Goal: Submit feedback/report problem: Submit feedback/report problem

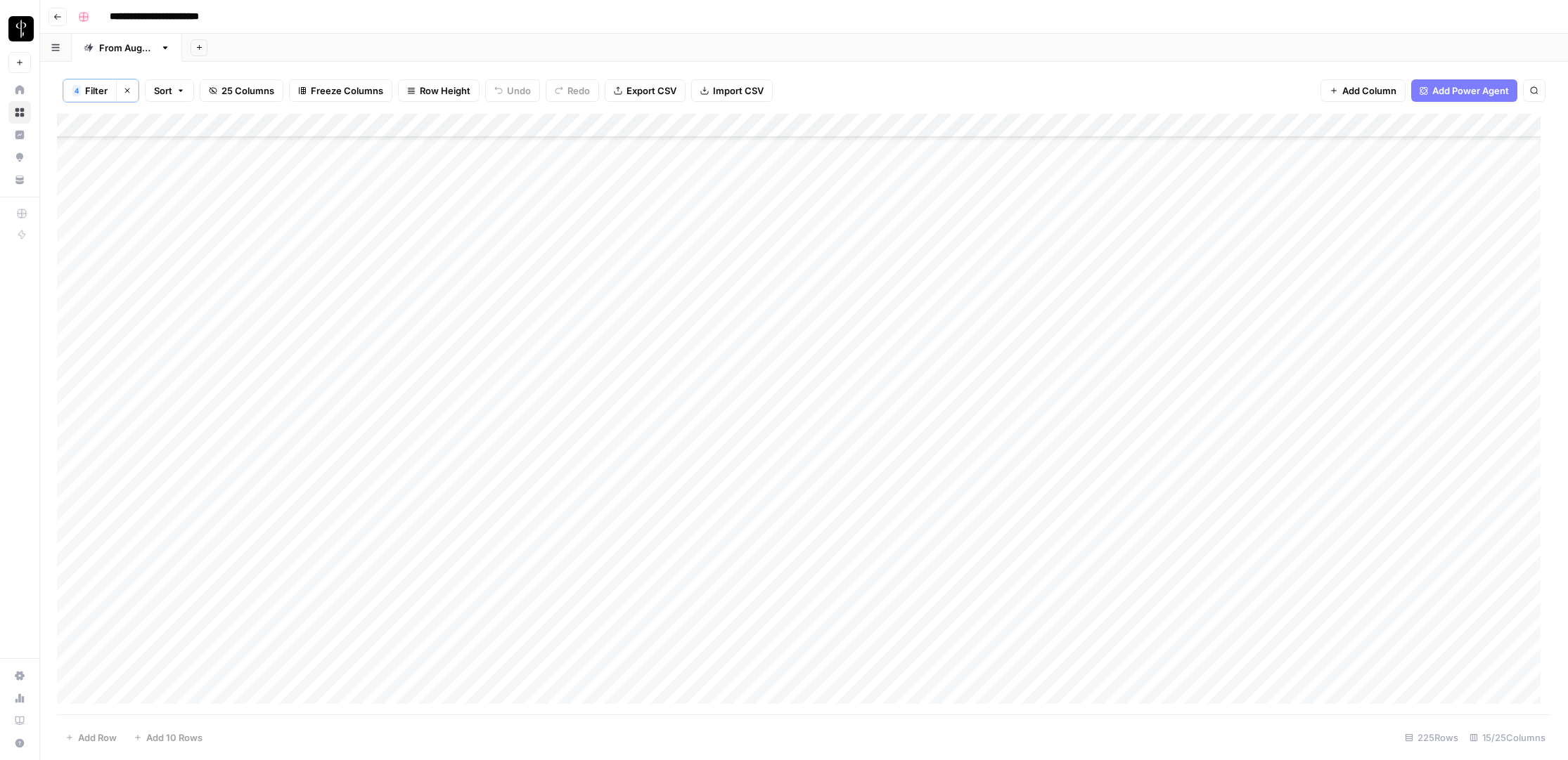
scroll to position [856, 0]
click at [99, 90] on span "Filter" at bounding box center [96, 90] width 23 height 14
type input "Status"
type input "Posted"
type input "Status"
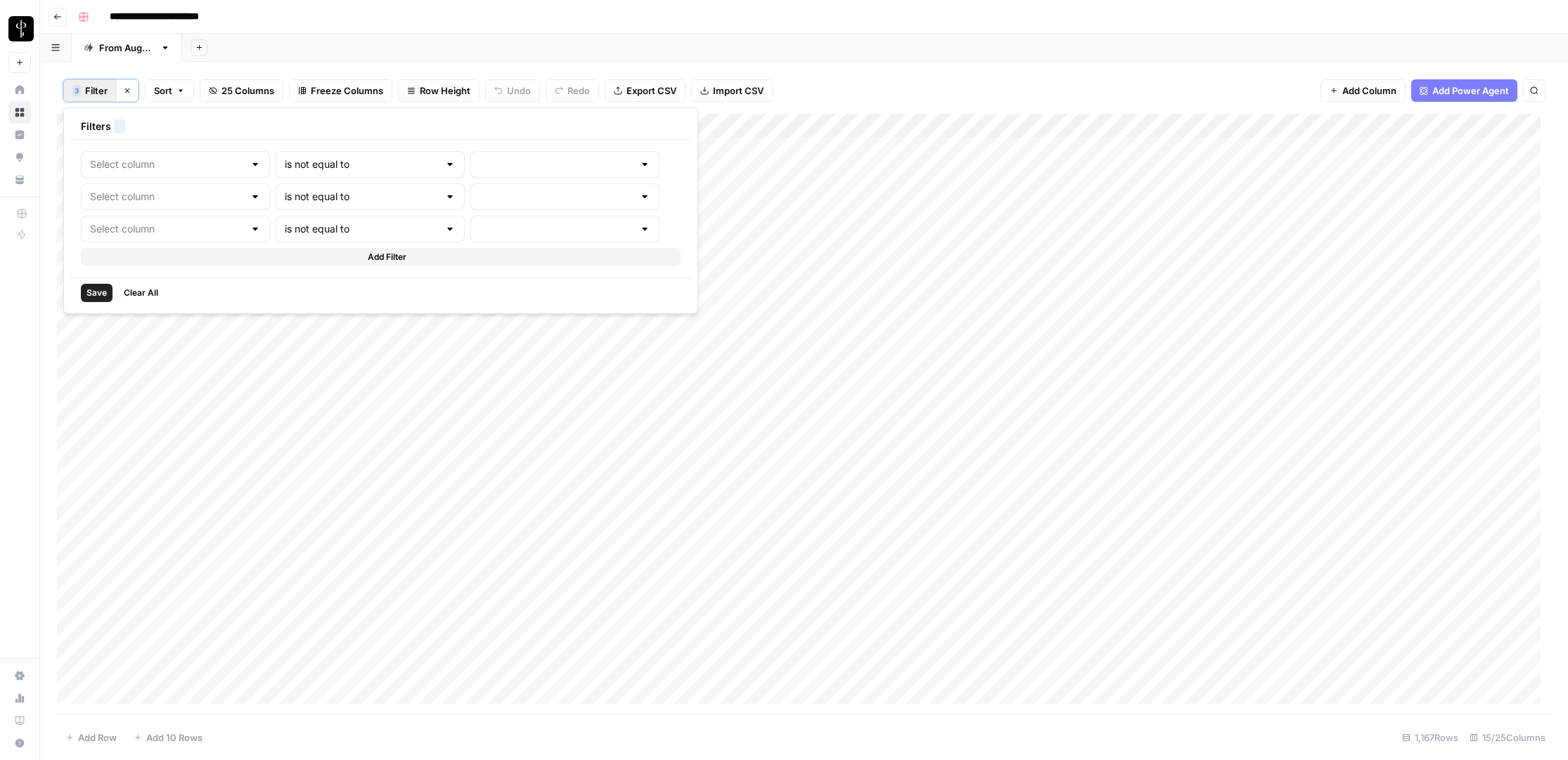
type input "Needs to Post"
type input "Status"
type input "Do Not Post"
click at [1023, 45] on div "Add Sheet" at bounding box center [874, 48] width 1385 height 29
click at [92, 99] on button "3 Filter" at bounding box center [89, 90] width 53 height 23
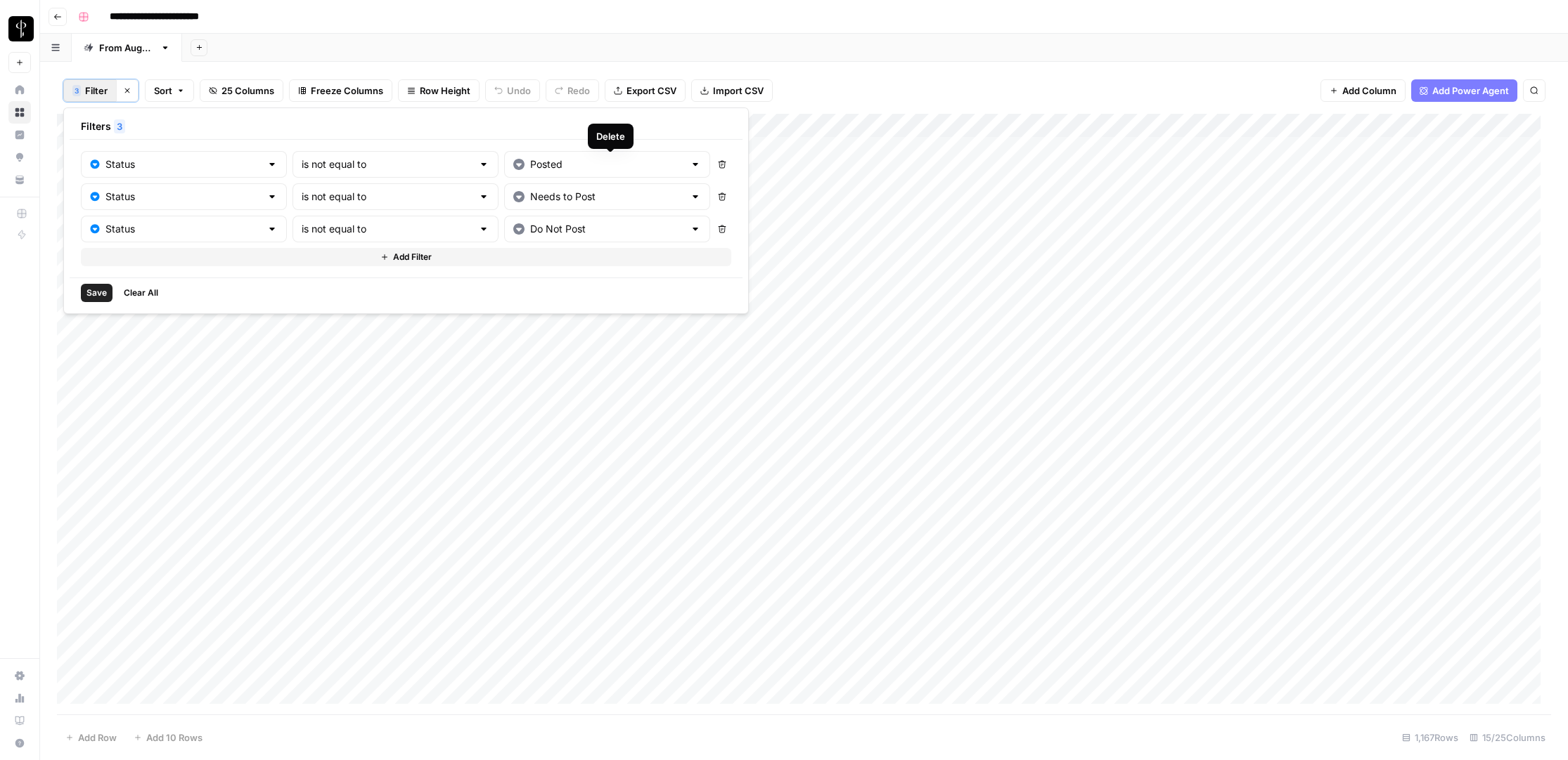
click at [128, 91] on icon "button" at bounding box center [127, 90] width 9 height 9
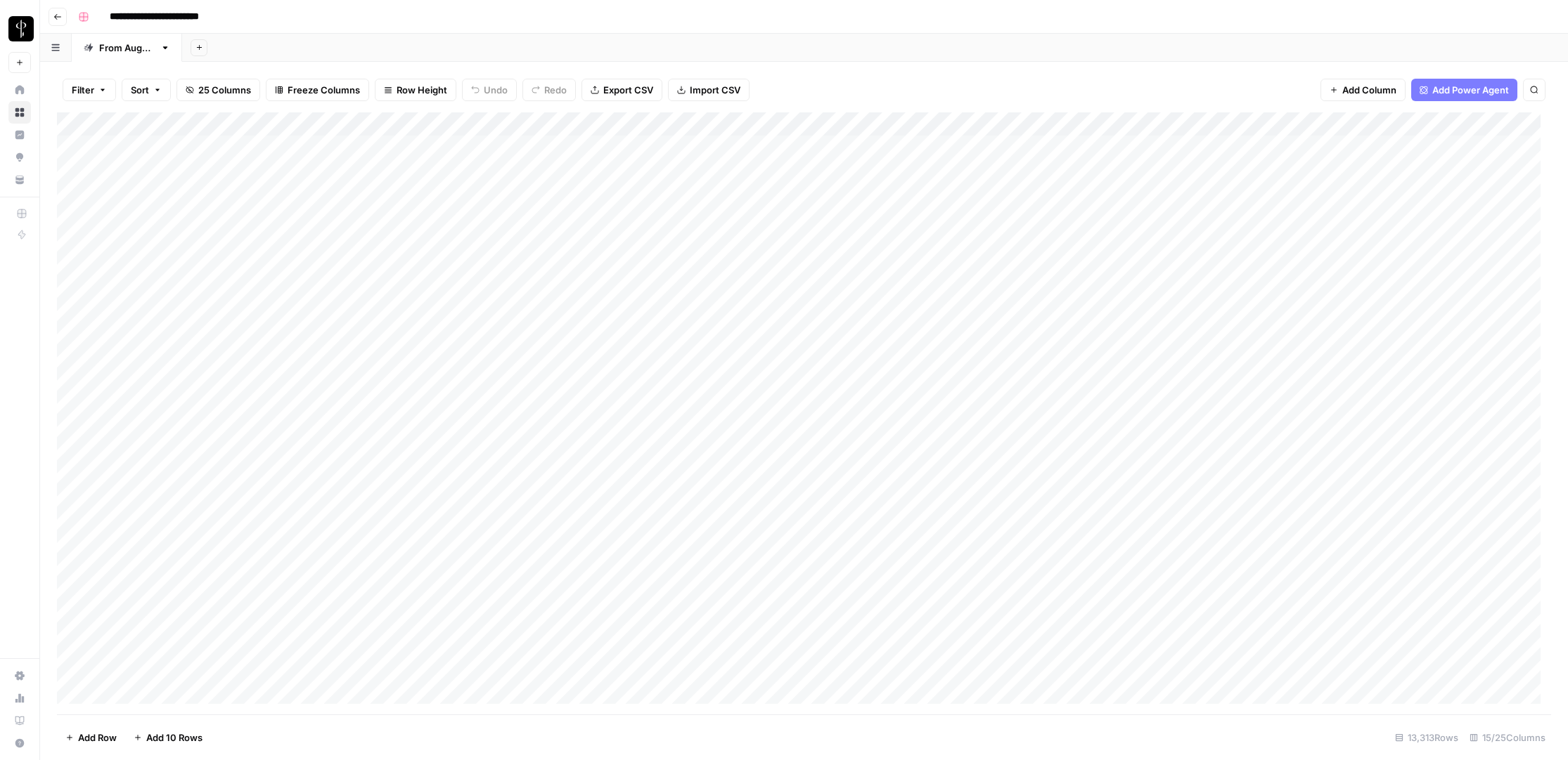
click at [88, 88] on span "Filter" at bounding box center [83, 89] width 23 height 14
click at [122, 150] on button "Add Filter" at bounding box center [342, 159] width 523 height 18
click at [150, 179] on div "Delete Add Filter" at bounding box center [380, 175] width 599 height 50
click at [148, 166] on input "text" at bounding box center [167, 164] width 154 height 14
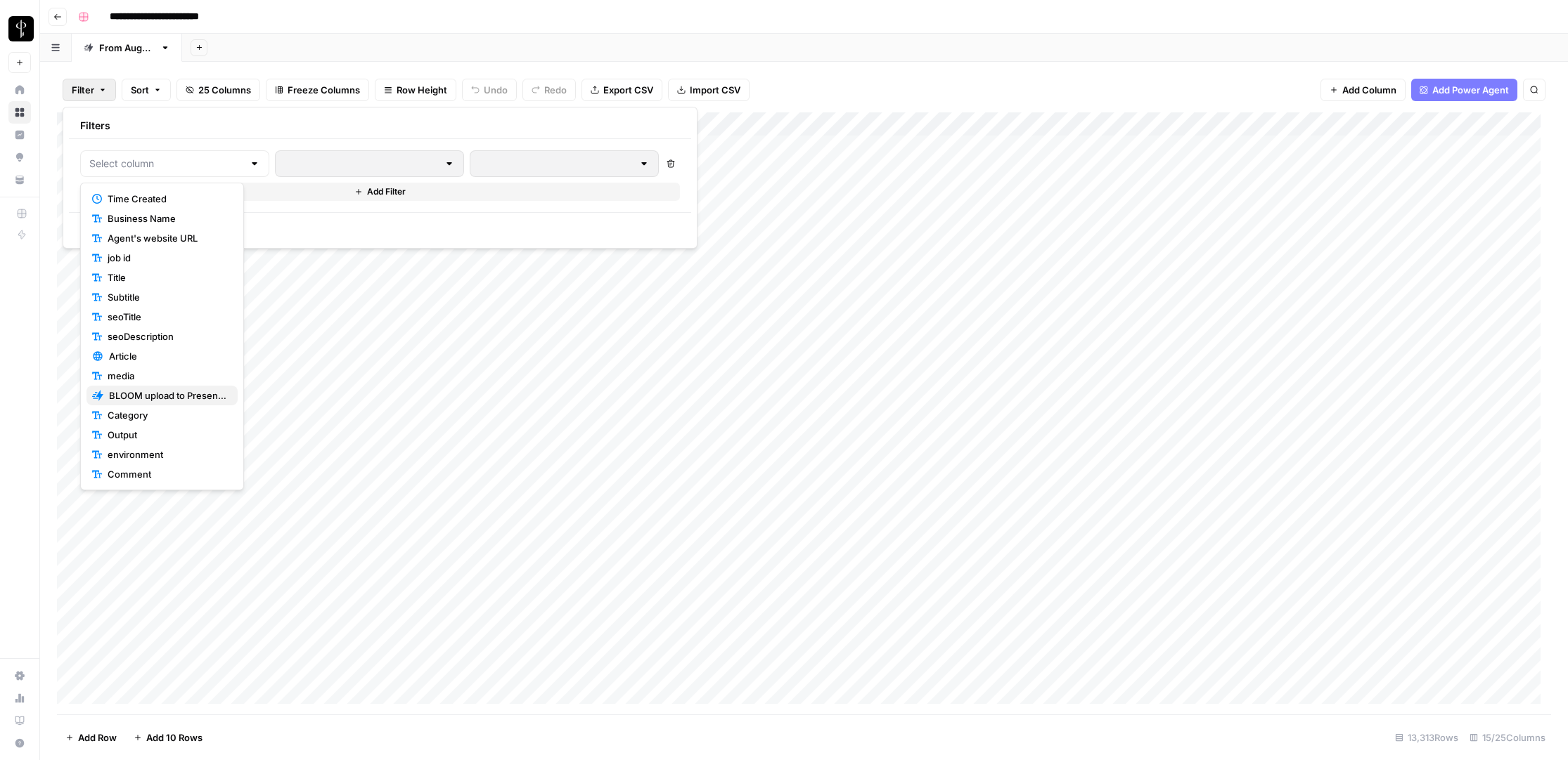
click at [148, 396] on span "BLOOM upload to Presence (after Human Review)" at bounding box center [167, 396] width 117 height 14
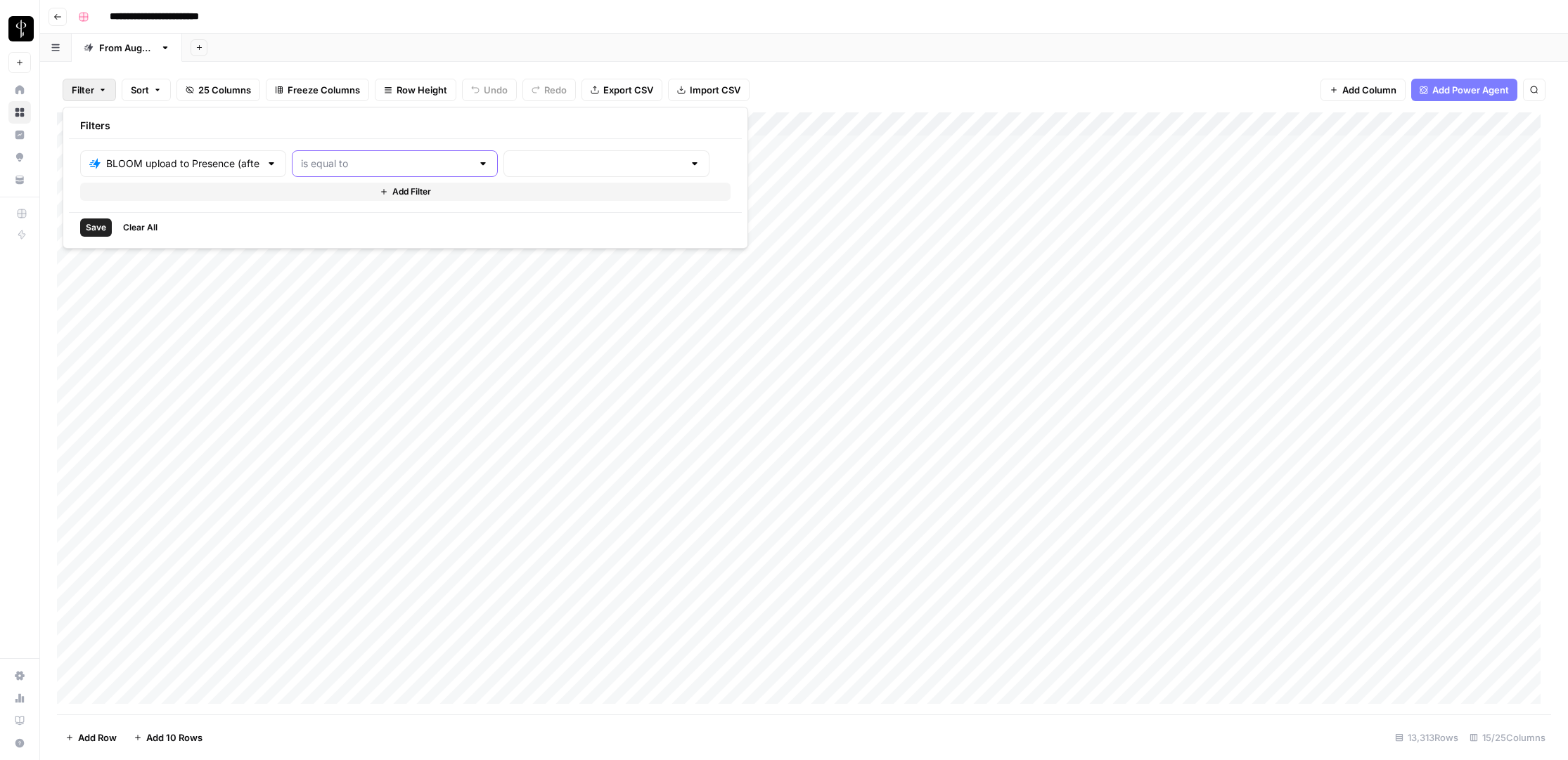
click at [311, 161] on input "text" at bounding box center [386, 164] width 171 height 14
click at [302, 217] on span "is not equal to" at bounding box center [336, 218] width 139 height 14
type input "is not equal to"
click at [503, 154] on div at bounding box center [606, 164] width 206 height 27
click at [468, 254] on span "success" at bounding box center [510, 258] width 139 height 14
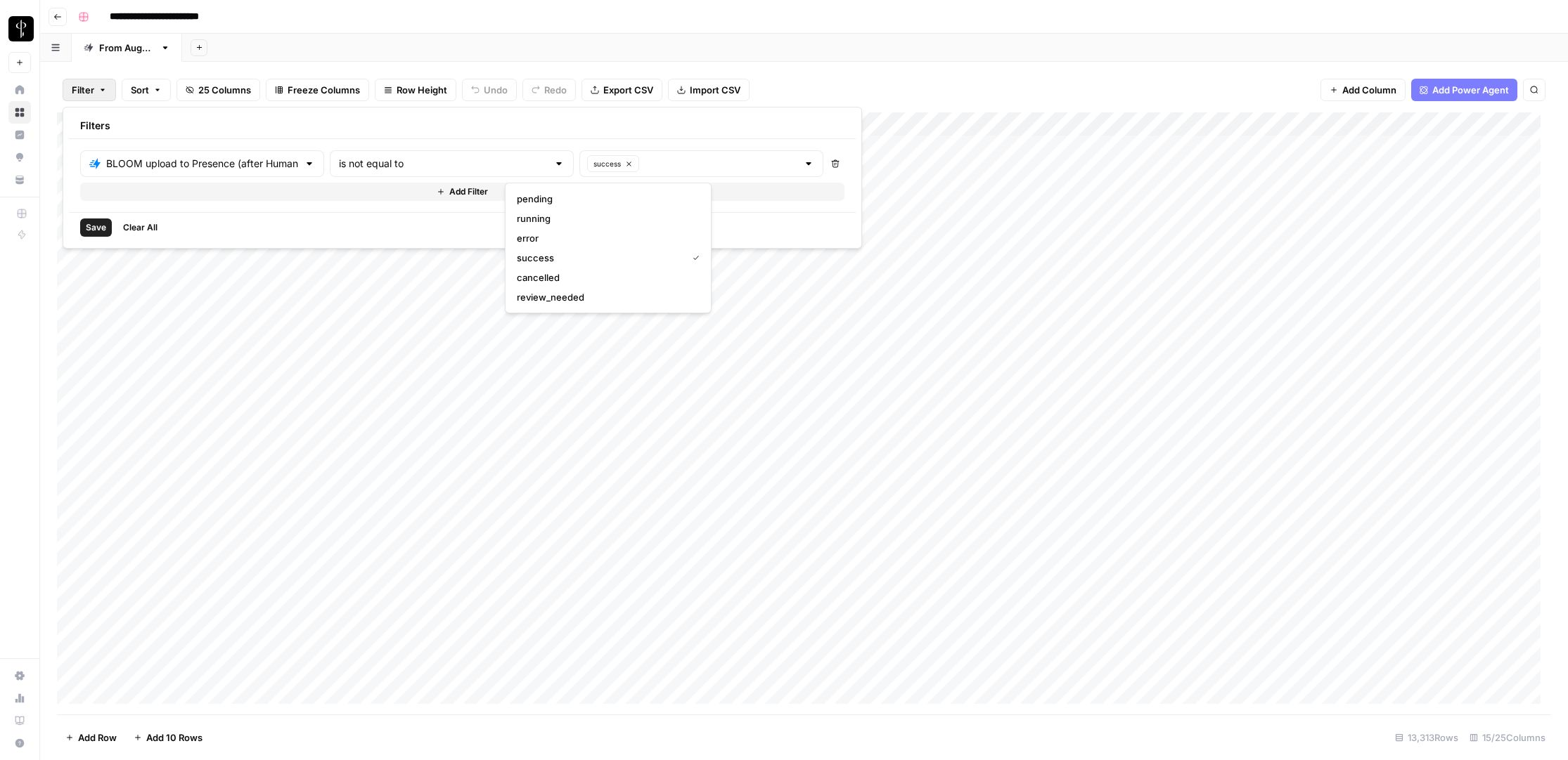
click at [160, 189] on button "Add Filter" at bounding box center [461, 191] width 764 height 18
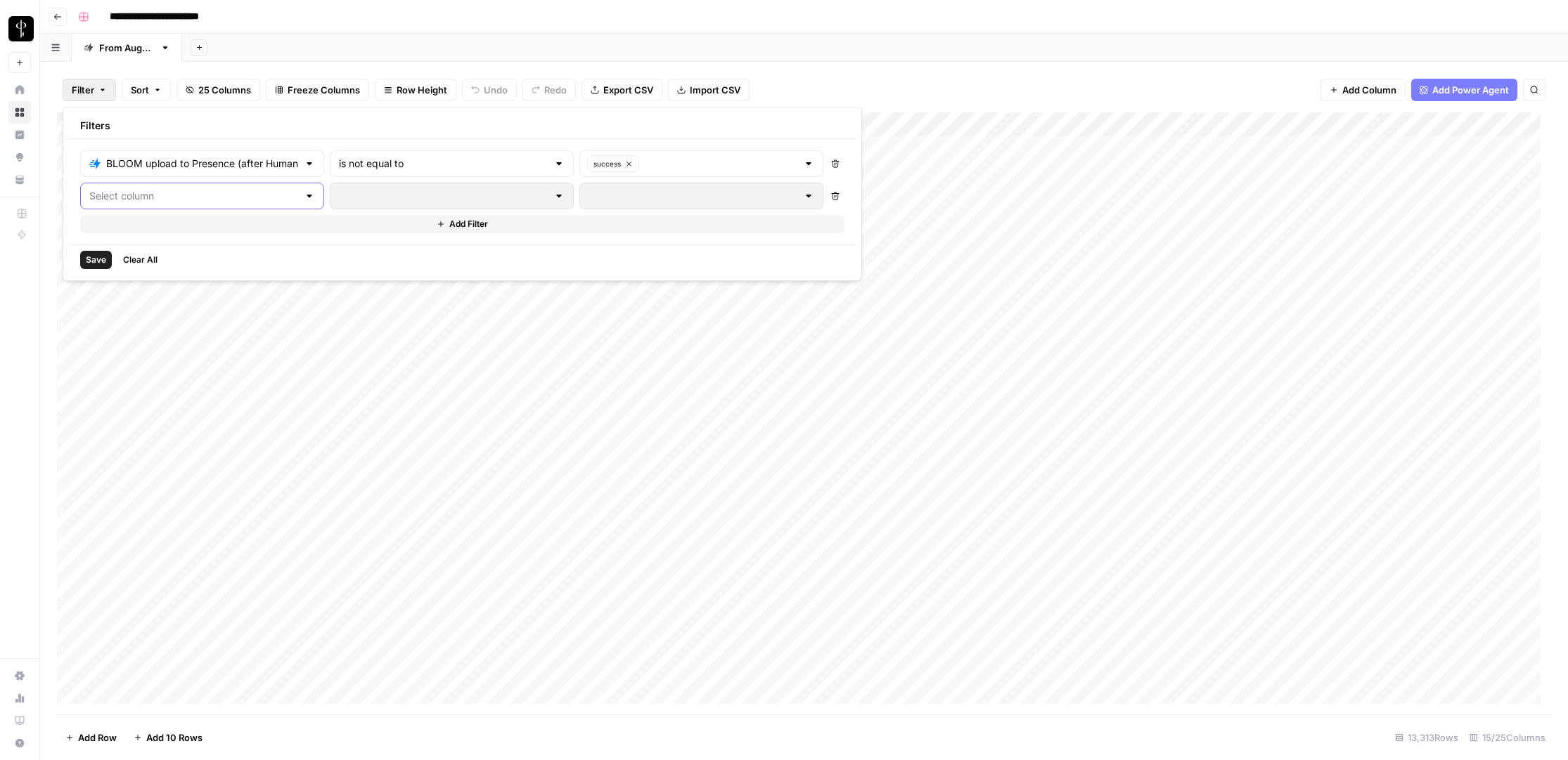
click at [135, 189] on input "text" at bounding box center [193, 196] width 208 height 14
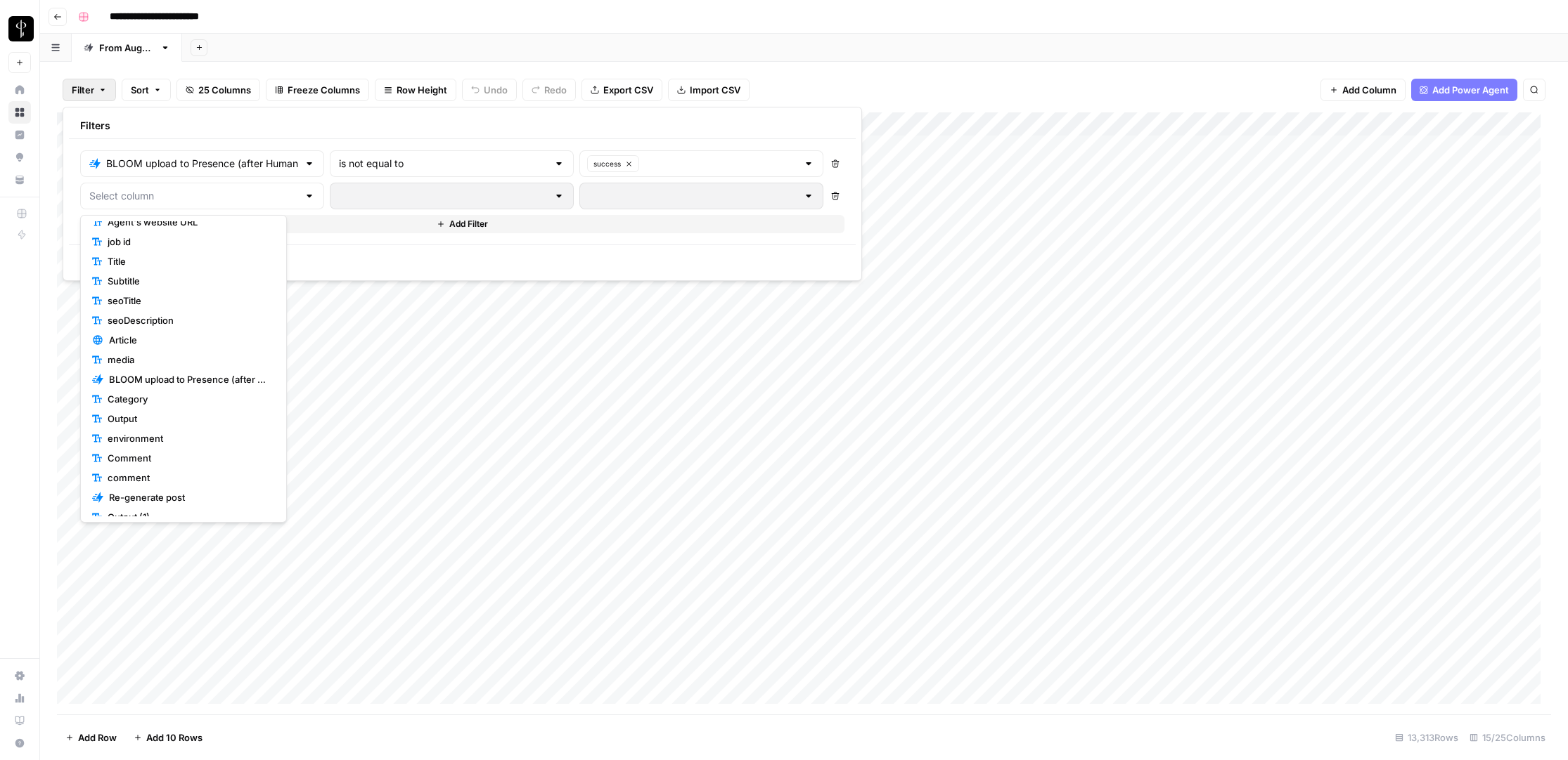
scroll to position [177, 0]
click at [144, 366] on span "Re-generate post" at bounding box center [189, 369] width 160 height 14
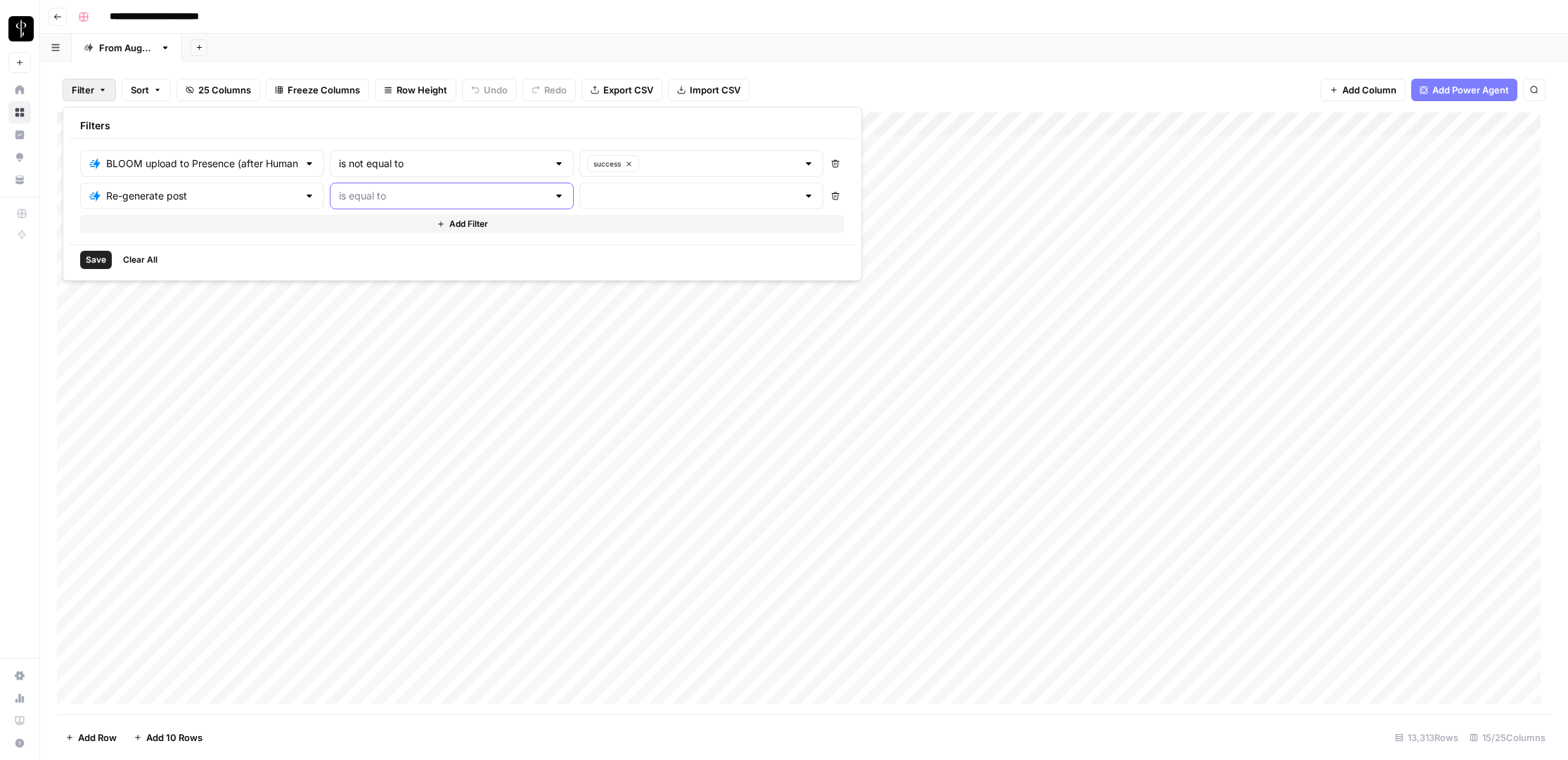
click at [346, 194] on input "text" at bounding box center [442, 196] width 208 height 14
click at [348, 251] on span "is not equal to" at bounding box center [393, 250] width 177 height 14
type input "is not equal to"
click at [588, 201] on input "text" at bounding box center [692, 196] width 208 height 14
click at [543, 287] on span "success" at bounding box center [605, 290] width 177 height 14
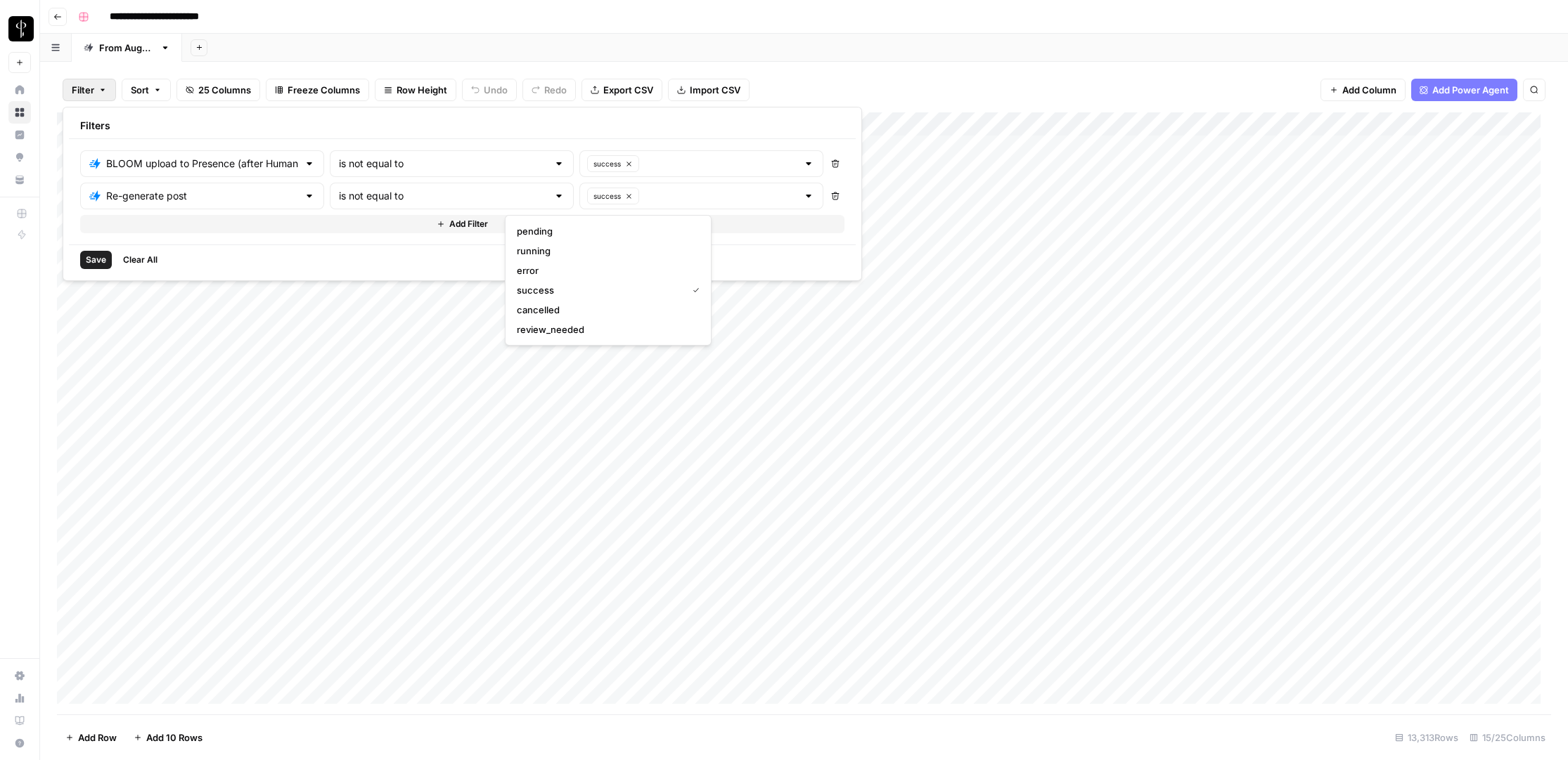
click at [97, 259] on span "Save" at bounding box center [95, 260] width 20 height 12
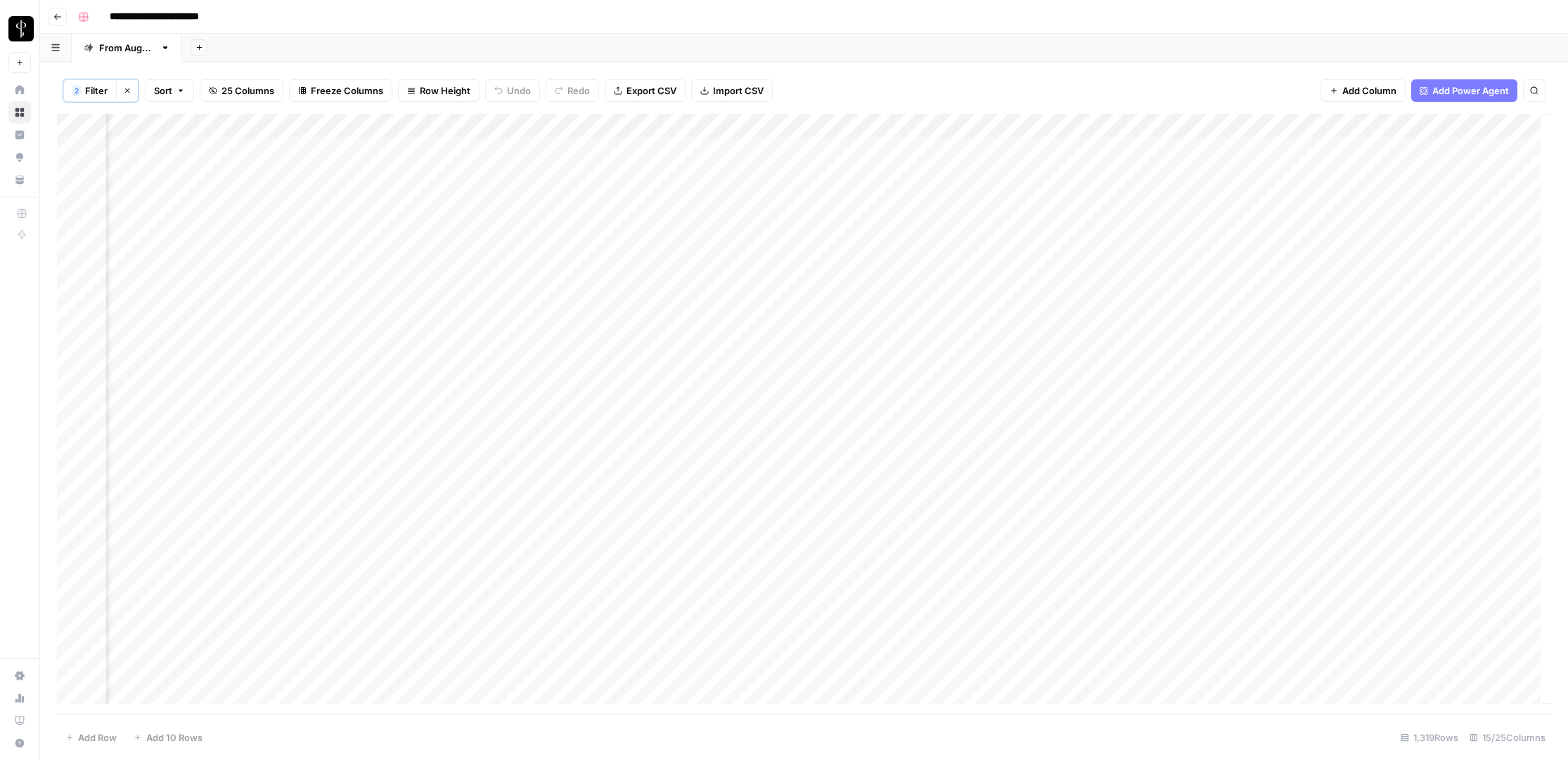
scroll to position [0, 865]
click at [99, 90] on span "Filter" at bounding box center [96, 90] width 23 height 14
click at [168, 222] on button "Add Filter" at bounding box center [462, 224] width 764 height 18
click at [165, 230] on input "text" at bounding box center [194, 228] width 208 height 14
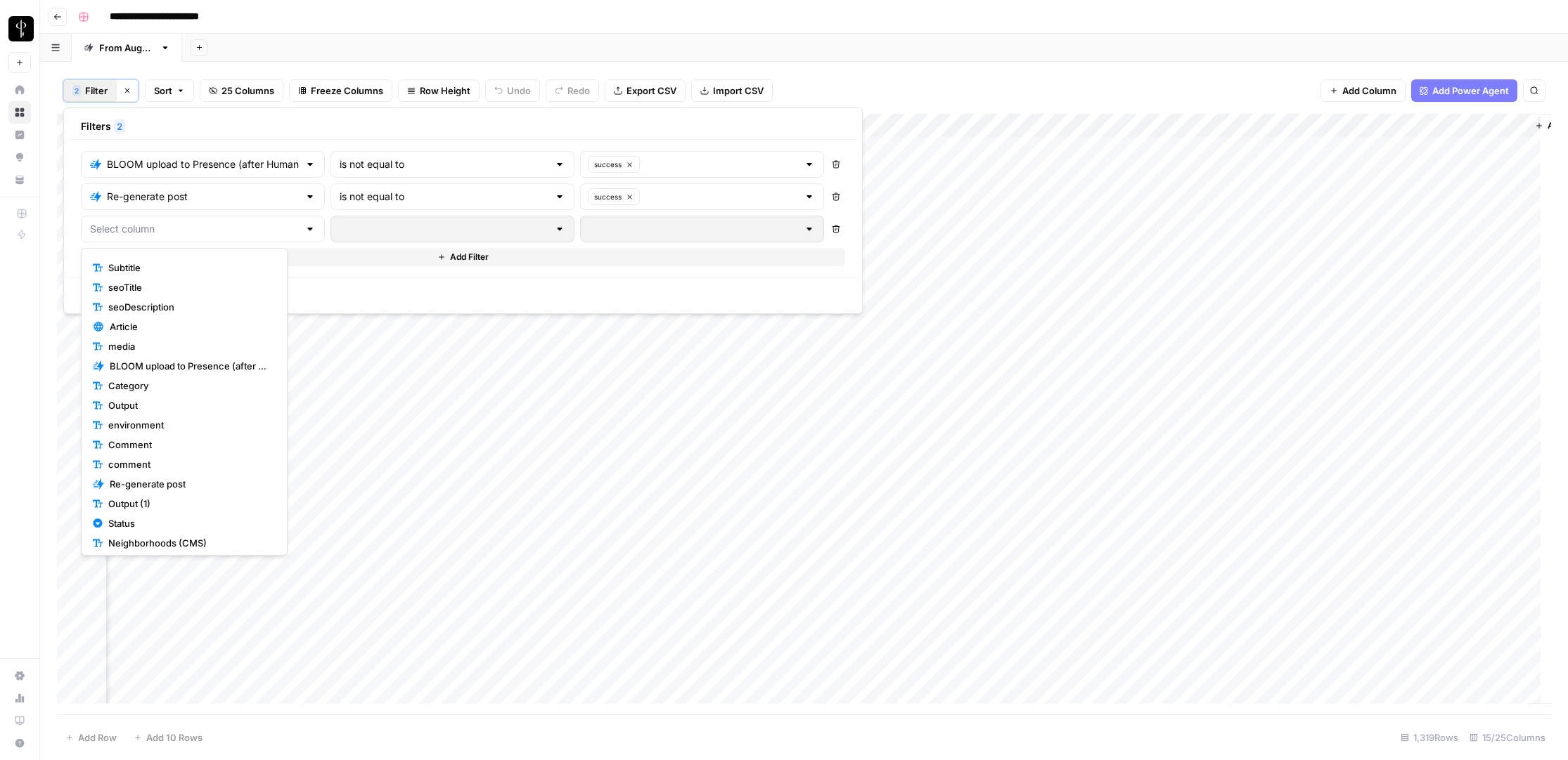
scroll to position [177, 0]
click at [147, 435] on span "Status" at bounding box center [189, 441] width 162 height 14
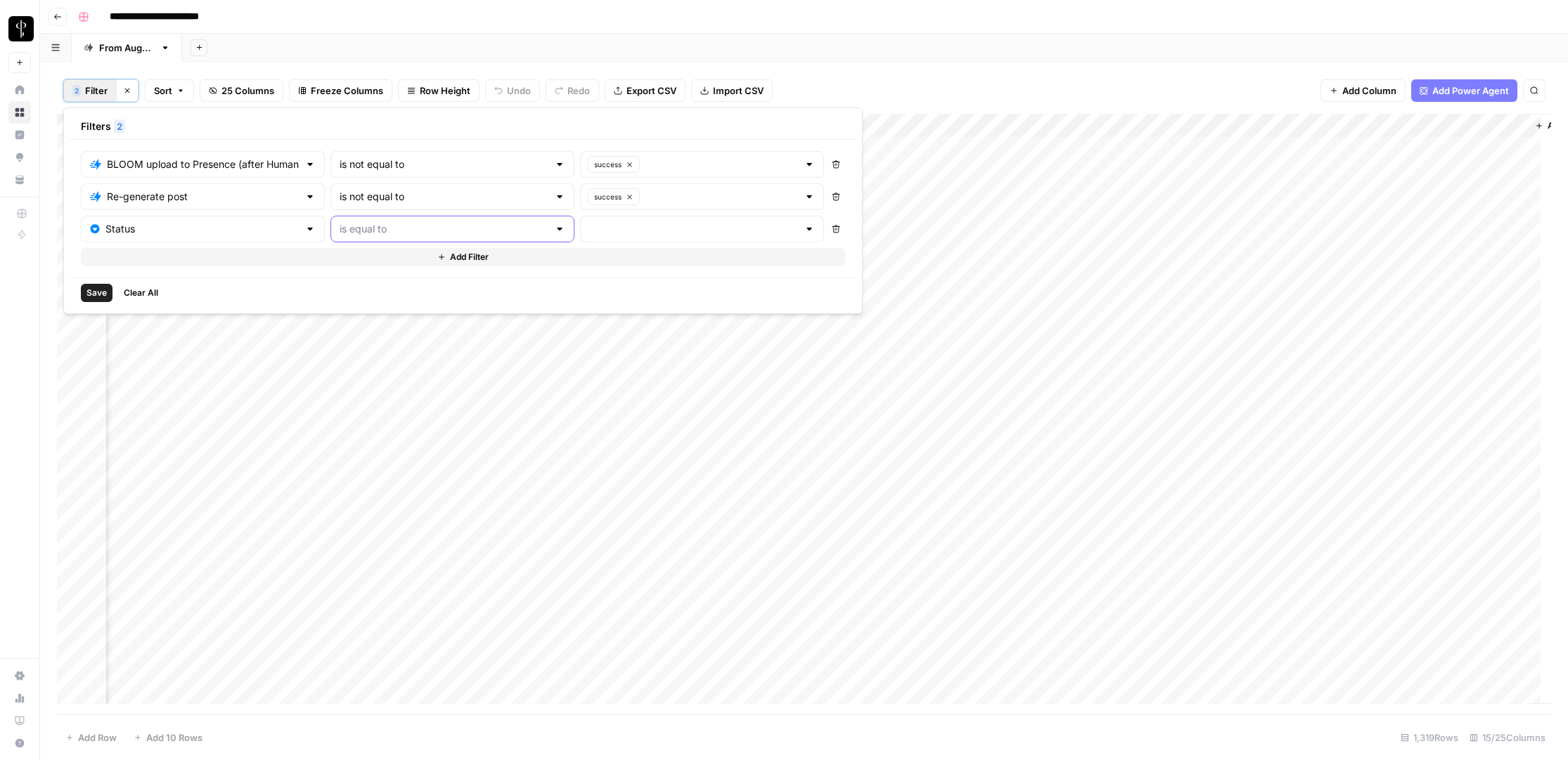
click at [382, 227] on input "text" at bounding box center [443, 228] width 208 height 14
click at [363, 283] on span "is not equal to" at bounding box center [394, 283] width 177 height 14
type input "is not equal to"
click at [589, 228] on input "text" at bounding box center [693, 228] width 208 height 14
click at [552, 298] on span "Do Not Post" at bounding box center [615, 303] width 160 height 14
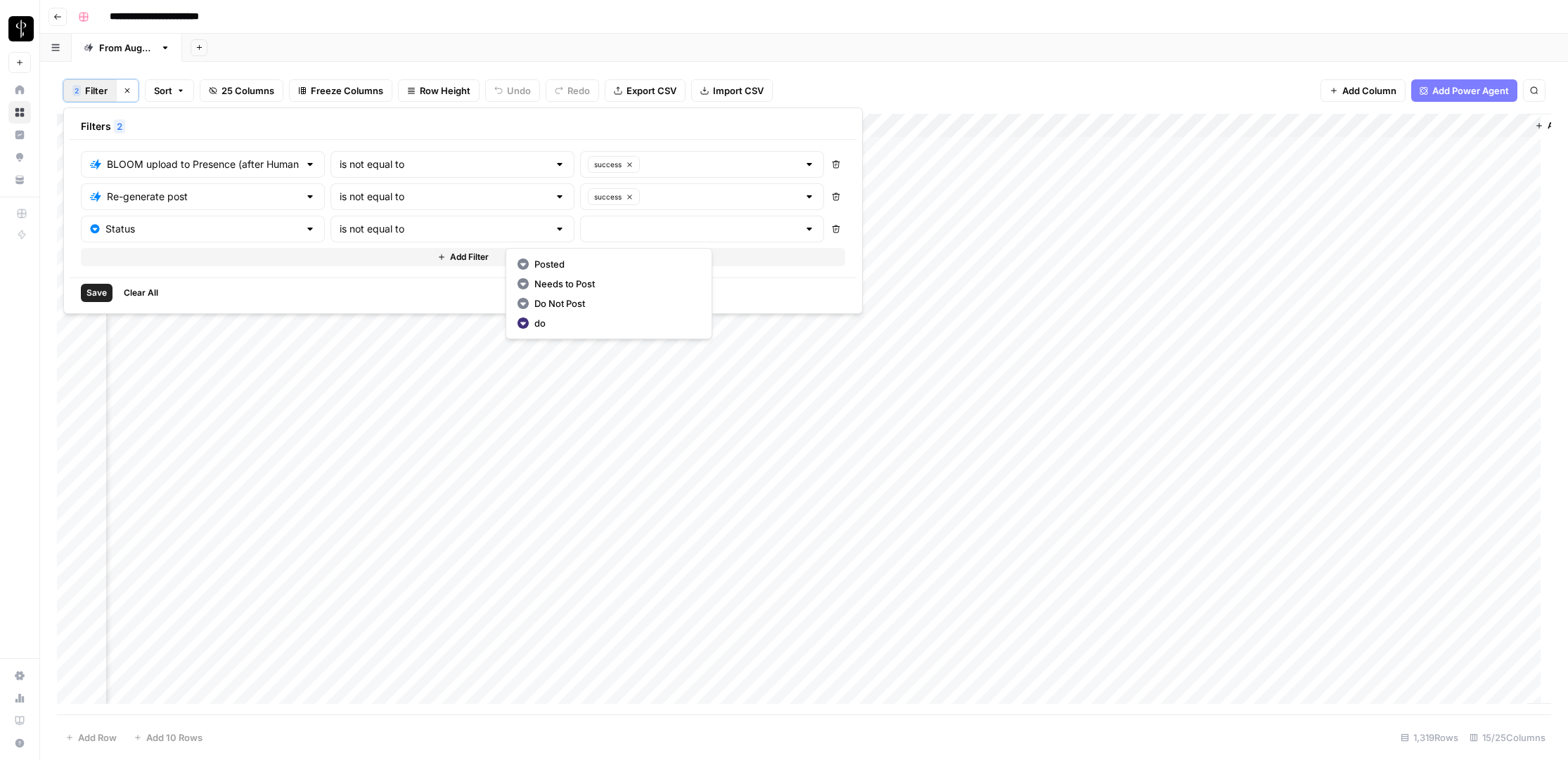
type input "Do Not Post"
click at [88, 290] on span "Save" at bounding box center [96, 292] width 20 height 12
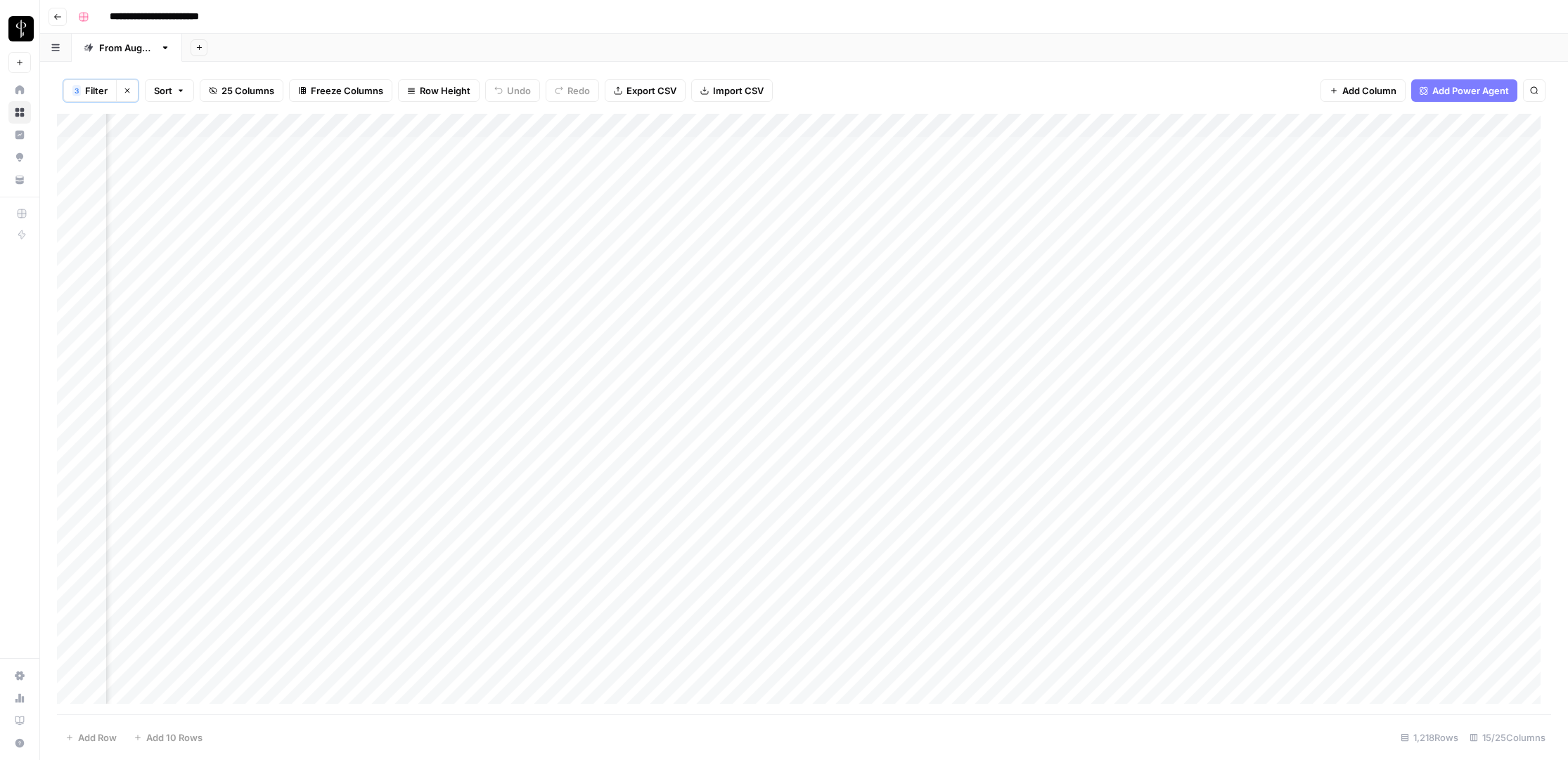
scroll to position [0, 0]
click at [194, 125] on div "Add Column" at bounding box center [804, 415] width 1494 height 601
click at [174, 282] on span "Filter" at bounding box center [194, 275] width 123 height 14
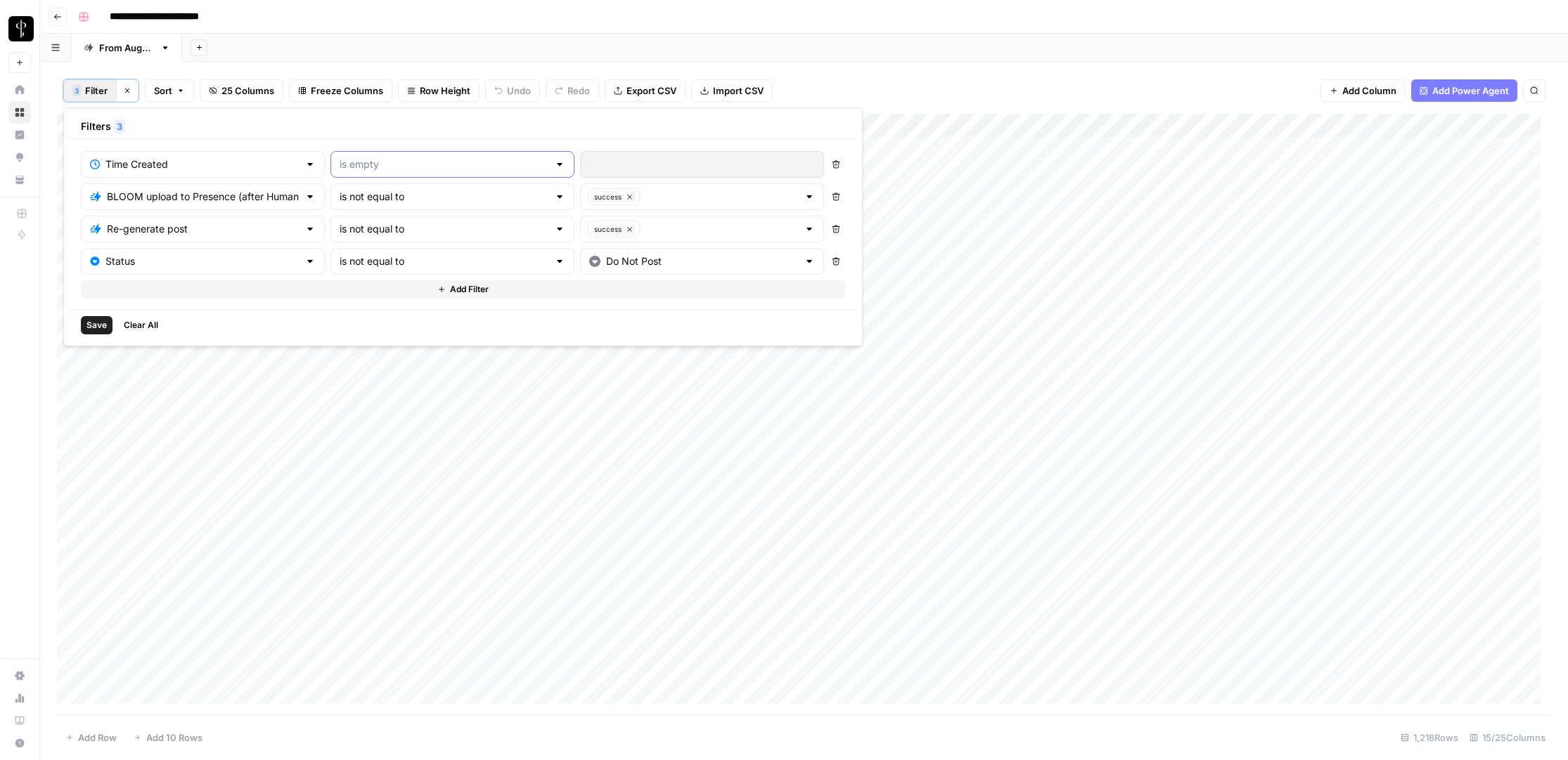
click at [397, 160] on input "text" at bounding box center [443, 165] width 208 height 14
click at [356, 239] on span "is newer than" at bounding box center [394, 239] width 177 height 14
type input "is newer than"
click at [580, 151] on div at bounding box center [681, 165] width 202 height 27
type input "5"
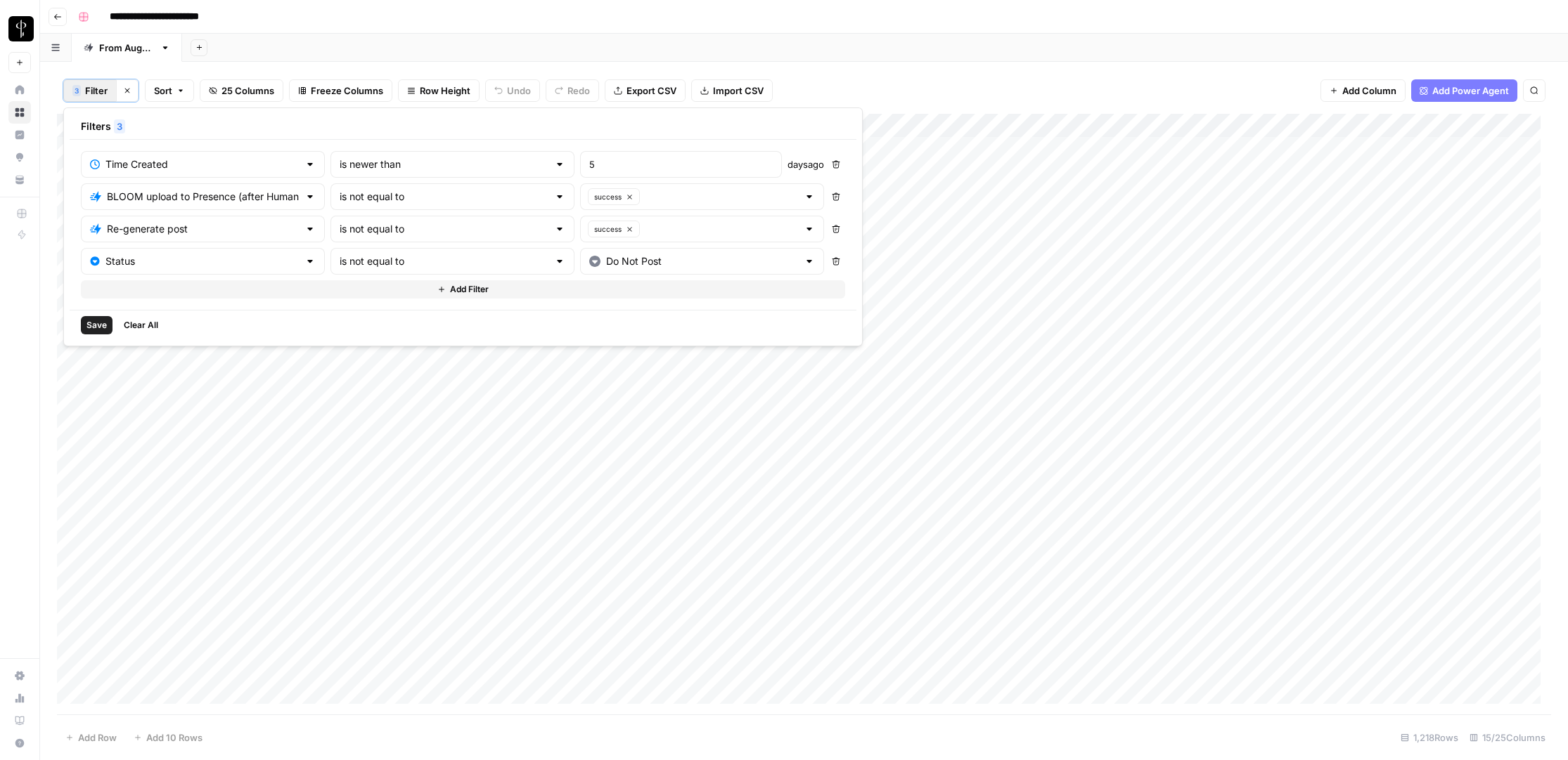
click at [101, 325] on span "Save" at bounding box center [96, 324] width 20 height 12
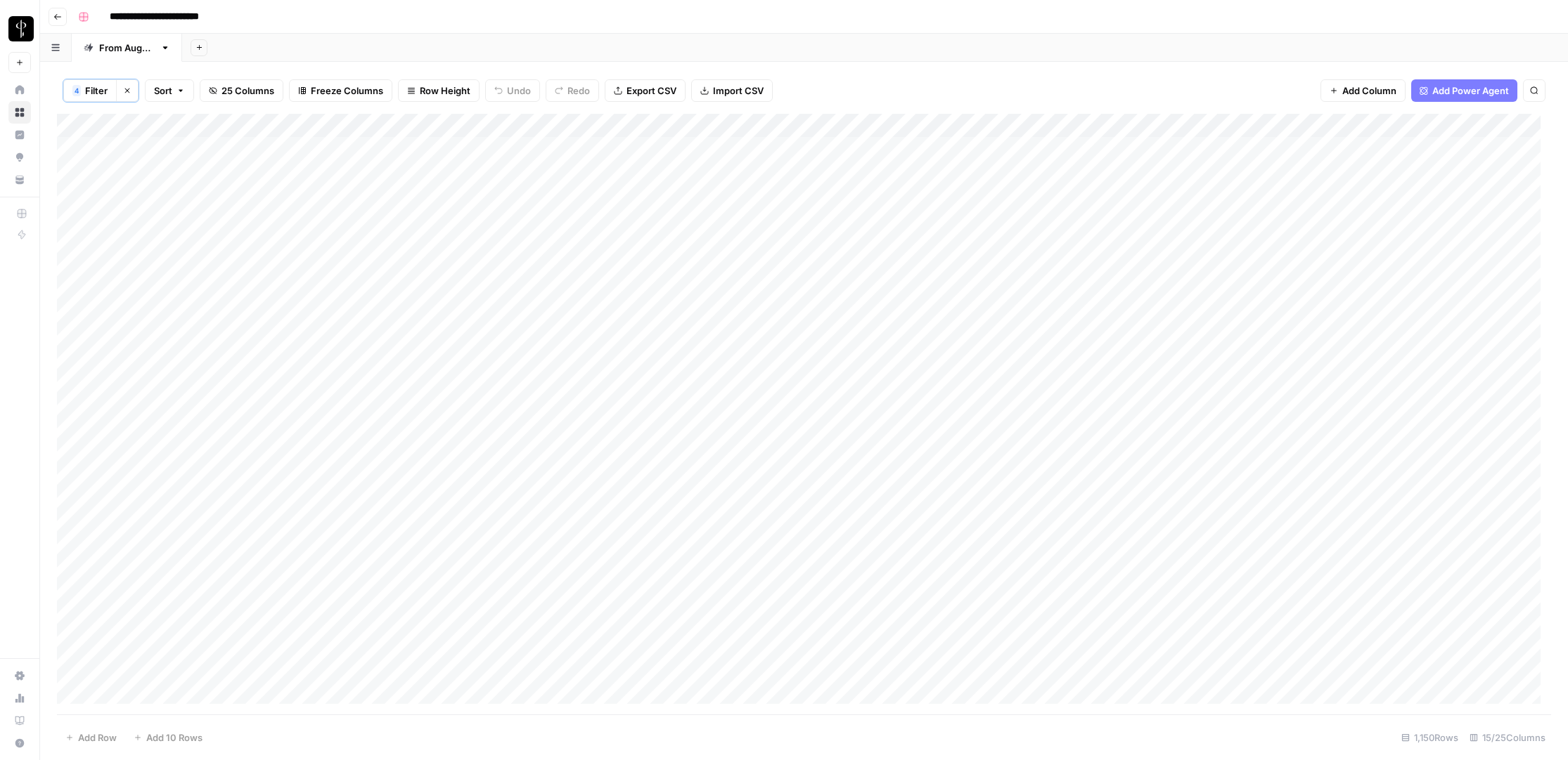
click at [88, 85] on span "Filter" at bounding box center [96, 90] width 23 height 14
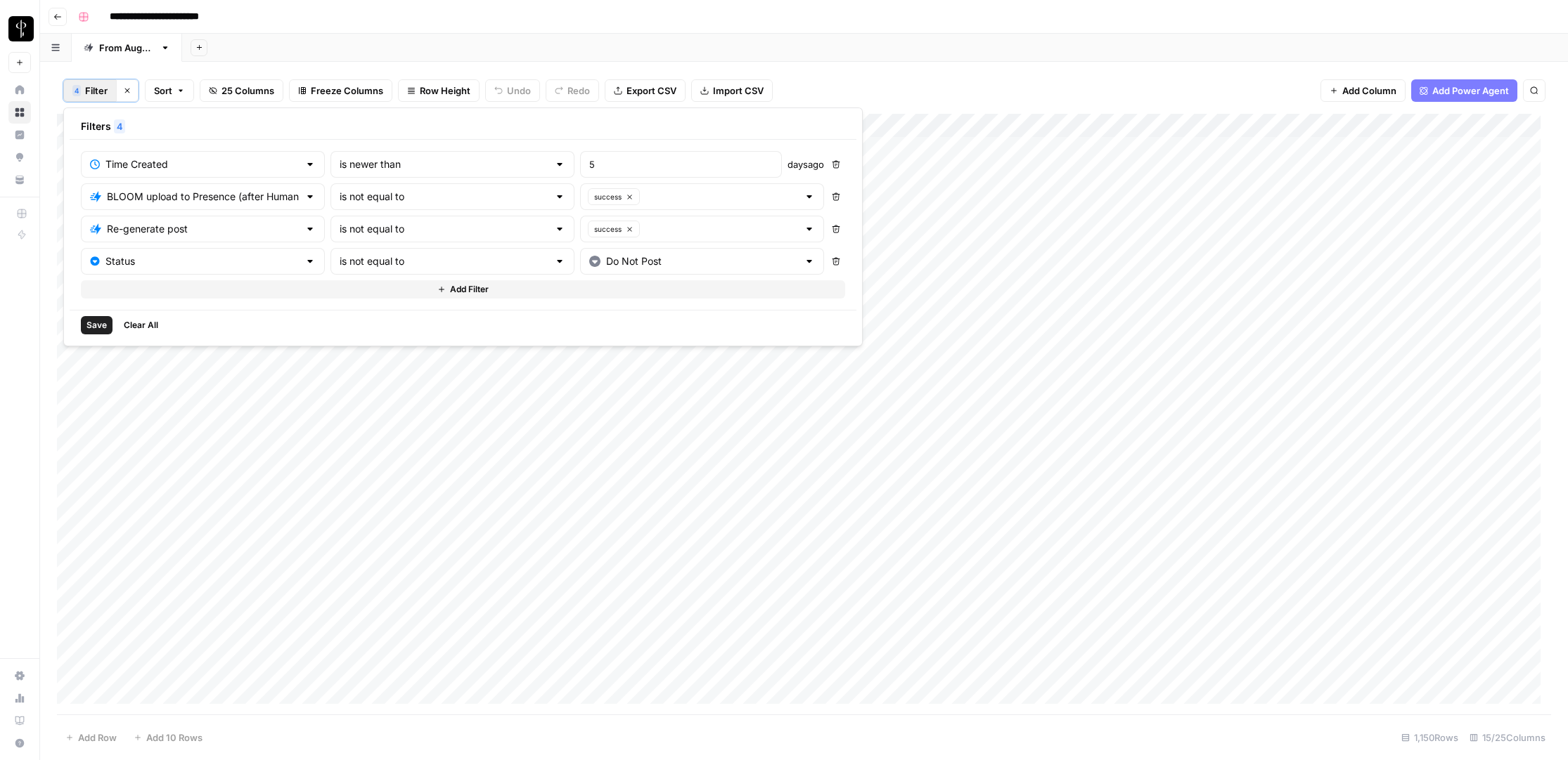
click at [450, 292] on span "Add Filter" at bounding box center [469, 289] width 39 height 12
click at [188, 293] on input "text" at bounding box center [194, 293] width 208 height 14
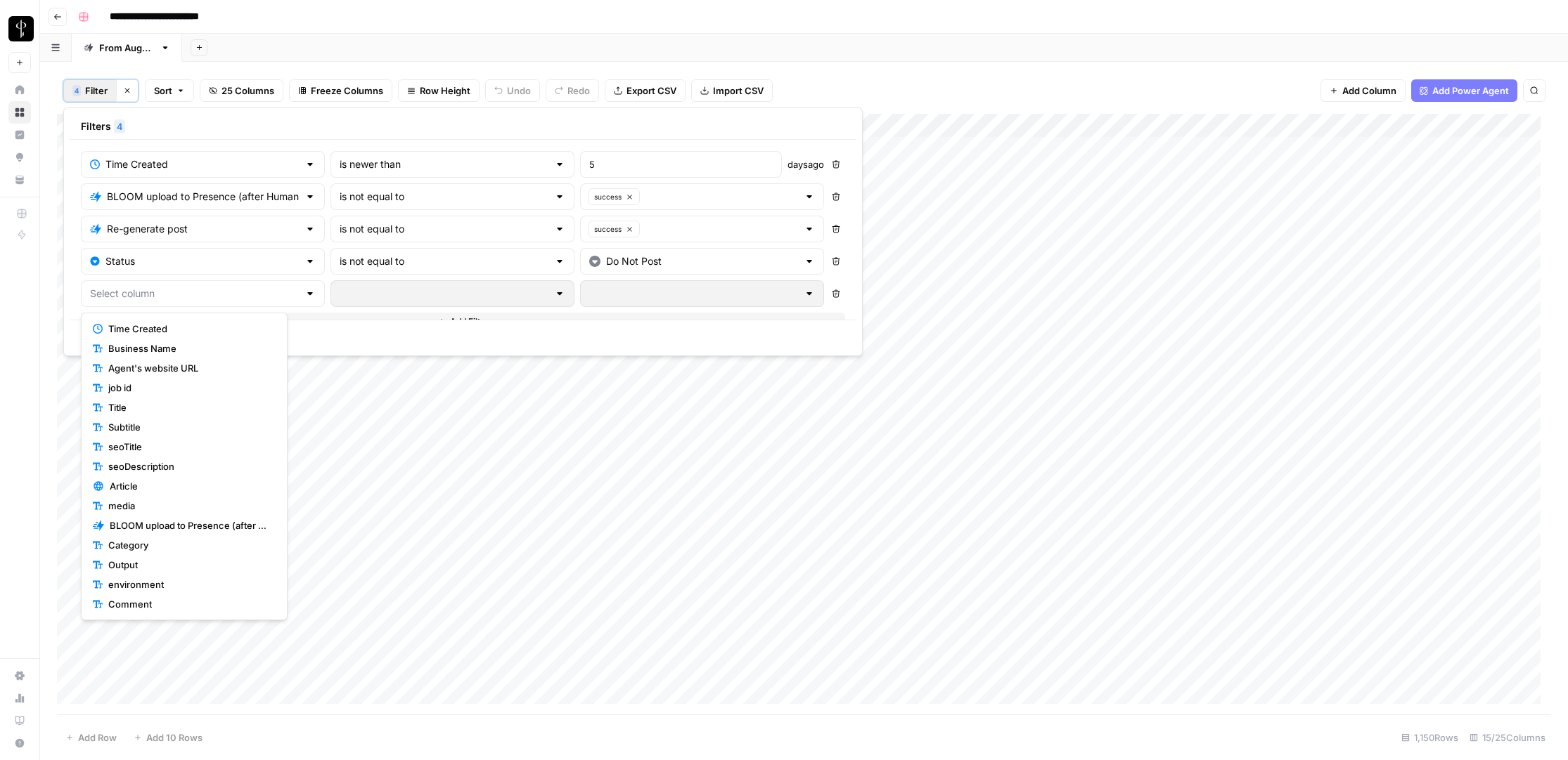
scroll to position [177, 0]
click at [147, 597] on span "Is M2.0?" at bounding box center [189, 604] width 162 height 14
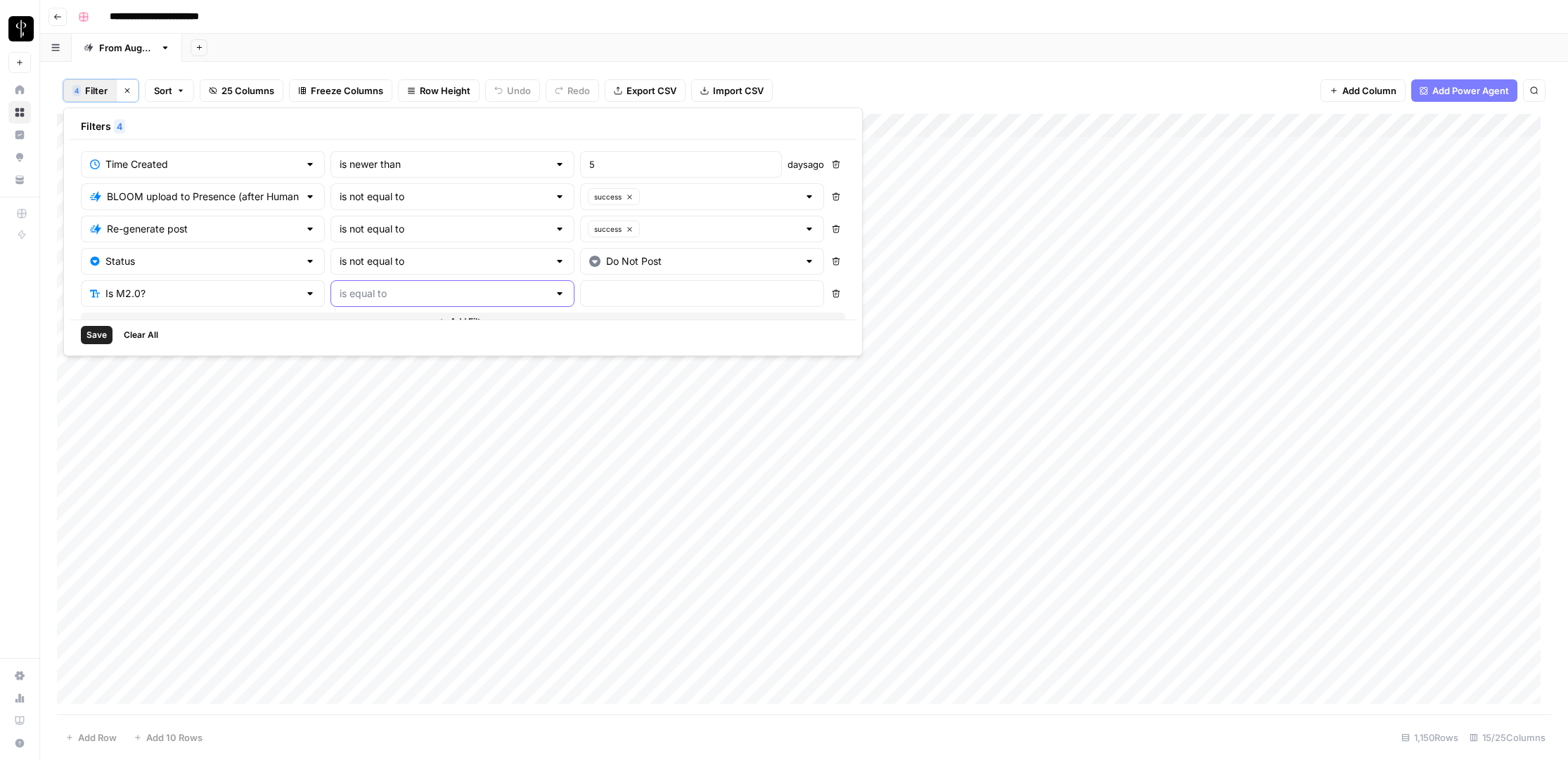
click at [382, 289] on input "text" at bounding box center [443, 293] width 208 height 14
drag, startPoint x: 382, startPoint y: 289, endPoint x: 394, endPoint y: 287, distance: 12.2
click at [381, 289] on input "text" at bounding box center [443, 293] width 208 height 14
type input "is equal to"
click at [589, 292] on input "text" at bounding box center [701, 293] width 225 height 14
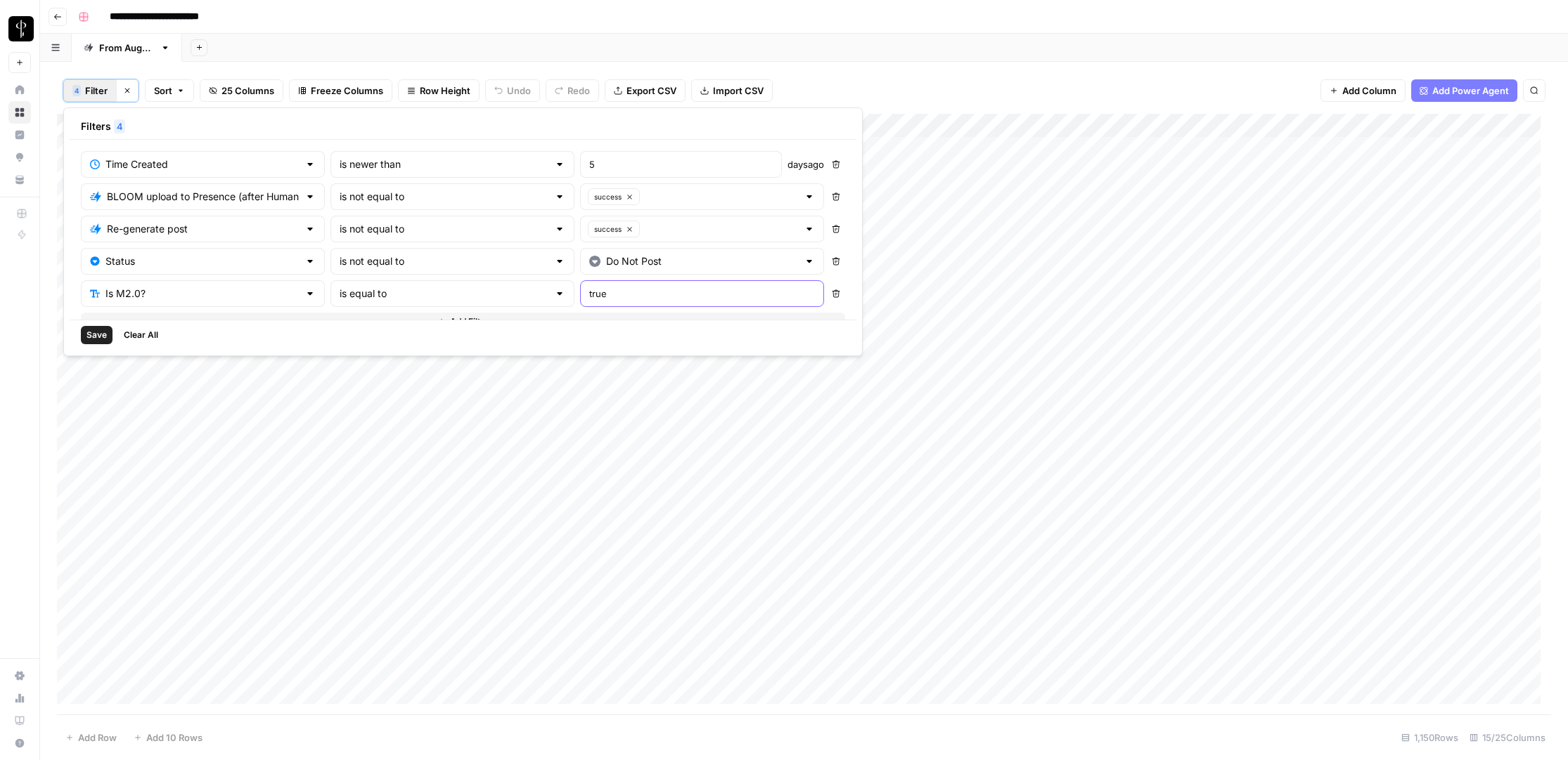
type input "true"
click at [95, 335] on span "Save" at bounding box center [96, 335] width 20 height 12
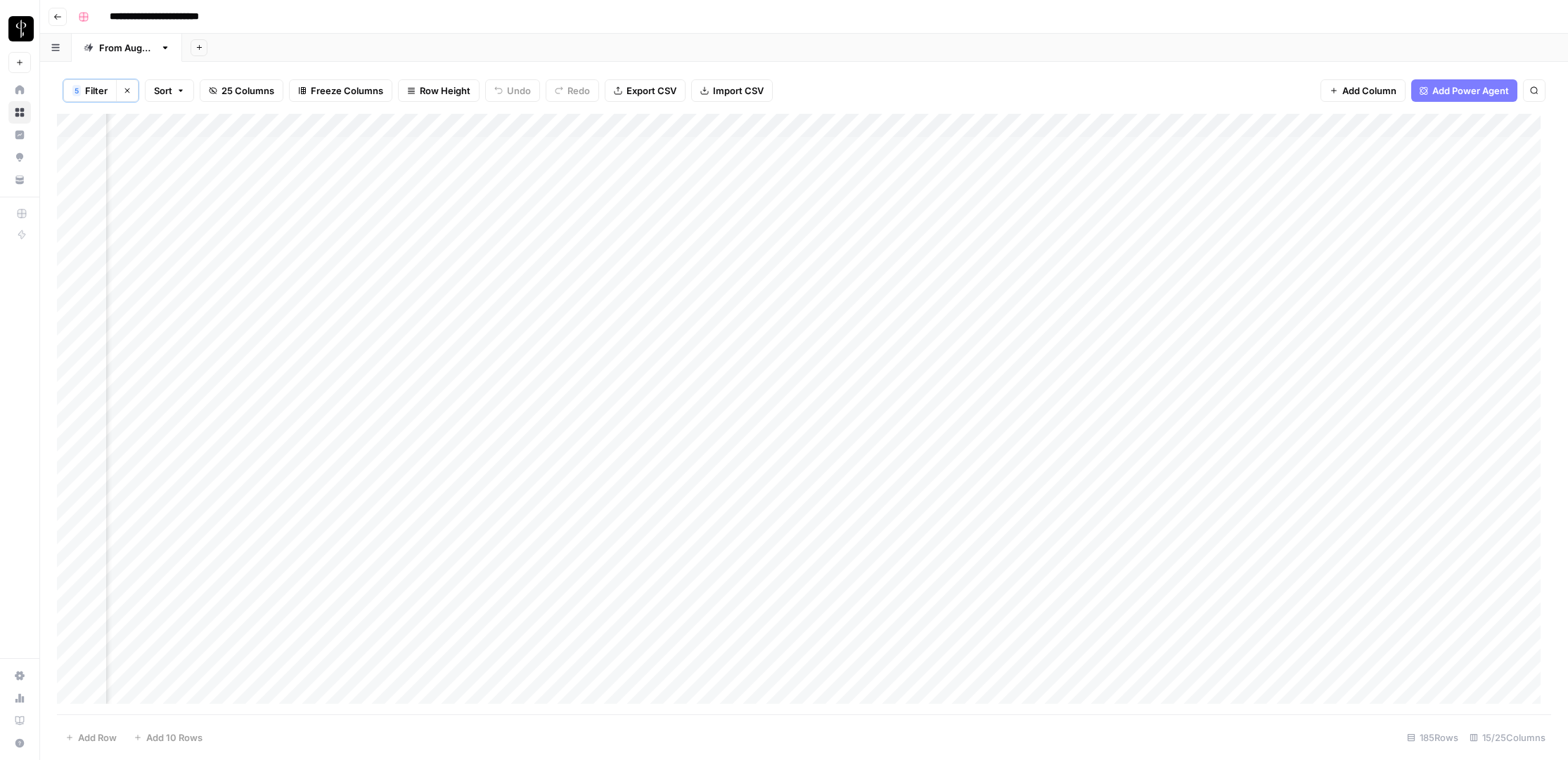
scroll to position [0, 653]
click at [912, 171] on div "Add Column" at bounding box center [804, 415] width 1494 height 601
click at [913, 147] on div "Add Column" at bounding box center [804, 415] width 1494 height 601
click at [728, 219] on div "Add Column" at bounding box center [804, 415] width 1494 height 601
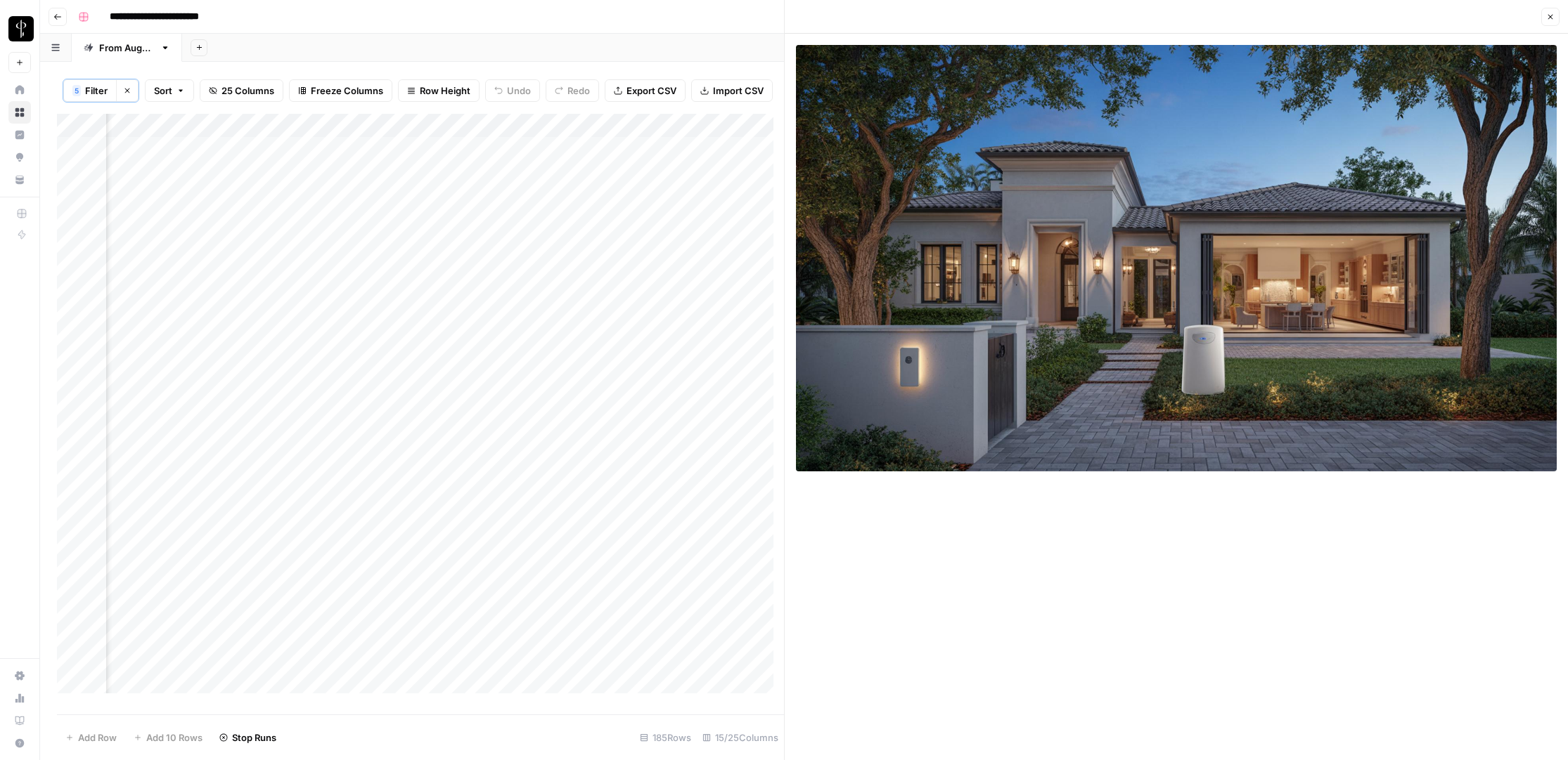
click at [1548, 15] on icon "button" at bounding box center [1550, 17] width 5 height 5
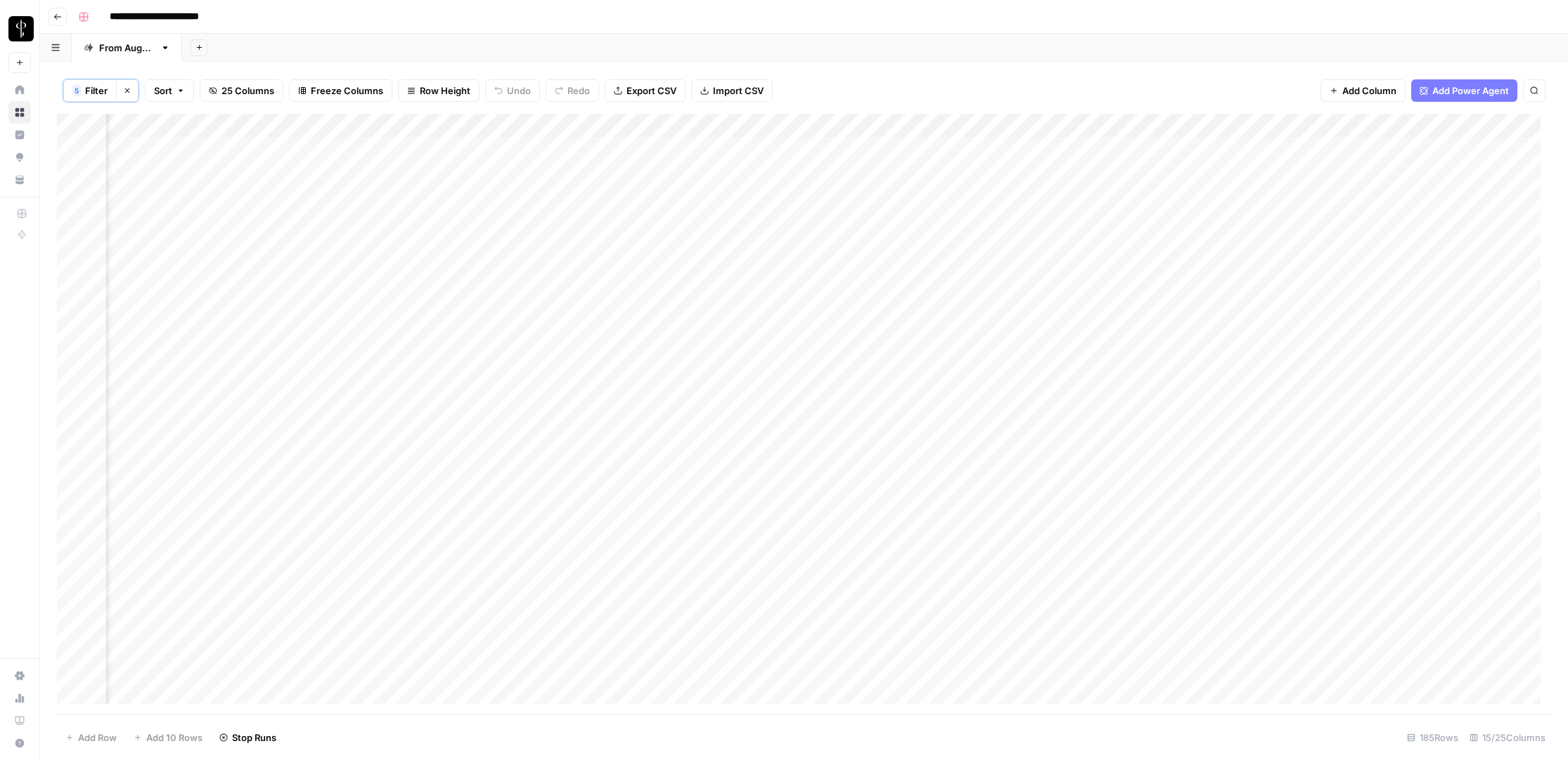
click at [1225, 221] on div "Add Column" at bounding box center [804, 415] width 1494 height 601
click at [1236, 333] on button "Do Not Post" at bounding box center [1241, 325] width 62 height 17
click at [1141, 218] on div "Add Column" at bounding box center [804, 415] width 1494 height 601
click at [893, 146] on div "Add Column" at bounding box center [804, 415] width 1494 height 601
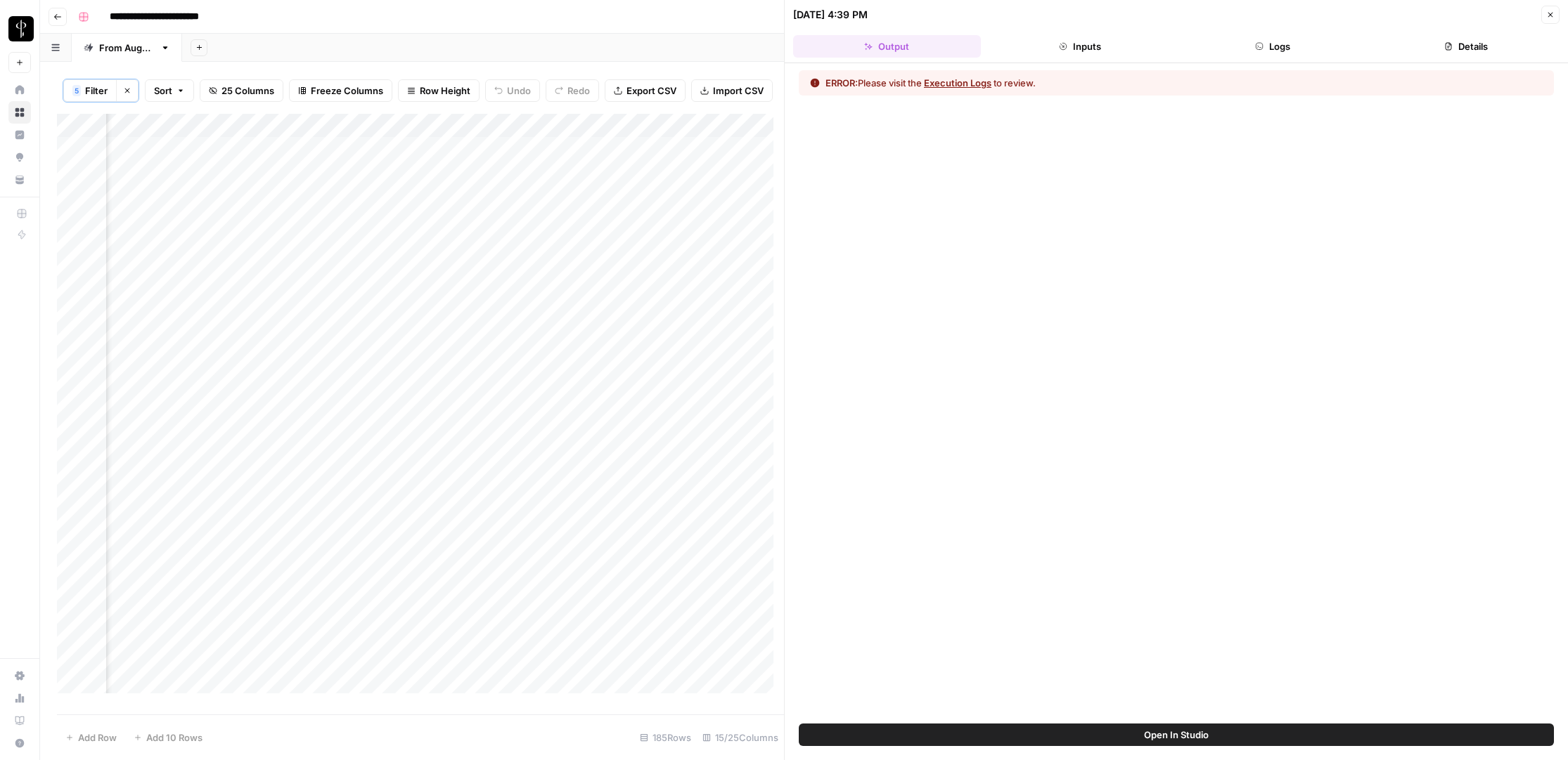
click at [1275, 49] on button "Logs" at bounding box center [1272, 47] width 187 height 23
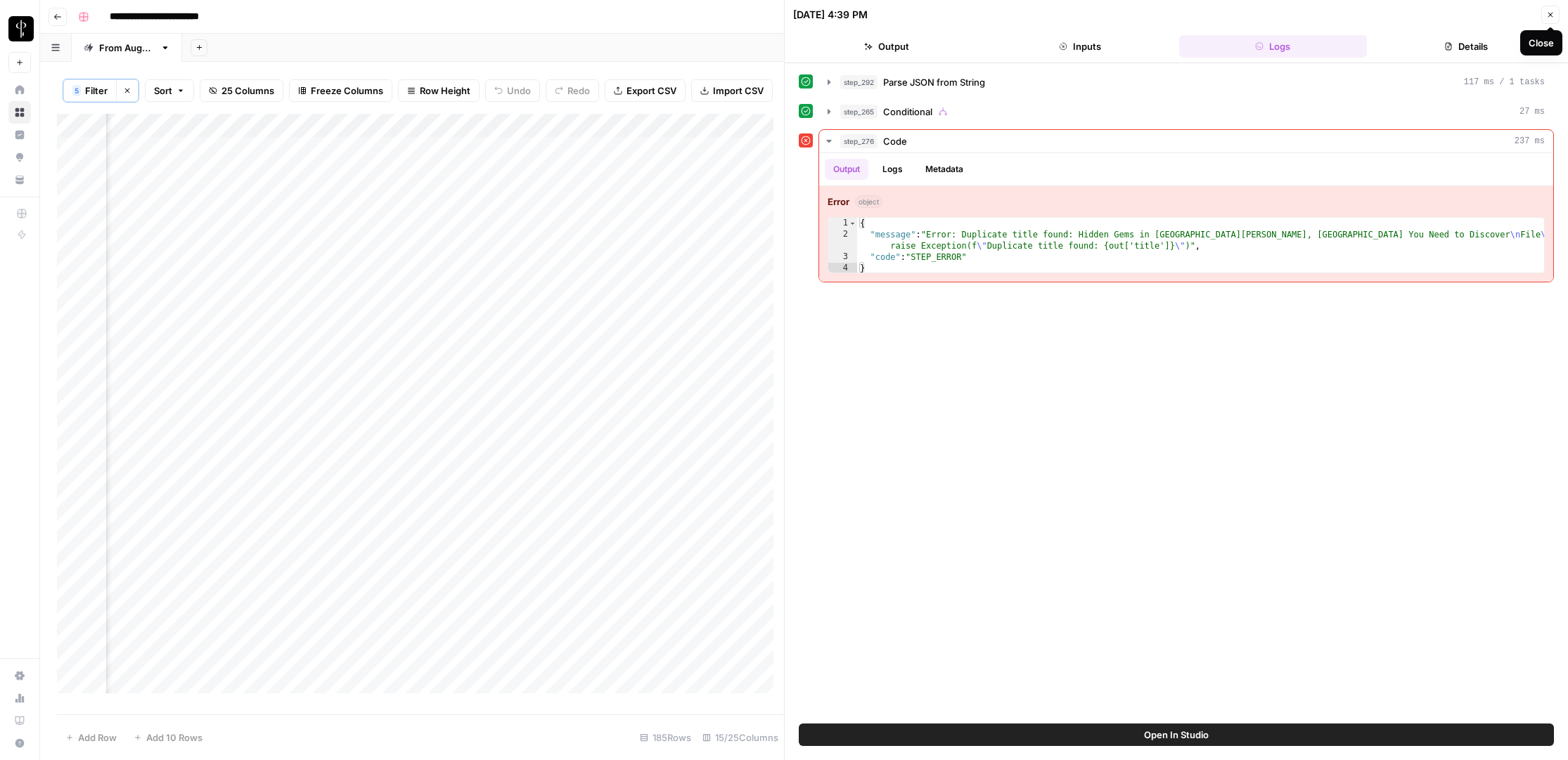
click at [1549, 12] on icon "button" at bounding box center [1550, 14] width 9 height 9
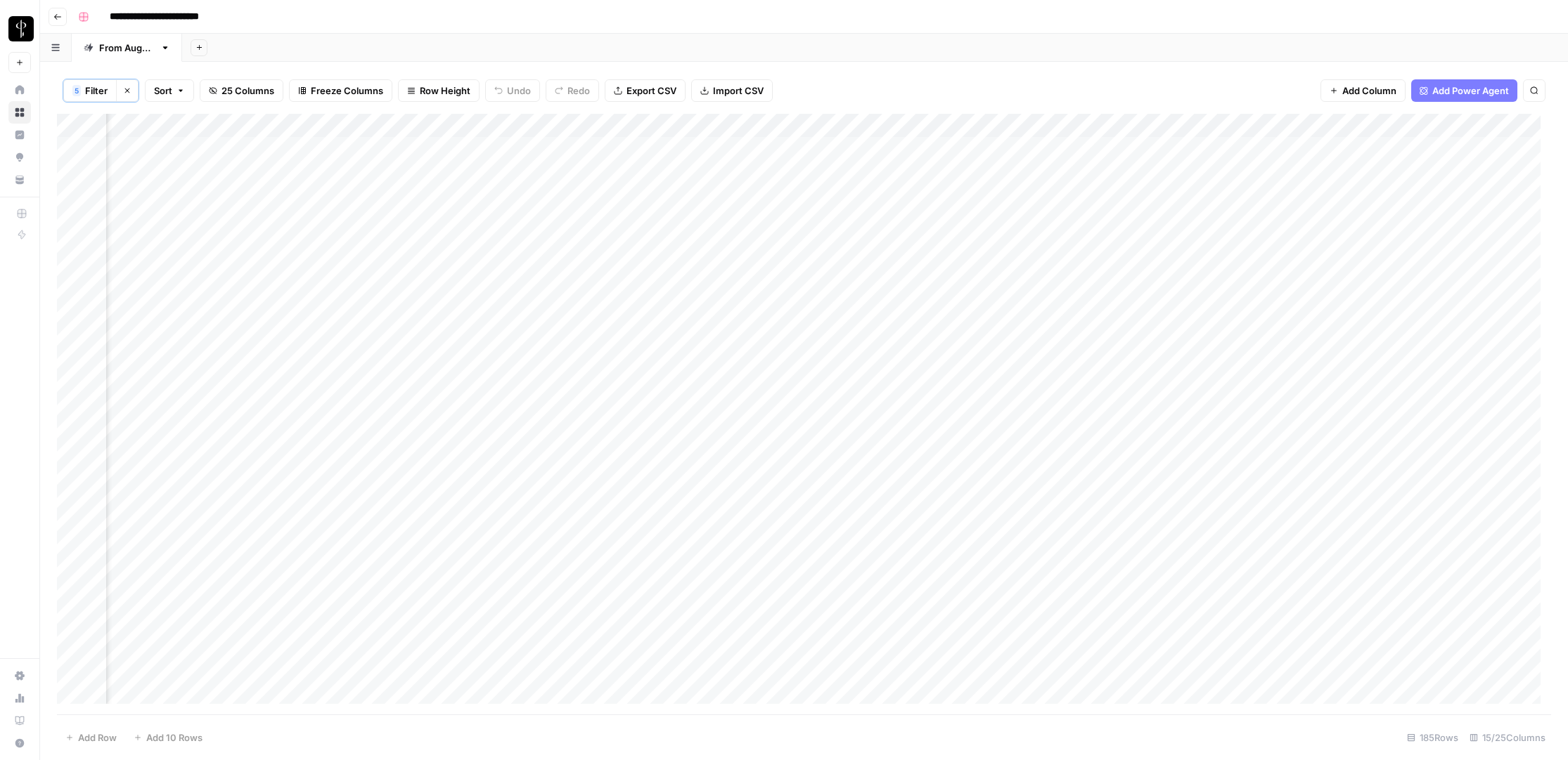
click at [894, 146] on div "Add Column" at bounding box center [804, 415] width 1494 height 601
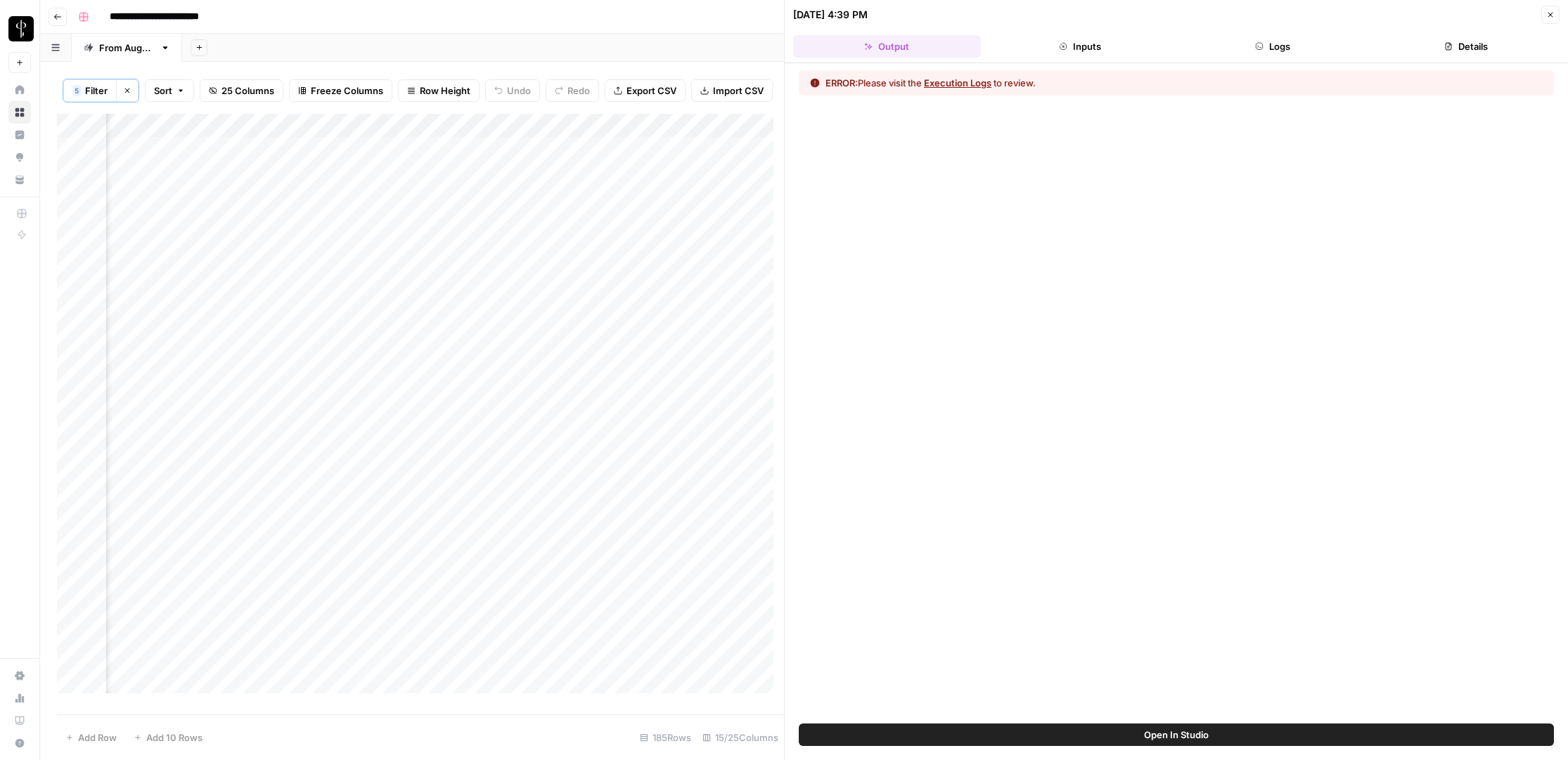
click at [1247, 44] on button "Logs" at bounding box center [1272, 47] width 187 height 23
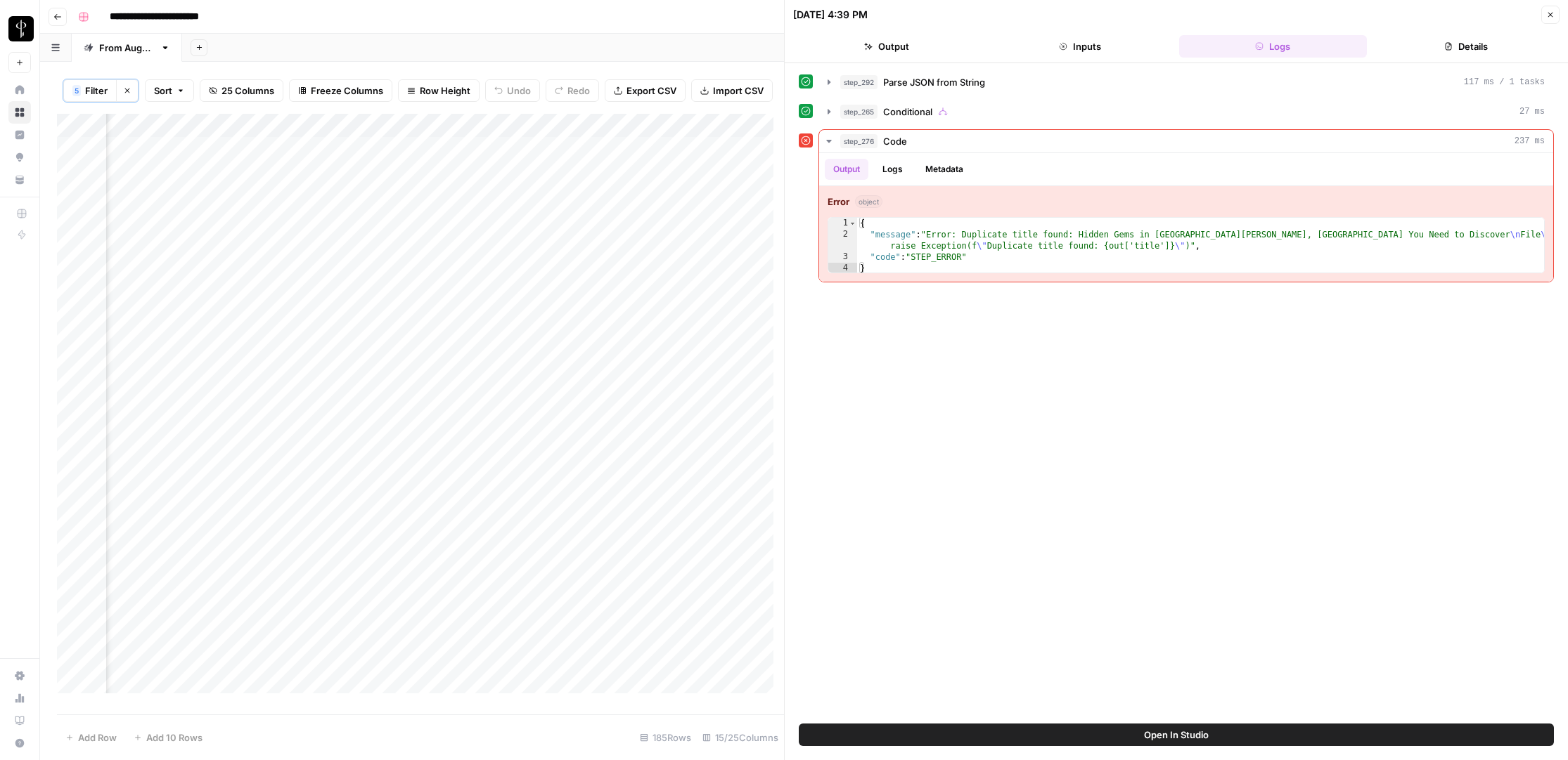
click at [1552, 15] on icon "button" at bounding box center [1550, 14] width 9 height 9
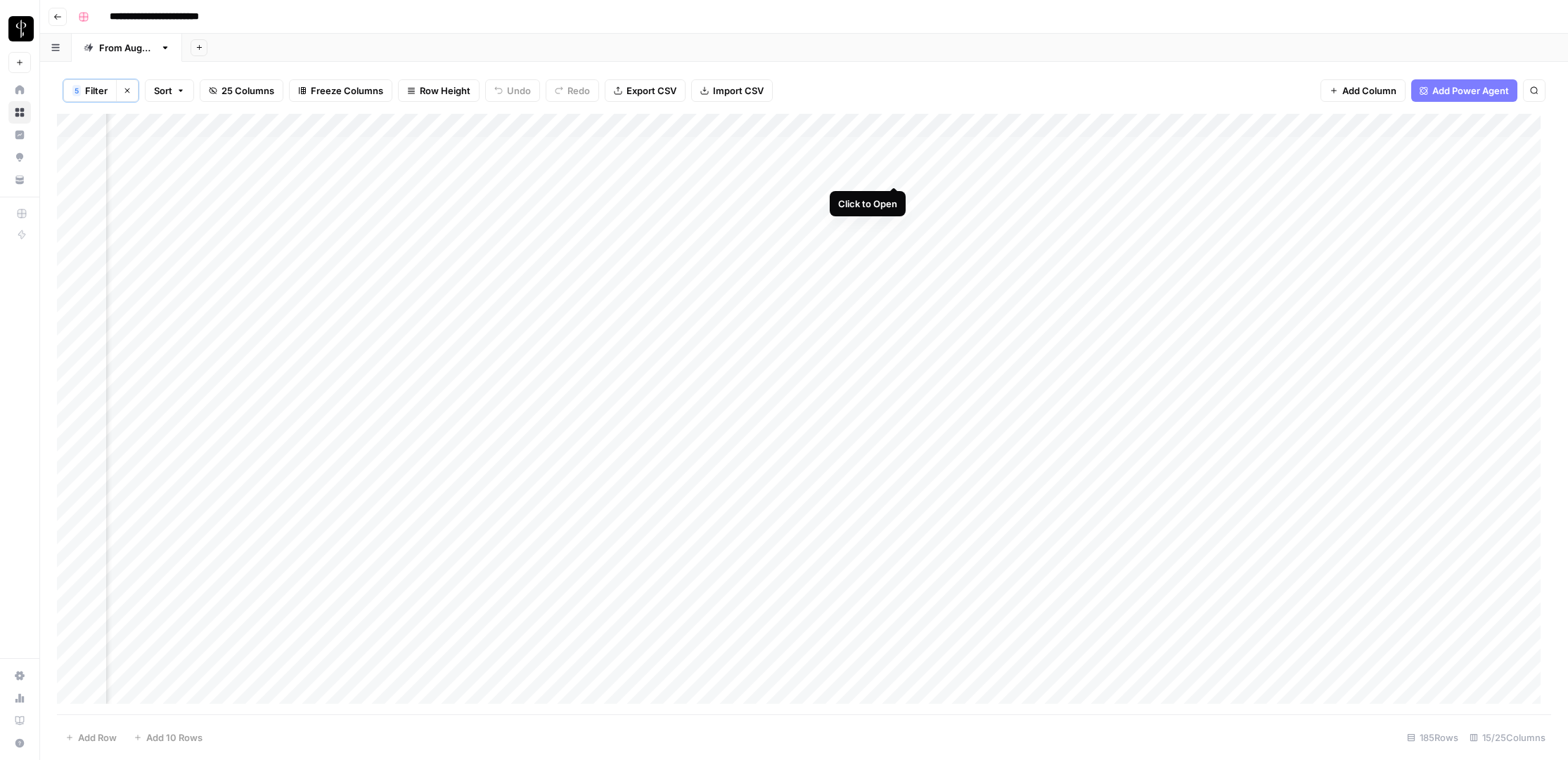
click at [895, 171] on div "Add Column" at bounding box center [804, 415] width 1494 height 601
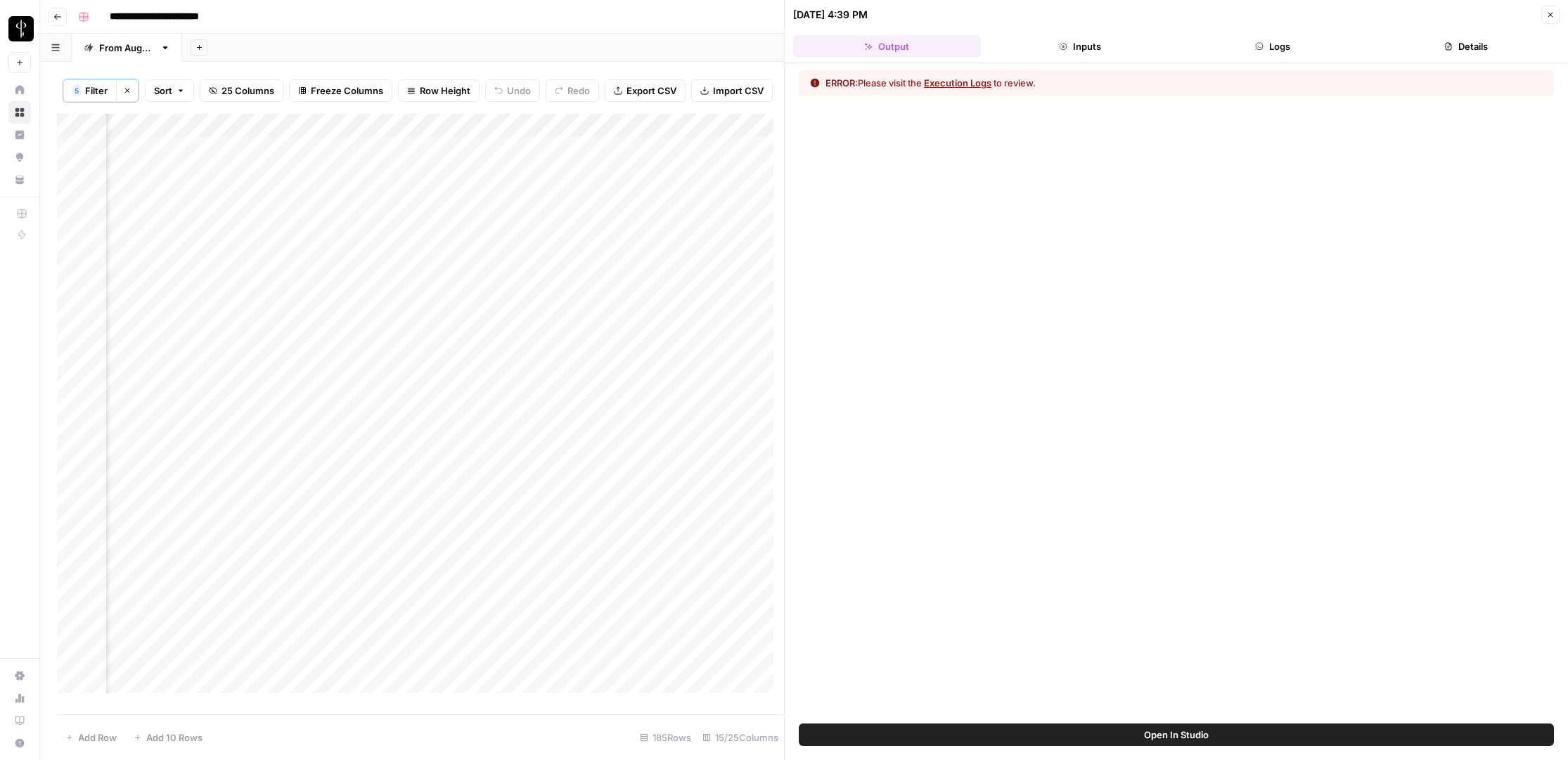
click at [1245, 42] on button "Logs" at bounding box center [1272, 47] width 187 height 23
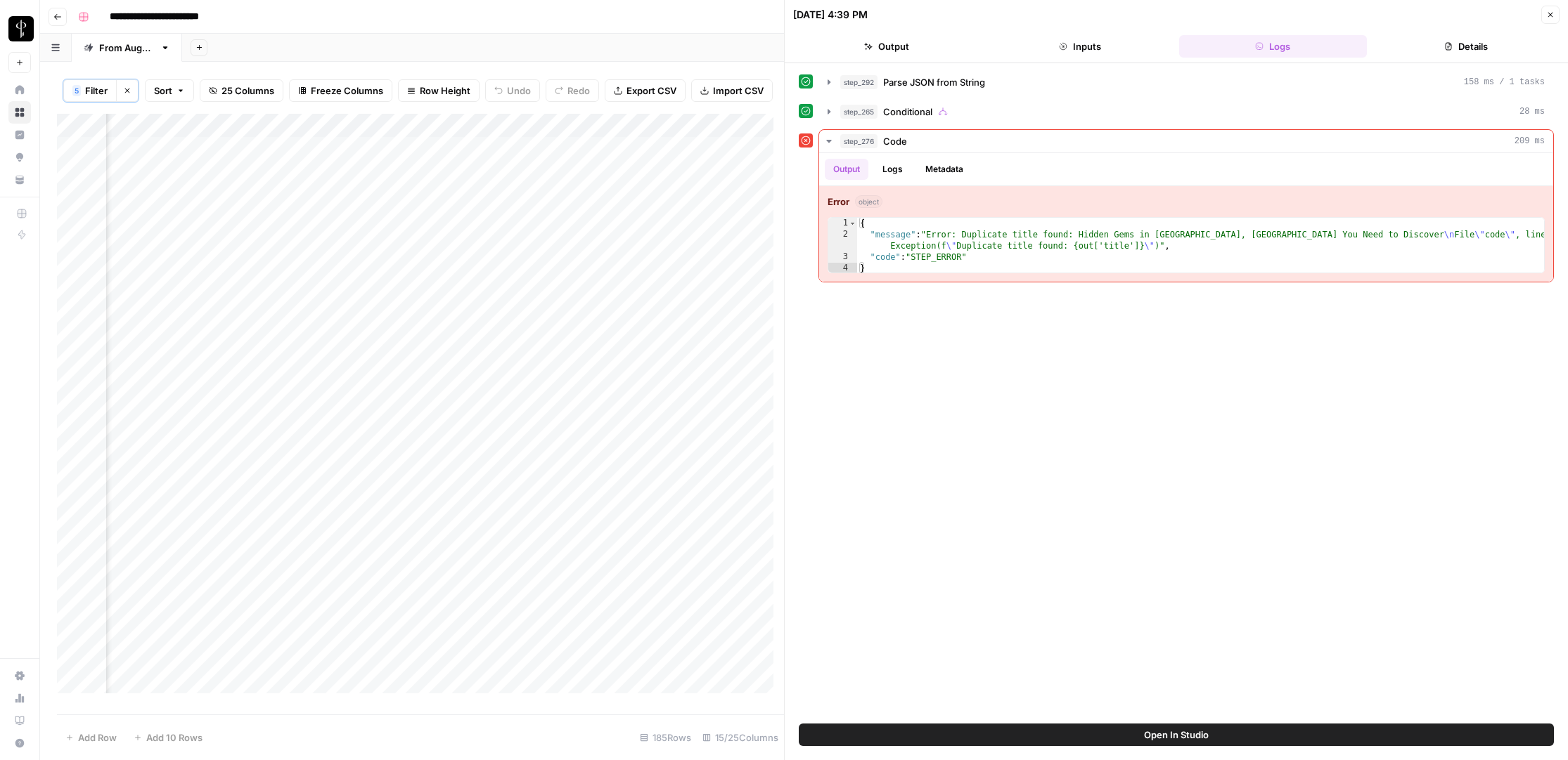
click at [1353, 547] on div "step_292 Parse JSON from String 158 ms / 1 tasks step_265 Conditional 28 ms ste…" at bounding box center [1176, 394] width 755 height 647
click at [1549, 12] on icon "button" at bounding box center [1550, 14] width 9 height 9
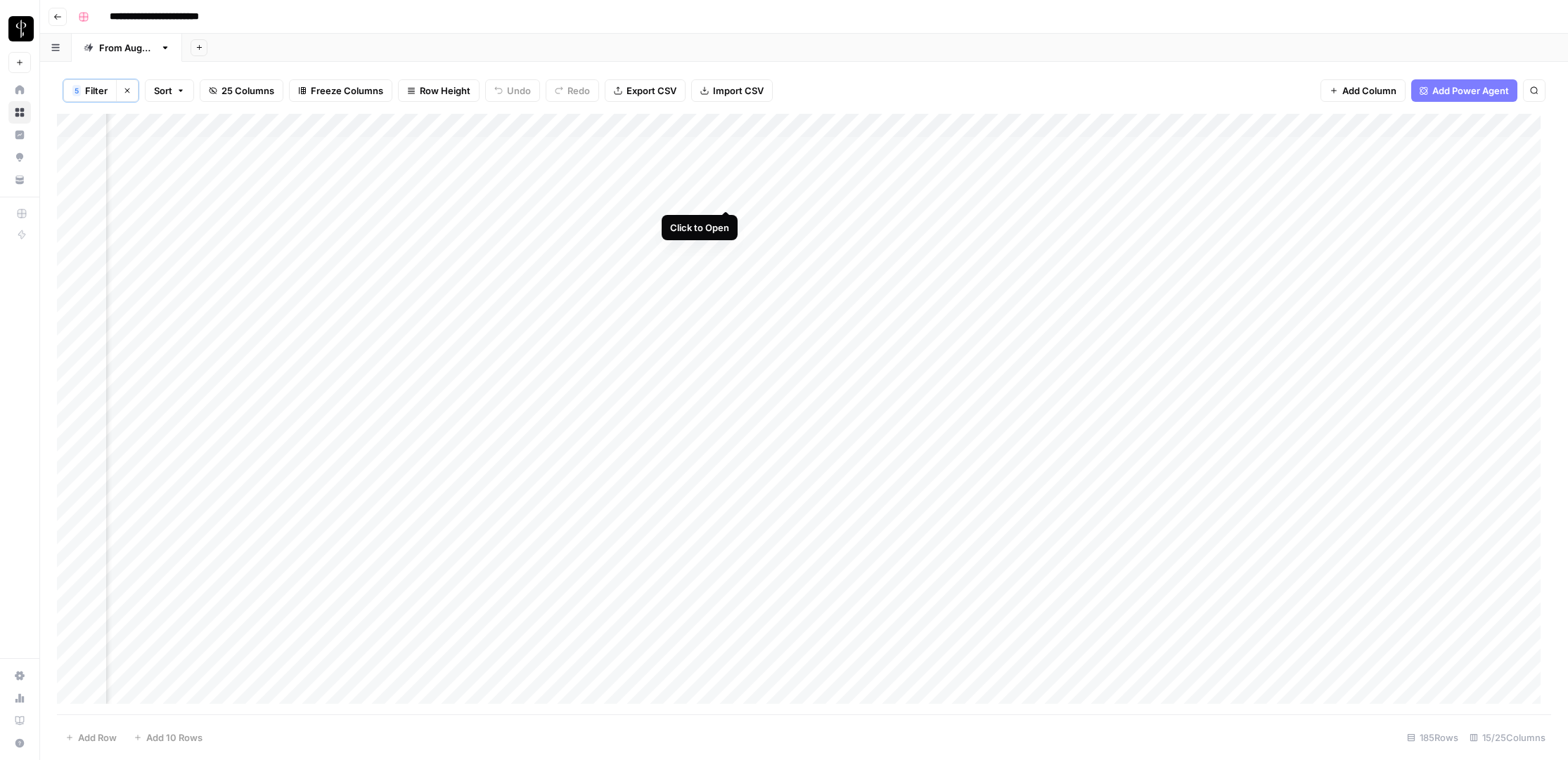
click at [725, 195] on div "Add Column" at bounding box center [804, 415] width 1494 height 601
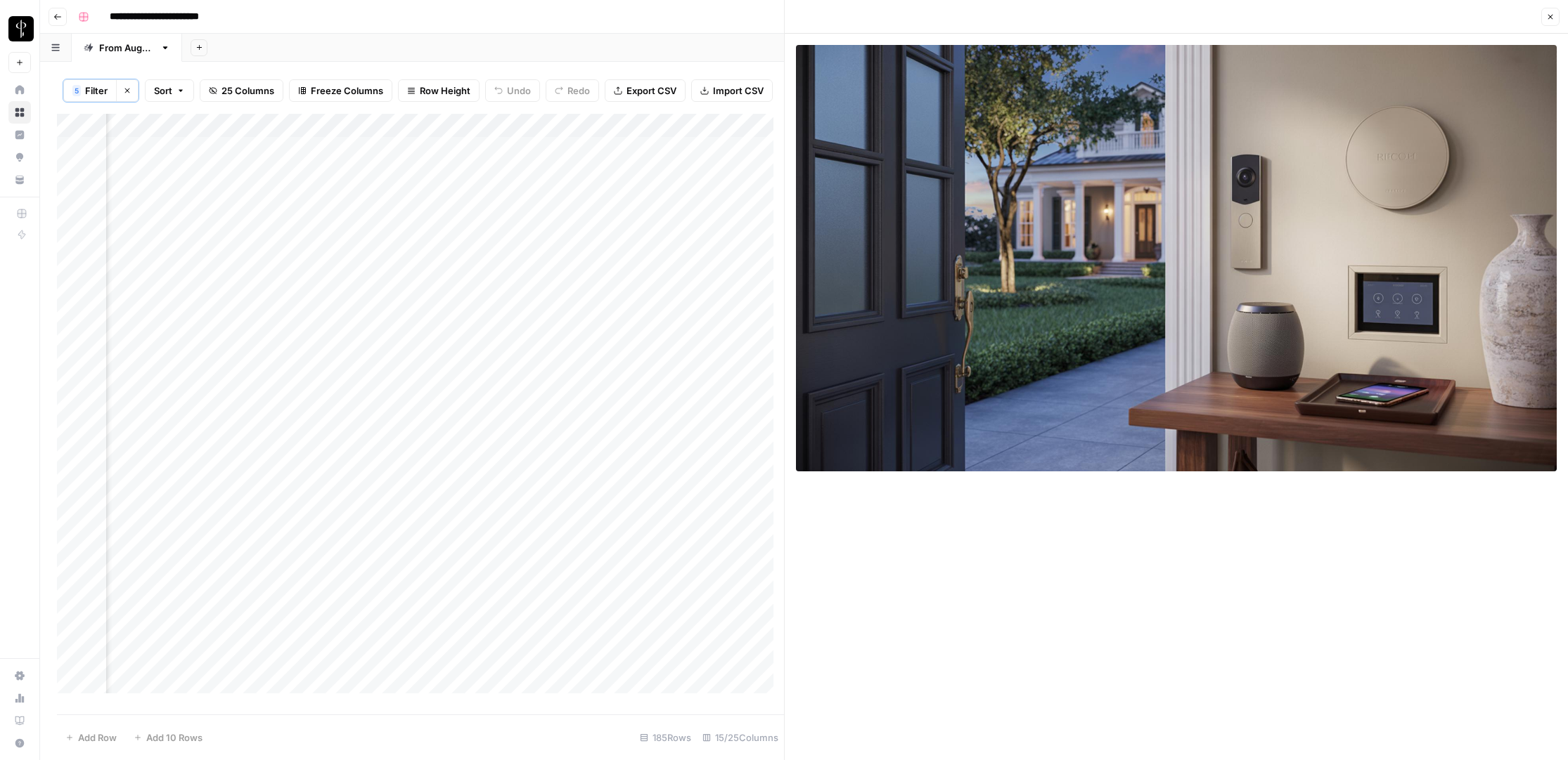
click at [1549, 12] on icon "button" at bounding box center [1550, 16] width 9 height 9
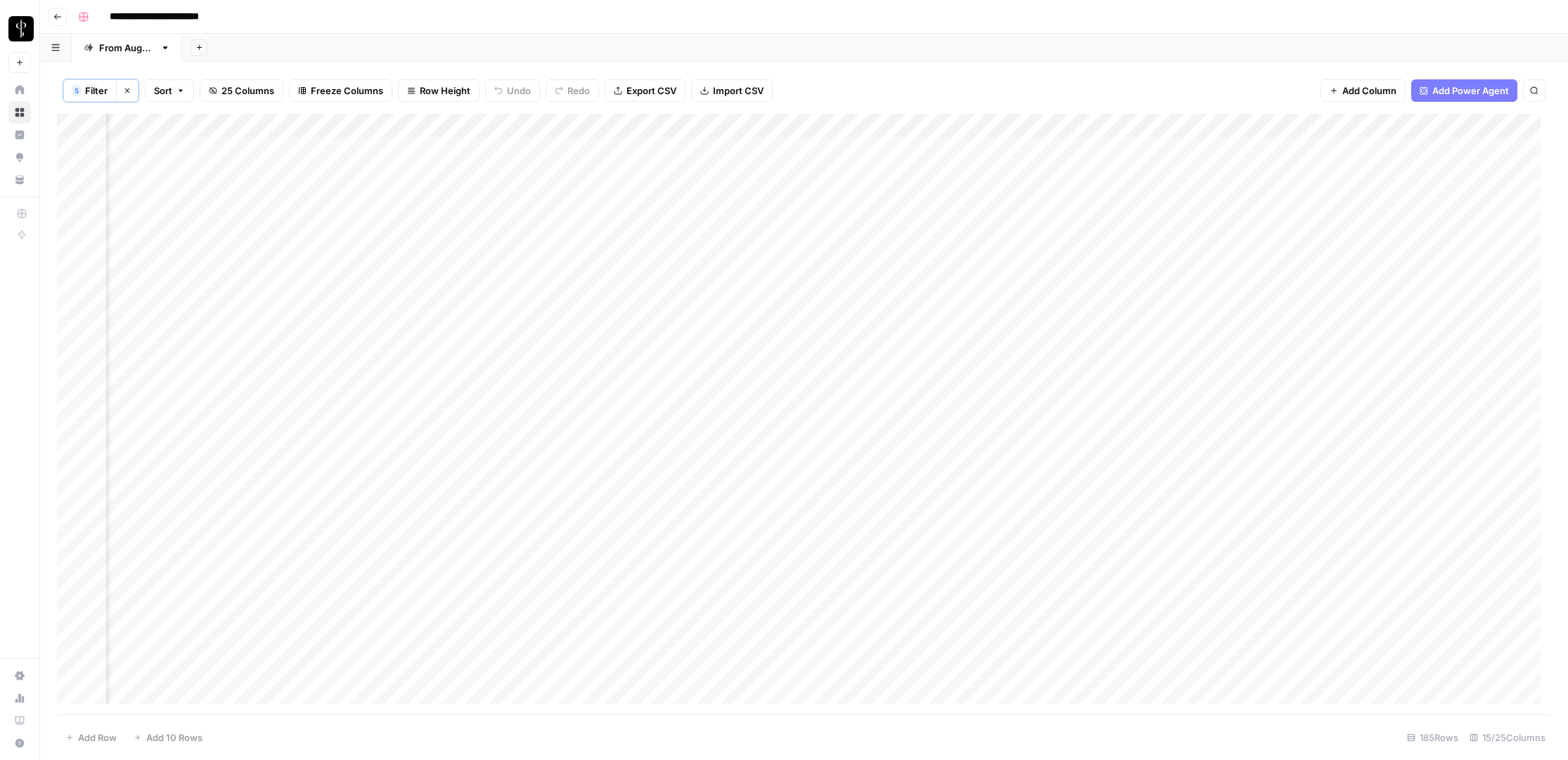
click at [875, 195] on div "Add Column" at bounding box center [804, 415] width 1494 height 601
click at [724, 244] on div "Add Column" at bounding box center [804, 415] width 1494 height 601
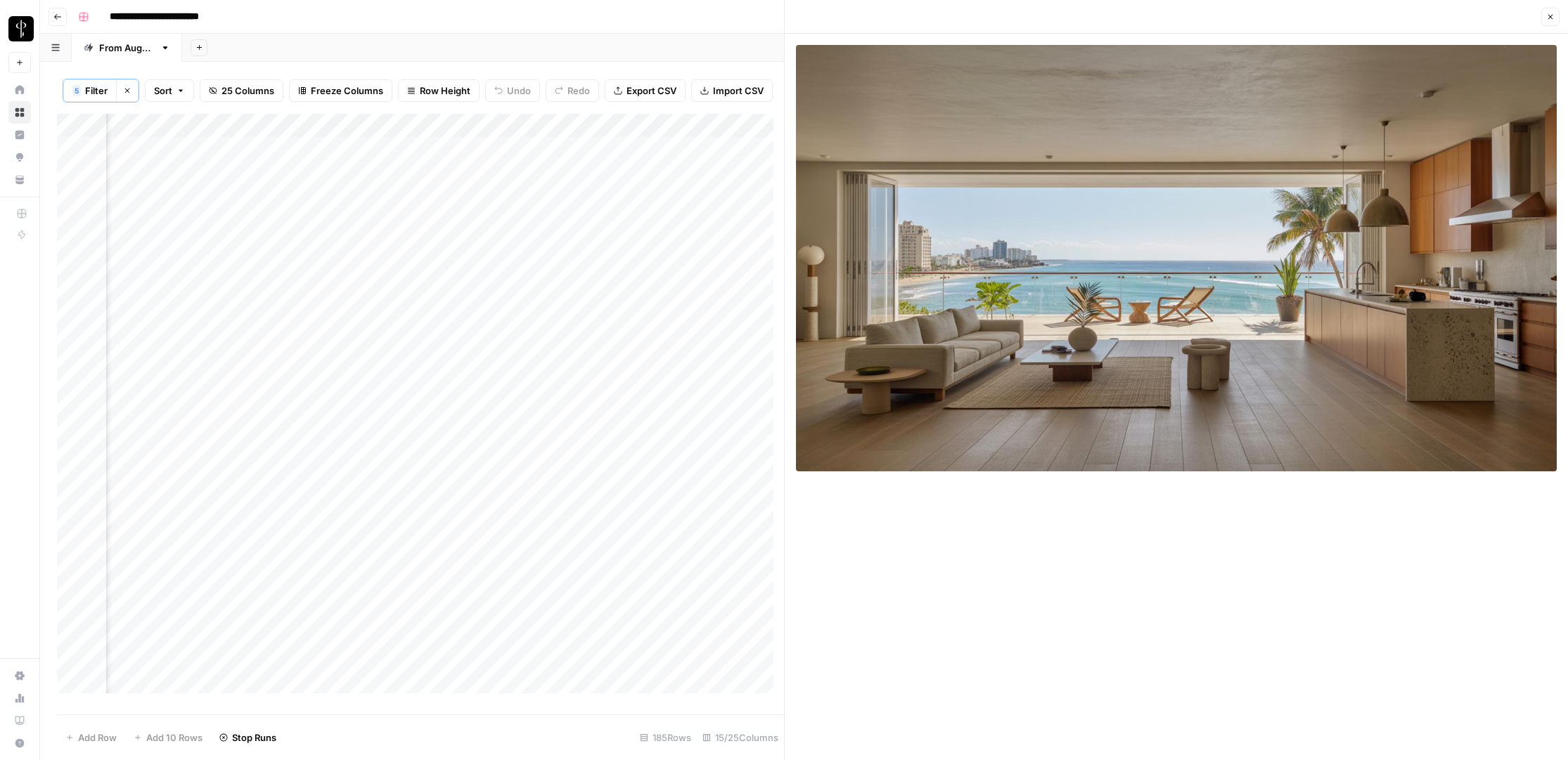
click at [727, 276] on div "Add Column" at bounding box center [421, 409] width 727 height 591
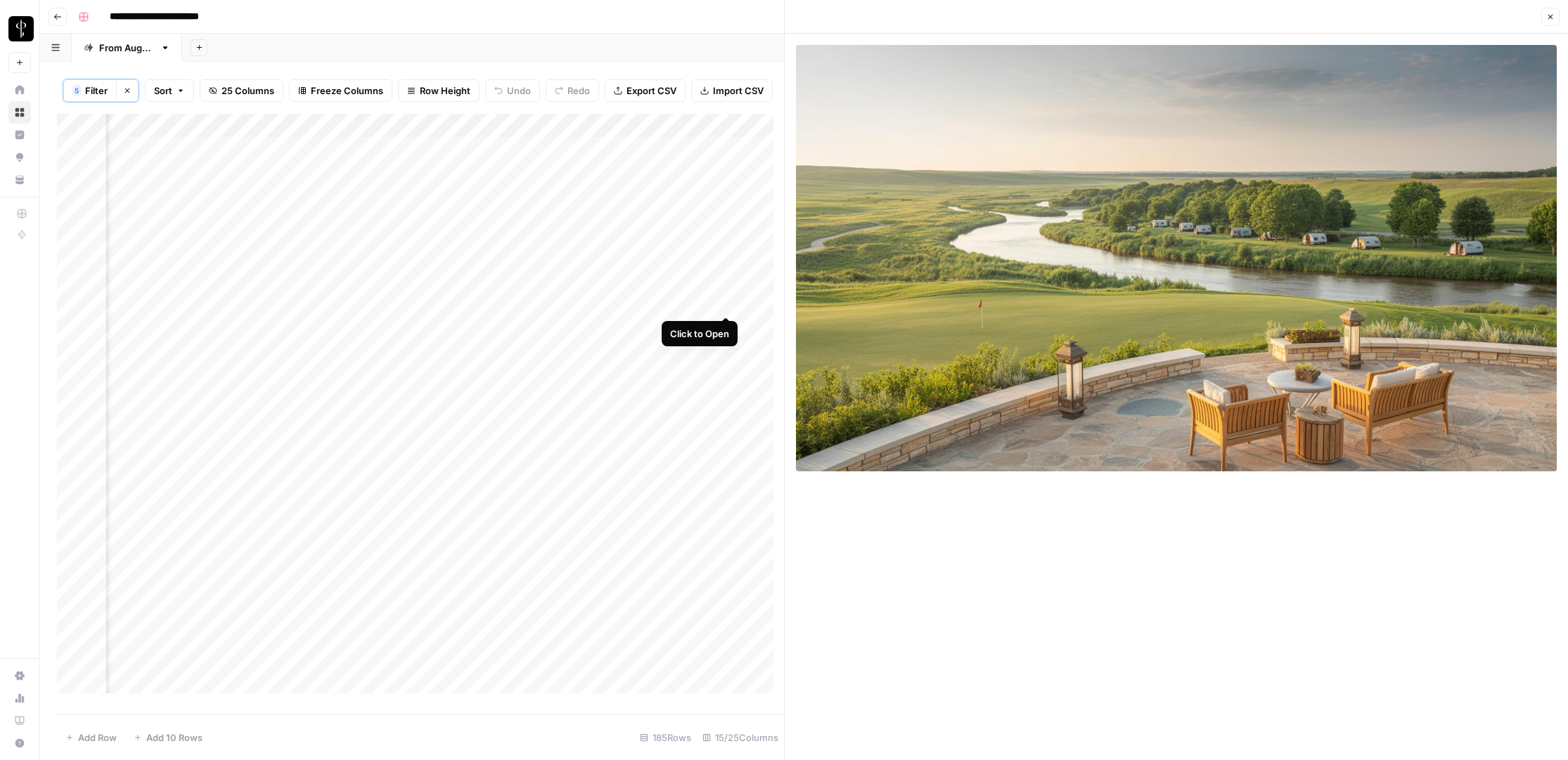
click at [728, 301] on div "Add Column" at bounding box center [421, 409] width 727 height 591
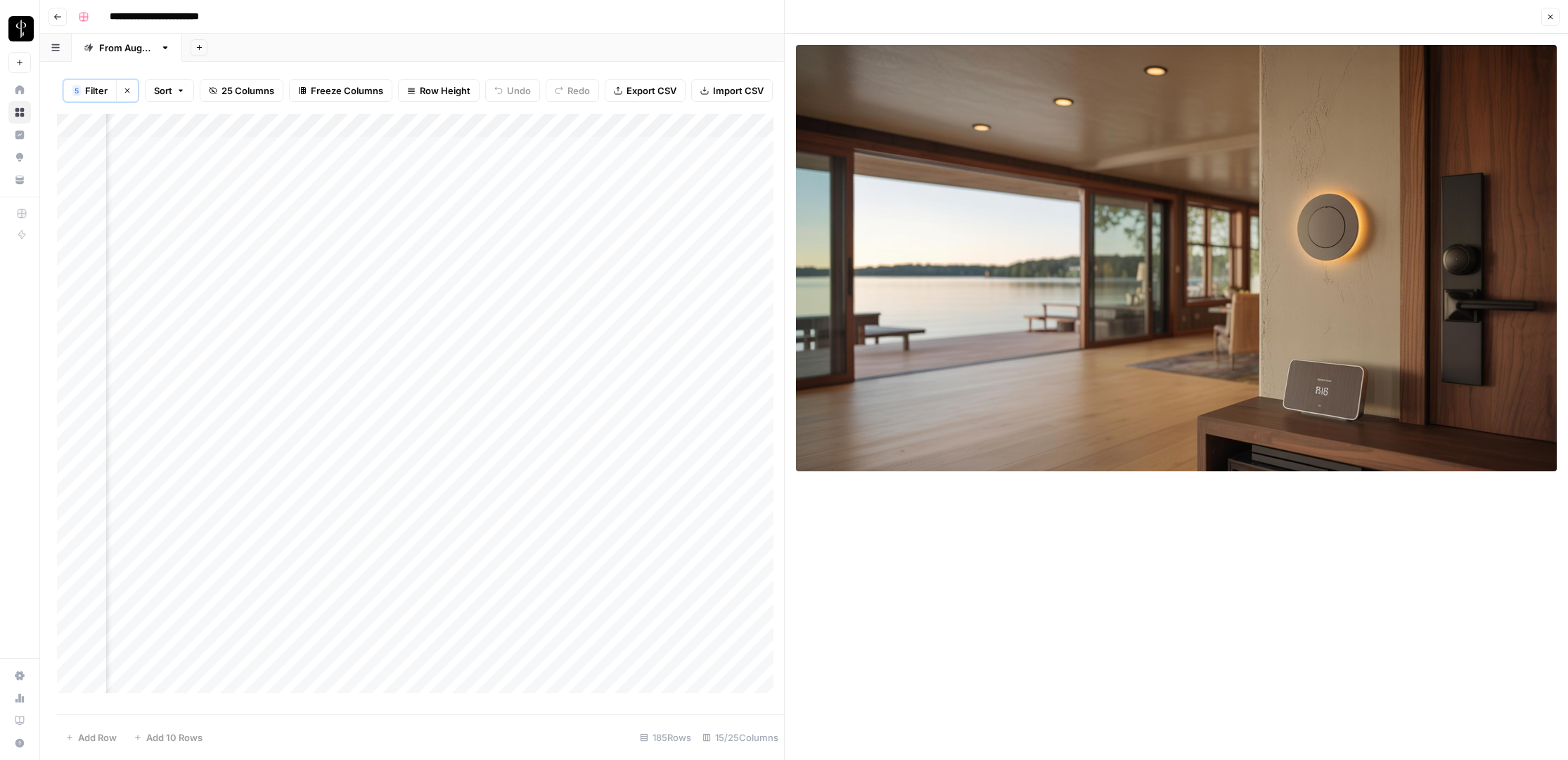
click at [727, 327] on div "Add Column" at bounding box center [421, 409] width 727 height 591
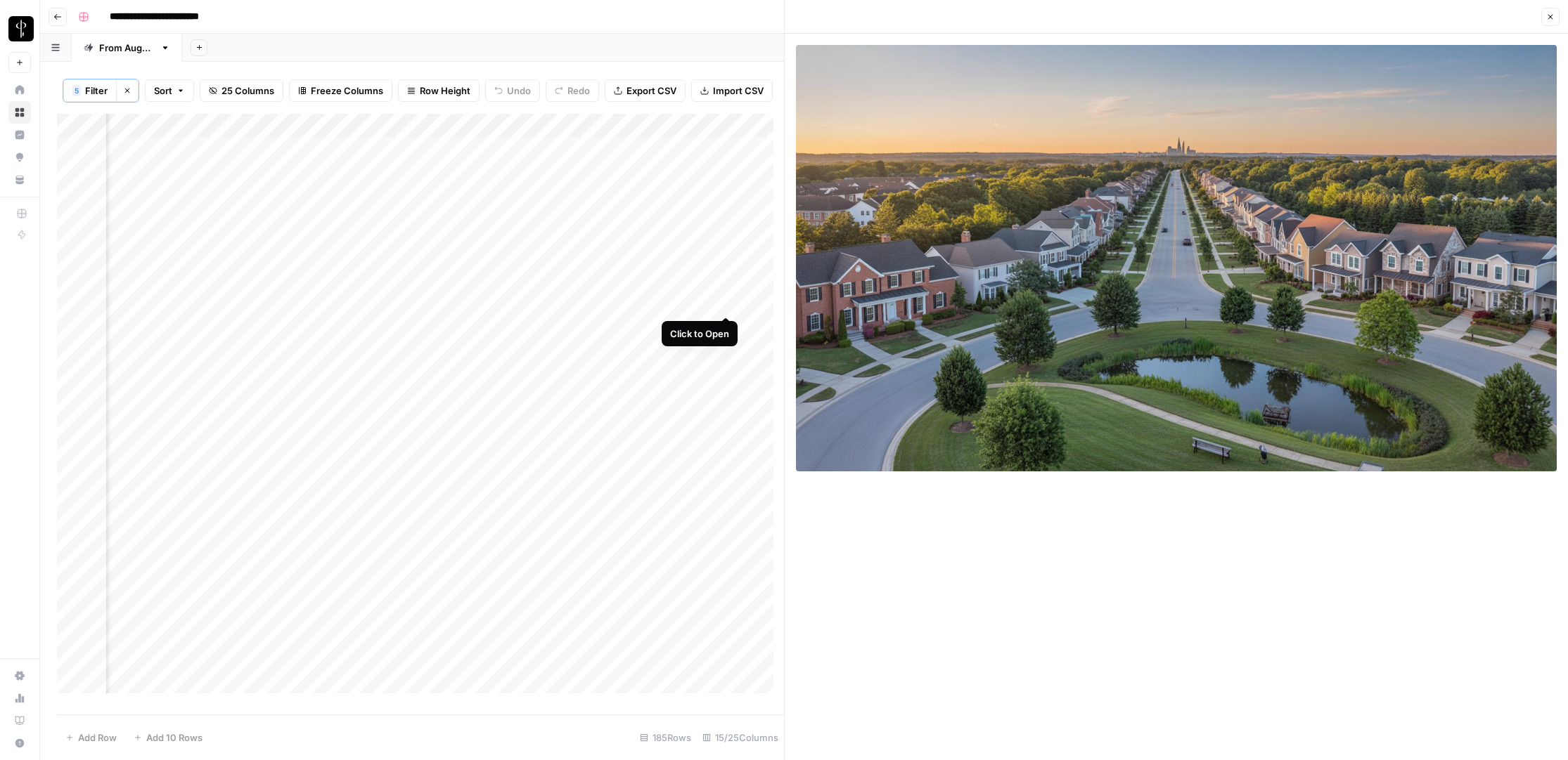
click at [726, 305] on div "Add Column" at bounding box center [421, 409] width 727 height 591
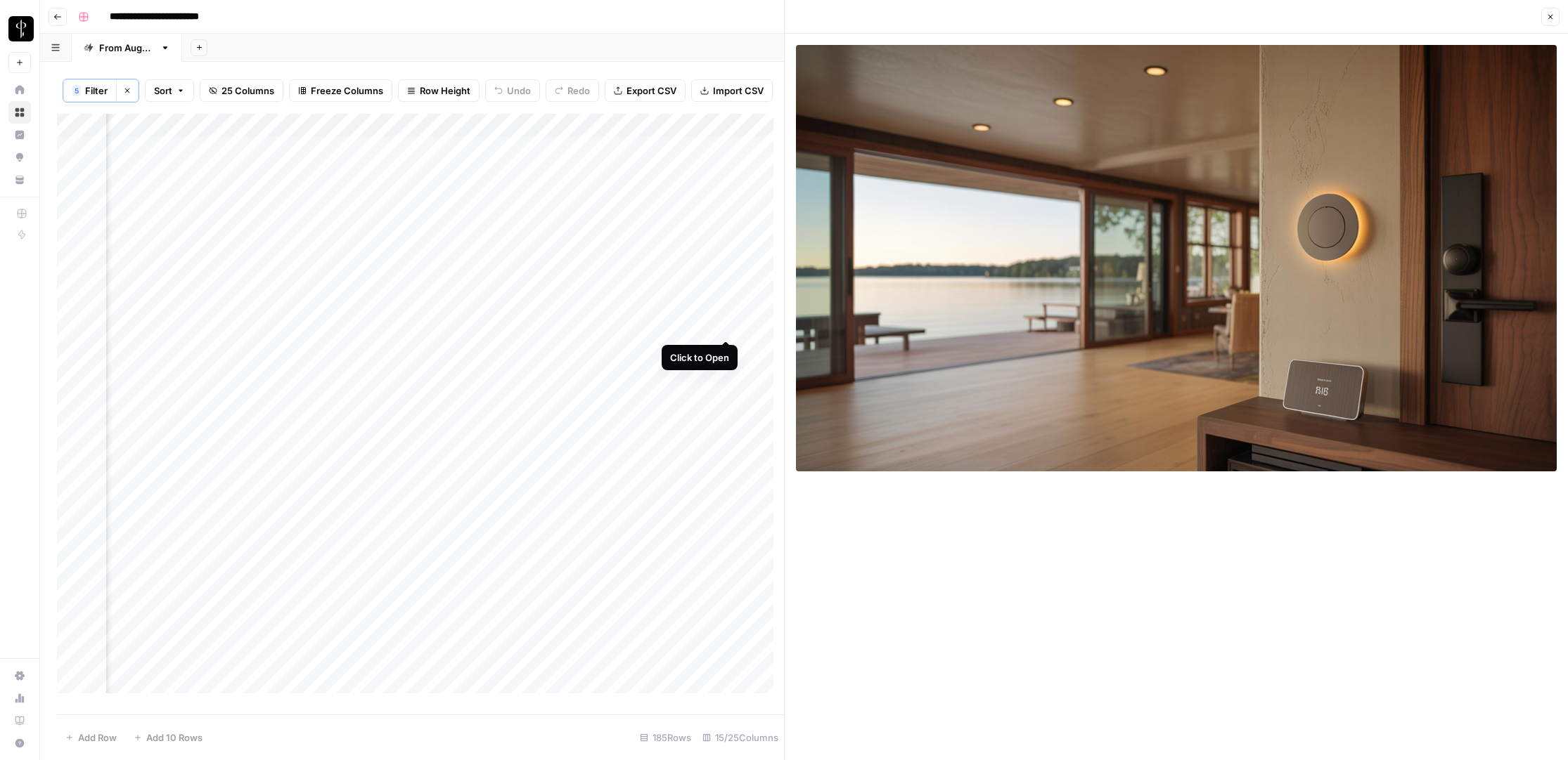
click at [726, 325] on div "Add Column" at bounding box center [421, 409] width 727 height 591
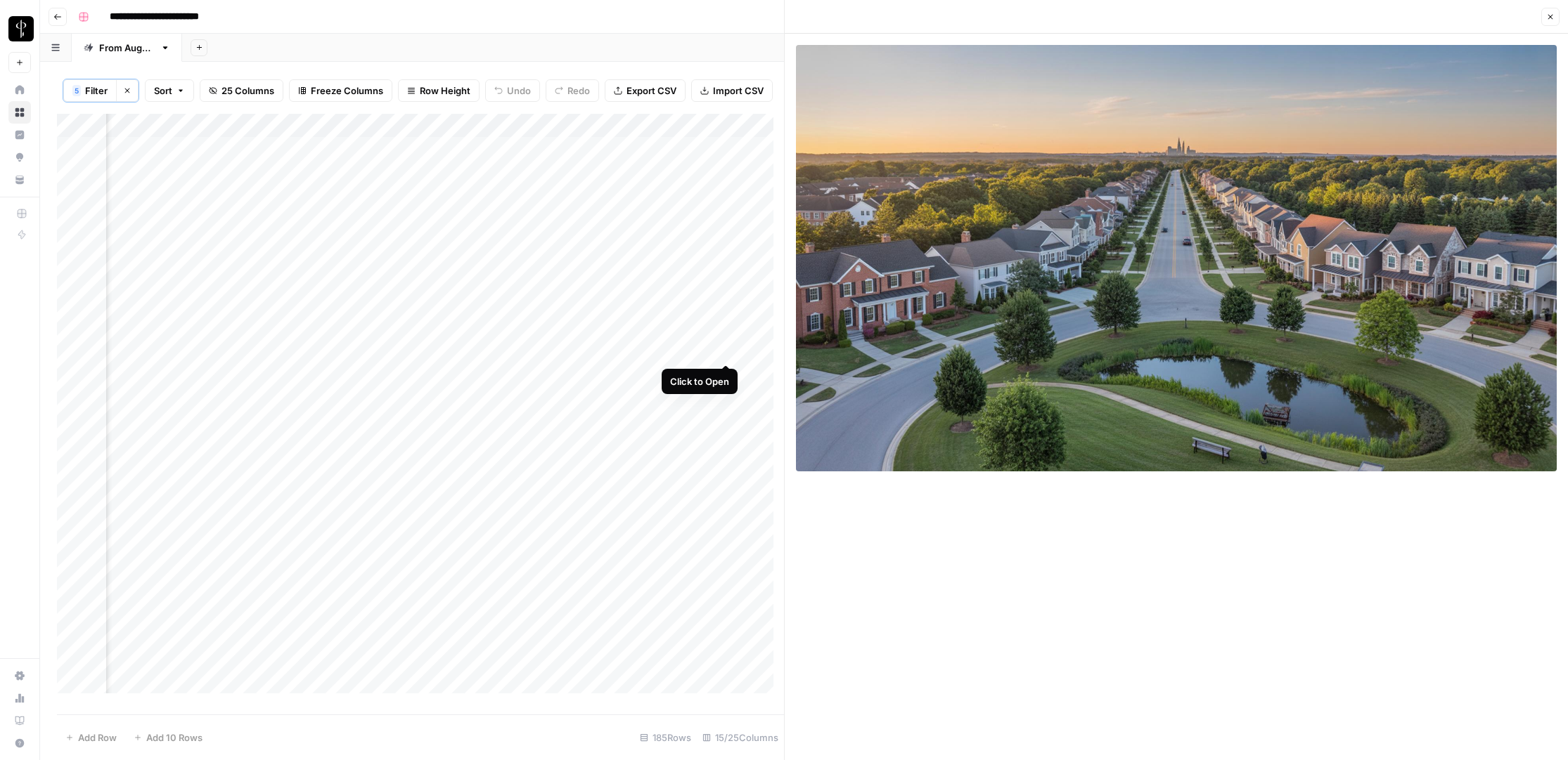
click at [726, 350] on div "Add Column" at bounding box center [421, 409] width 727 height 591
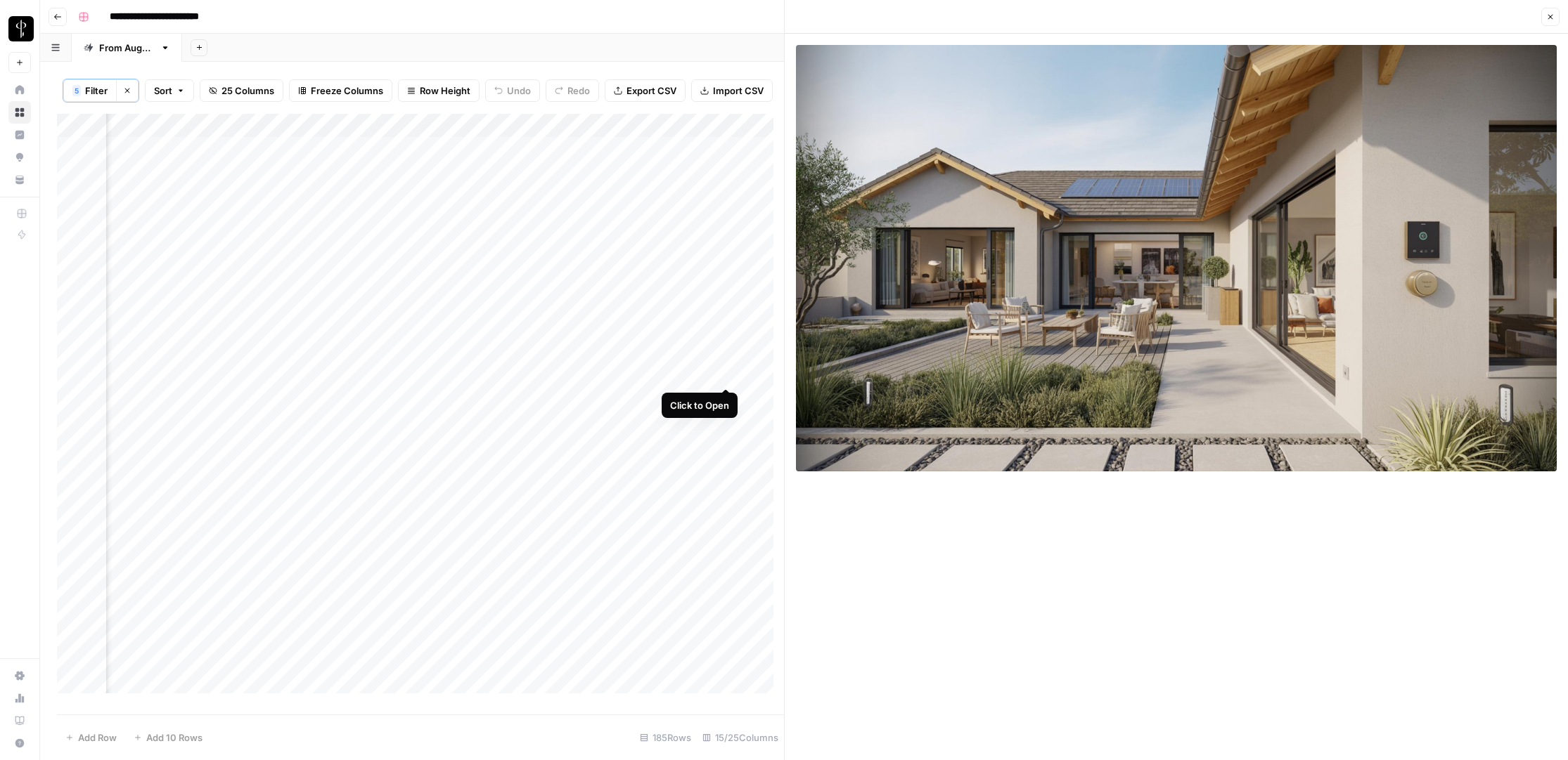
click at [724, 373] on div "Add Column" at bounding box center [421, 409] width 727 height 591
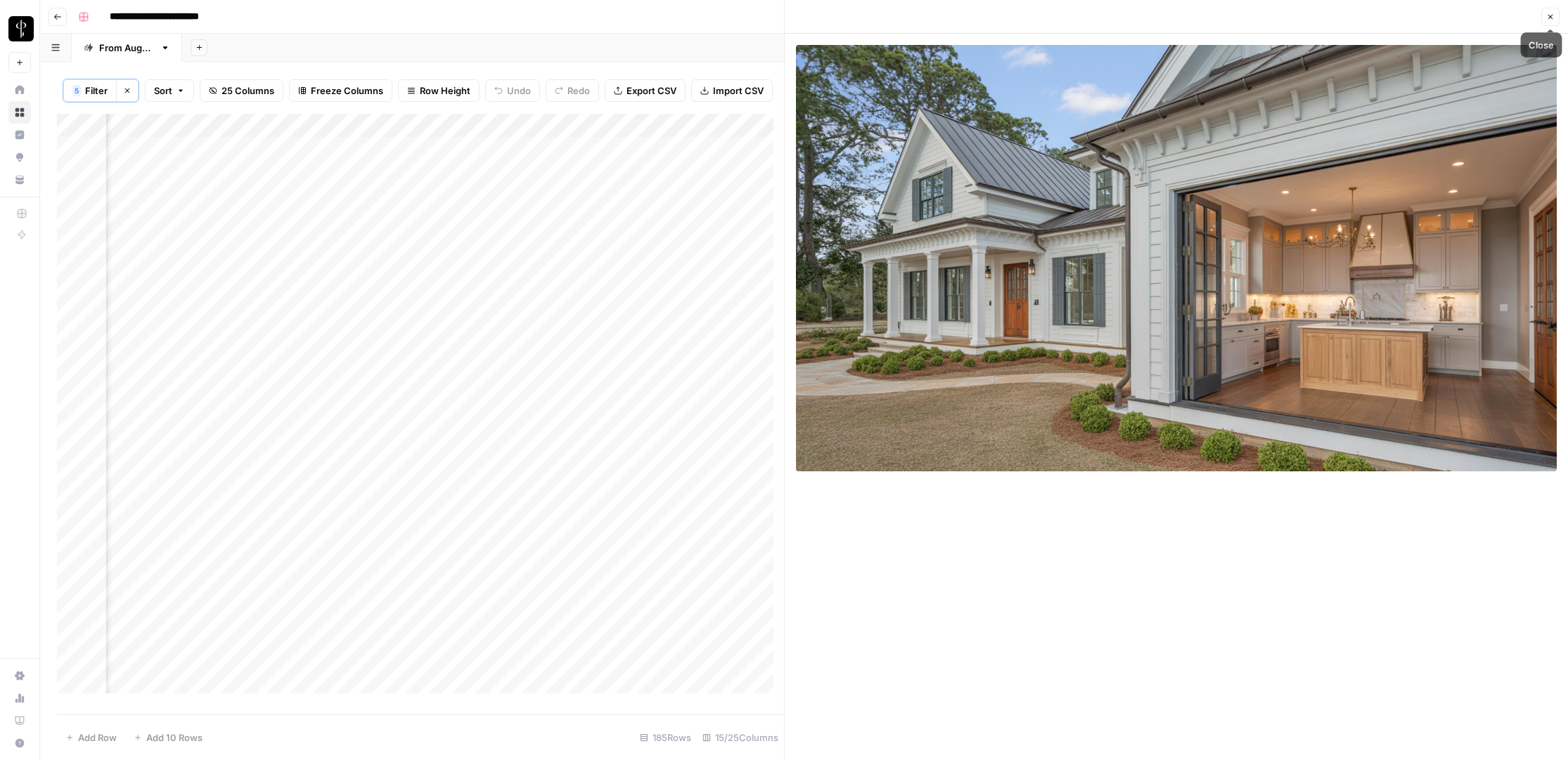
click at [1551, 15] on icon "button" at bounding box center [1550, 17] width 5 height 5
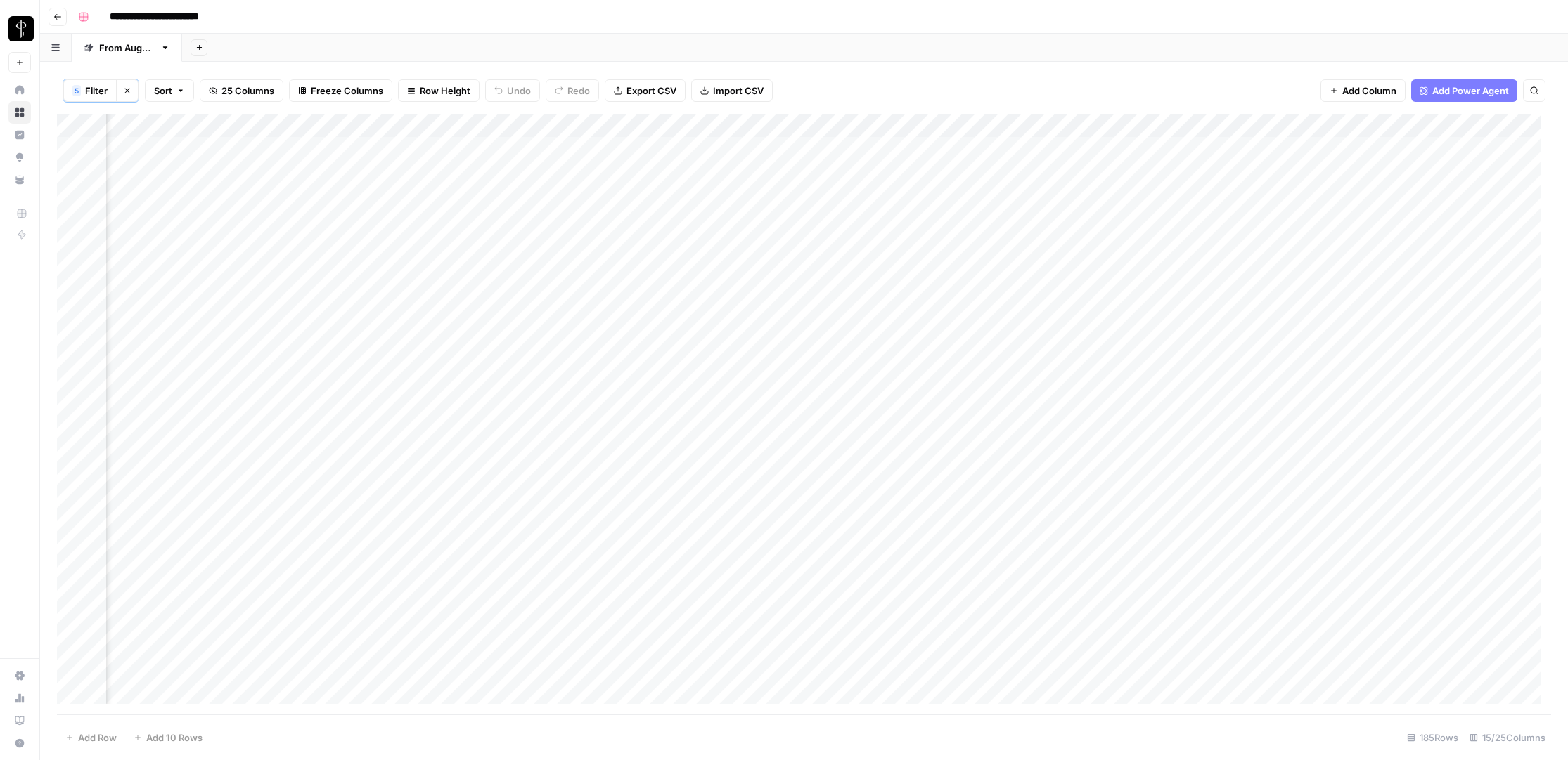
click at [723, 243] on div "Add Column" at bounding box center [804, 415] width 1494 height 601
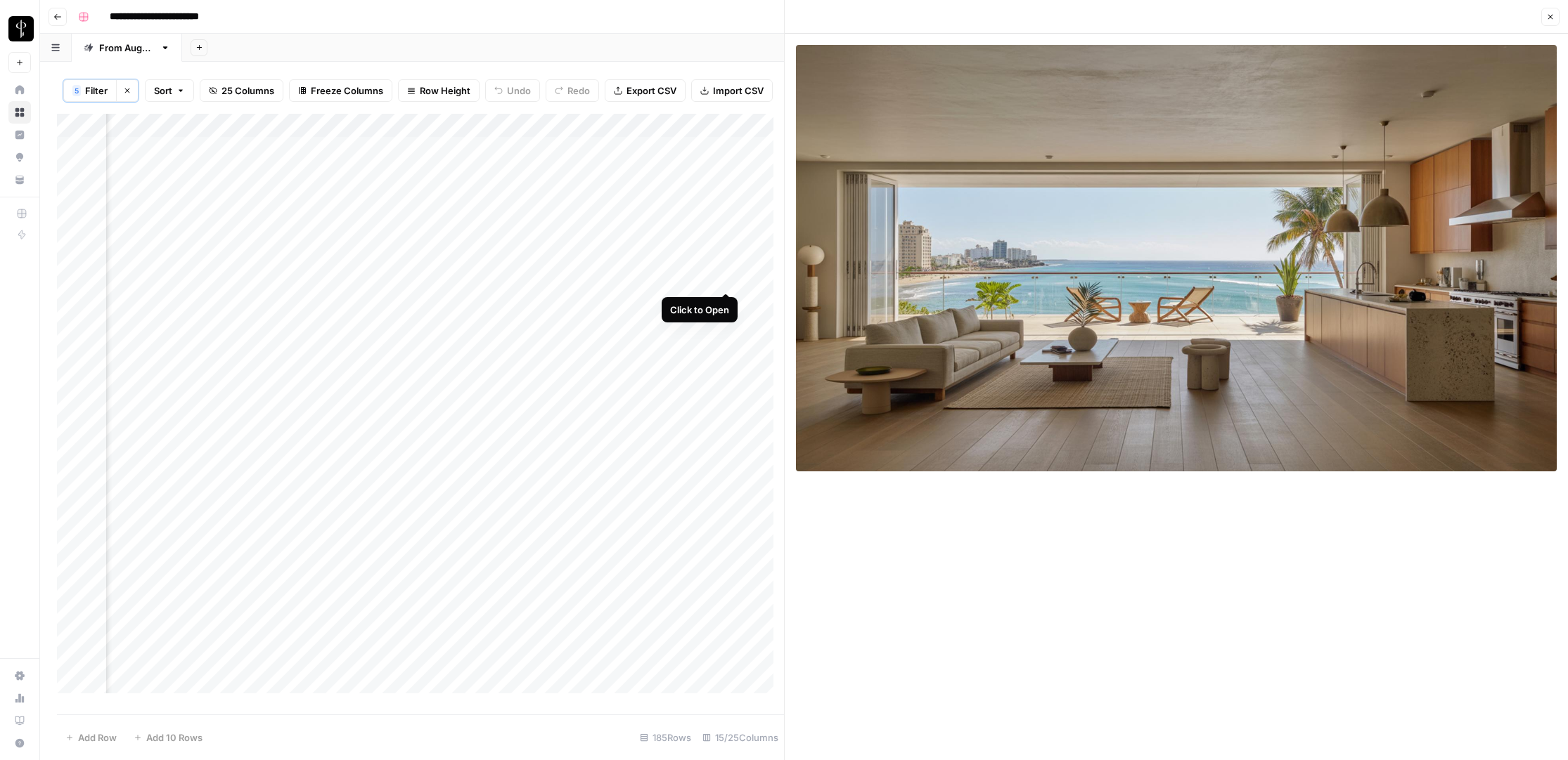
click at [726, 279] on div "Add Column" at bounding box center [421, 409] width 727 height 591
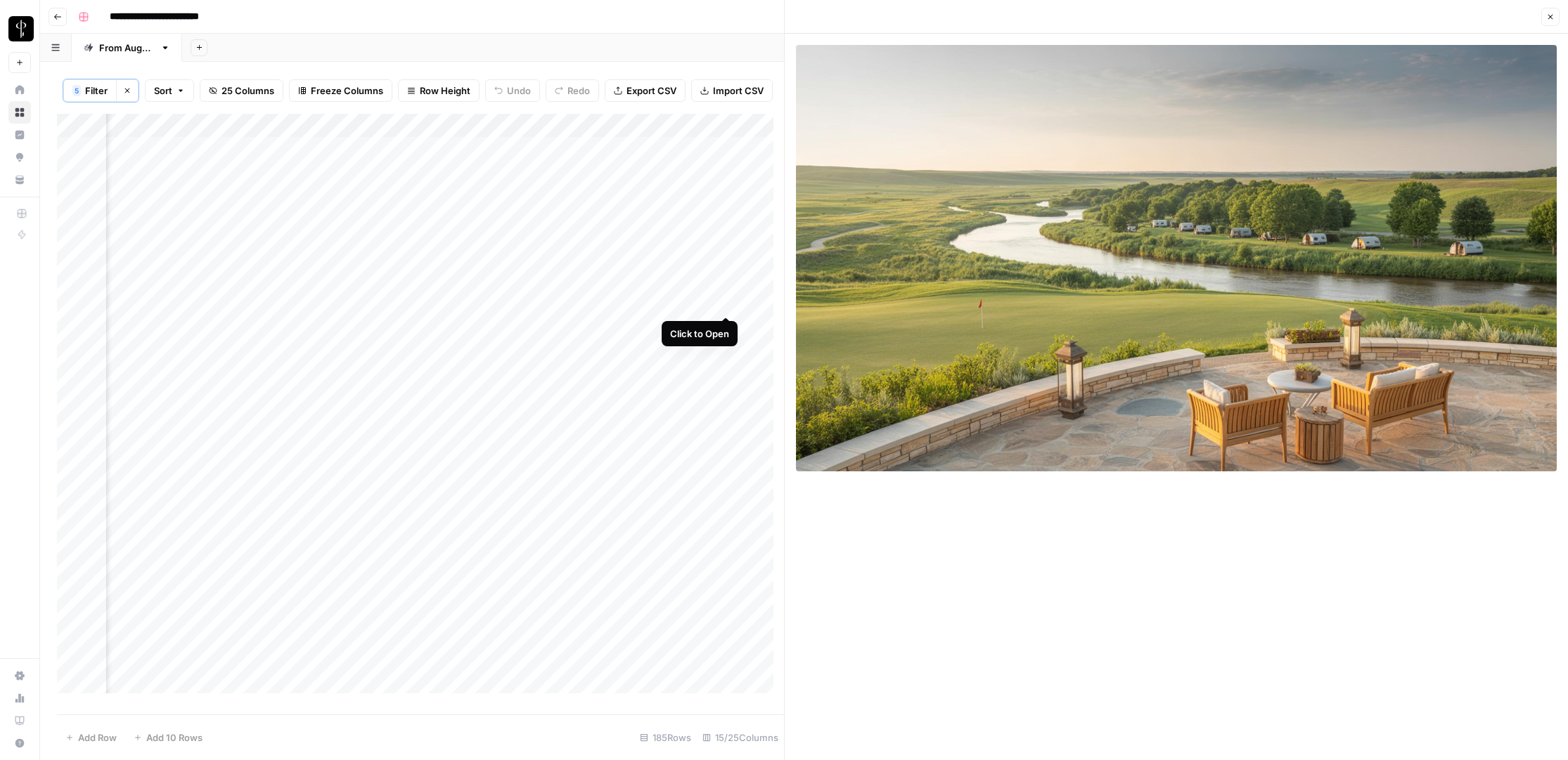
click at [727, 301] on div "Add Column" at bounding box center [421, 409] width 727 height 591
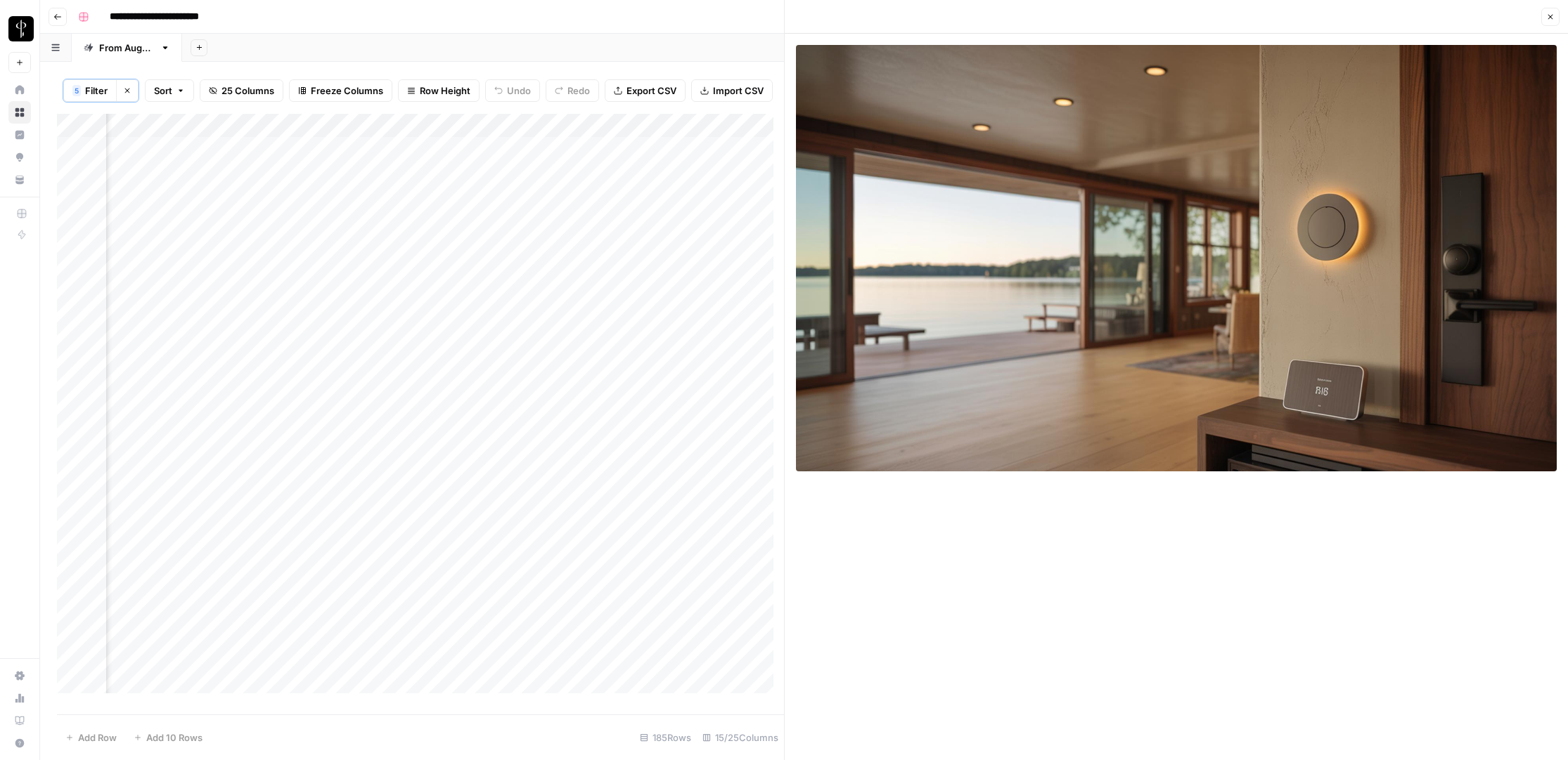
click at [728, 276] on div "Add Column" at bounding box center [421, 409] width 727 height 591
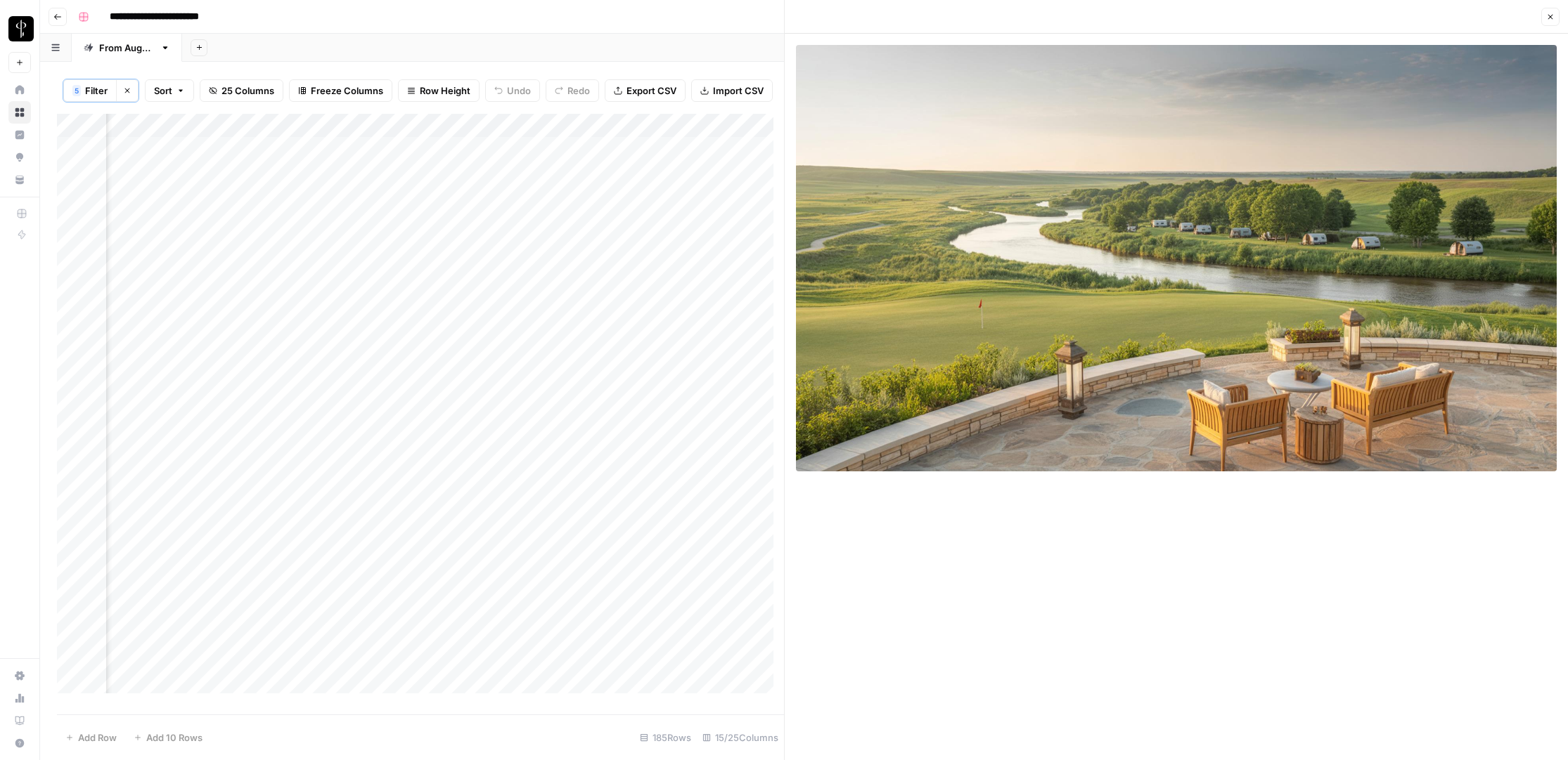
click at [728, 301] on div "Add Column" at bounding box center [421, 409] width 727 height 591
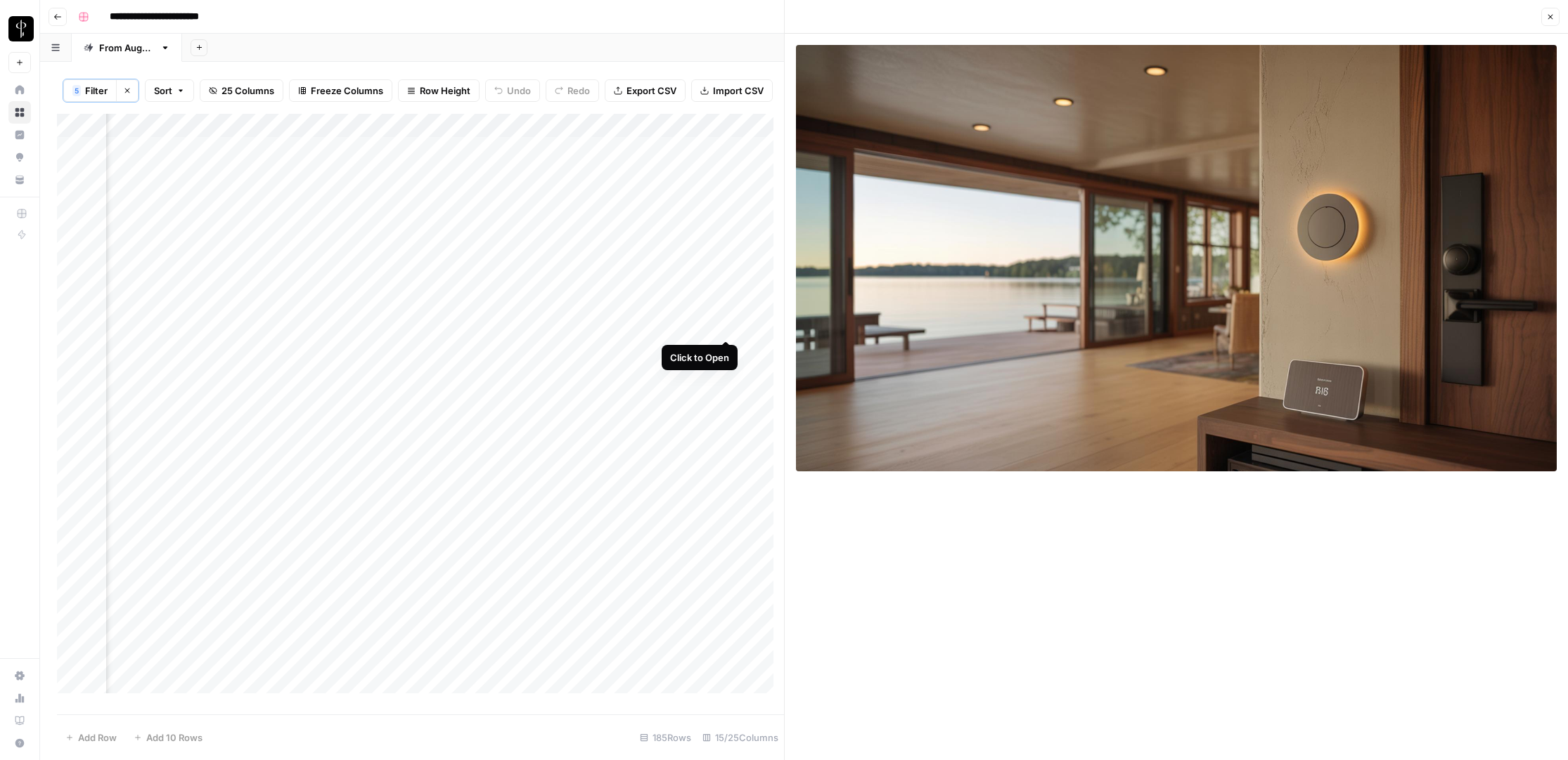
click at [726, 327] on div "Add Column" at bounding box center [421, 409] width 727 height 591
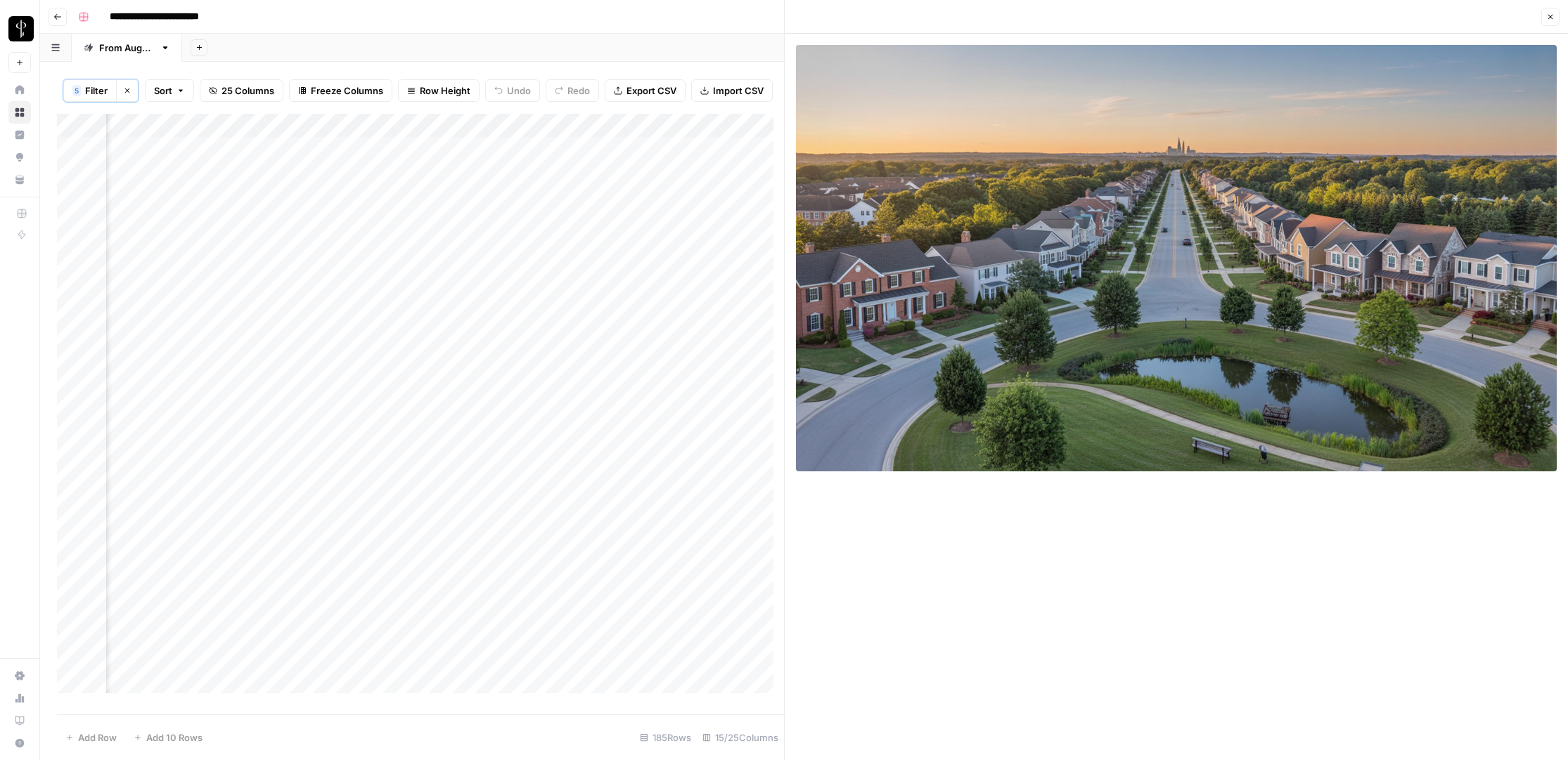
click at [727, 349] on div "Add Column" at bounding box center [421, 409] width 727 height 591
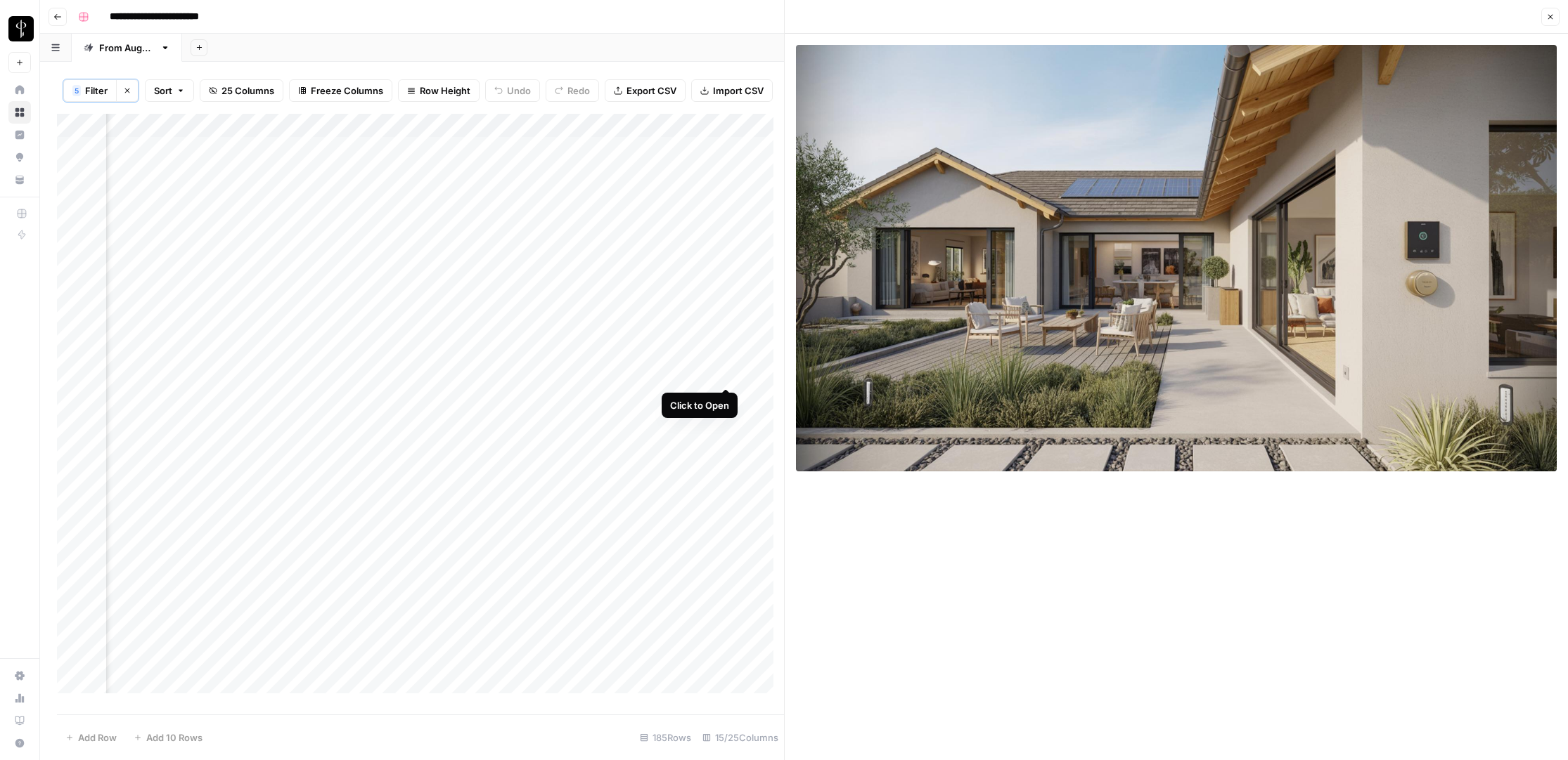
click at [728, 373] on div "Add Column" at bounding box center [421, 409] width 727 height 591
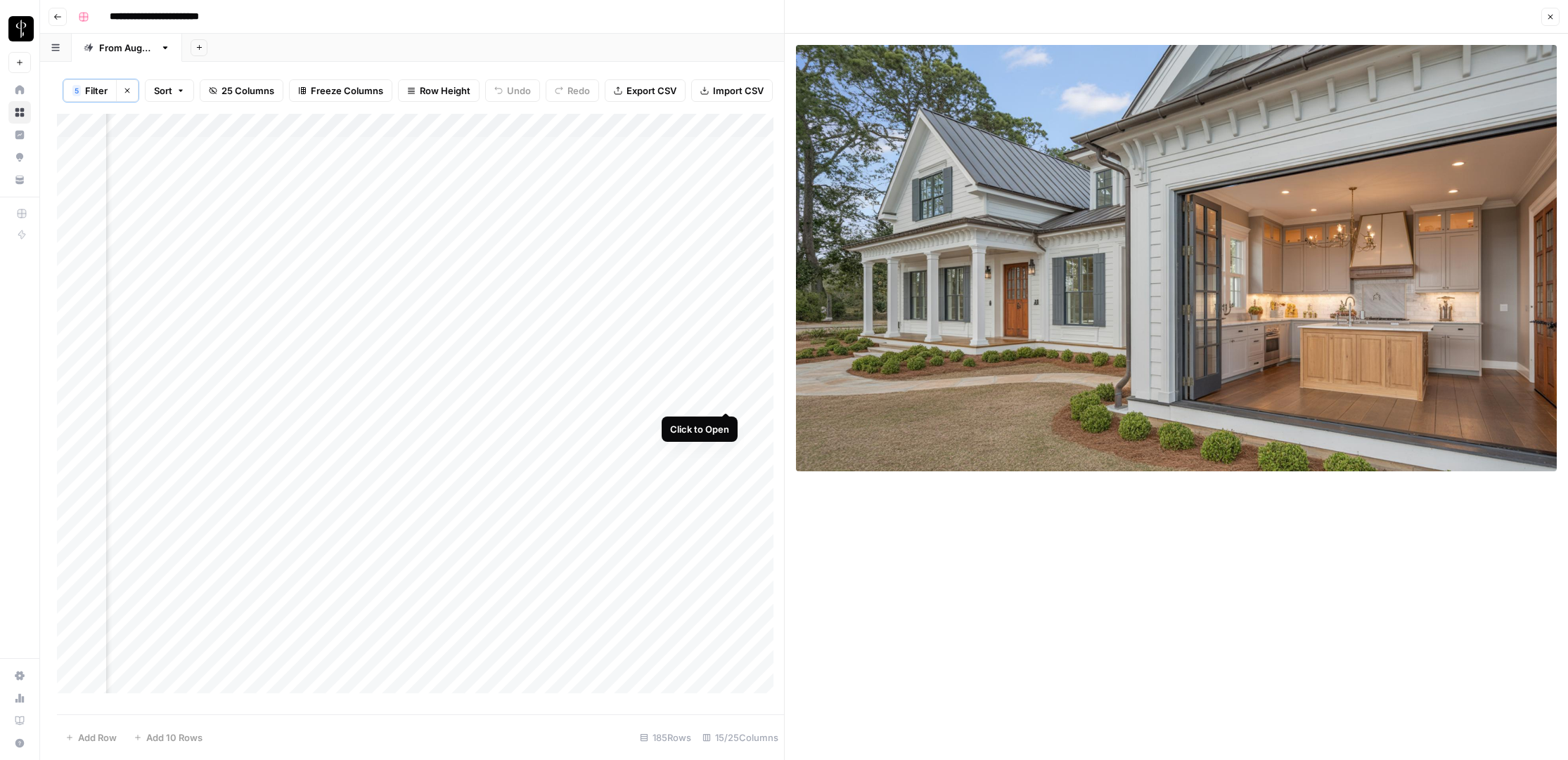
click at [729, 399] on div "Add Column" at bounding box center [421, 409] width 727 height 591
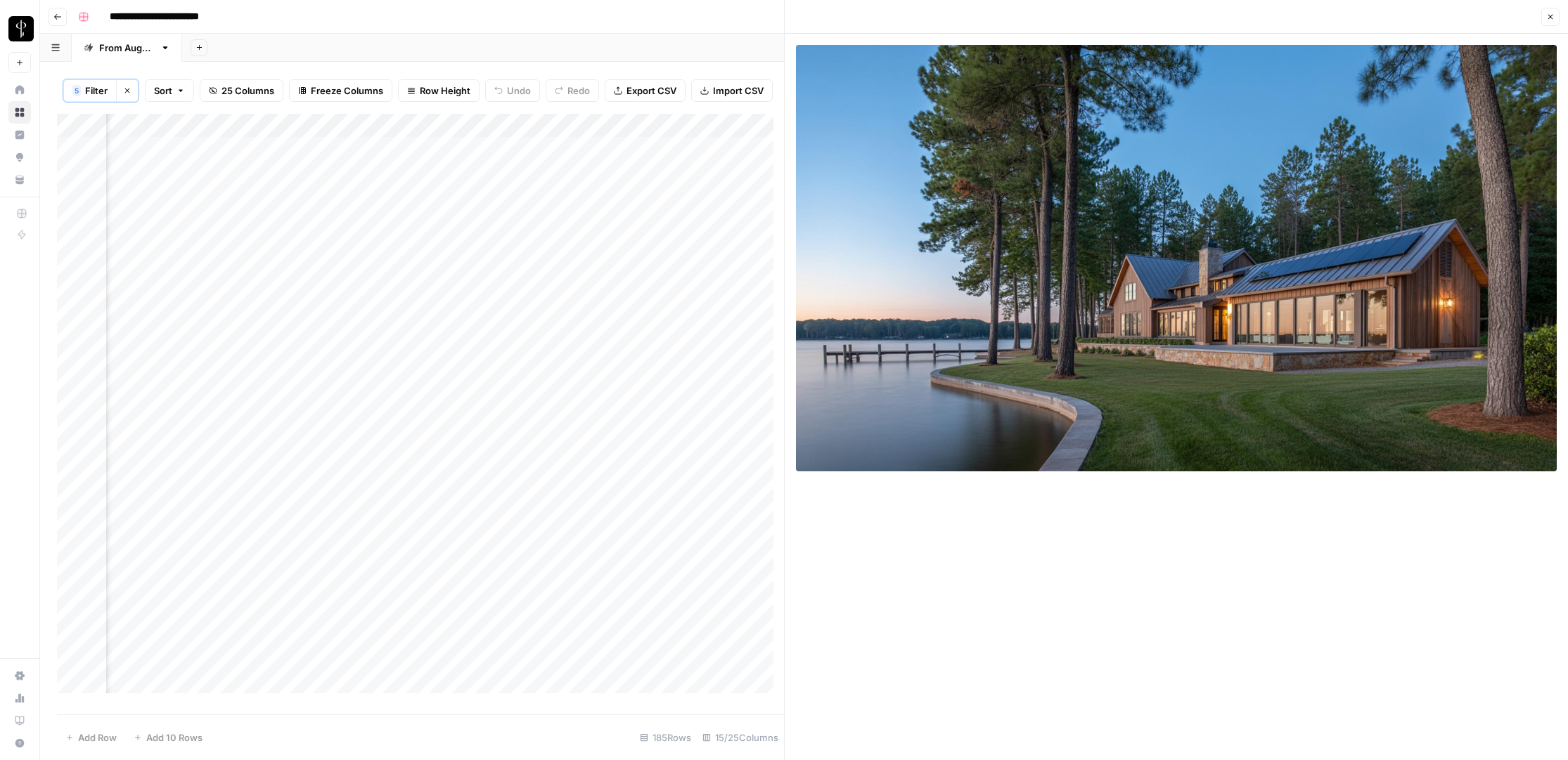
click at [726, 422] on div "Add Column" at bounding box center [421, 409] width 727 height 591
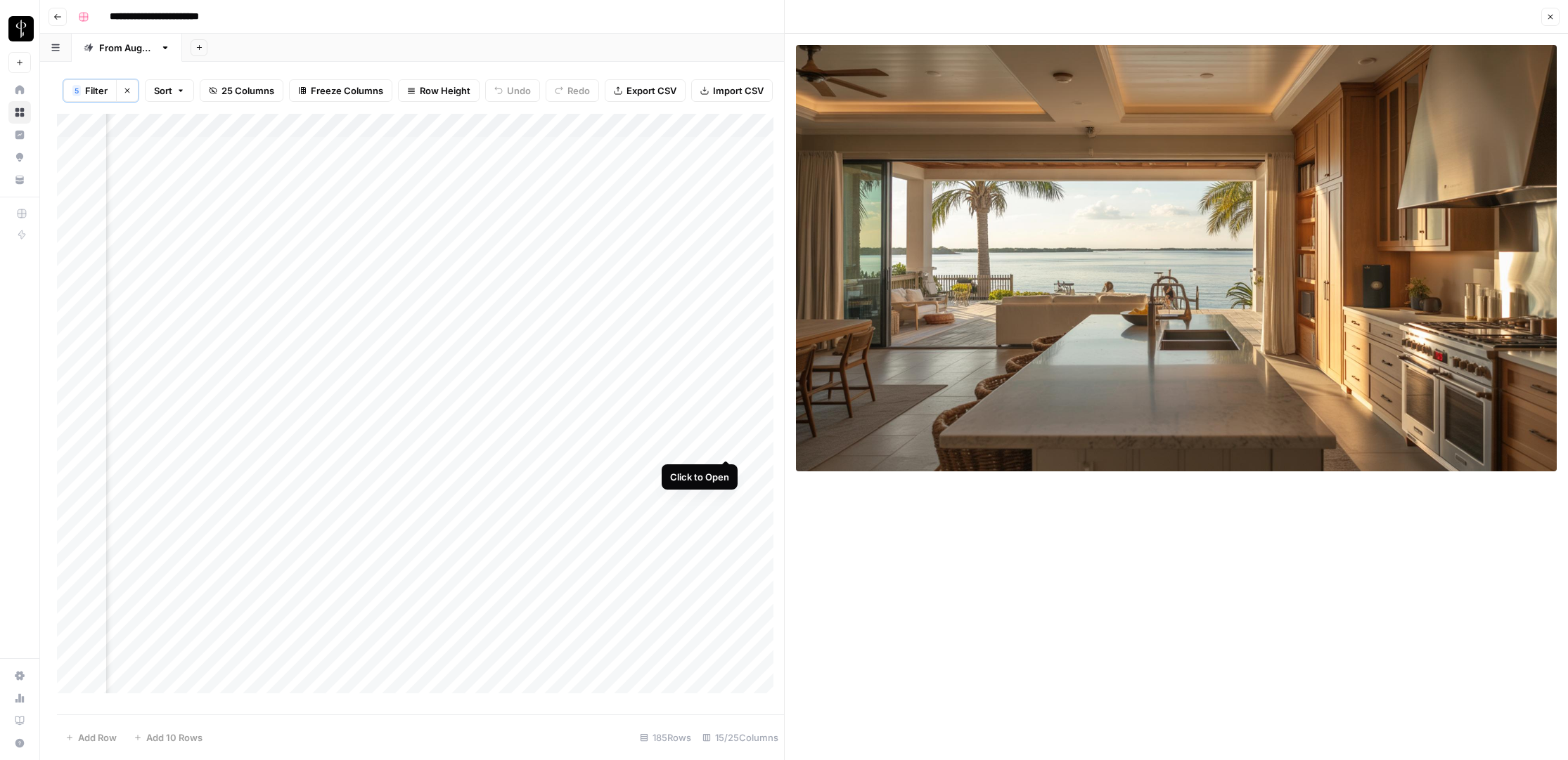
click at [726, 445] on div "Add Column" at bounding box center [421, 409] width 727 height 591
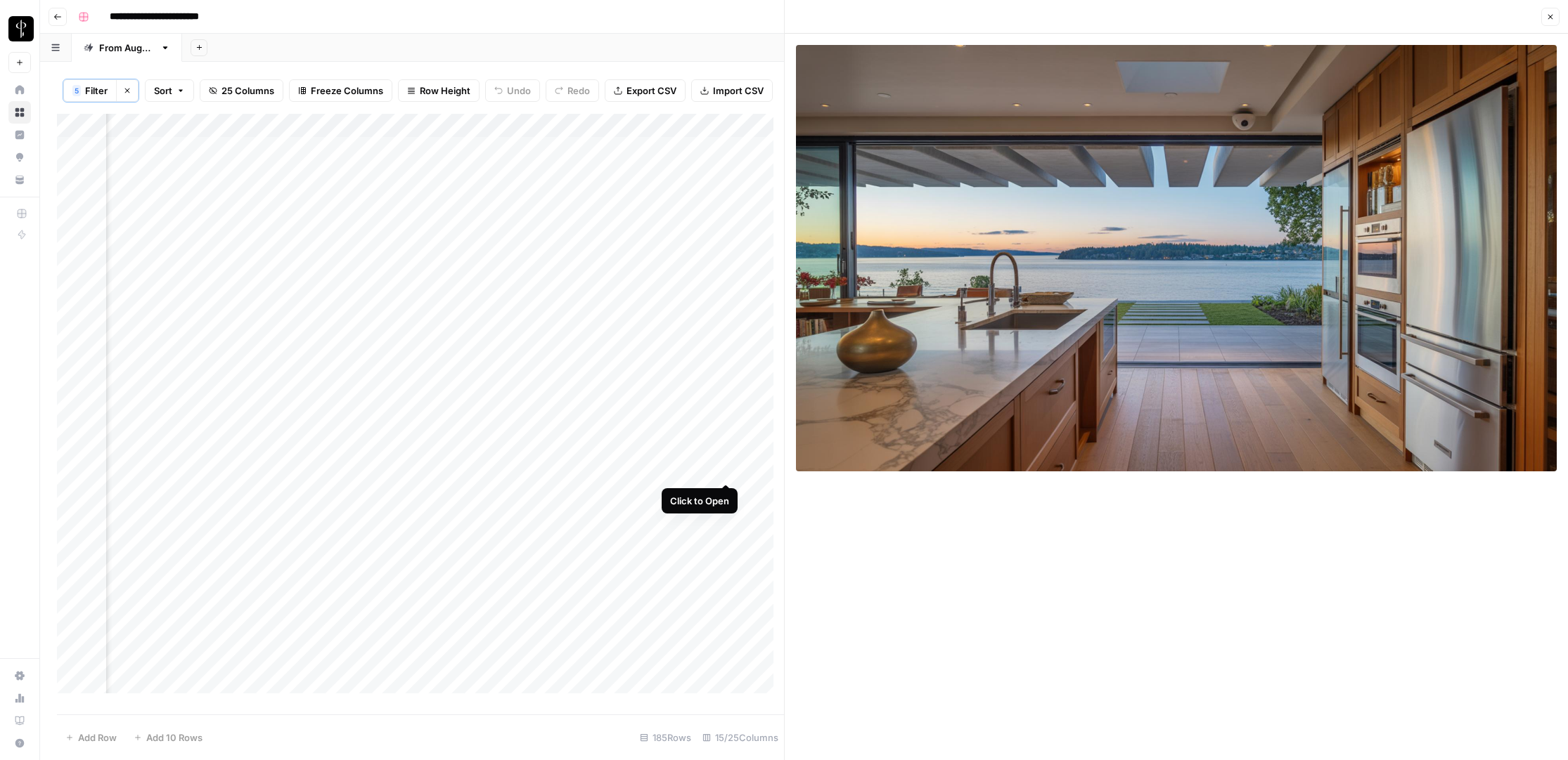
click at [726, 470] on div "Add Column" at bounding box center [421, 409] width 727 height 591
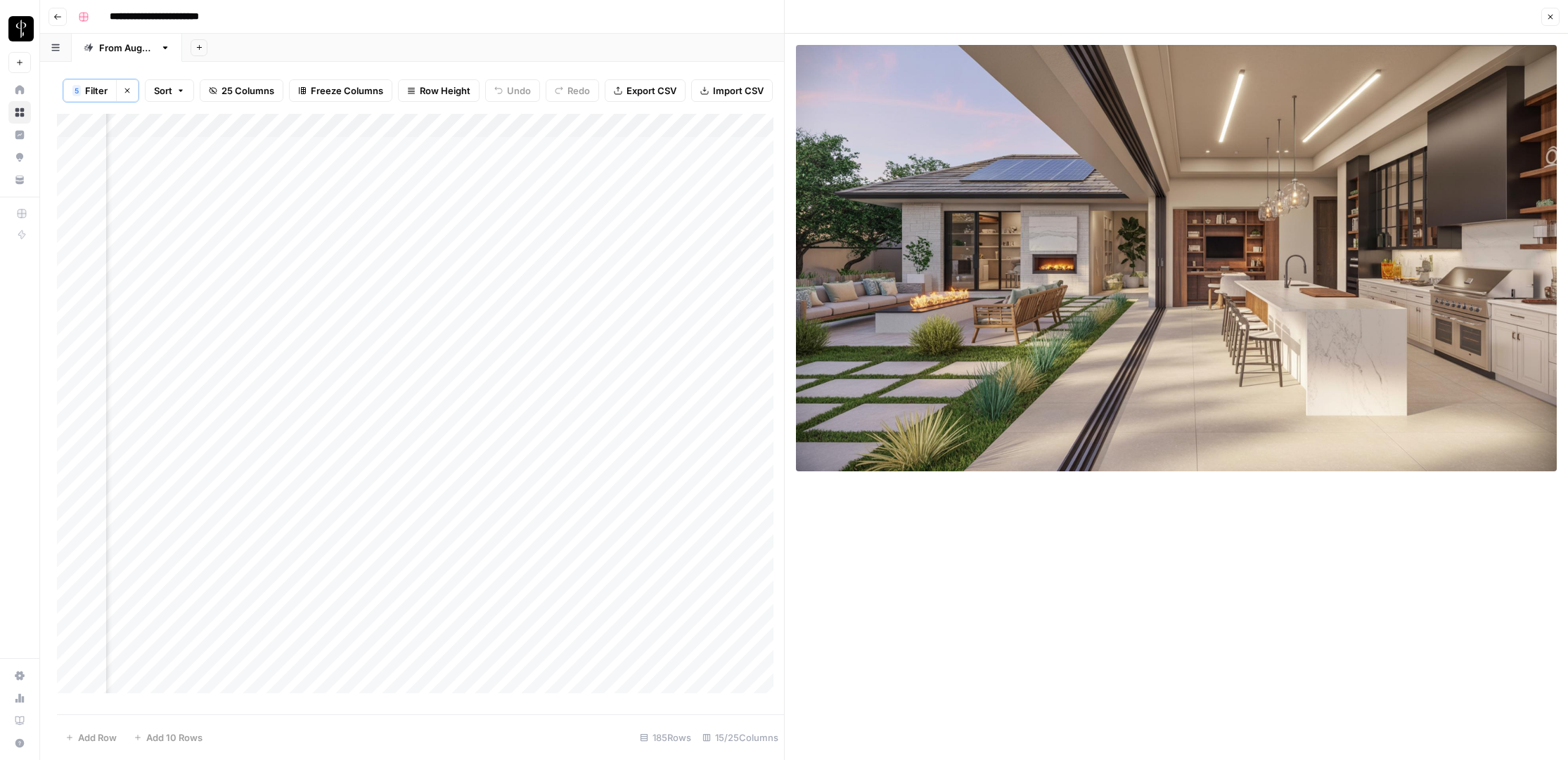
click at [726, 494] on div "Add Column" at bounding box center [421, 409] width 727 height 591
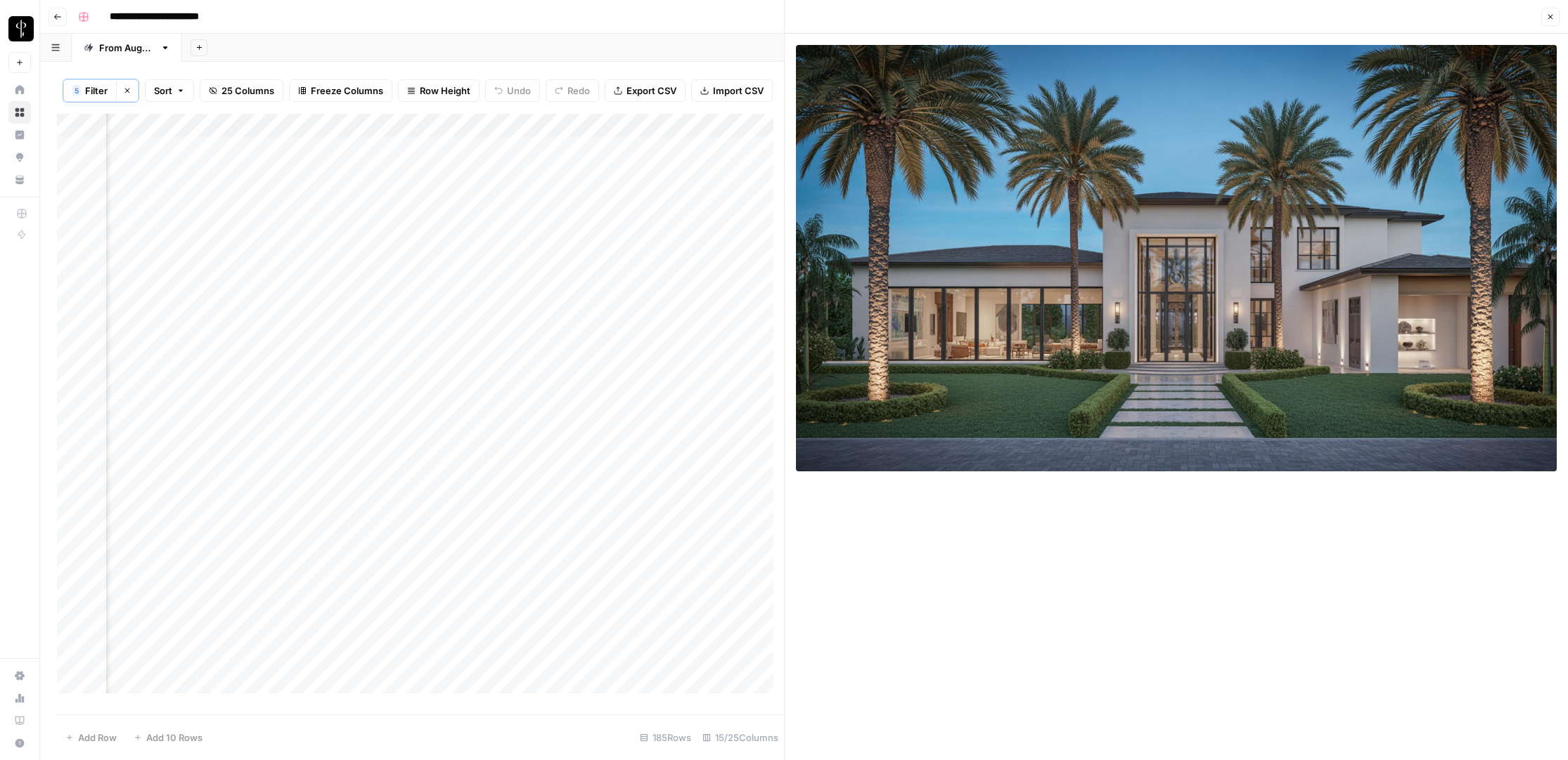
click at [727, 516] on div "Add Column" at bounding box center [421, 409] width 727 height 591
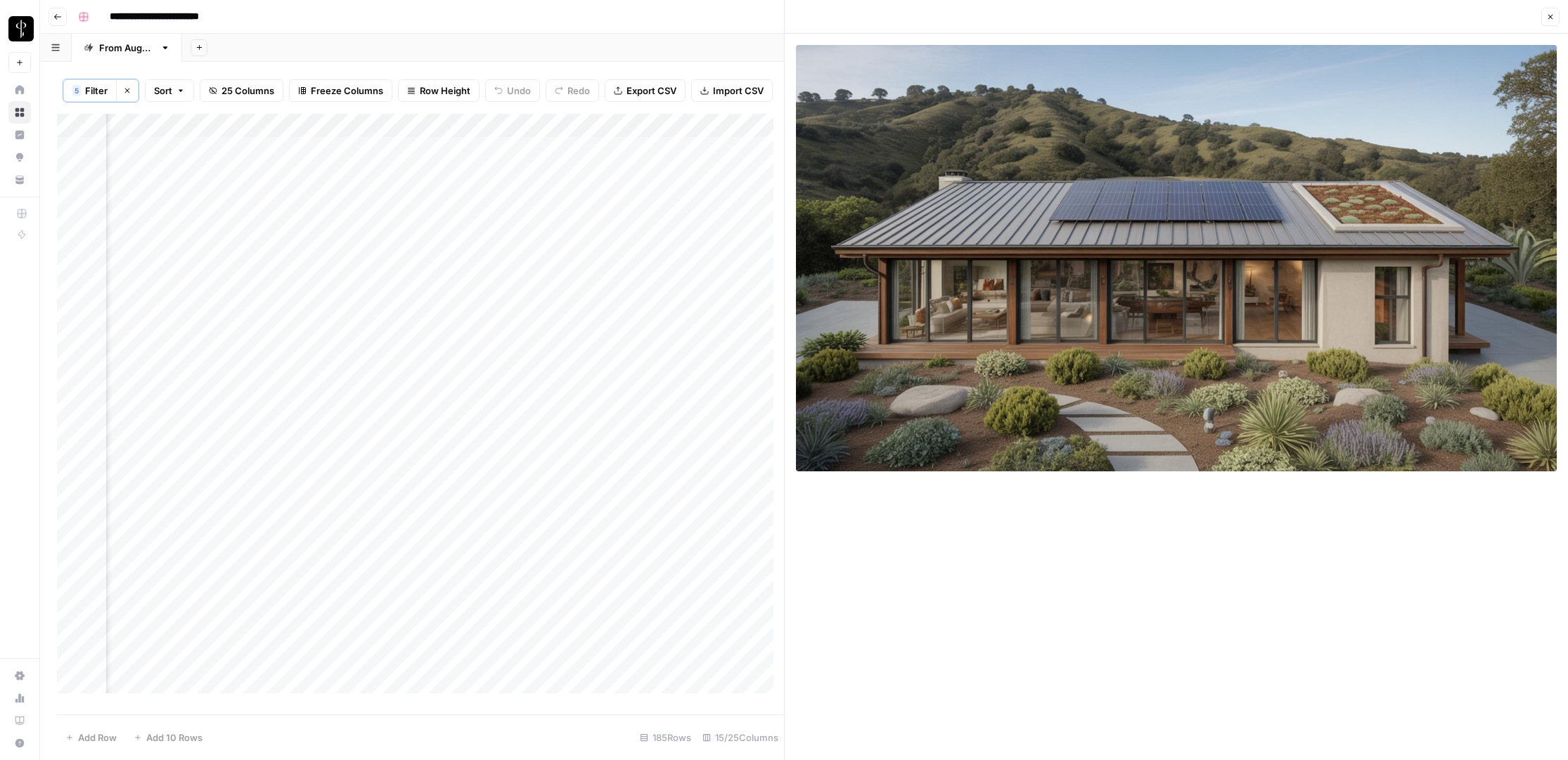
click at [726, 540] on div "Add Column" at bounding box center [421, 409] width 727 height 591
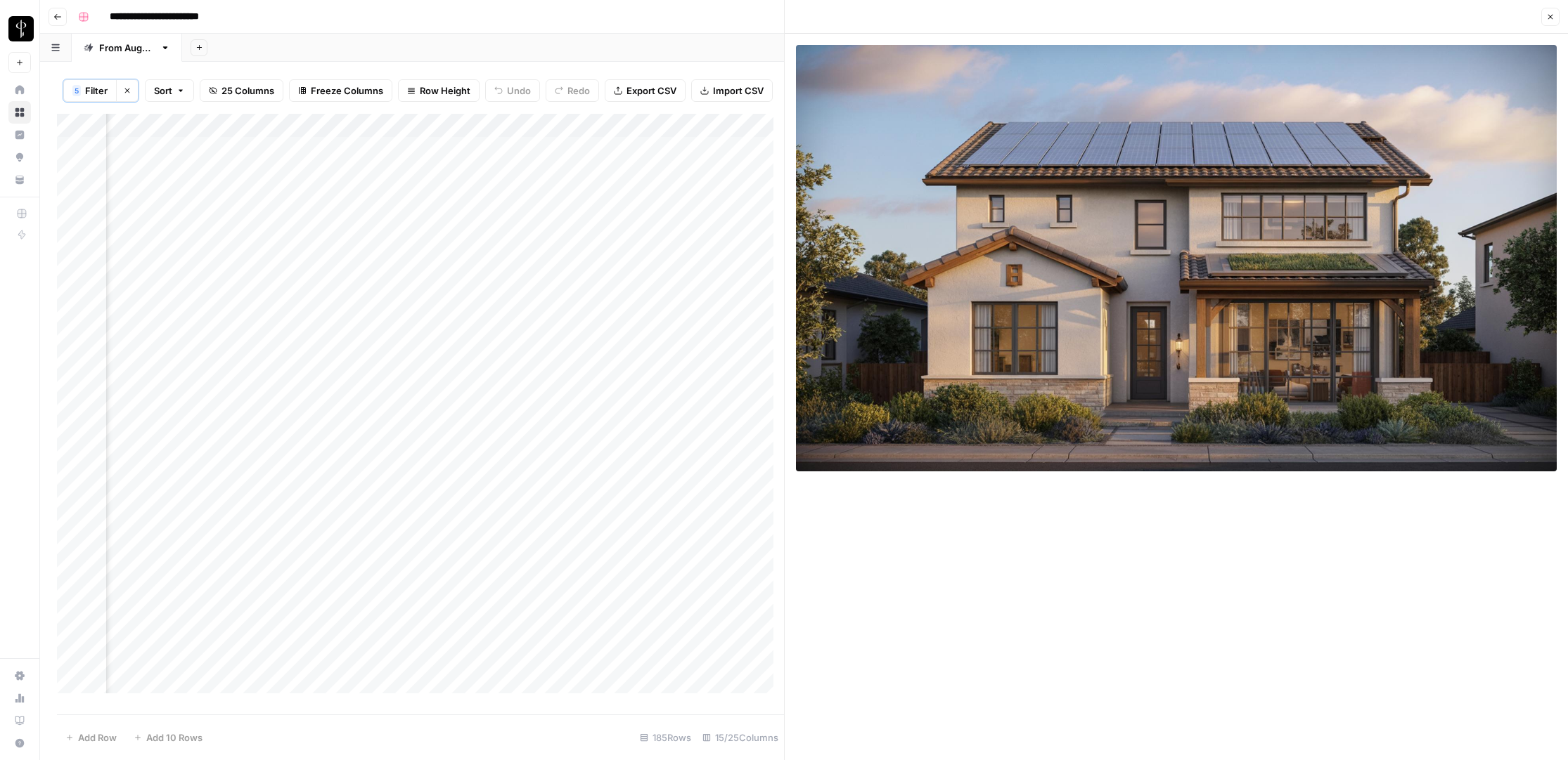
click at [725, 565] on div "Add Column" at bounding box center [421, 409] width 727 height 591
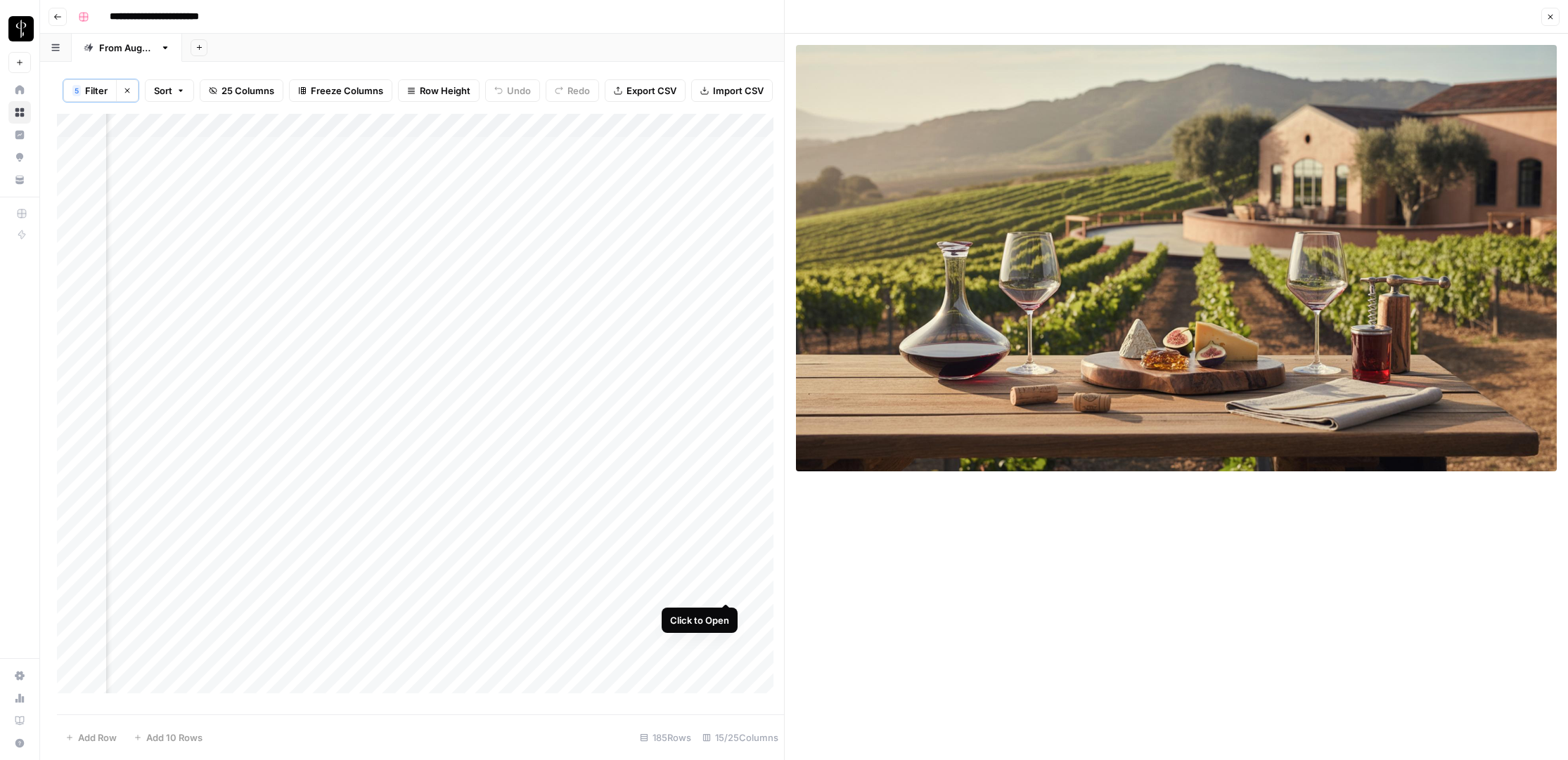
click at [726, 588] on div "Add Column" at bounding box center [421, 409] width 727 height 591
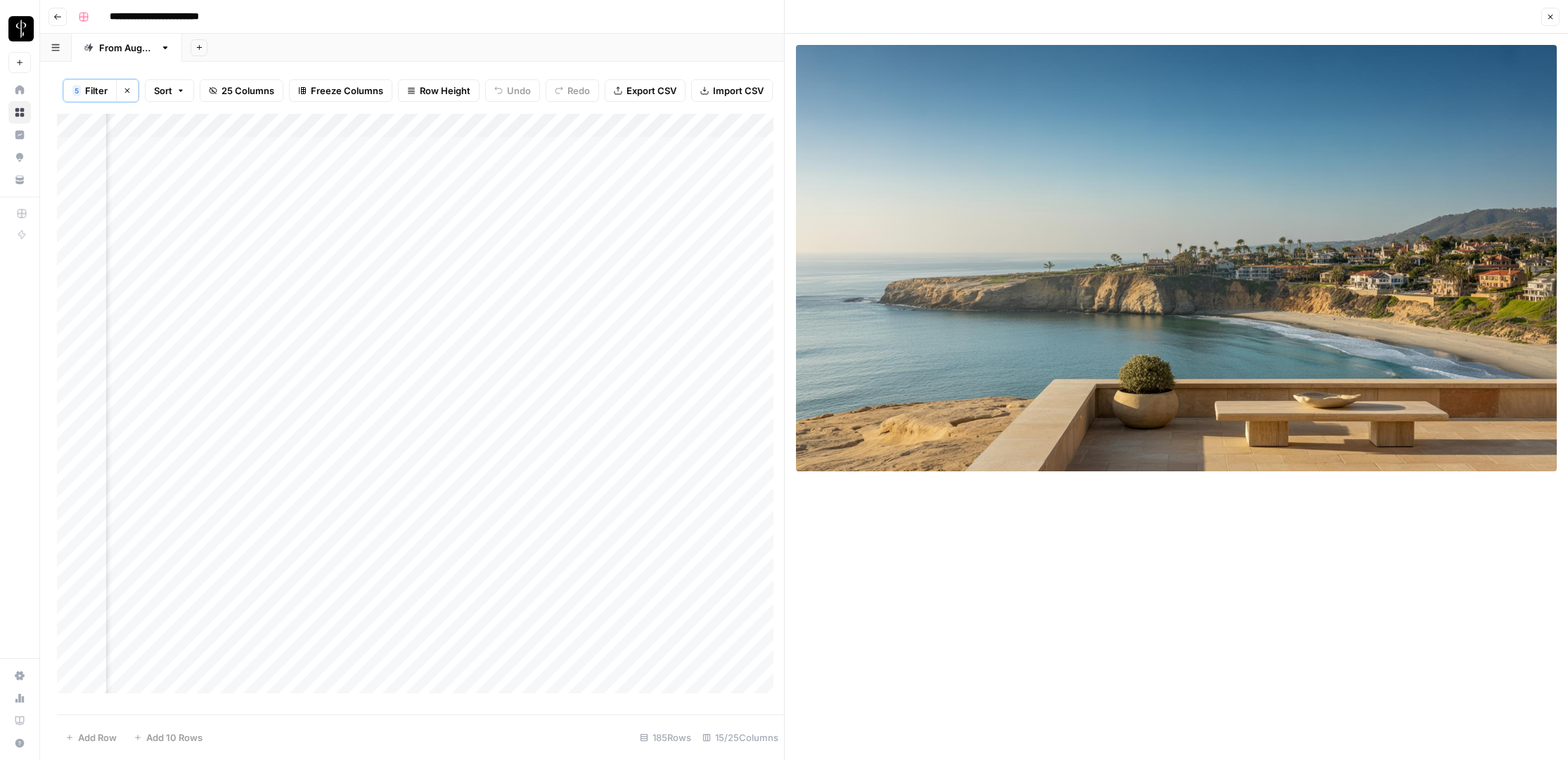
click at [727, 613] on div "Add Column" at bounding box center [421, 409] width 727 height 591
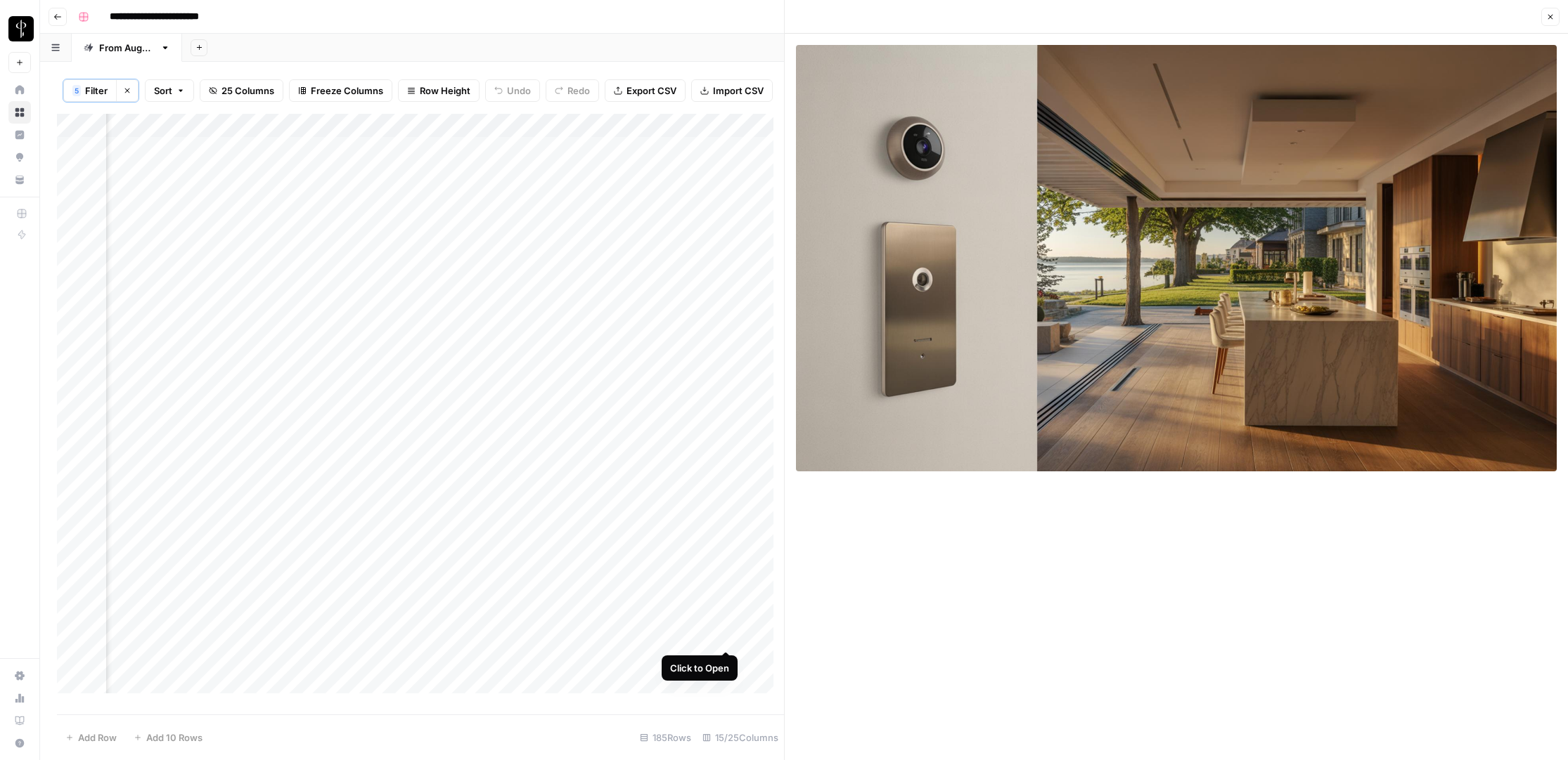
click at [726, 636] on div "Add Column" at bounding box center [421, 409] width 727 height 591
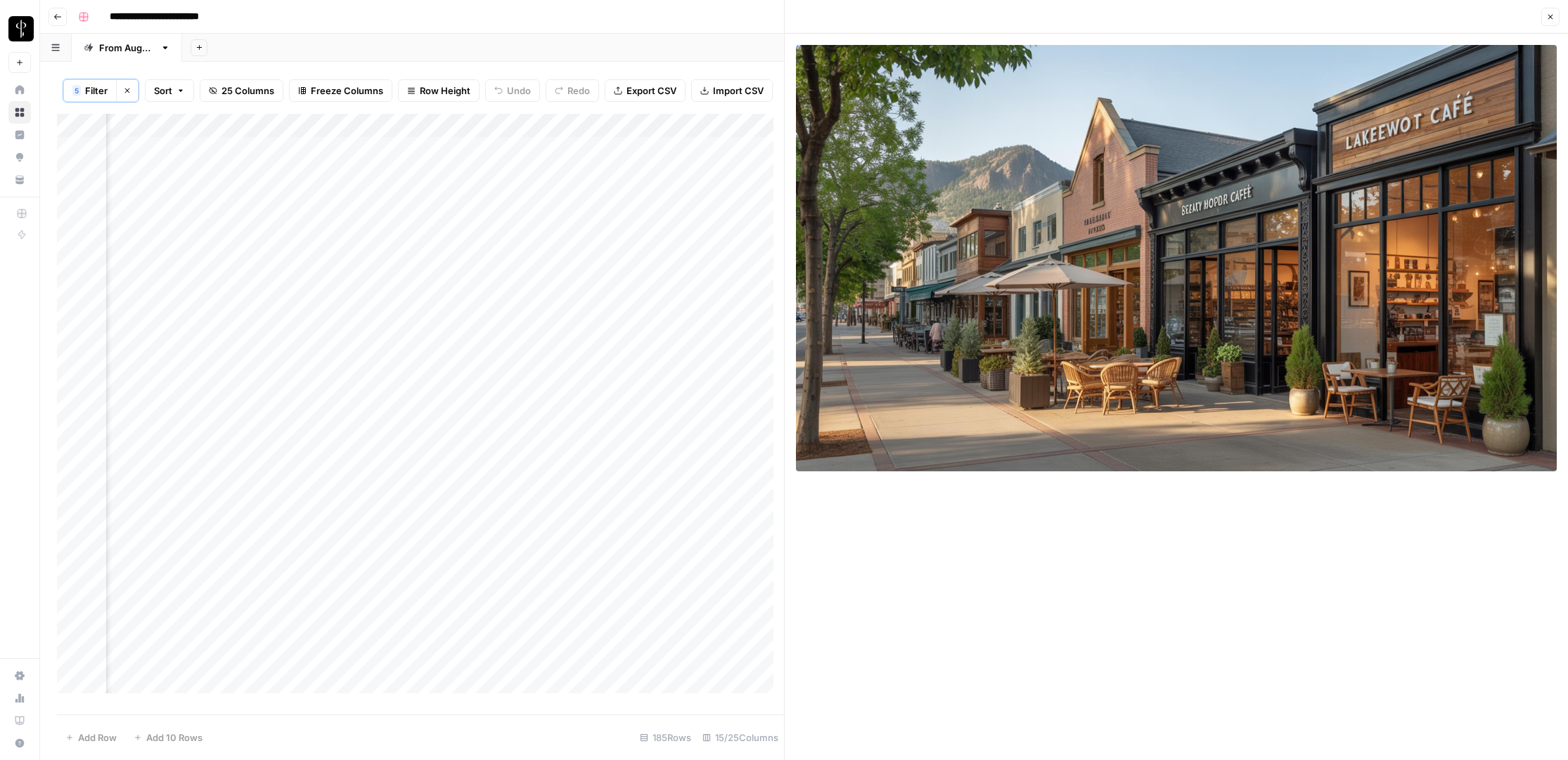
click at [1551, 20] on icon "button" at bounding box center [1550, 16] width 9 height 9
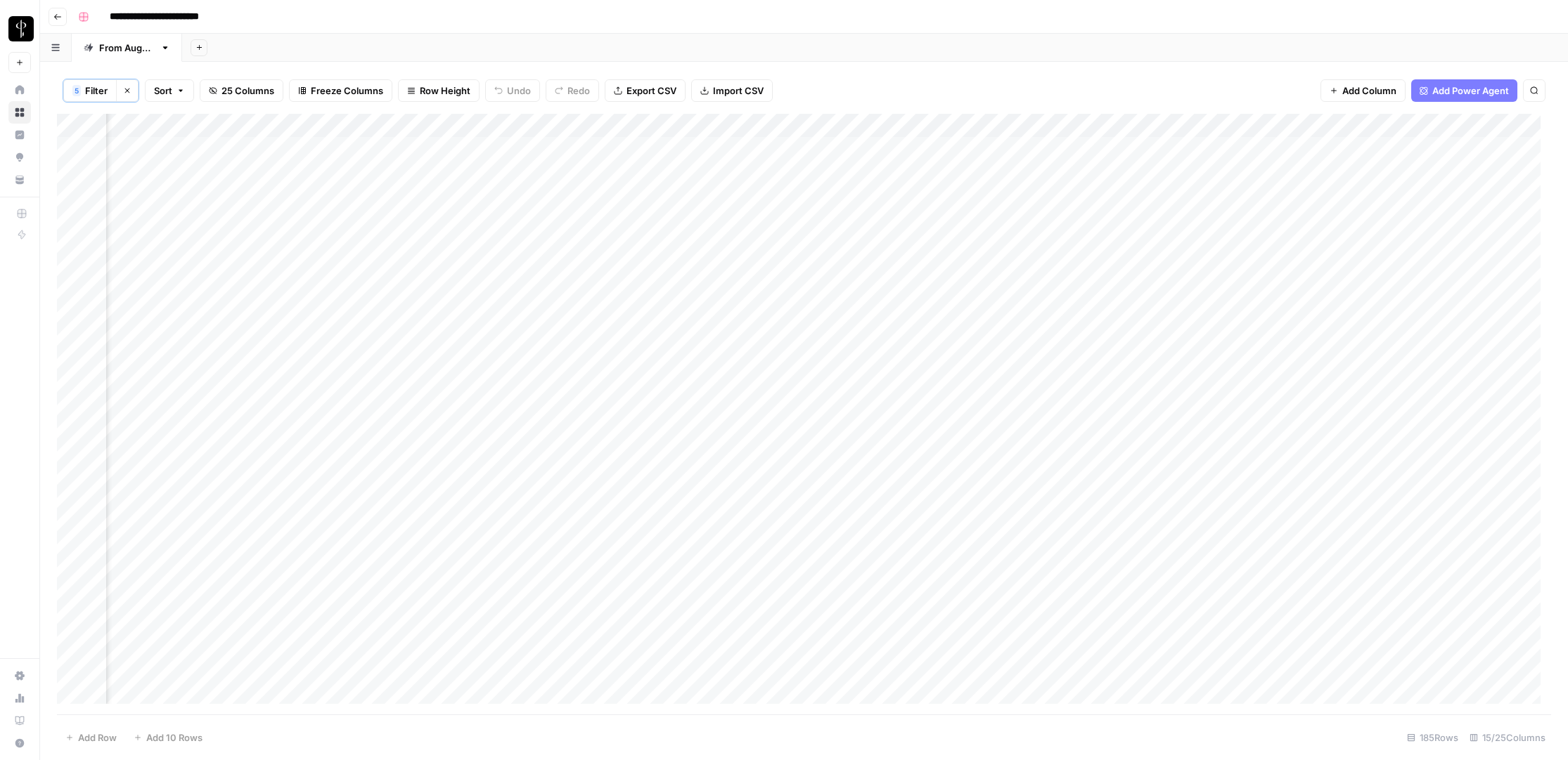
click at [1232, 625] on div "Add Column" at bounding box center [804, 415] width 1494 height 601
click at [1244, 728] on button "Do Not Post" at bounding box center [1241, 731] width 62 height 17
click at [1143, 626] on div "Add Column" at bounding box center [804, 415] width 1494 height 601
click at [810, 243] on div "Add Column" at bounding box center [804, 415] width 1494 height 601
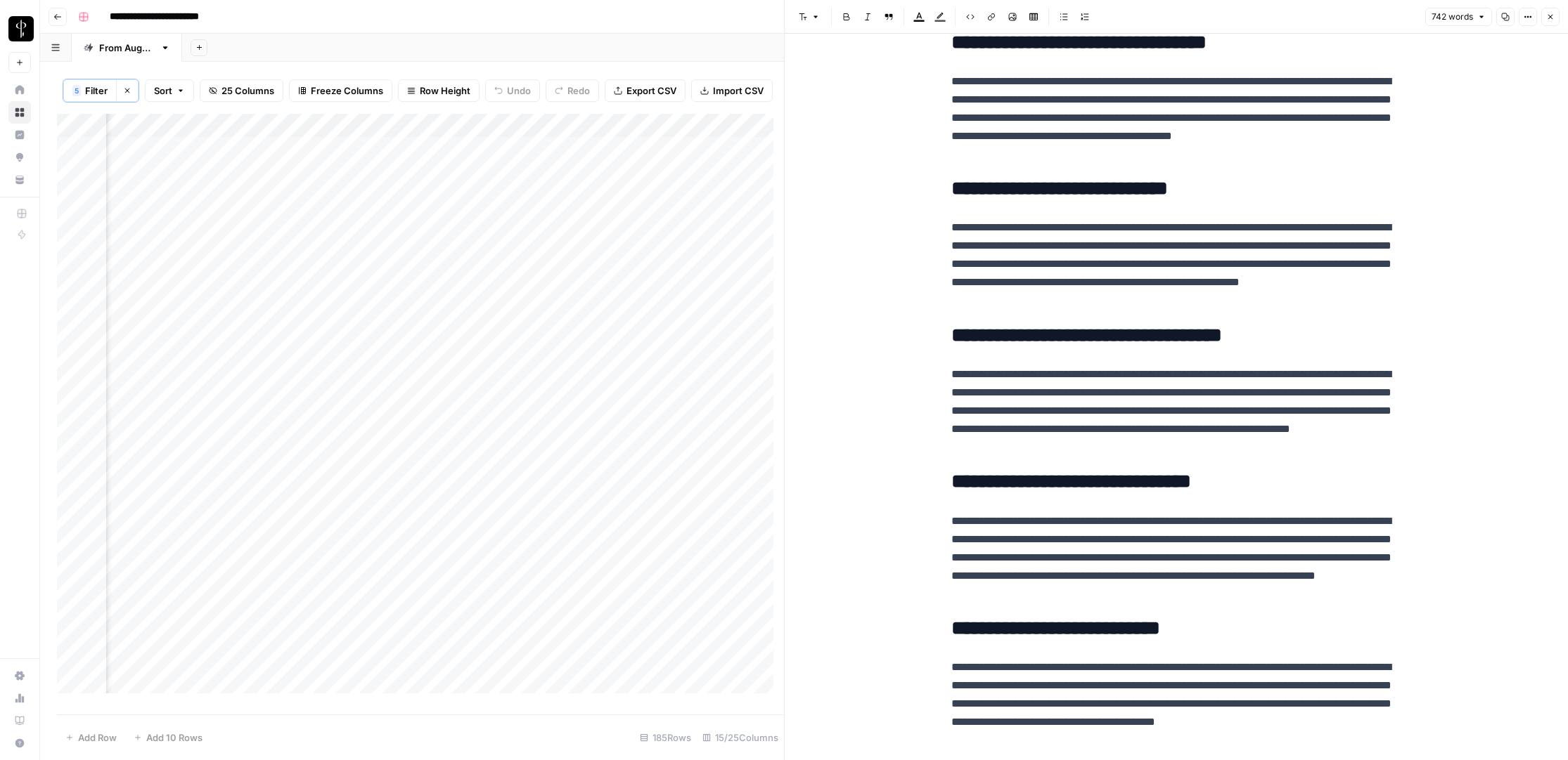
scroll to position [1075, 0]
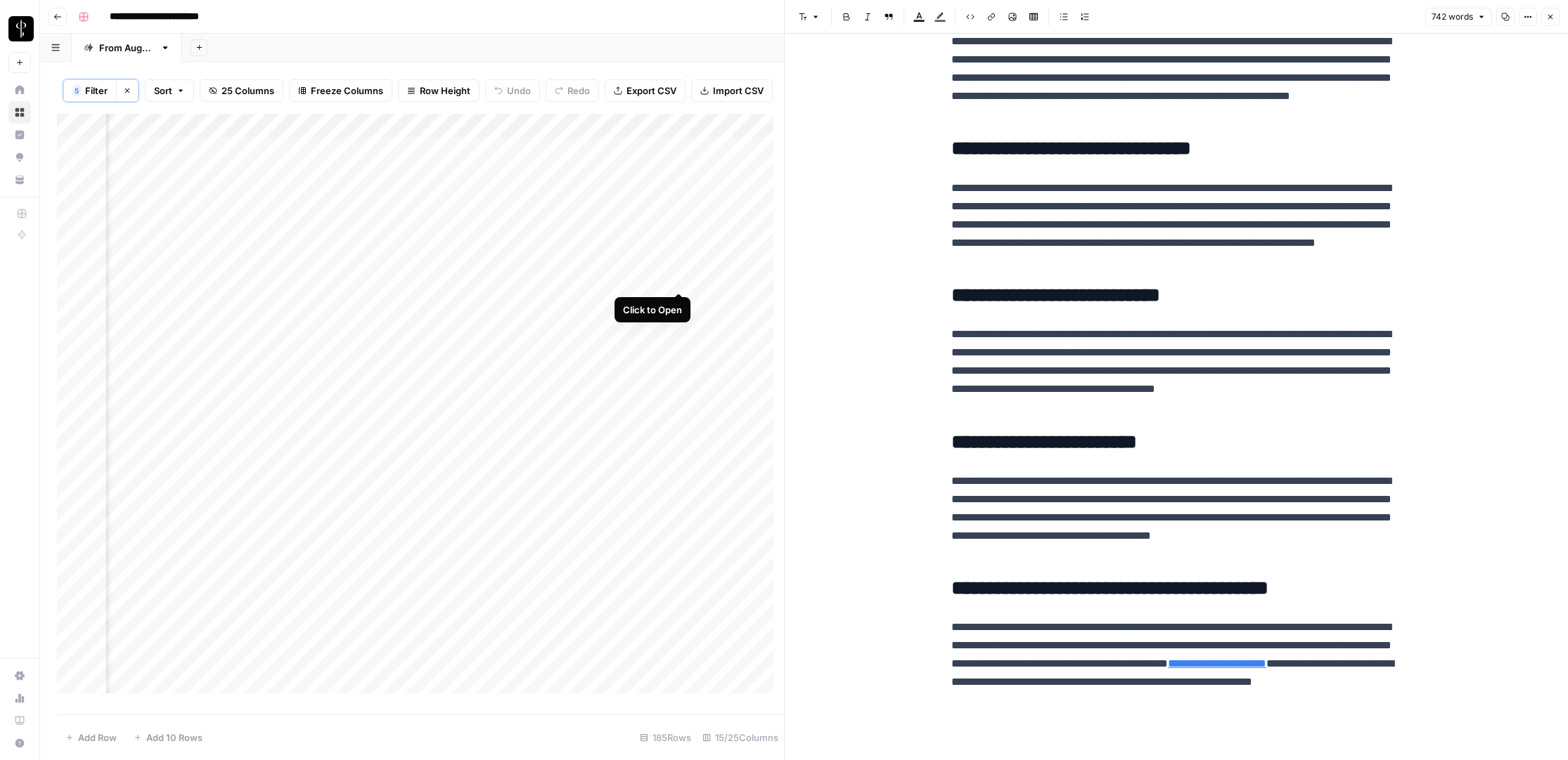
click at [680, 276] on div "Add Column" at bounding box center [421, 409] width 727 height 591
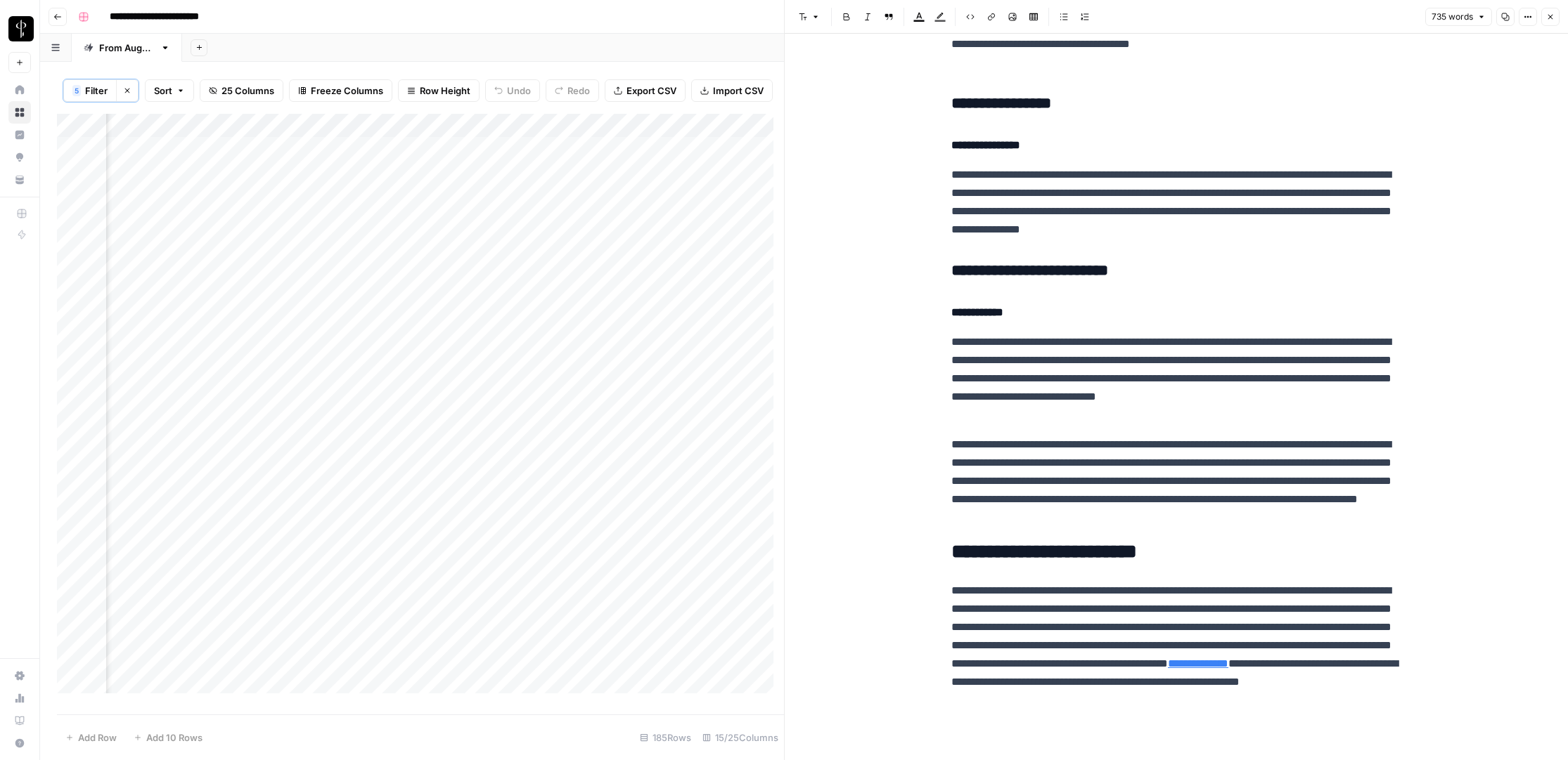
scroll to position [1024, 0]
click at [679, 302] on div "Add Column" at bounding box center [421, 409] width 727 height 591
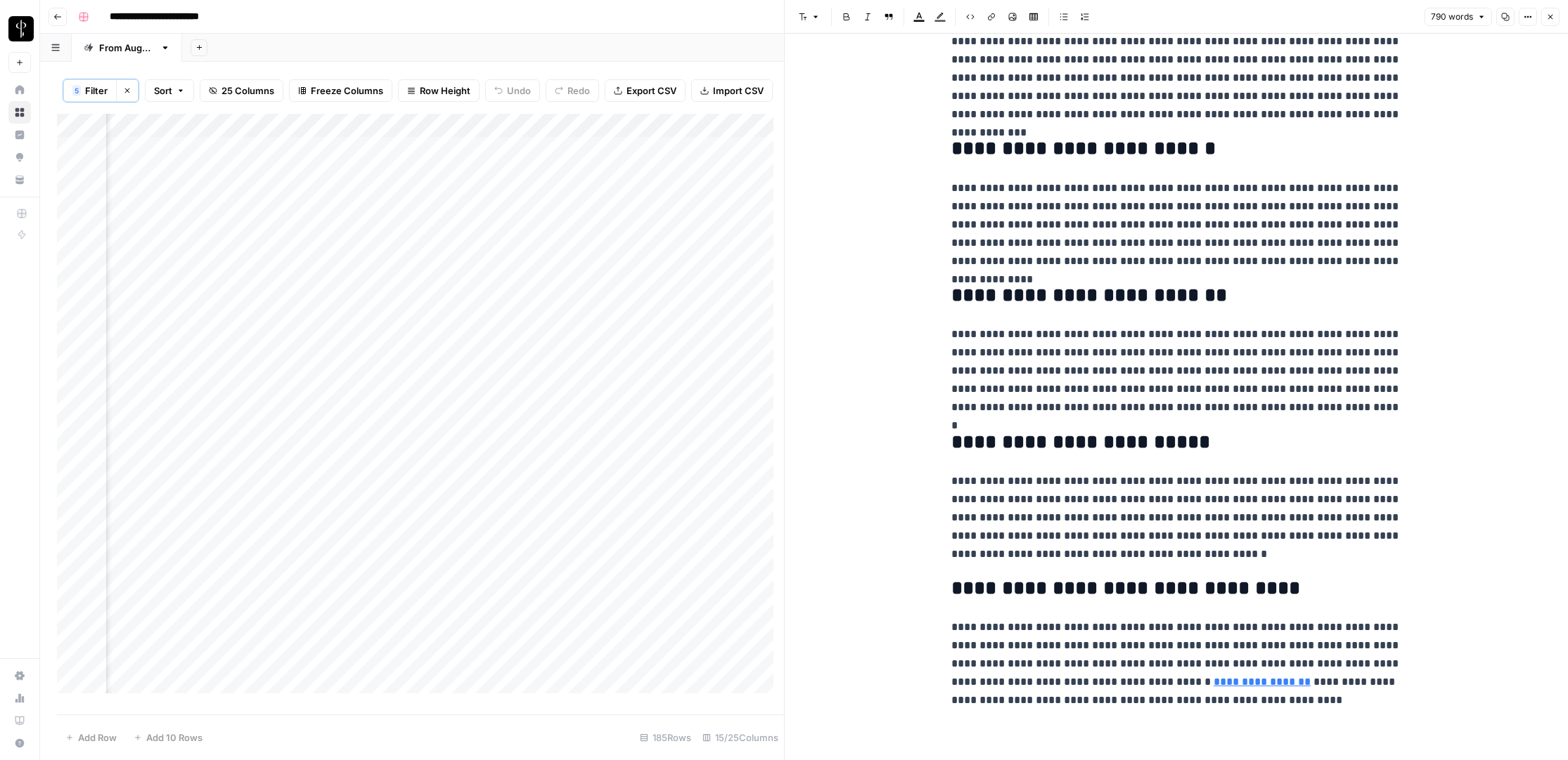
scroll to position [1184, 0]
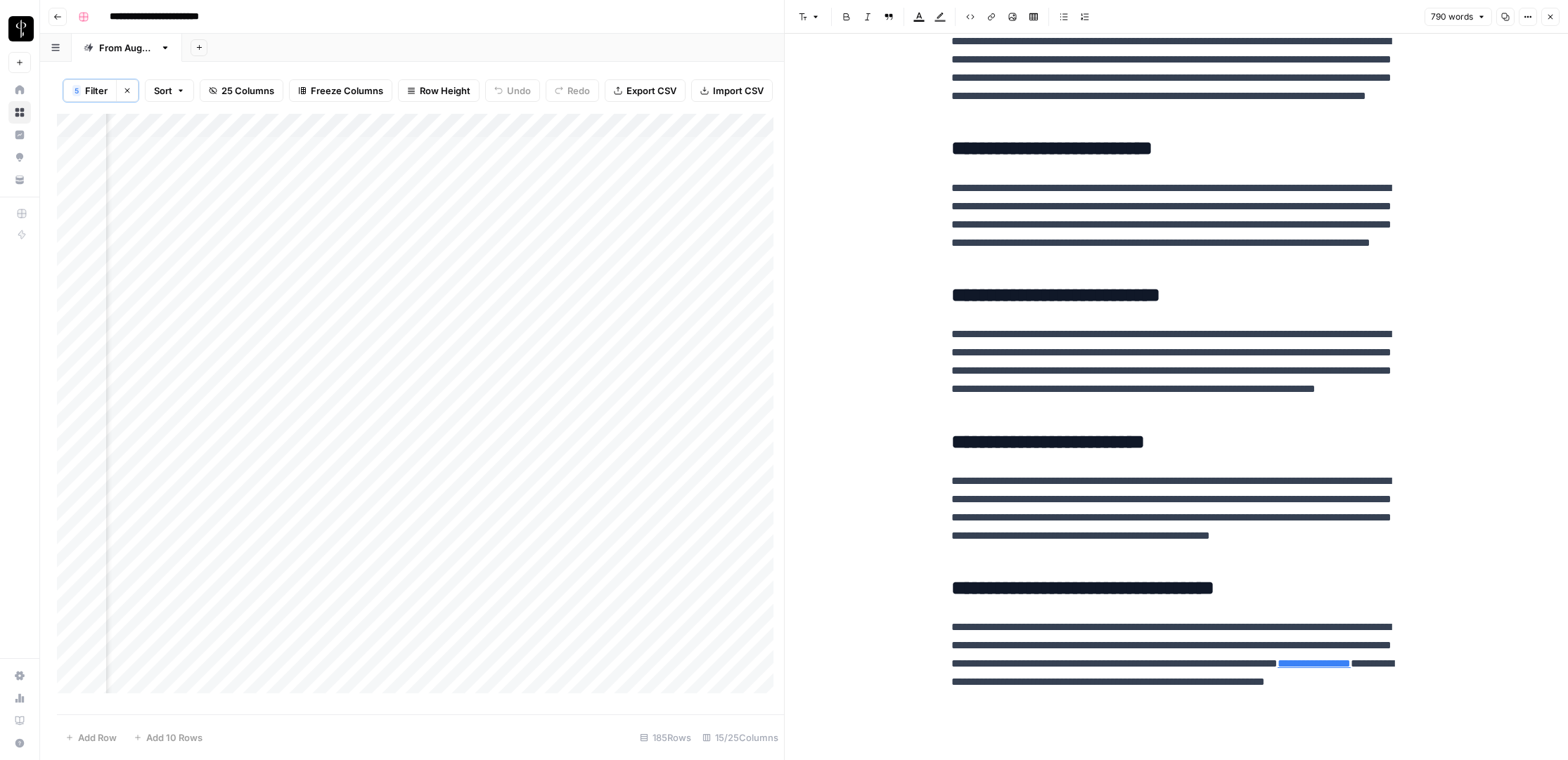
click at [678, 324] on div "Add Column" at bounding box center [421, 409] width 727 height 591
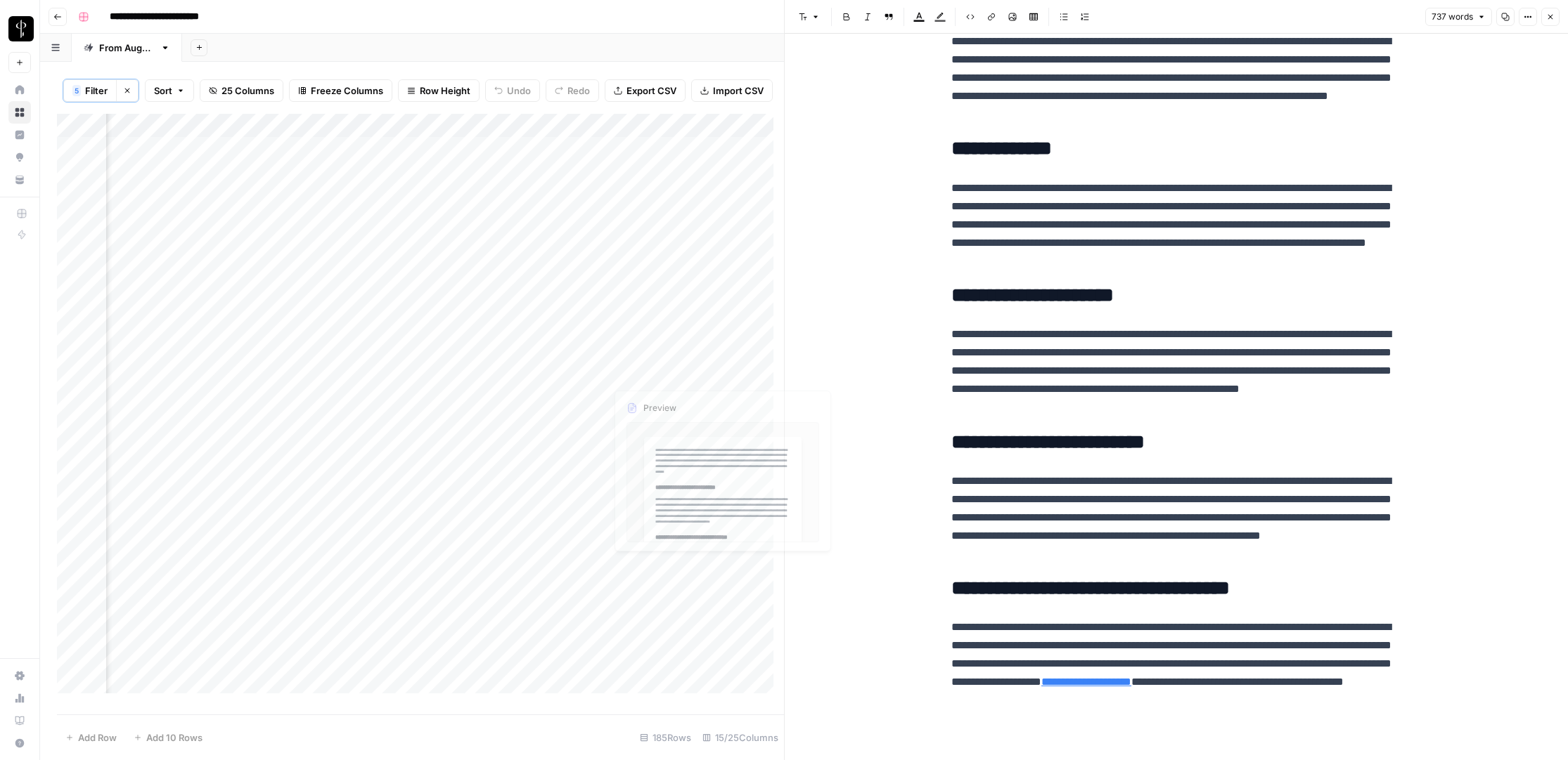
scroll to position [1129, 0]
click at [679, 348] on div "Add Column" at bounding box center [421, 409] width 727 height 591
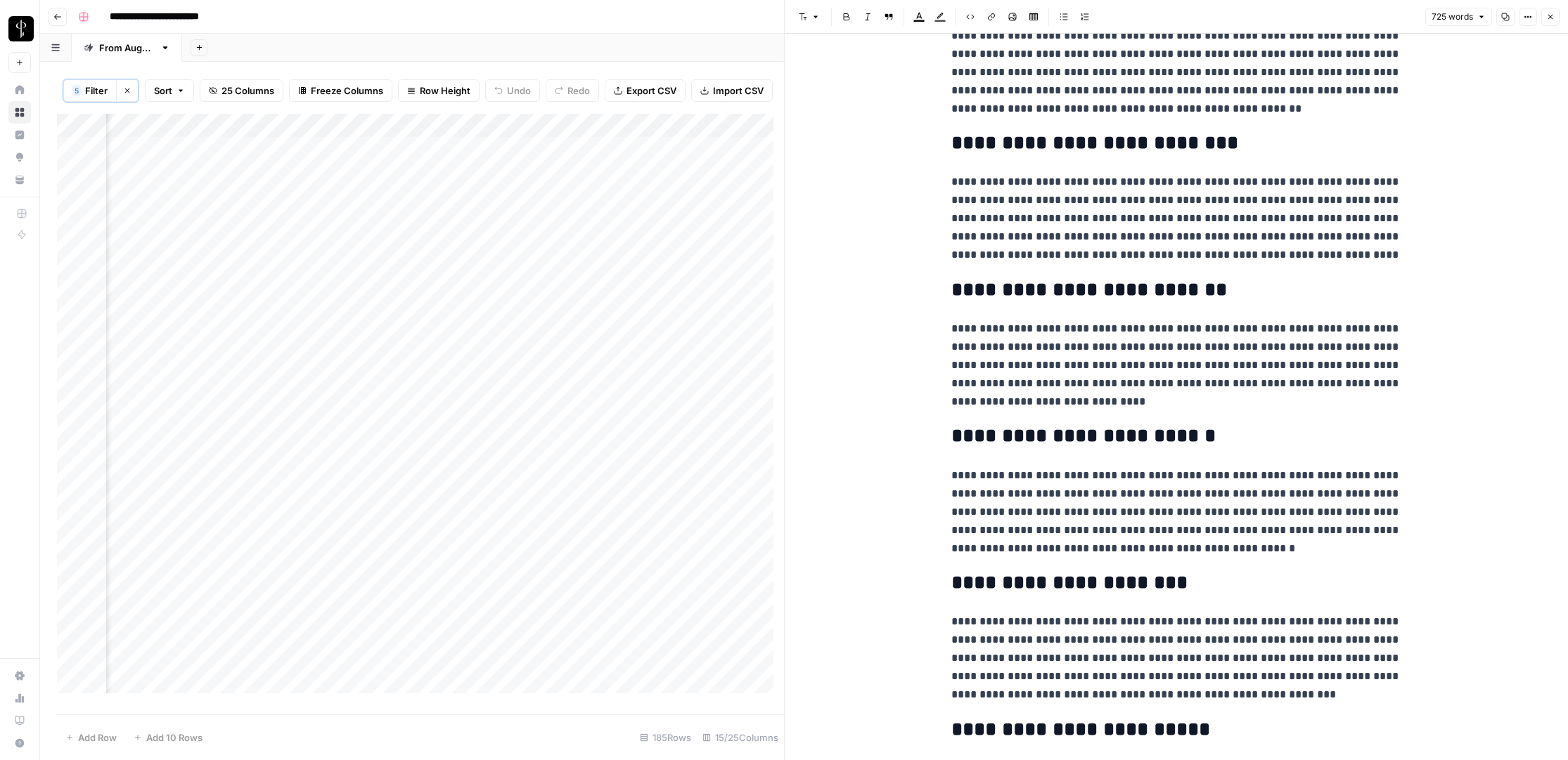
scroll to position [1111, 0]
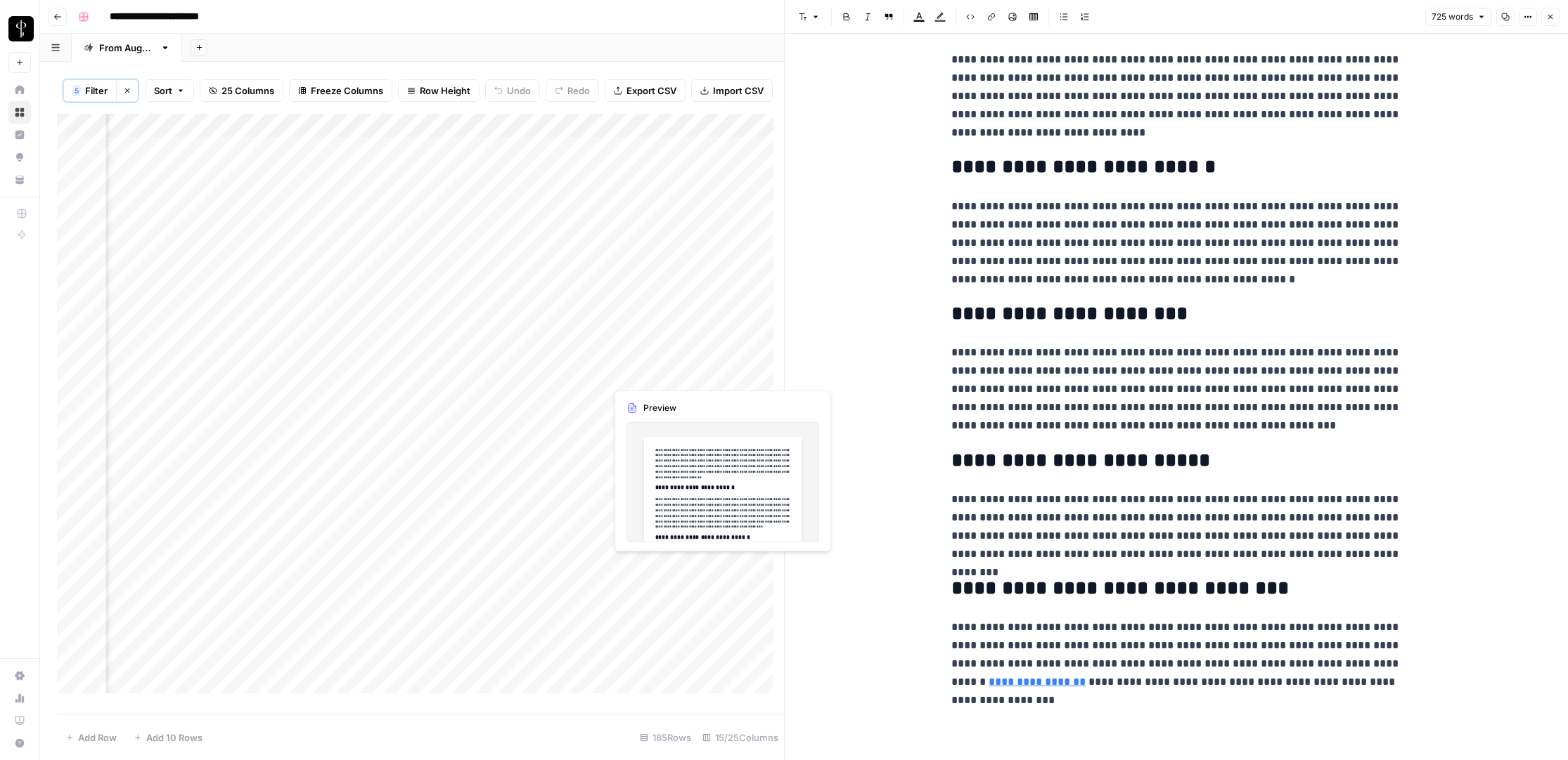
click at [680, 371] on div "Add Column" at bounding box center [421, 409] width 727 height 591
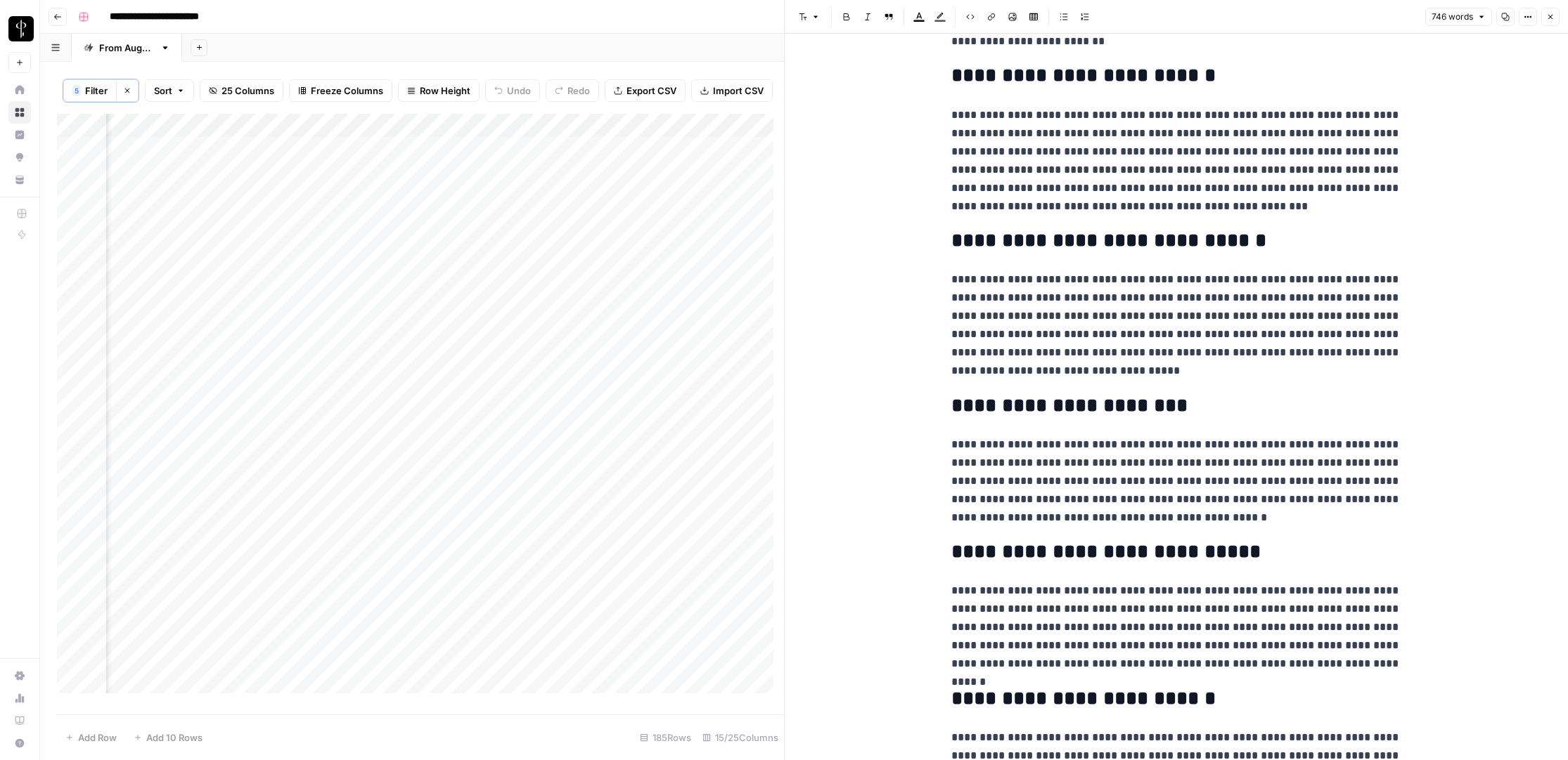
scroll to position [1075, 0]
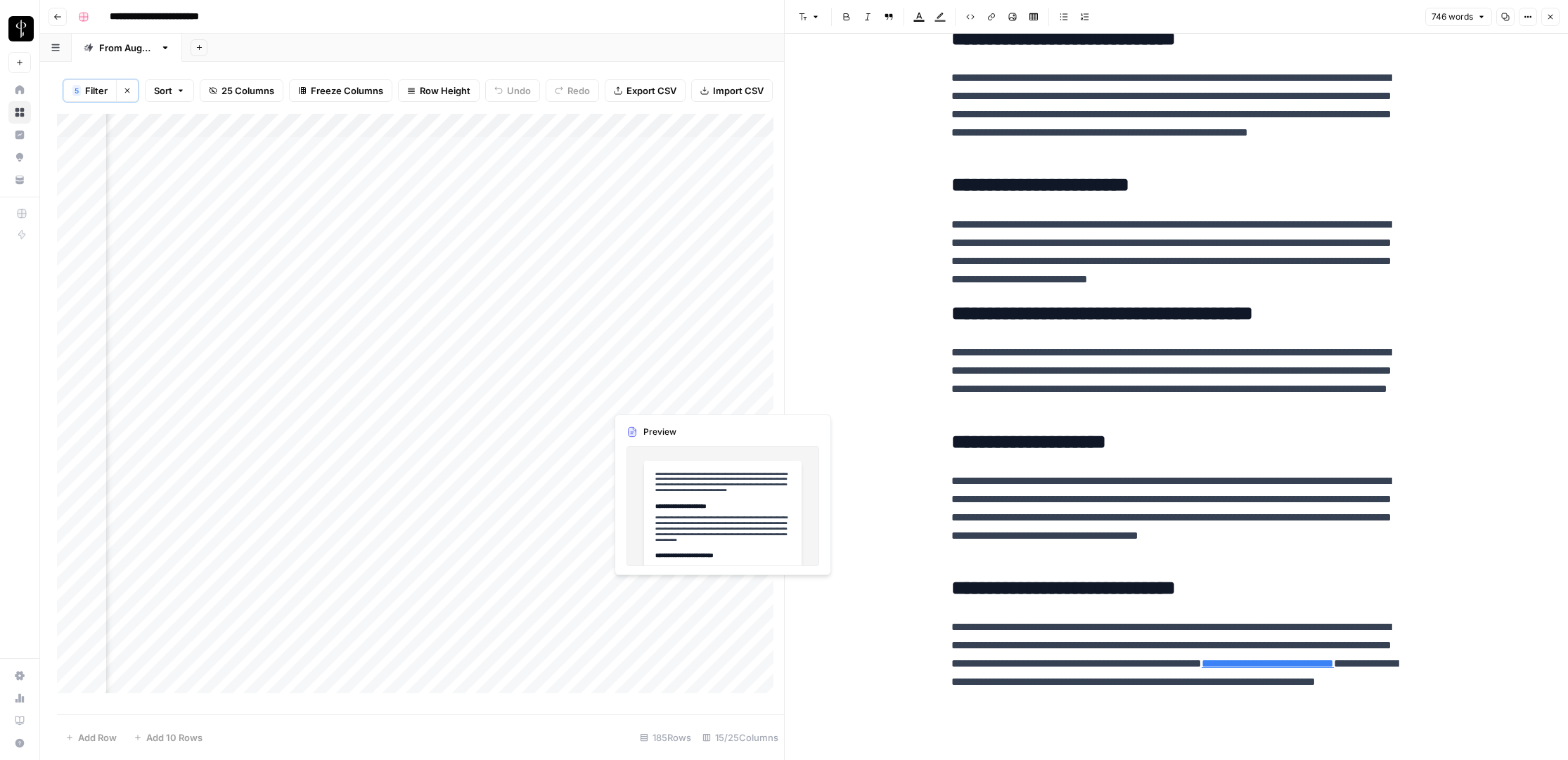
click at [677, 397] on div "Add Column" at bounding box center [421, 409] width 727 height 591
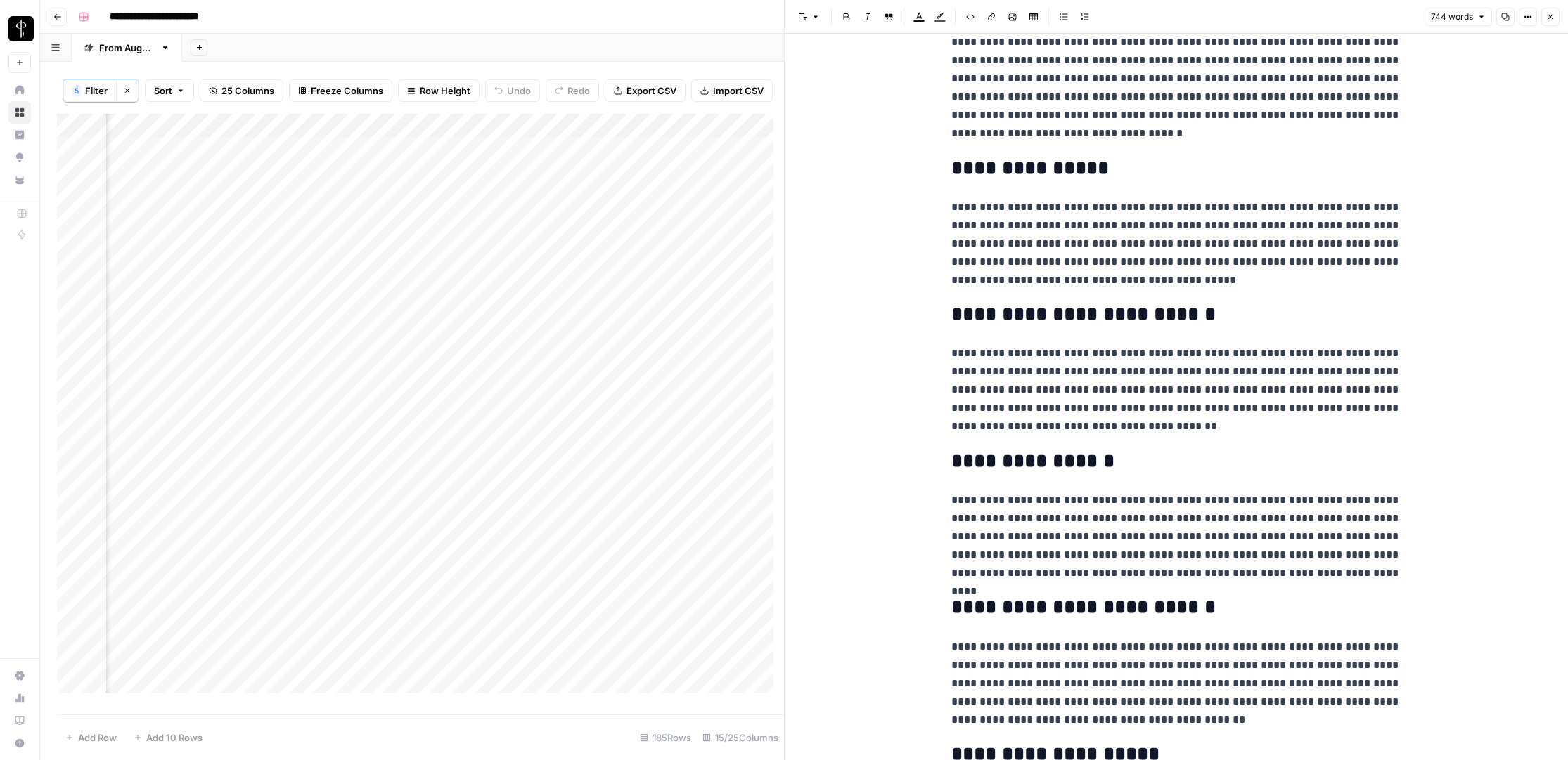
scroll to position [1112, 0]
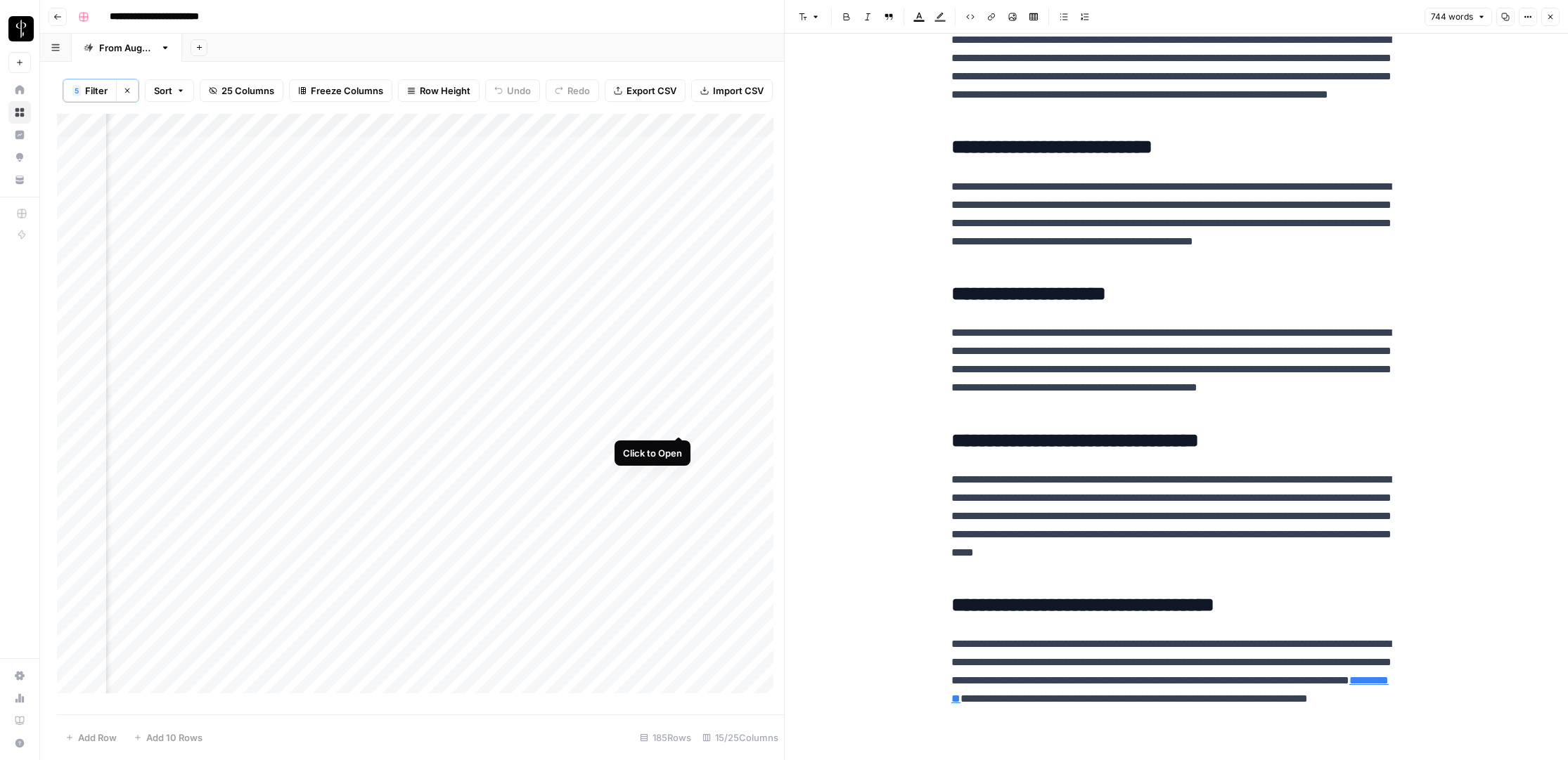
click at [677, 421] on div "Add Column" at bounding box center [421, 409] width 727 height 591
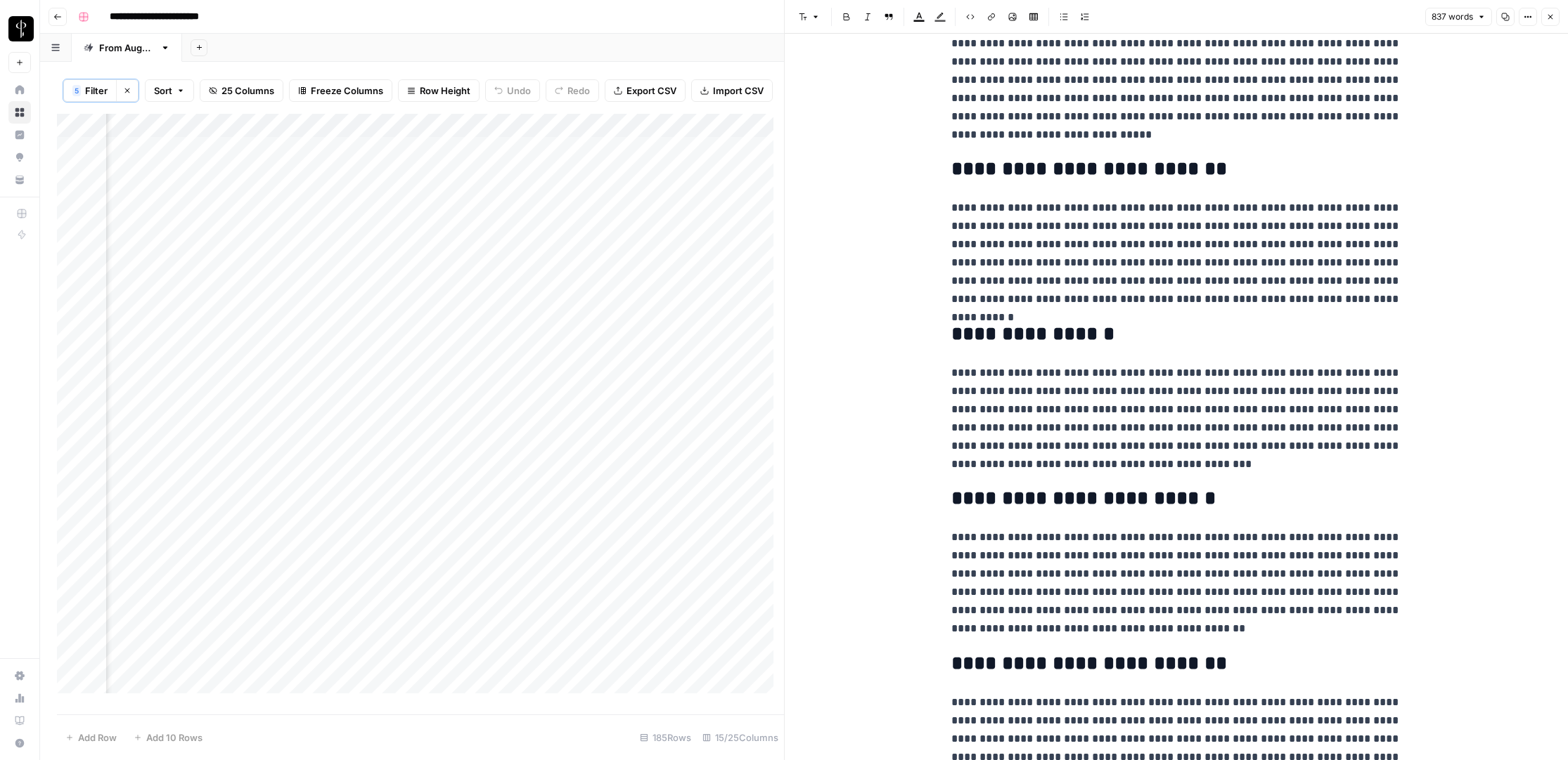
scroll to position [613, 0]
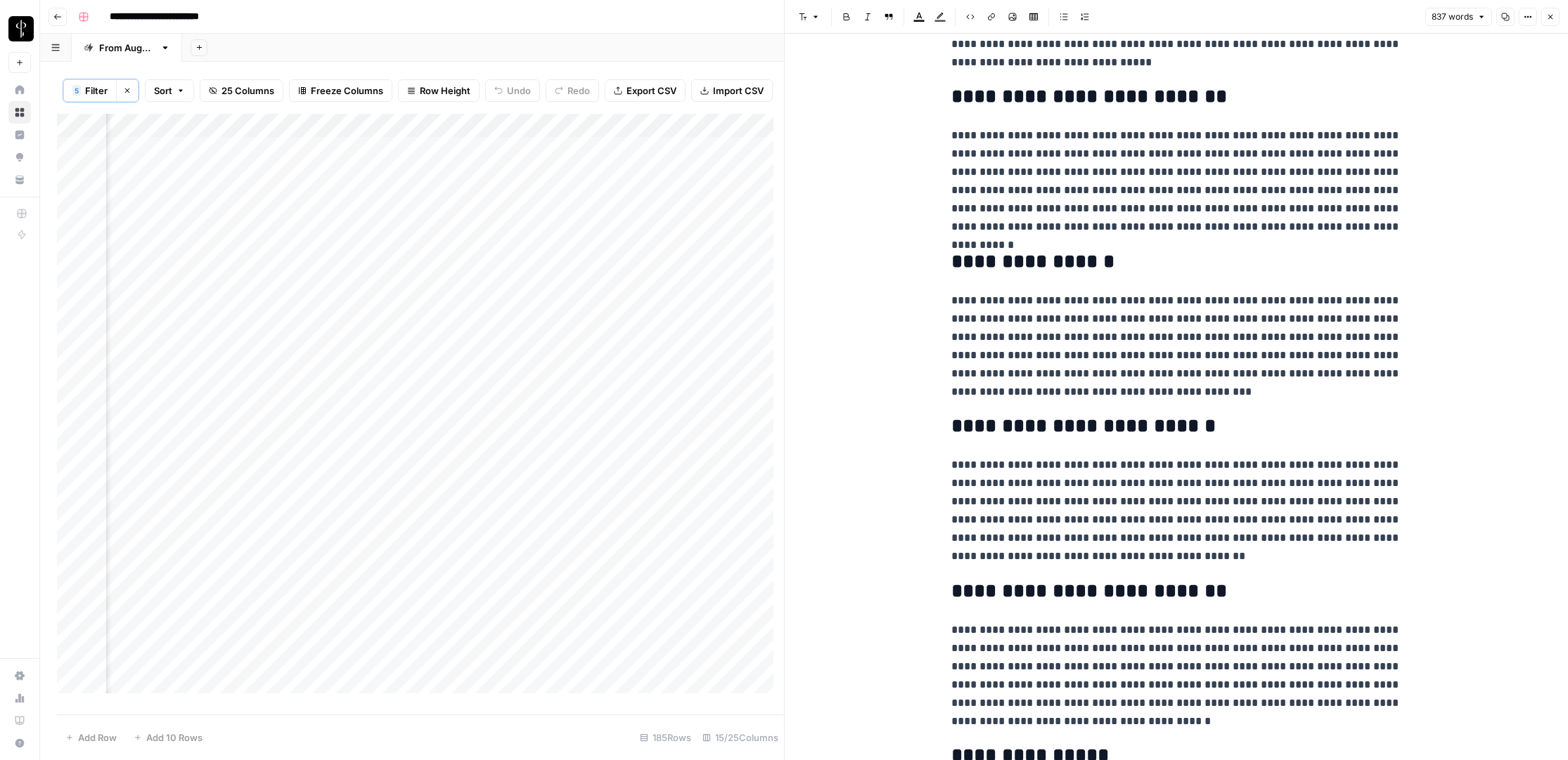
click at [676, 442] on div "Add Column" at bounding box center [421, 409] width 727 height 591
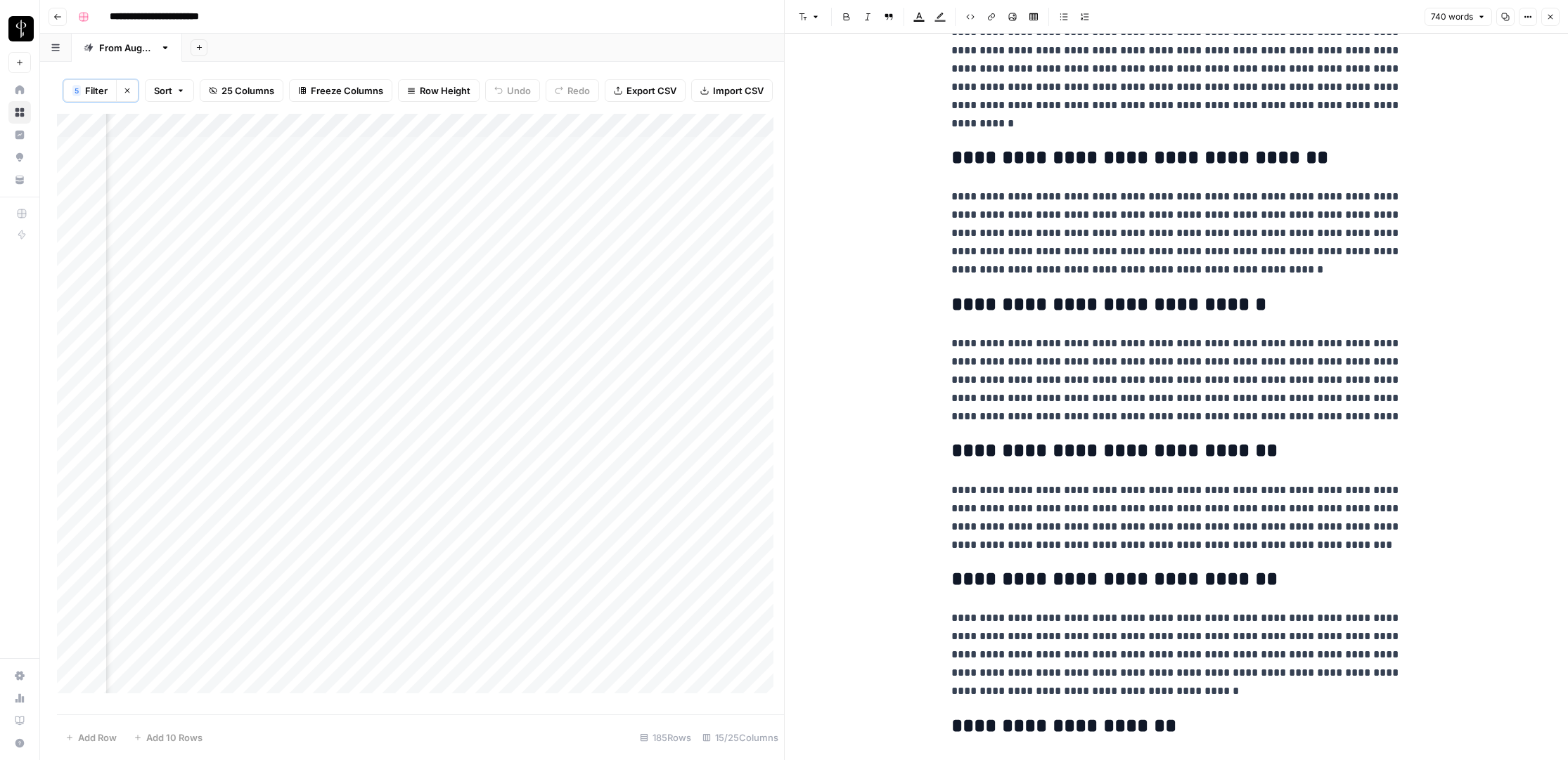
scroll to position [899, 0]
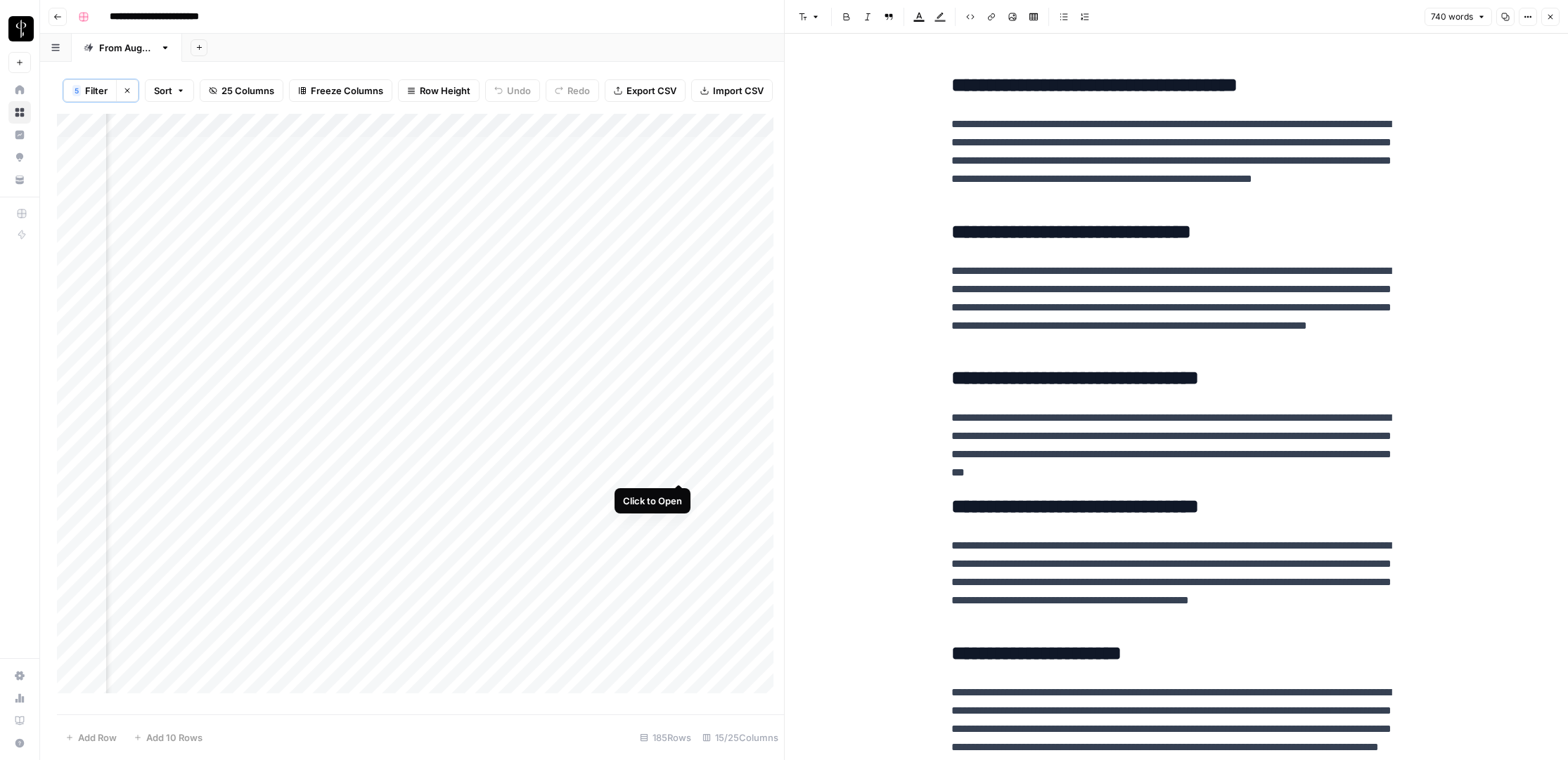
click at [679, 470] on div "Add Column" at bounding box center [421, 409] width 727 height 591
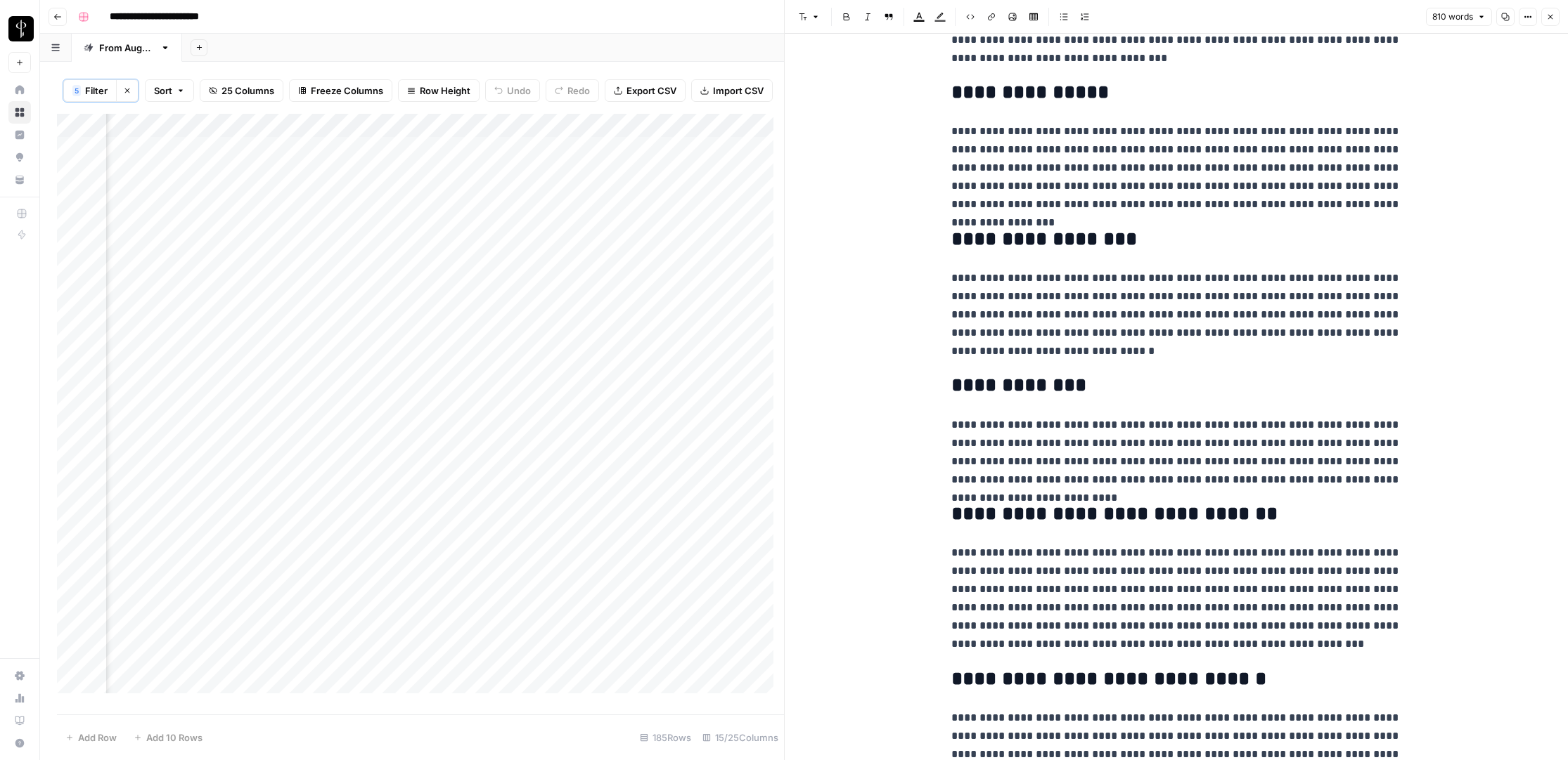
scroll to position [1184, 0]
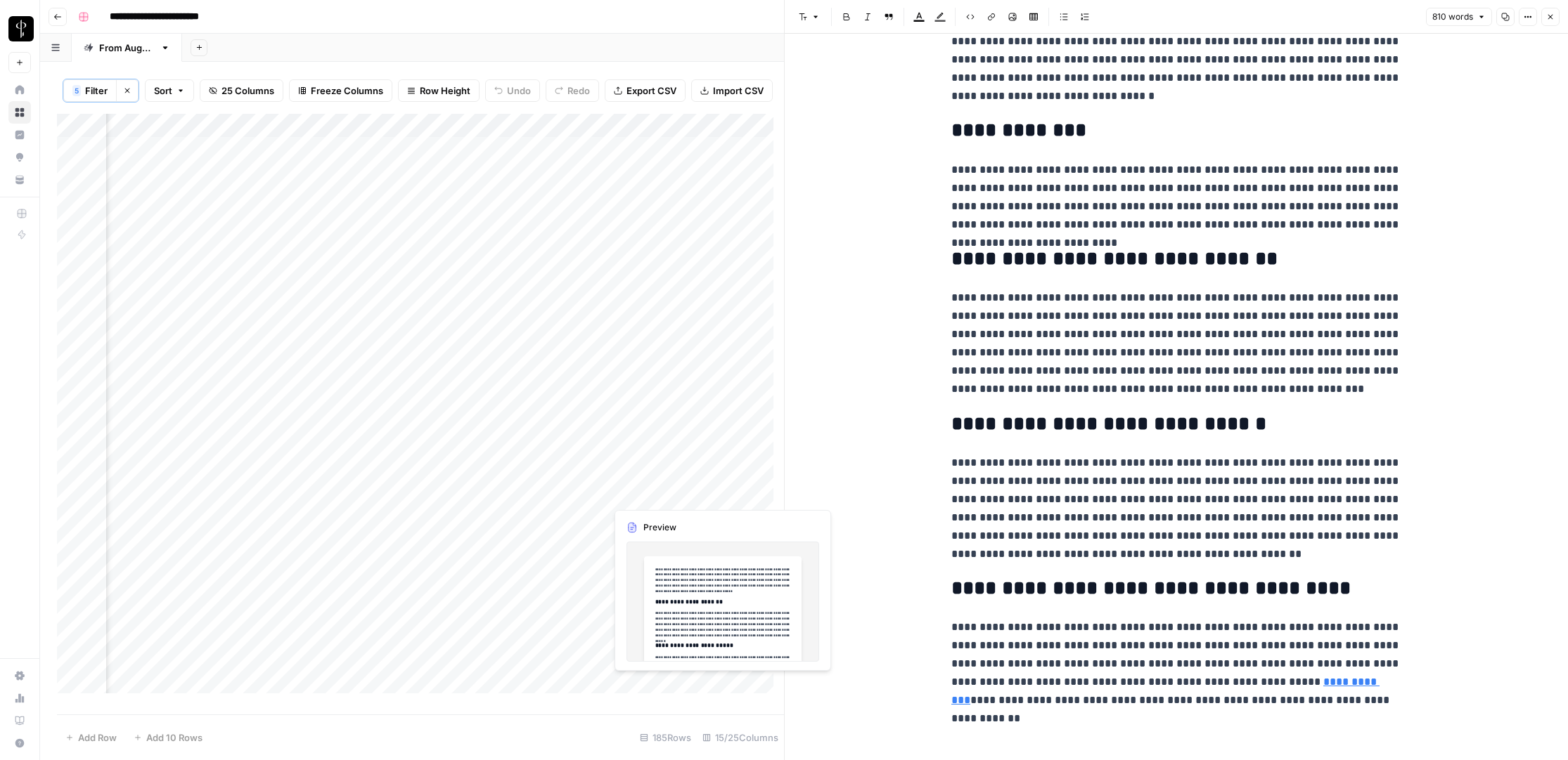
click at [678, 494] on div "Add Column" at bounding box center [421, 409] width 727 height 591
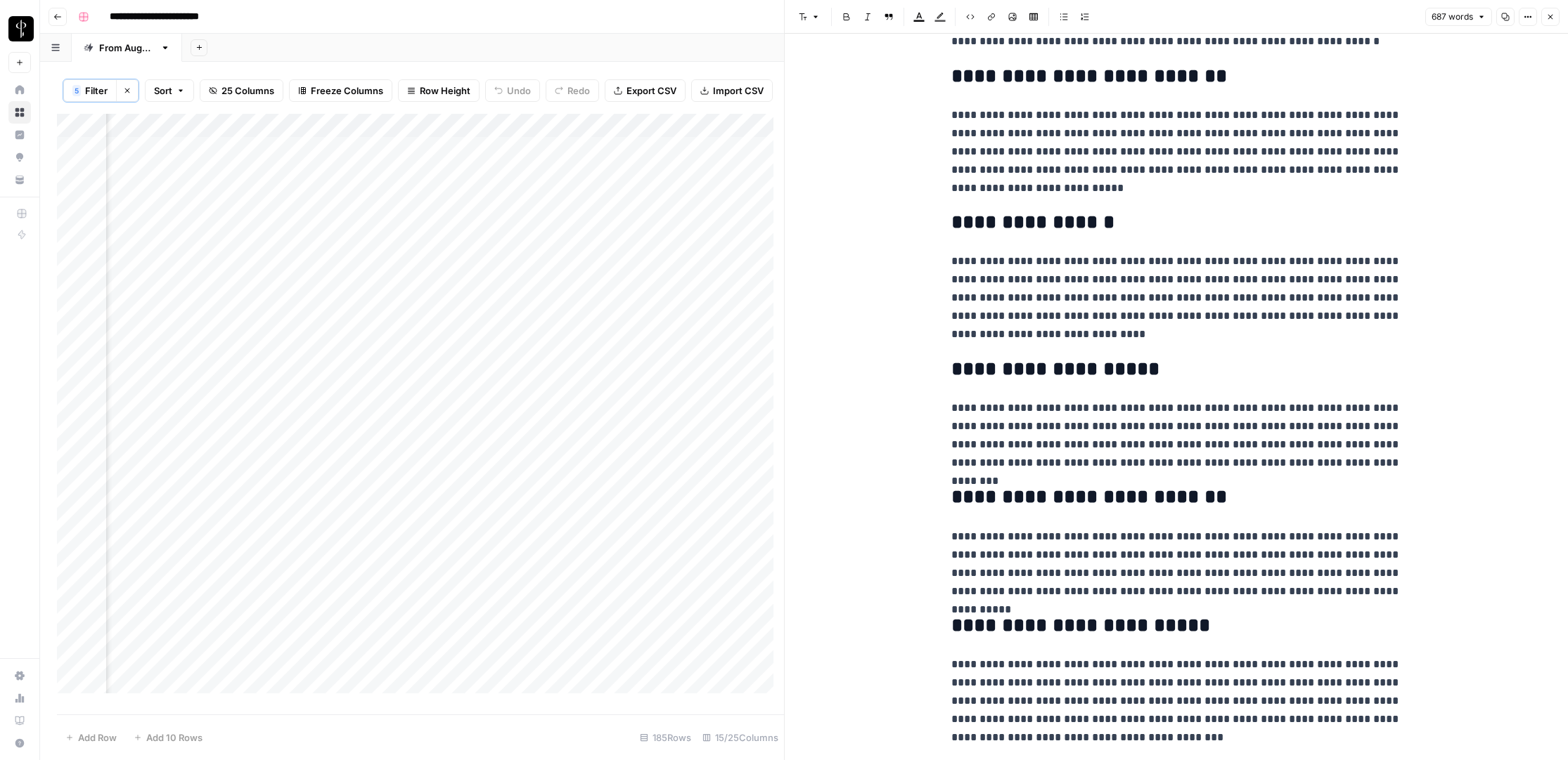
scroll to position [1038, 0]
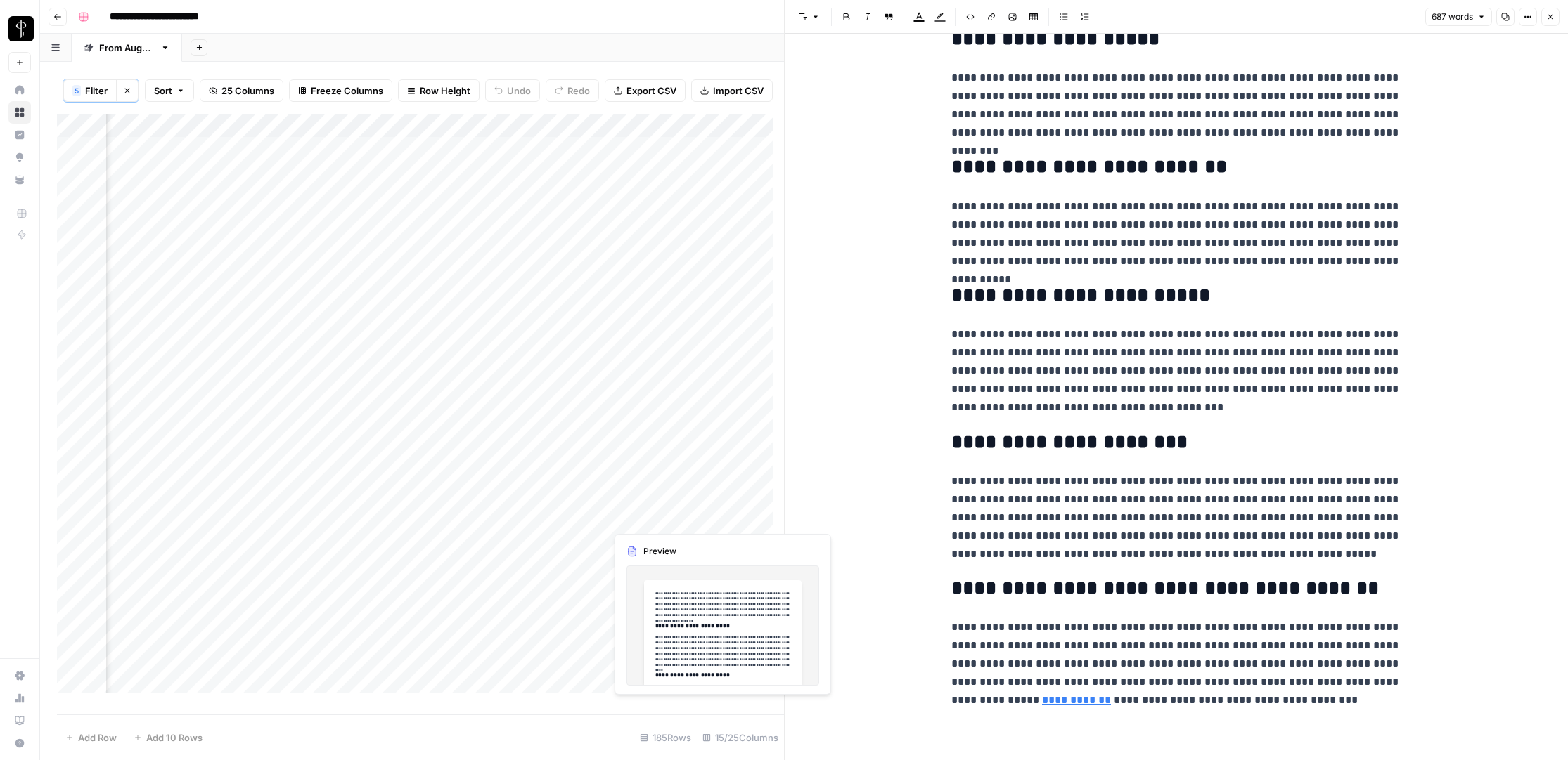
click at [679, 516] on div "Add Column" at bounding box center [421, 409] width 727 height 591
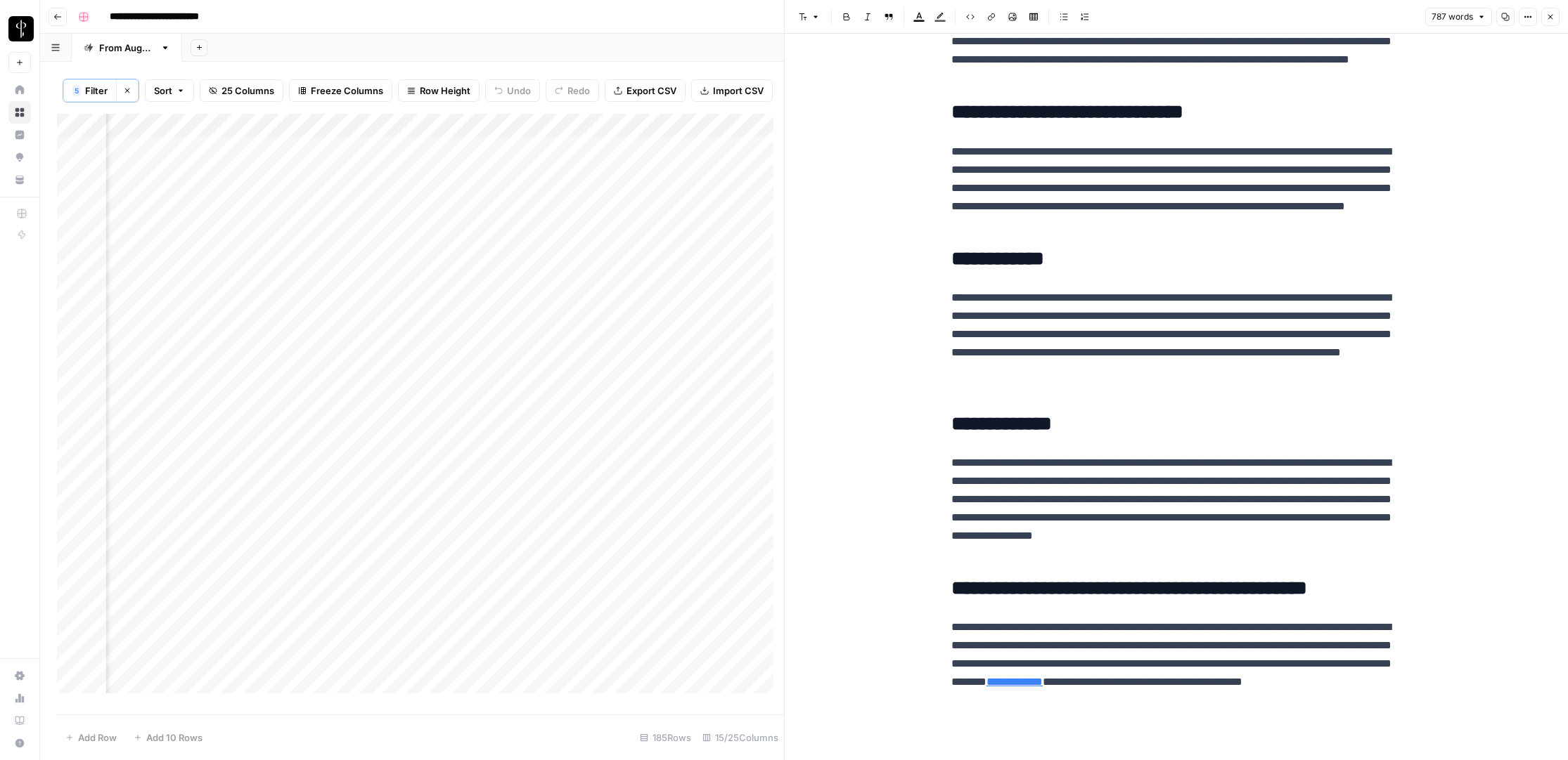
scroll to position [1220, 0]
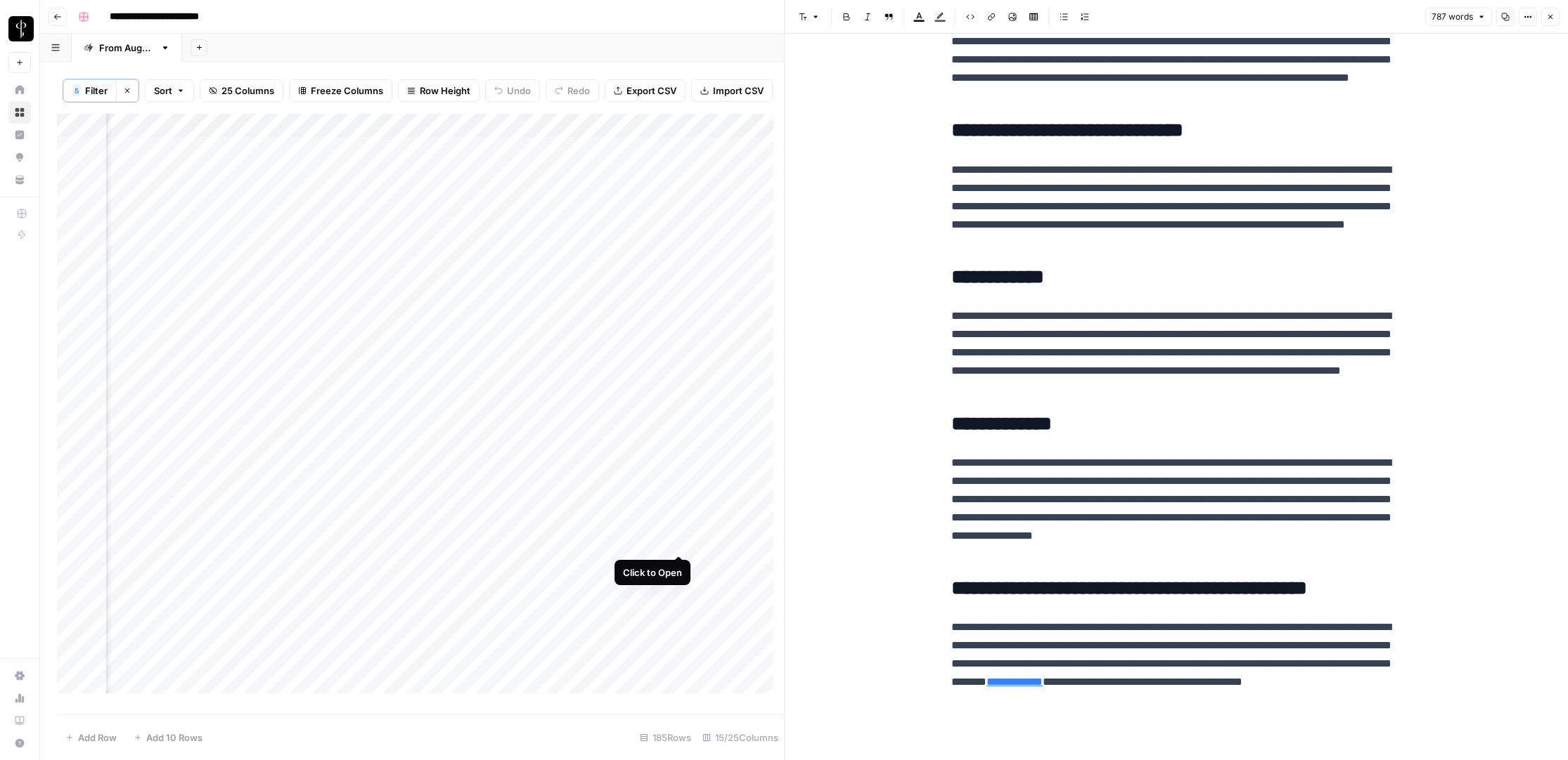
click at [679, 538] on div "Add Column" at bounding box center [421, 409] width 727 height 591
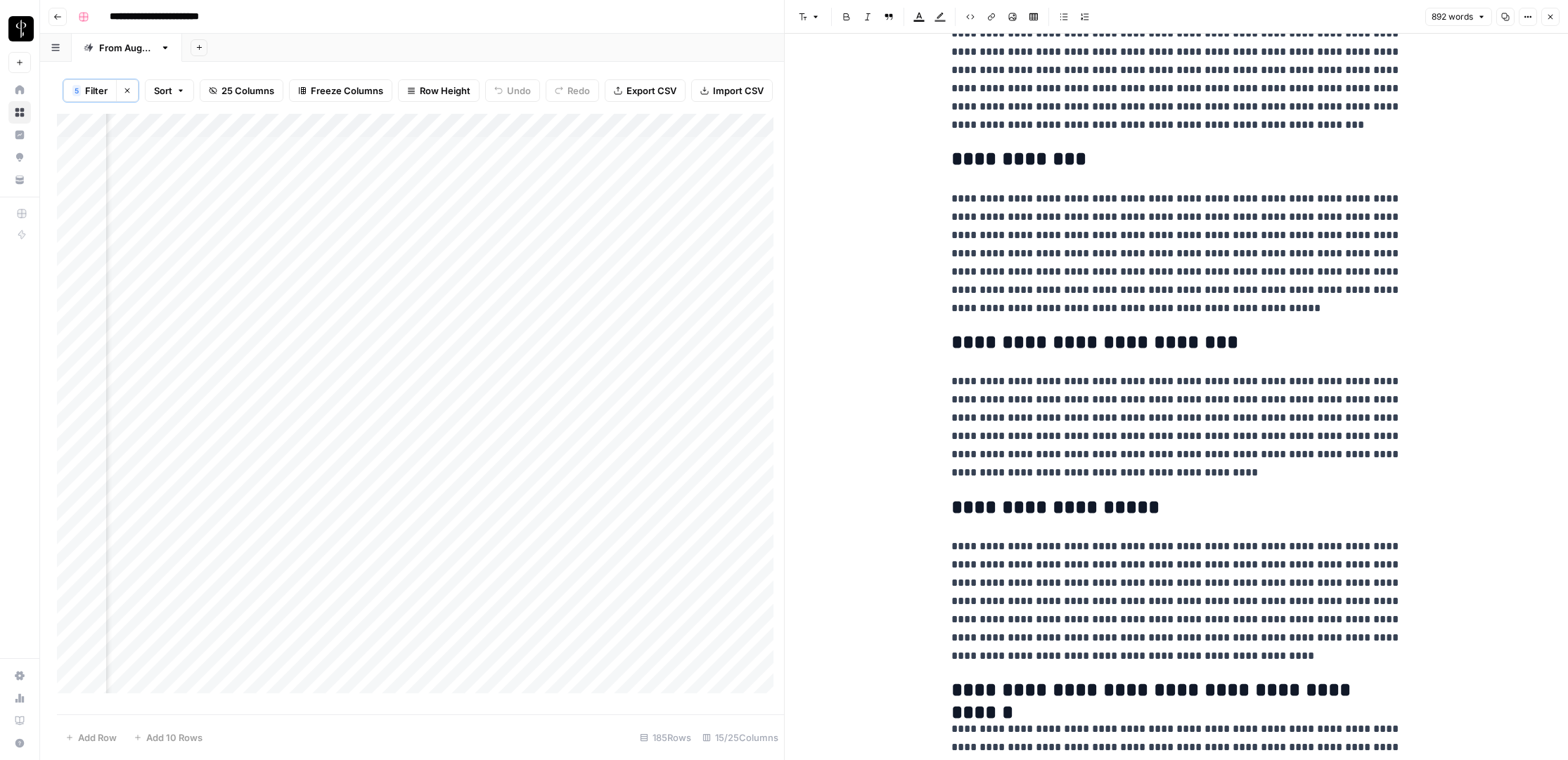
scroll to position [1336, 0]
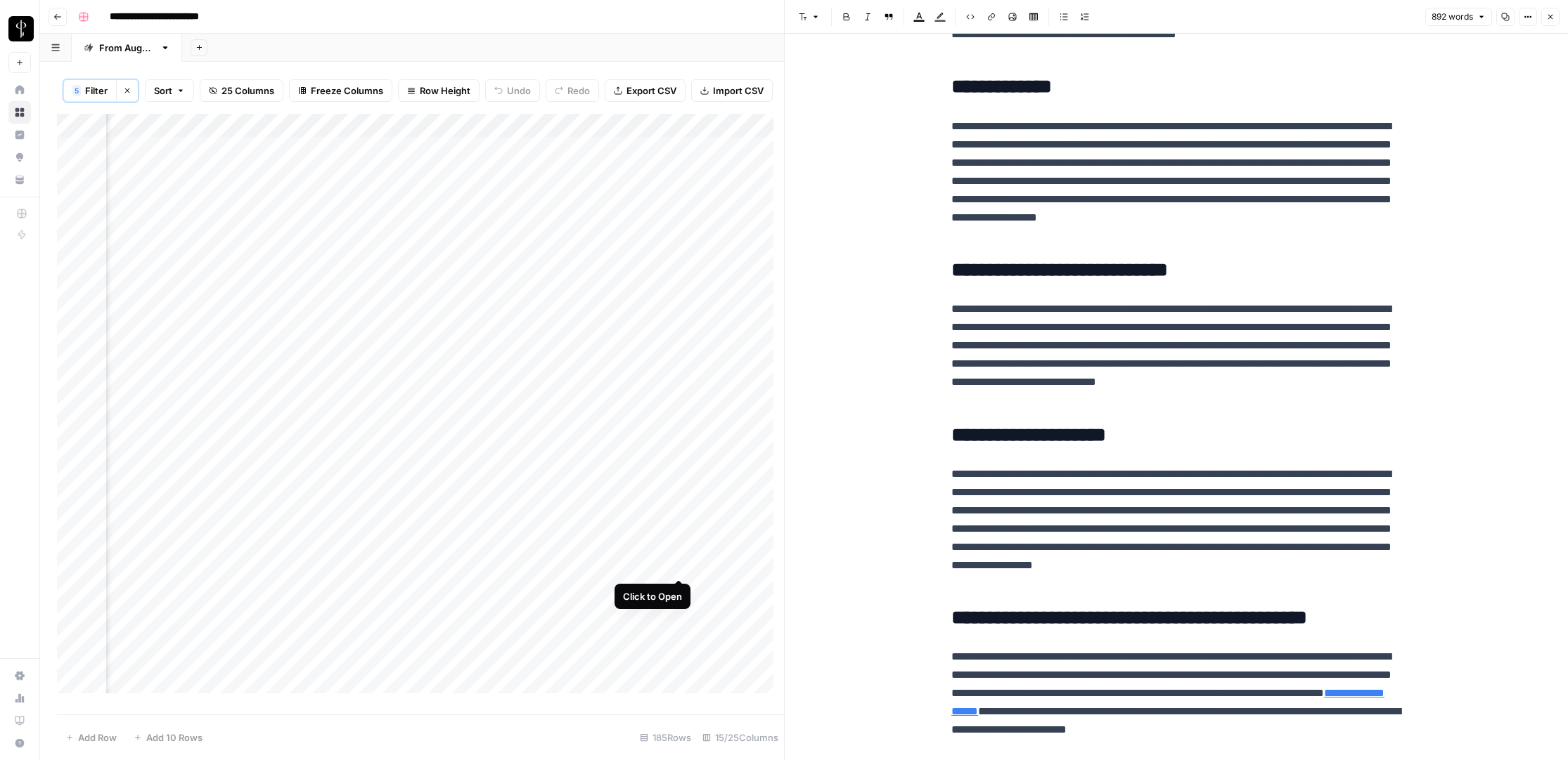
click at [678, 566] on div "Add Column" at bounding box center [421, 409] width 727 height 591
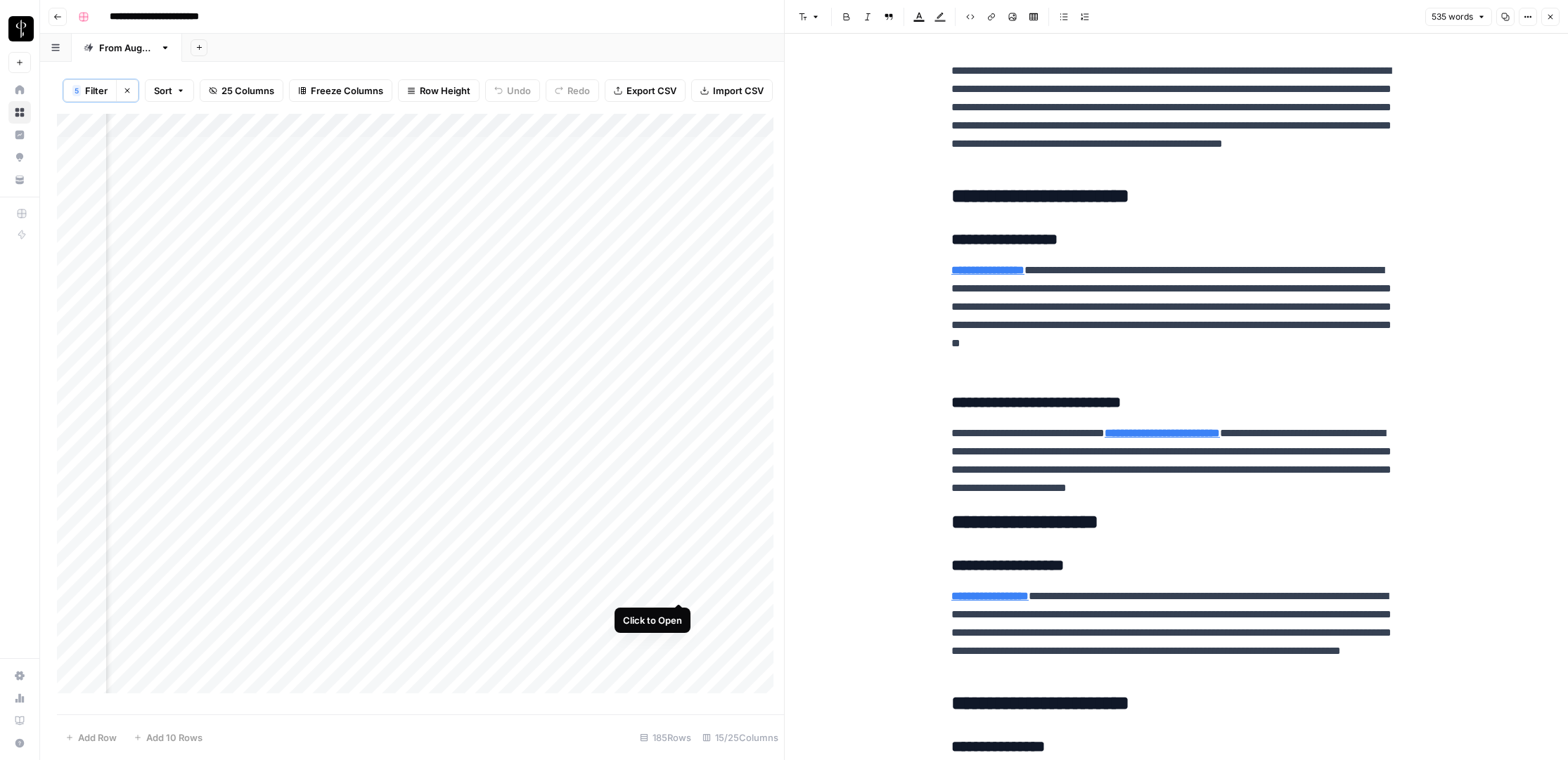
click at [677, 589] on div "Add Column" at bounding box center [421, 409] width 727 height 591
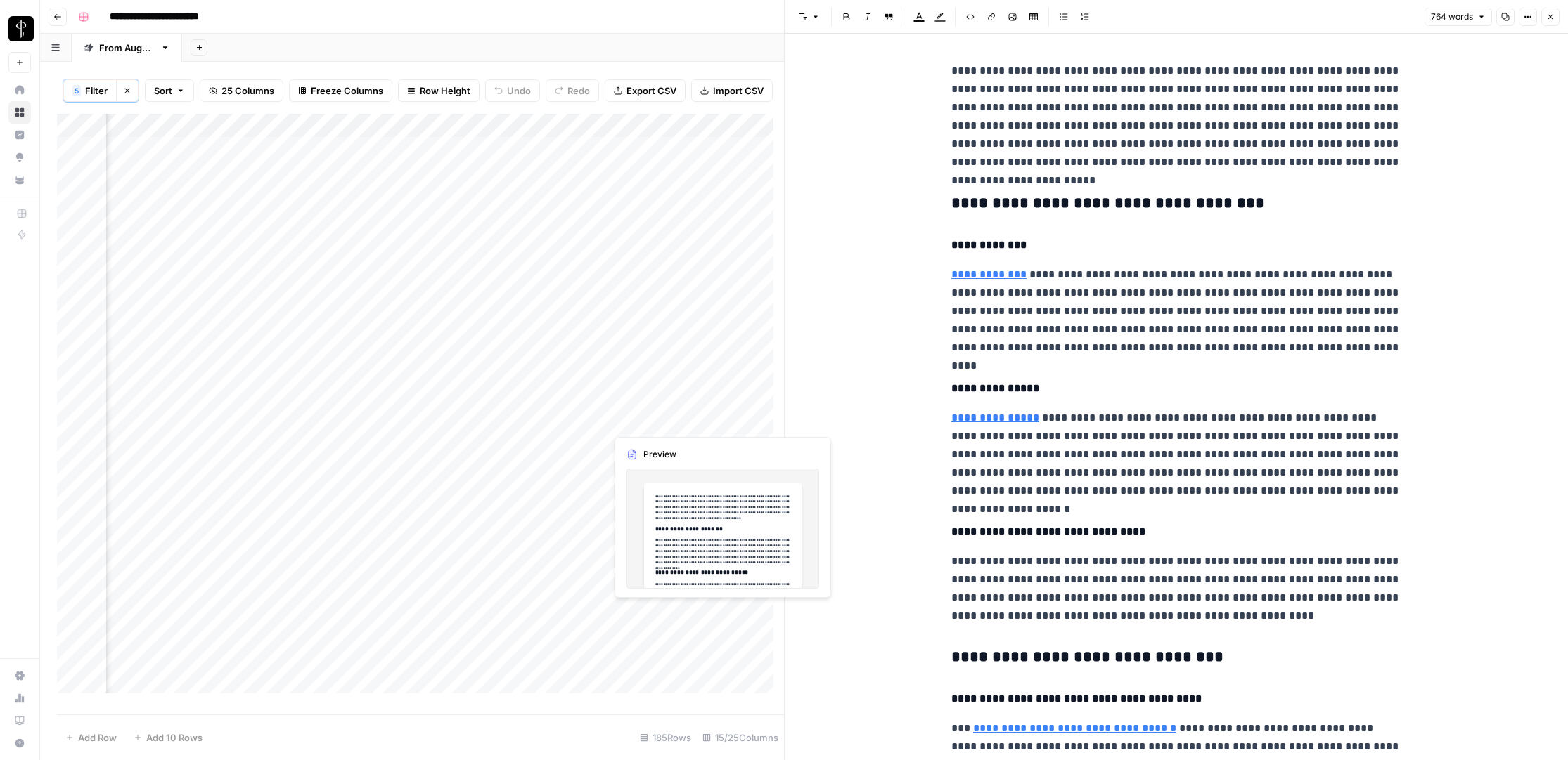
click at [679, 612] on div "Add Column" at bounding box center [421, 409] width 727 height 591
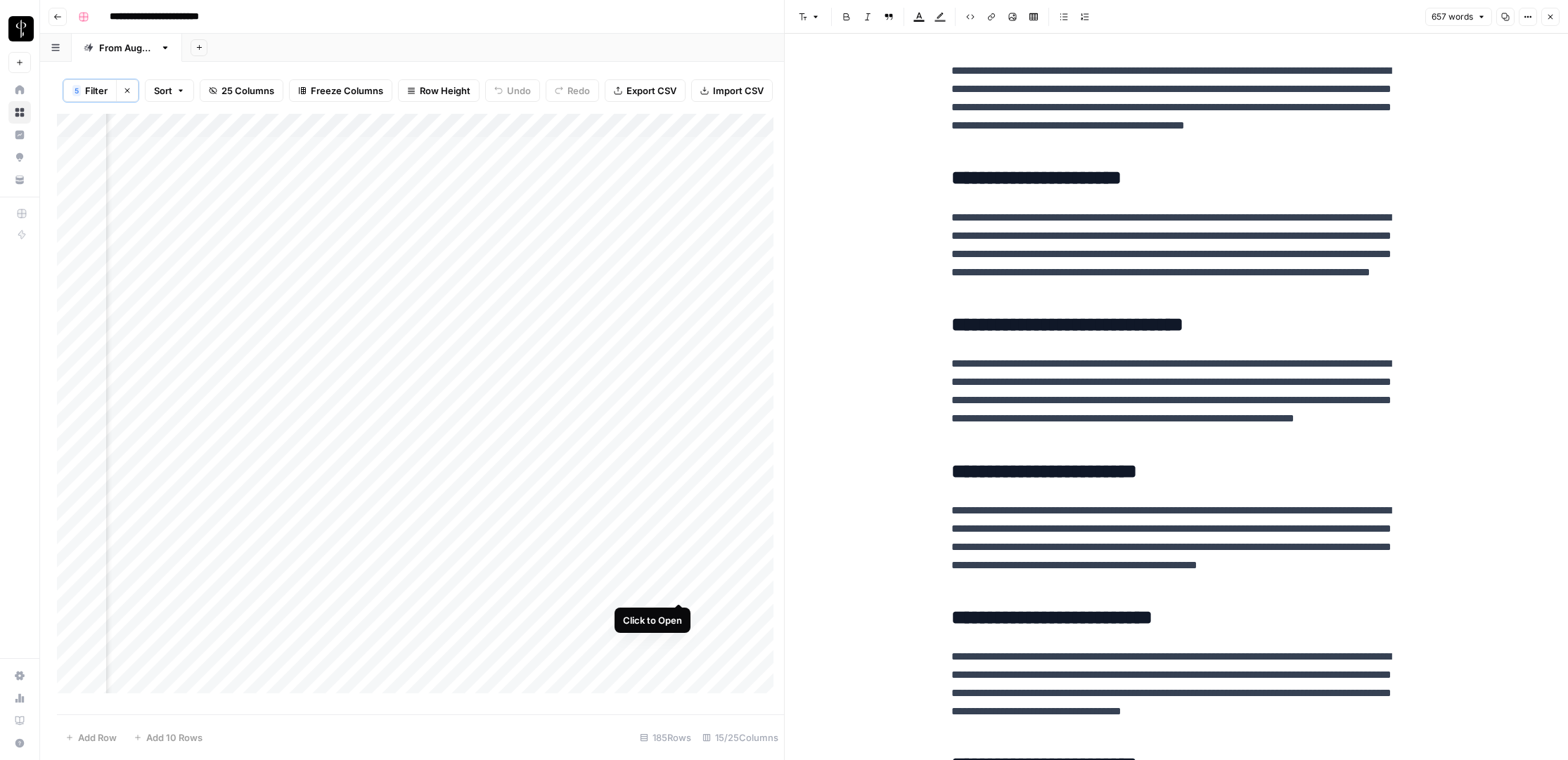
click at [678, 588] on div "Add Column" at bounding box center [421, 409] width 727 height 591
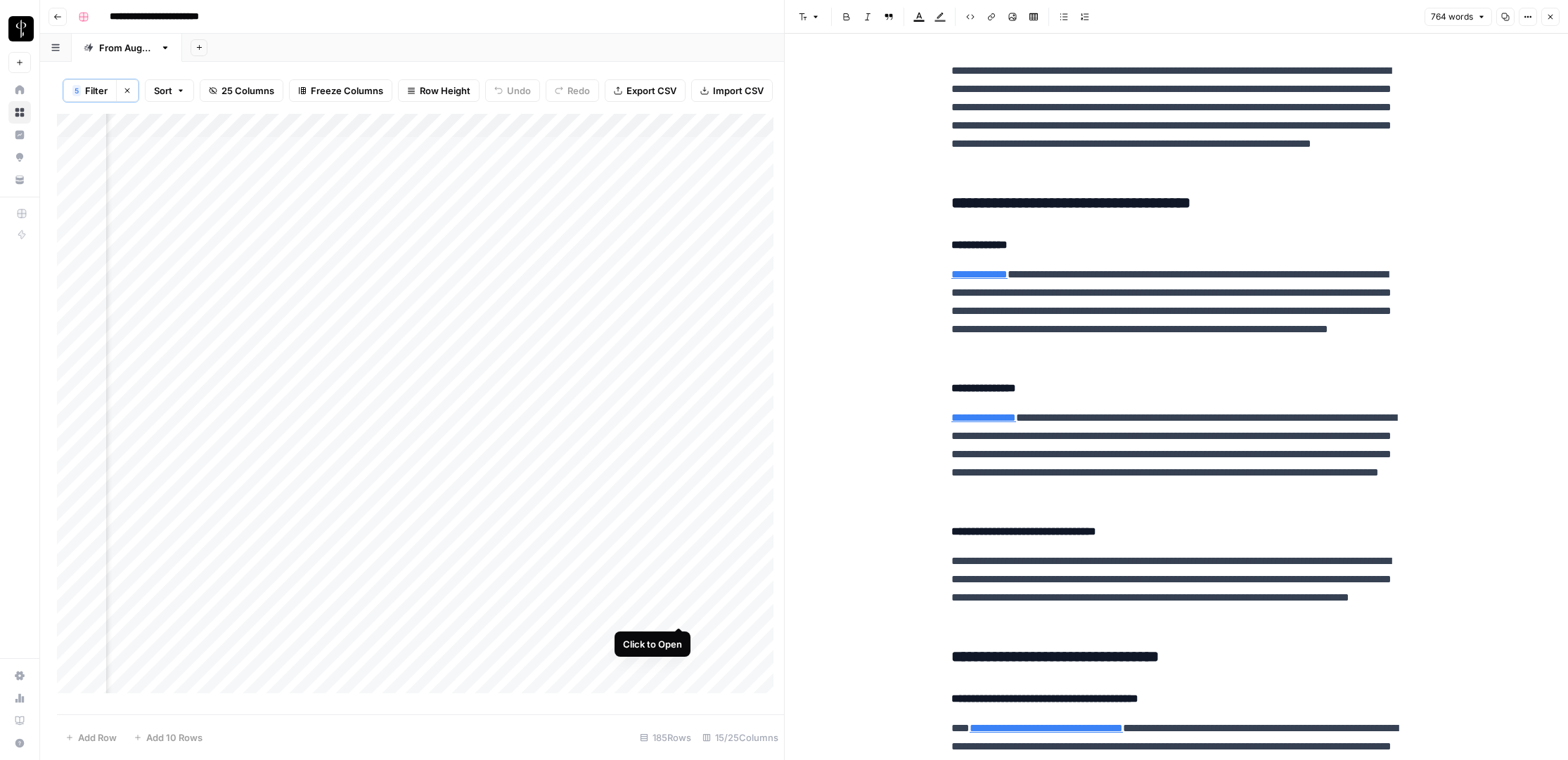
click at [679, 614] on div "Add Column" at bounding box center [421, 409] width 727 height 591
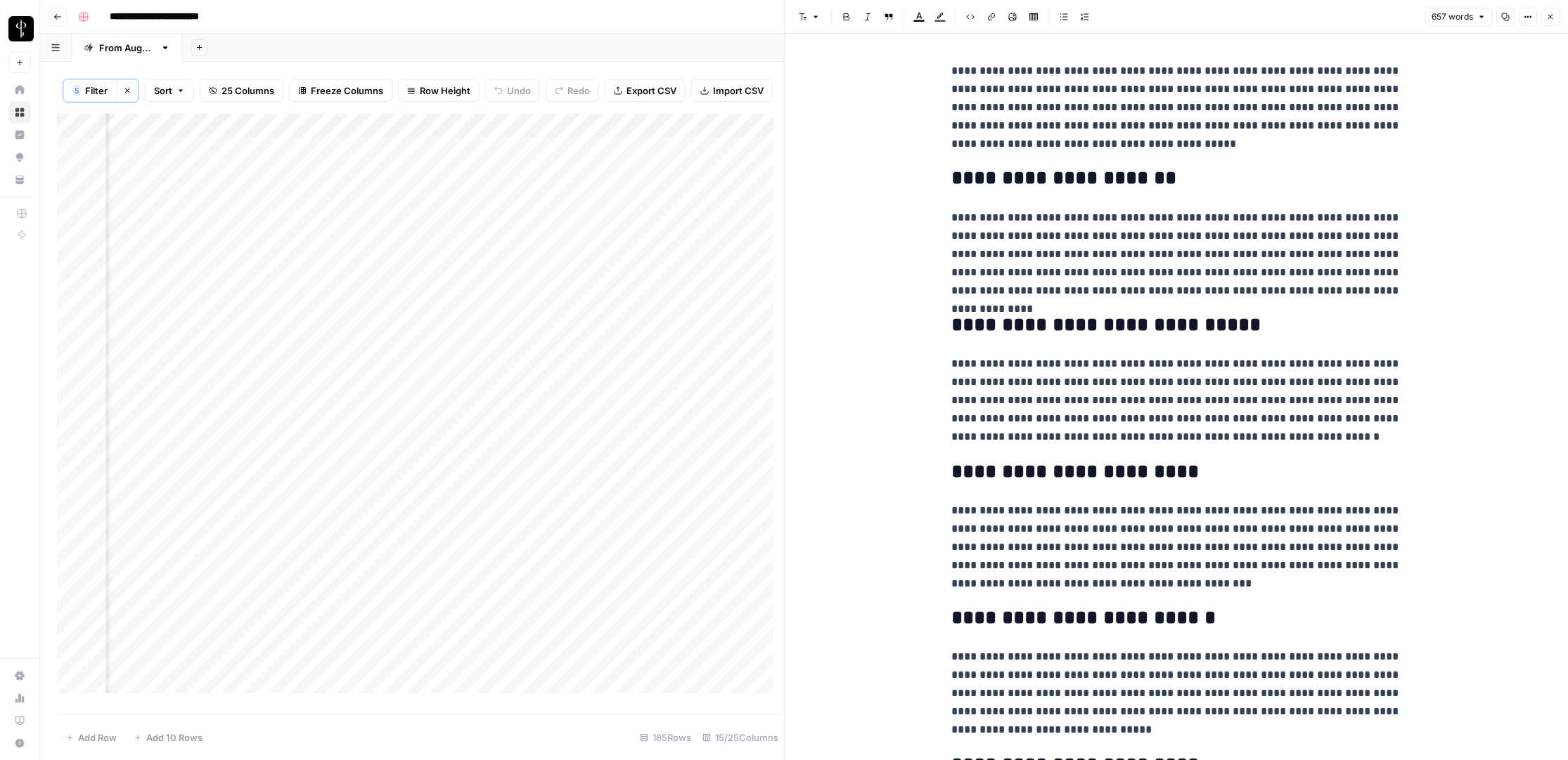
click at [1546, 19] on icon "button" at bounding box center [1550, 16] width 9 height 9
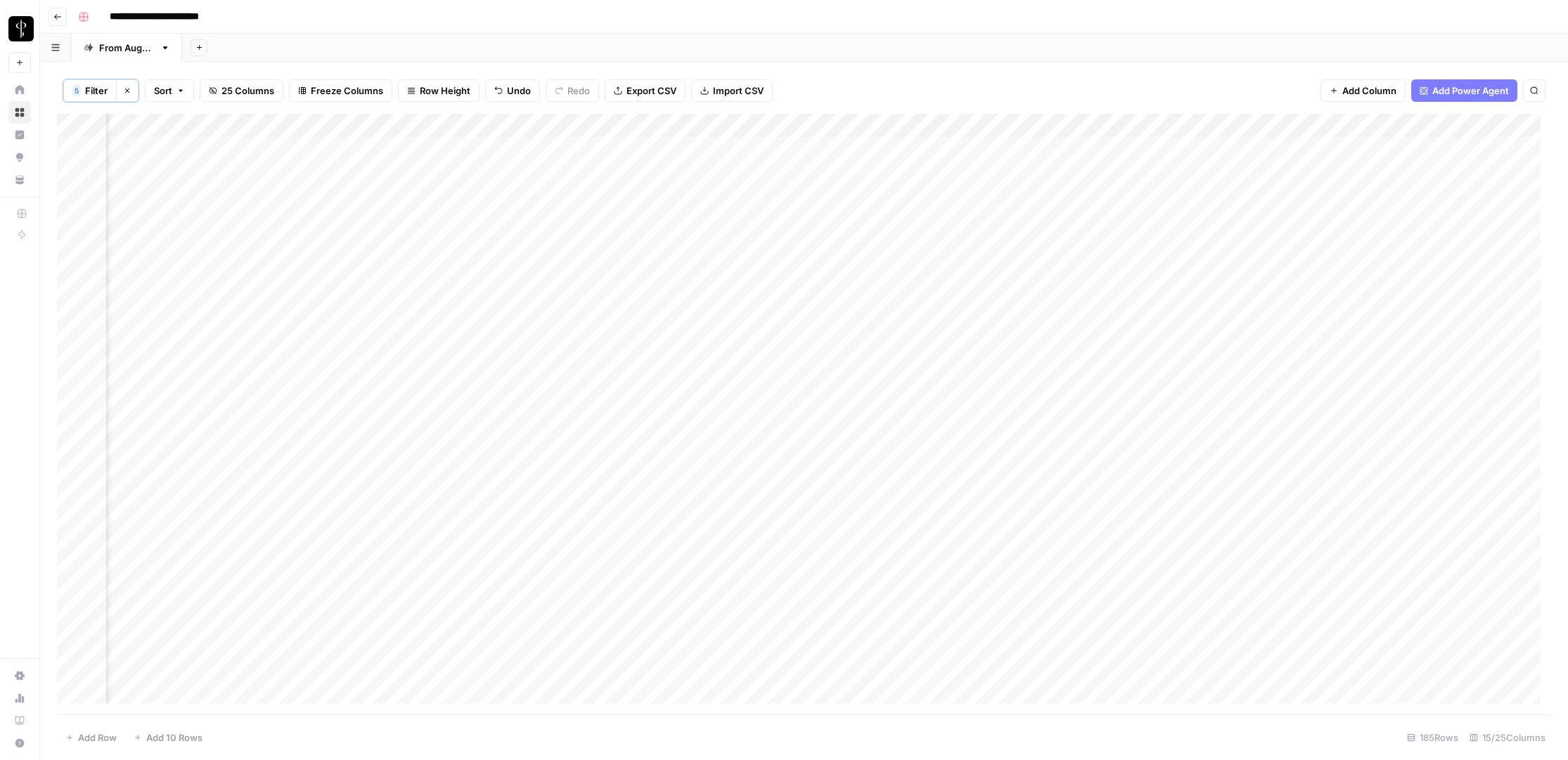
click at [72, 244] on div "Add Column" at bounding box center [804, 415] width 1494 height 601
click at [72, 603] on div "Add Column" at bounding box center [804, 415] width 1494 height 601
click at [763, 126] on div "Add Column" at bounding box center [804, 415] width 1494 height 601
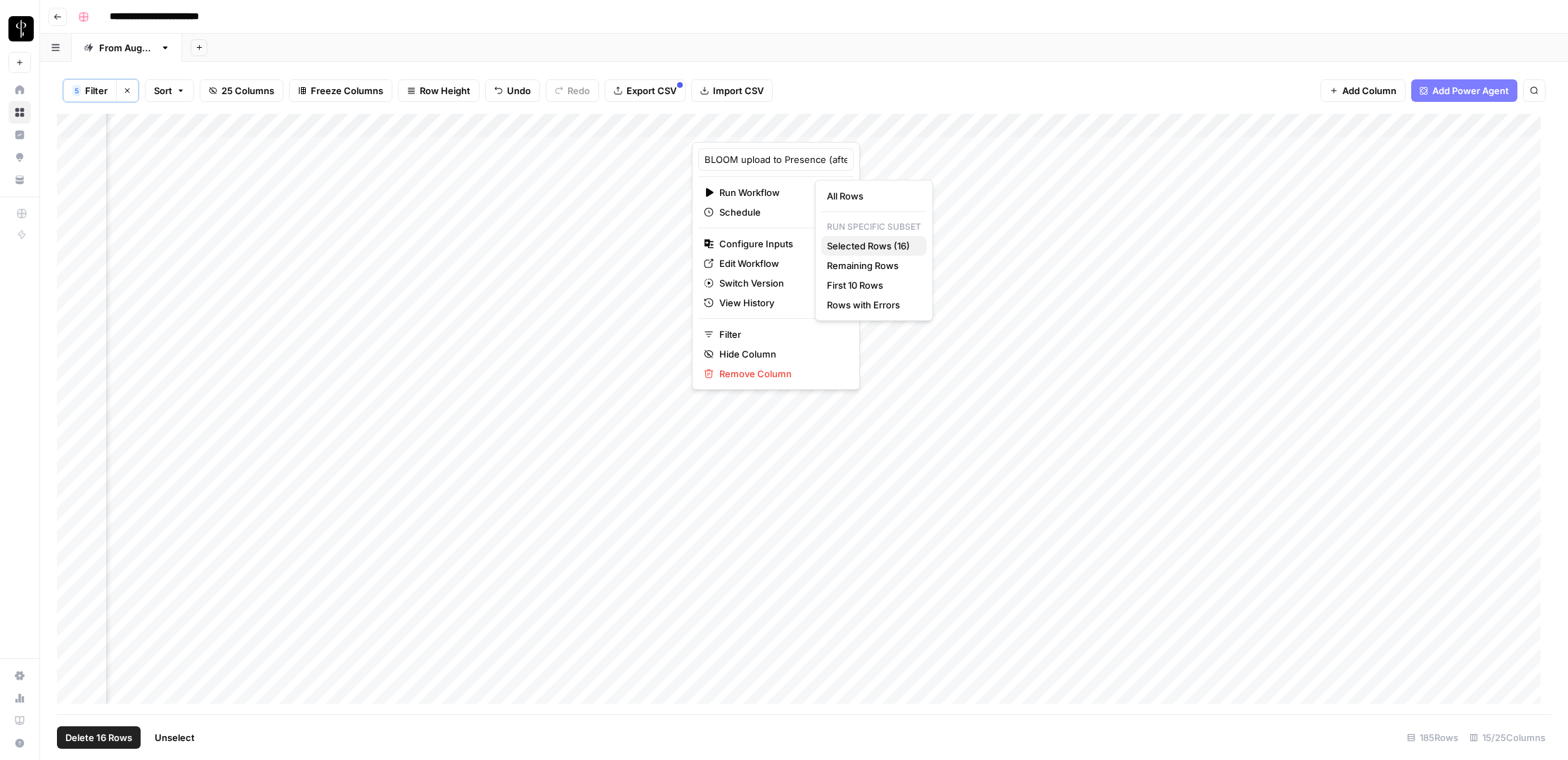
click at [861, 244] on span "Selected Rows (16)" at bounding box center [871, 245] width 88 height 14
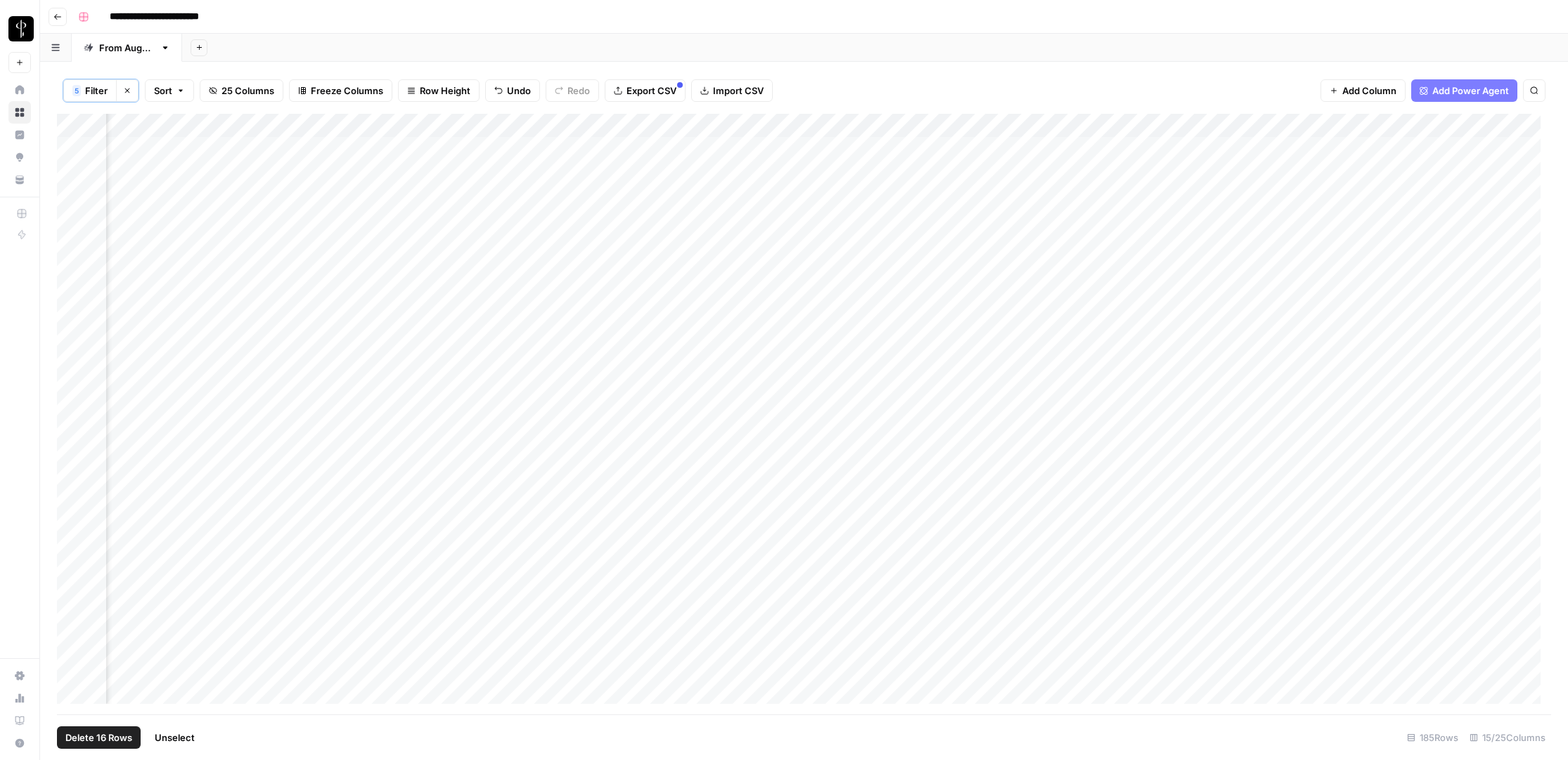
click at [1088, 246] on div "Add Column" at bounding box center [804, 415] width 1494 height 601
type input "post"
click at [1105, 298] on button "Posted" at bounding box center [1099, 299] width 42 height 17
drag, startPoint x: 1184, startPoint y: 253, endPoint x: 1160, endPoint y: 602, distance: 349.8
click at [1160, 602] on div "Add Column" at bounding box center [804, 415] width 1494 height 601
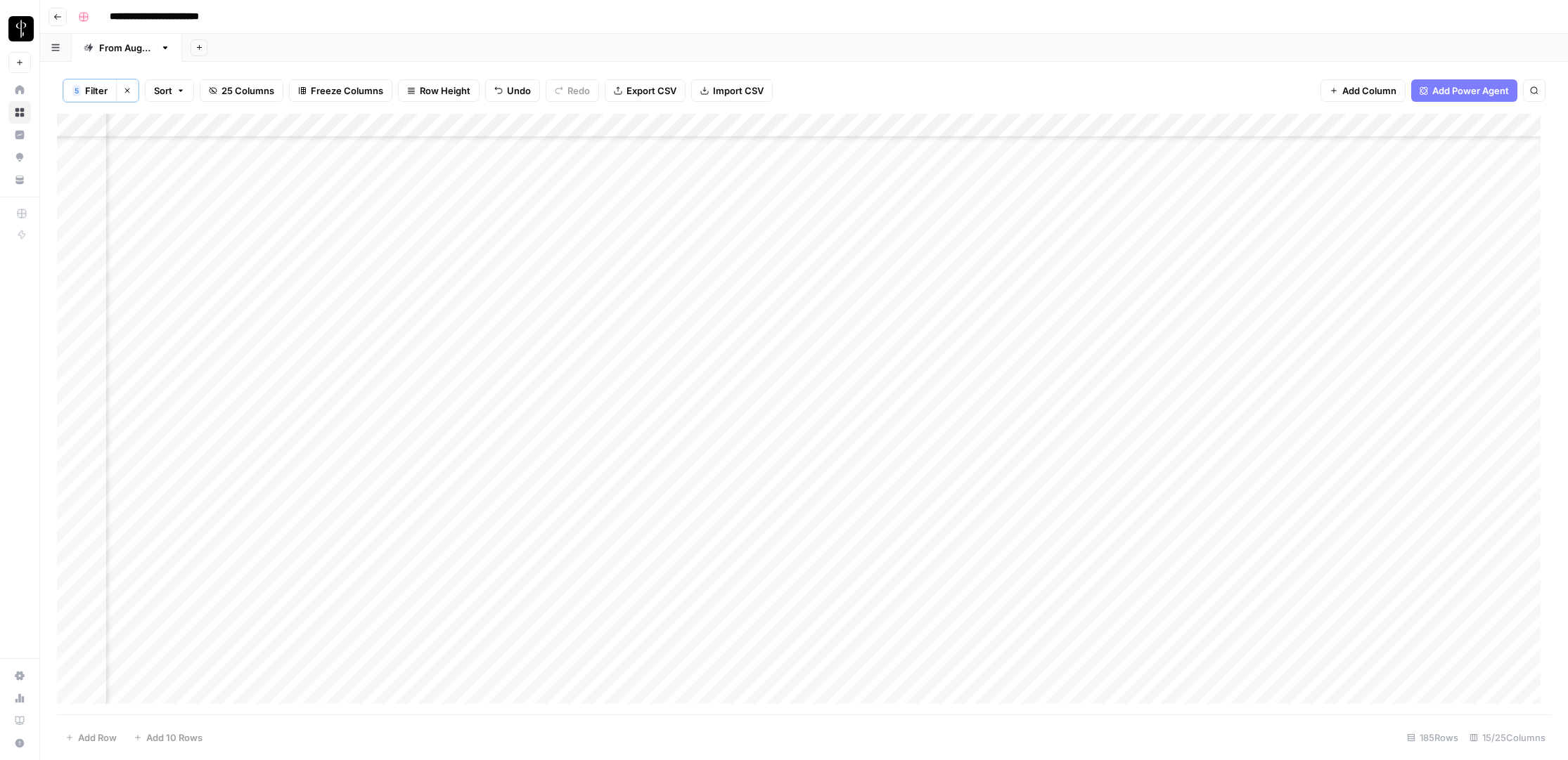
scroll to position [210, 786]
click at [95, 88] on span "Filter" at bounding box center [96, 90] width 23 height 14
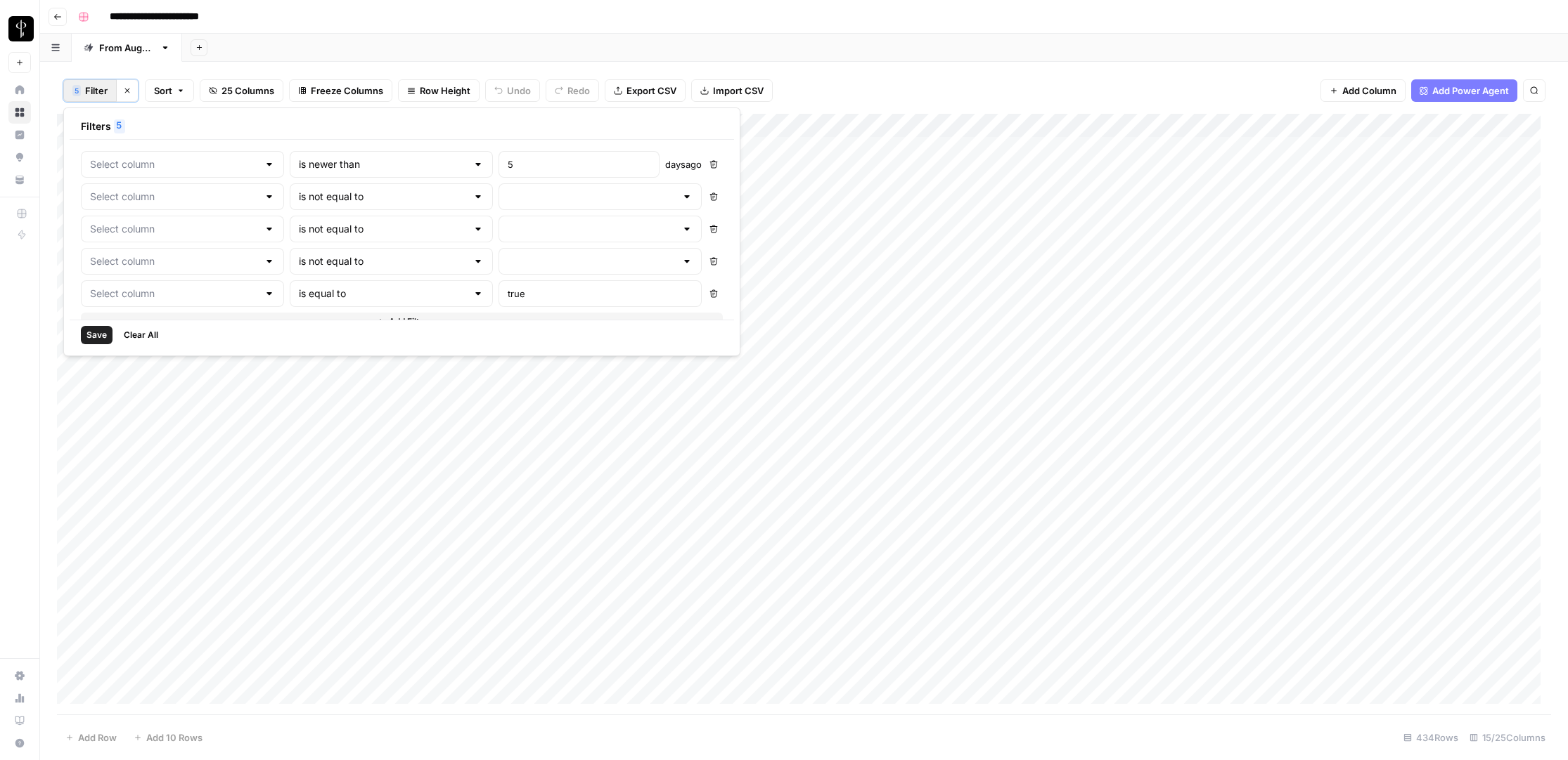
type input "Time Created"
type input "BLOOM upload to Presence (after Human Review)"
type input "Re-generate post"
type input "Status"
type input "Do Not Post"
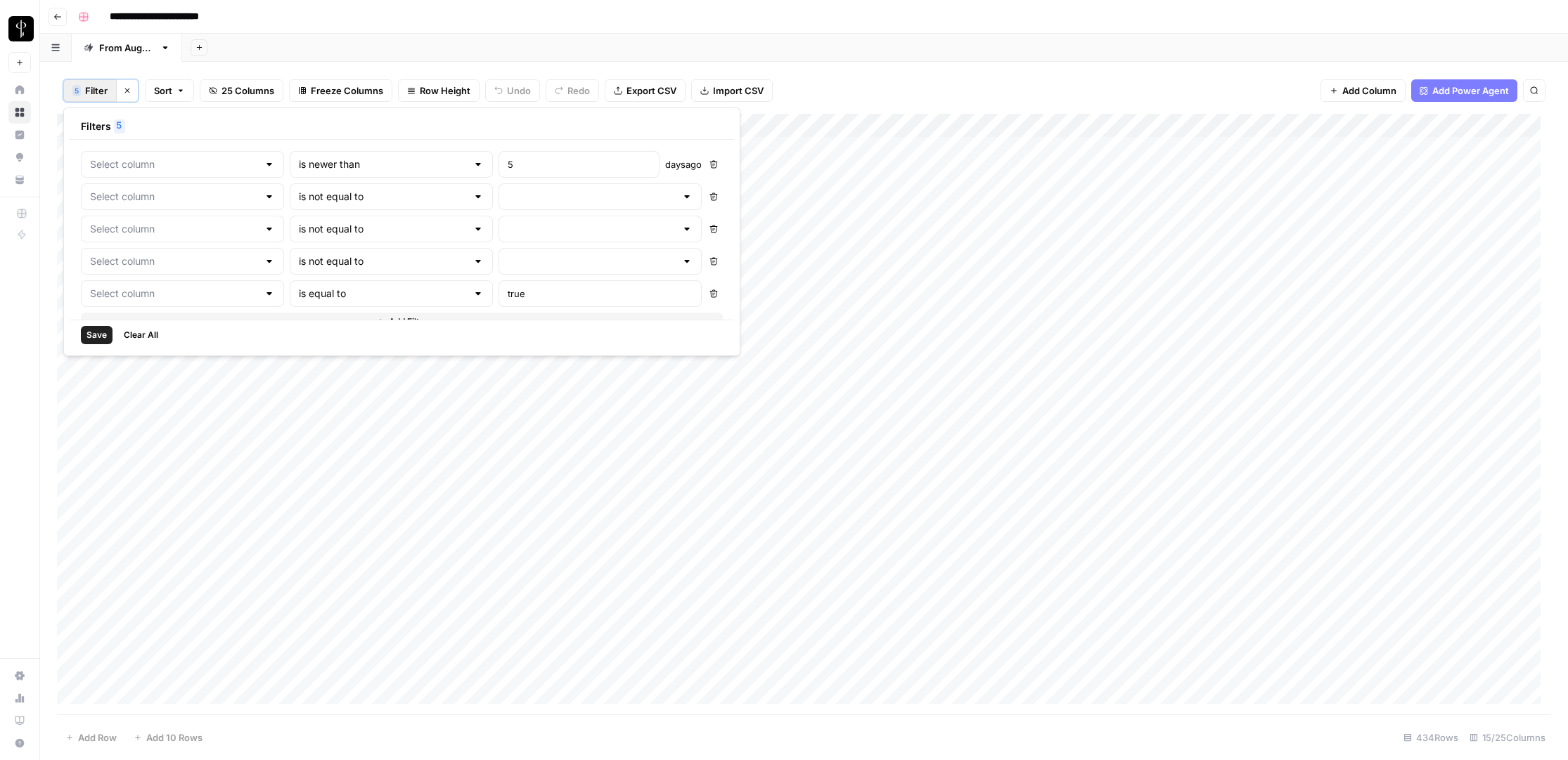
type input "Is M2.0?"
click at [513, 201] on input "text" at bounding box center [598, 196] width 171 height 14
click at [472, 289] on span "success" at bounding box center [511, 290] width 139 height 14
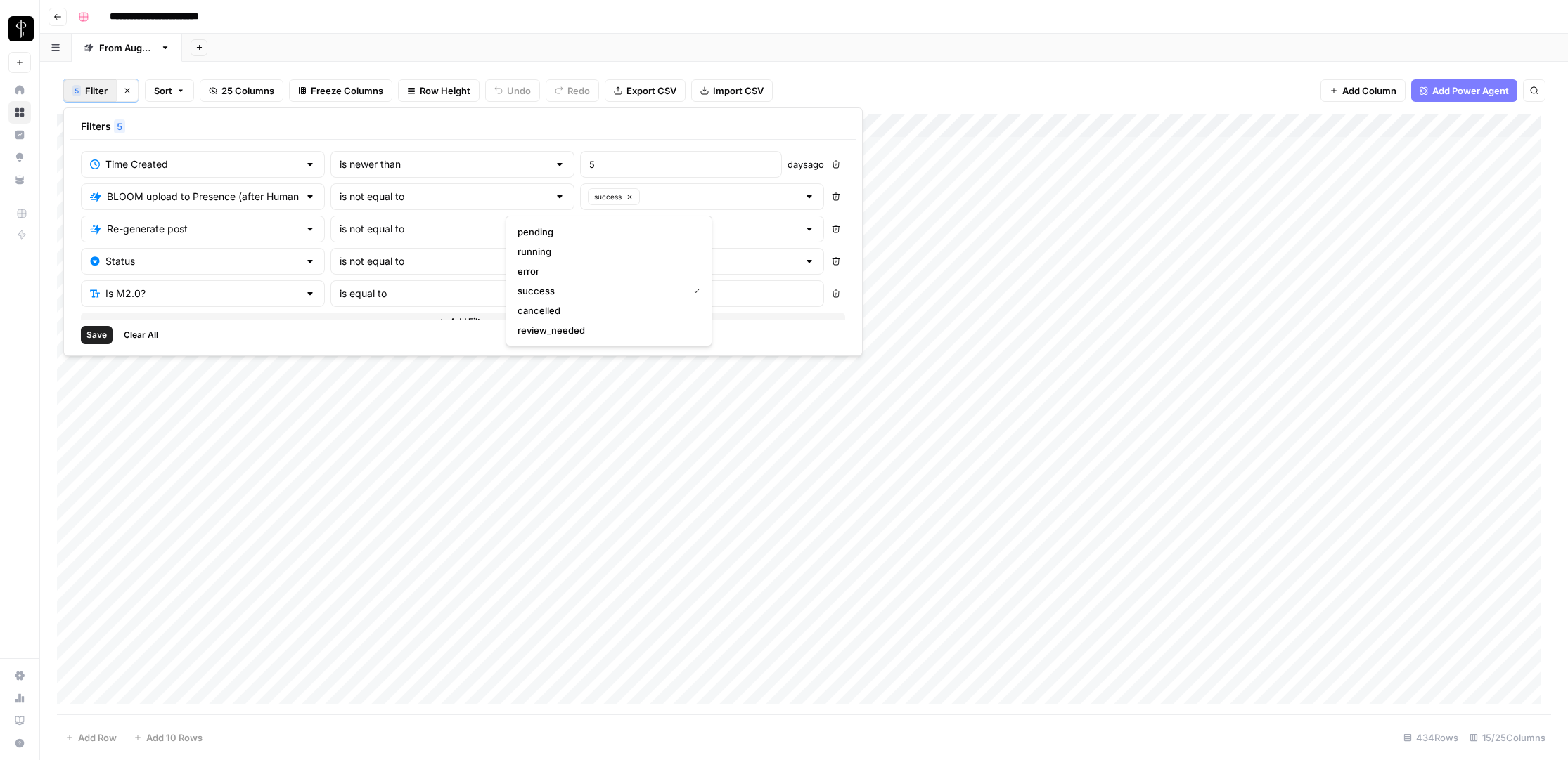
click at [700, 123] on div "Filters 5" at bounding box center [462, 127] width 787 height 26
click at [580, 220] on div at bounding box center [702, 229] width 244 height 27
click at [534, 323] on span "success" at bounding box center [606, 322] width 177 height 14
click at [90, 336] on span "Save" at bounding box center [96, 335] width 20 height 12
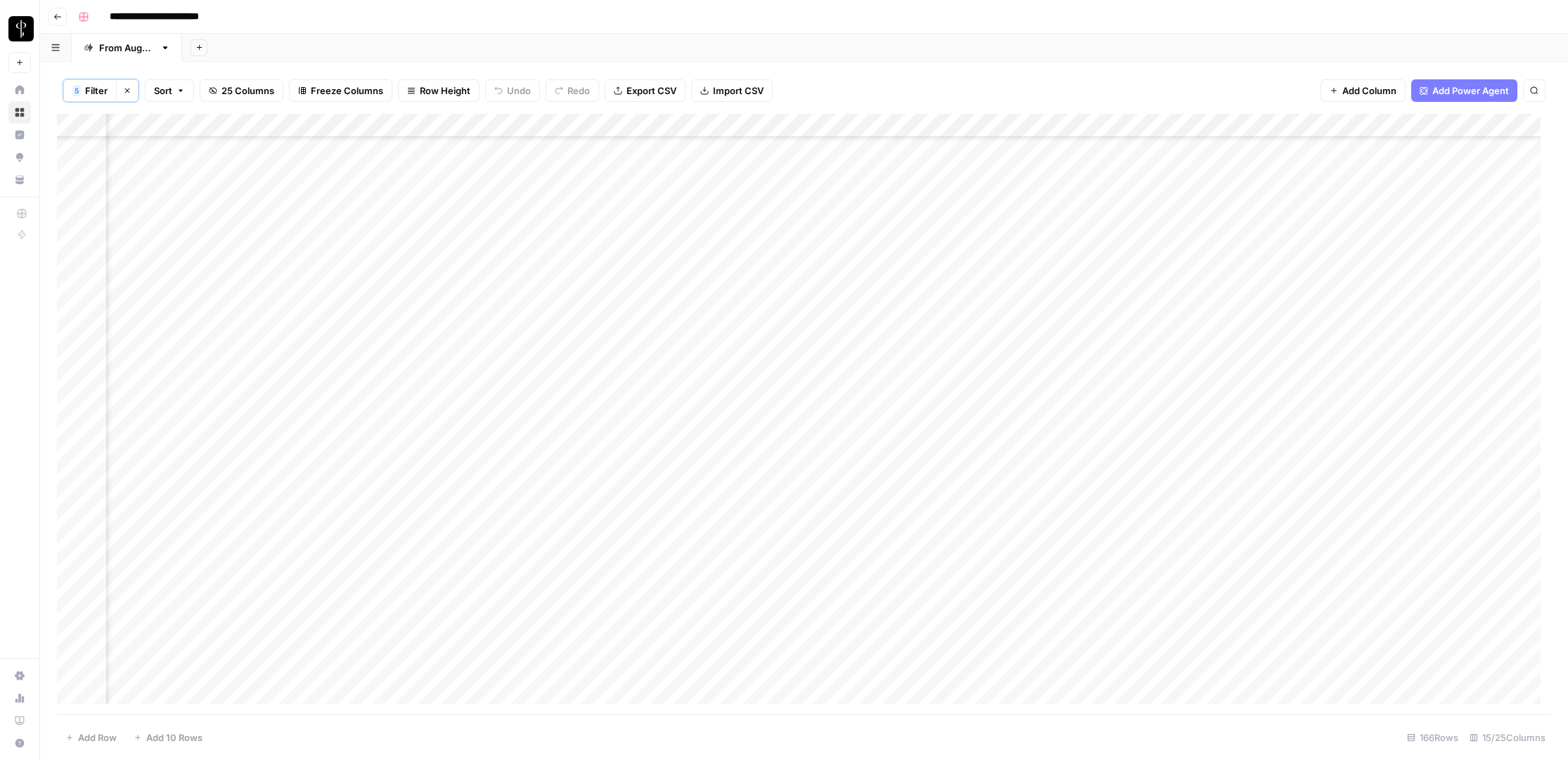
scroll to position [3399, 766]
click at [77, 90] on span "5" at bounding box center [76, 90] width 4 height 11
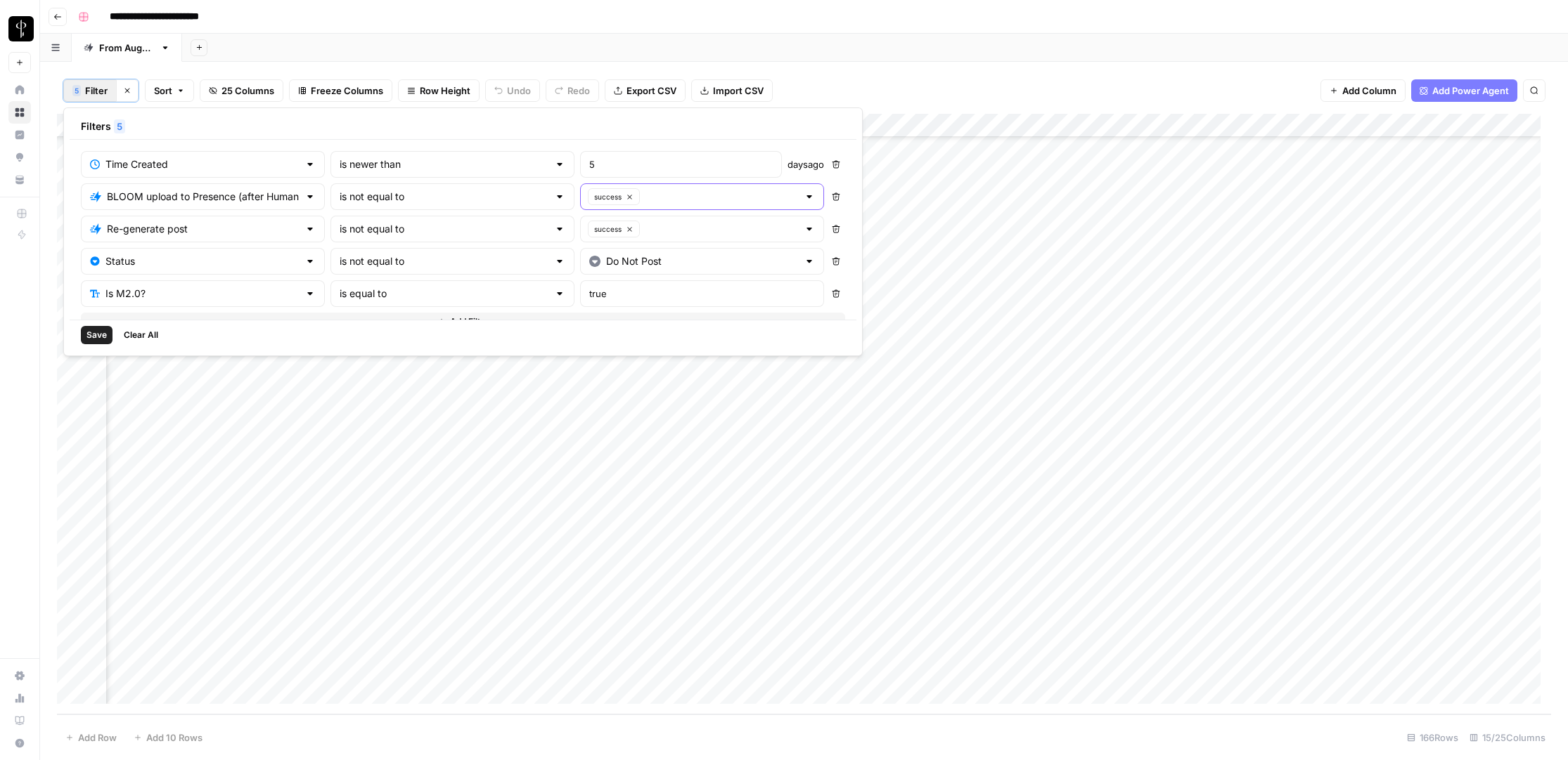
click at [644, 197] on input "text" at bounding box center [721, 196] width 154 height 14
click at [539, 265] on span "error" at bounding box center [606, 271] width 177 height 14
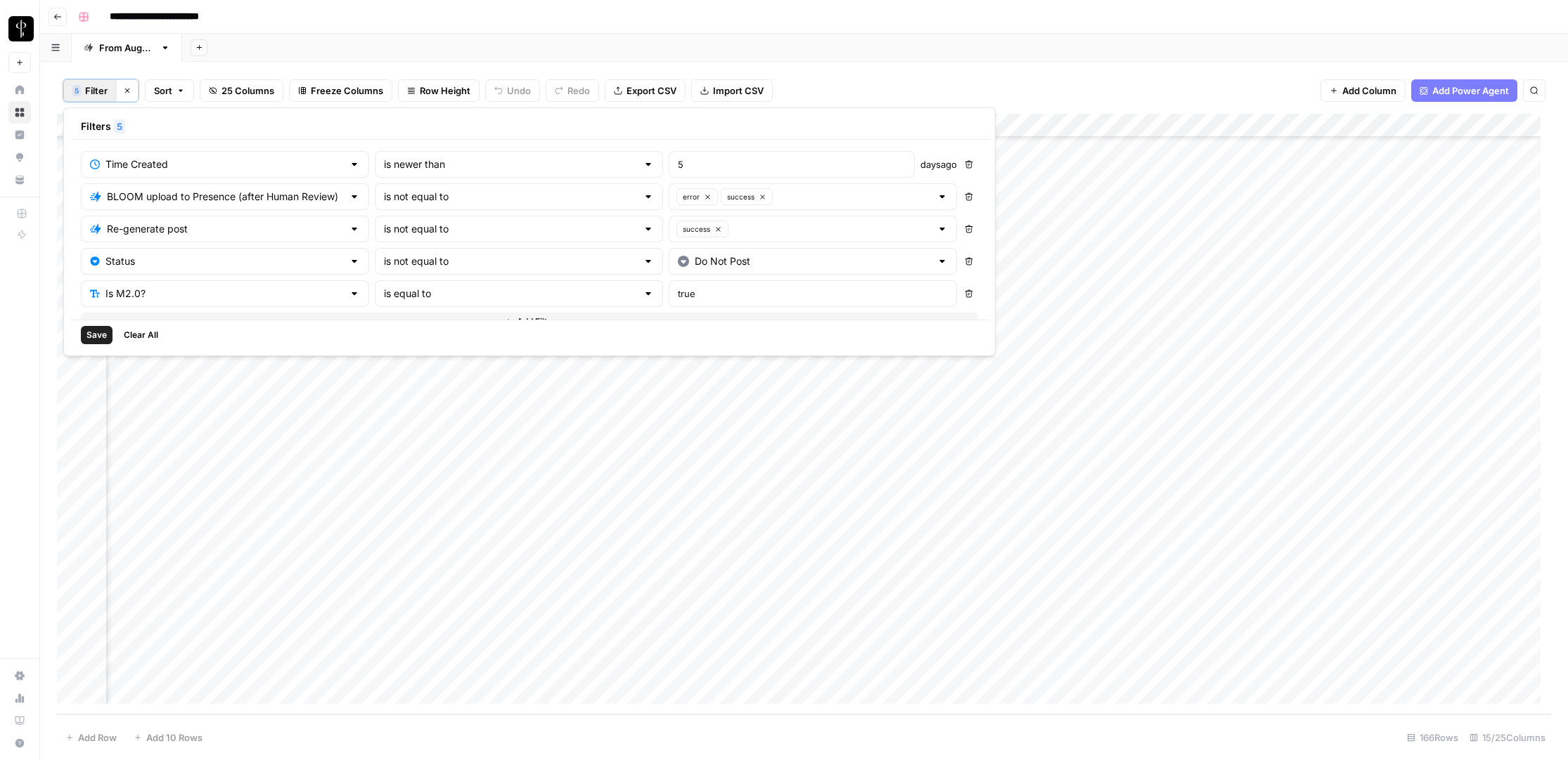
click at [88, 338] on span "Save" at bounding box center [96, 335] width 20 height 12
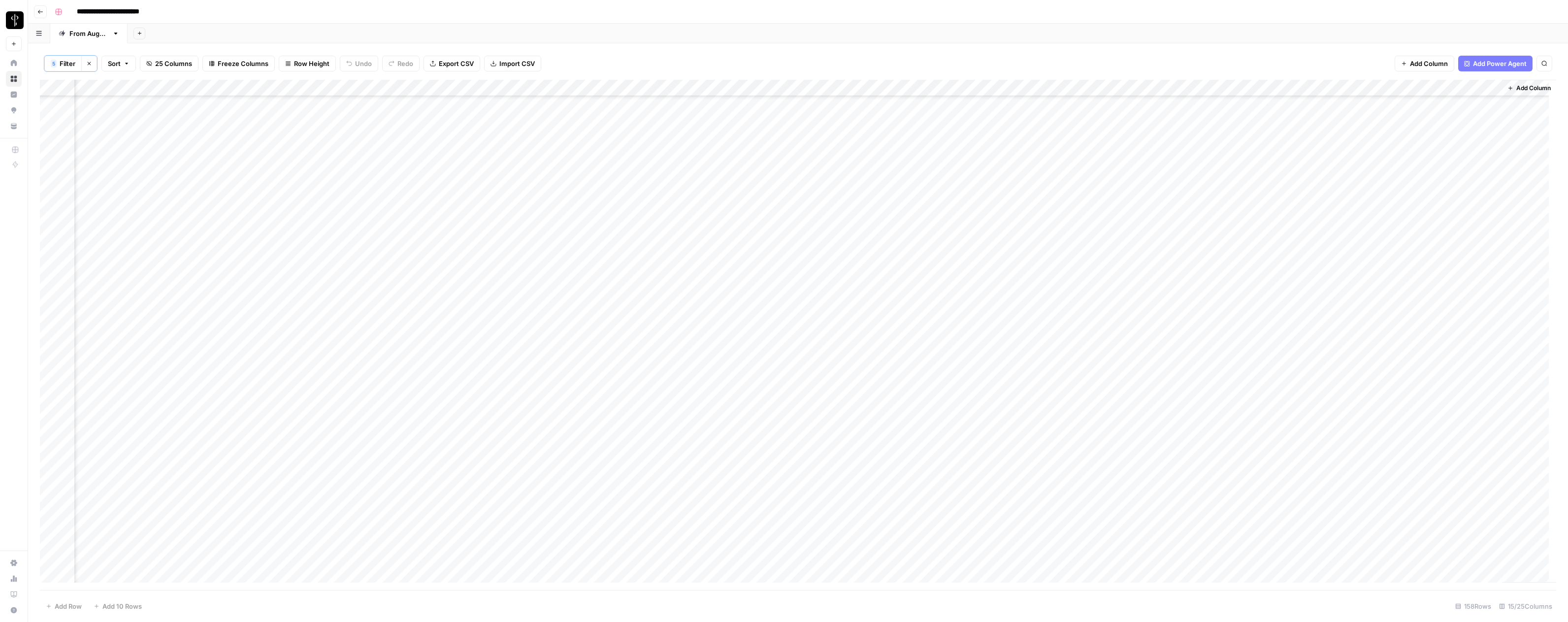
scroll to position [0, 181]
click at [785, 104] on div "Add Column" at bounding box center [798, 335] width 1516 height 510
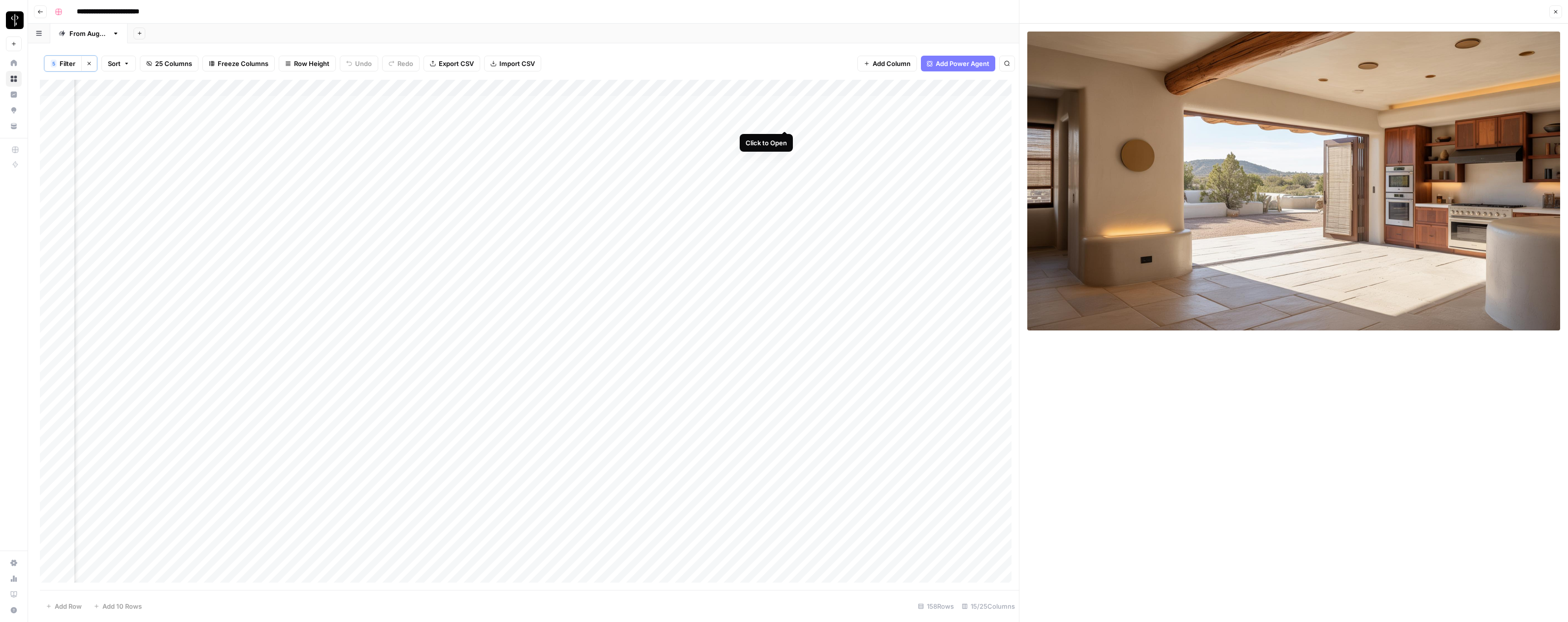
click at [784, 120] on div "Add Column" at bounding box center [529, 335] width 979 height 510
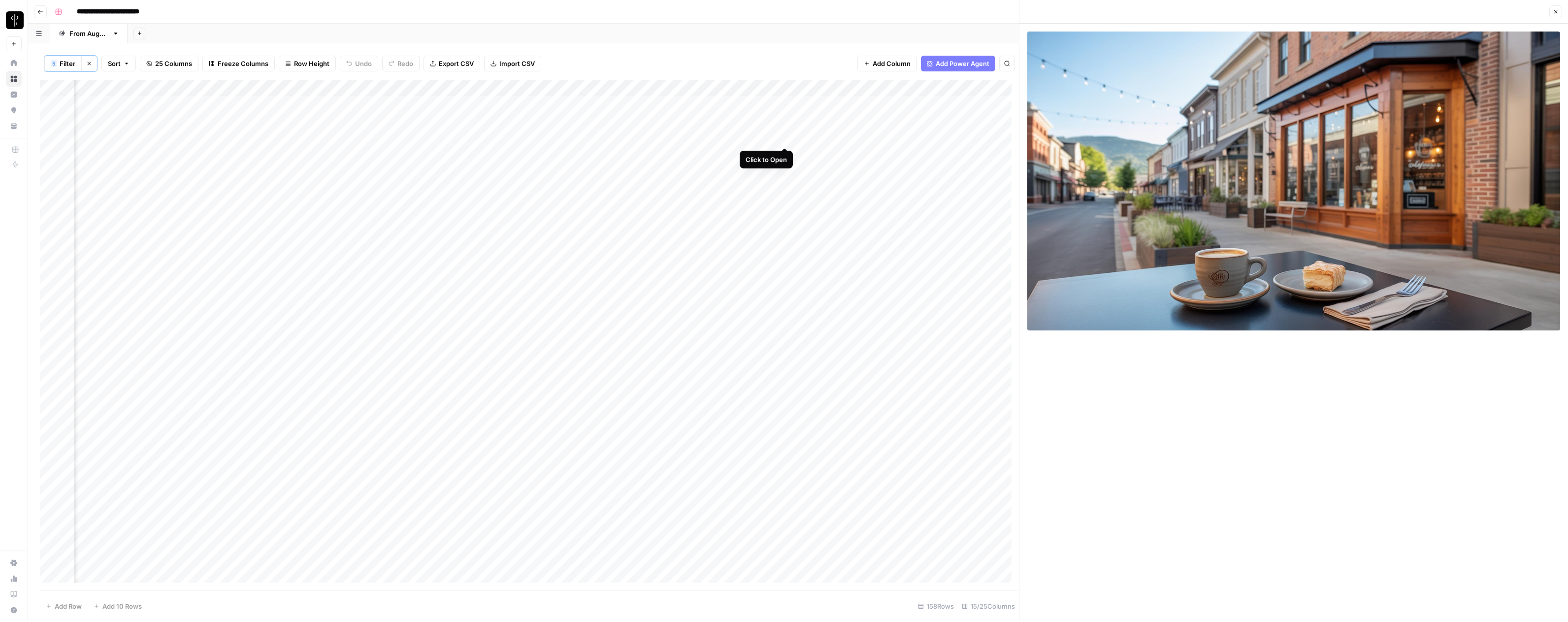
click at [784, 137] on div "Add Column" at bounding box center [529, 335] width 979 height 510
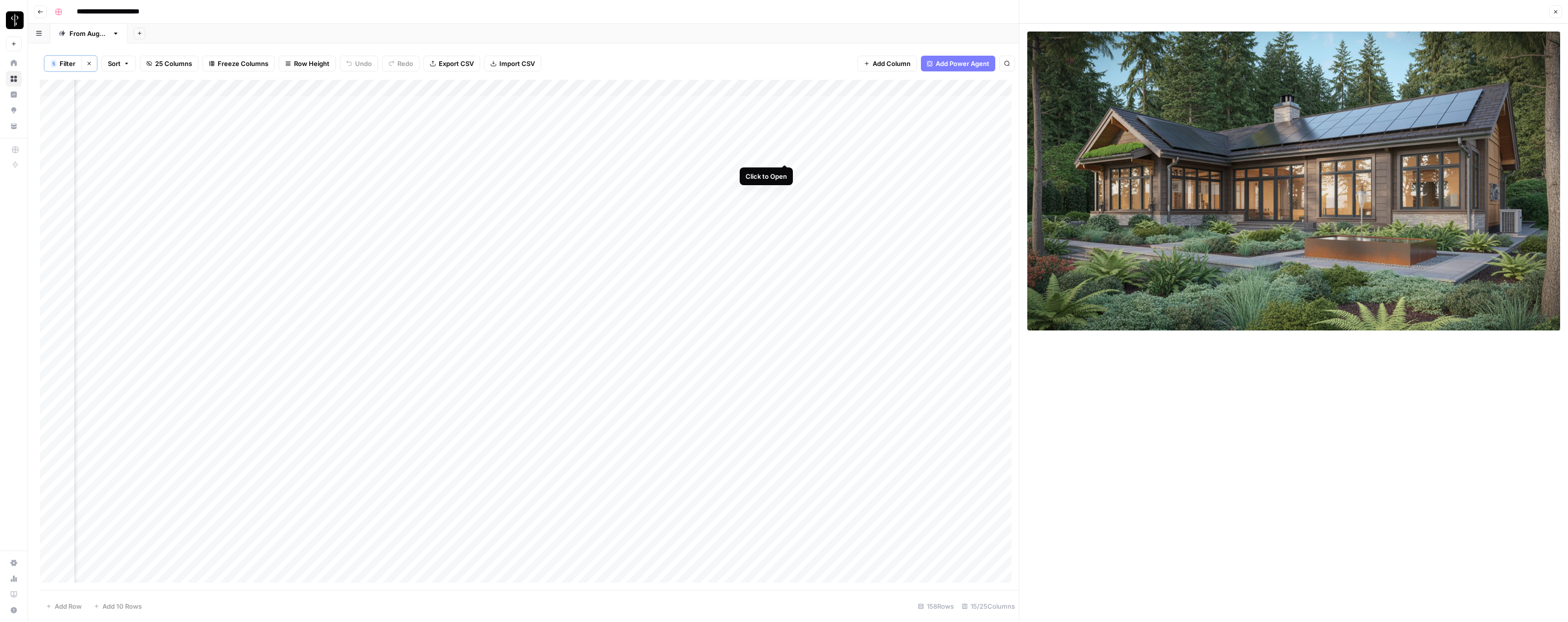
click at [785, 153] on div "Add Column" at bounding box center [529, 335] width 979 height 510
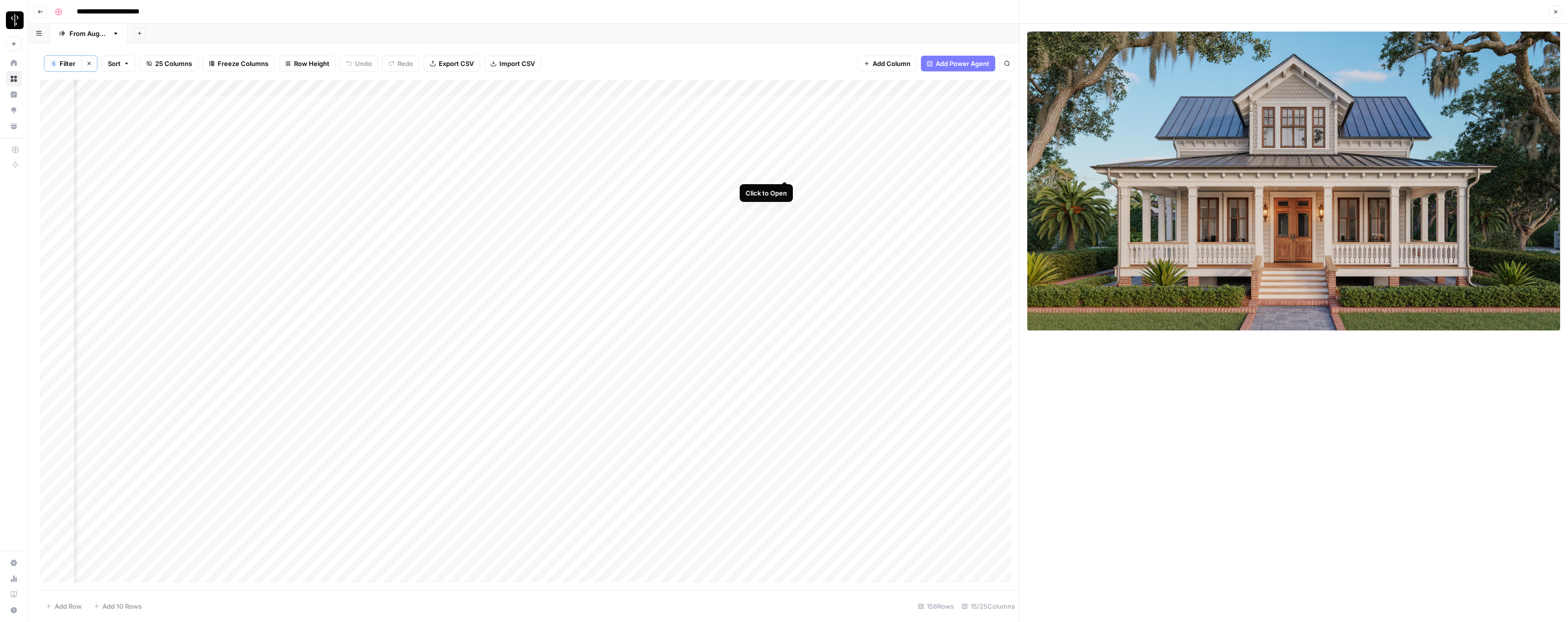
click at [784, 169] on div "Add Column" at bounding box center [529, 335] width 979 height 510
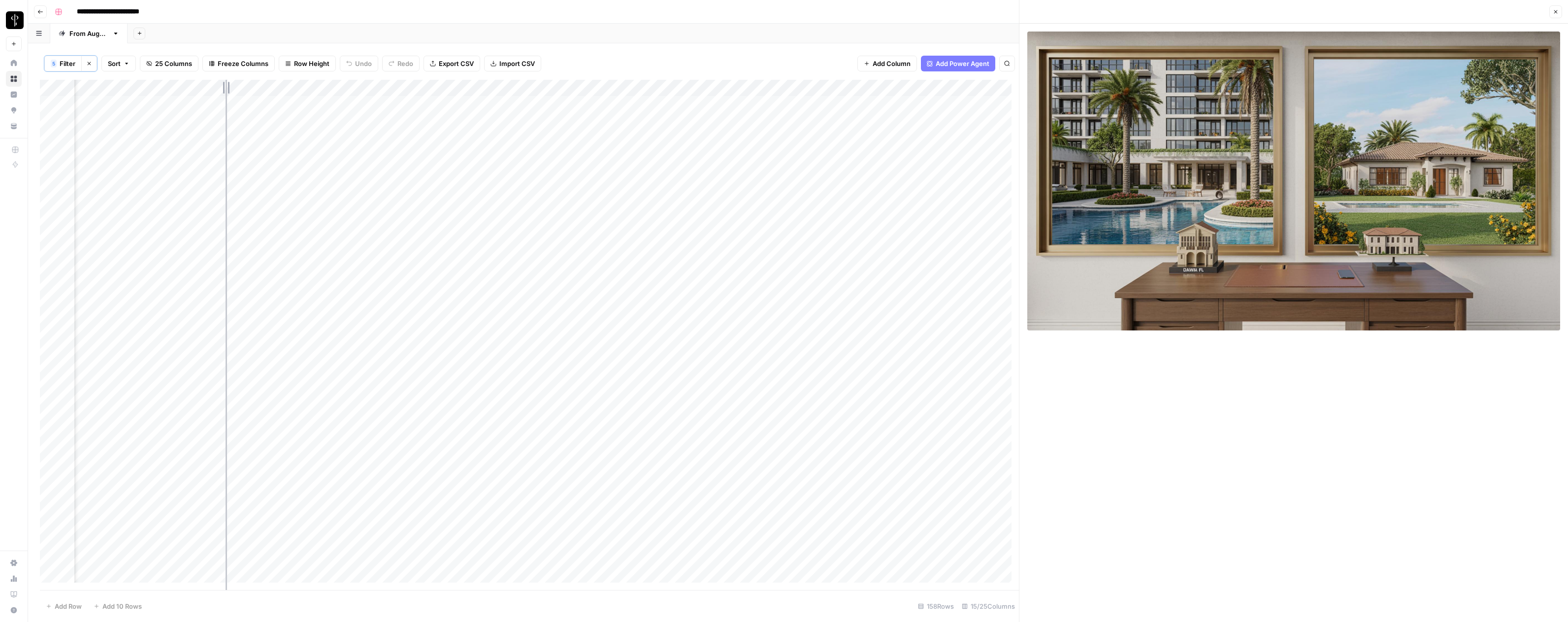
drag, startPoint x: 351, startPoint y: 85, endPoint x: 225, endPoint y: 89, distance: 126.1
click at [225, 89] on div "Add Column" at bounding box center [529, 335] width 979 height 510
drag, startPoint x: 493, startPoint y: 88, endPoint x: 427, endPoint y: 96, distance: 66.5
click at [427, 96] on div "Add Column" at bounding box center [529, 335] width 979 height 510
drag, startPoint x: 269, startPoint y: 86, endPoint x: 212, endPoint y: 92, distance: 57.3
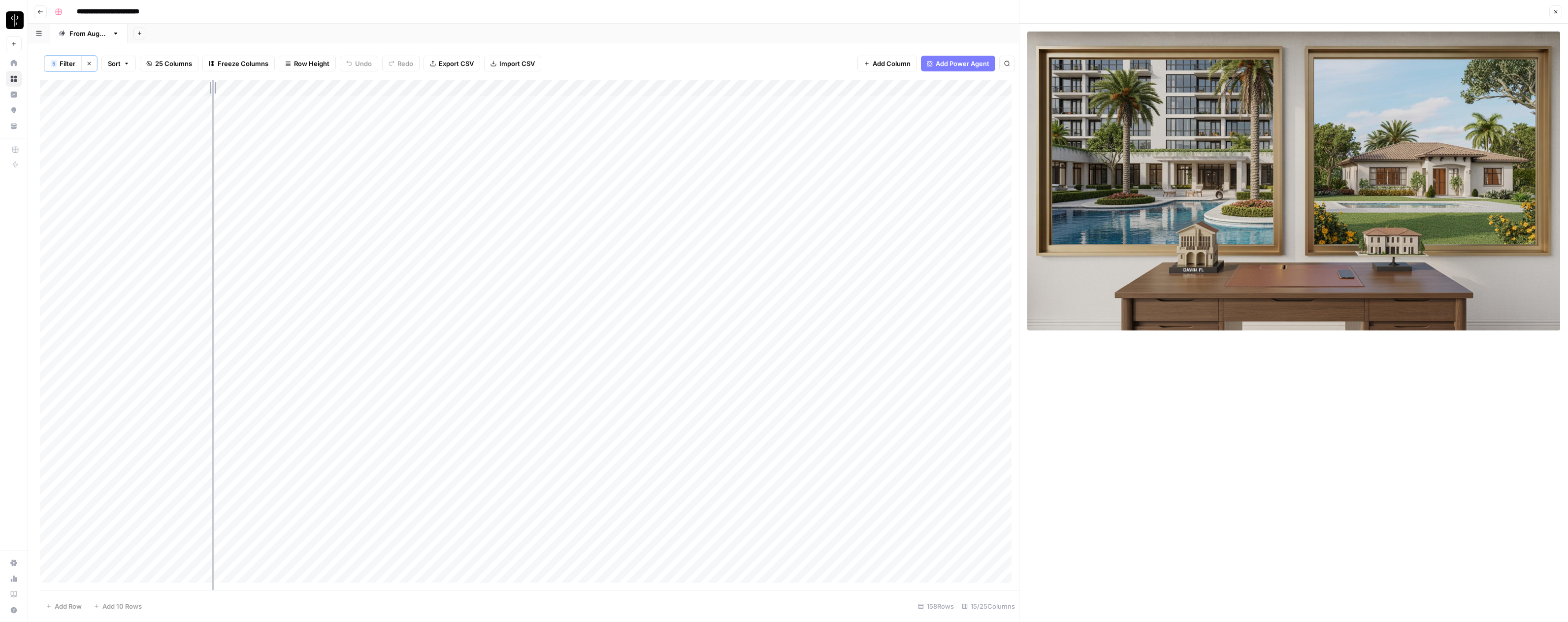
click at [212, 92] on div "Add Column" at bounding box center [529, 335] width 979 height 510
click at [221, 61] on span "Freeze Columns" at bounding box center [243, 63] width 51 height 10
click at [246, 122] on span "First 3 Columns" at bounding box center [251, 125] width 82 height 10
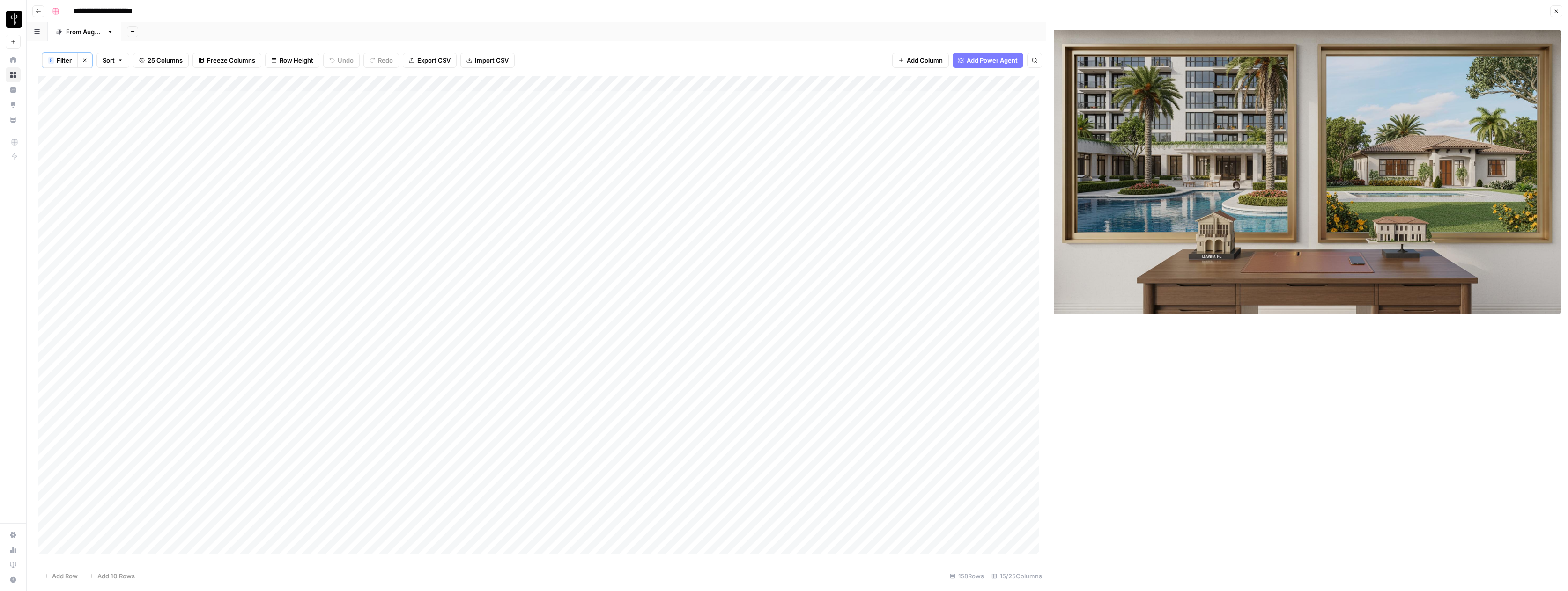
click at [1009, 162] on div "Add Column" at bounding box center [542, 318] width 1008 height 485
click at [1029, 231] on button "Do Not Post" at bounding box center [1027, 232] width 41 height 11
click at [960, 162] on div "Add Column" at bounding box center [542, 318] width 1008 height 485
click at [683, 177] on div "Add Column" at bounding box center [542, 318] width 1008 height 485
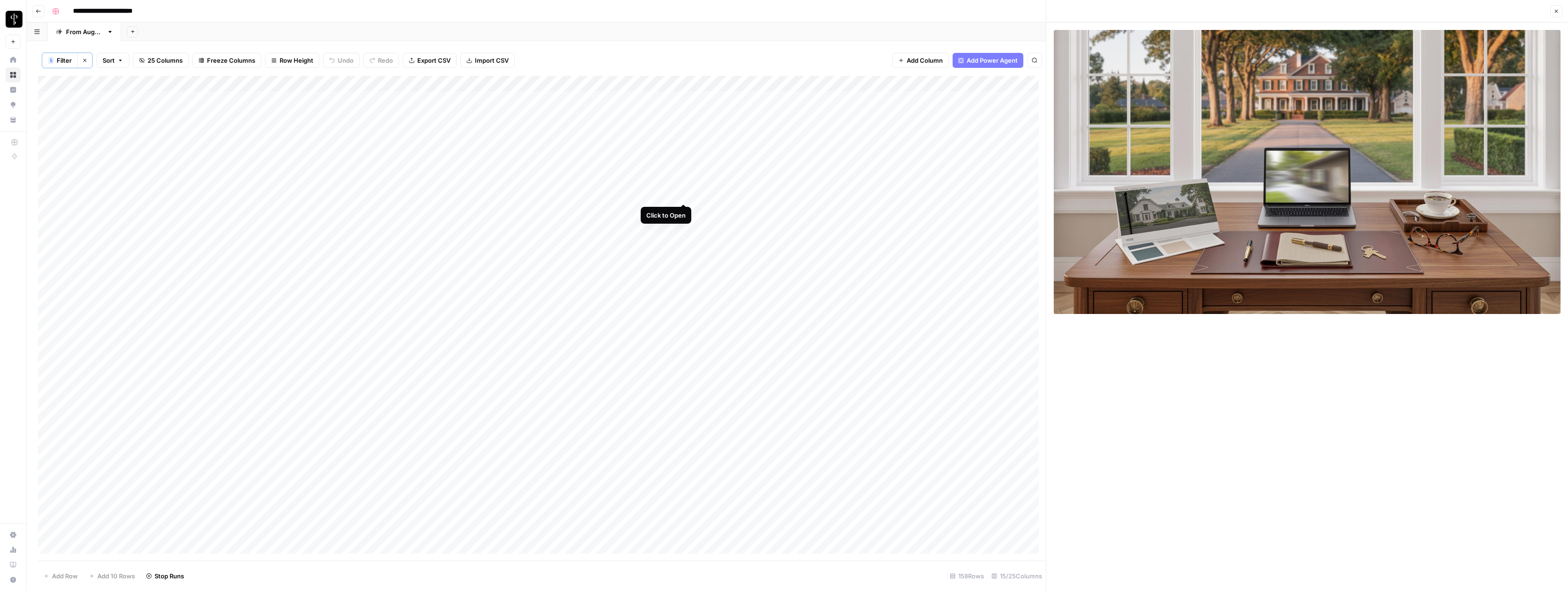
click at [684, 193] on div "Add Column" at bounding box center [542, 318] width 1008 height 485
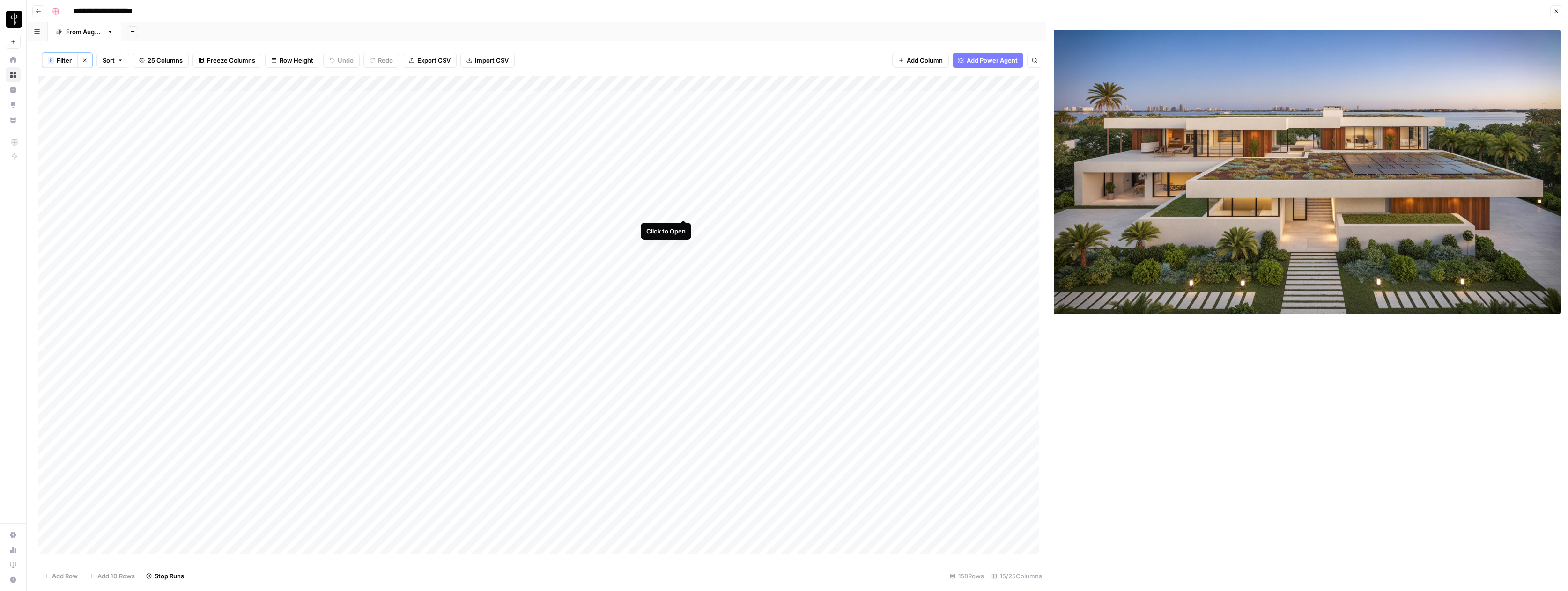
click at [683, 210] on div "Add Column" at bounding box center [542, 318] width 1008 height 485
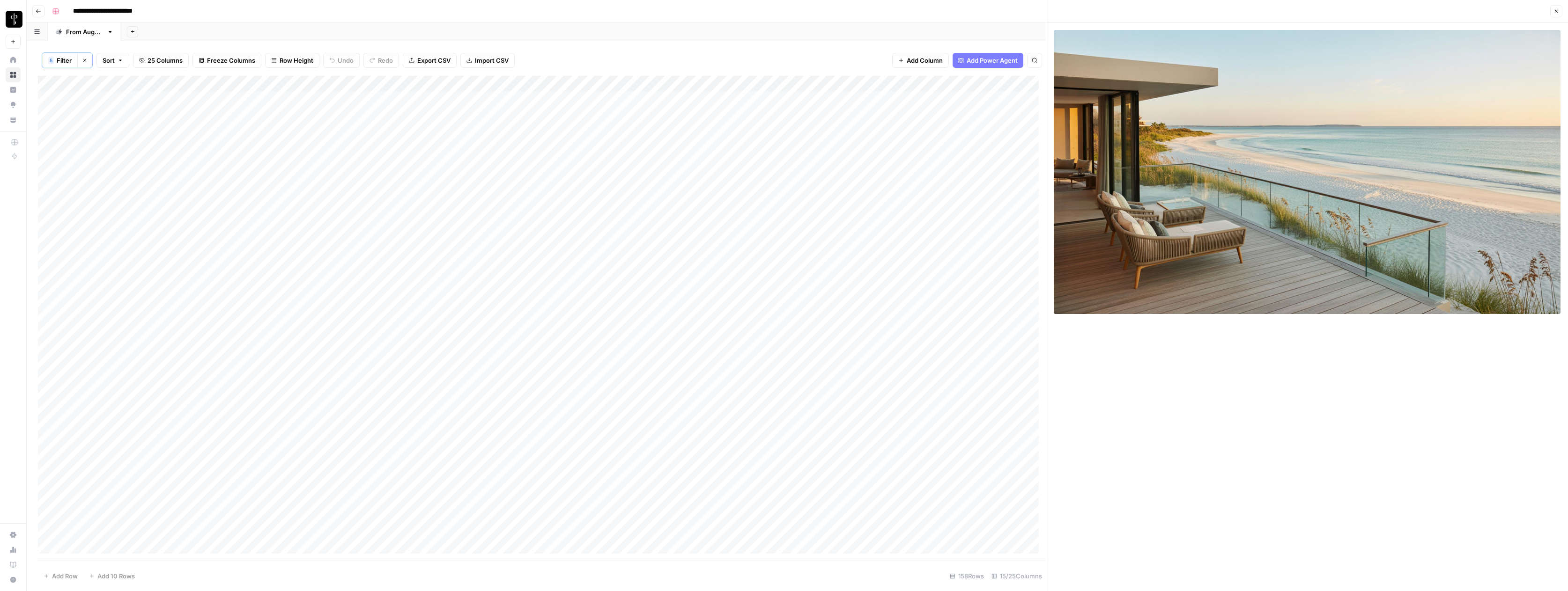
click at [684, 226] on div "Add Column" at bounding box center [542, 318] width 1008 height 485
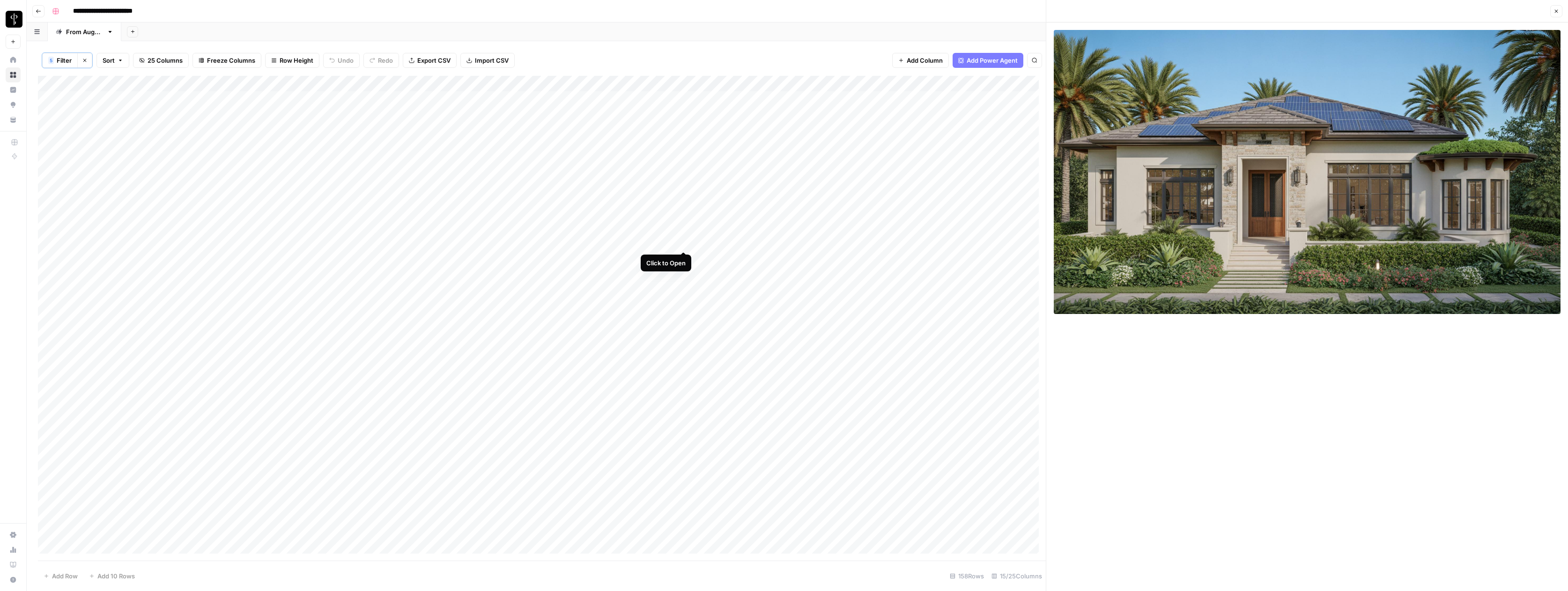
click at [684, 241] on div "Add Column" at bounding box center [542, 318] width 1008 height 485
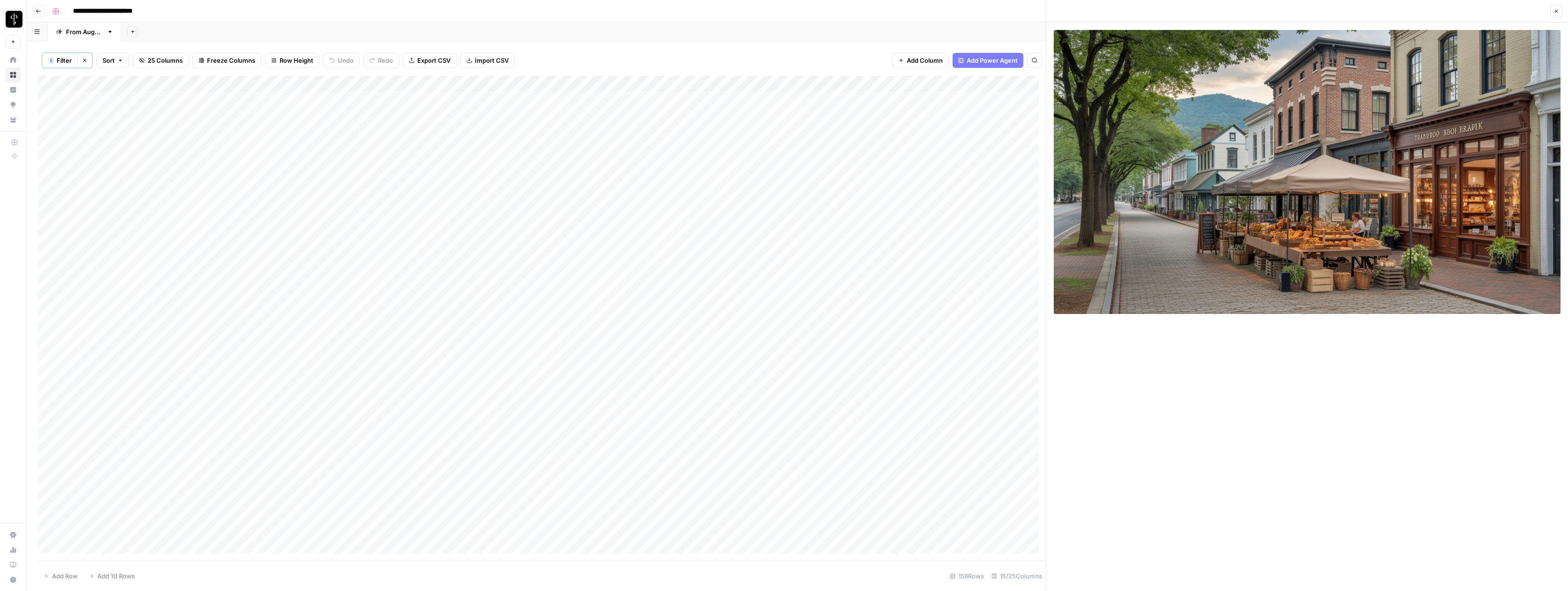
click at [1005, 242] on div "Add Column" at bounding box center [542, 318] width 1008 height 485
click at [1026, 311] on button "Do Not Post" at bounding box center [1027, 312] width 41 height 11
click at [961, 241] on div "Add Column" at bounding box center [542, 318] width 1008 height 485
click at [684, 259] on div "Add Column" at bounding box center [542, 318] width 1008 height 485
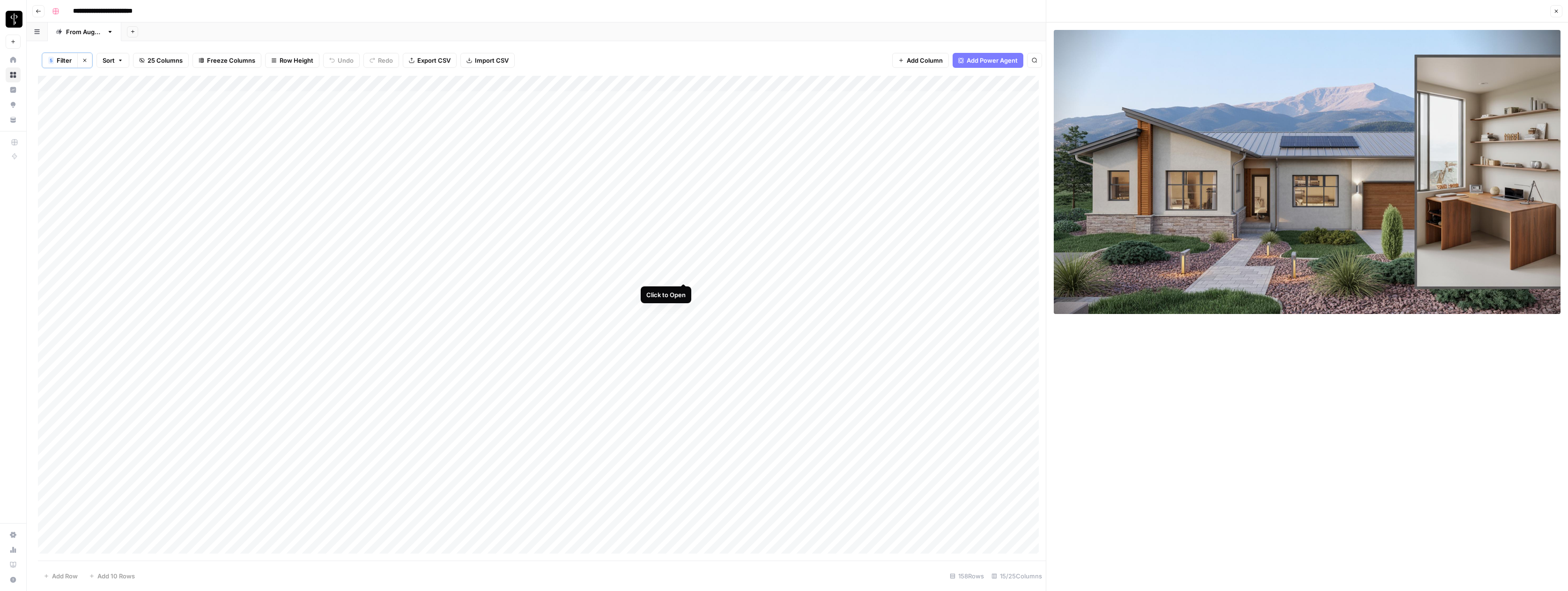
click at [683, 274] on div "Add Column" at bounding box center [542, 318] width 1008 height 485
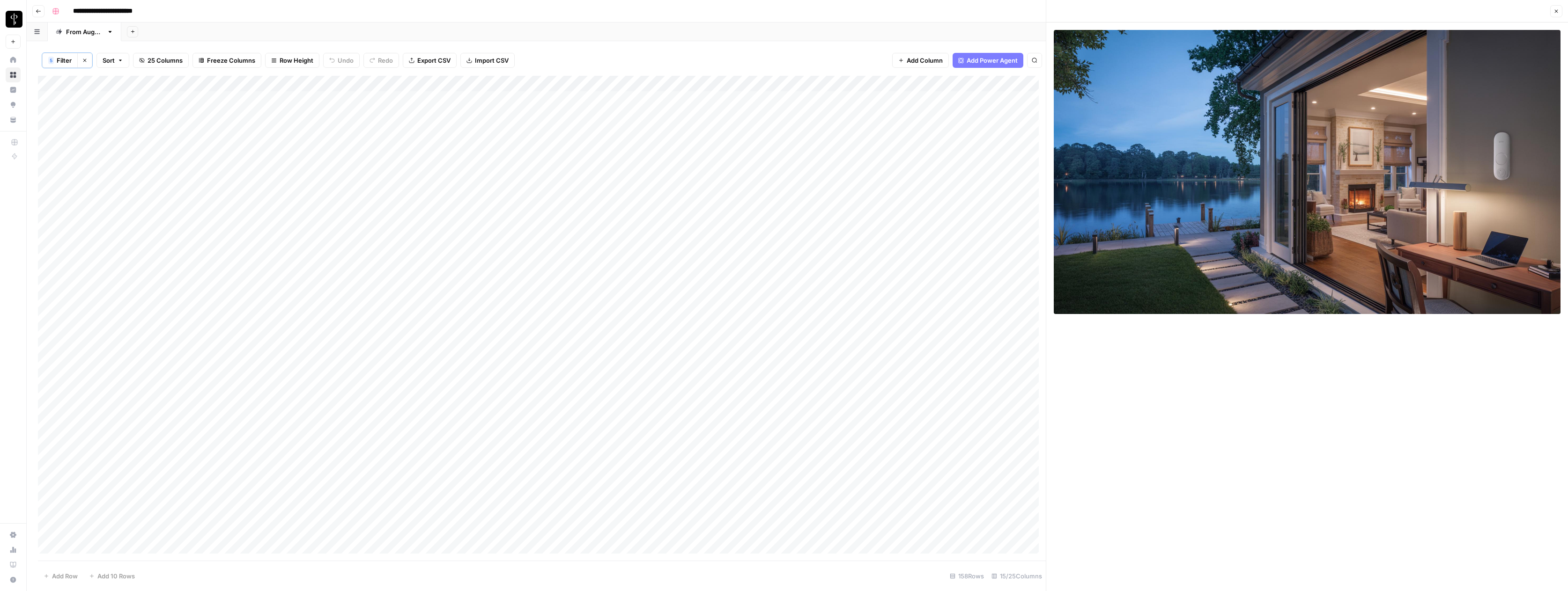
click at [684, 289] on div "Add Column" at bounding box center [542, 318] width 1008 height 485
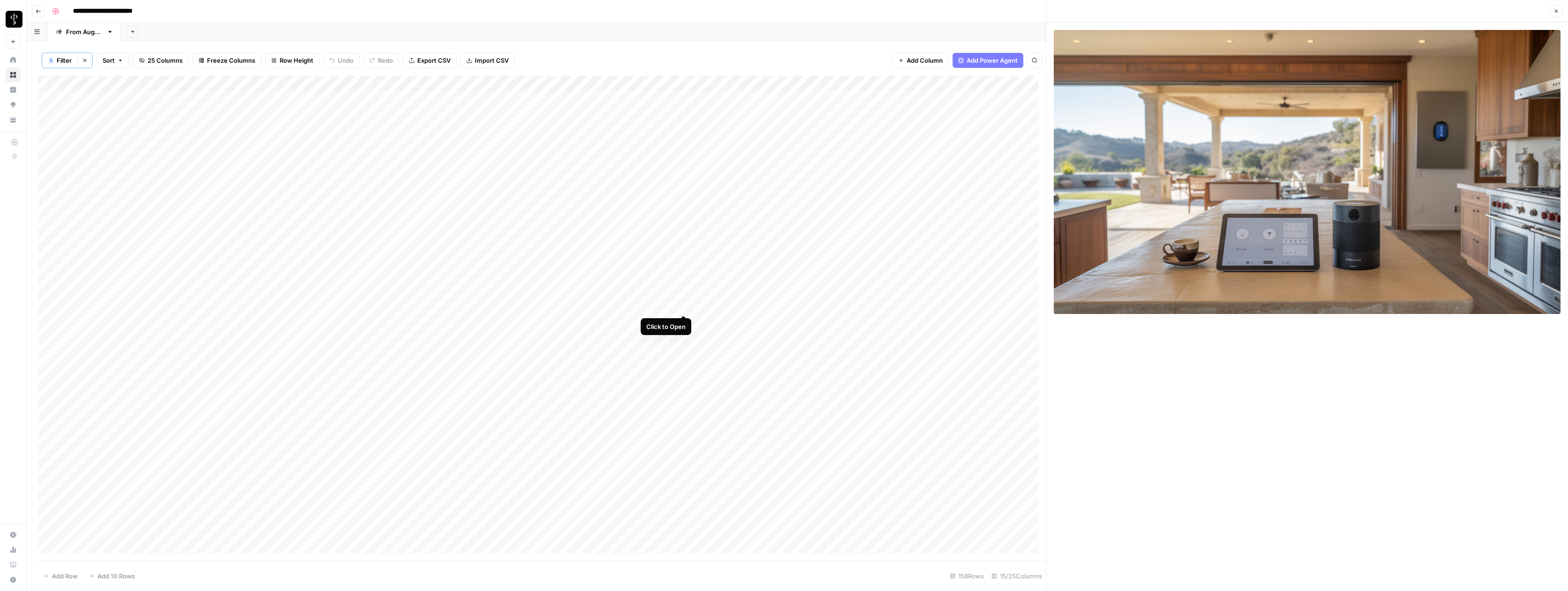
click at [682, 306] on div "Add Column" at bounding box center [542, 318] width 1008 height 485
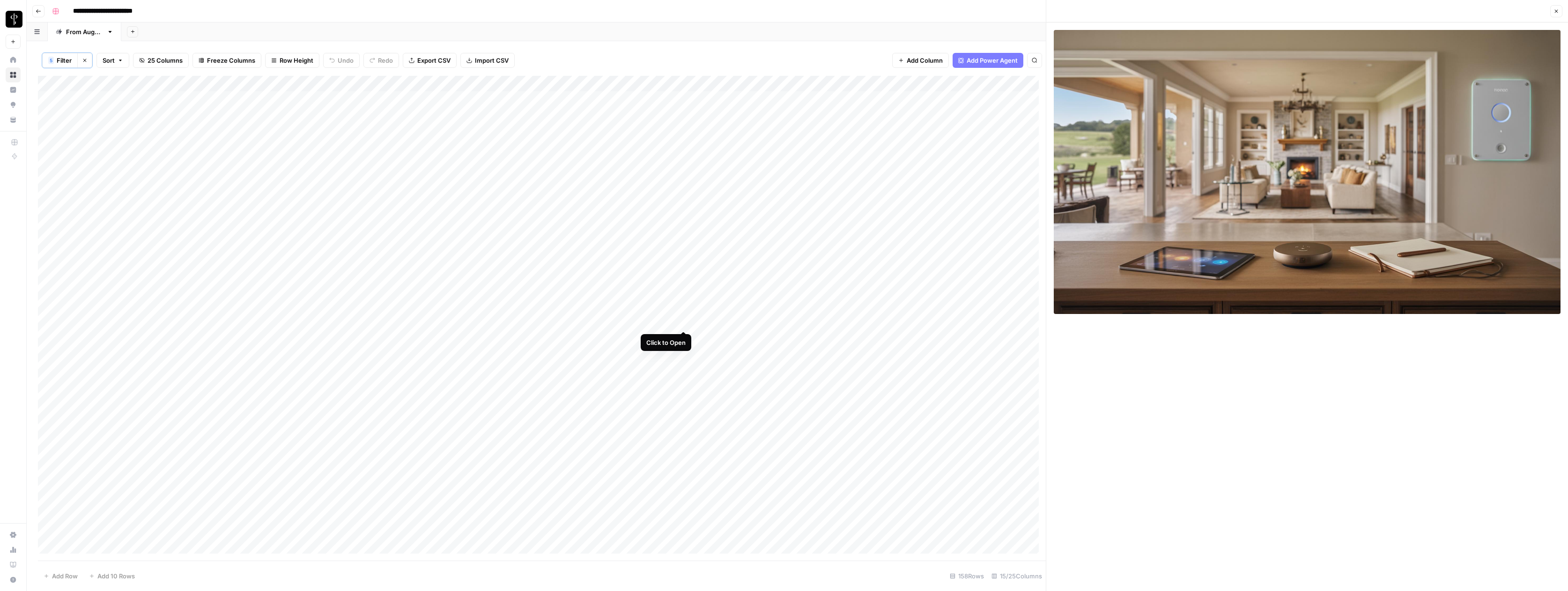
click at [684, 321] on div "Add Column" at bounding box center [542, 318] width 1008 height 485
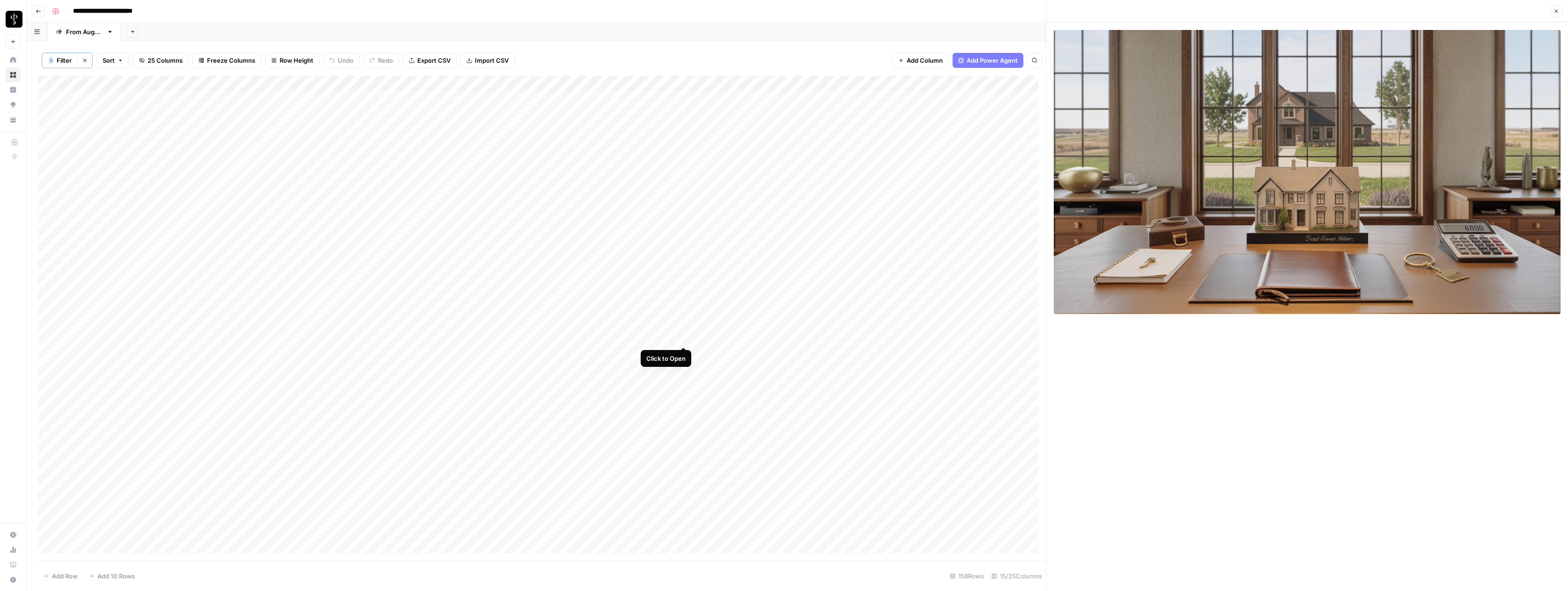
click at [683, 336] on div "Add Column" at bounding box center [542, 318] width 1008 height 485
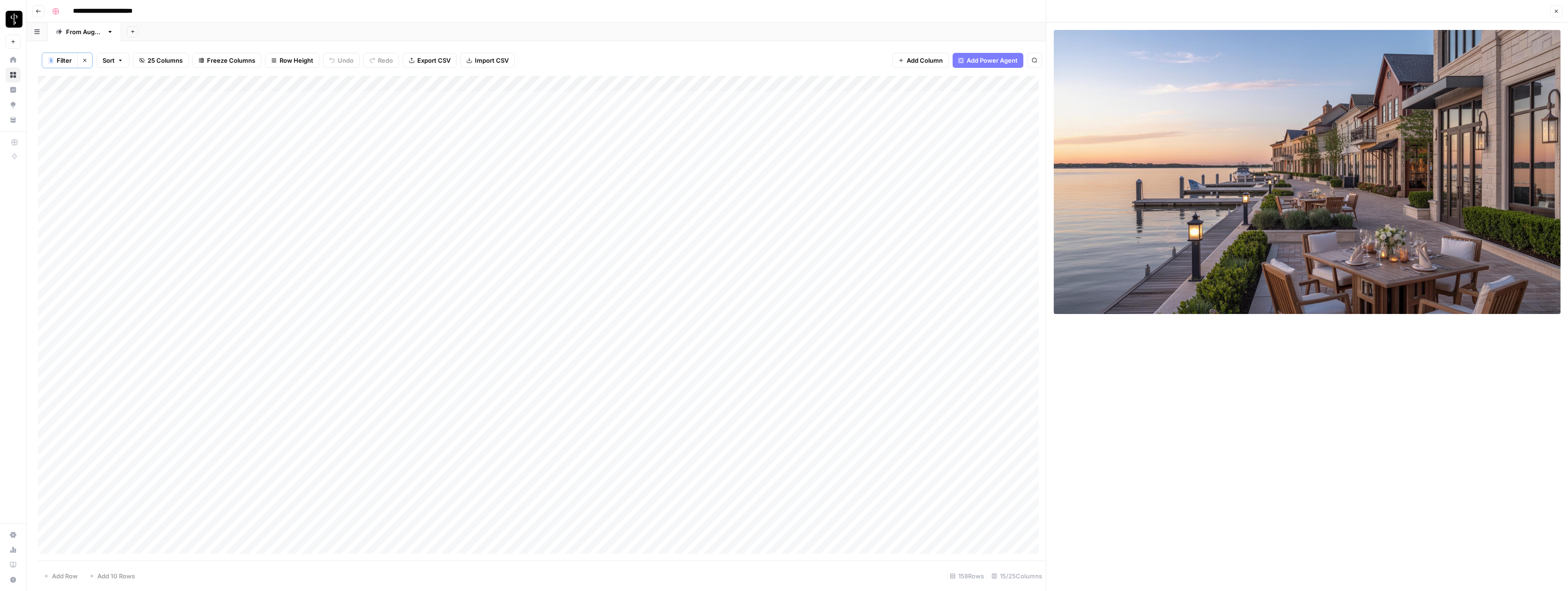
click at [684, 355] on div "Add Column" at bounding box center [542, 318] width 1008 height 485
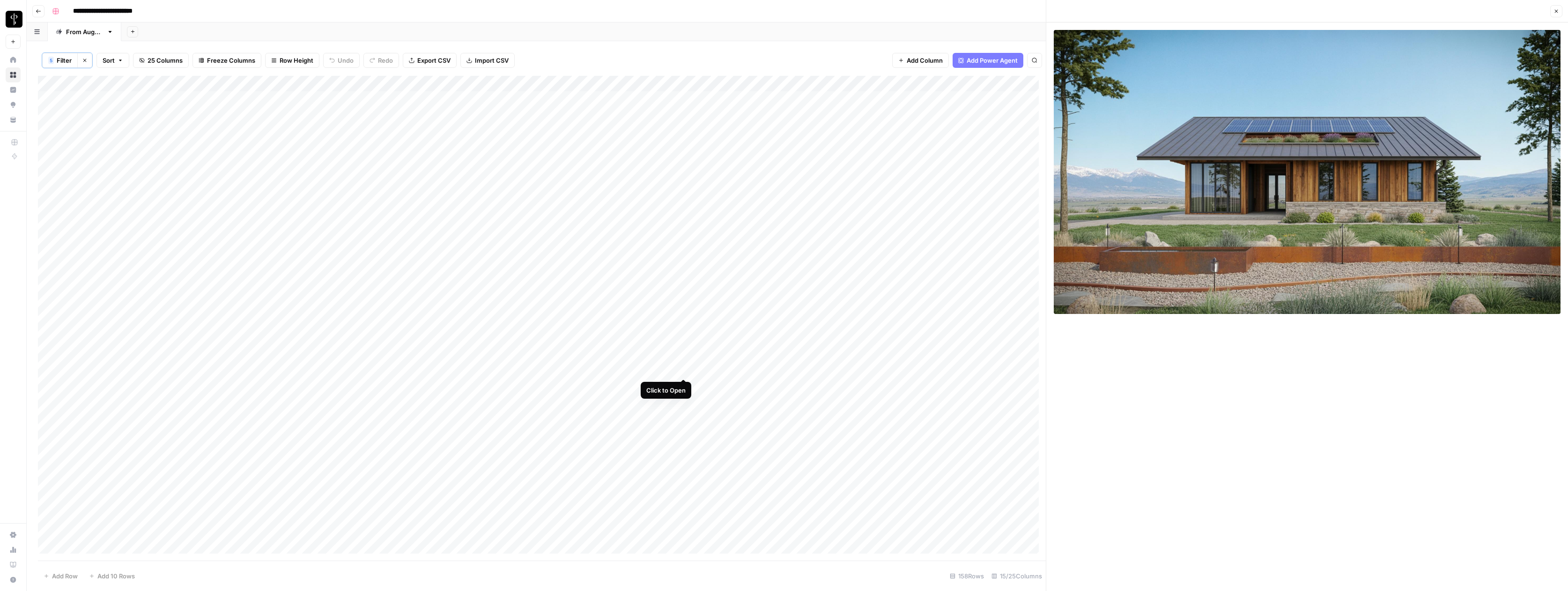
click at [684, 370] on div "Add Column" at bounding box center [542, 318] width 1008 height 485
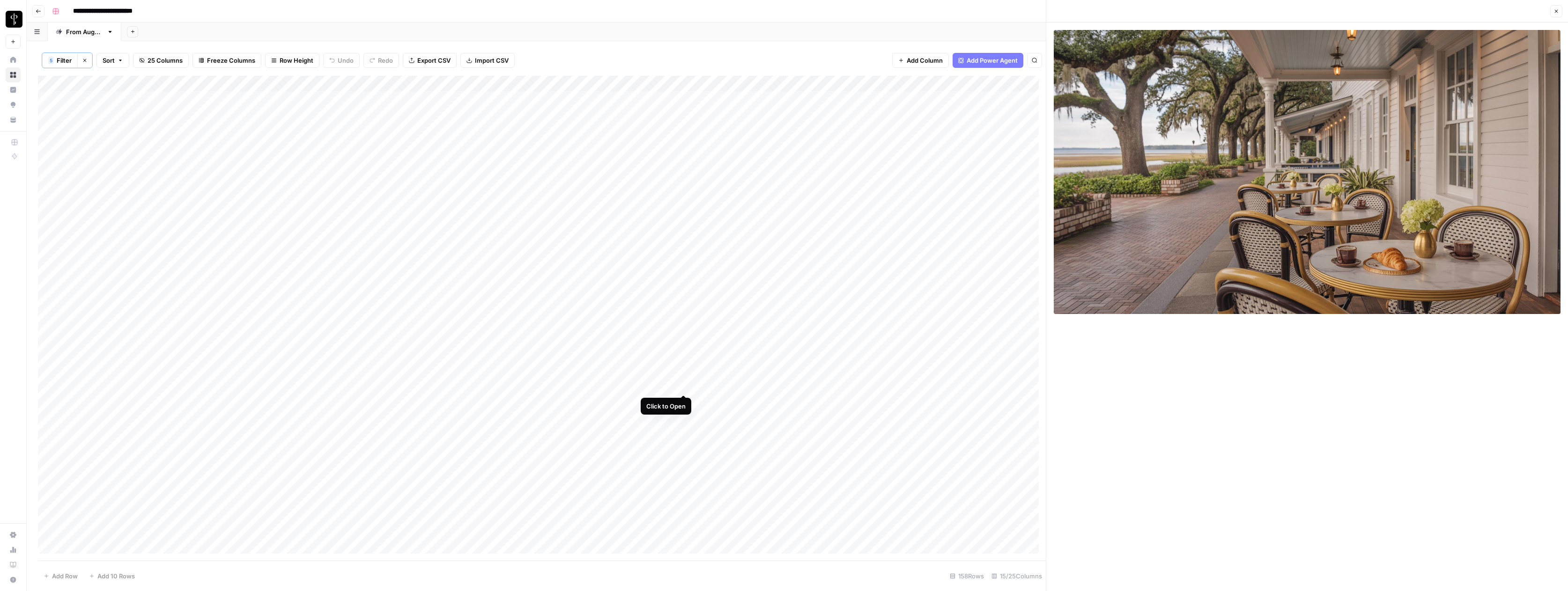
click at [683, 384] on div "Add Column" at bounding box center [542, 318] width 1008 height 485
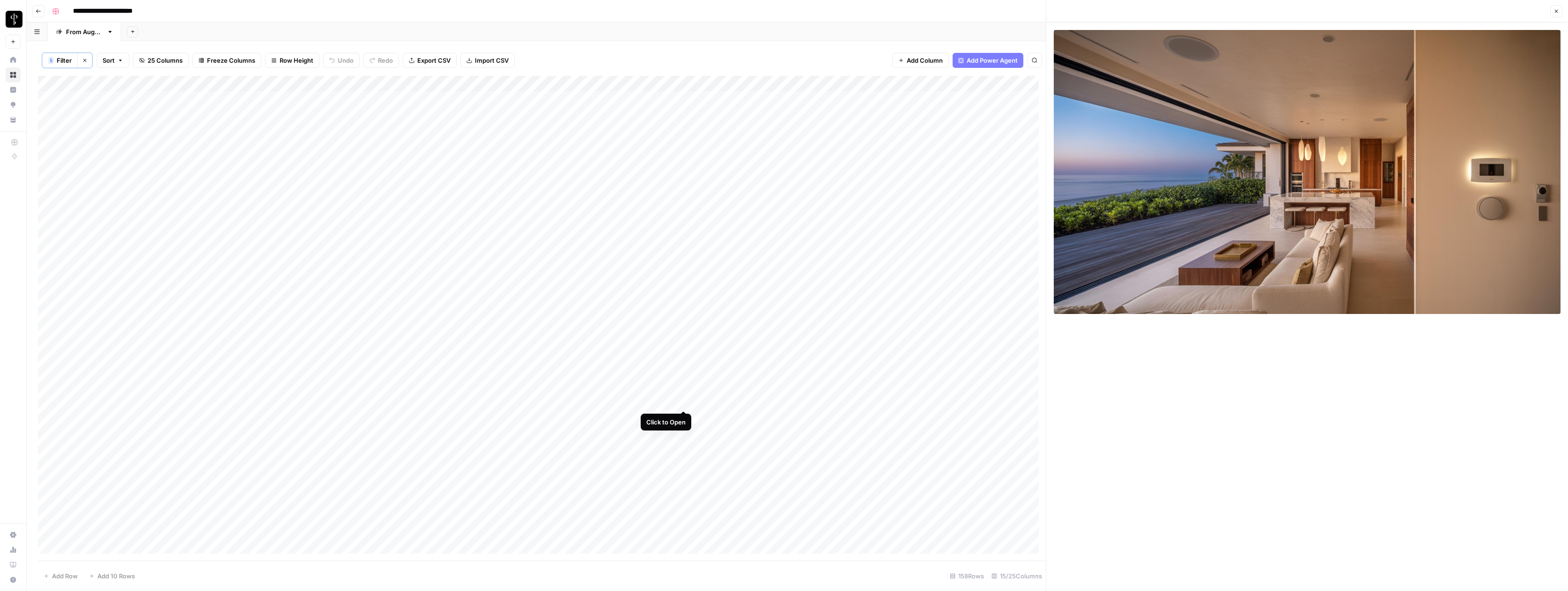
click at [683, 400] on div "Add Column" at bounding box center [542, 318] width 1008 height 485
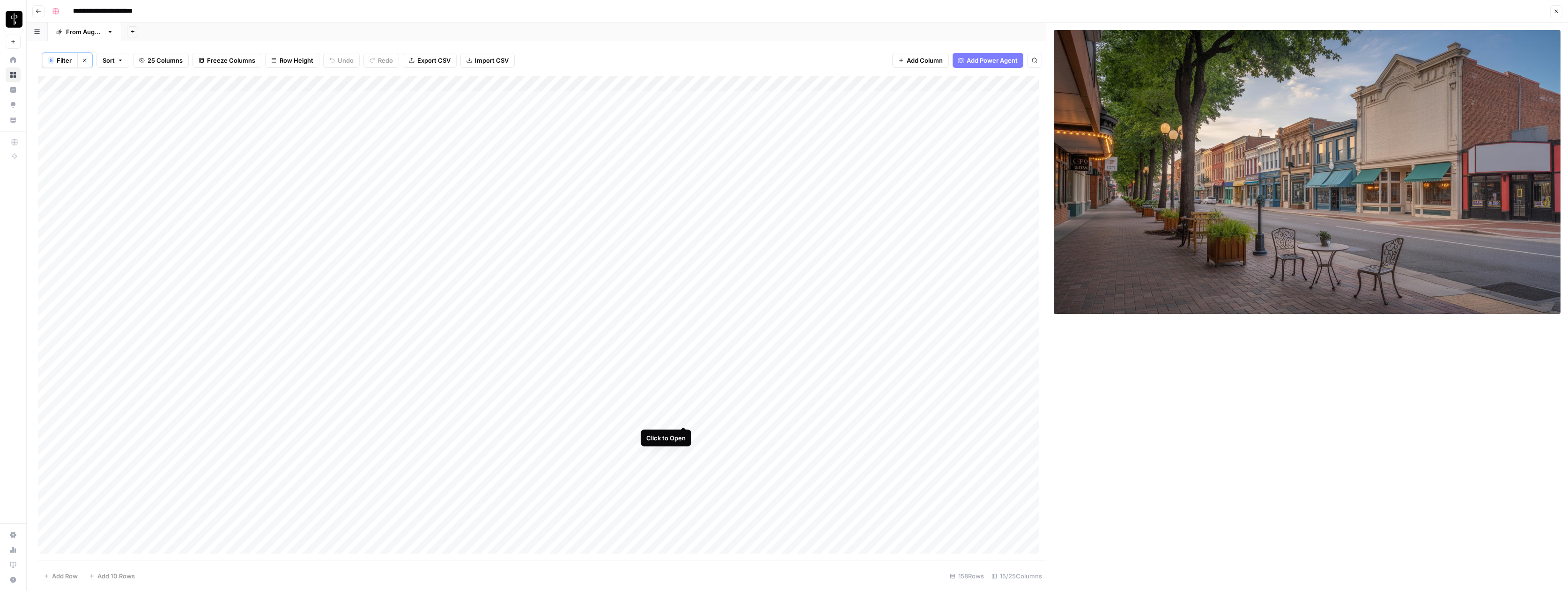
click at [684, 419] on div "Add Column" at bounding box center [542, 318] width 1008 height 485
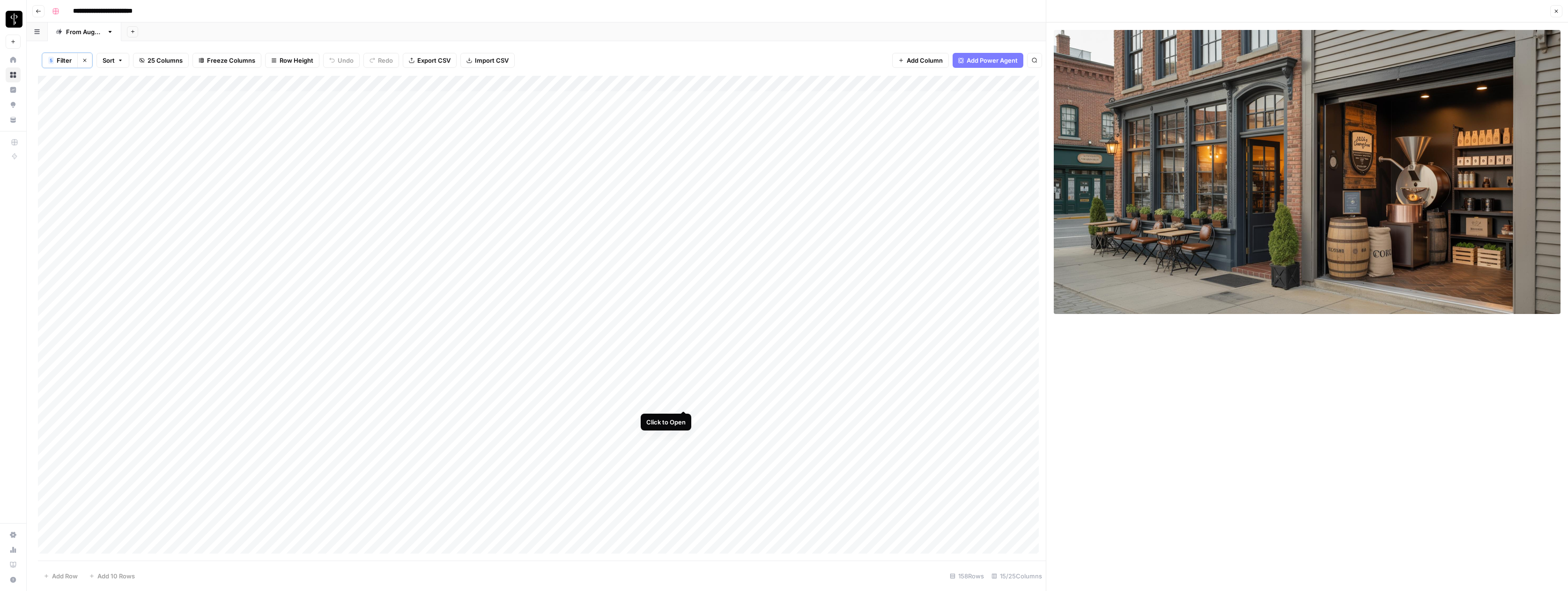
click at [684, 402] on div "Add Column" at bounding box center [542, 318] width 1008 height 485
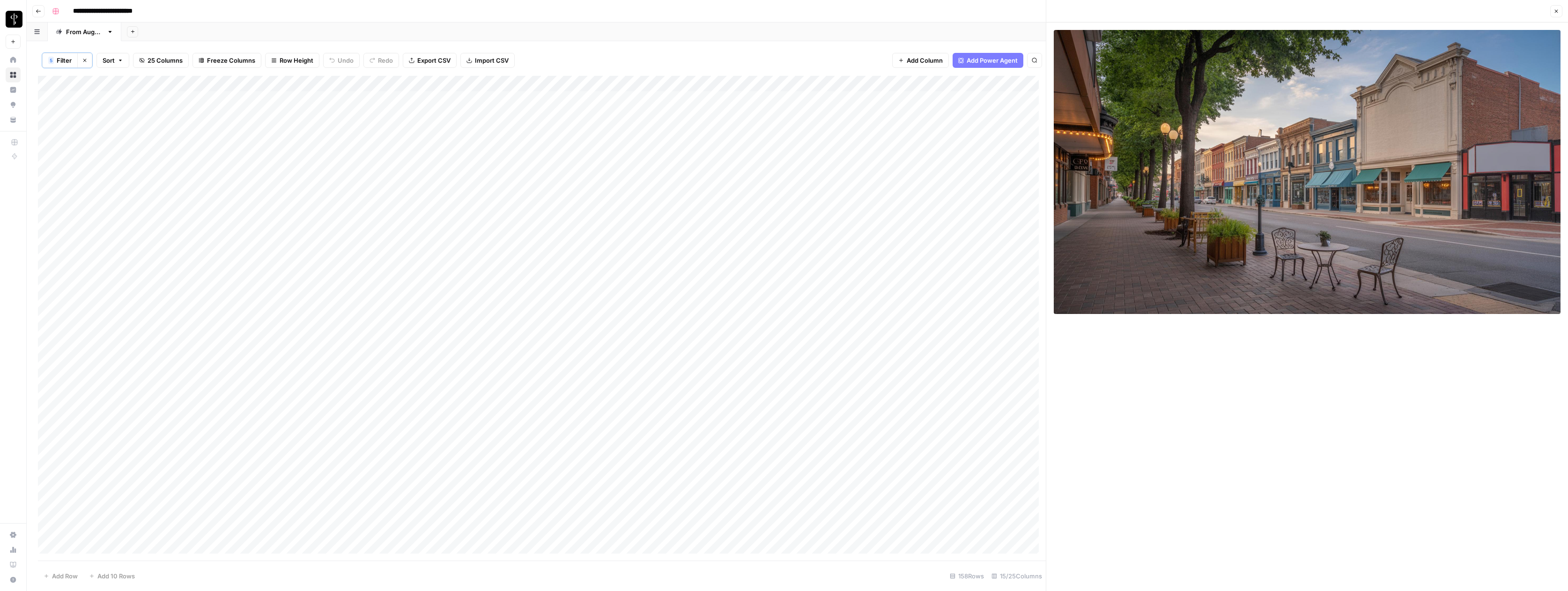
click at [959, 402] on div "Add Column" at bounding box center [542, 318] width 1008 height 485
click at [1008, 402] on div "Add Column" at bounding box center [542, 318] width 1008 height 485
click at [1024, 470] on button "Do Not Post" at bounding box center [1027, 471] width 41 height 11
click at [684, 417] on div "Add Column" at bounding box center [542, 318] width 1008 height 485
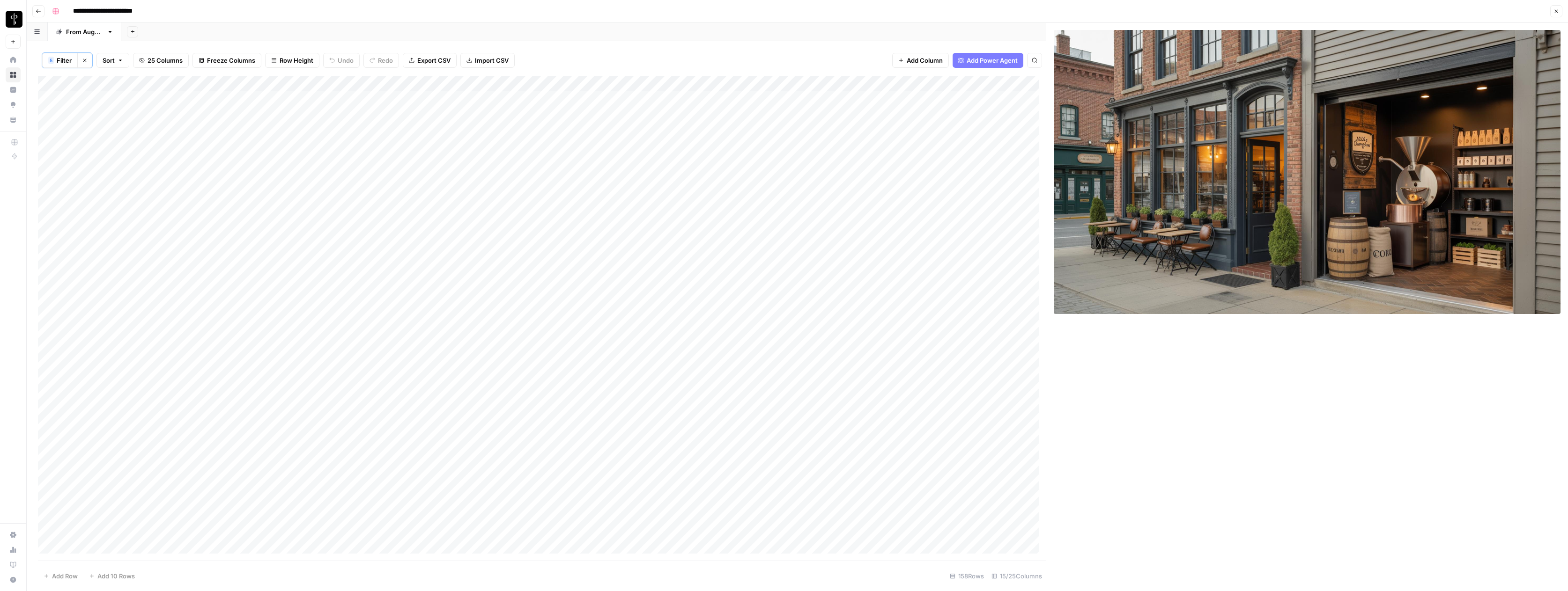
click at [1008, 418] on div "Add Column" at bounding box center [542, 318] width 1008 height 485
click at [1010, 417] on div "Add Column" at bounding box center [542, 318] width 1008 height 485
click at [1023, 486] on button "Do Not Post" at bounding box center [1027, 487] width 41 height 11
click at [959, 416] on div "Add Column" at bounding box center [542, 318] width 1008 height 485
click at [683, 433] on div "Add Column" at bounding box center [542, 318] width 1008 height 485
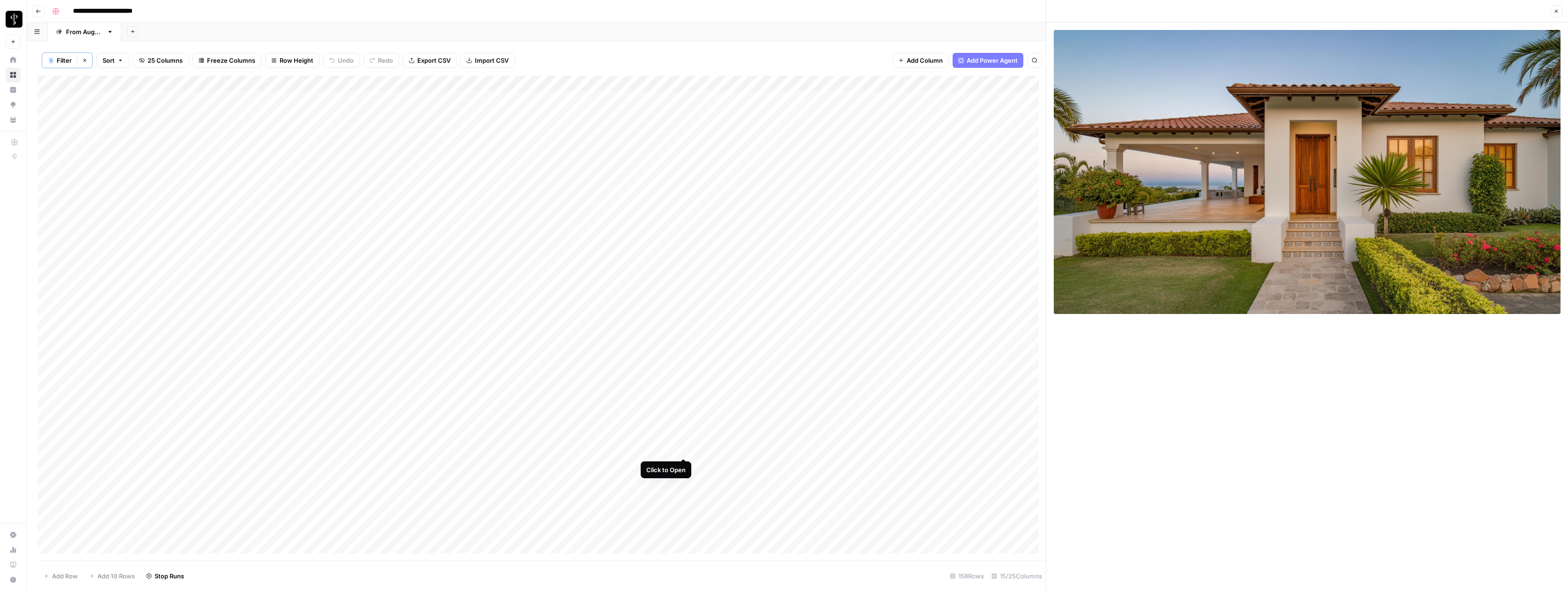
click at [684, 447] on div "Add Column" at bounding box center [542, 318] width 1008 height 485
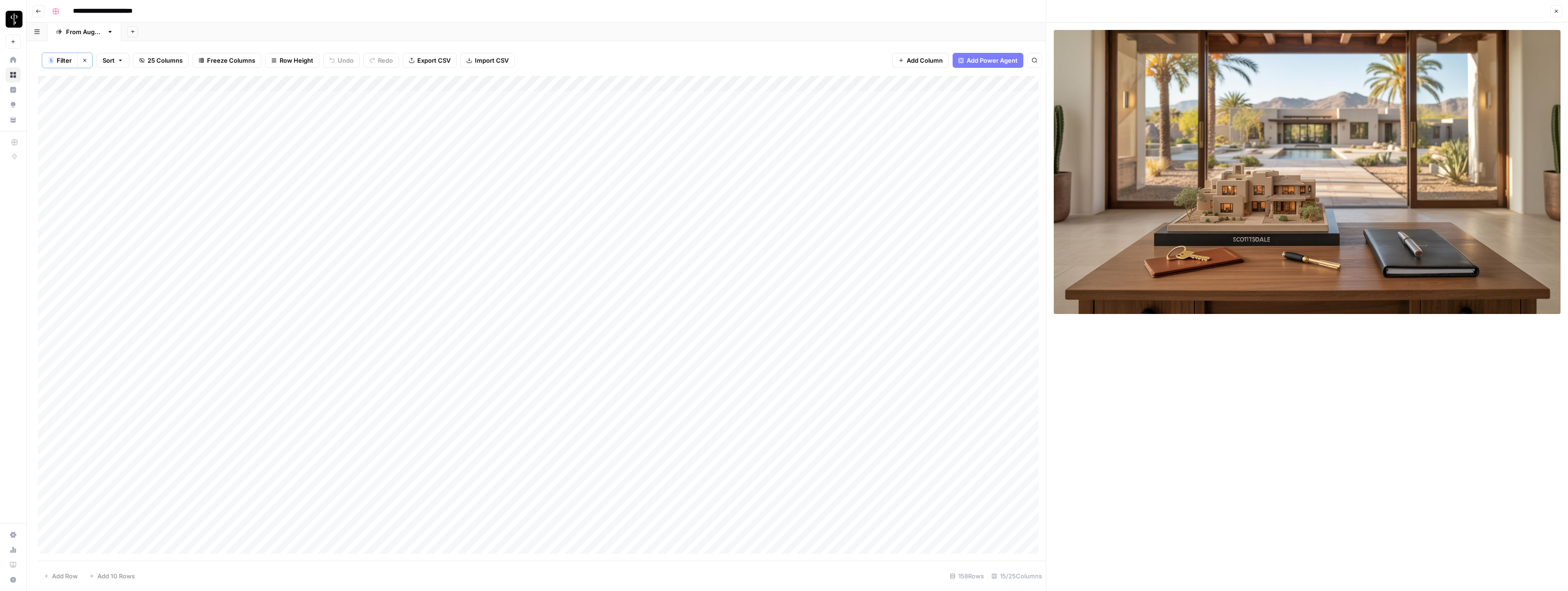
click at [960, 449] on div "Add Column" at bounding box center [542, 318] width 1008 height 485
click at [1012, 448] on div "Add Column" at bounding box center [542, 318] width 1008 height 485
click at [1012, 450] on div "Add Column" at bounding box center [542, 318] width 1008 height 485
click at [1021, 506] on button "Do Not Post" at bounding box center [1027, 519] width 41 height 11
click at [683, 465] on div "Add Column" at bounding box center [542, 318] width 1008 height 485
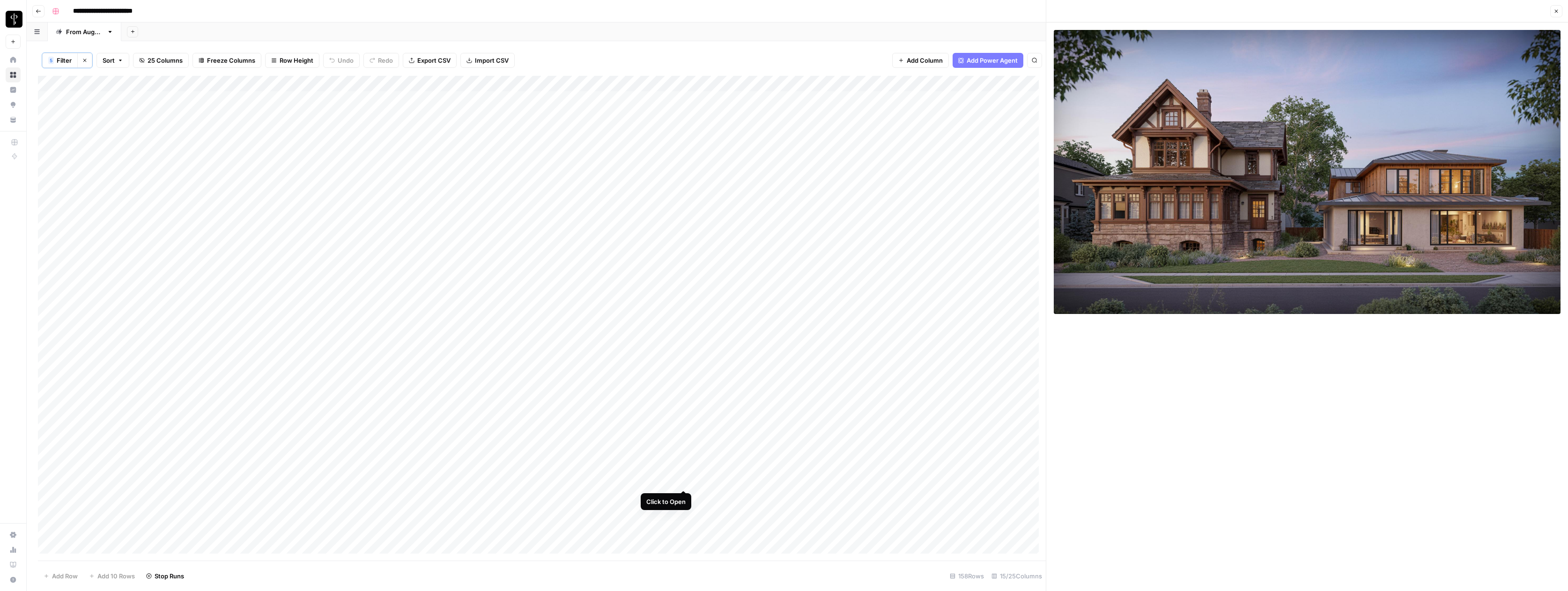
click at [684, 480] on div "Add Column" at bounding box center [542, 318] width 1008 height 485
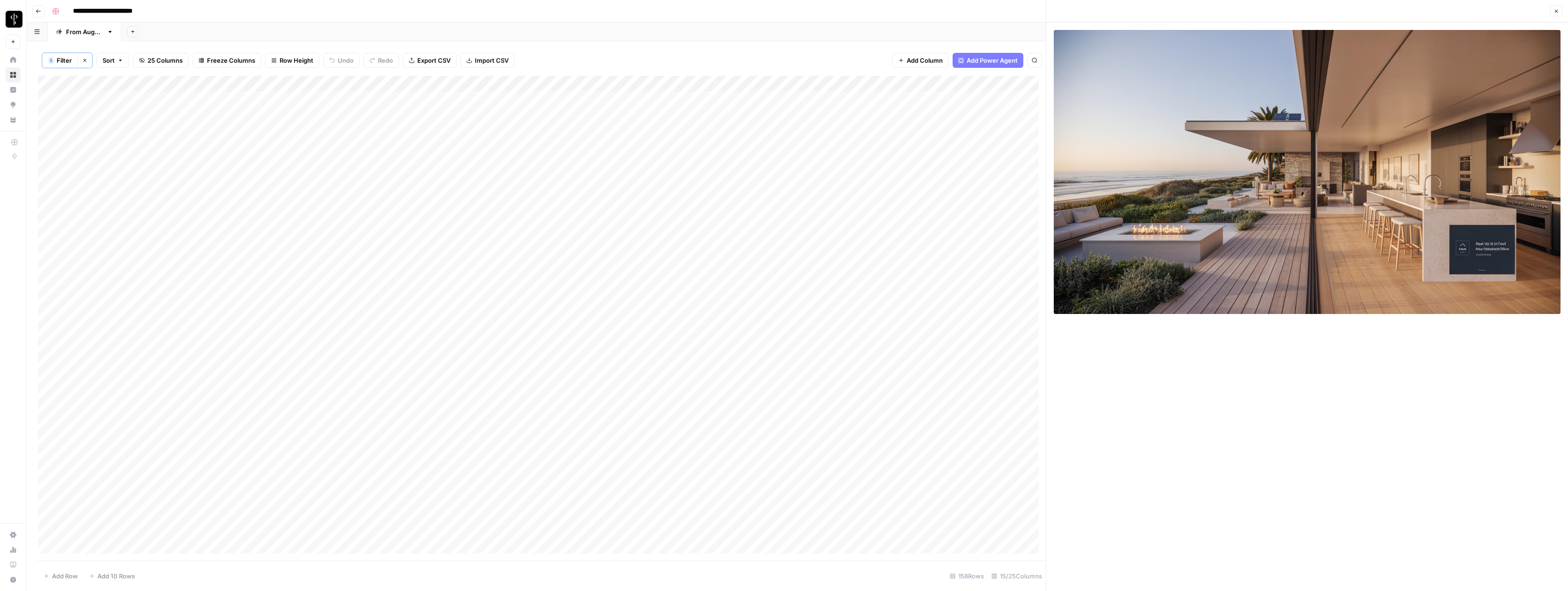
click at [959, 480] on div "Add Column" at bounding box center [542, 318] width 1008 height 485
click at [1006, 481] on div "Add Column" at bounding box center [542, 318] width 1008 height 485
click at [1009, 481] on div "Add Column" at bounding box center [542, 318] width 1008 height 485
click at [1027, 506] on button "Do Not Post" at bounding box center [1027, 551] width 41 height 11
click at [684, 497] on div "Add Column" at bounding box center [542, 318] width 1008 height 485
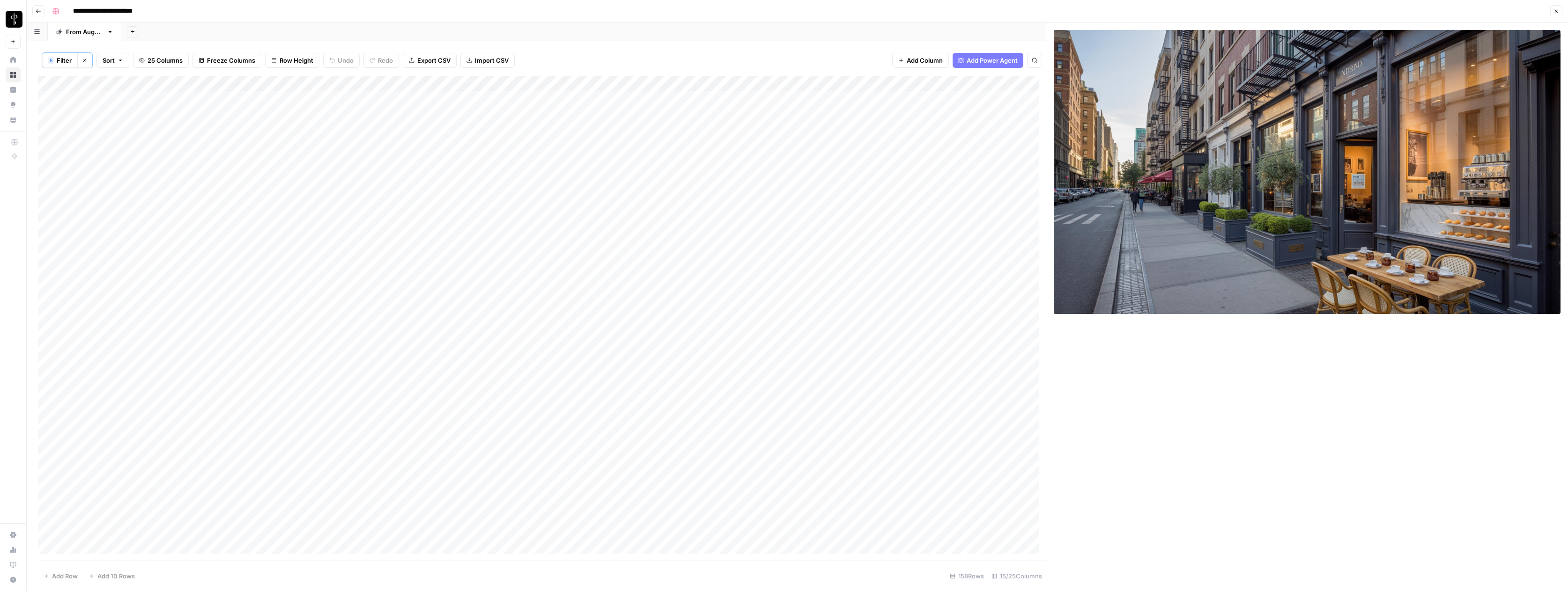
click at [959, 495] on div "Add Column" at bounding box center [542, 318] width 1008 height 485
click at [1014, 494] on div "Add Column" at bounding box center [542, 318] width 1008 height 485
click at [1014, 497] on div "Add Column" at bounding box center [542, 318] width 1008 height 485
click at [1031, 506] on button "Do Not Post" at bounding box center [1027, 567] width 41 height 11
click at [684, 506] on div "Add Column" at bounding box center [542, 318] width 1008 height 485
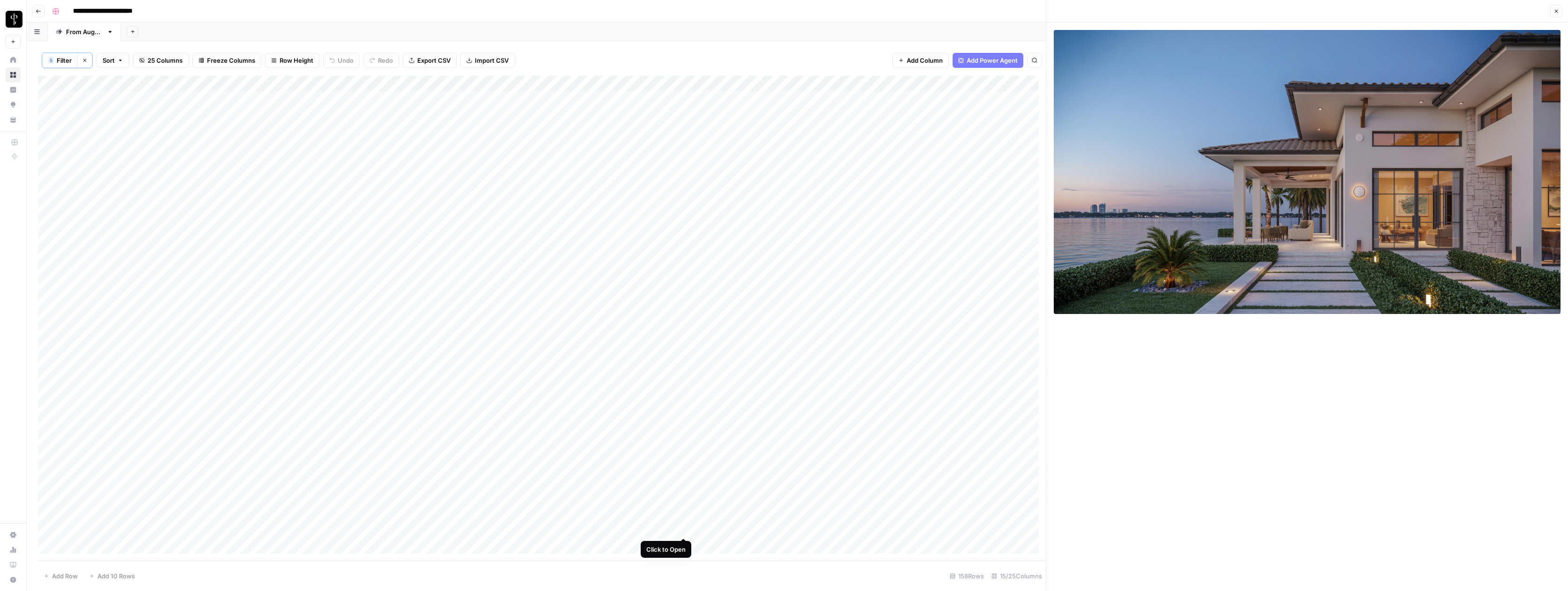
click at [684, 506] on div "Add Column" at bounding box center [542, 318] width 1008 height 485
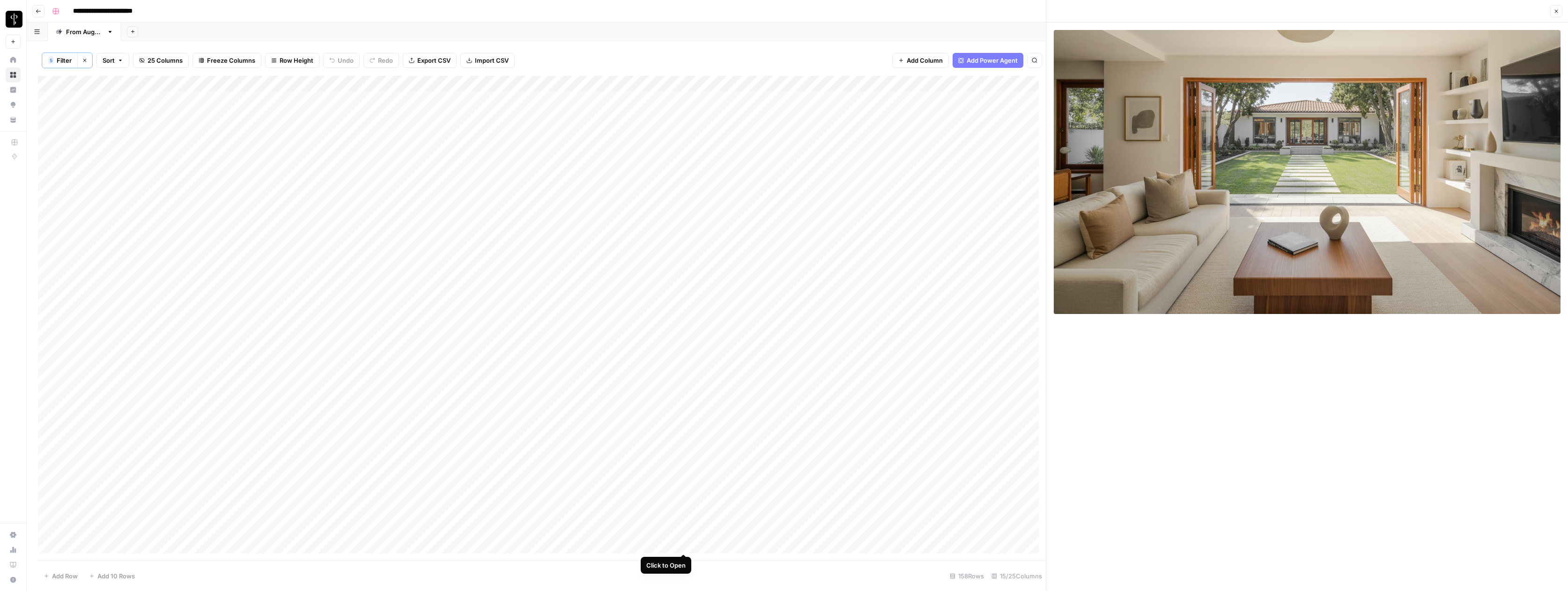
click at [684, 506] on div "Add Column" at bounding box center [542, 318] width 1008 height 485
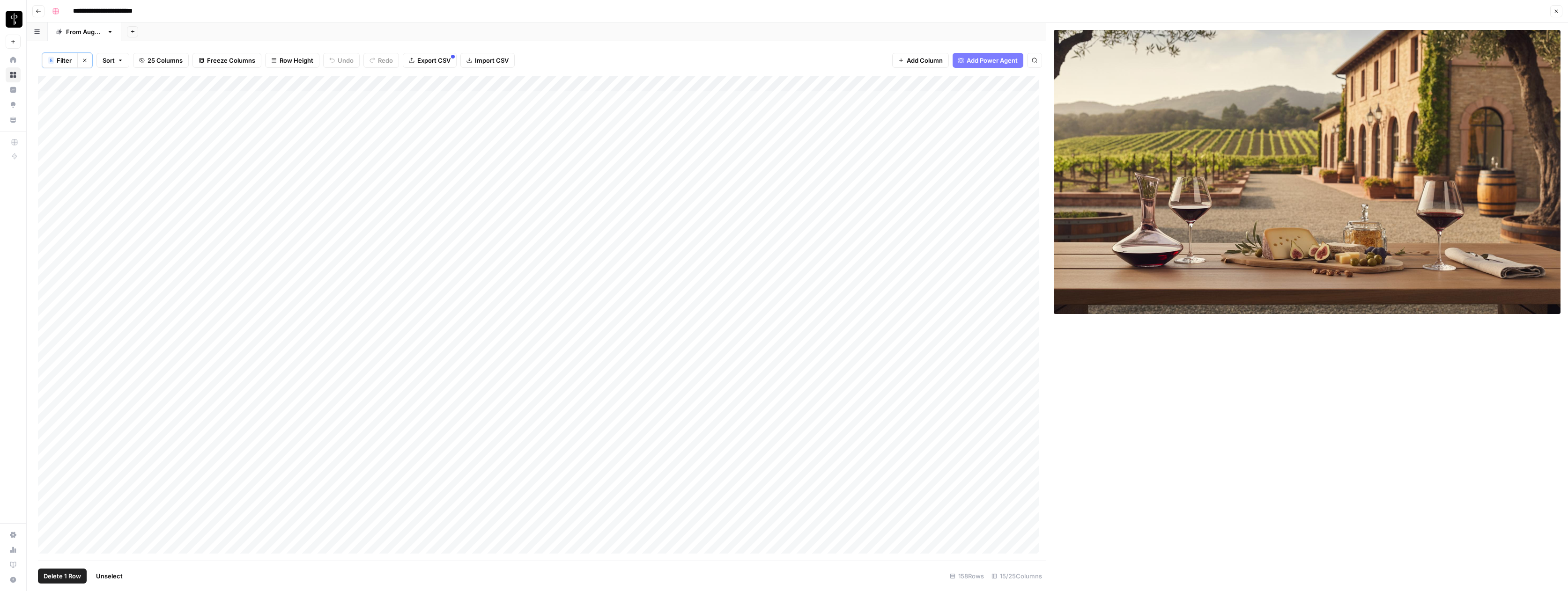
click at [48, 97] on div "Add Column" at bounding box center [542, 318] width 1008 height 485
click at [48, 506] on div "Add Column" at bounding box center [542, 318] width 1008 height 485
click at [48, 495] on div "Add Column" at bounding box center [542, 318] width 1008 height 485
click at [47, 478] on div "Add Column" at bounding box center [542, 318] width 1008 height 485
click at [48, 447] on div "Add Column" at bounding box center [542, 318] width 1008 height 485
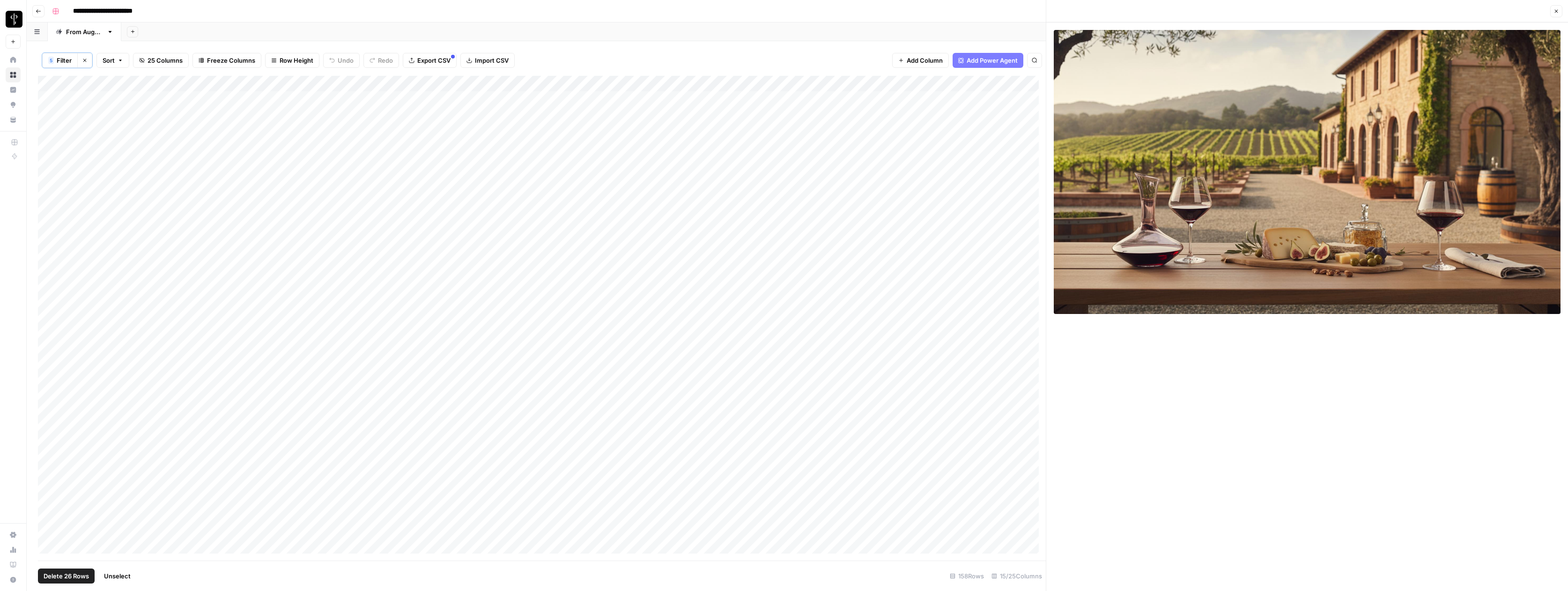
click at [48, 416] on div "Add Column" at bounding box center [542, 318] width 1008 height 485
click at [46, 397] on div "Add Column" at bounding box center [542, 318] width 1008 height 485
click at [46, 241] on div "Add Column" at bounding box center [542, 318] width 1008 height 485
click at [46, 162] on div "Add Column" at bounding box center [542, 318] width 1008 height 485
click at [797, 85] on div "Add Column" at bounding box center [542, 318] width 1008 height 485
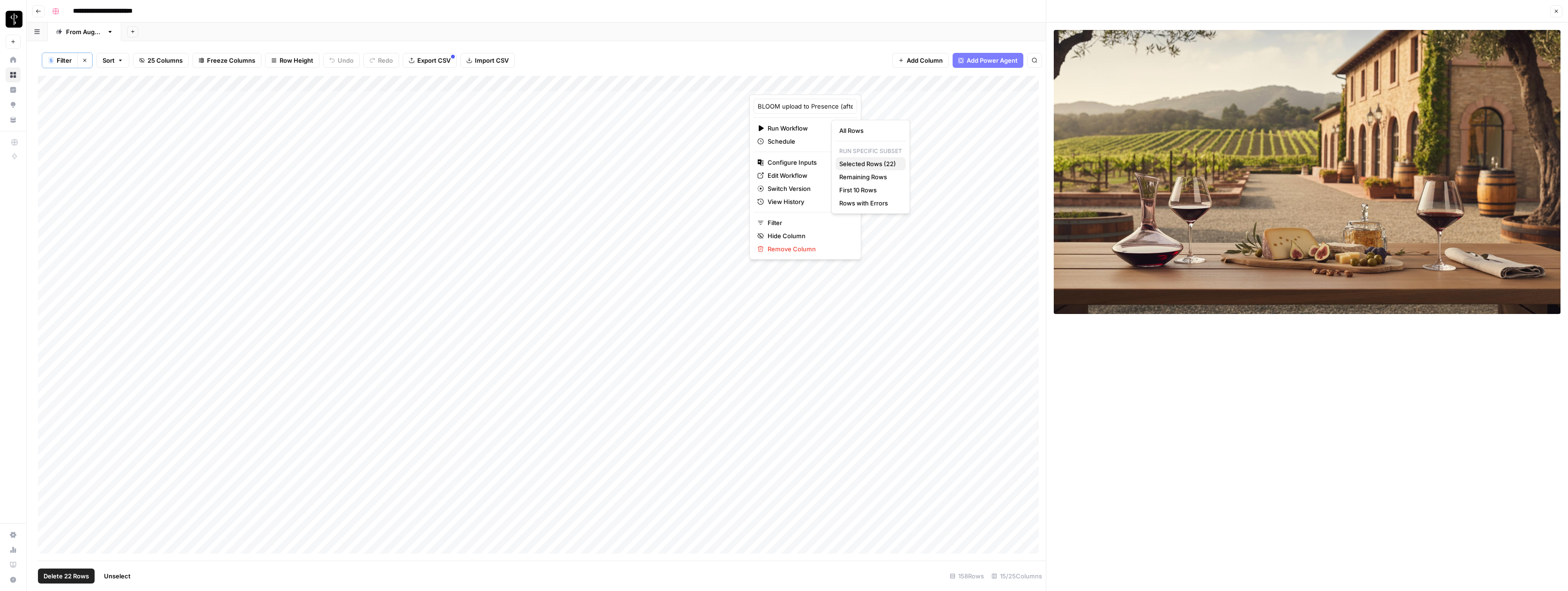
click at [862, 163] on span "Selected Rows (22)" at bounding box center [868, 163] width 59 height 10
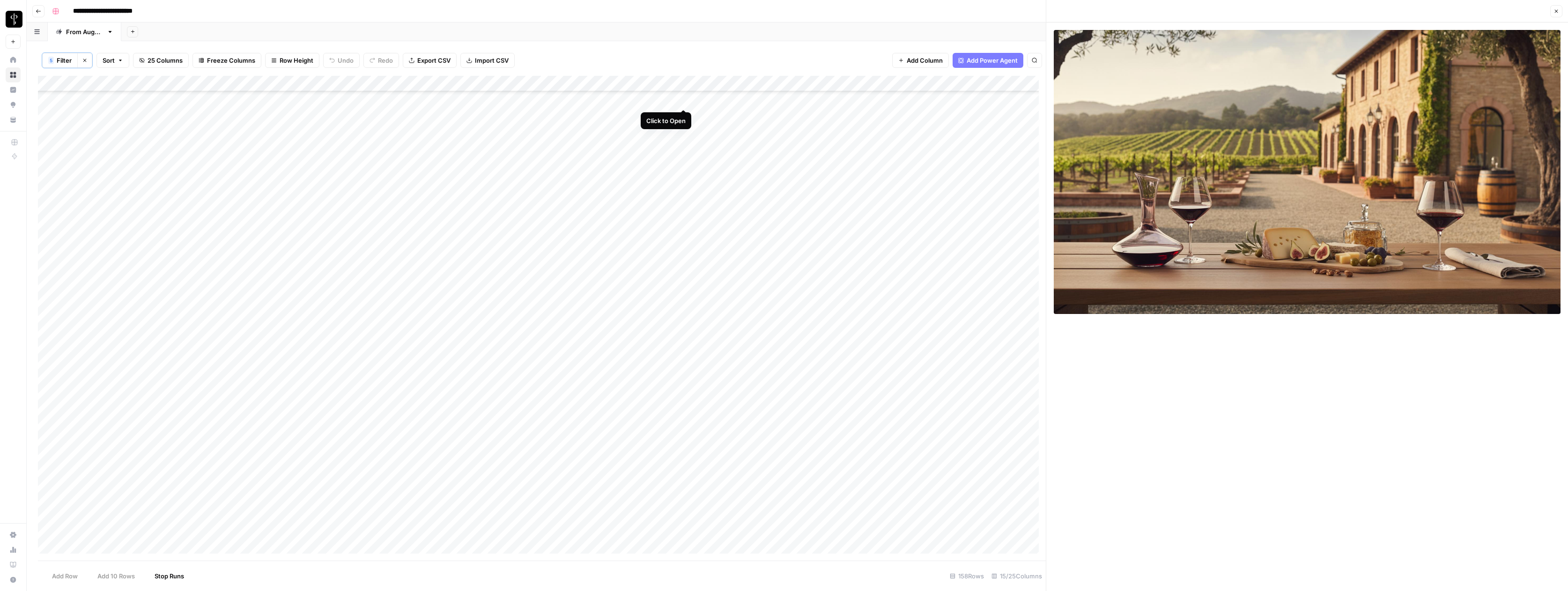
click at [684, 101] on div "Add Column" at bounding box center [542, 318] width 1008 height 485
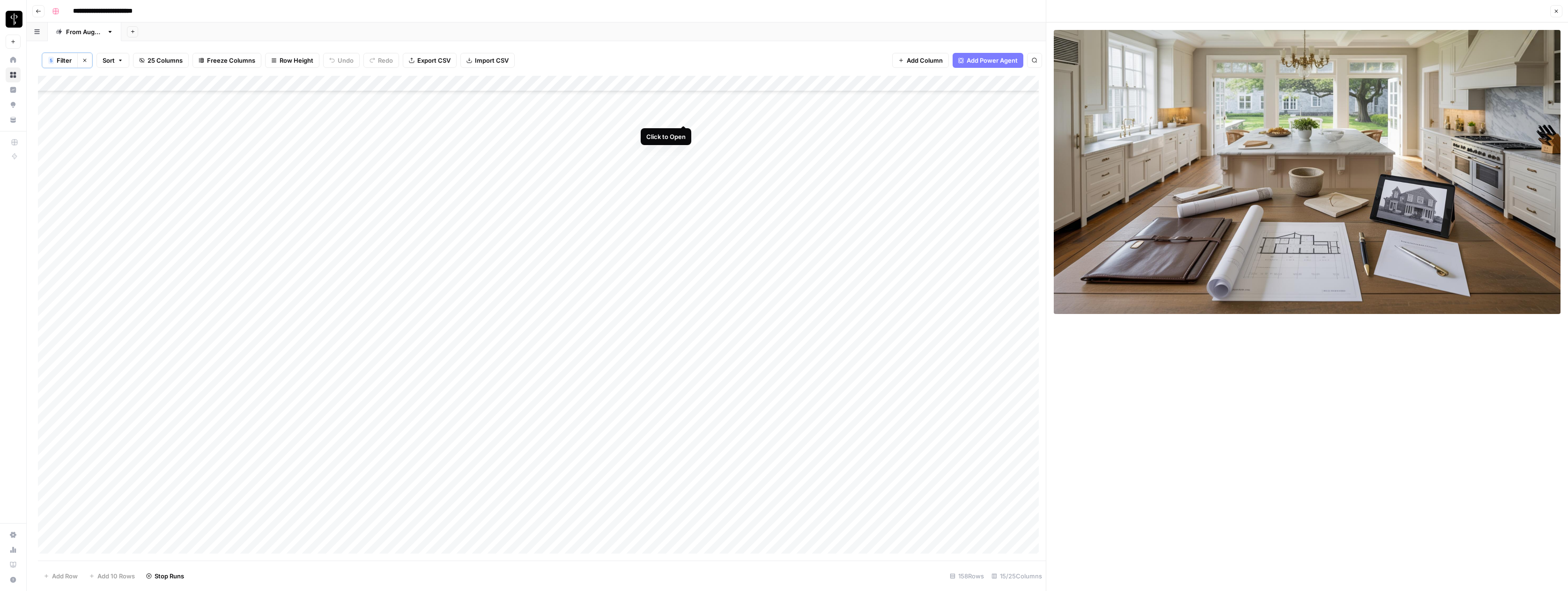
click at [684, 115] on div "Add Column" at bounding box center [542, 318] width 1008 height 485
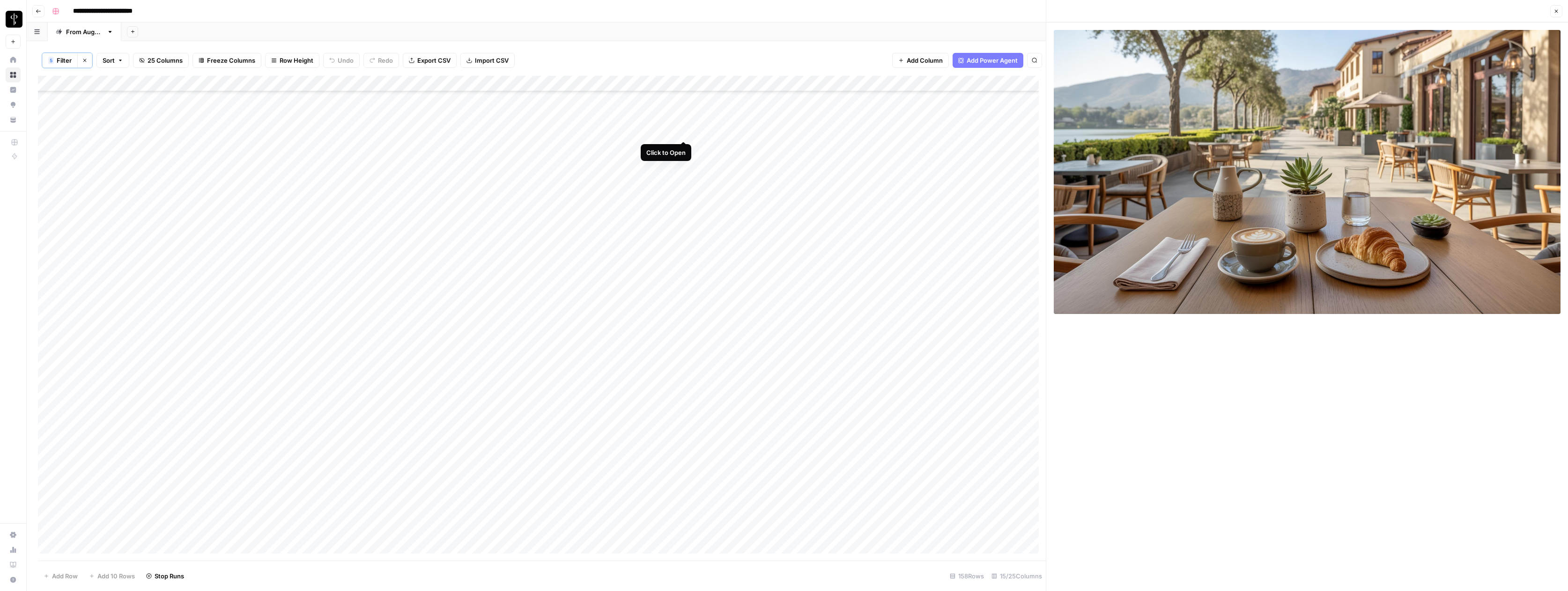
click at [683, 130] on div "Add Column" at bounding box center [542, 318] width 1008 height 485
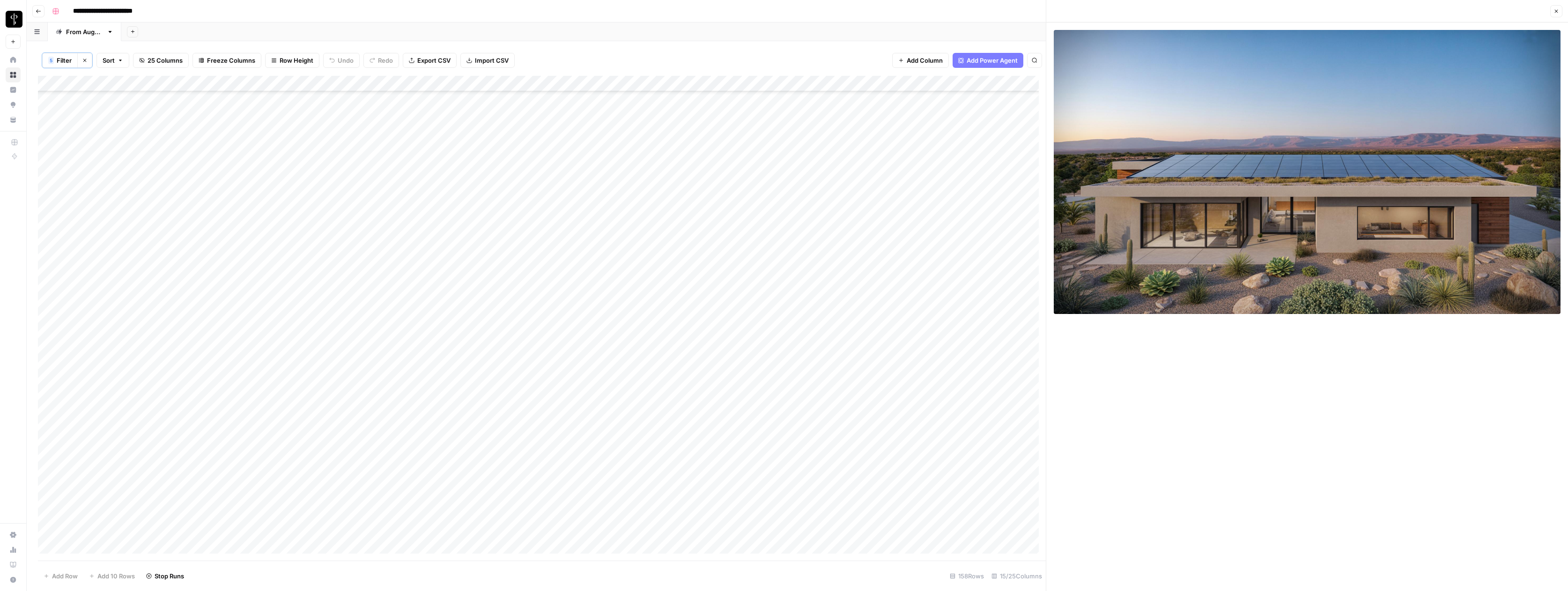
click at [684, 147] on div "Add Column" at bounding box center [542, 318] width 1008 height 485
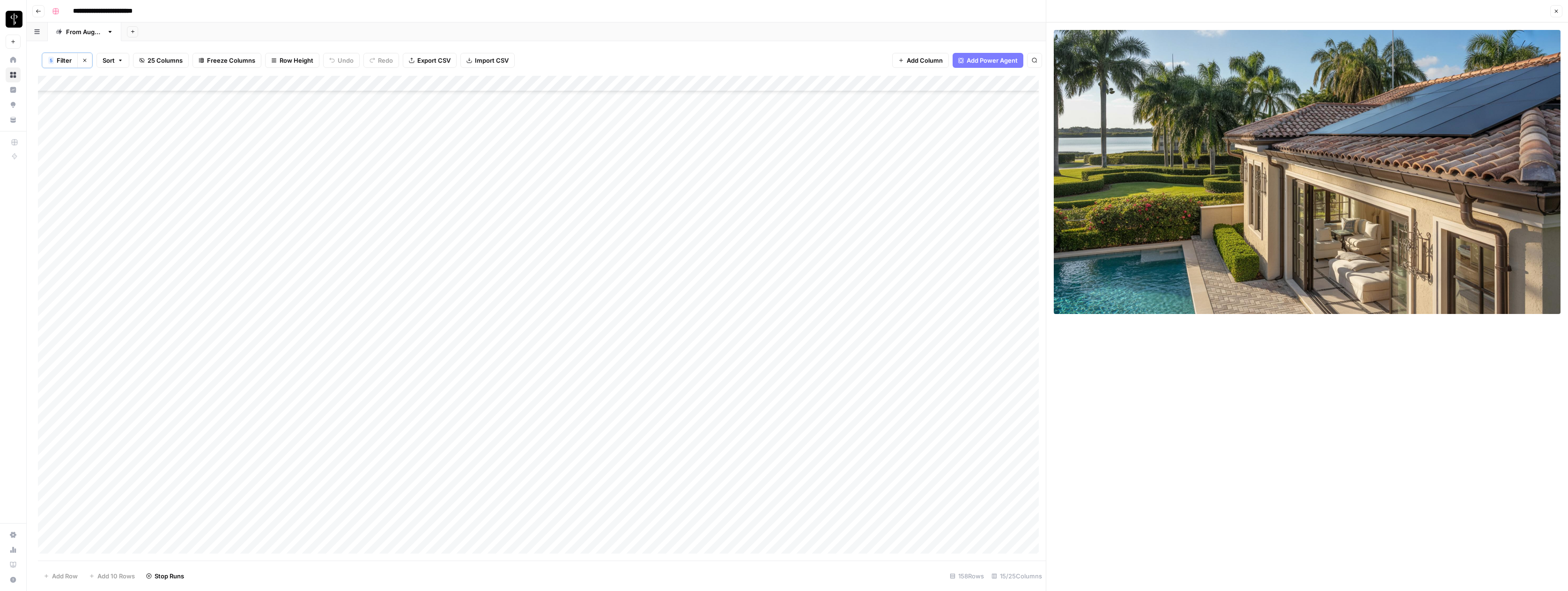
click at [683, 162] on div "Add Column" at bounding box center [542, 318] width 1008 height 485
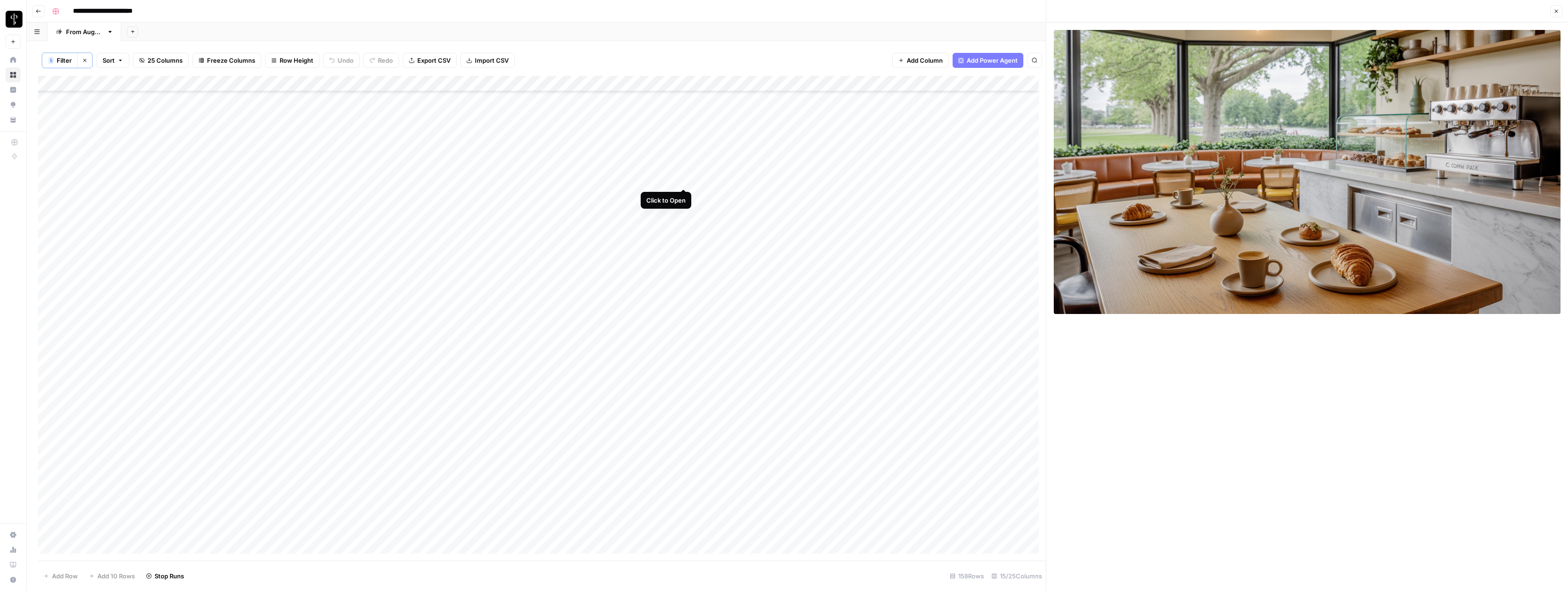
click at [684, 179] on div "Add Column" at bounding box center [542, 318] width 1008 height 485
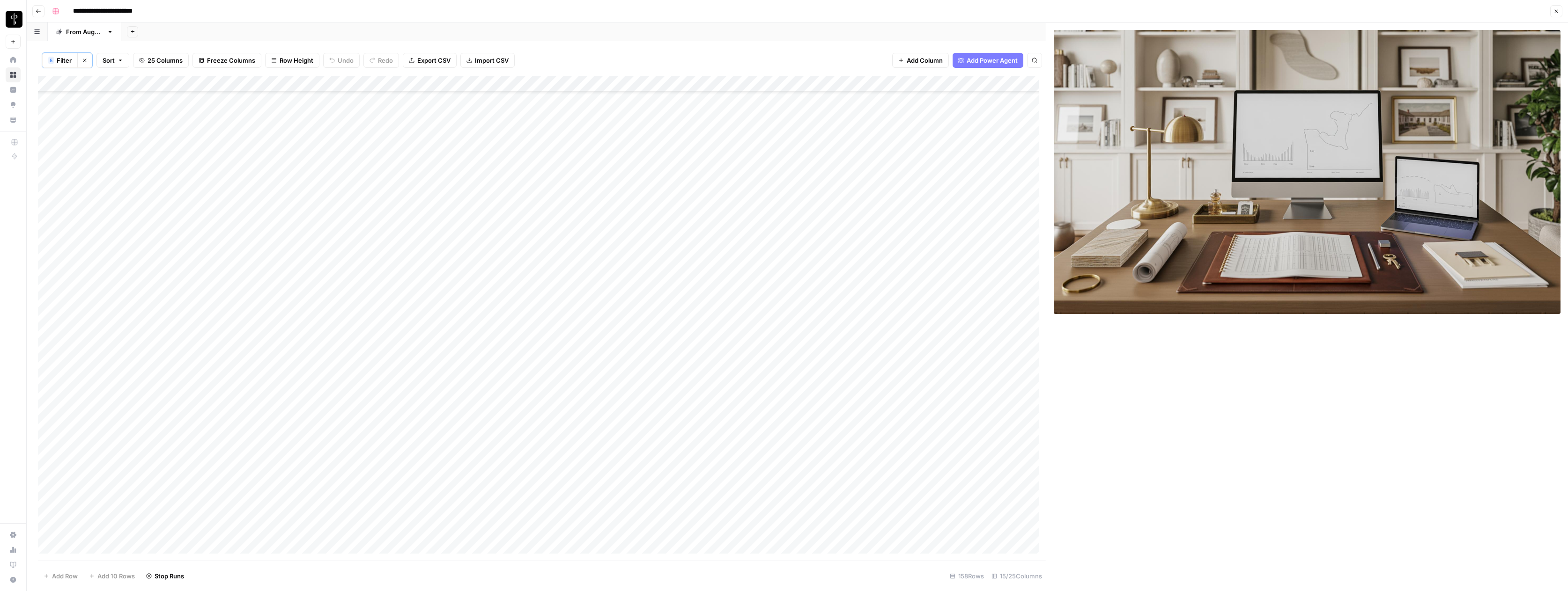
click at [960, 179] on div "Add Column" at bounding box center [542, 318] width 1008 height 485
click at [1009, 179] on div "Add Column" at bounding box center [542, 318] width 1008 height 485
click at [1010, 180] on div "Add Column" at bounding box center [542, 318] width 1008 height 485
click at [1026, 248] on button "Do Not Post" at bounding box center [1027, 250] width 41 height 11
click at [683, 194] on div "Add Column" at bounding box center [542, 318] width 1008 height 485
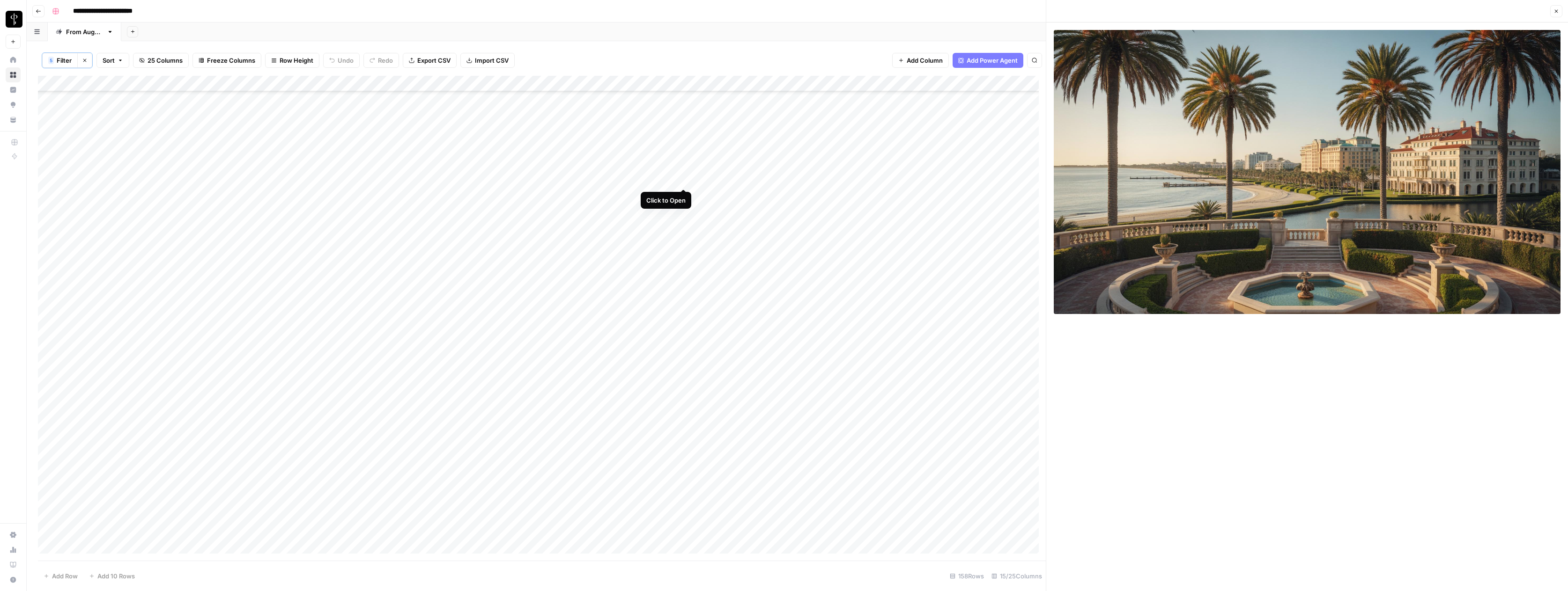
click at [685, 179] on div "Add Column" at bounding box center [542, 318] width 1008 height 485
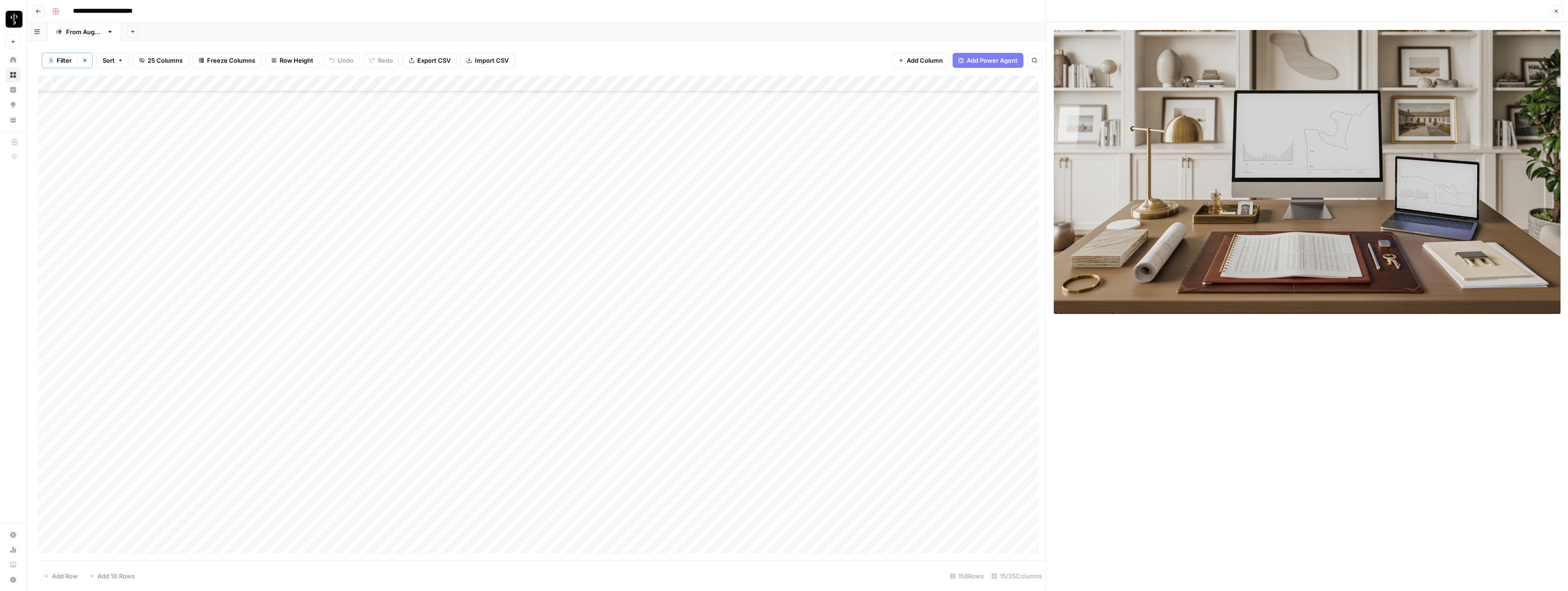
click at [683, 196] on div "Add Column" at bounding box center [542, 318] width 1008 height 485
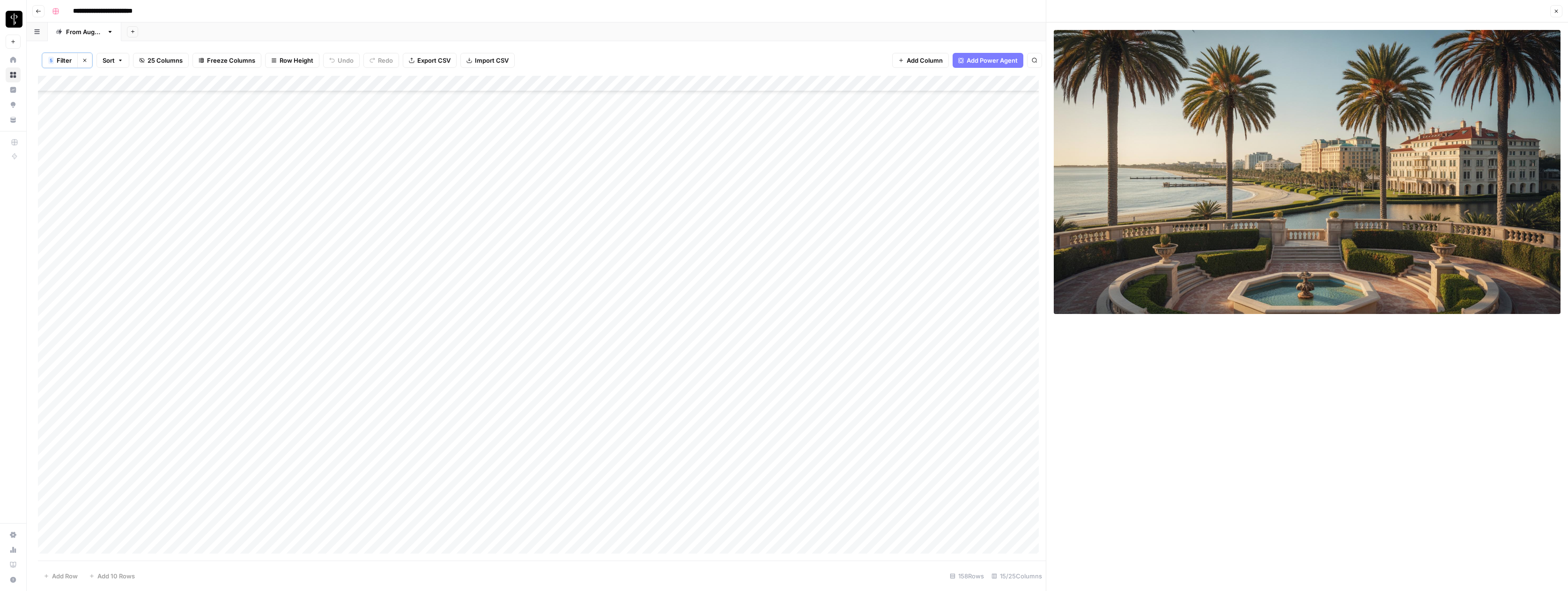
click at [684, 212] on div "Add Column" at bounding box center [542, 318] width 1008 height 485
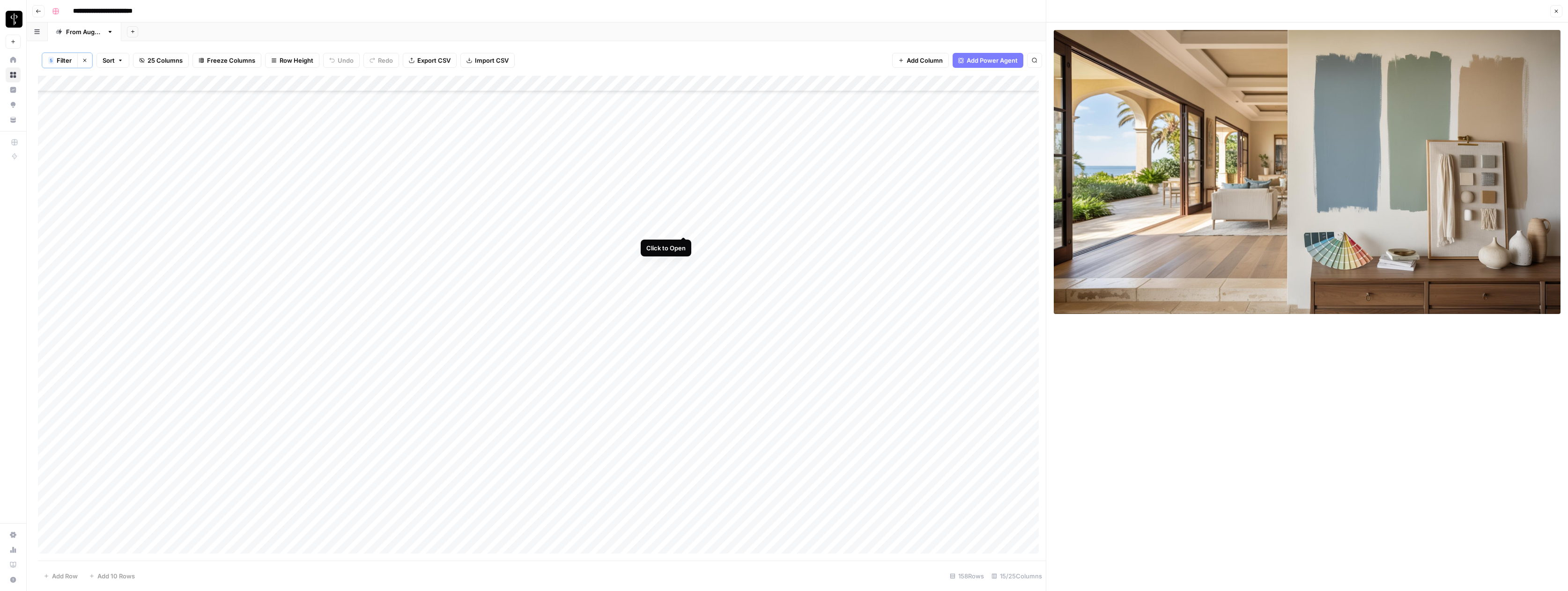
click at [686, 226] on div "Add Column" at bounding box center [542, 318] width 1008 height 485
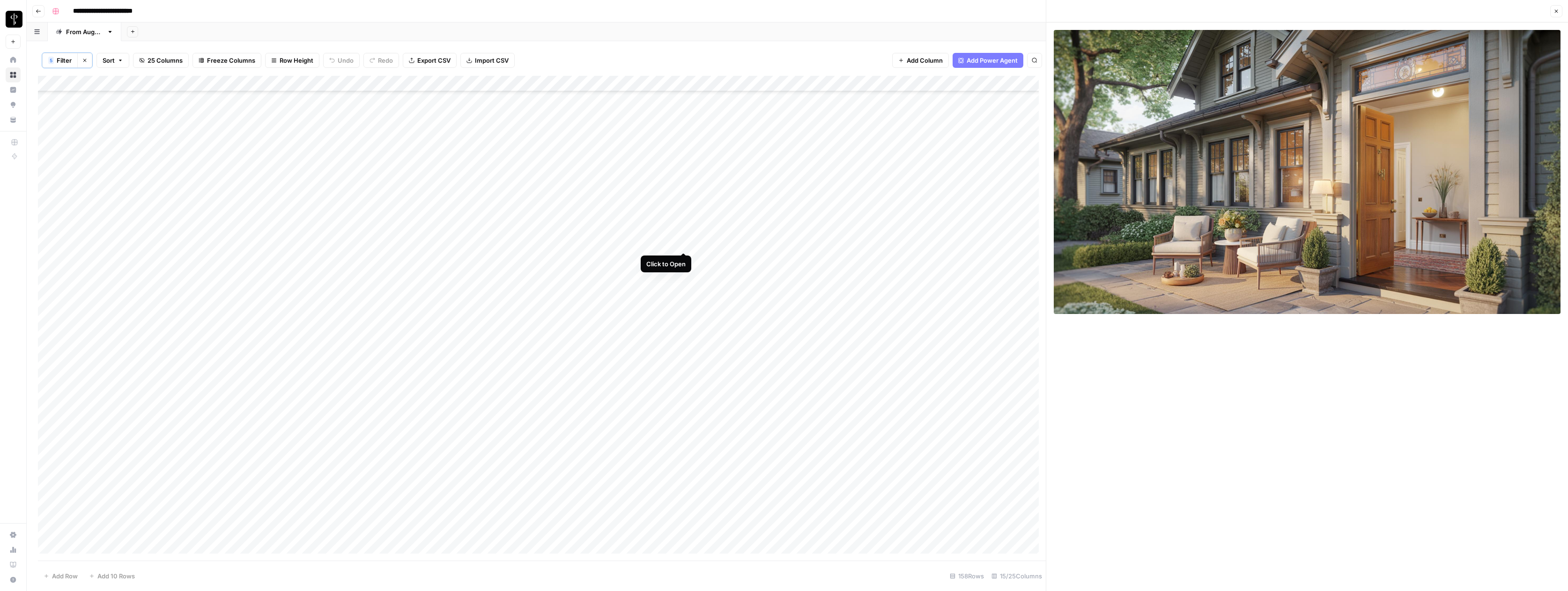
click at [684, 241] on div "Add Column" at bounding box center [542, 318] width 1008 height 485
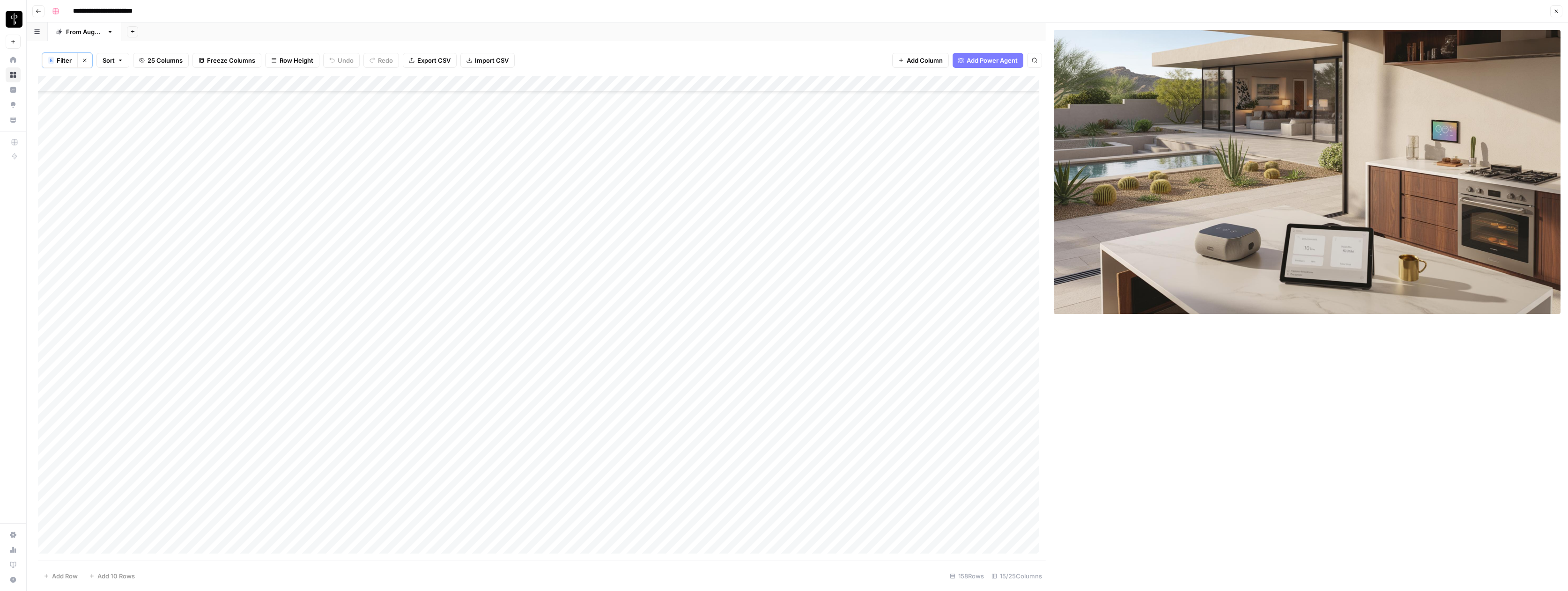
click at [682, 258] on div "Add Column" at bounding box center [542, 318] width 1008 height 485
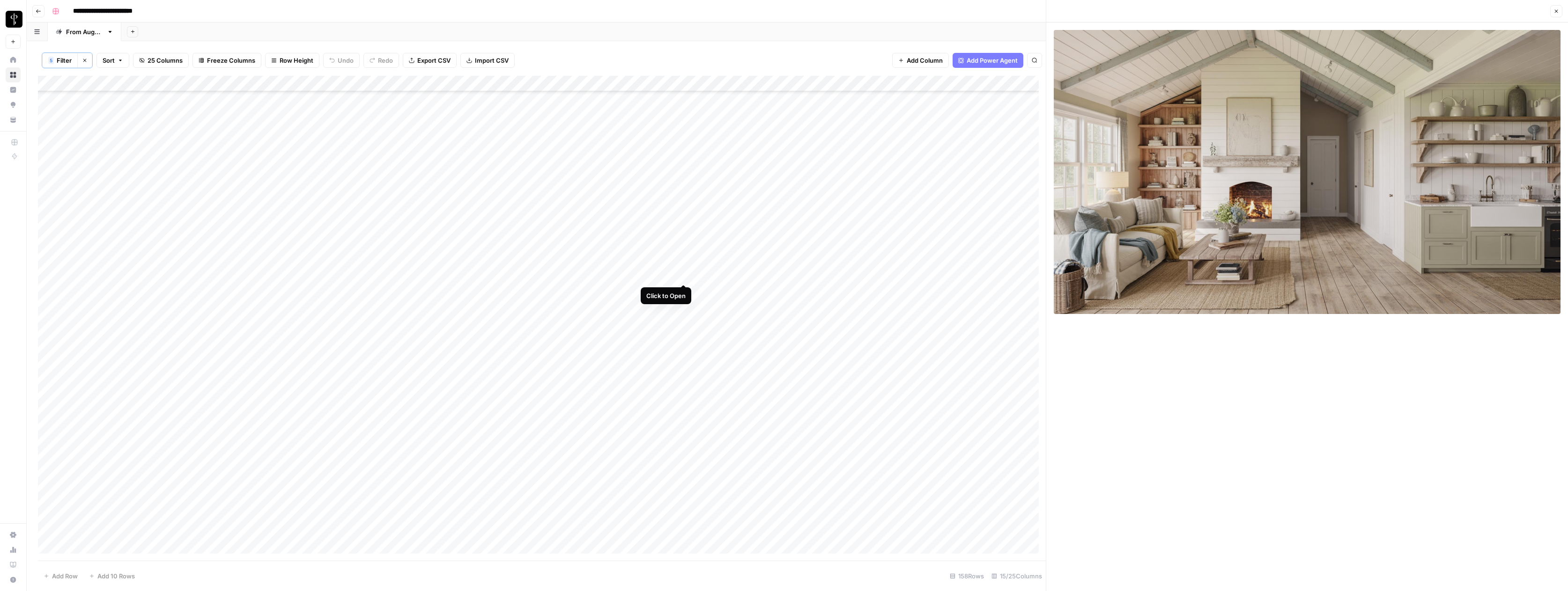
click at [684, 276] on div "Add Column" at bounding box center [542, 318] width 1008 height 485
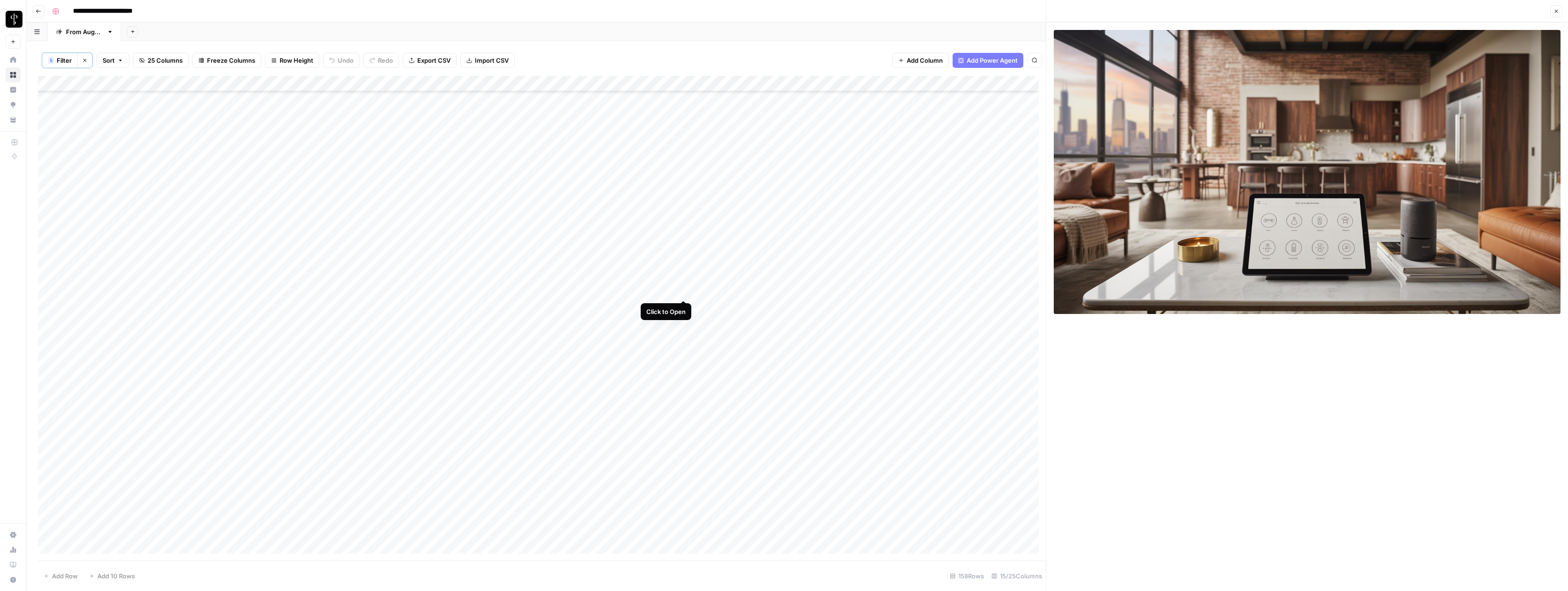
click at [683, 289] on div "Add Column" at bounding box center [542, 318] width 1008 height 485
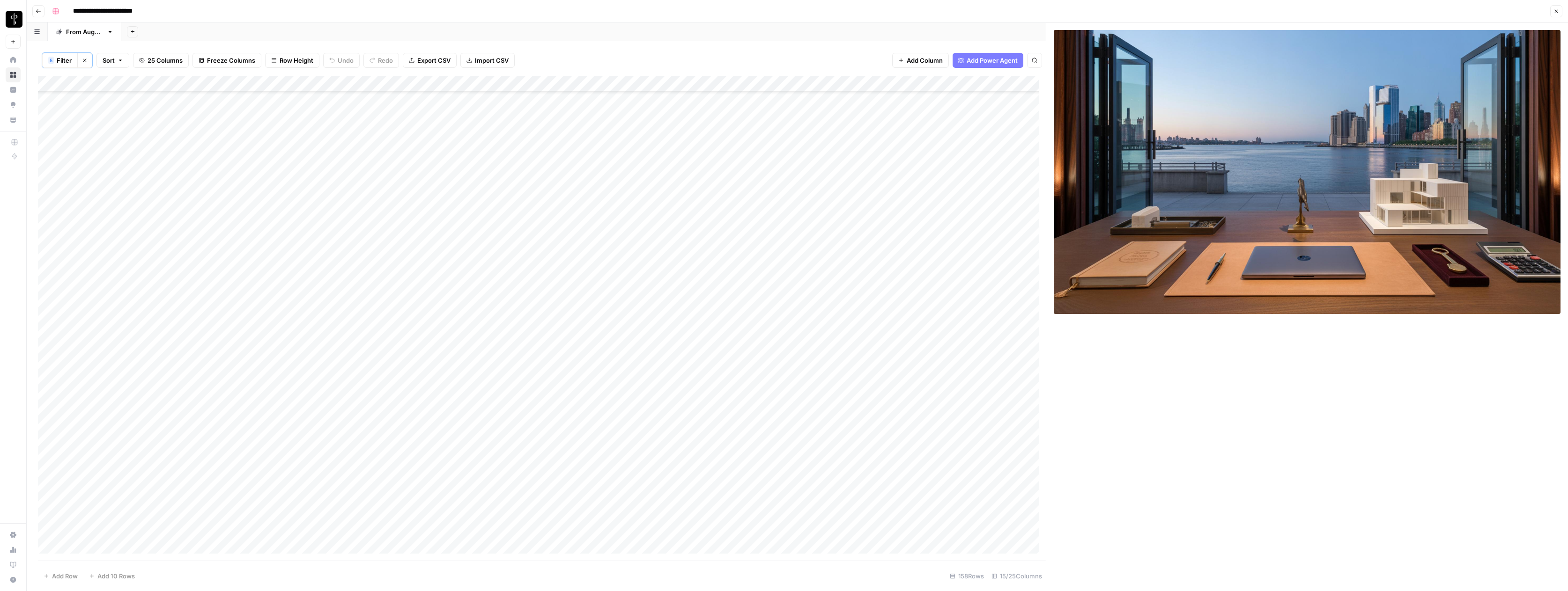
click at [684, 307] on div "Add Column" at bounding box center [542, 318] width 1008 height 485
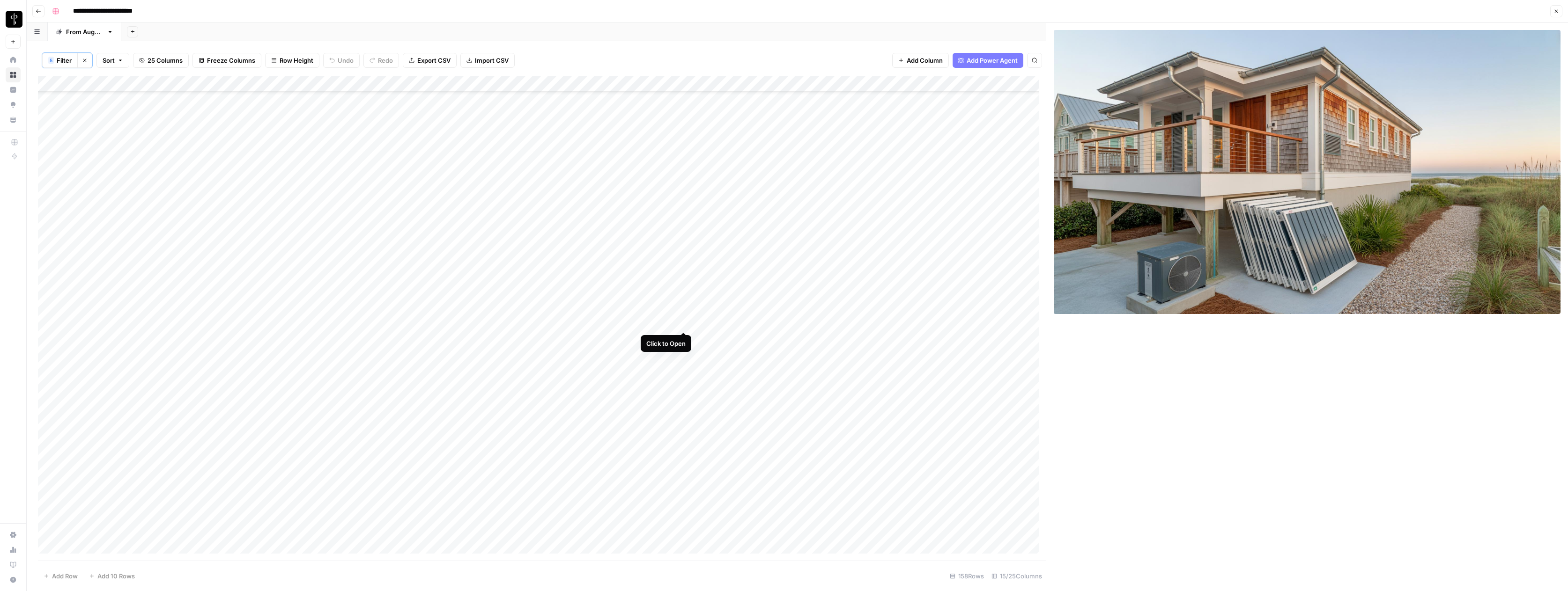
click at [684, 323] on div "Add Column" at bounding box center [542, 318] width 1008 height 485
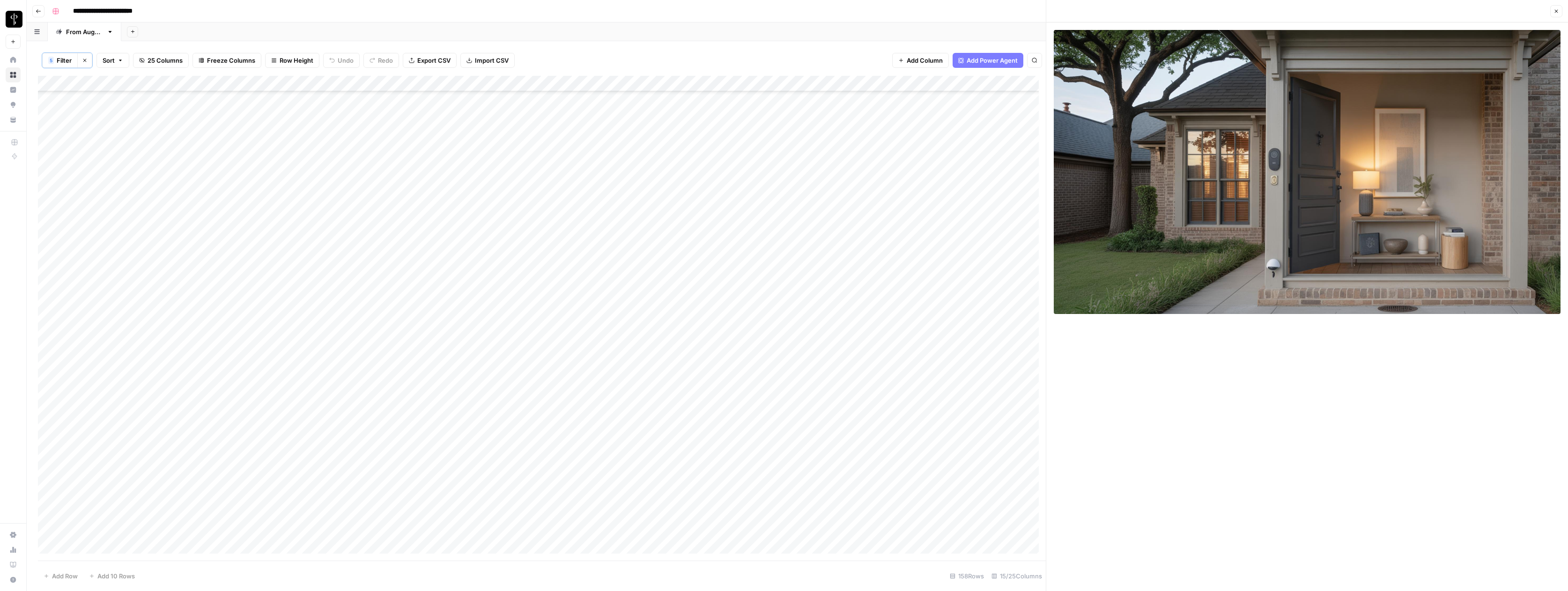
click at [683, 338] on div "Add Column" at bounding box center [542, 318] width 1008 height 485
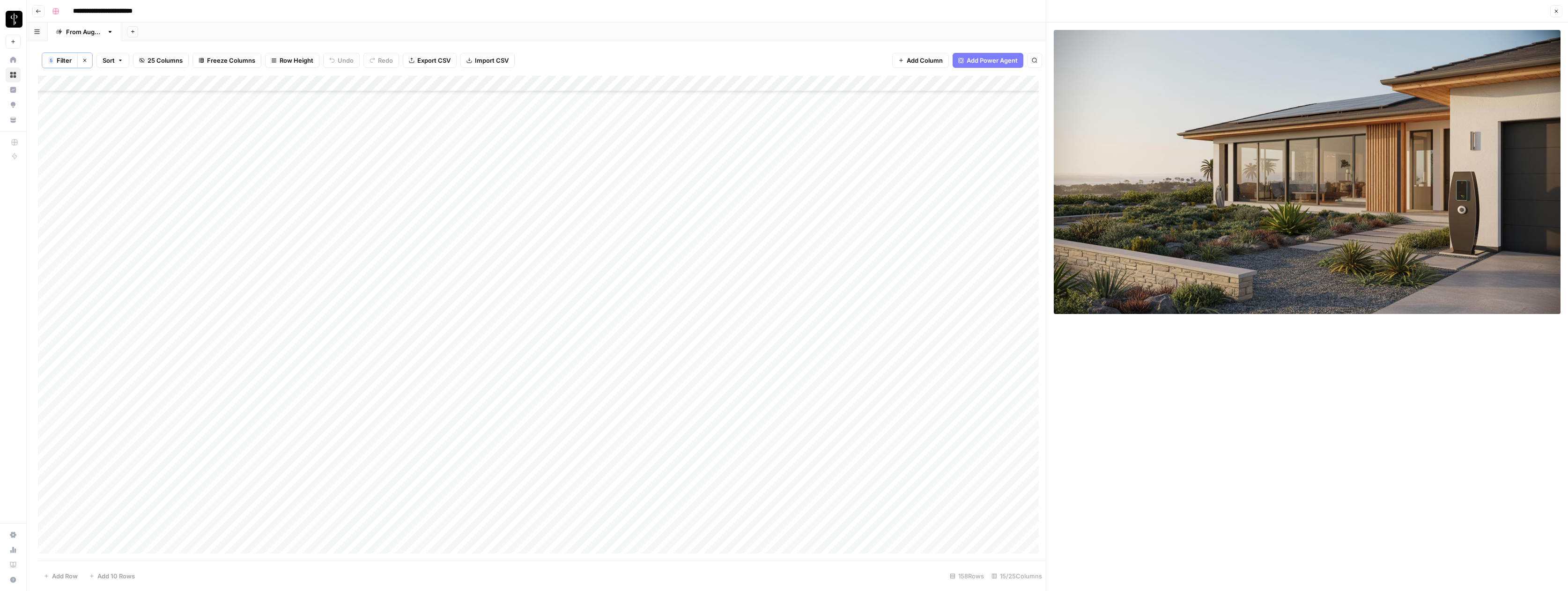
click at [684, 355] on div "Add Column" at bounding box center [542, 318] width 1008 height 485
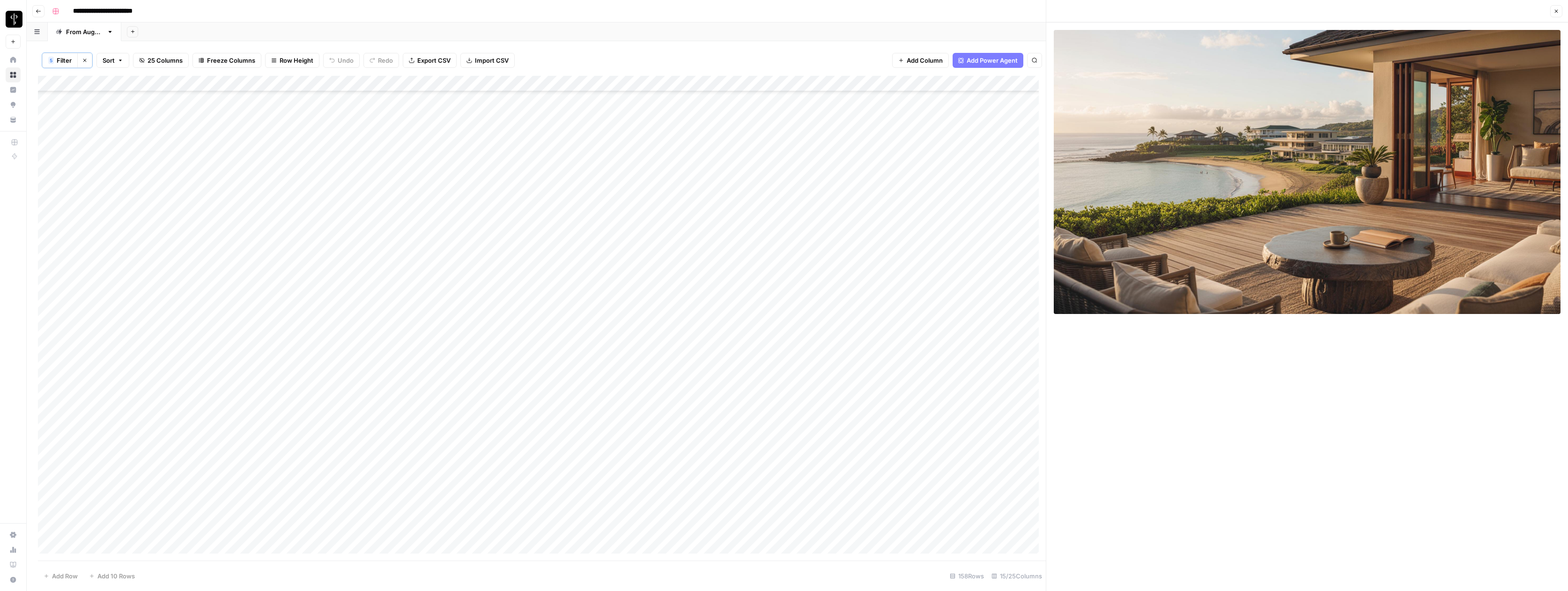
click at [683, 371] on div "Add Column" at bounding box center [542, 318] width 1008 height 485
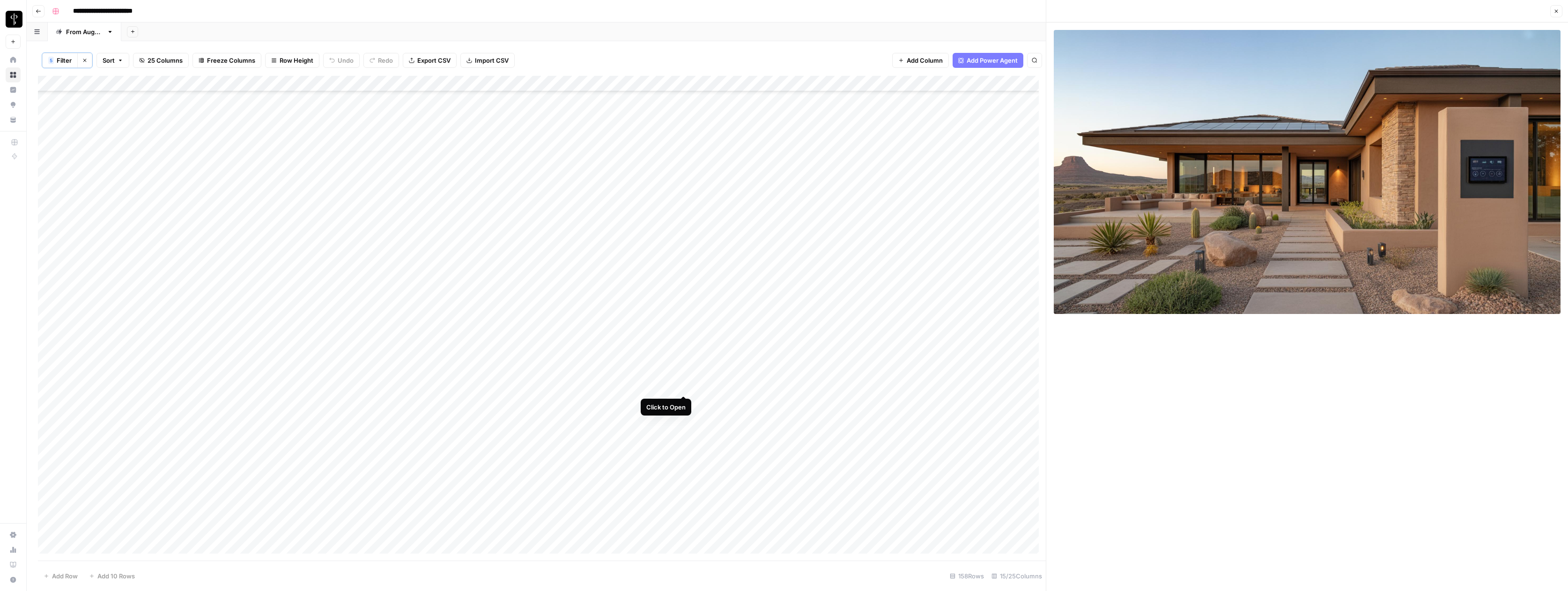
click at [684, 386] on div "Add Column" at bounding box center [542, 318] width 1008 height 485
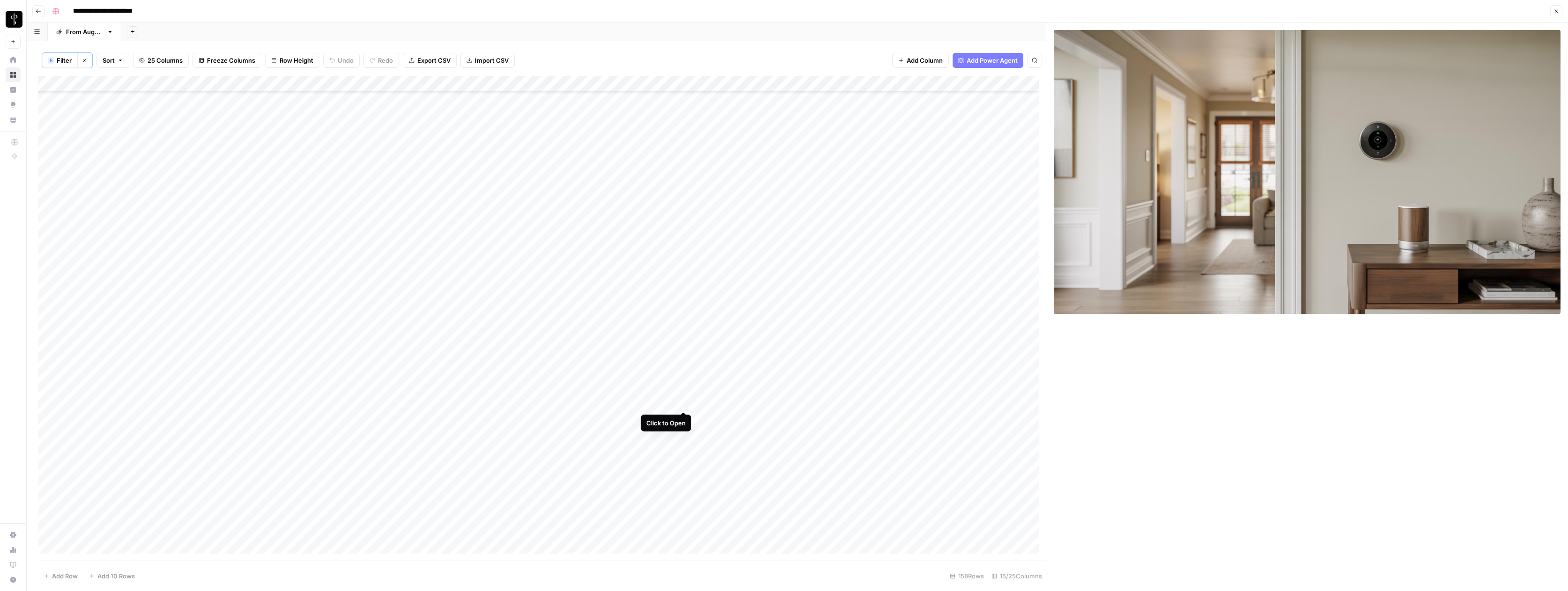
click at [685, 401] on div "Add Column" at bounding box center [542, 318] width 1008 height 485
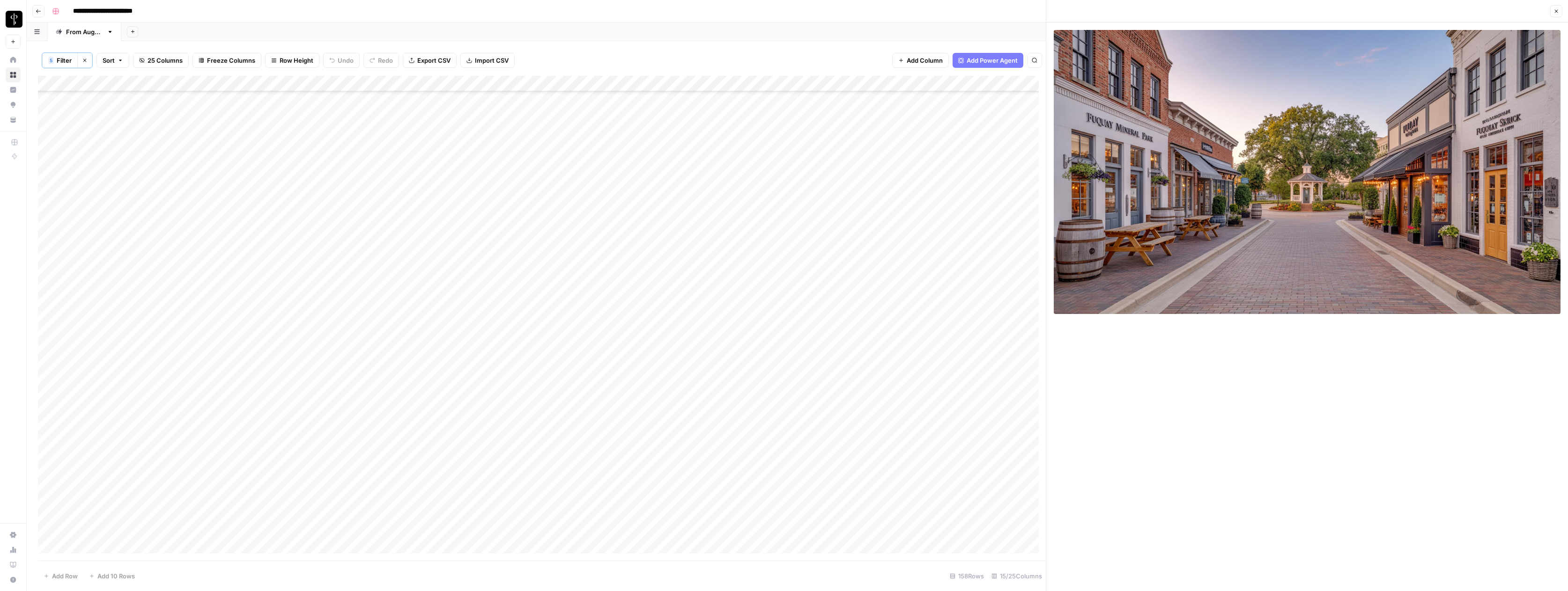
click at [1018, 401] on div "Add Column" at bounding box center [542, 318] width 1008 height 485
click at [1019, 403] on div "Add Column" at bounding box center [542, 318] width 1008 height 485
click at [1019, 471] on button "Do Not Post" at bounding box center [1027, 473] width 41 height 11
click at [962, 403] on div "Add Column" at bounding box center [542, 318] width 1008 height 485
click at [683, 417] on div "Add Column" at bounding box center [542, 318] width 1008 height 485
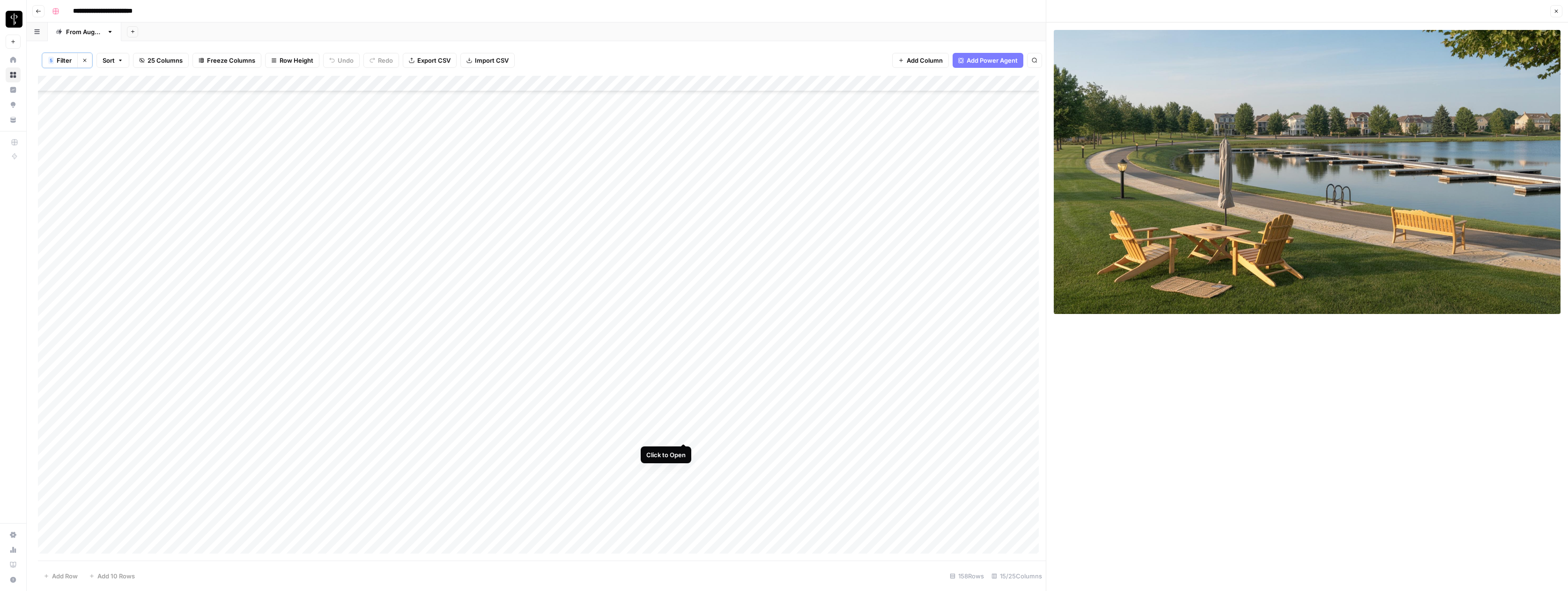
click at [683, 435] on div "Add Column" at bounding box center [542, 318] width 1008 height 485
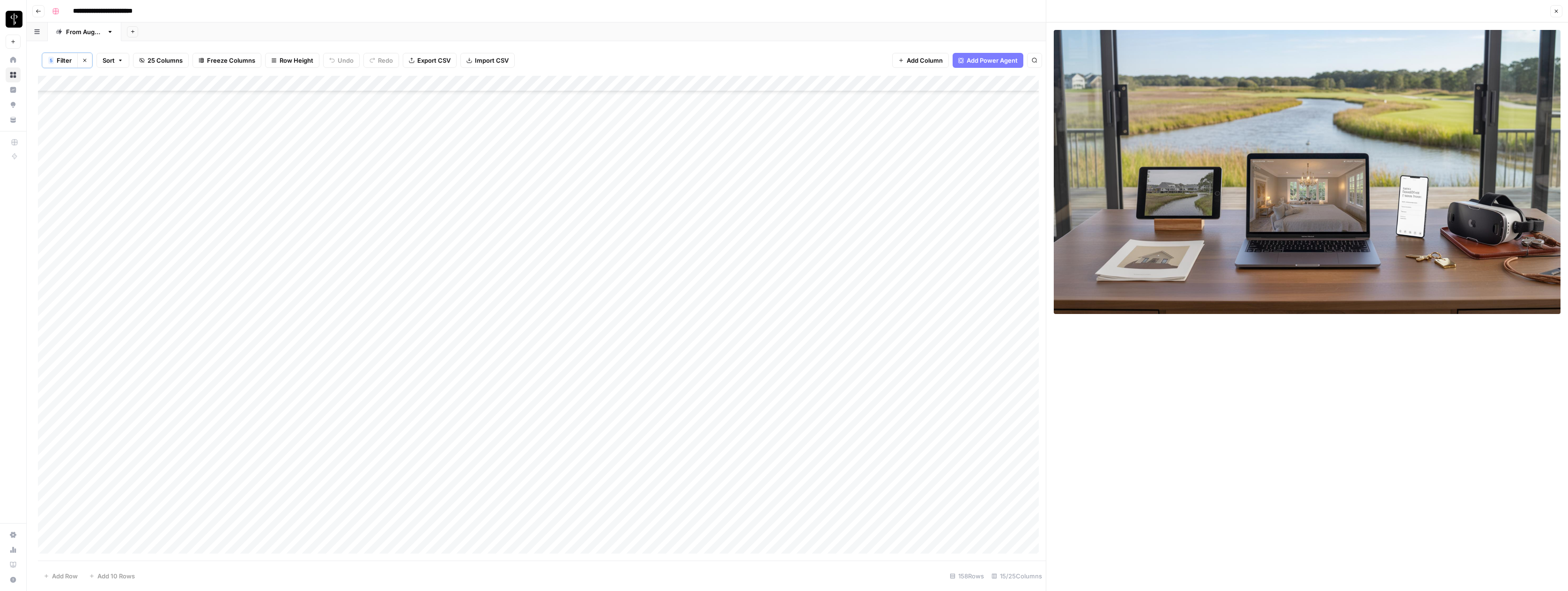
click at [958, 435] on div "Add Column" at bounding box center [542, 318] width 1008 height 485
click at [1008, 435] on div "Add Column" at bounding box center [542, 318] width 1008 height 485
click at [1008, 433] on div "Add Column" at bounding box center [542, 318] width 1008 height 485
click at [1027, 506] on button "Do Not Post" at bounding box center [1027, 504] width 41 height 11
click at [684, 450] on div "Add Column" at bounding box center [542, 318] width 1008 height 485
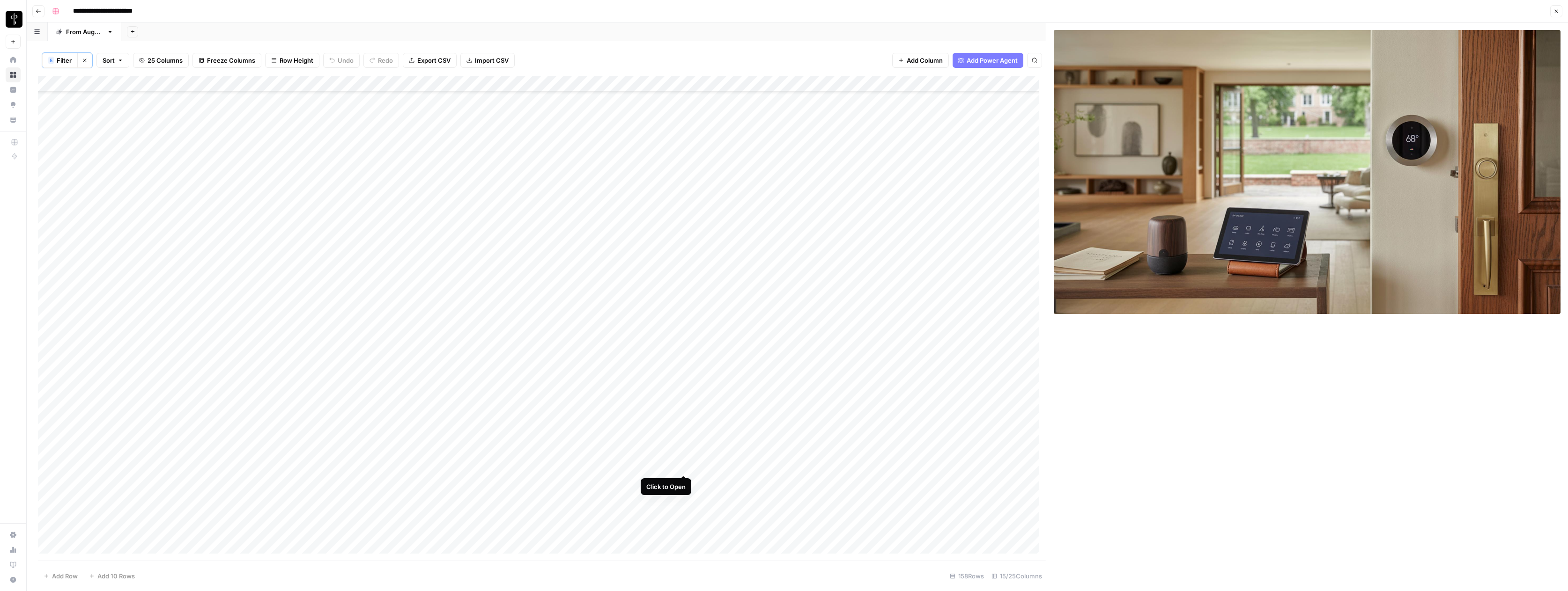
click at [684, 467] on div "Add Column" at bounding box center [542, 318] width 1008 height 485
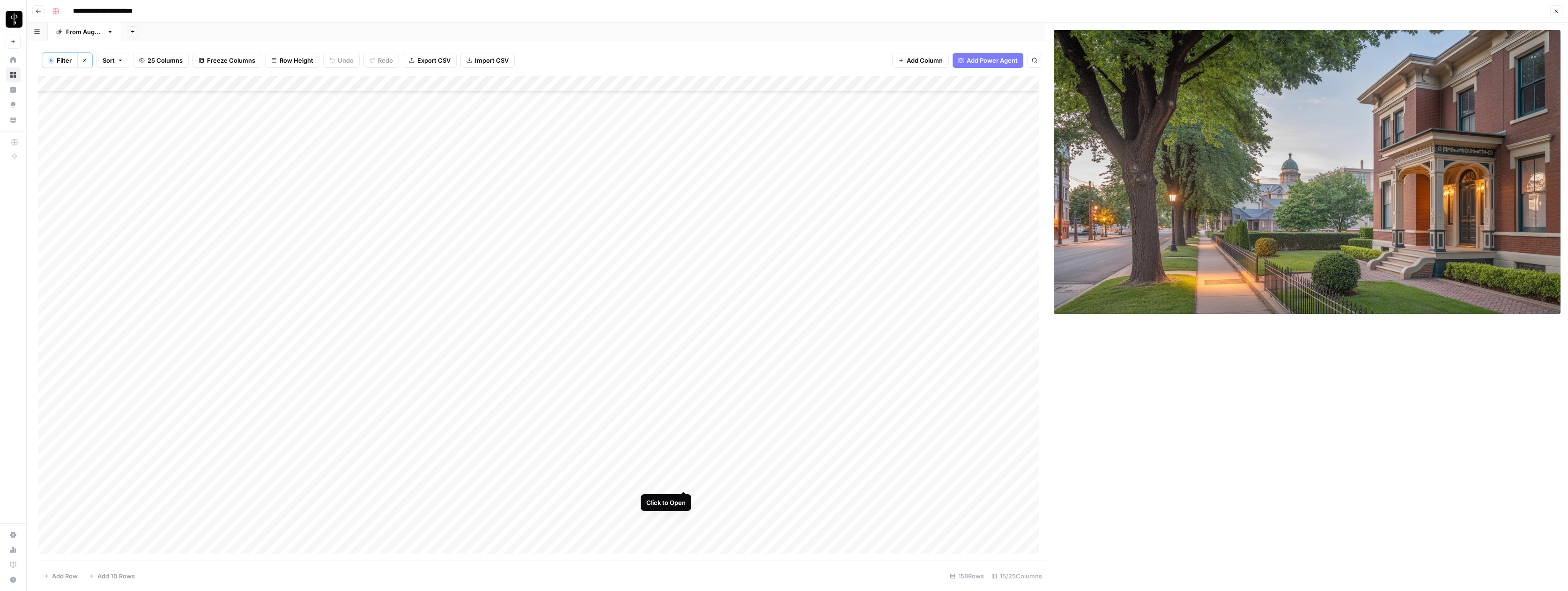
click at [684, 482] on div "Add Column" at bounding box center [542, 318] width 1008 height 485
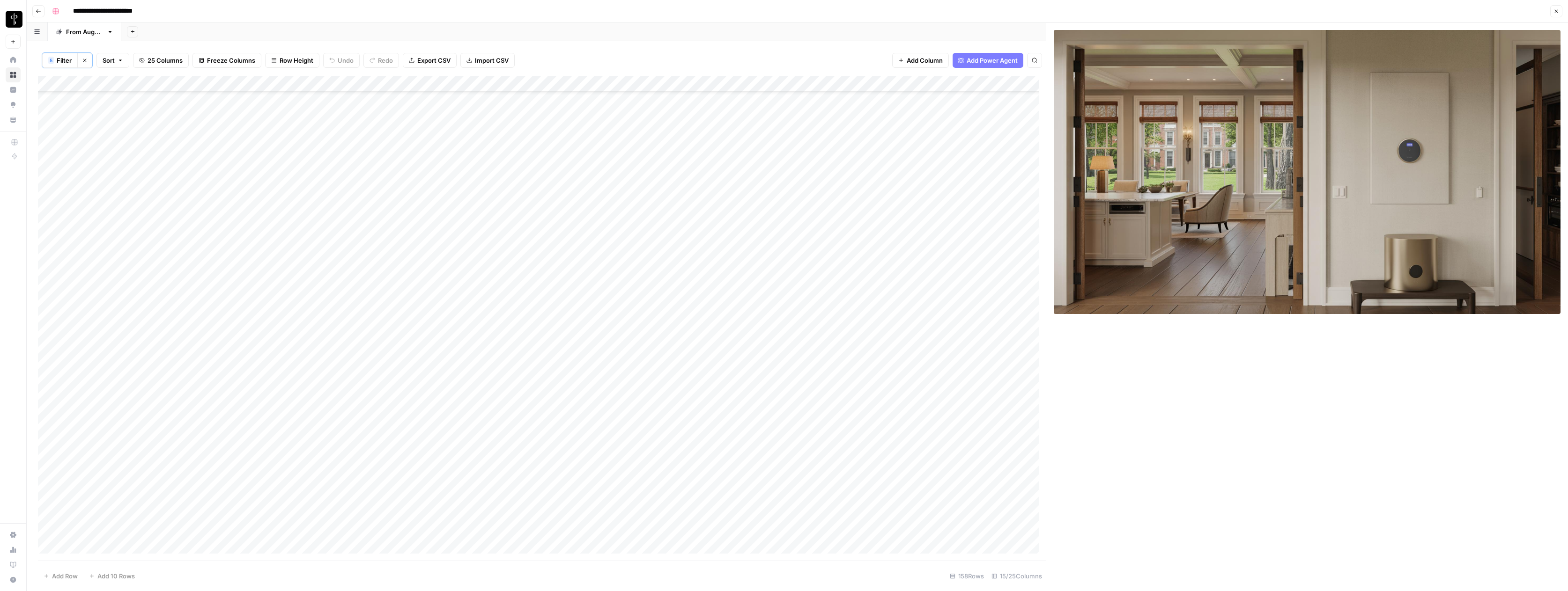
click at [684, 499] on div "Add Column" at bounding box center [542, 318] width 1008 height 485
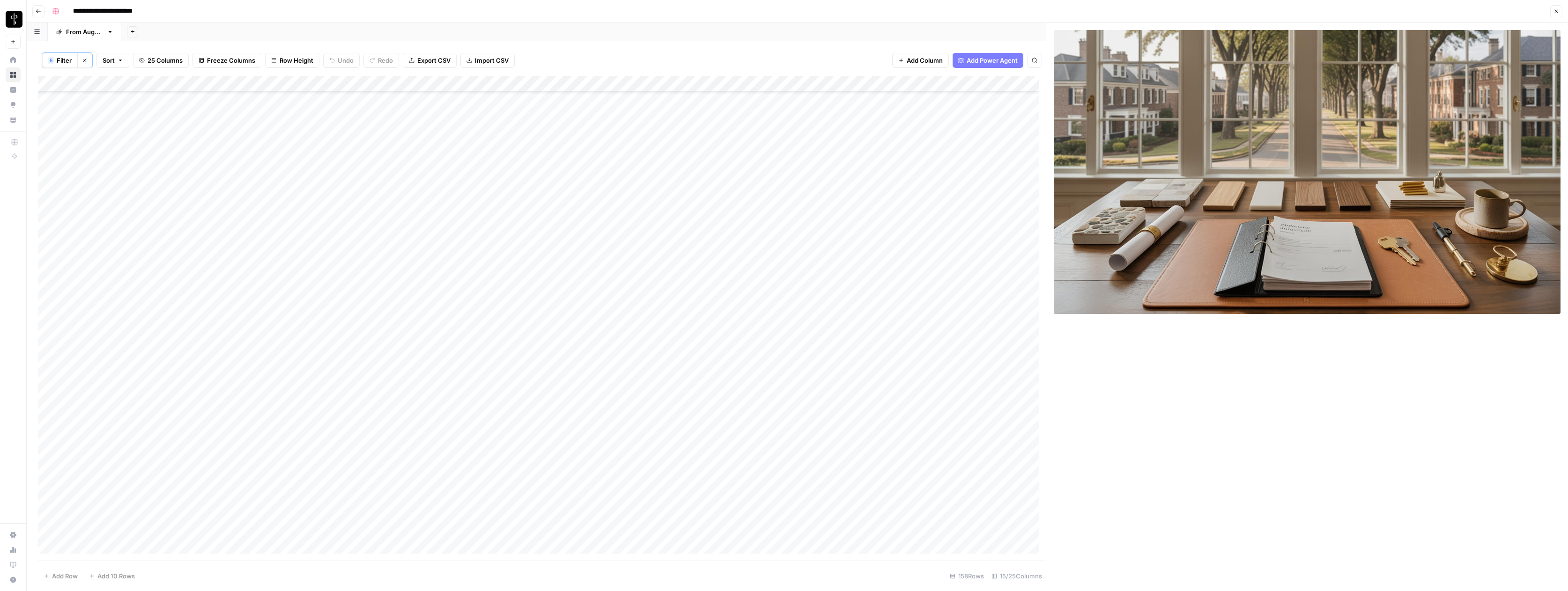
click at [683, 506] on div "Add Column" at bounding box center [542, 318] width 1008 height 485
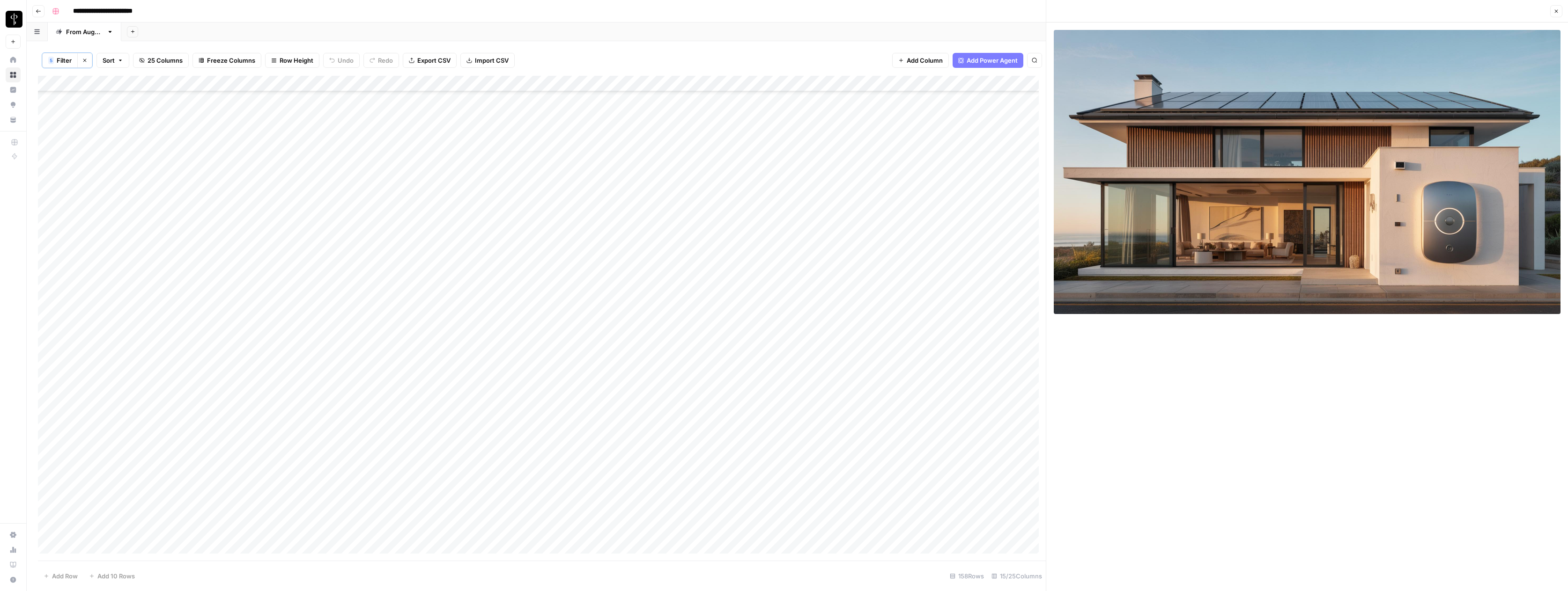
click at [1013, 506] on div "Add Column" at bounding box center [542, 318] width 1008 height 485
click at [1014, 506] on div "Add Column" at bounding box center [542, 318] width 1008 height 485
click at [1020, 506] on button "Do Not Post" at bounding box center [1027, 583] width 41 height 11
click at [958, 506] on div "Add Column" at bounding box center [542, 318] width 1008 height 485
click at [683, 506] on div "Add Column" at bounding box center [542, 318] width 1008 height 485
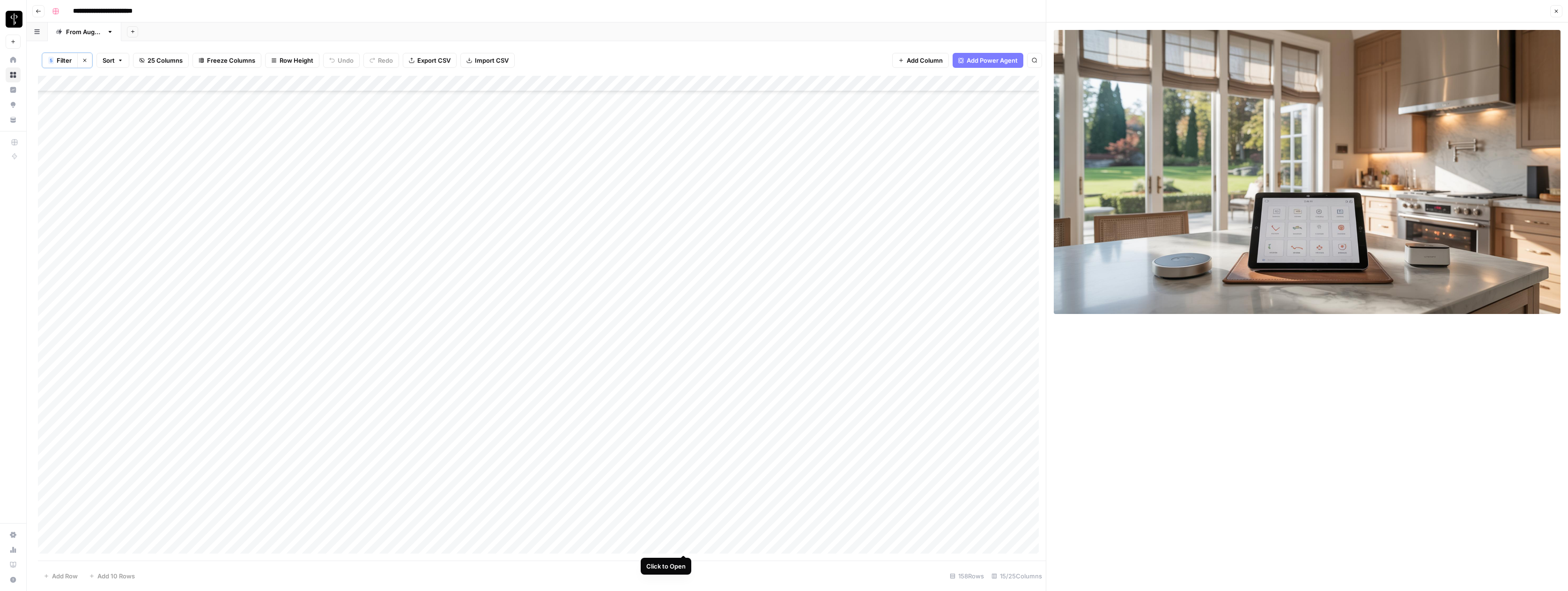
click at [683, 506] on div "Add Column" at bounding box center [542, 318] width 1008 height 485
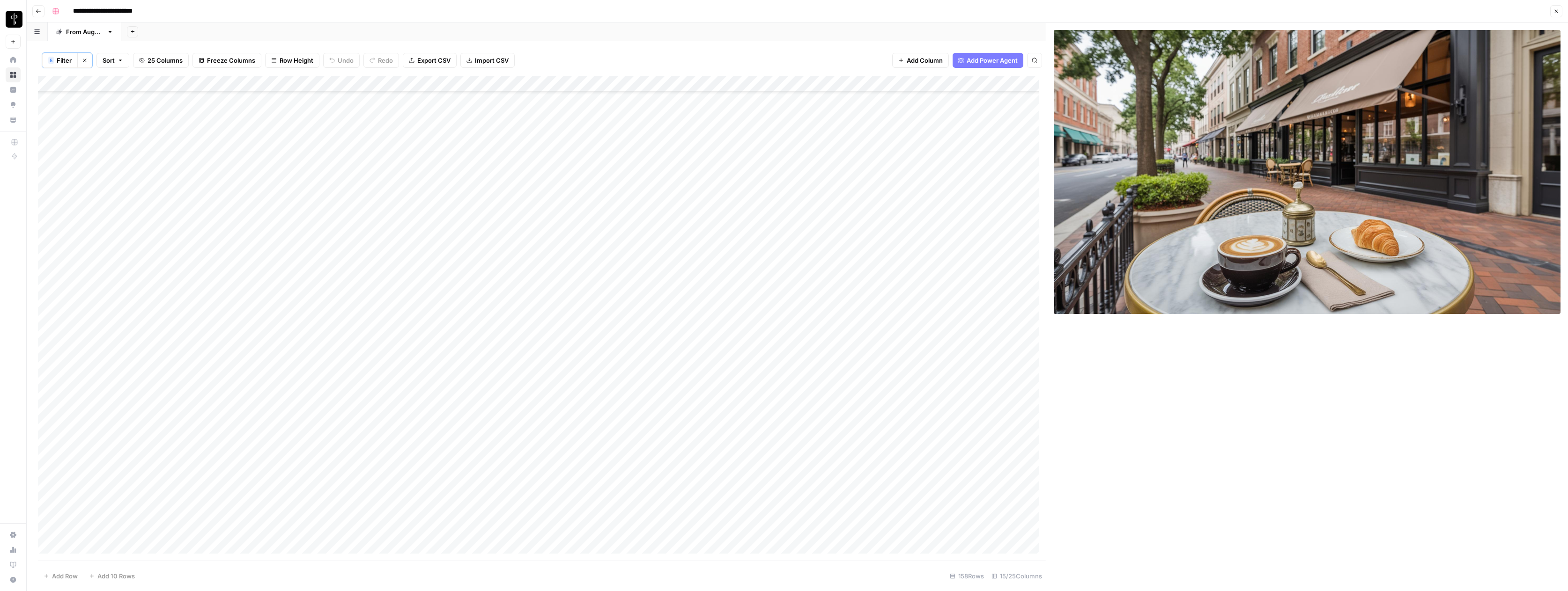
click at [51, 99] on div "Add Column" at bounding box center [542, 318] width 1008 height 485
click at [51, 506] on div "Add Column" at bounding box center [542, 318] width 1008 height 485
click at [49, 506] on div "Add Column" at bounding box center [542, 318] width 1008 height 485
click at [48, 432] on div "Add Column" at bounding box center [542, 318] width 1008 height 485
click at [47, 401] on div "Add Column" at bounding box center [542, 318] width 1008 height 485
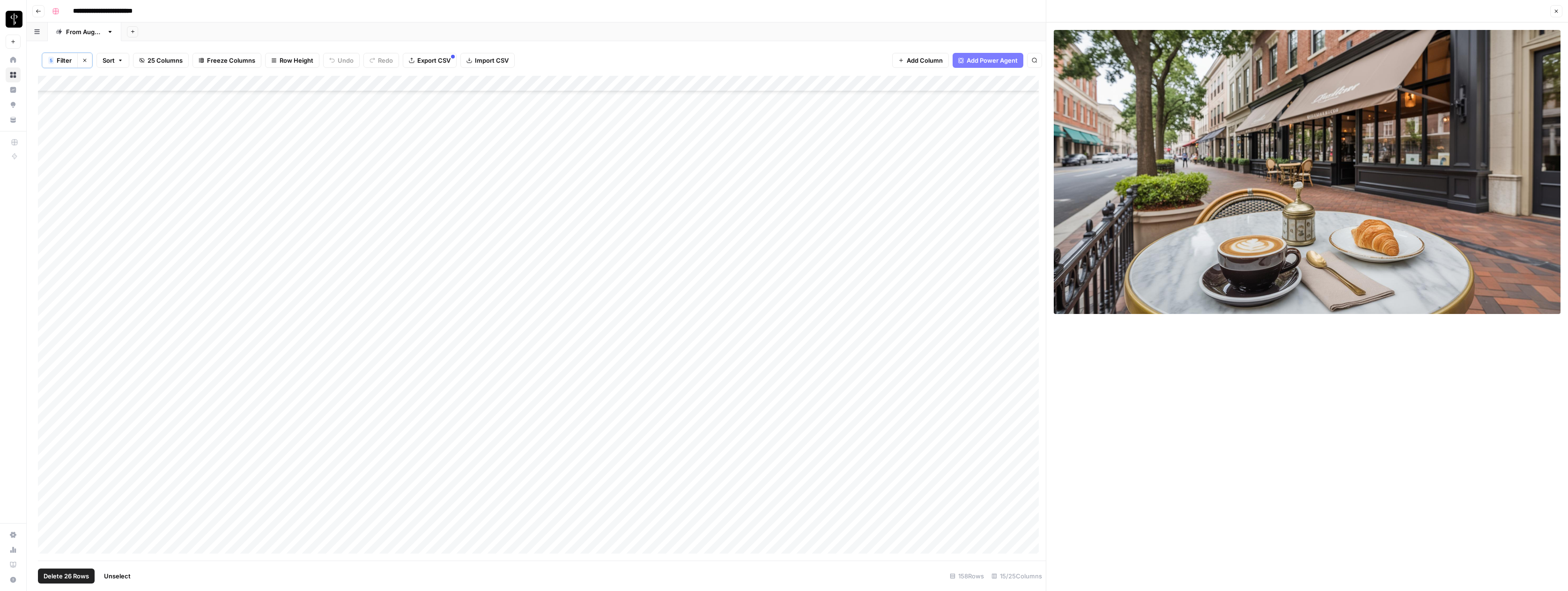
click at [46, 179] on div "Add Column" at bounding box center [542, 318] width 1008 height 485
click at [798, 86] on div "Add Column" at bounding box center [542, 318] width 1008 height 485
click at [867, 162] on span "Selected Rows (25)" at bounding box center [868, 163] width 59 height 10
click at [63, 60] on span "Filter" at bounding box center [64, 60] width 15 height 10
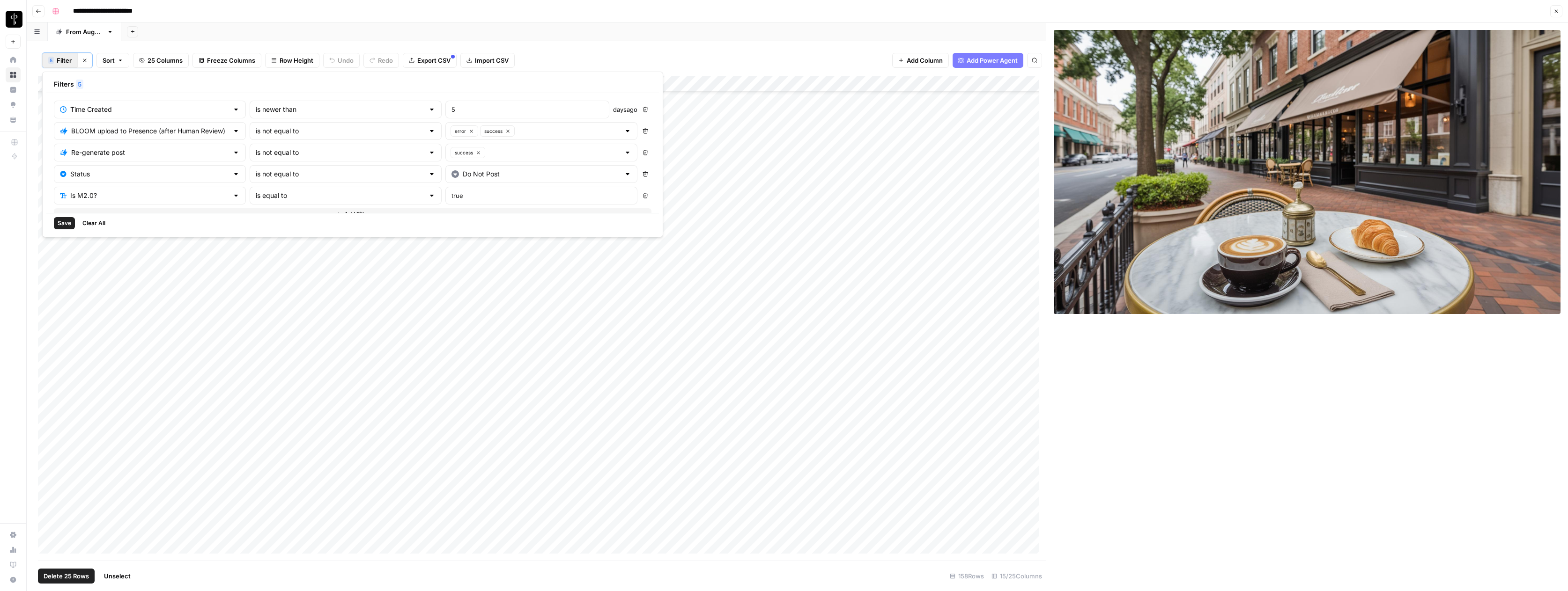
click at [67, 224] on span "Save" at bounding box center [64, 223] width 13 height 8
click at [683, 98] on div "Add Column" at bounding box center [542, 318] width 1008 height 485
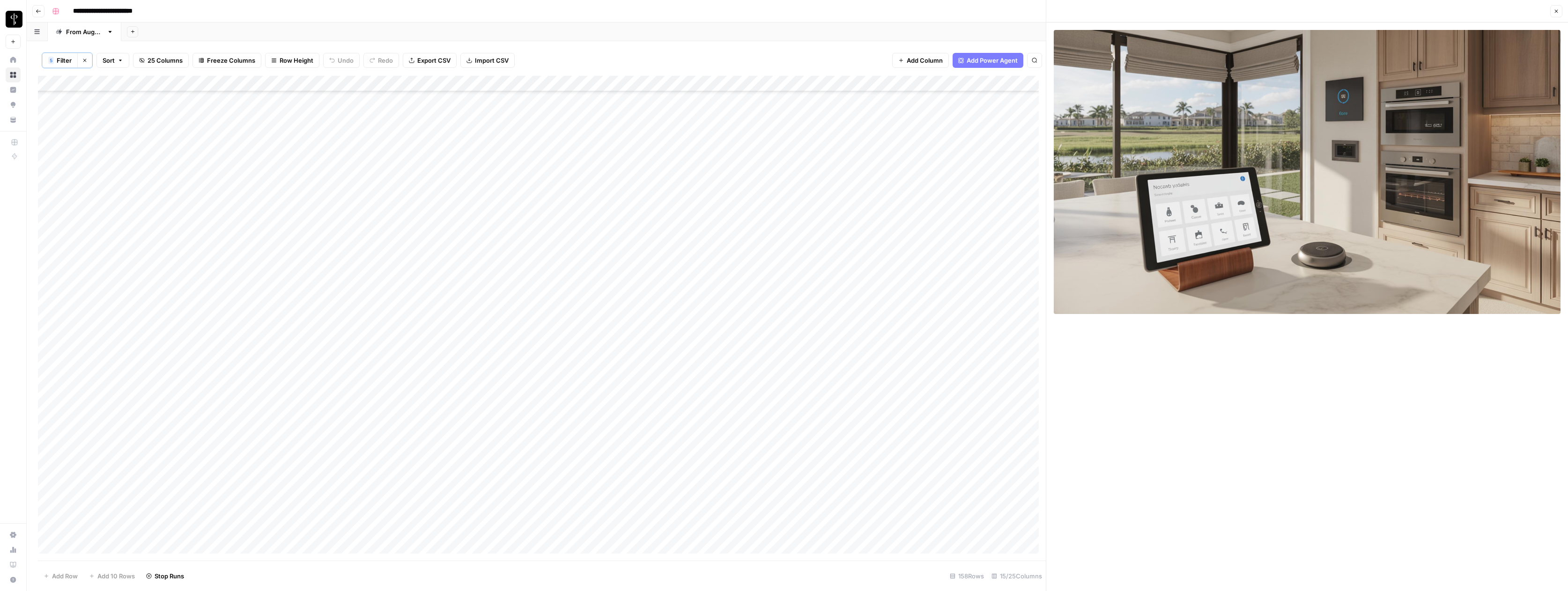
click at [960, 99] on div "Add Column" at bounding box center [542, 318] width 1008 height 485
click at [1014, 101] on div "Add Column" at bounding box center [542, 318] width 1008 height 485
click at [1014, 101] on div "Add Column" at bounding box center [542, 318] width 1008 height 485
click at [1025, 169] on button "Do Not Post" at bounding box center [1027, 170] width 41 height 11
click at [684, 115] on div "Add Column" at bounding box center [542, 318] width 1008 height 485
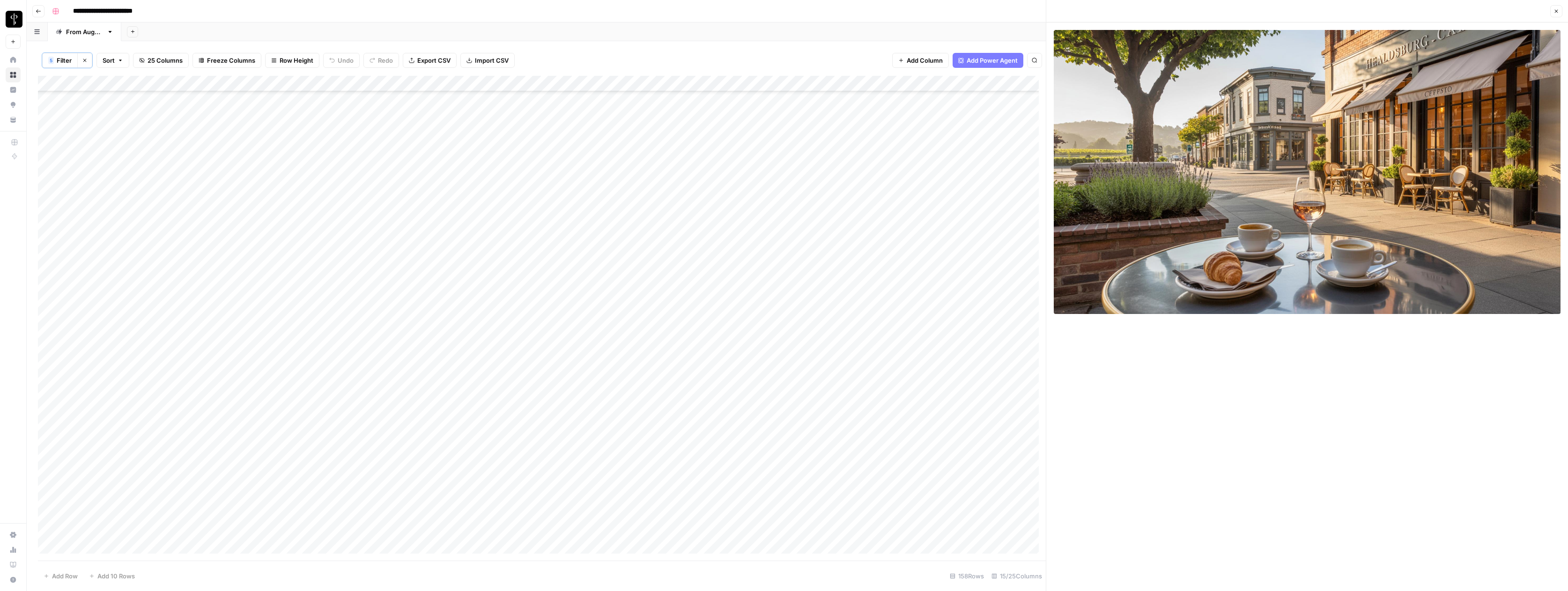
click at [683, 130] on div "Add Column" at bounding box center [542, 318] width 1008 height 485
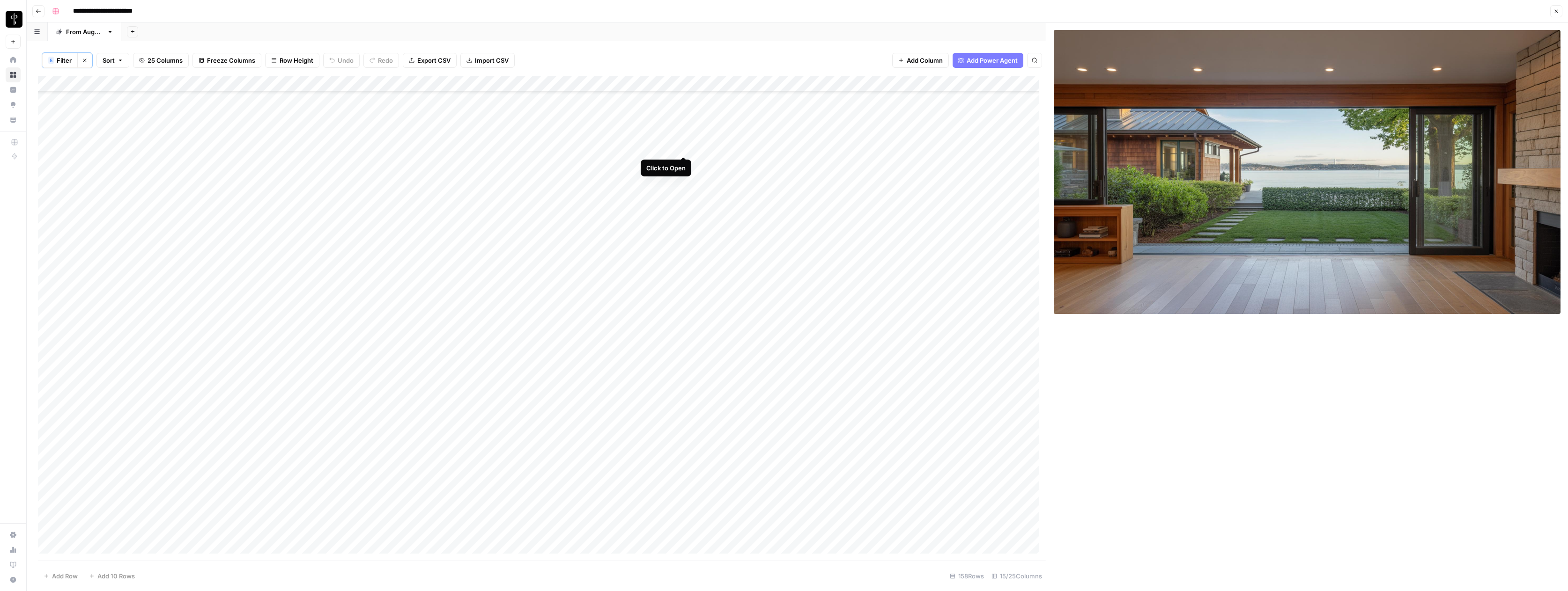
click at [684, 146] on div "Add Column" at bounding box center [542, 318] width 1008 height 485
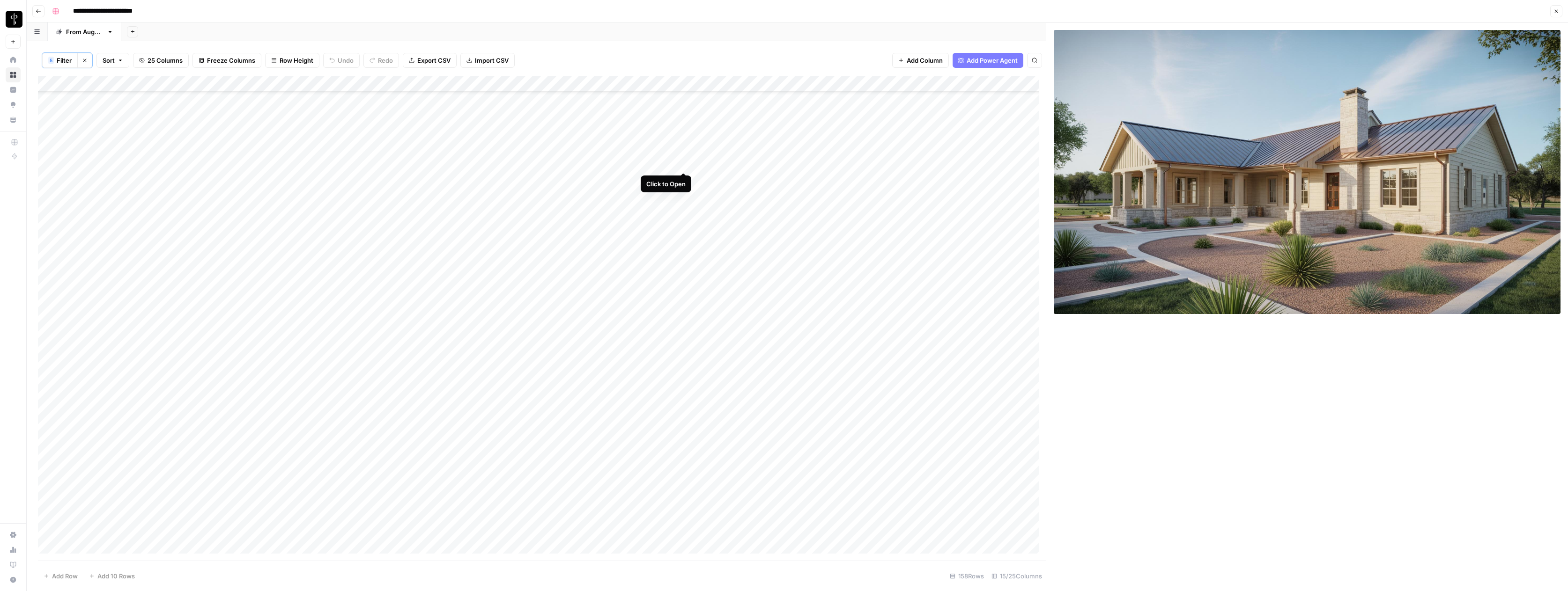
click at [683, 165] on div "Add Column" at bounding box center [542, 318] width 1008 height 485
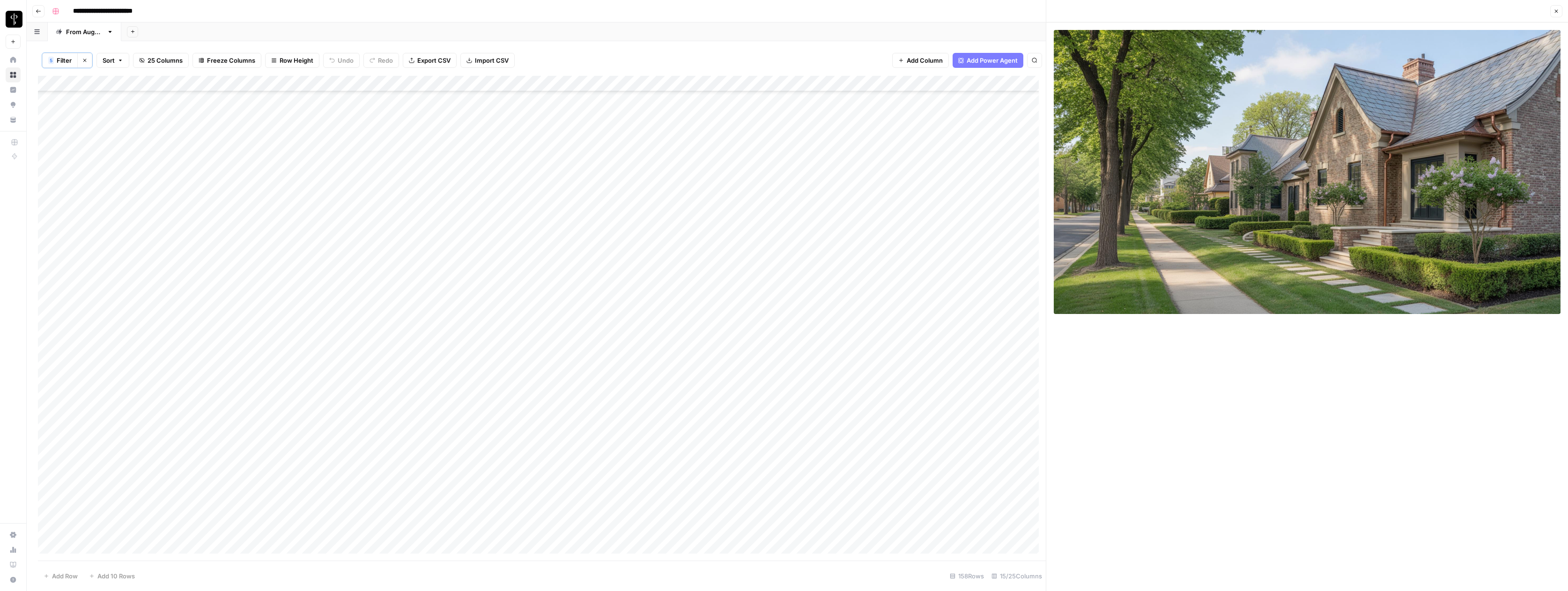
click at [683, 178] on div "Add Column" at bounding box center [542, 318] width 1008 height 485
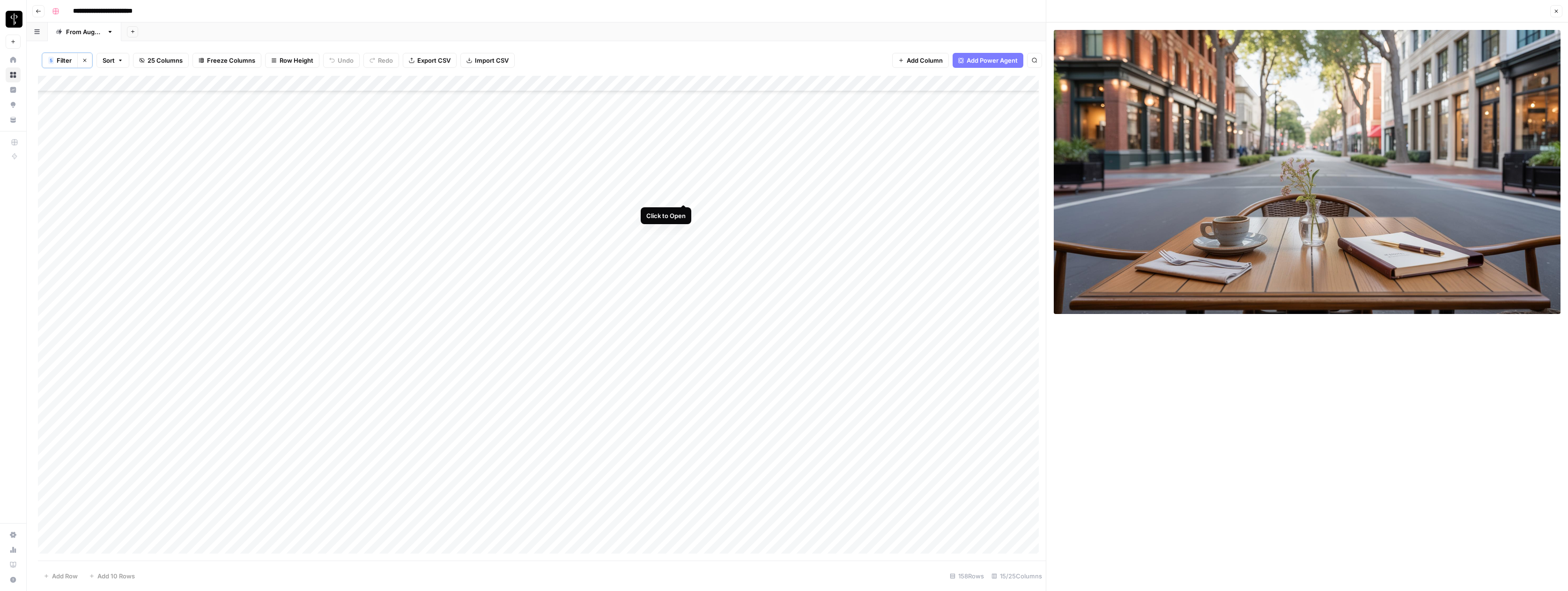
click at [684, 194] on div "Add Column" at bounding box center [542, 318] width 1008 height 485
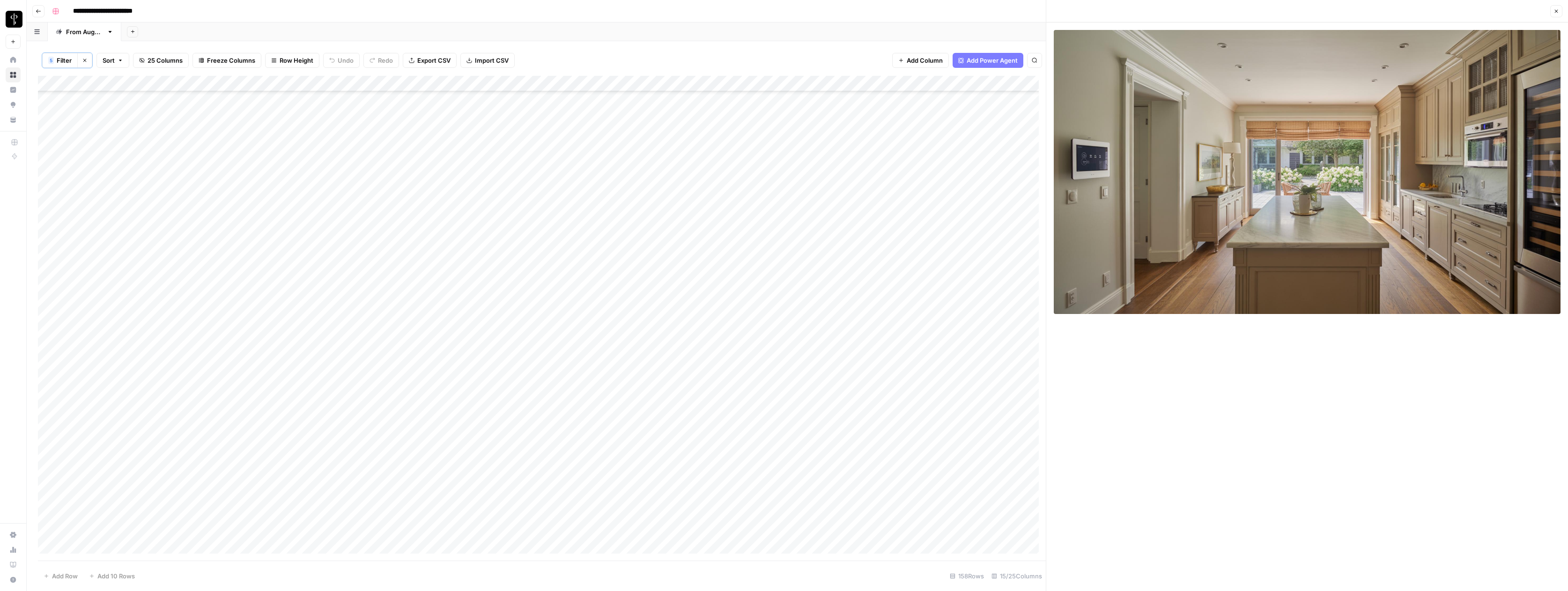
click at [684, 146] on div "Add Column" at bounding box center [542, 318] width 1008 height 485
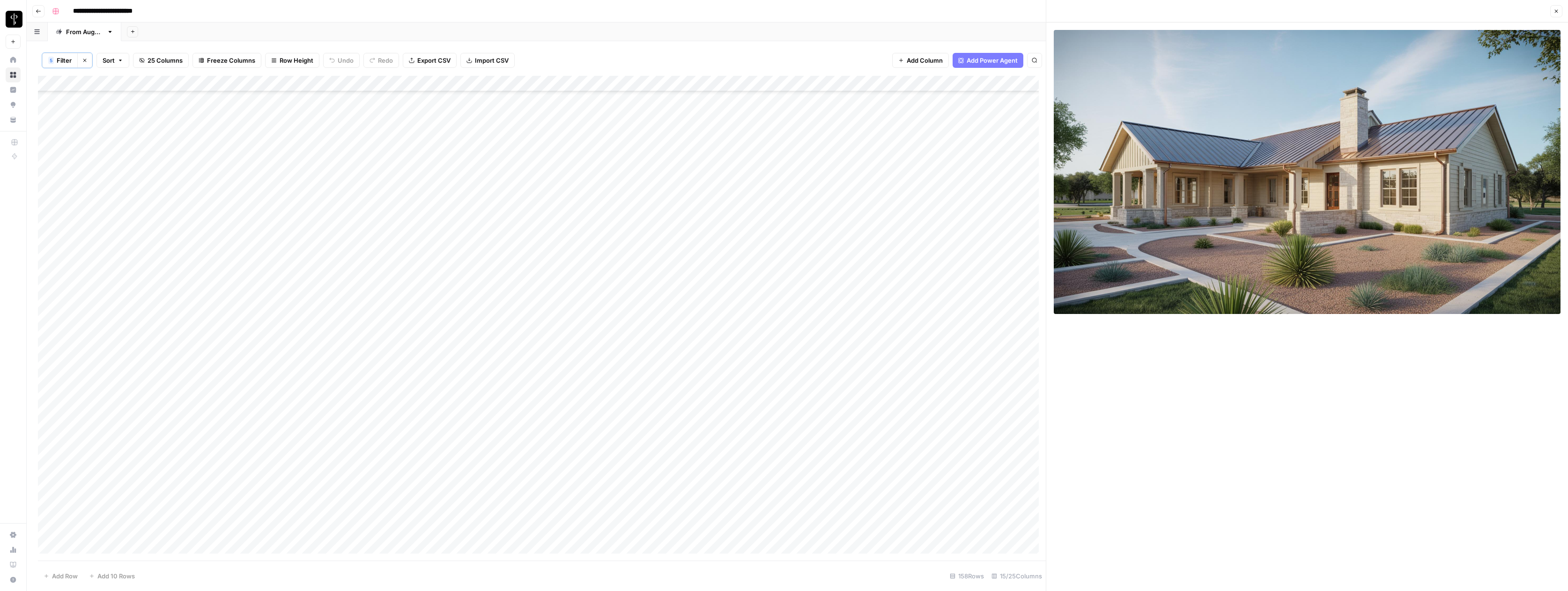
click at [683, 132] on div "Add Column" at bounding box center [542, 318] width 1008 height 485
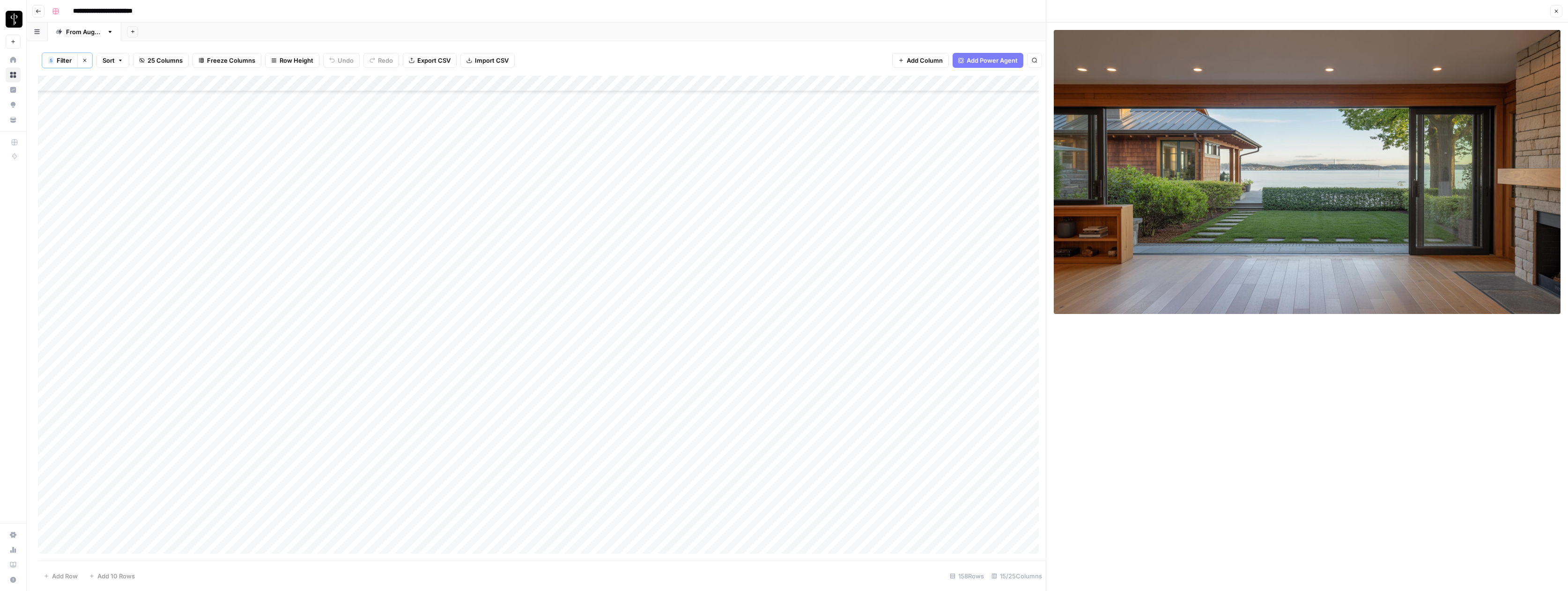
click at [684, 117] on div "Add Column" at bounding box center [542, 318] width 1008 height 485
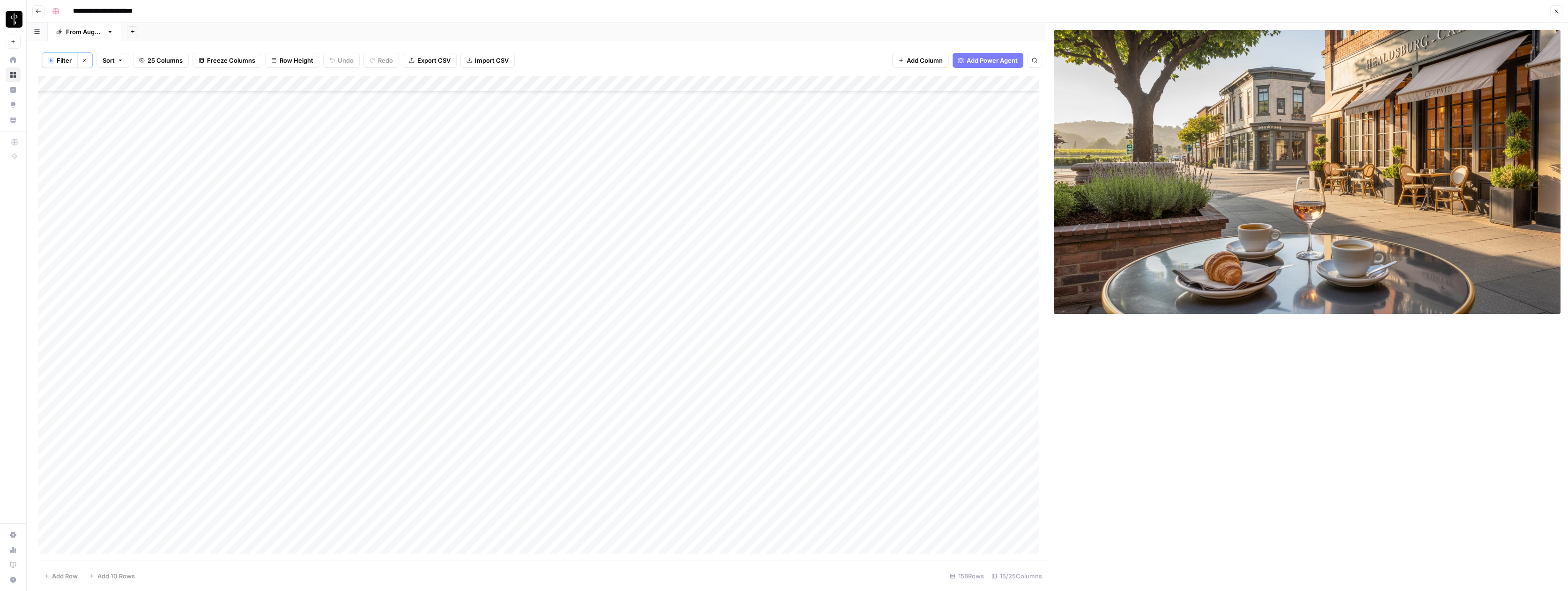
click at [960, 115] on div "Add Column" at bounding box center [542, 318] width 1008 height 485
click at [1017, 116] on div "Add Column" at bounding box center [542, 318] width 1008 height 485
click at [1015, 115] on div "Add Column" at bounding box center [542, 318] width 1008 height 485
click at [1022, 182] on button "Do Not Post" at bounding box center [1027, 186] width 41 height 11
click at [683, 162] on div "Add Column" at bounding box center [542, 318] width 1008 height 485
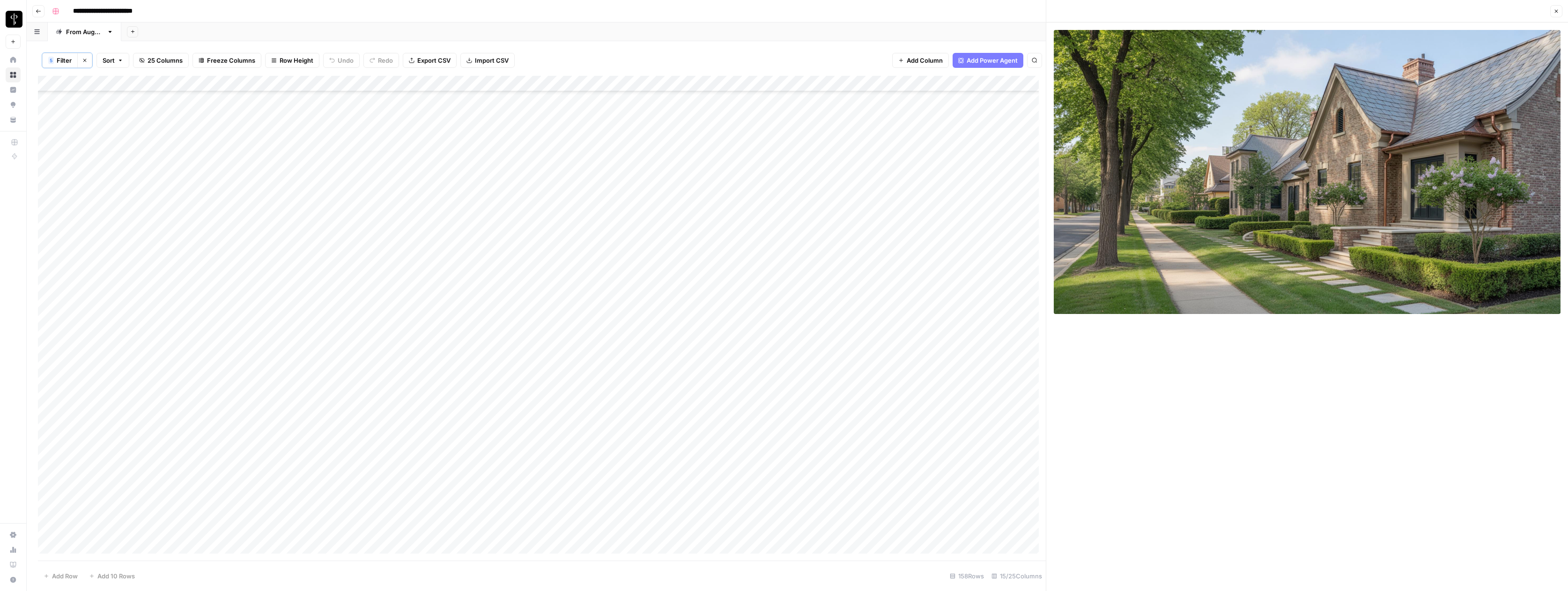
click at [684, 178] on div "Add Column" at bounding box center [542, 318] width 1008 height 485
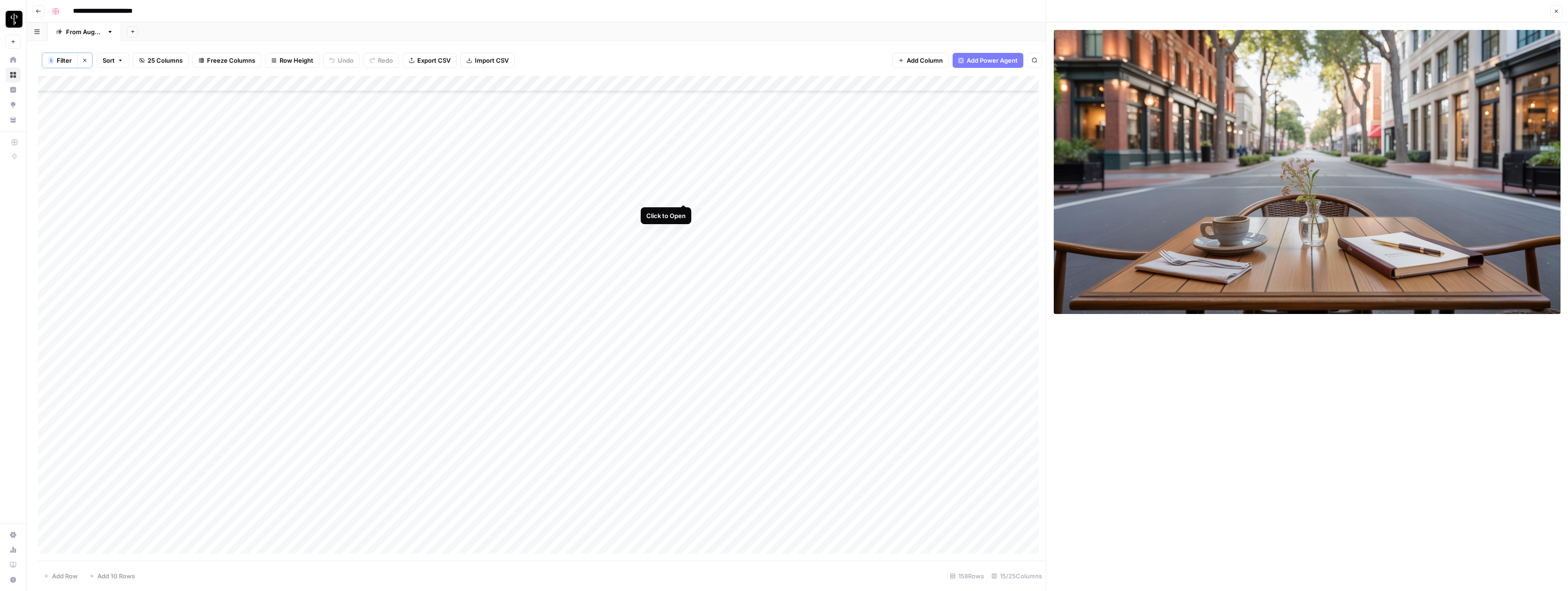
click at [684, 193] on div "Add Column" at bounding box center [542, 318] width 1008 height 485
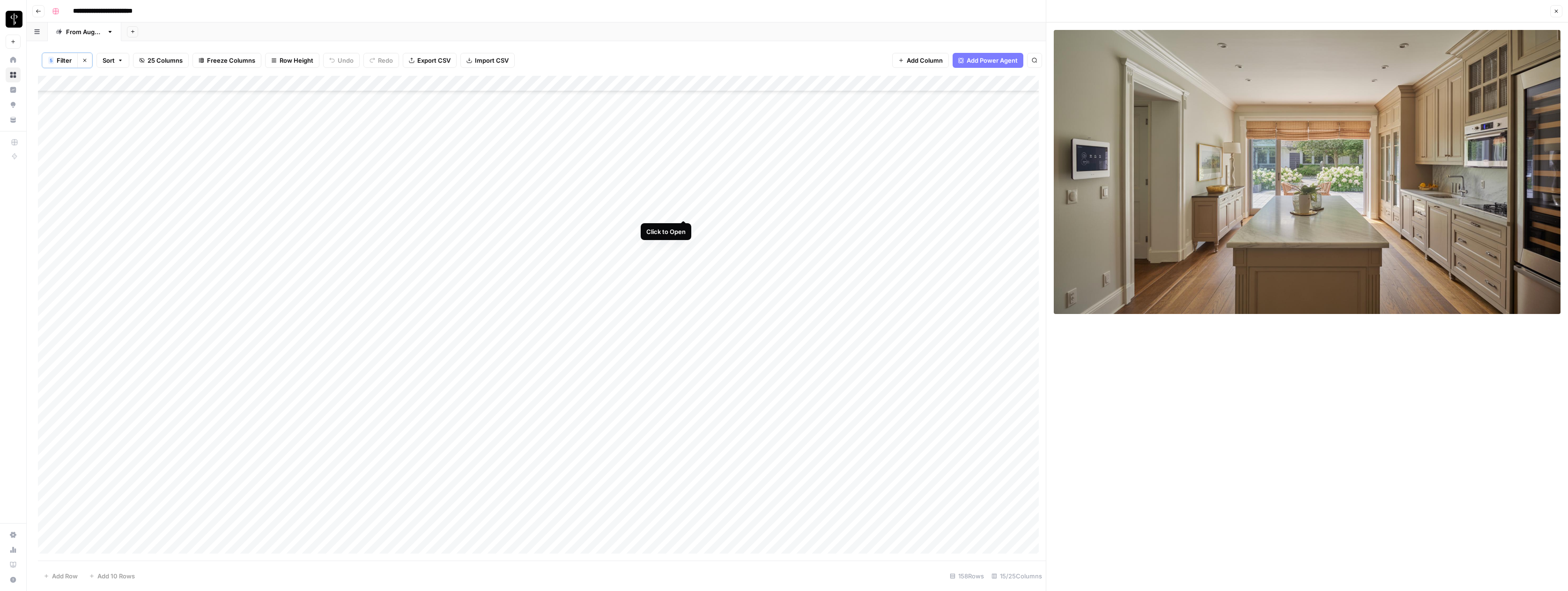
click at [685, 210] on div "Add Column" at bounding box center [542, 318] width 1008 height 485
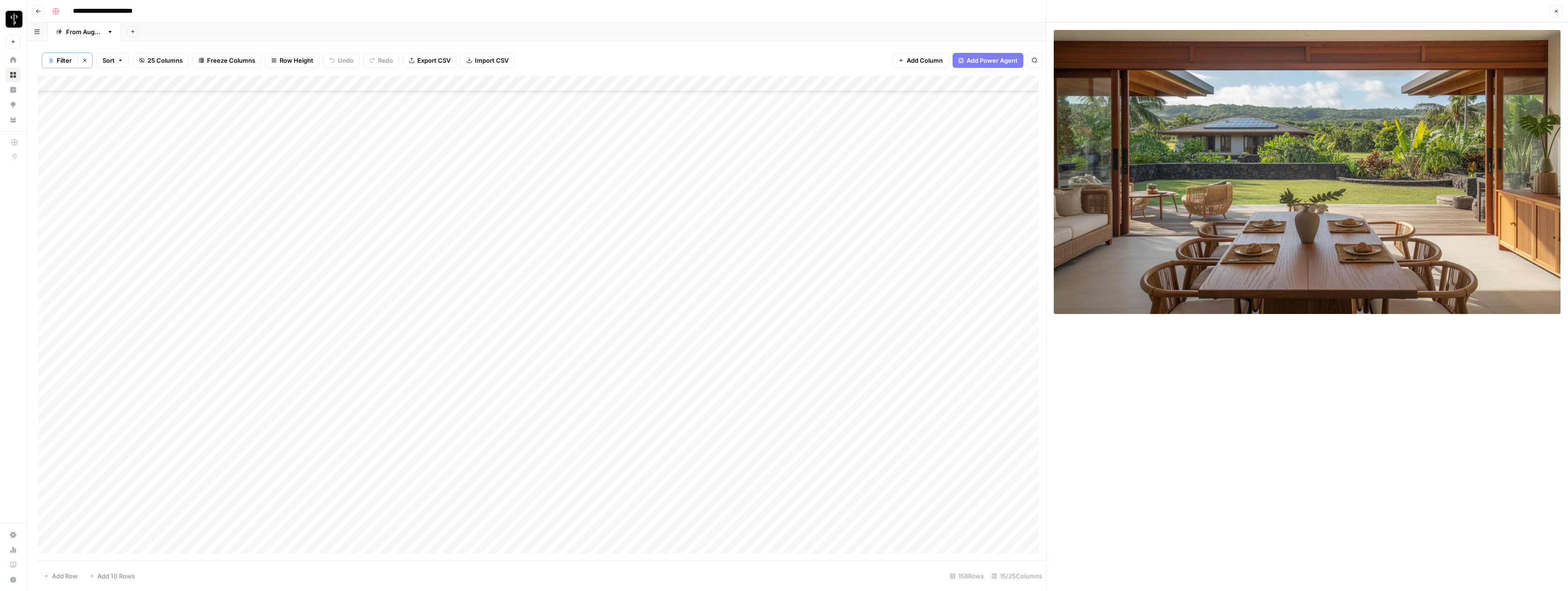
click at [683, 227] on div "Add Column" at bounding box center [542, 318] width 1008 height 485
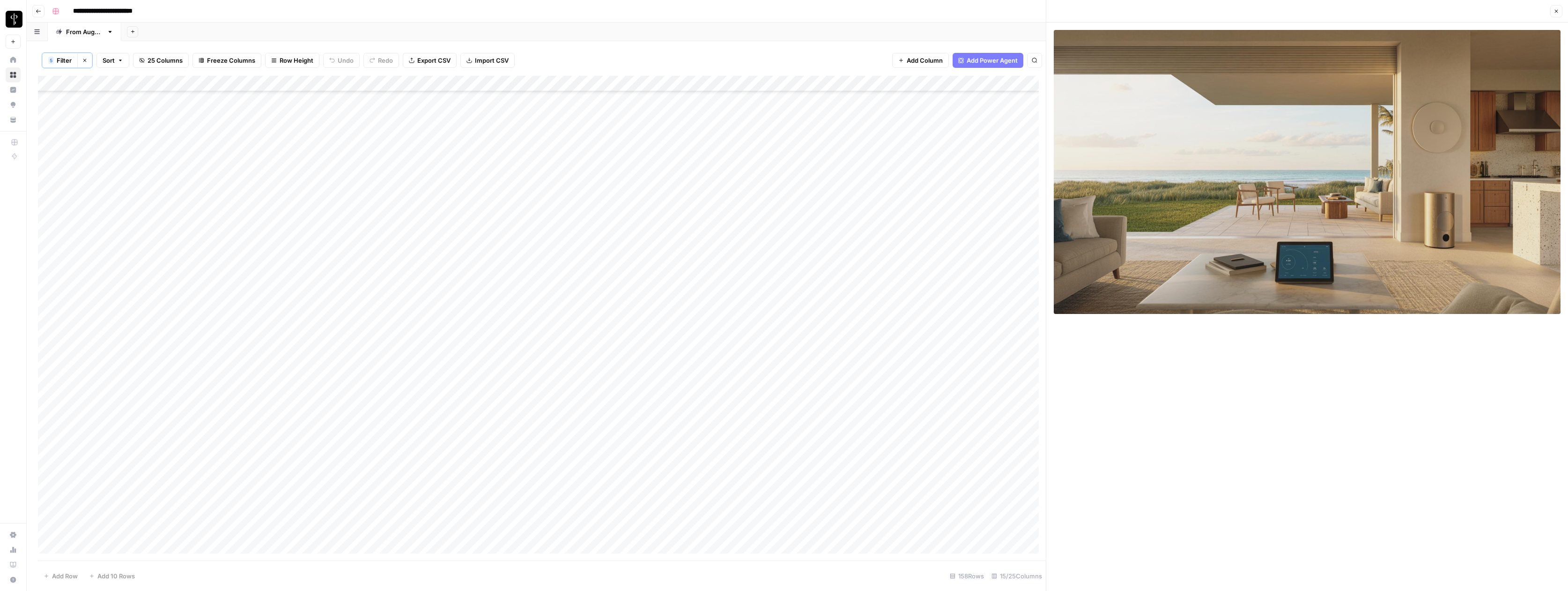
click at [683, 243] on div "Add Column" at bounding box center [542, 318] width 1008 height 485
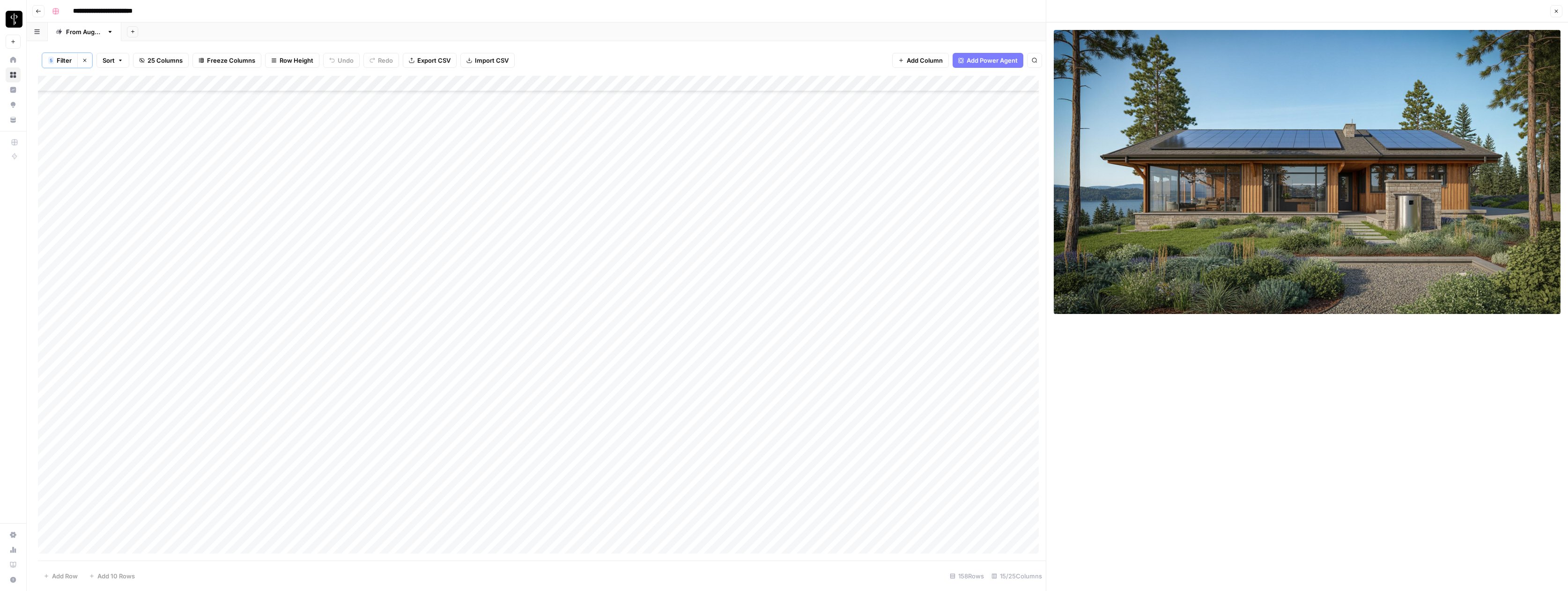
click at [683, 258] on div "Add Column" at bounding box center [542, 318] width 1008 height 485
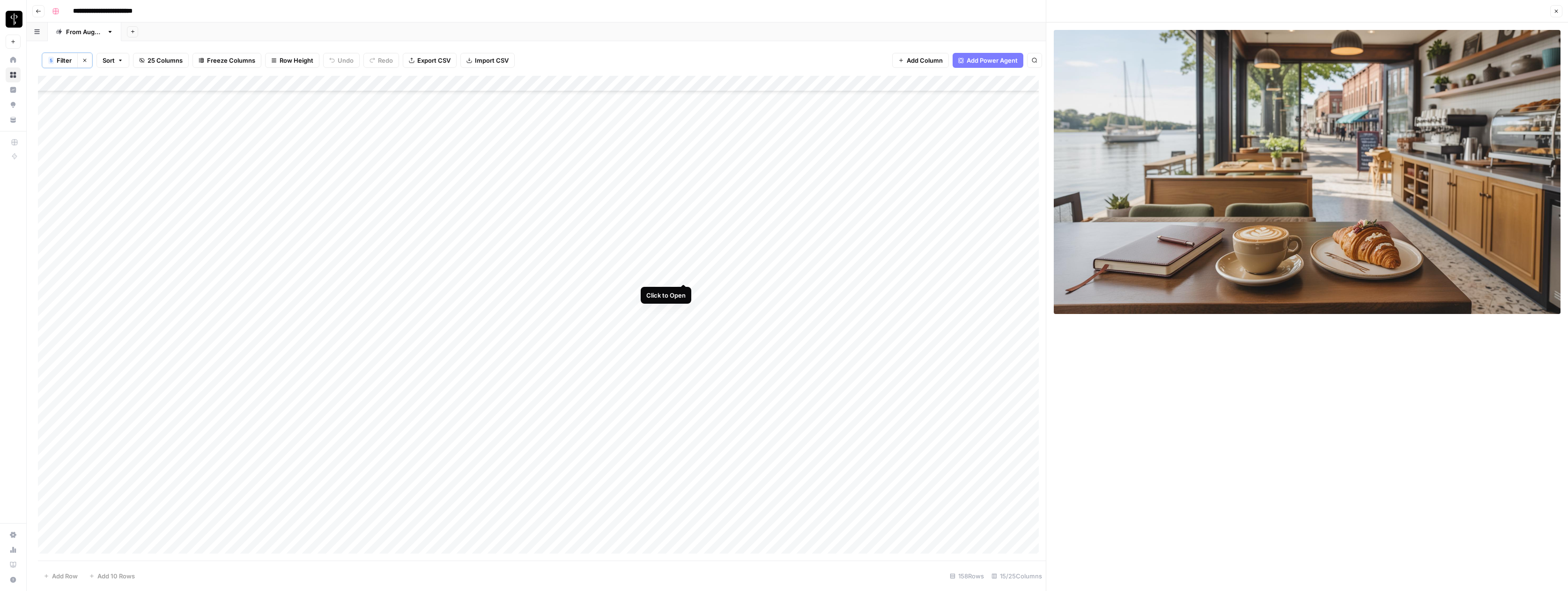
click at [684, 272] on div "Add Column" at bounding box center [542, 318] width 1008 height 485
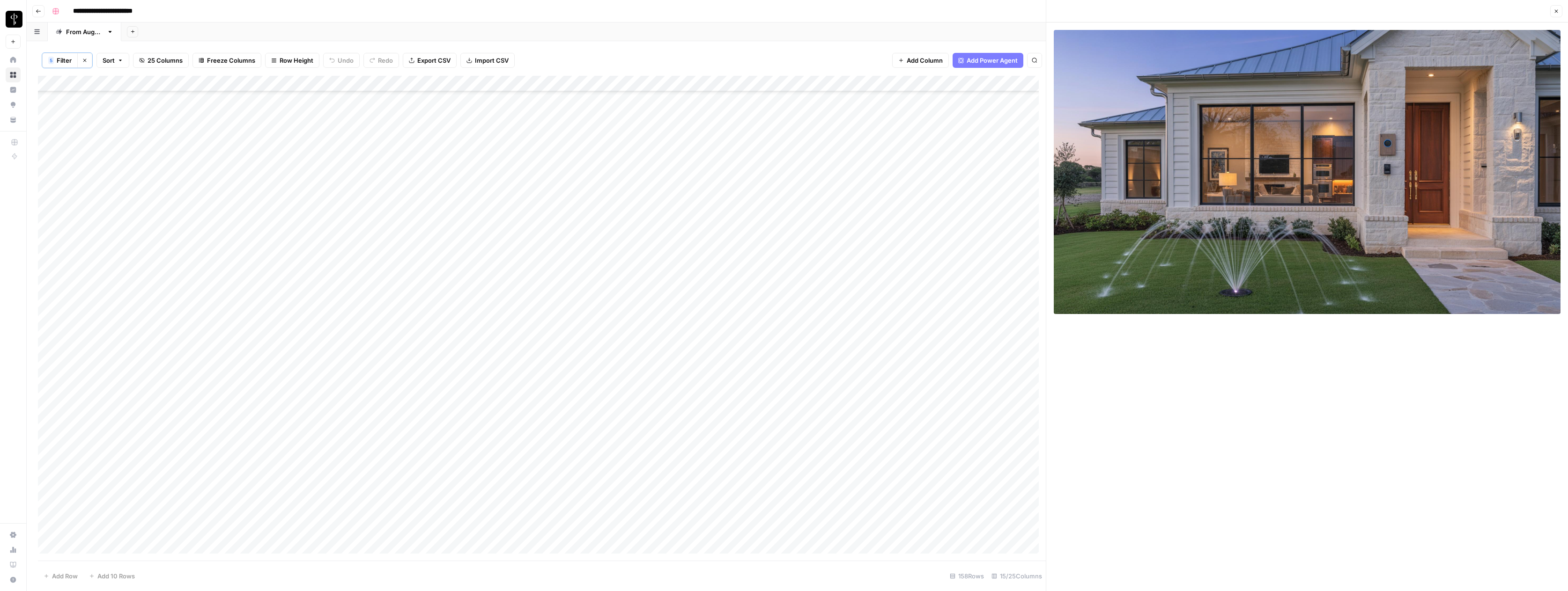
click at [959, 272] on div "Add Column" at bounding box center [542, 318] width 1008 height 485
click at [1006, 274] on div "Add Column" at bounding box center [542, 318] width 1008 height 485
click at [1009, 275] on div "Add Column" at bounding box center [542, 318] width 1008 height 485
click at [1024, 340] on button "Do Not Post" at bounding box center [1027, 345] width 41 height 11
click at [683, 290] on div "Add Column" at bounding box center [542, 318] width 1008 height 485
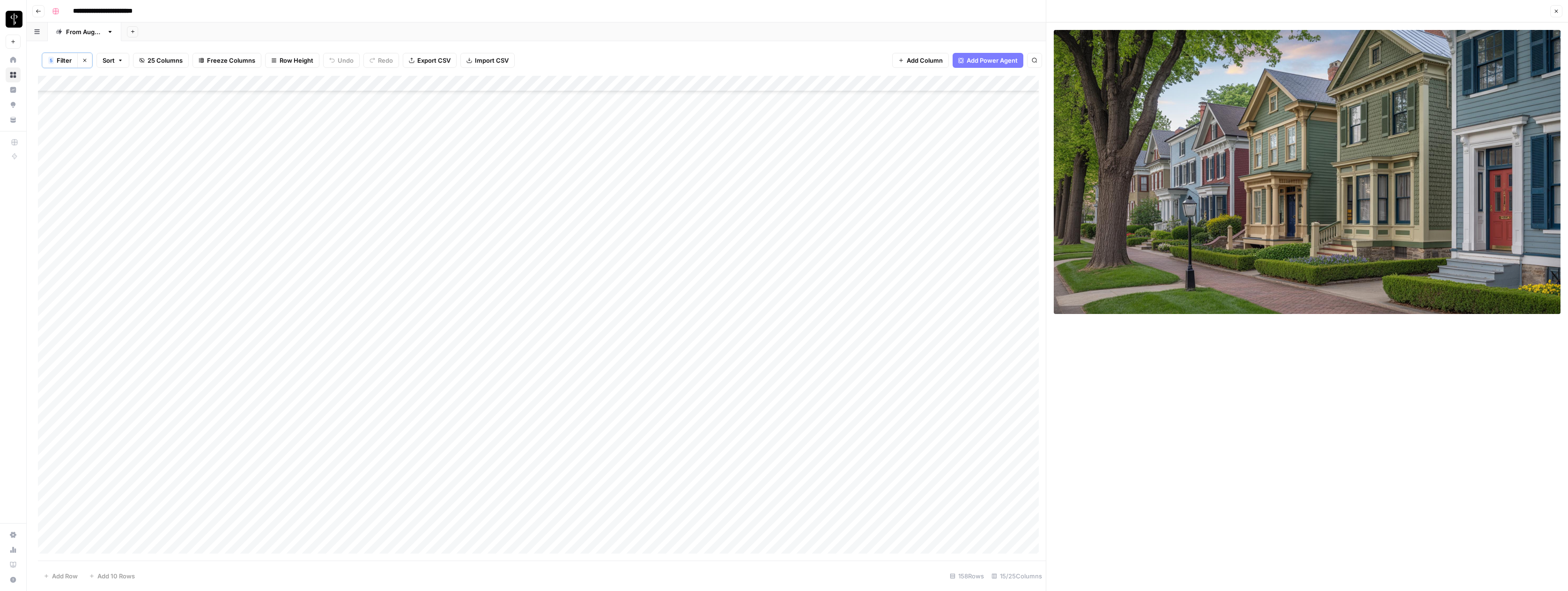
scroll to position [922, 0]
click at [683, 305] on div "Add Column" at bounding box center [542, 318] width 1008 height 485
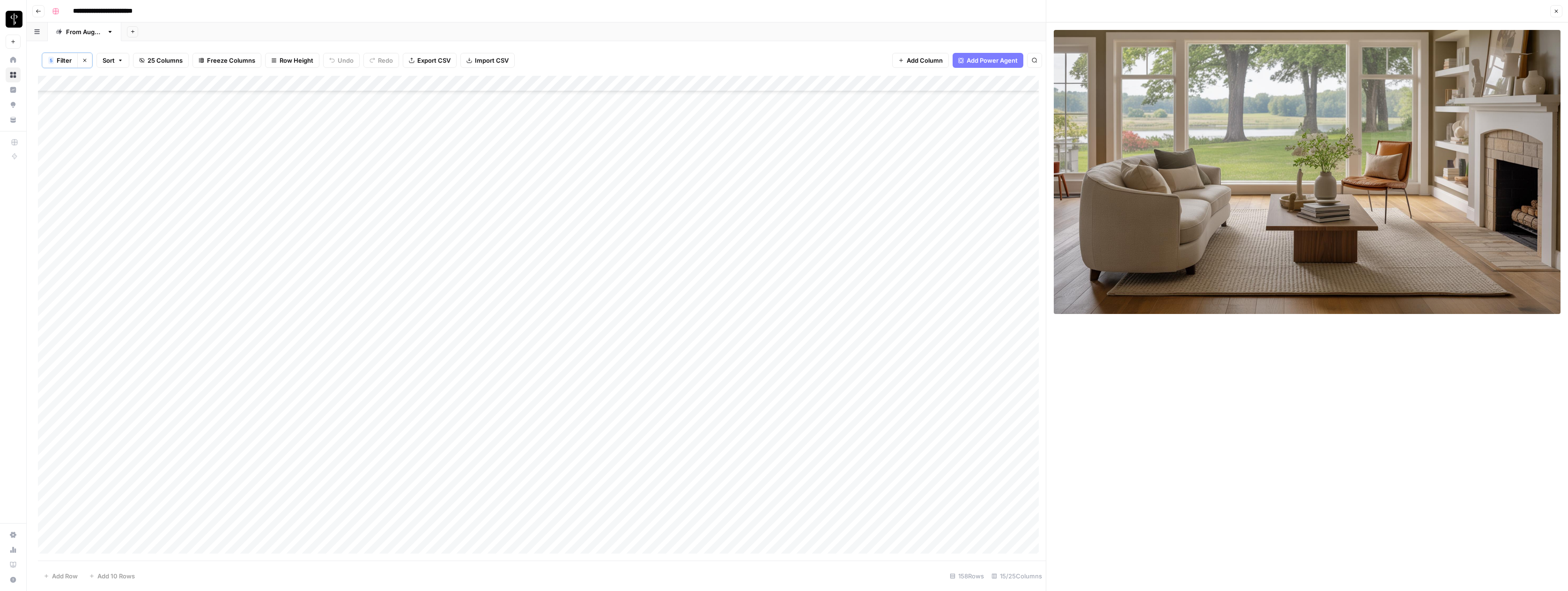
click at [684, 322] on div "Add Column" at bounding box center [542, 318] width 1008 height 485
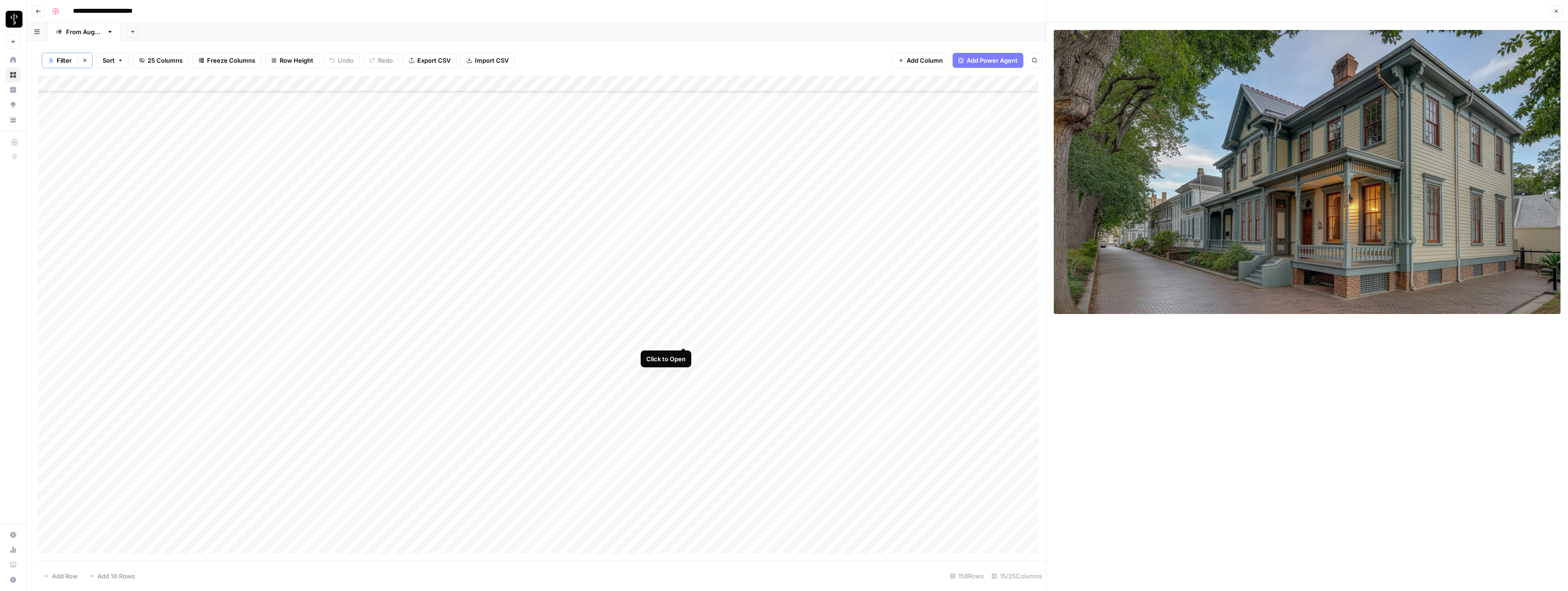
click at [683, 340] on div "Add Column" at bounding box center [542, 318] width 1008 height 485
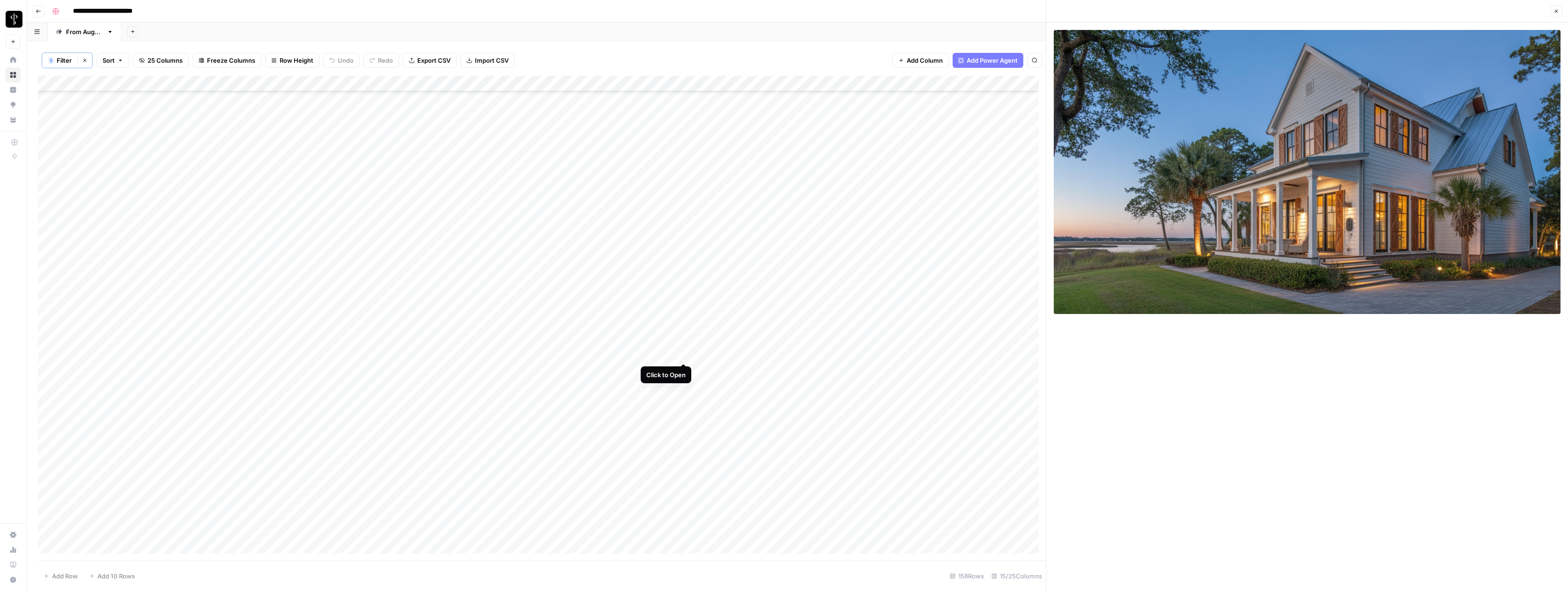
click at [683, 353] on div "Add Column" at bounding box center [542, 318] width 1008 height 485
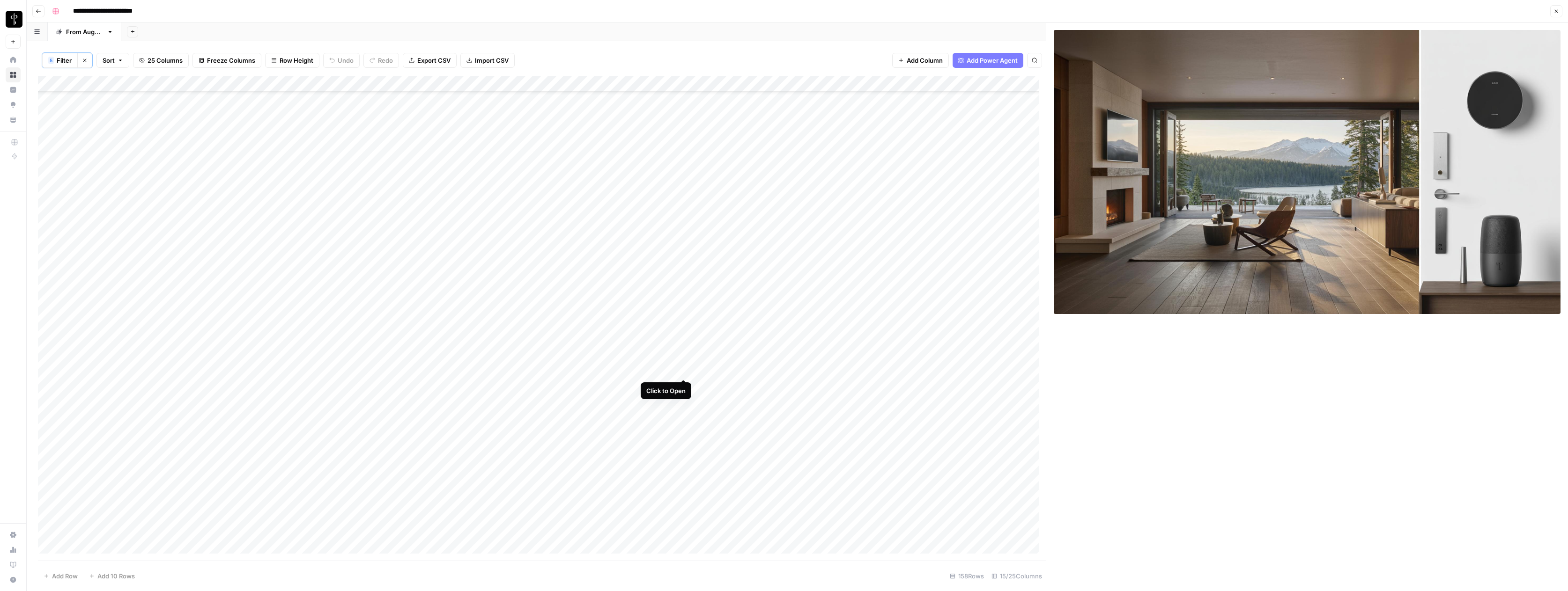
click at [683, 370] on div "Add Column" at bounding box center [542, 318] width 1008 height 485
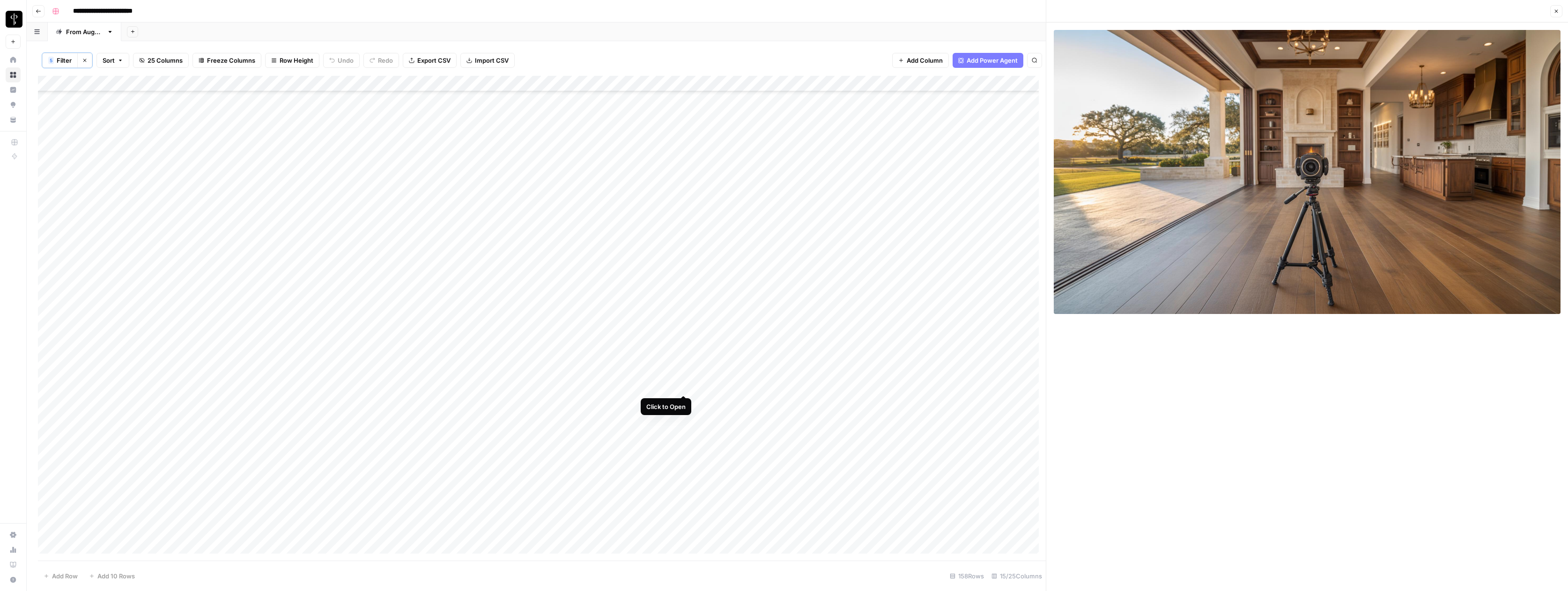
click at [684, 384] on div "Add Column" at bounding box center [542, 318] width 1008 height 485
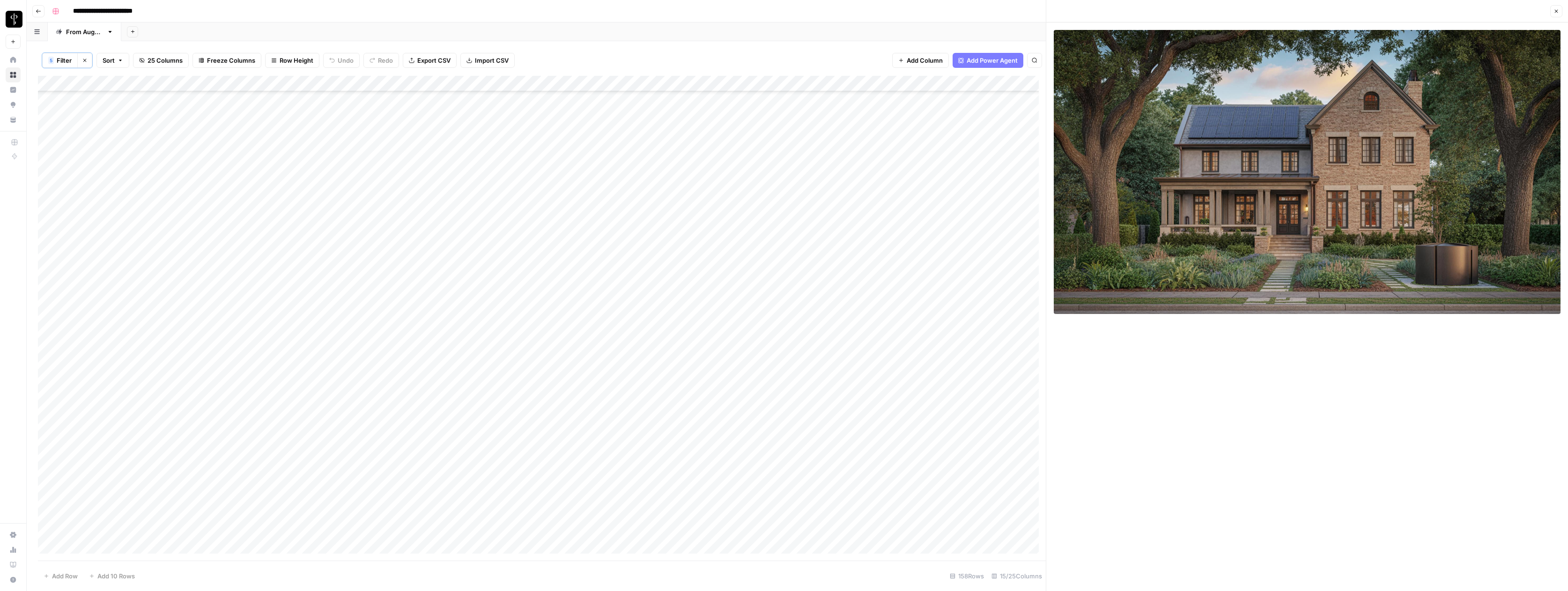
click at [683, 402] on div "Add Column" at bounding box center [542, 318] width 1008 height 485
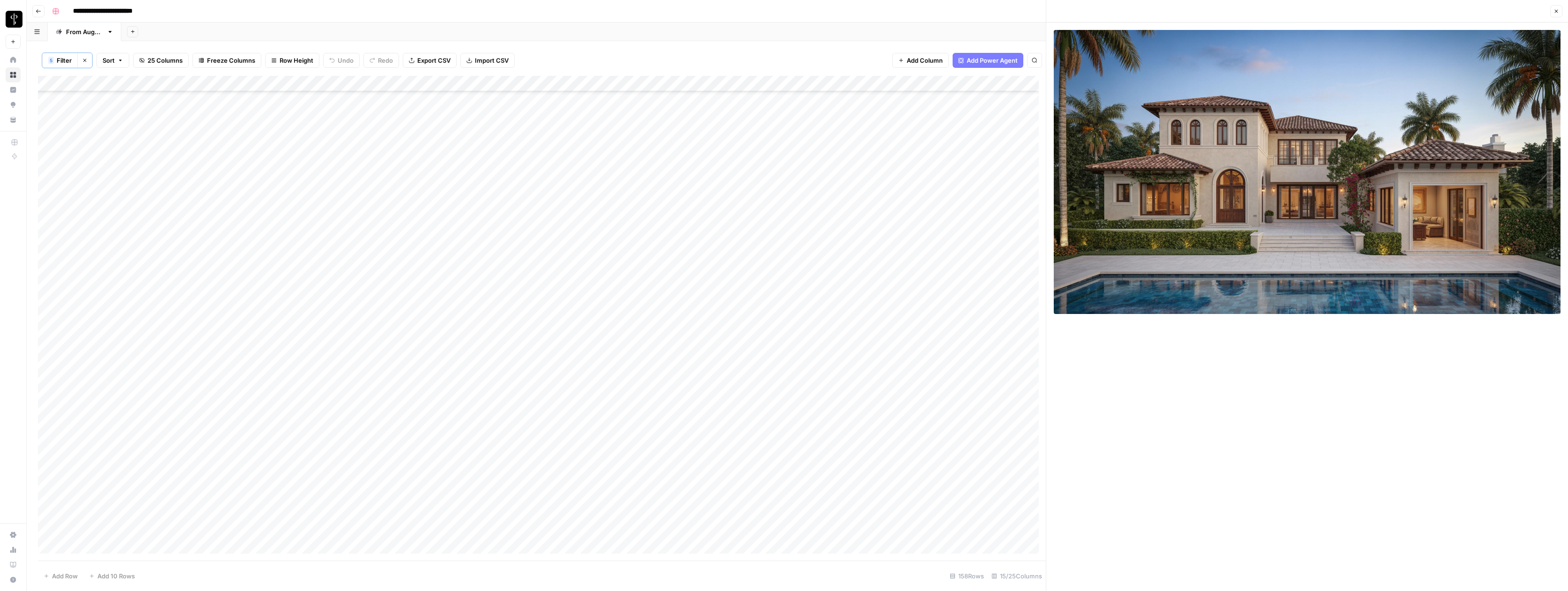
click at [683, 416] on div "Add Column" at bounding box center [542, 318] width 1008 height 485
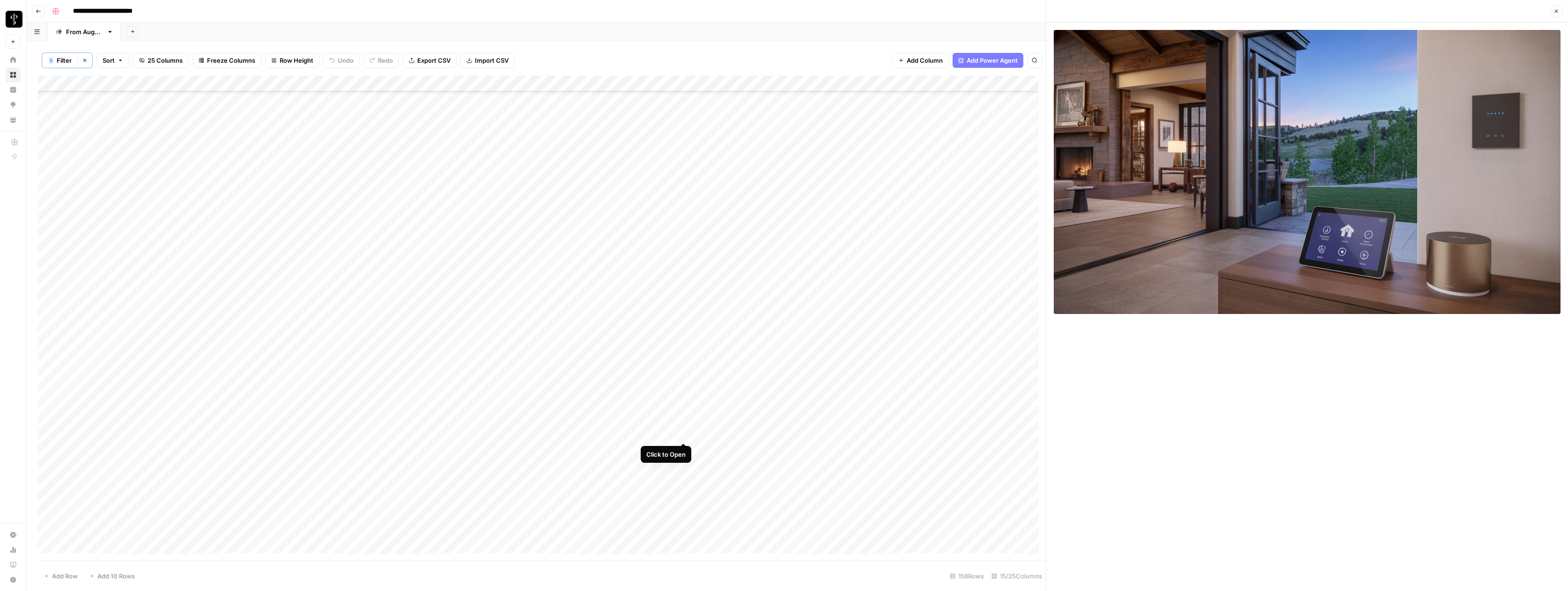
click at [684, 434] on div "Add Column" at bounding box center [542, 318] width 1008 height 485
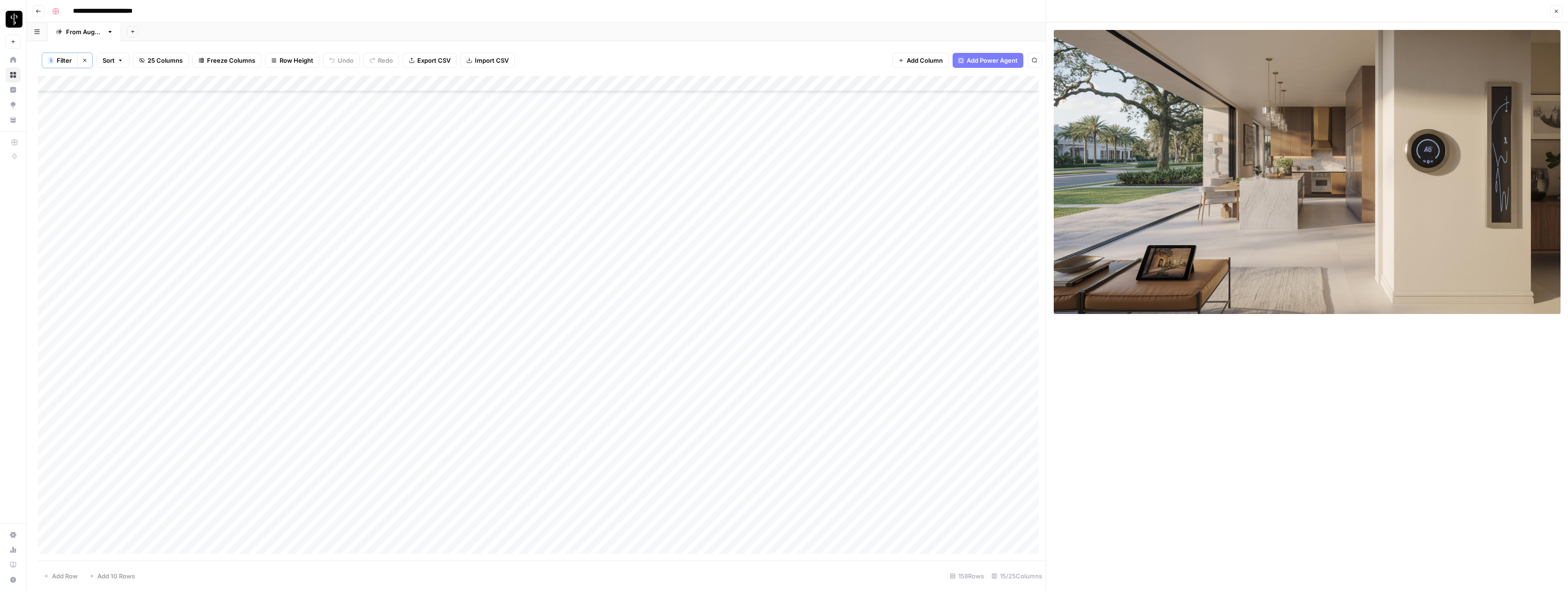
click at [959, 435] on div "Add Column" at bounding box center [542, 318] width 1008 height 485
click at [1020, 431] on div "Add Column" at bounding box center [542, 318] width 1008 height 485
click at [1018, 433] on div "Add Column" at bounding box center [542, 318] width 1008 height 485
click at [1023, 501] on button "Do Not Post" at bounding box center [1027, 504] width 41 height 11
click at [683, 450] on div "Add Column" at bounding box center [542, 318] width 1008 height 485
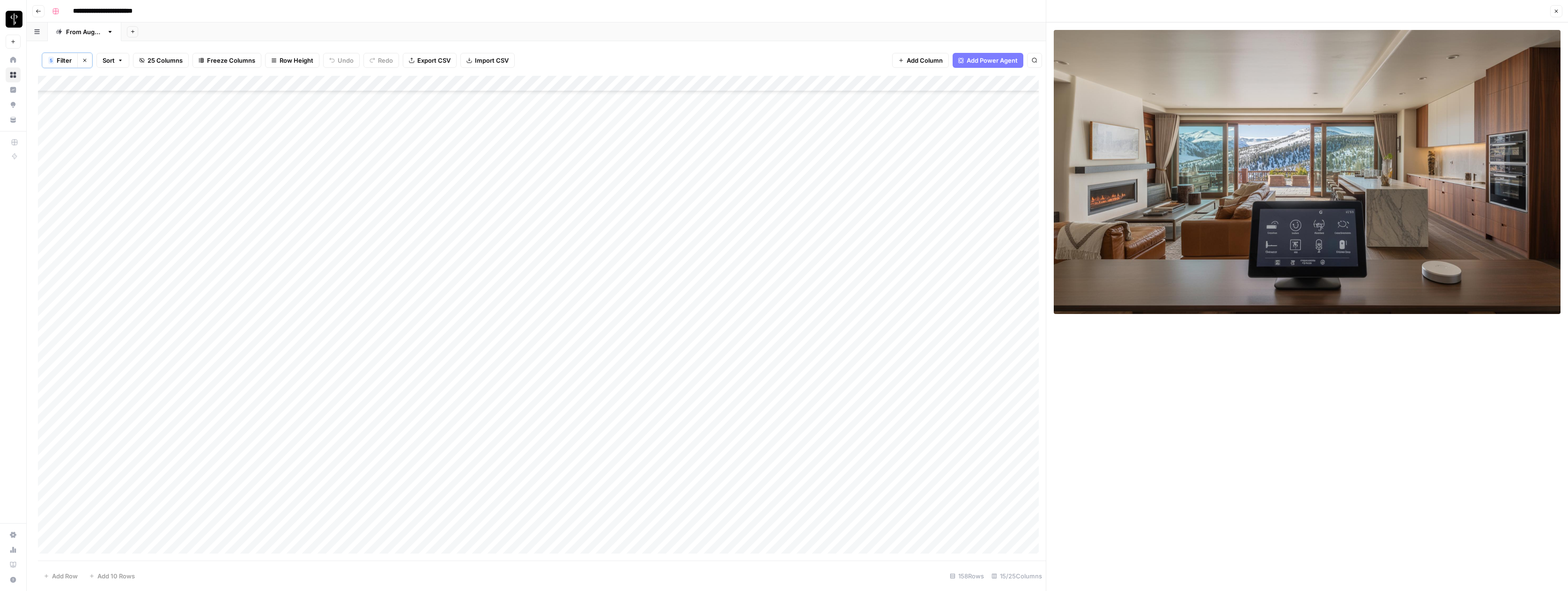
click at [960, 448] on div "Add Column" at bounding box center [542, 318] width 1008 height 485
click at [1006, 451] on div "Add Column" at bounding box center [542, 318] width 1008 height 485
click at [1010, 449] on div "Add Column" at bounding box center [542, 318] width 1008 height 485
click at [1026, 523] on button "Do Not Post" at bounding box center [1027, 519] width 41 height 11
click at [682, 465] on div "Add Column" at bounding box center [542, 318] width 1008 height 485
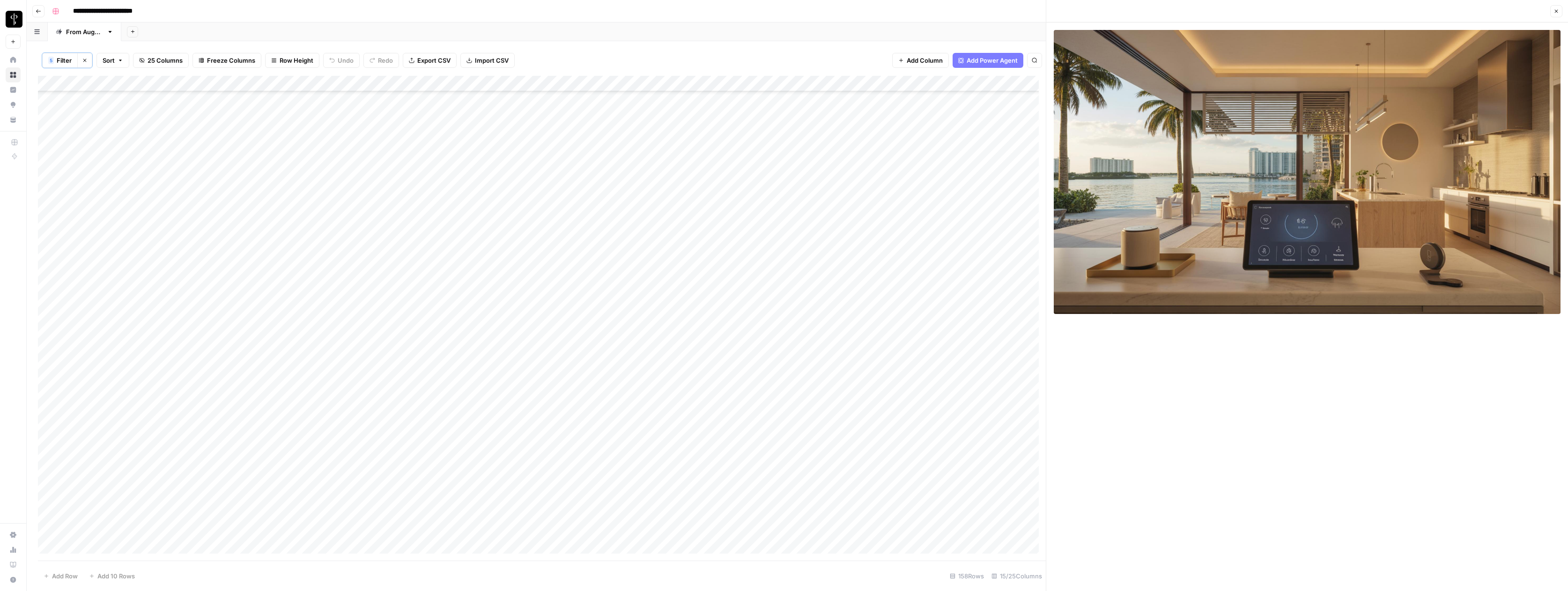
click at [960, 465] on div "Add Column" at bounding box center [542, 318] width 1008 height 485
click at [1014, 466] on div "Add Column" at bounding box center [542, 318] width 1008 height 485
click at [1014, 465] on div "Add Column" at bounding box center [542, 318] width 1008 height 485
click at [1030, 535] on button "Do Not Post" at bounding box center [1027, 535] width 41 height 11
click at [682, 481] on div "Add Column" at bounding box center [542, 318] width 1008 height 485
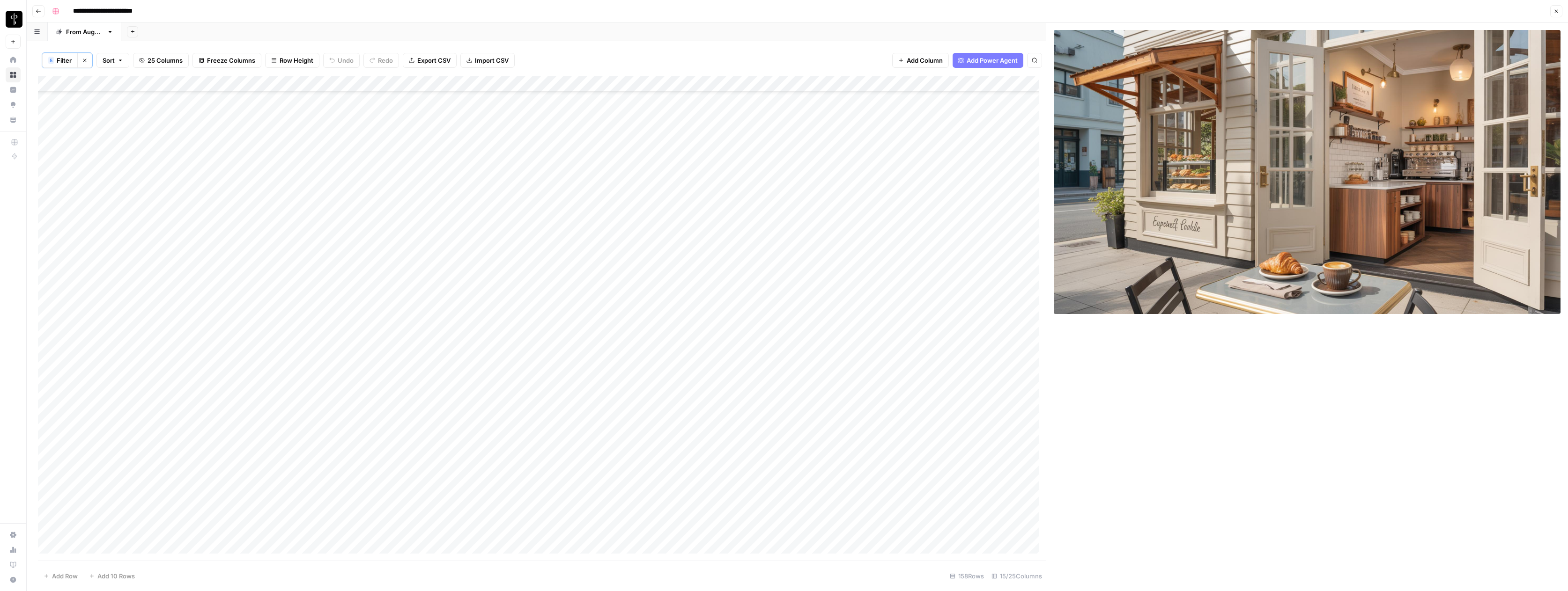
click at [961, 480] on div "Add Column" at bounding box center [542, 318] width 1008 height 485
click at [1005, 481] on div "Add Column" at bounding box center [542, 318] width 1008 height 485
click at [1008, 481] on div "Add Column" at bounding box center [542, 318] width 1008 height 485
click at [1028, 549] on button "Do Not Post" at bounding box center [1027, 552] width 41 height 11
click at [683, 497] on div "Add Column" at bounding box center [542, 318] width 1008 height 485
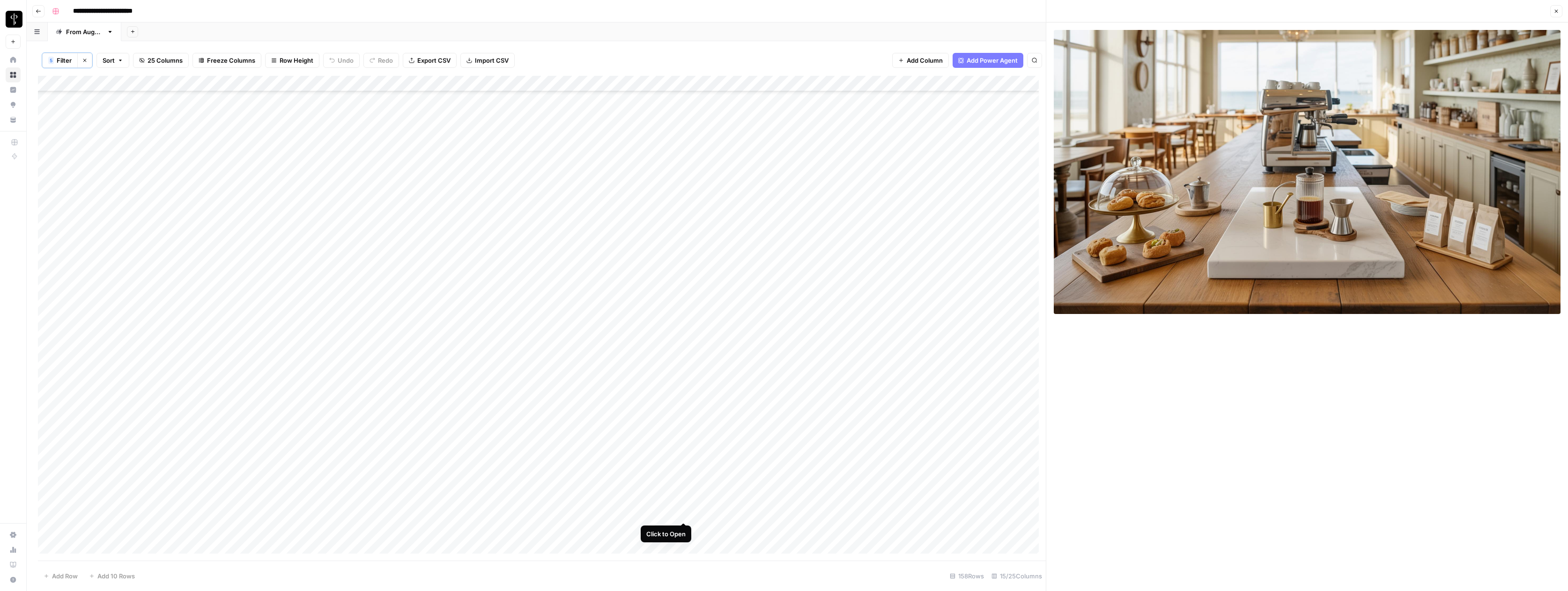
click at [686, 512] on div "Add Column" at bounding box center [542, 318] width 1008 height 485
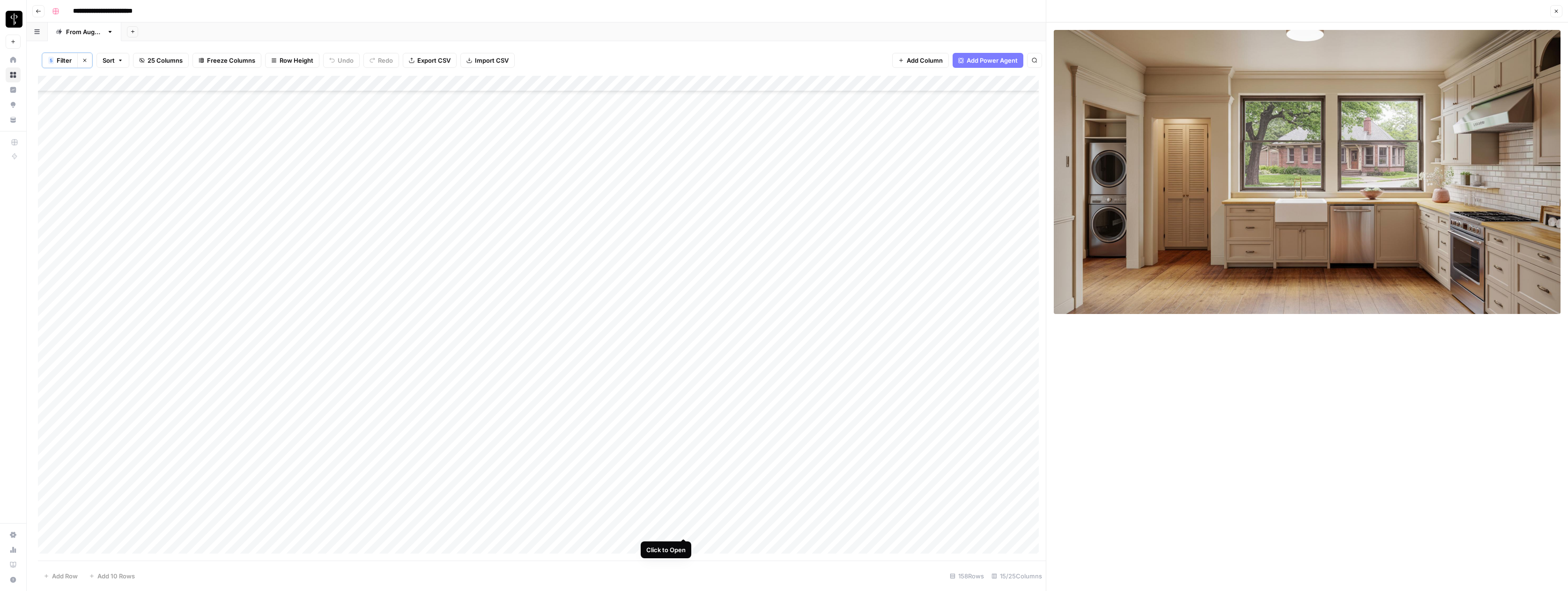
click at [683, 526] on div "Add Column" at bounding box center [542, 318] width 1008 height 485
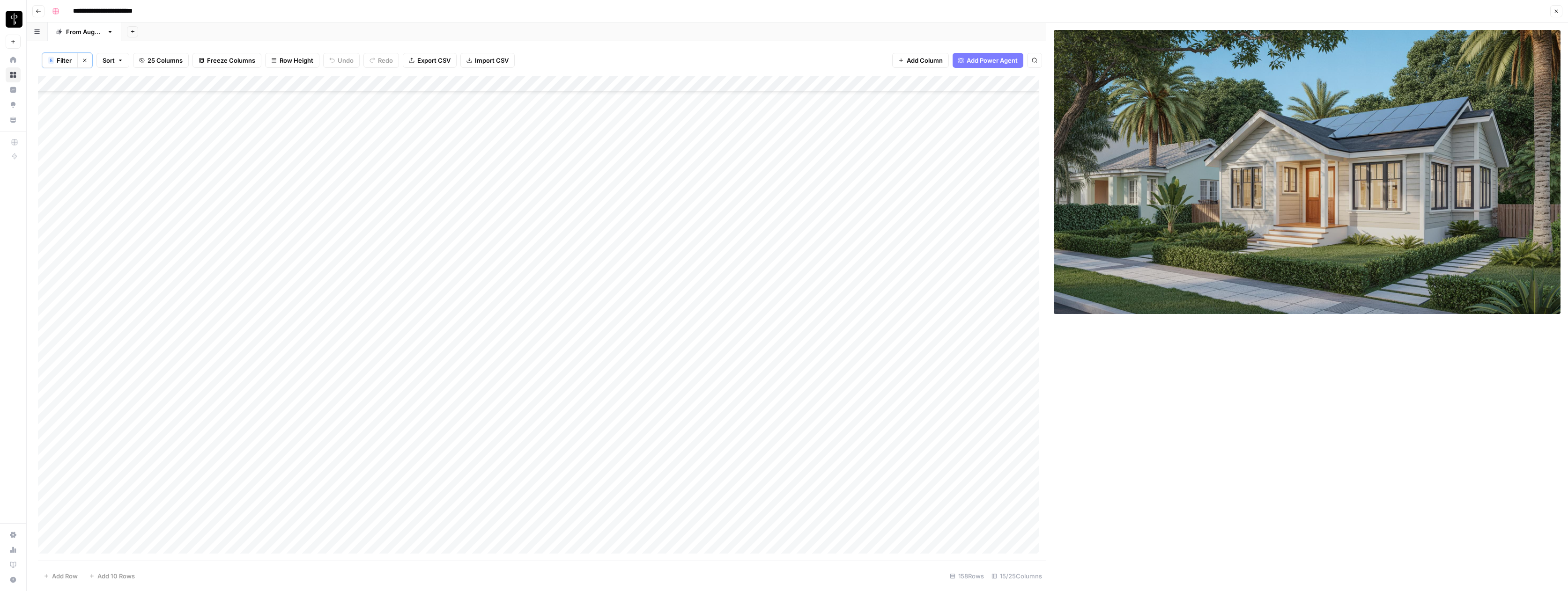
click at [684, 544] on div "Add Column" at bounding box center [542, 318] width 1008 height 485
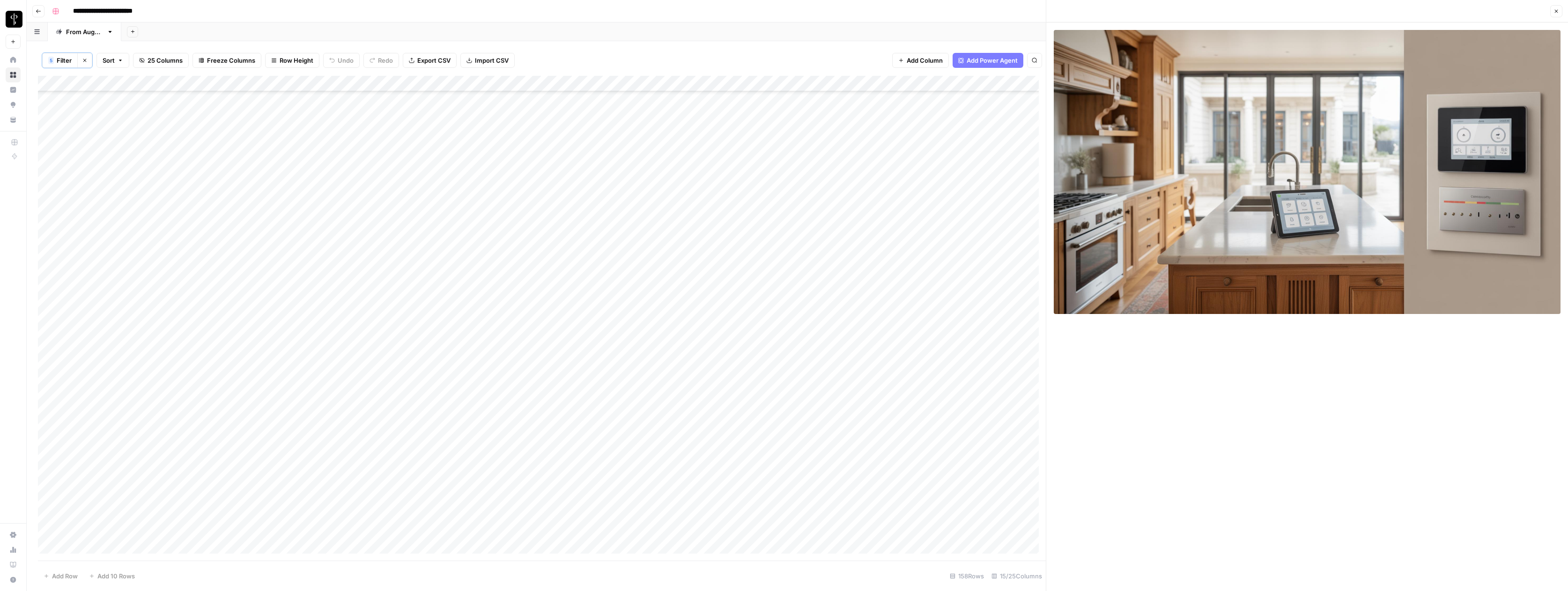
click at [960, 543] on div "Add Column" at bounding box center [542, 318] width 1008 height 485
drag, startPoint x: 1006, startPoint y: 545, endPoint x: 1016, endPoint y: 543, distance: 10.2
click at [1006, 545] on div "Add Column" at bounding box center [542, 318] width 1008 height 485
click at [1016, 543] on div "Add Column" at bounding box center [542, 318] width 1008 height 485
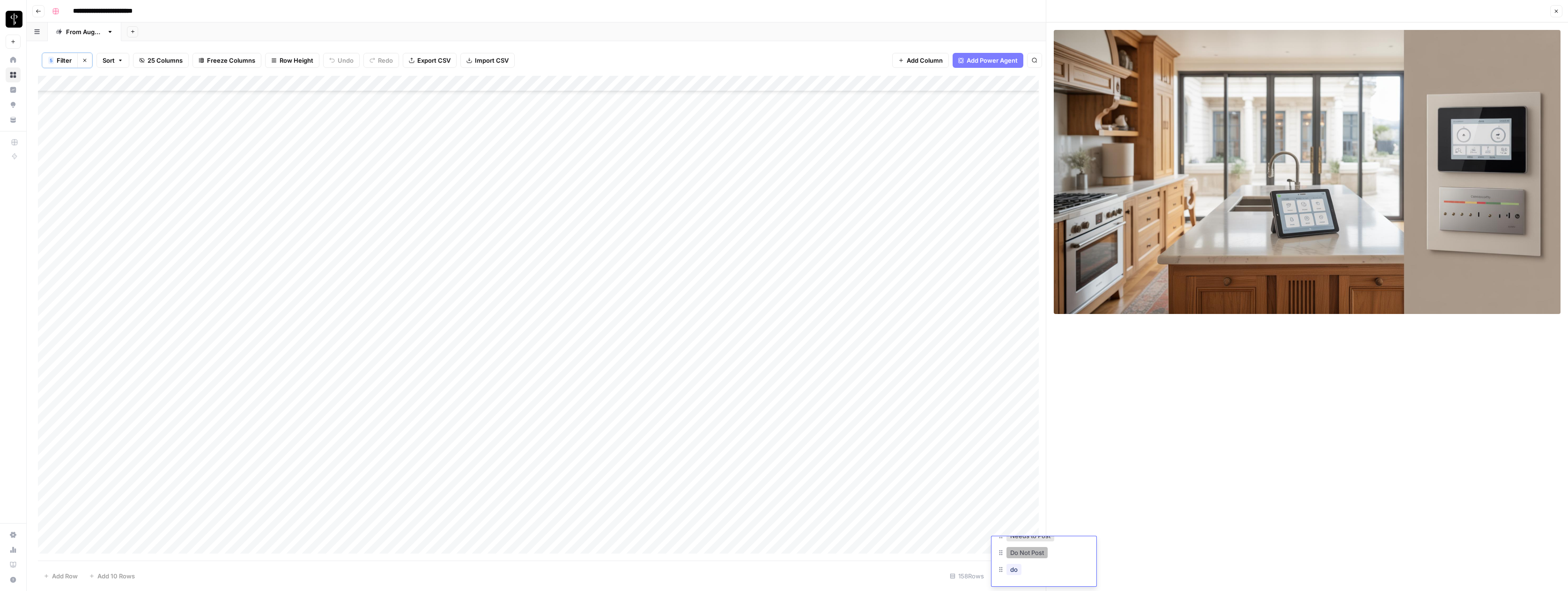
click at [1020, 557] on button "Do Not Post" at bounding box center [1027, 553] width 41 height 11
click at [46, 131] on div "Add Column" at bounding box center [542, 318] width 1008 height 485
click at [48, 529] on div "Add Column" at bounding box center [542, 318] width 1008 height 485
click at [47, 433] on div "Add Column" at bounding box center [542, 318] width 1008 height 485
click at [47, 447] on div "Add Column" at bounding box center [542, 318] width 1008 height 485
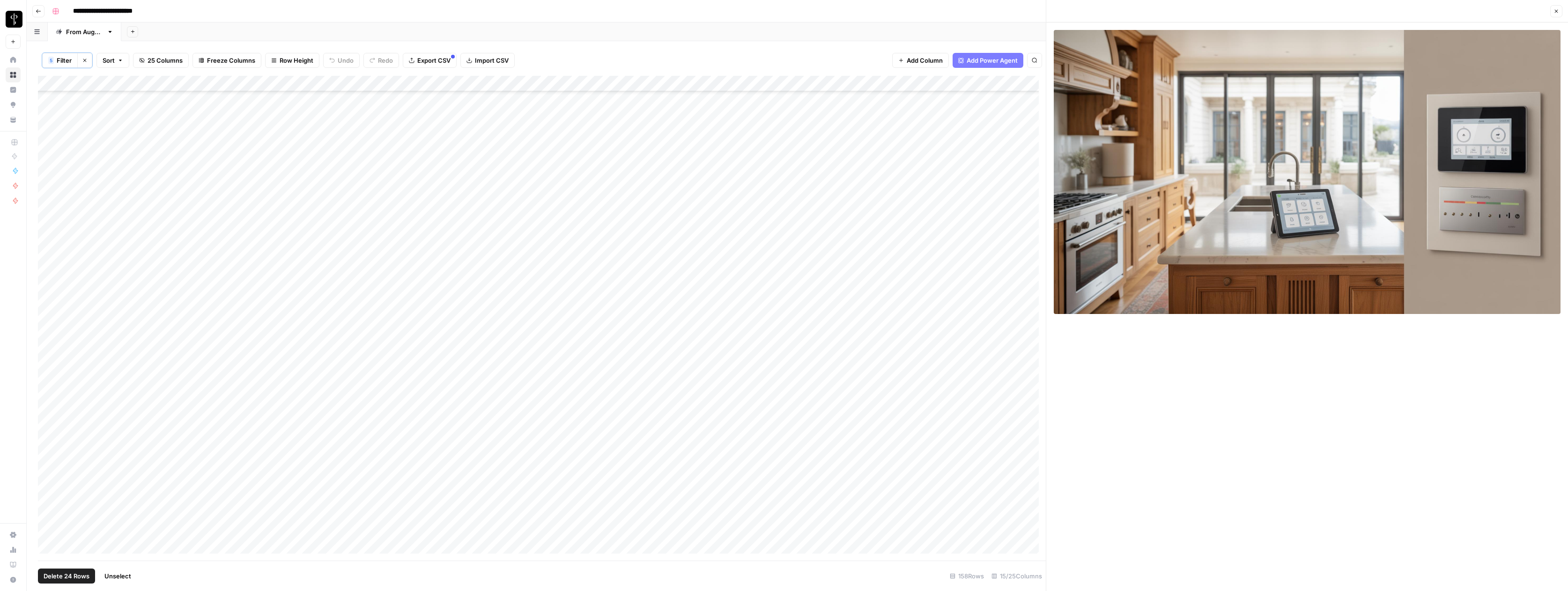
click at [48, 466] on div "Add Column" at bounding box center [542, 318] width 1008 height 485
click at [48, 483] on div "Add Column" at bounding box center [542, 318] width 1008 height 485
click at [797, 85] on div "Add Column" at bounding box center [542, 318] width 1008 height 485
click at [849, 160] on span "Selected Rows (22)" at bounding box center [868, 163] width 59 height 10
click at [807, 273] on div "Add Column" at bounding box center [542, 318] width 1008 height 485
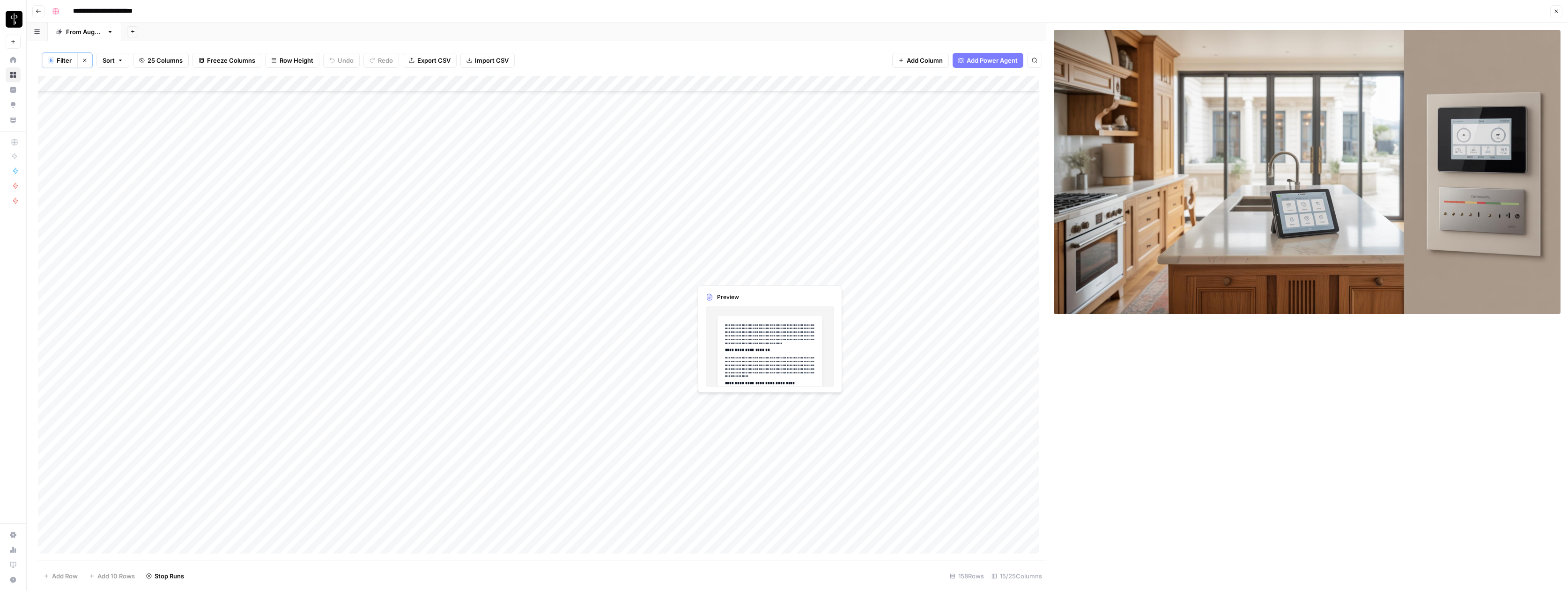
click at [684, 274] on div "Add Column" at bounding box center [542, 318] width 1008 height 485
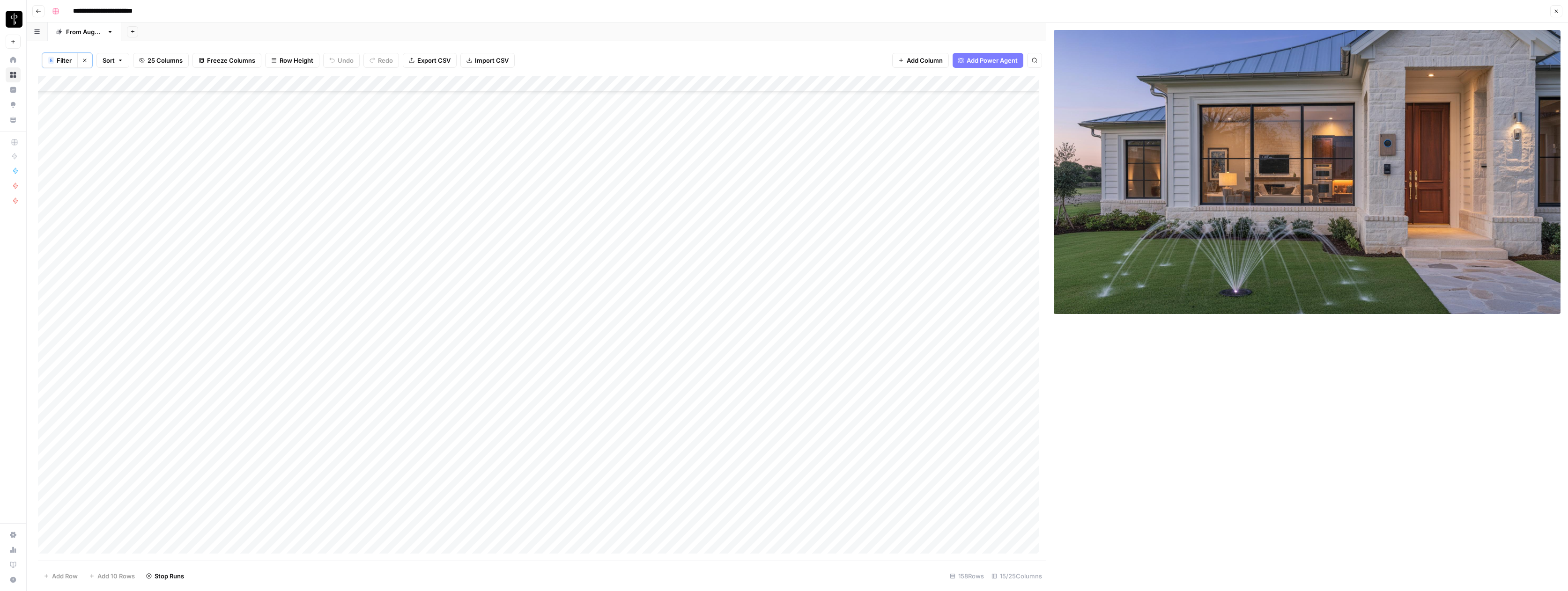
click at [1553, 11] on icon "button" at bounding box center [1556, 11] width 6 height 6
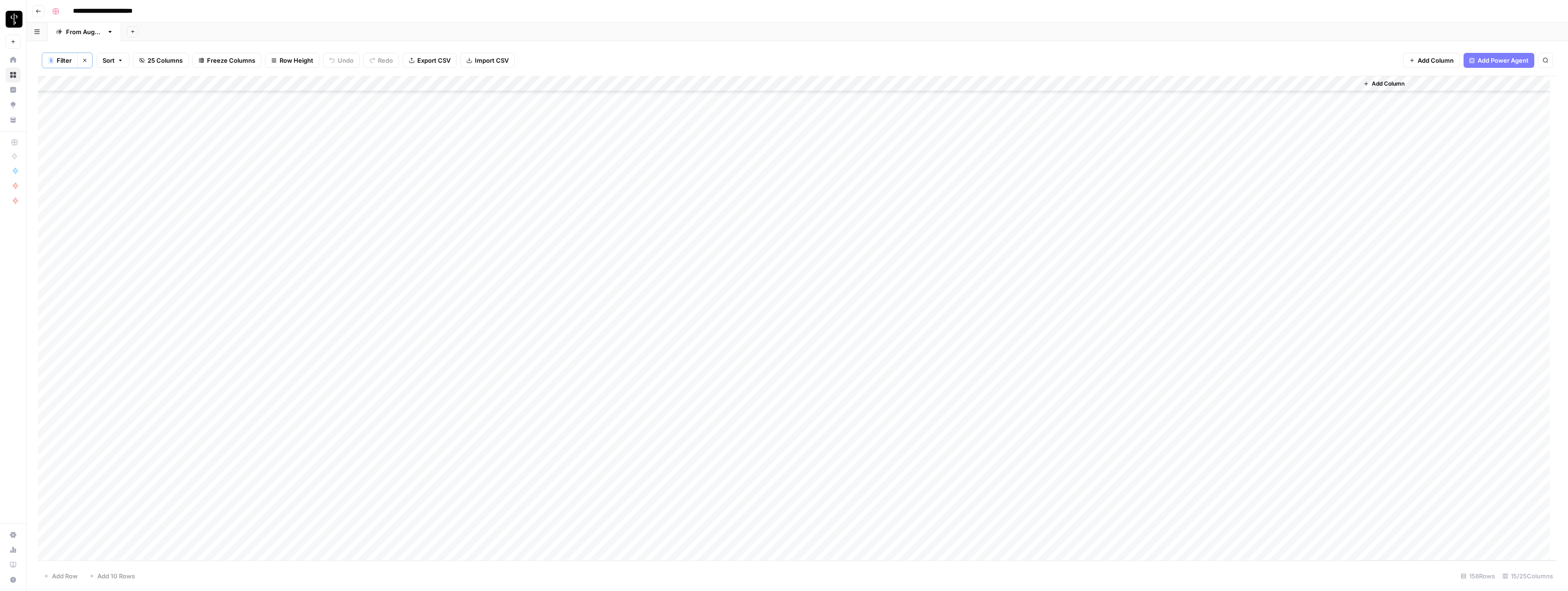
scroll to position [1057, 0]
click at [859, 397] on div "Add Column" at bounding box center [797, 318] width 1519 height 485
click at [862, 412] on div "Add Column" at bounding box center [797, 318] width 1519 height 485
type textarea "**********"
click at [872, 411] on textarea "**********" at bounding box center [890, 412] width 150 height 13
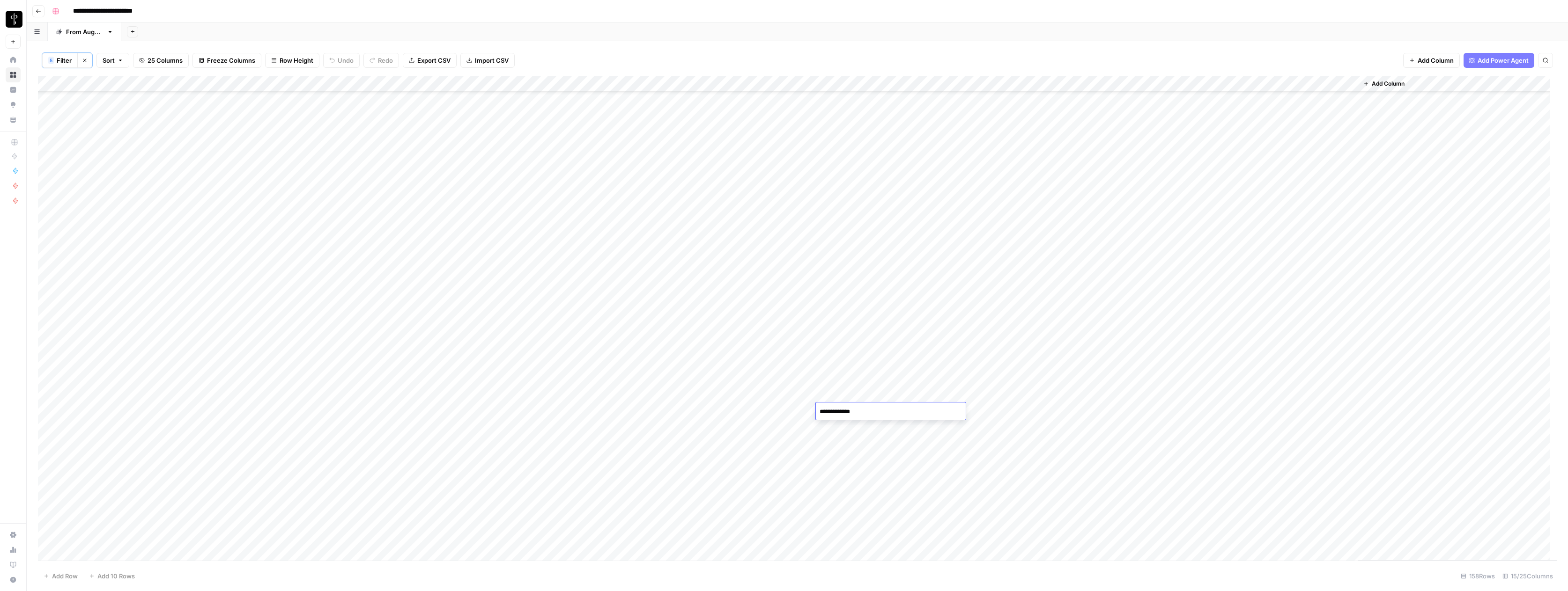
click at [872, 411] on textarea "**********" at bounding box center [890, 412] width 150 height 13
click at [876, 393] on div "Add Column" at bounding box center [797, 318] width 1519 height 485
click at [888, 409] on div "Add Column" at bounding box center [797, 318] width 1519 height 485
drag, startPoint x: 863, startPoint y: 394, endPoint x: 862, endPoint y: 365, distance: 29.0
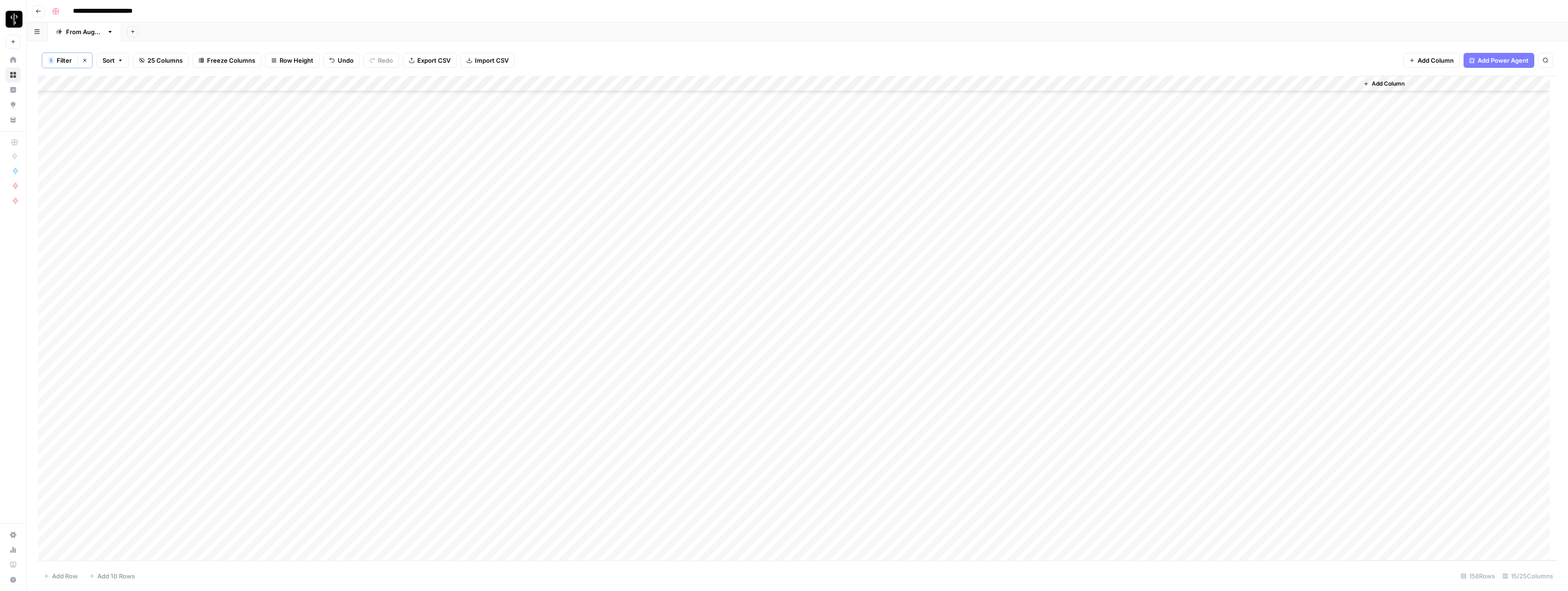
click at [860, 367] on div "Add Column" at bounding box center [797, 318] width 1519 height 485
click at [871, 364] on div "Add Column" at bounding box center [797, 318] width 1519 height 485
drag, startPoint x: 926, startPoint y: 371, endPoint x: 921, endPoint y: 401, distance: 30.4
click at [921, 401] on div "Add Column" at bounding box center [797, 318] width 1519 height 485
drag, startPoint x: 862, startPoint y: 362, endPoint x: 863, endPoint y: 393, distance: 31.0
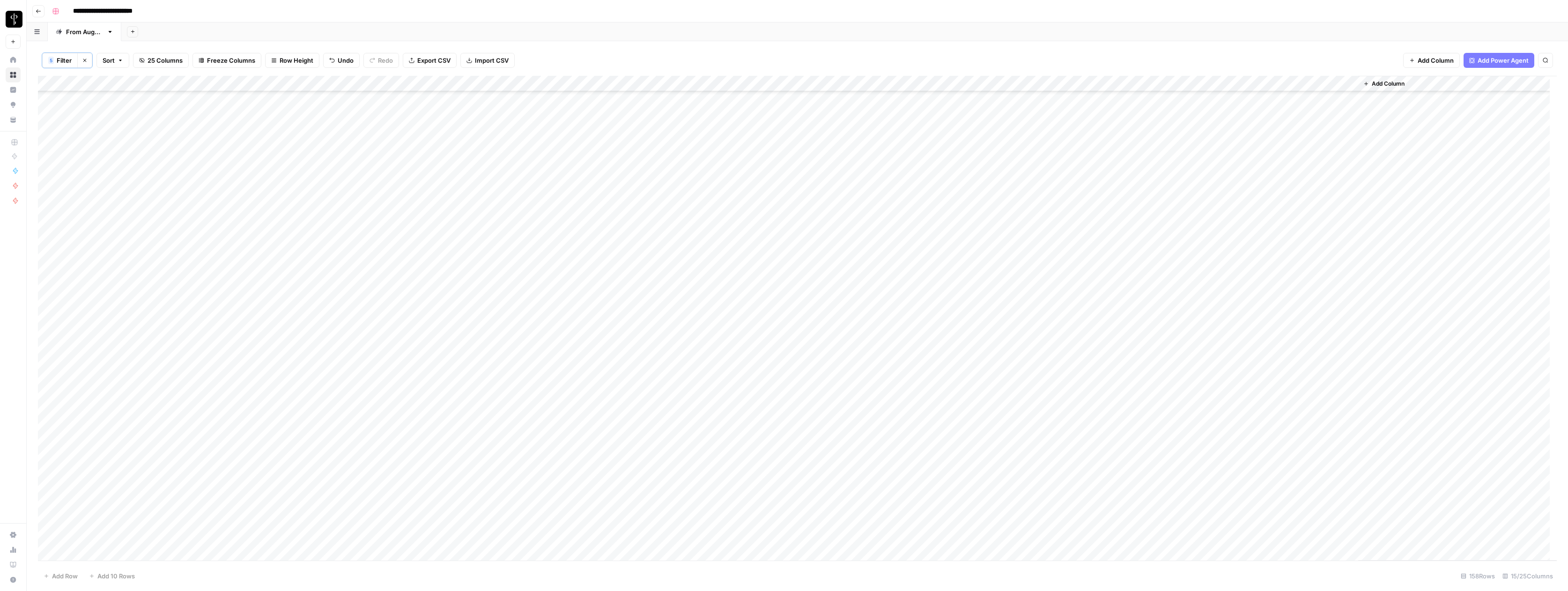
click at [863, 393] on div "Add Column" at bounding box center [797, 318] width 1519 height 485
click at [882, 296] on div "Add Column" at bounding box center [797, 318] width 1519 height 485
click at [882, 315] on div "Add Column" at bounding box center [797, 318] width 1519 height 485
click at [880, 331] on div "Add Column" at bounding box center [797, 318] width 1519 height 485
click at [878, 345] on div "Add Column" at bounding box center [797, 318] width 1519 height 485
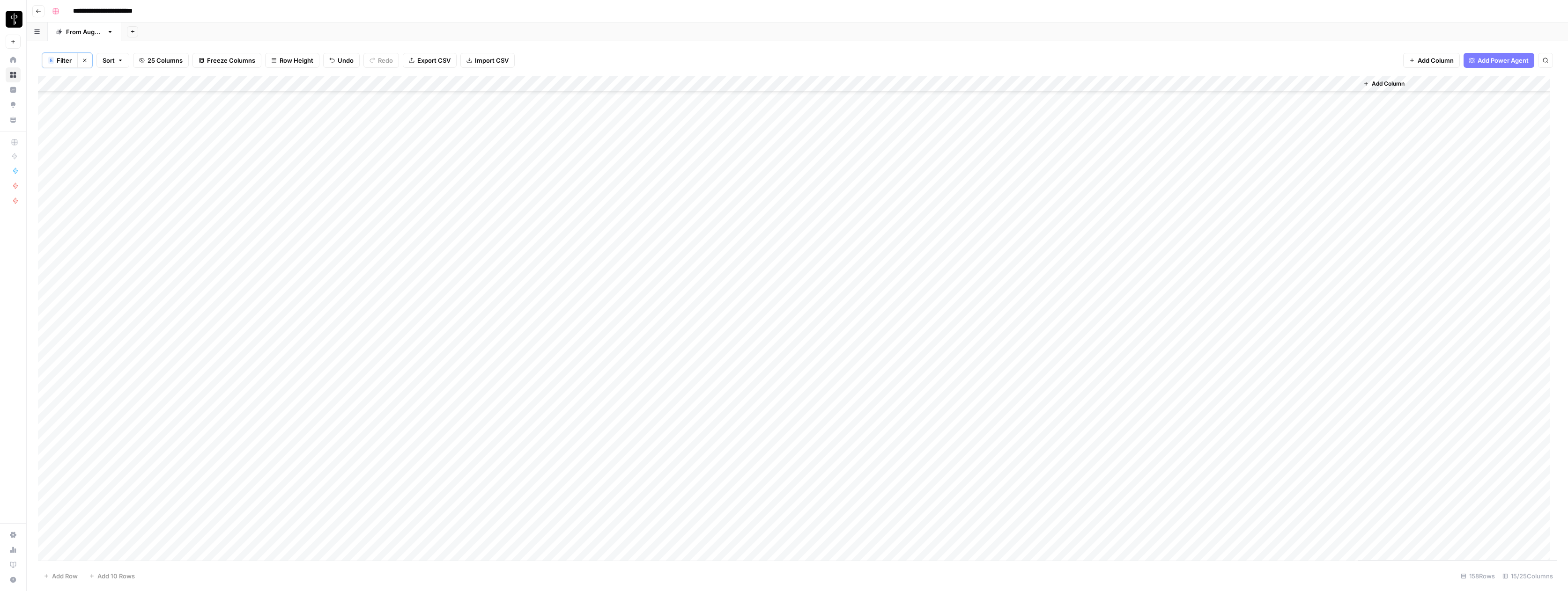
scroll to position [886, 0]
click at [881, 307] on div "Add Column" at bounding box center [797, 318] width 1519 height 485
click at [869, 135] on div "Add Column" at bounding box center [797, 318] width 1519 height 485
click at [867, 149] on div "Add Column" at bounding box center [797, 318] width 1519 height 485
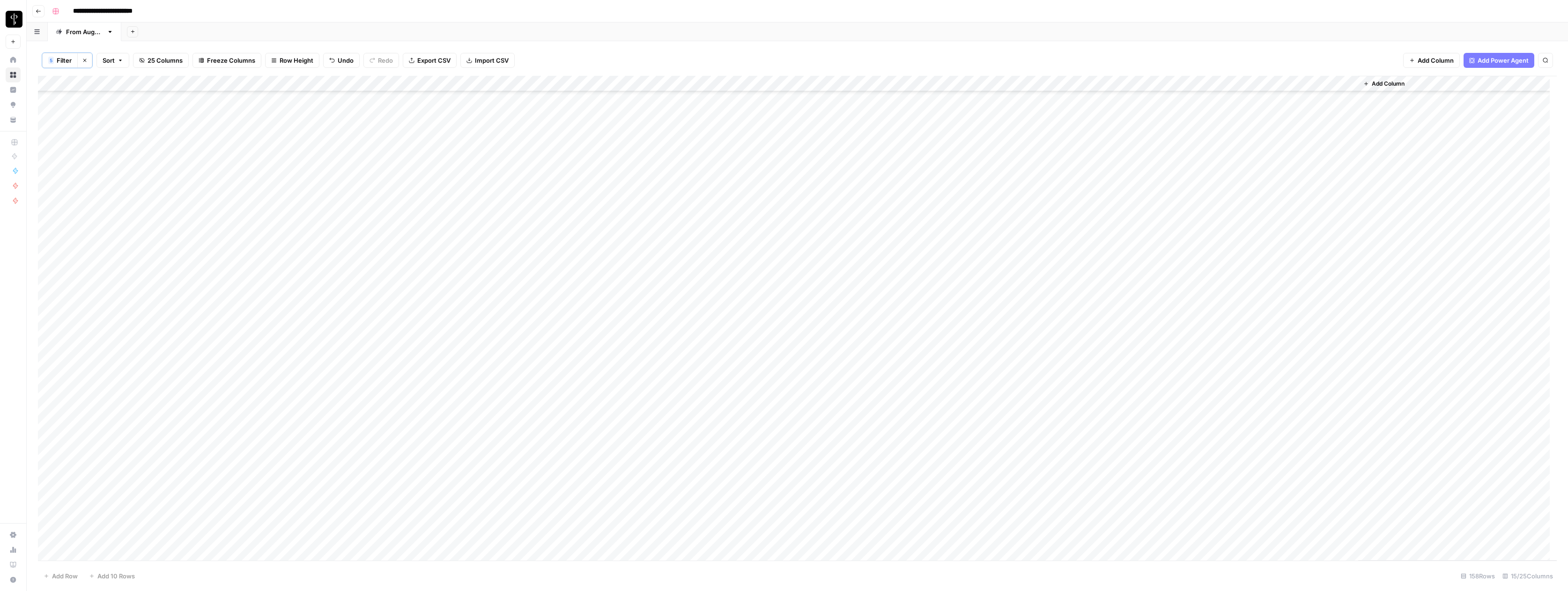
click at [875, 282] on div "Add Column" at bounding box center [797, 318] width 1519 height 485
click at [861, 201] on div "Add Column" at bounding box center [797, 318] width 1519 height 485
click at [864, 173] on div "Add Column" at bounding box center [797, 318] width 1519 height 485
click at [863, 293] on div "Add Column" at bounding box center [797, 318] width 1519 height 485
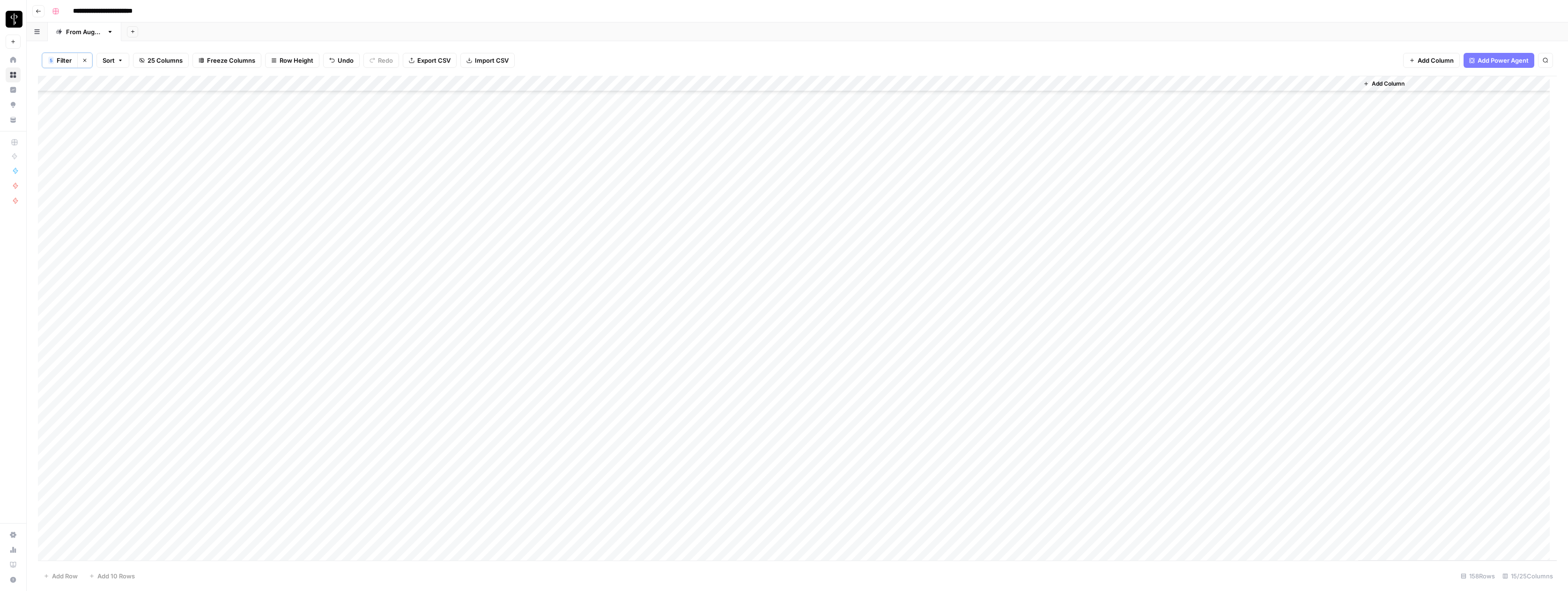
scroll to position [257, 0]
click at [846, 237] on div "Add Column" at bounding box center [797, 318] width 1519 height 485
click at [850, 220] on div "Add Column" at bounding box center [797, 318] width 1519 height 485
click at [847, 191] on div "Add Column" at bounding box center [797, 318] width 1519 height 485
click at [844, 155] on div "Add Column" at bounding box center [797, 318] width 1519 height 485
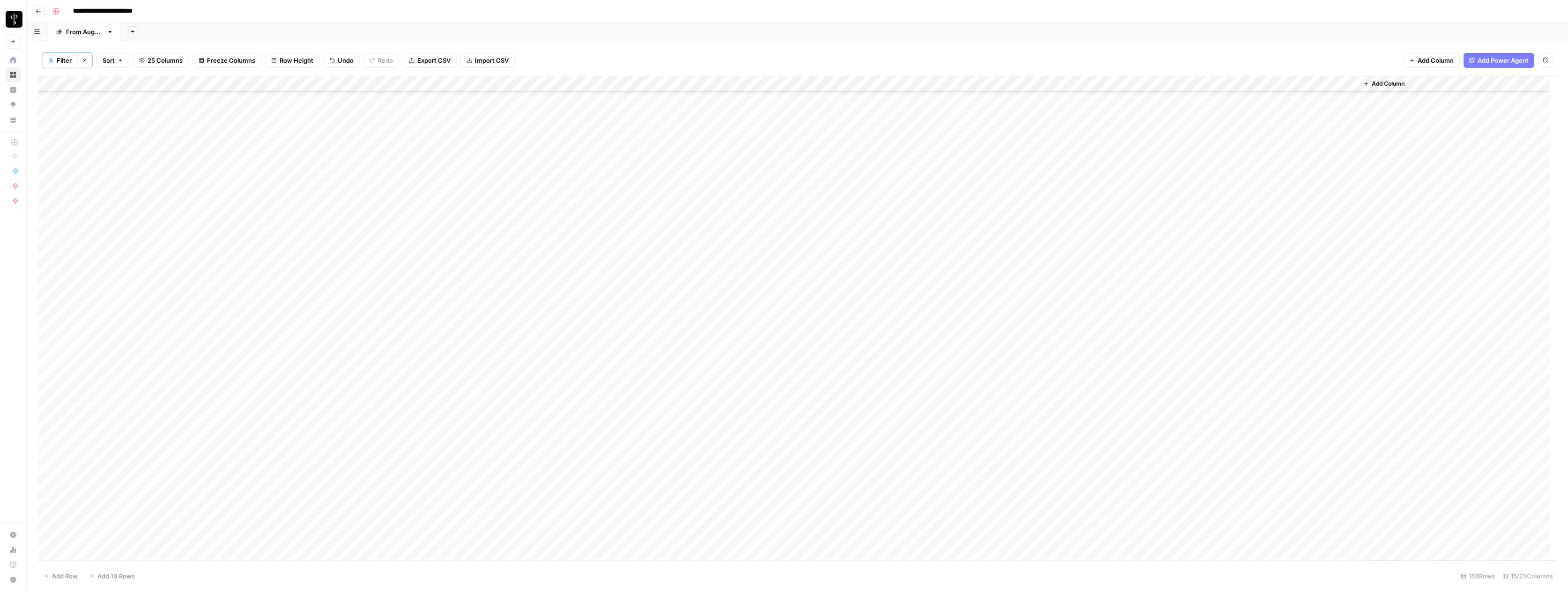
click at [845, 139] on div "Add Column" at bounding box center [797, 318] width 1519 height 485
click at [683, 98] on div "Add Column" at bounding box center [797, 318] width 1519 height 485
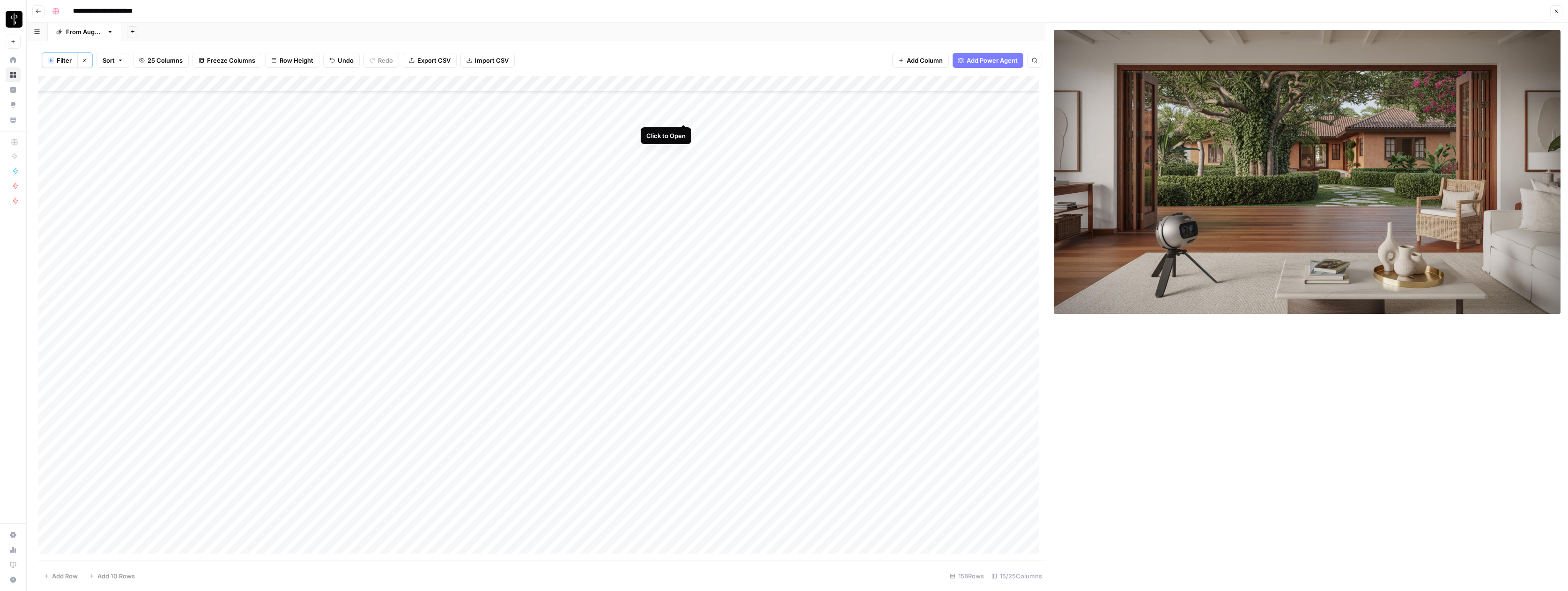
click at [683, 114] on div "Add Column" at bounding box center [542, 318] width 1008 height 485
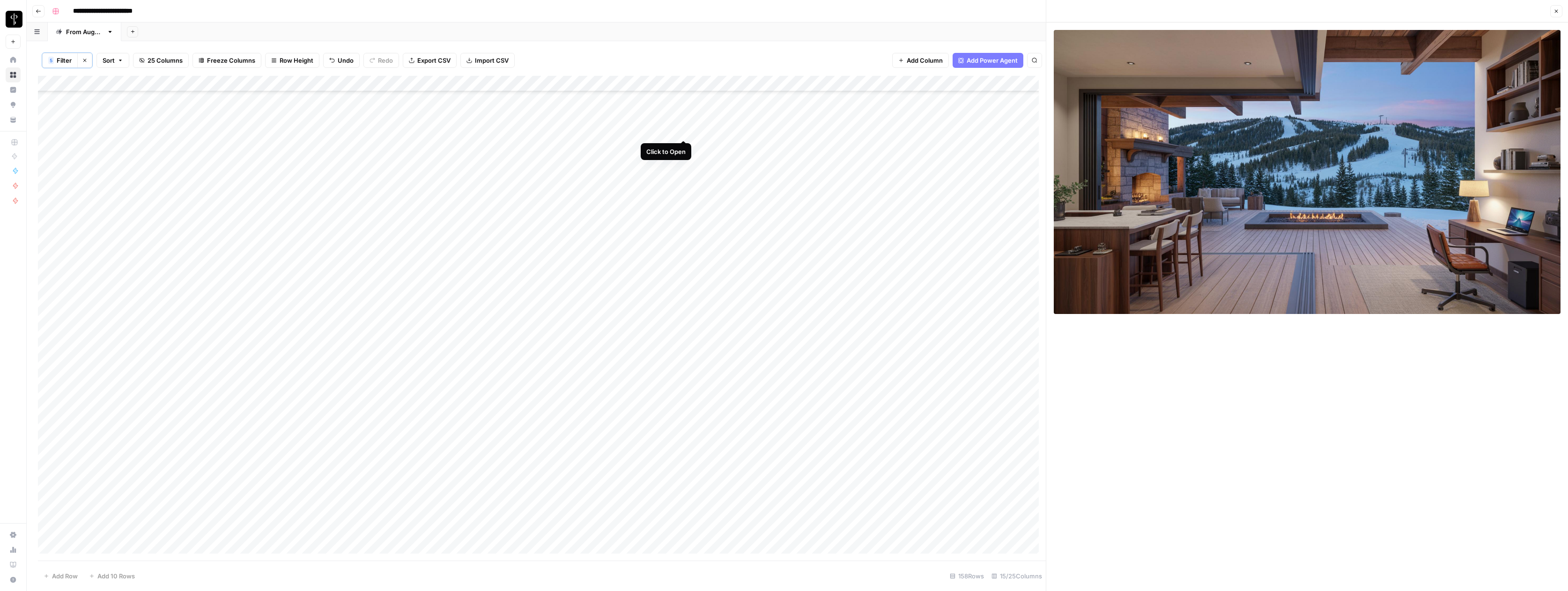
click at [684, 130] on div "Add Column" at bounding box center [542, 318] width 1008 height 485
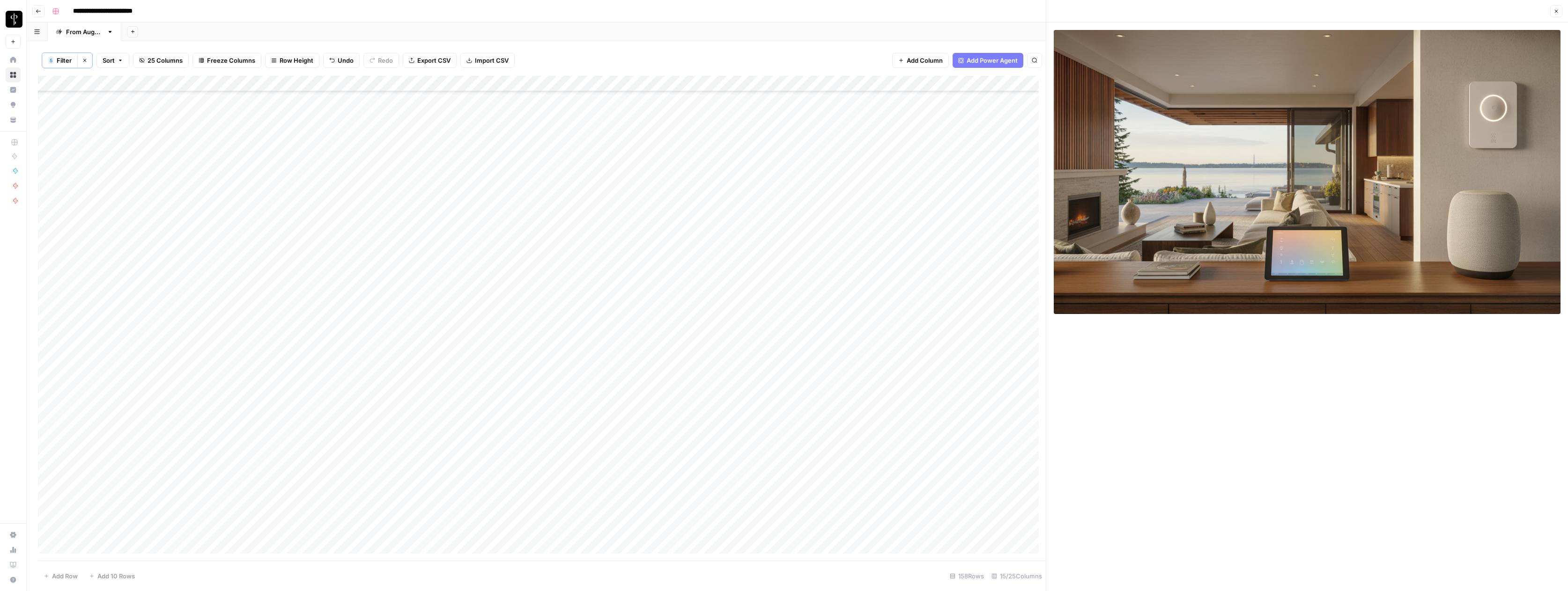
click at [683, 146] on div "Add Column" at bounding box center [542, 318] width 1008 height 485
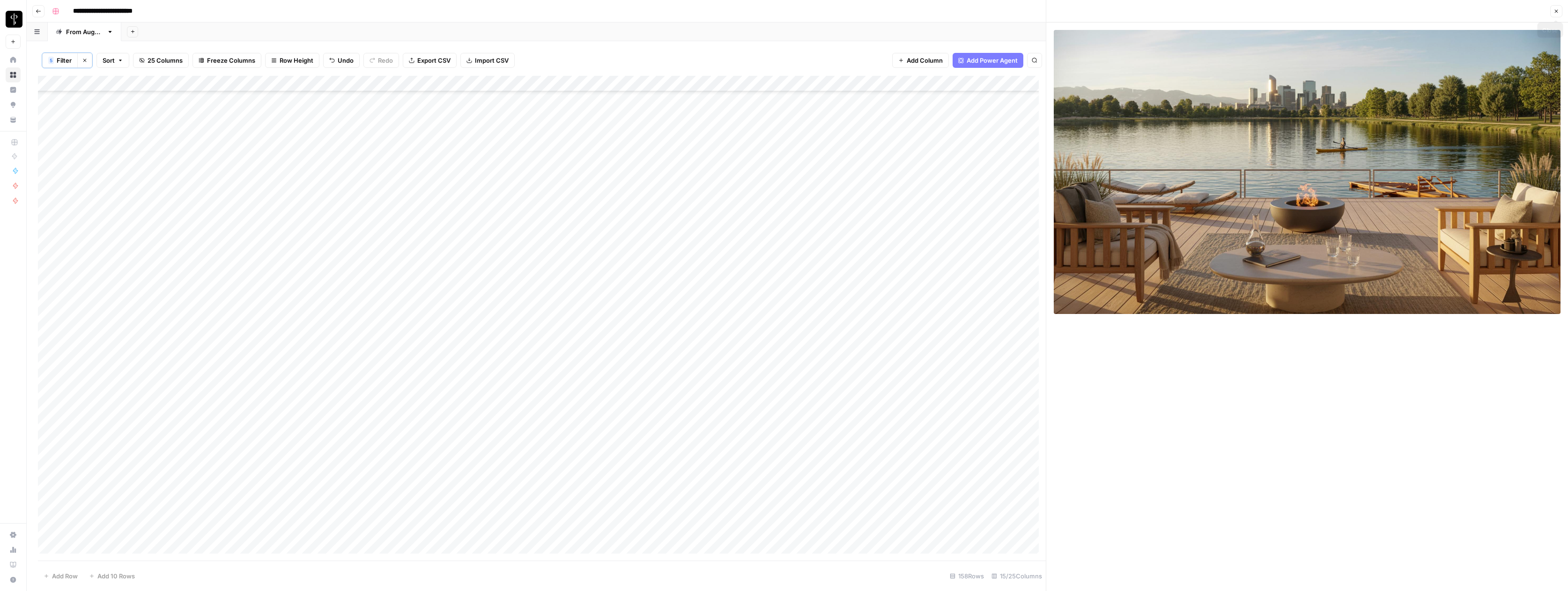
click at [1557, 10] on icon "button" at bounding box center [1556, 11] width 3 height 3
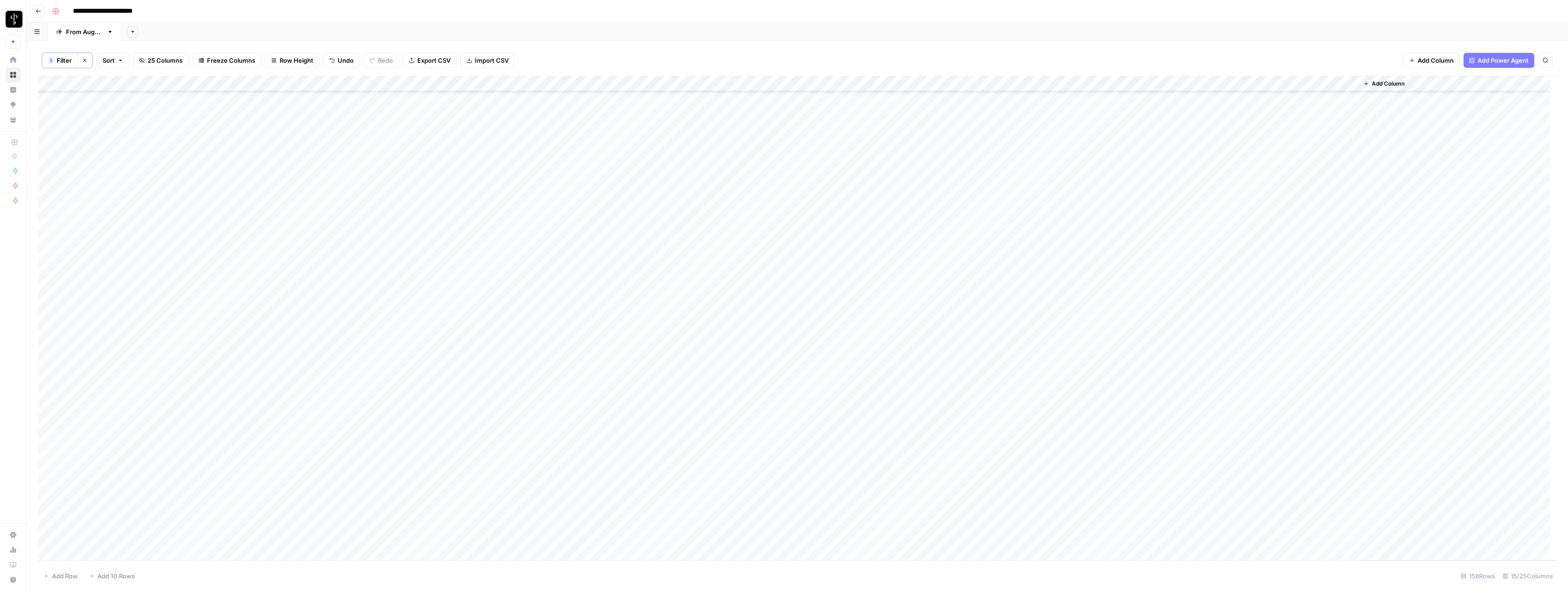
click at [1026, 146] on div "Add Column" at bounding box center [797, 318] width 1519 height 485
click at [1027, 212] on button "Do Not Post" at bounding box center [1027, 217] width 41 height 11
click at [960, 146] on div "Add Column" at bounding box center [797, 318] width 1519 height 485
click at [878, 148] on div "Add Column" at bounding box center [797, 318] width 1519 height 485
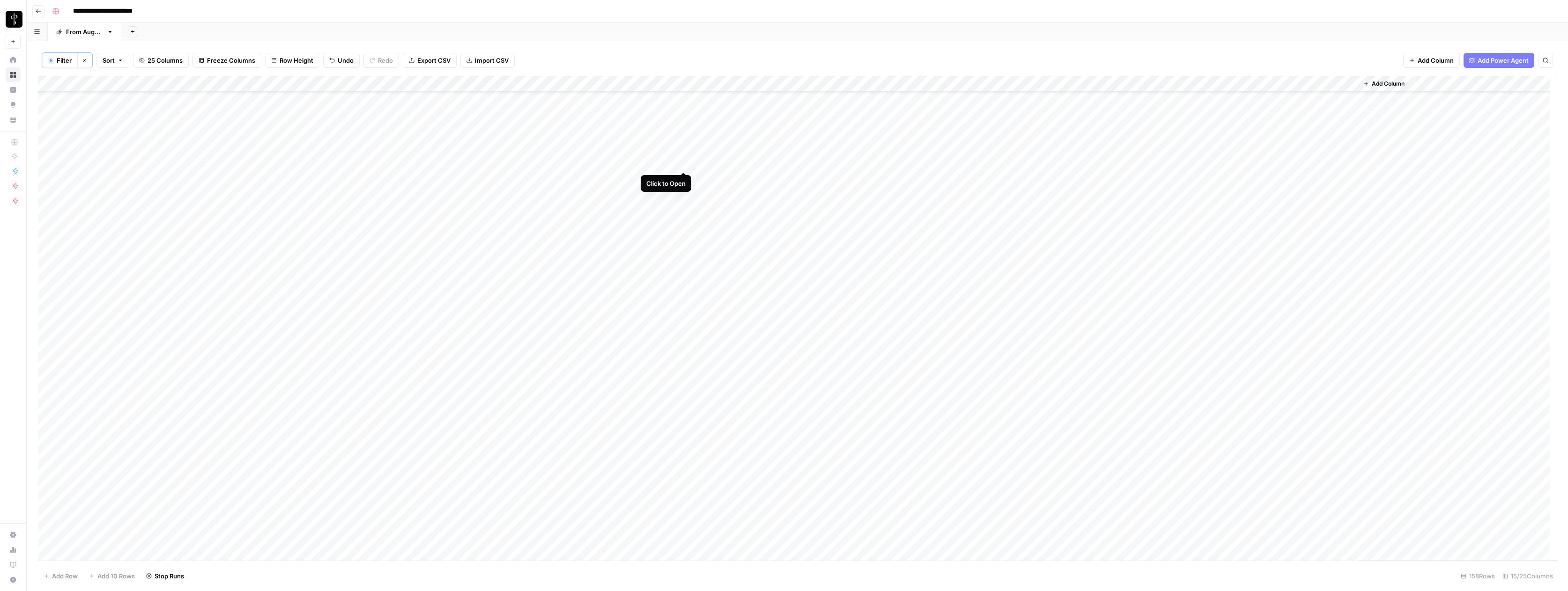
click at [684, 162] on div "Add Column" at bounding box center [797, 318] width 1519 height 485
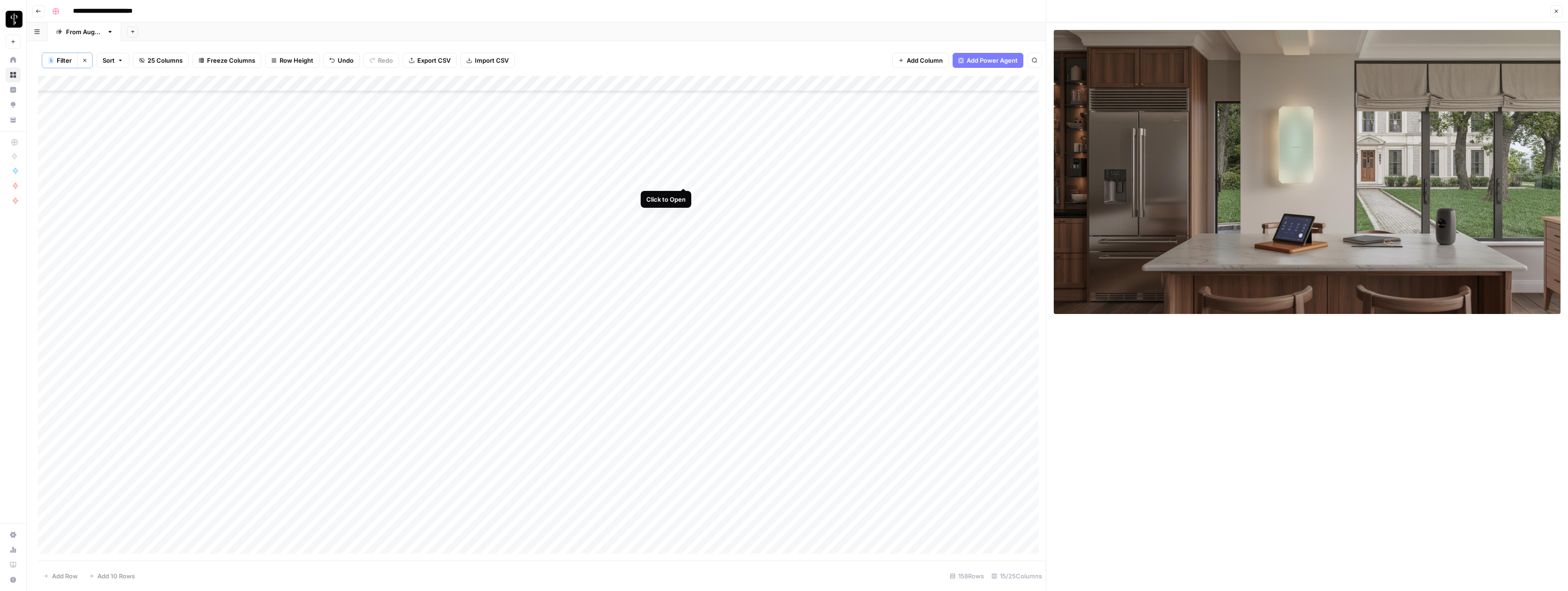
click at [684, 177] on div "Add Column" at bounding box center [542, 318] width 1008 height 485
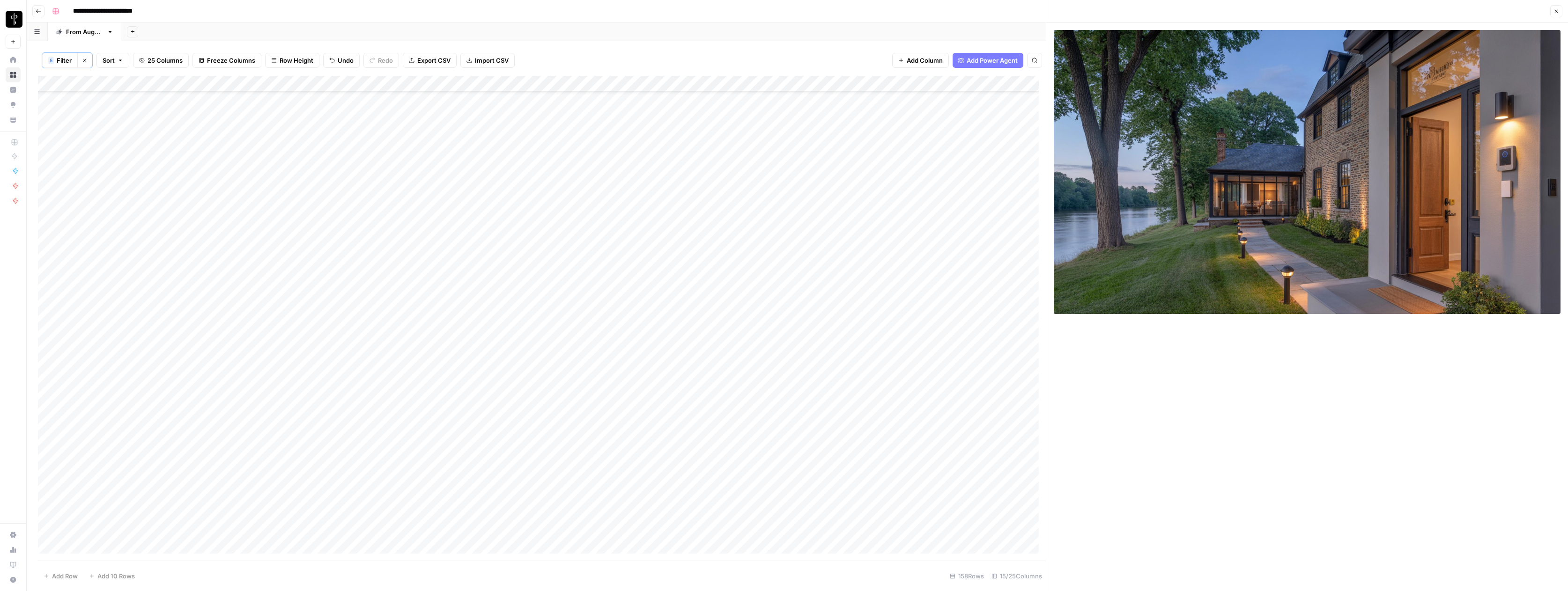
click at [683, 196] on div "Add Column" at bounding box center [542, 318] width 1008 height 485
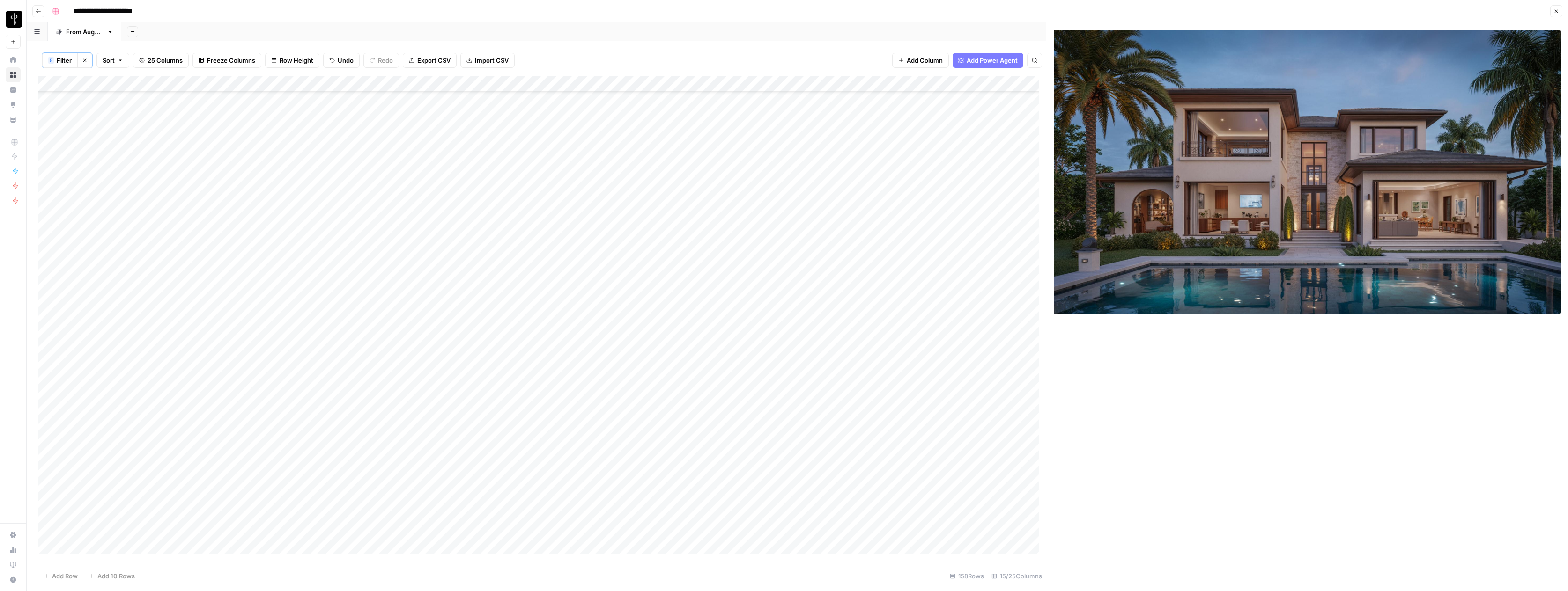
click at [684, 209] on div "Add Column" at bounding box center [542, 318] width 1008 height 485
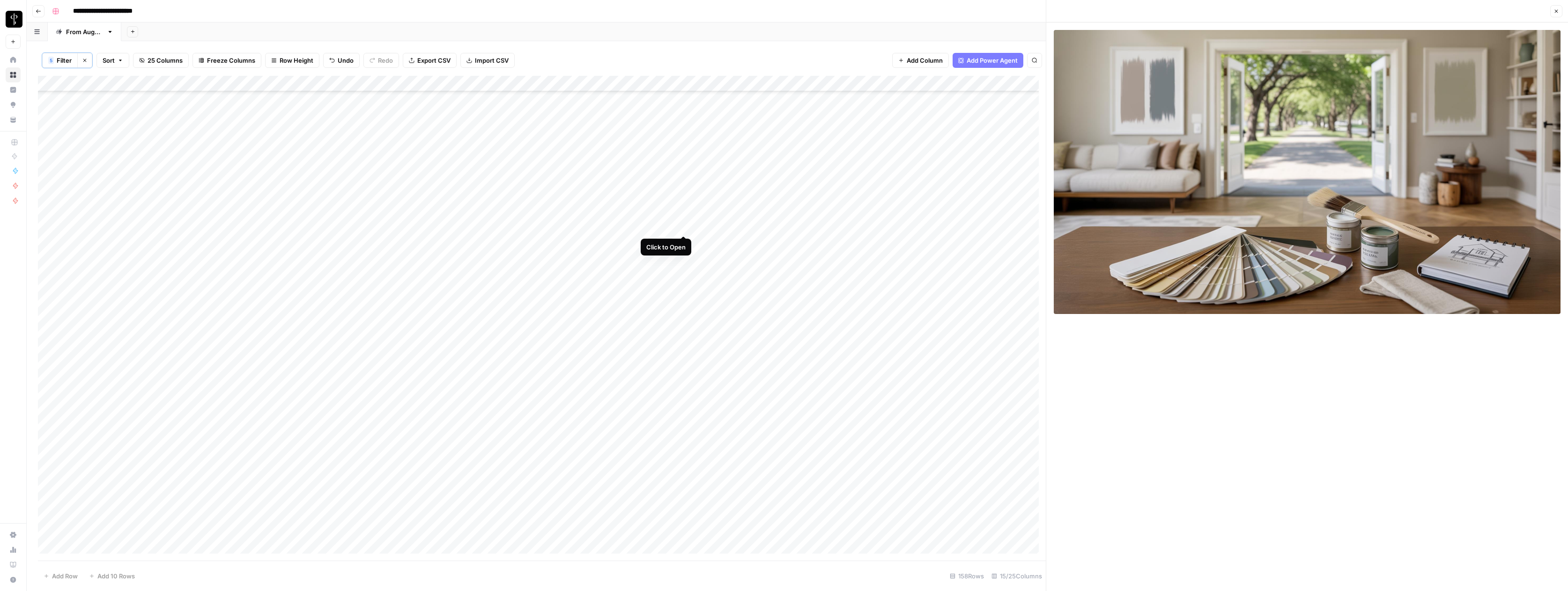
click at [686, 223] on div "Add Column" at bounding box center [542, 318] width 1008 height 485
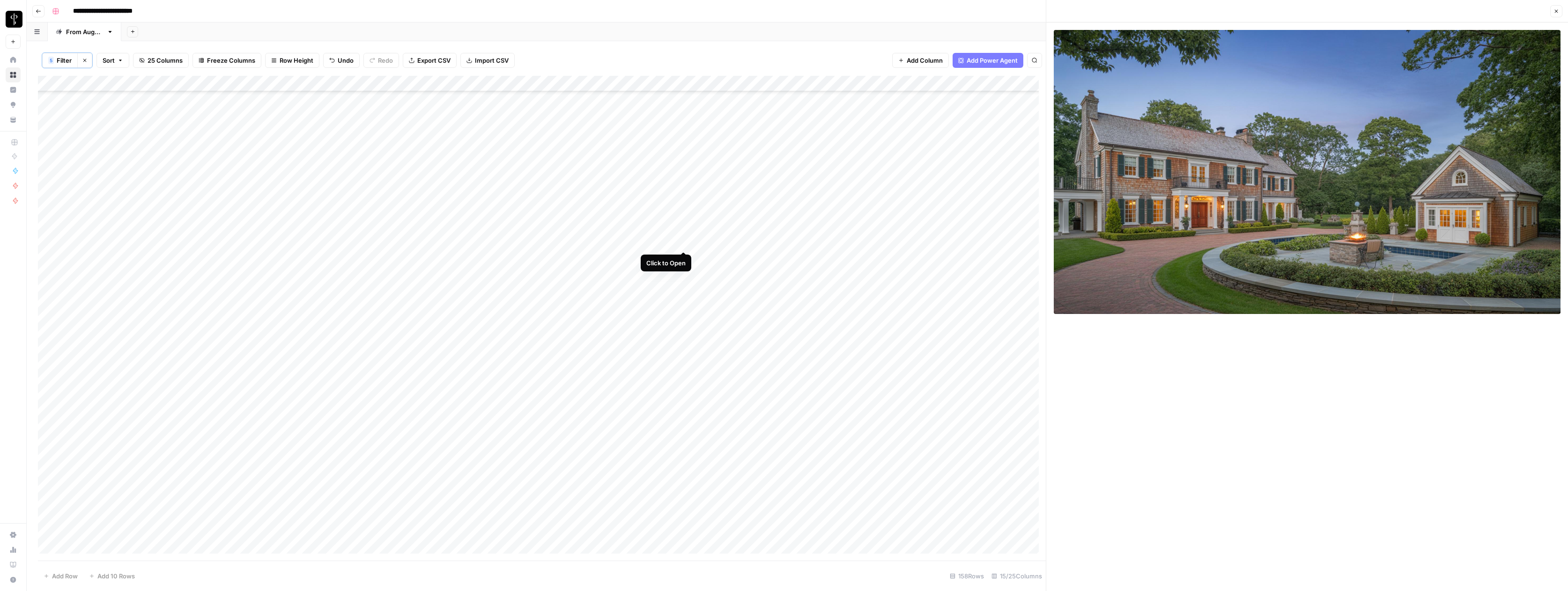
click at [686, 243] on div "Add Column" at bounding box center [542, 318] width 1008 height 485
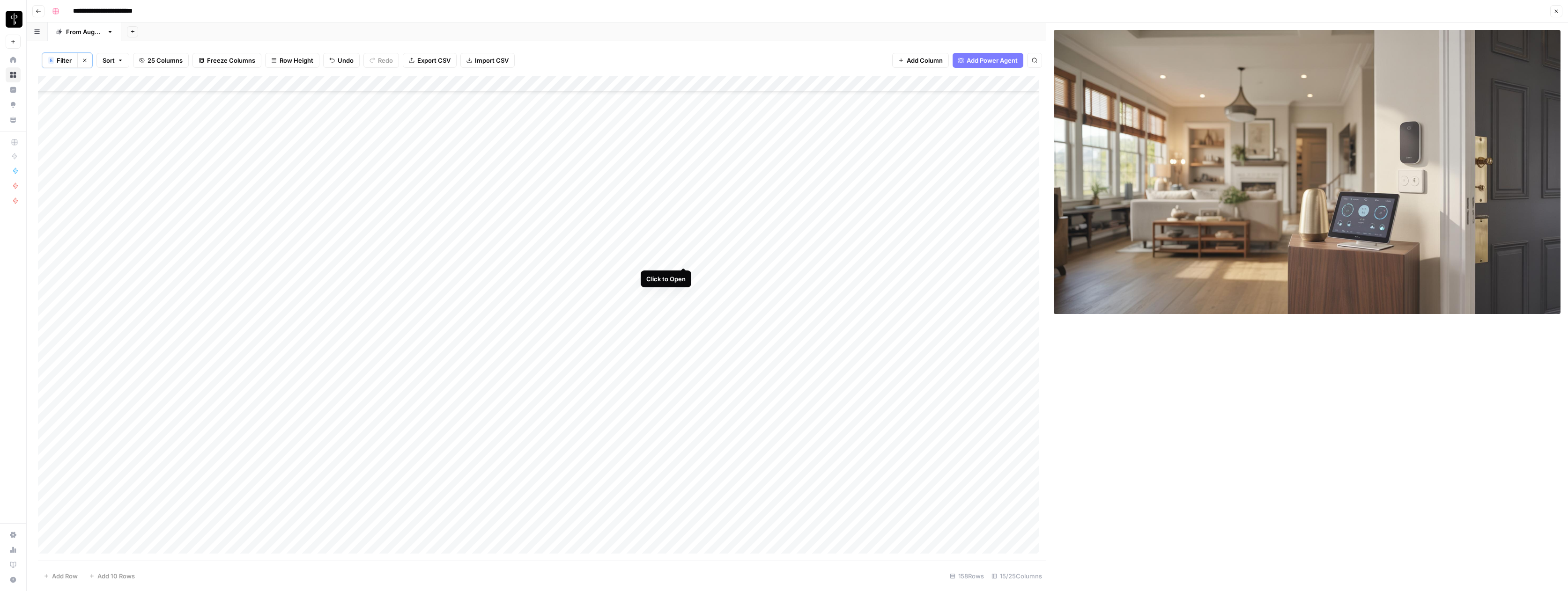
click at [683, 259] on div "Add Column" at bounding box center [542, 318] width 1008 height 485
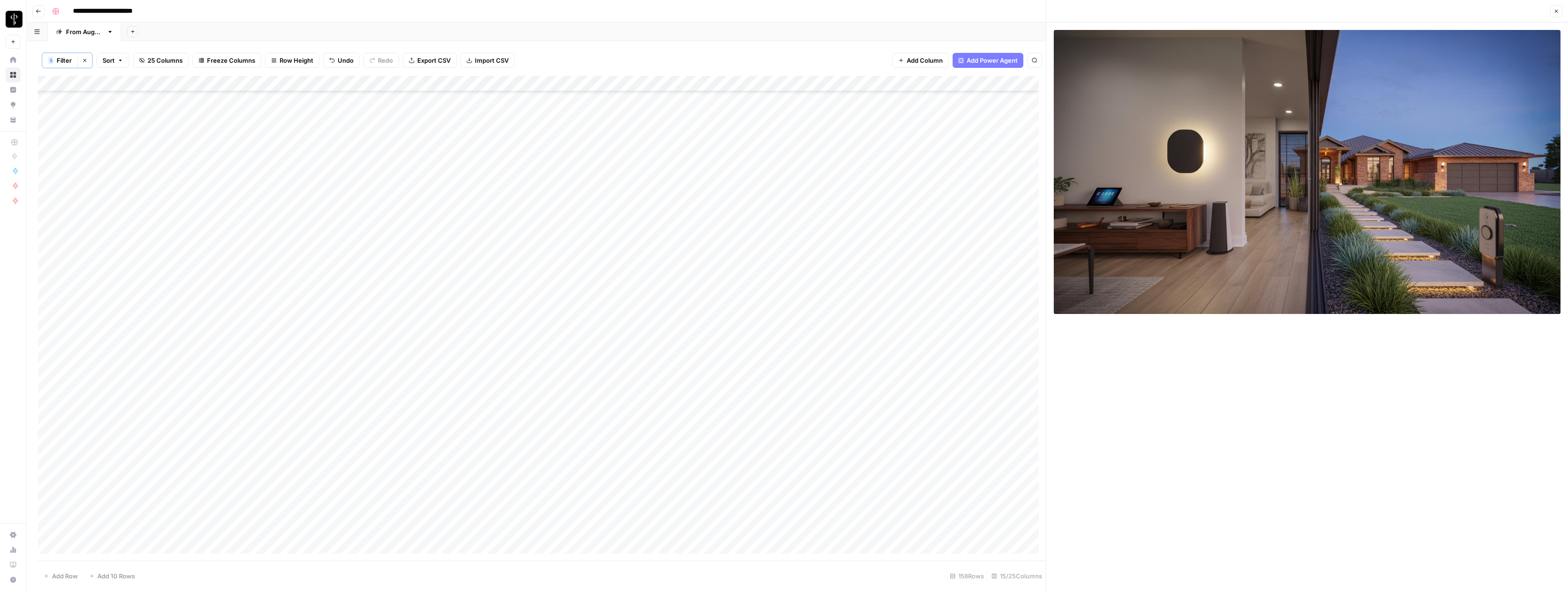
click at [879, 256] on div "Add Column" at bounding box center [542, 318] width 1008 height 485
click at [959, 255] on div "Add Column" at bounding box center [542, 318] width 1008 height 485
click at [1003, 257] on div "Add Column" at bounding box center [542, 318] width 1008 height 485
click at [1015, 324] on button "Do Not Post" at bounding box center [1027, 328] width 41 height 11
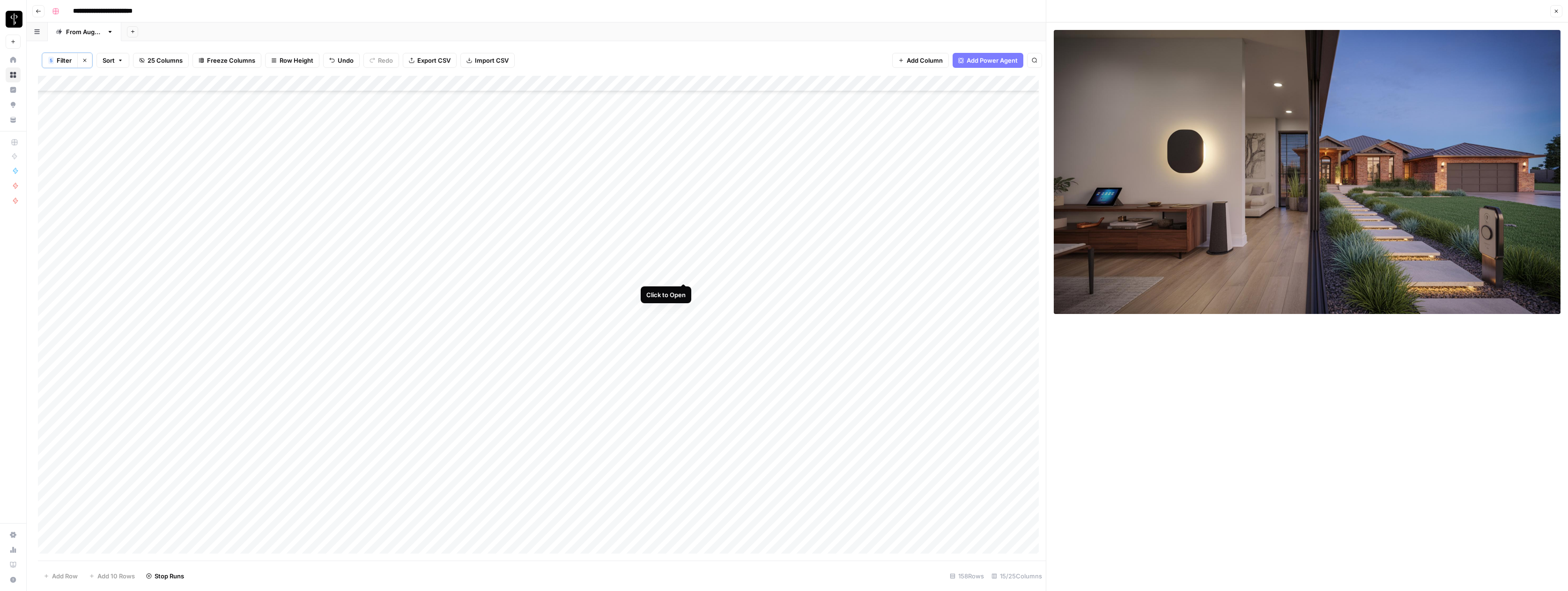
click at [685, 273] on div "Add Column" at bounding box center [542, 318] width 1008 height 485
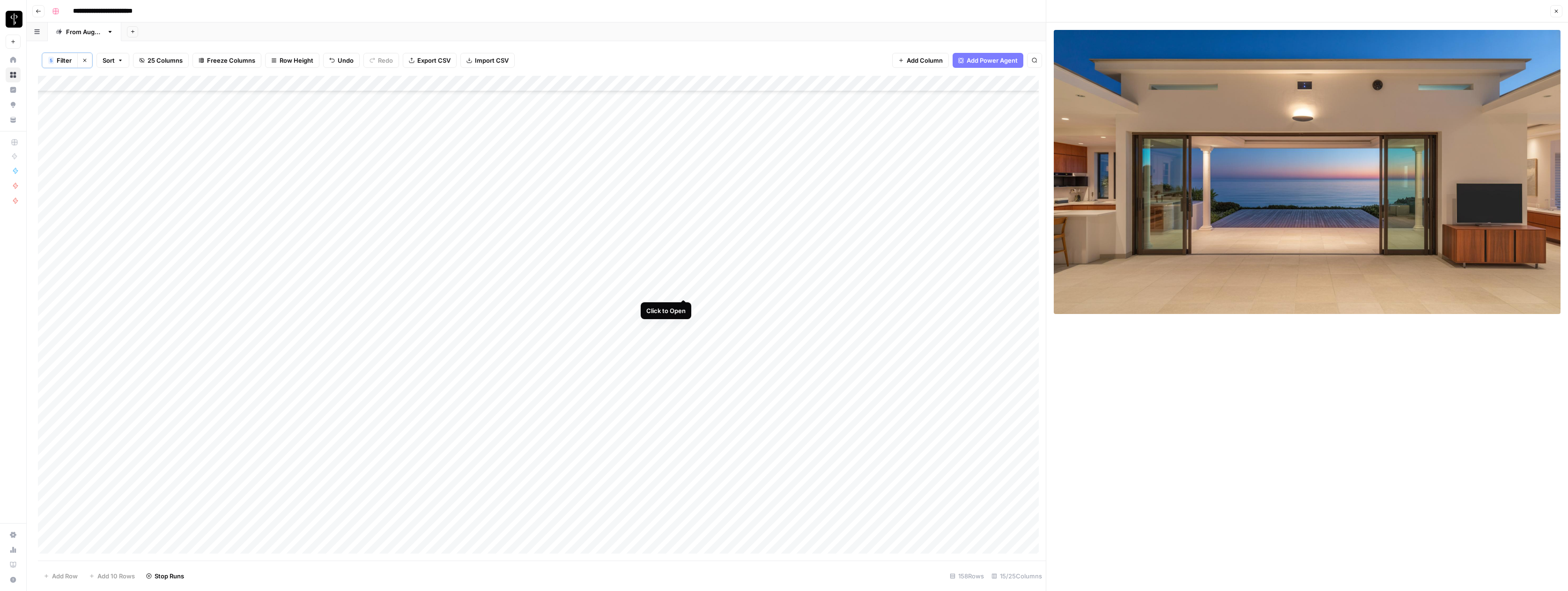
click at [683, 289] on div "Add Column" at bounding box center [542, 318] width 1008 height 485
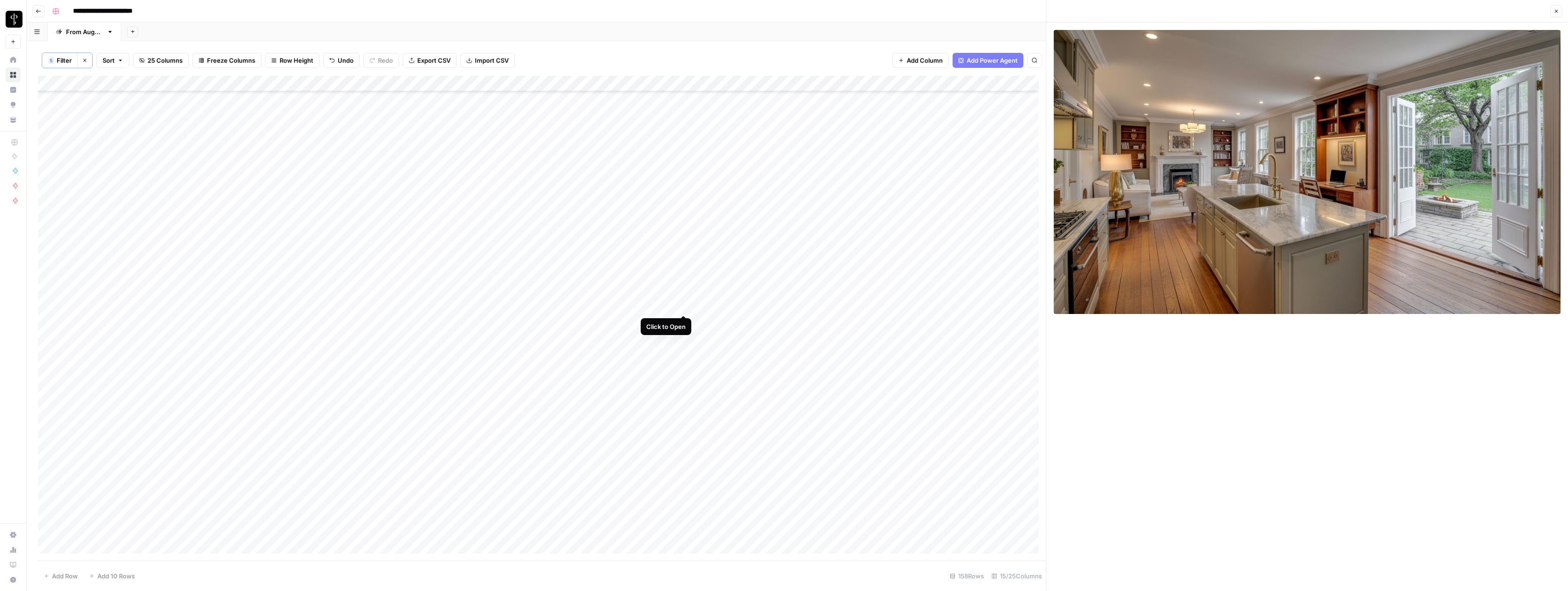
click at [683, 307] on div "Add Column" at bounding box center [542, 318] width 1008 height 485
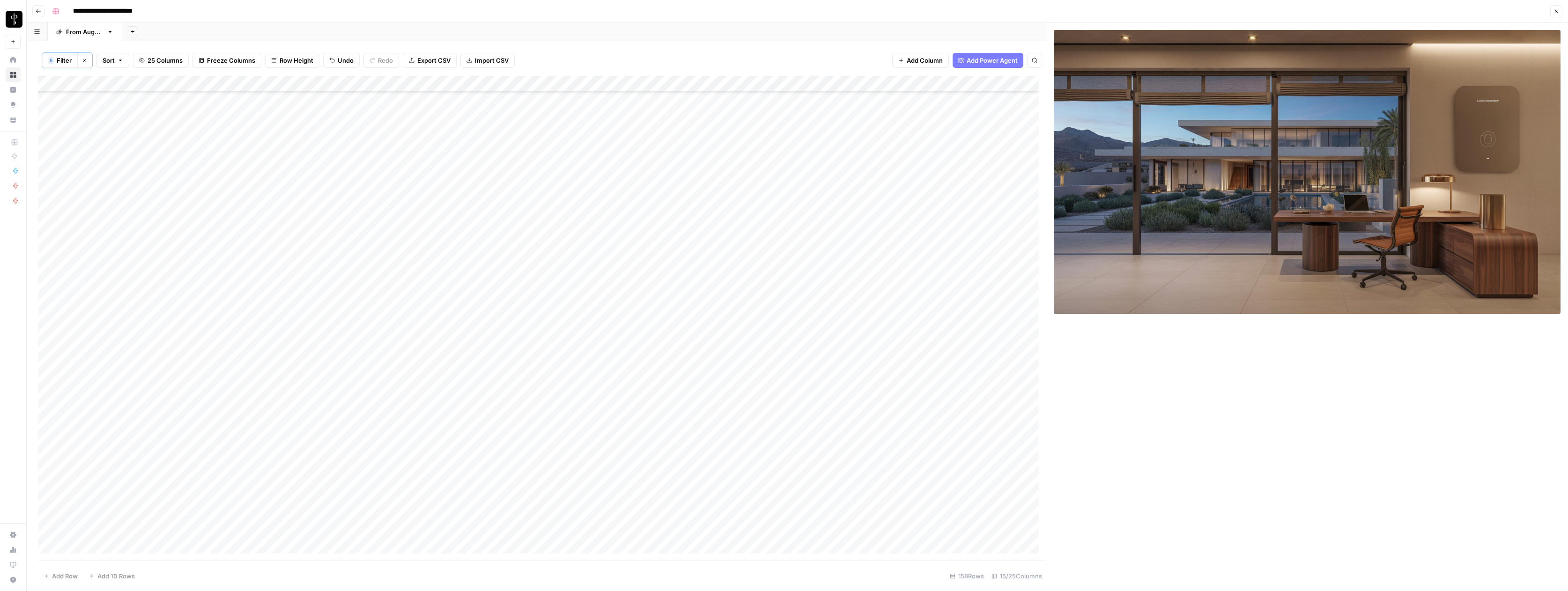
click at [894, 303] on div "Add Column" at bounding box center [542, 318] width 1008 height 485
click at [960, 305] on div "Add Column" at bounding box center [542, 318] width 1008 height 485
click at [1012, 306] on div "Add Column" at bounding box center [542, 318] width 1008 height 485
click at [1031, 374] on button "Do Not Post" at bounding box center [1027, 376] width 41 height 11
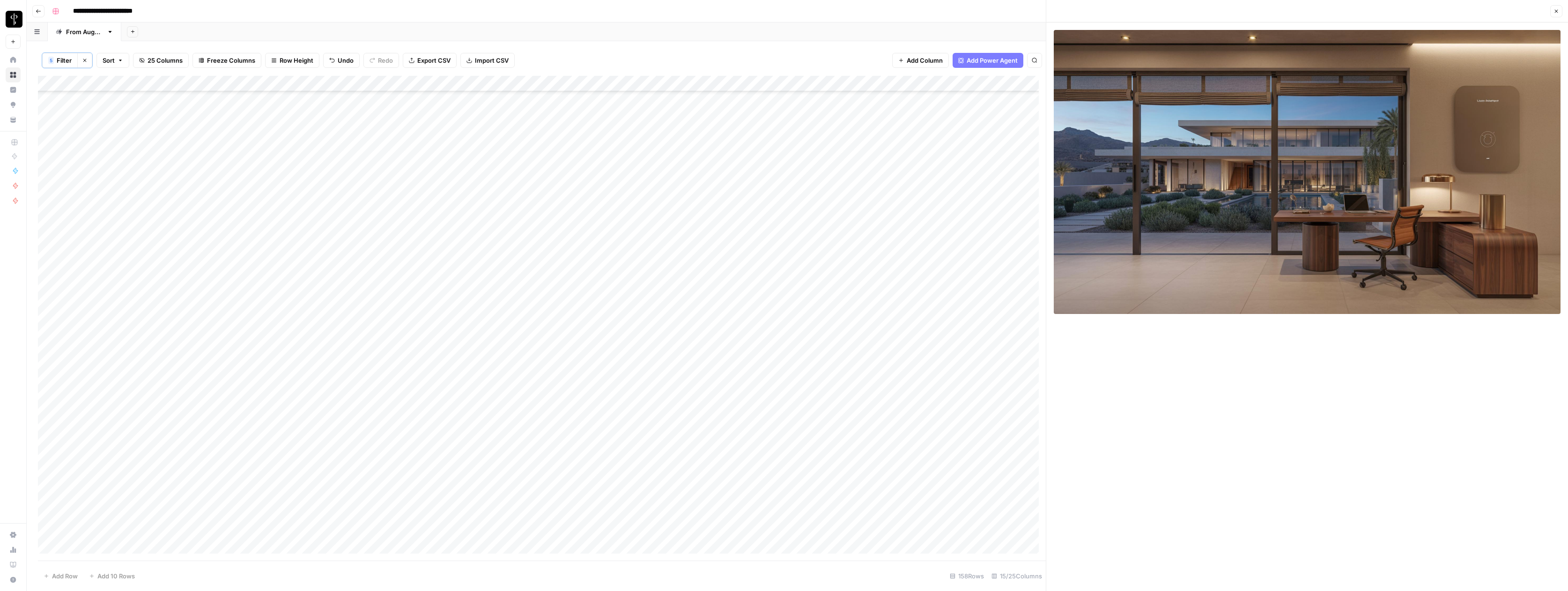
click at [686, 322] on div "Add Column" at bounding box center [542, 318] width 1008 height 485
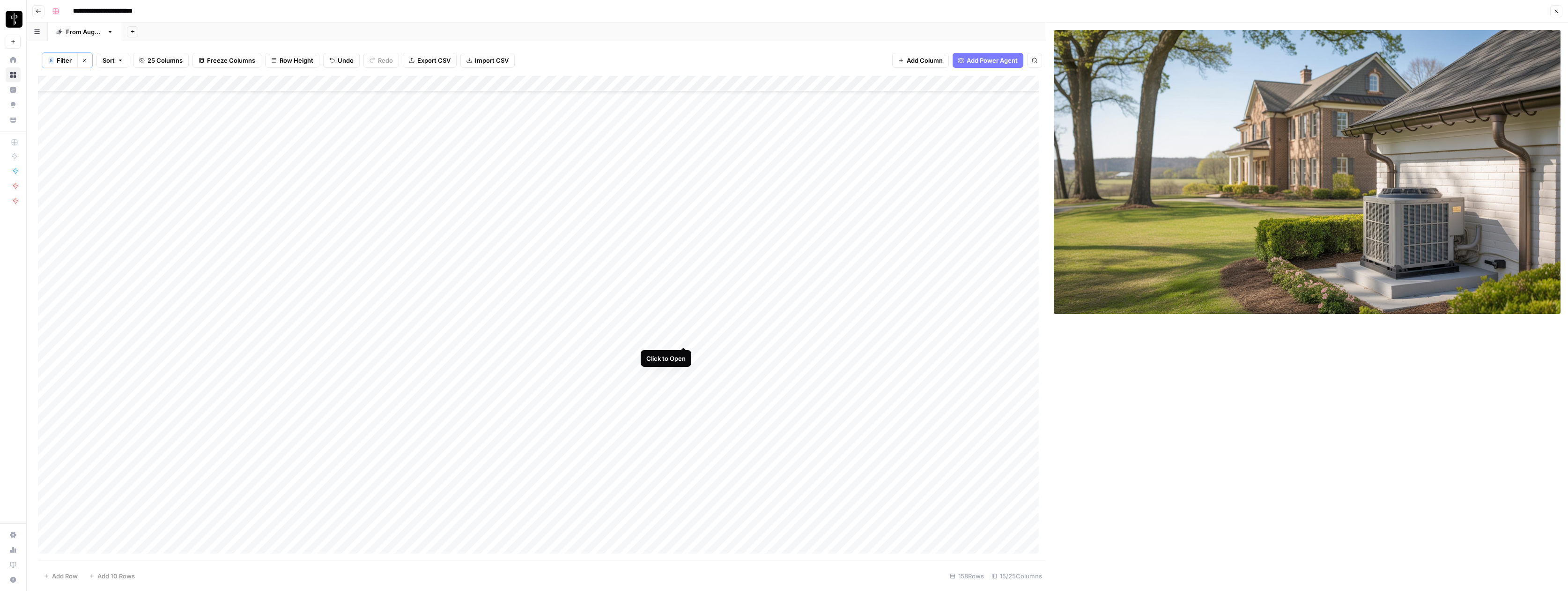
click at [684, 336] on div "Add Column" at bounding box center [542, 318] width 1008 height 485
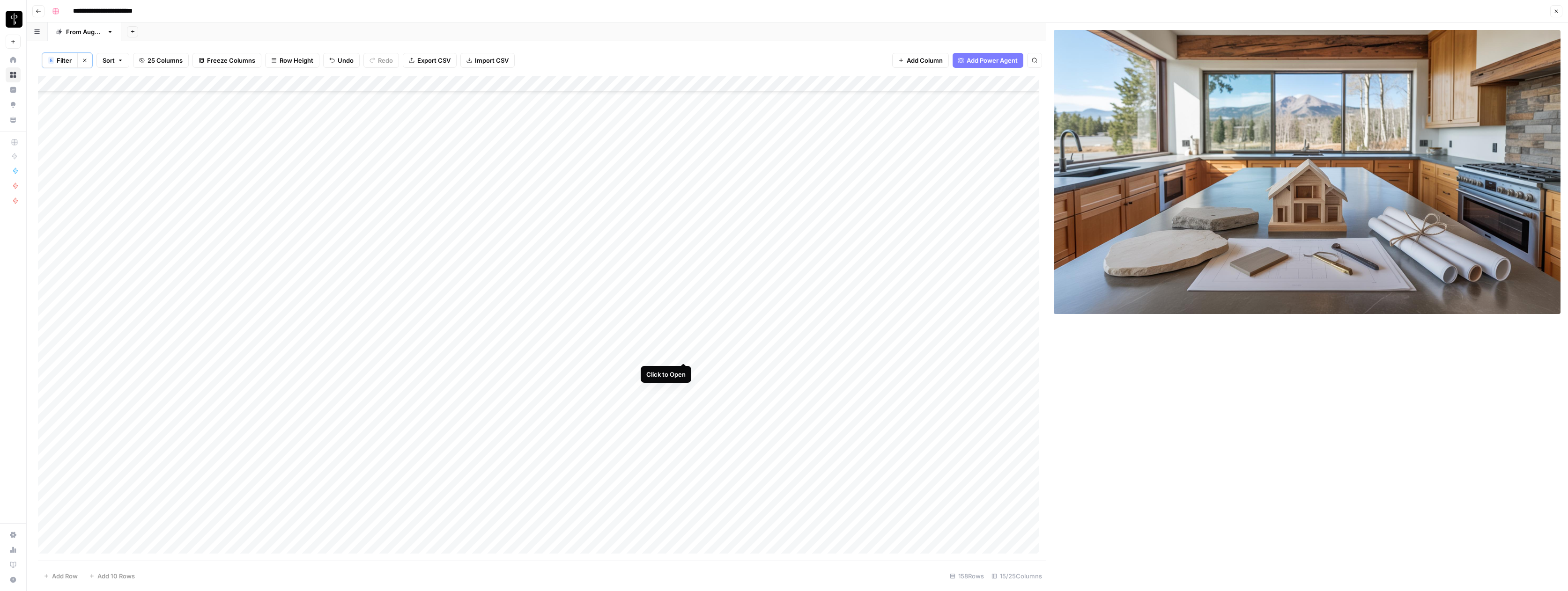
click at [682, 352] on div "Add Column" at bounding box center [542, 318] width 1008 height 485
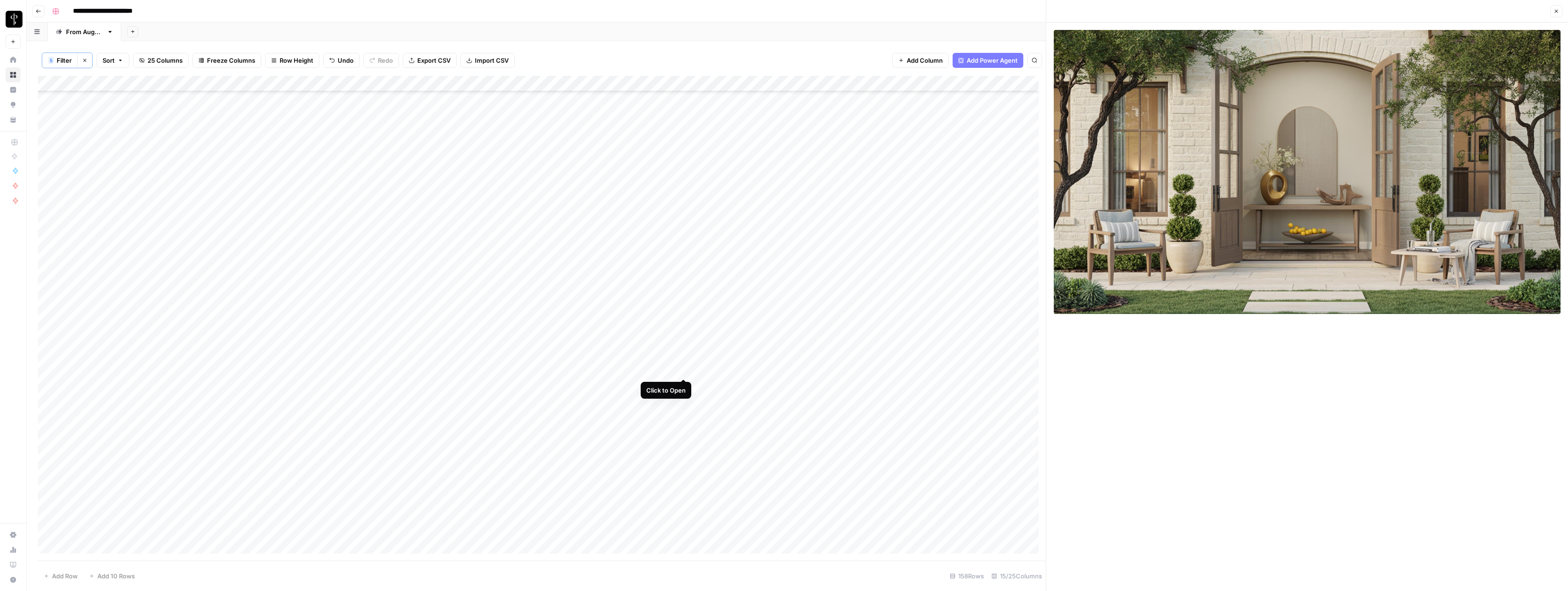
click at [684, 371] on div "Add Column" at bounding box center [542, 318] width 1008 height 485
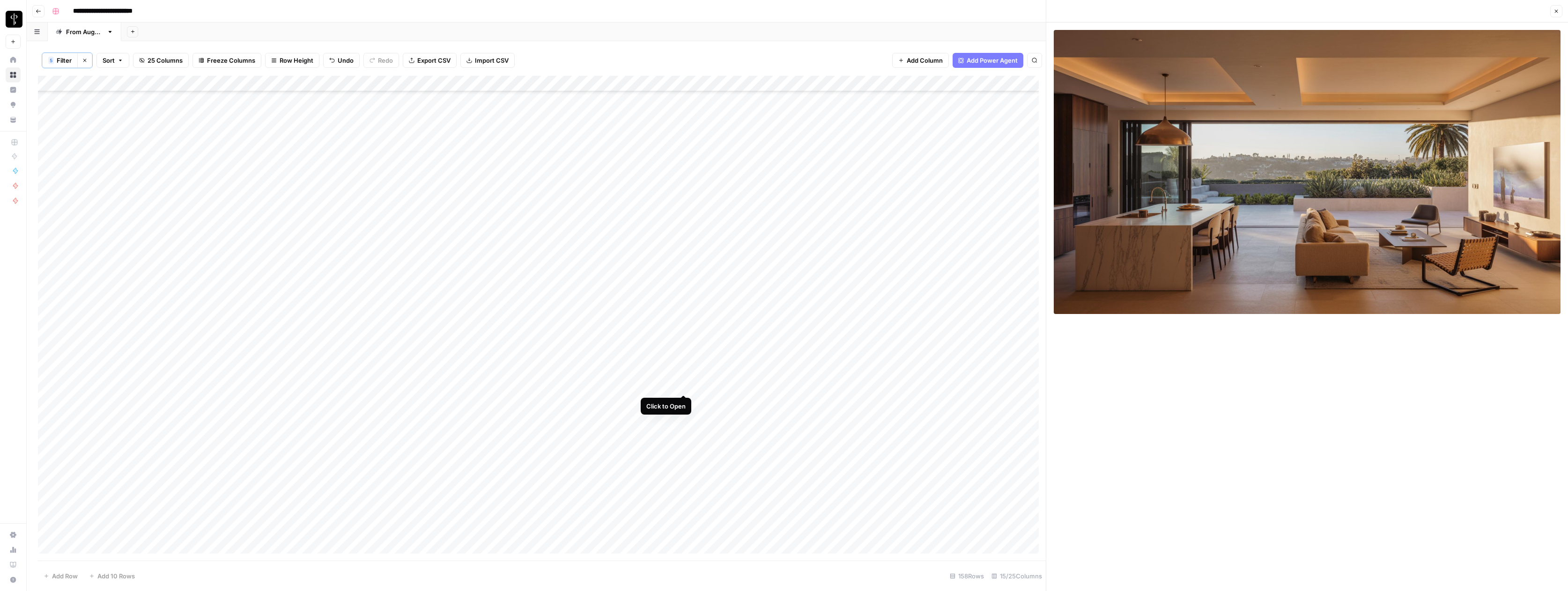
click at [683, 381] on div "Add Column" at bounding box center [542, 318] width 1008 height 485
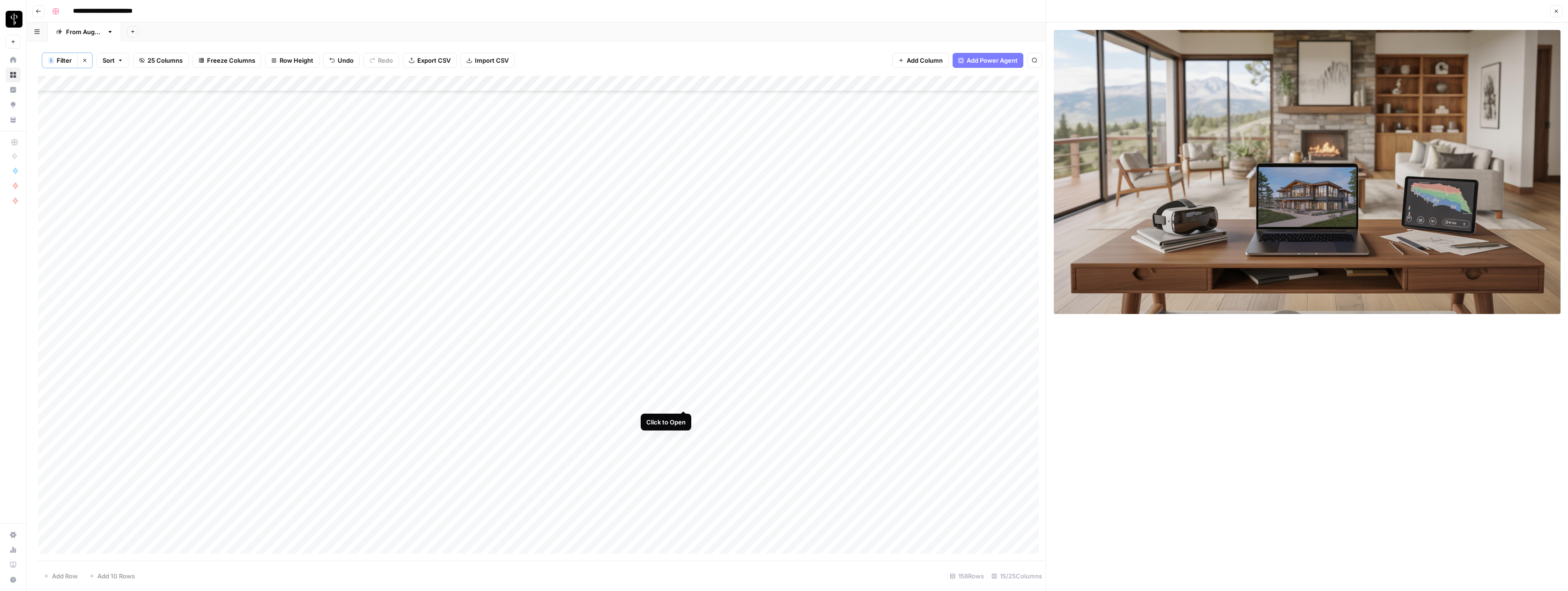
click at [684, 400] on div "Add Column" at bounding box center [542, 318] width 1008 height 485
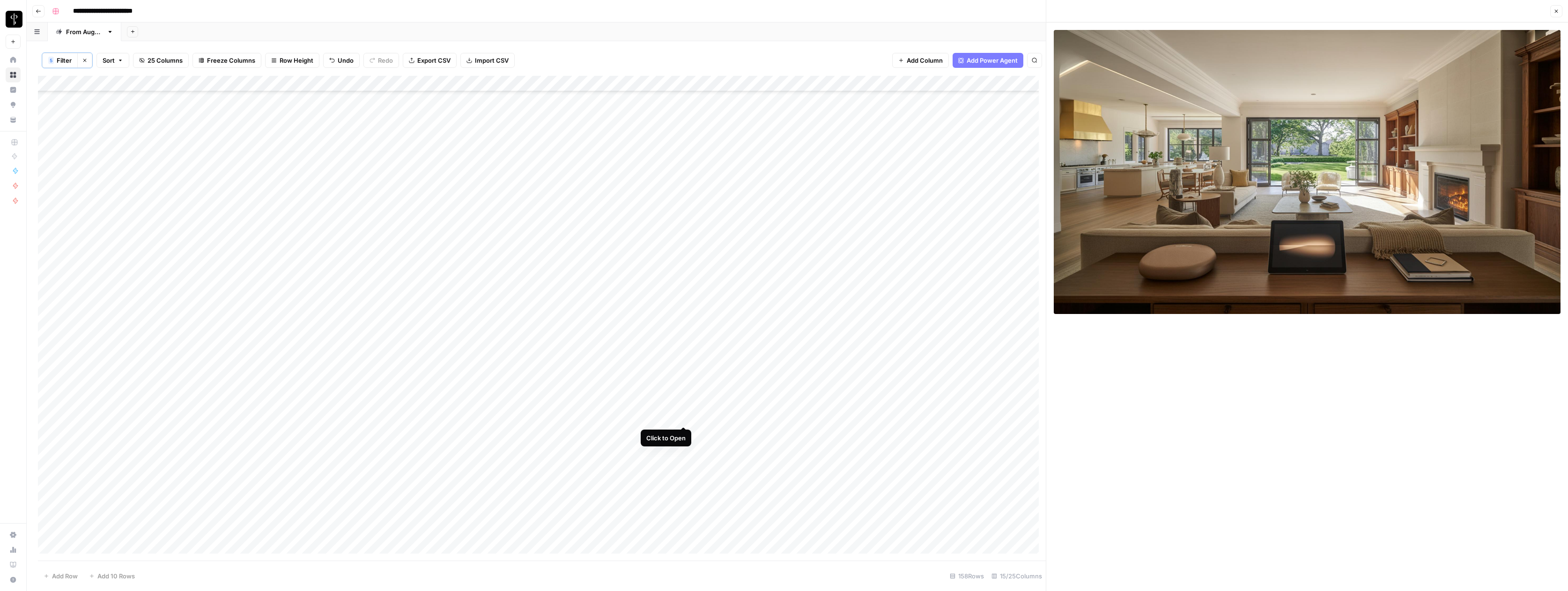
click at [683, 417] on div "Add Column" at bounding box center [542, 318] width 1008 height 485
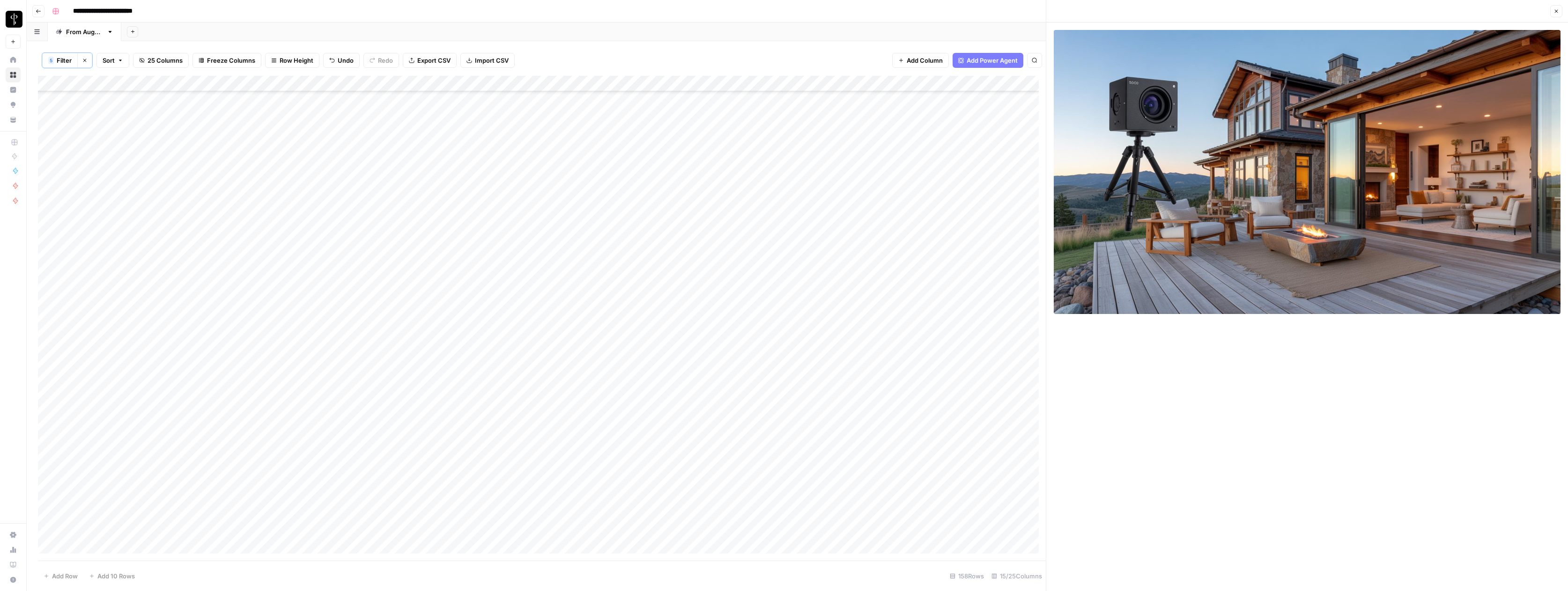
click at [864, 301] on div "Add Column" at bounding box center [542, 318] width 1008 height 485
click at [683, 401] on div "Add Column" at bounding box center [542, 318] width 1008 height 485
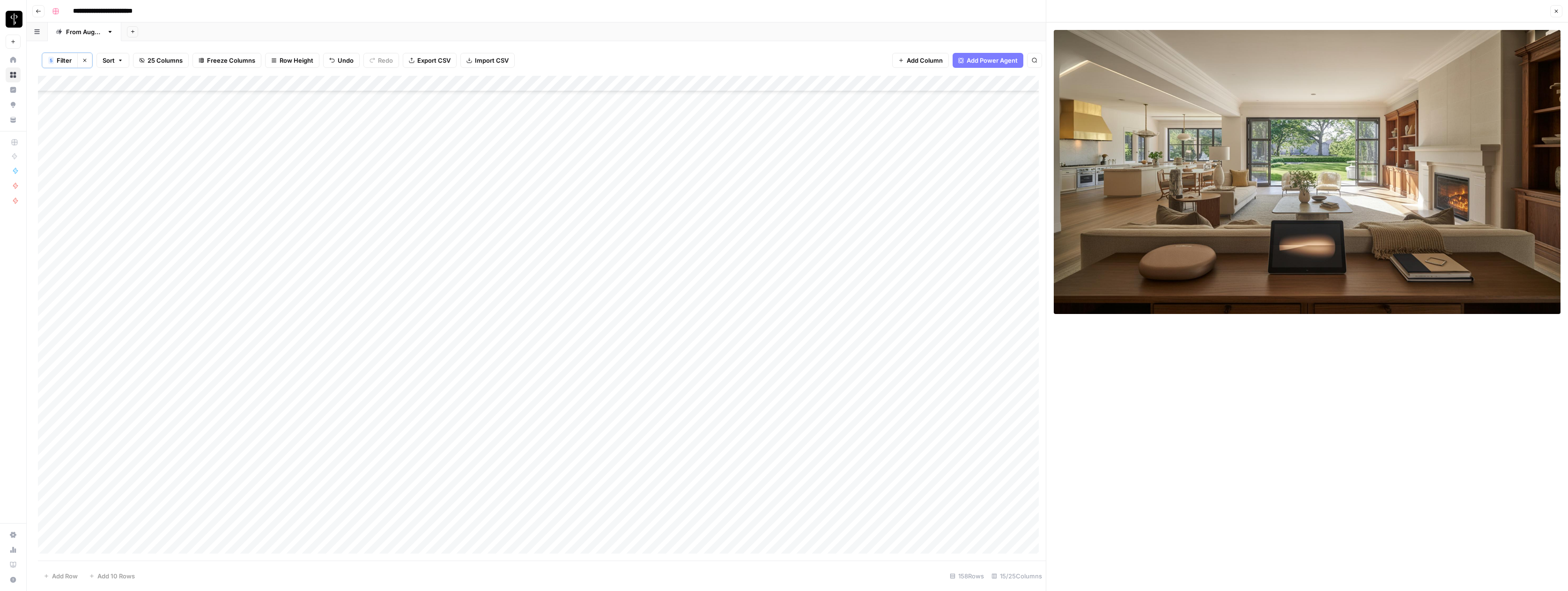
click at [684, 416] on div "Add Column" at bounding box center [542, 318] width 1008 height 485
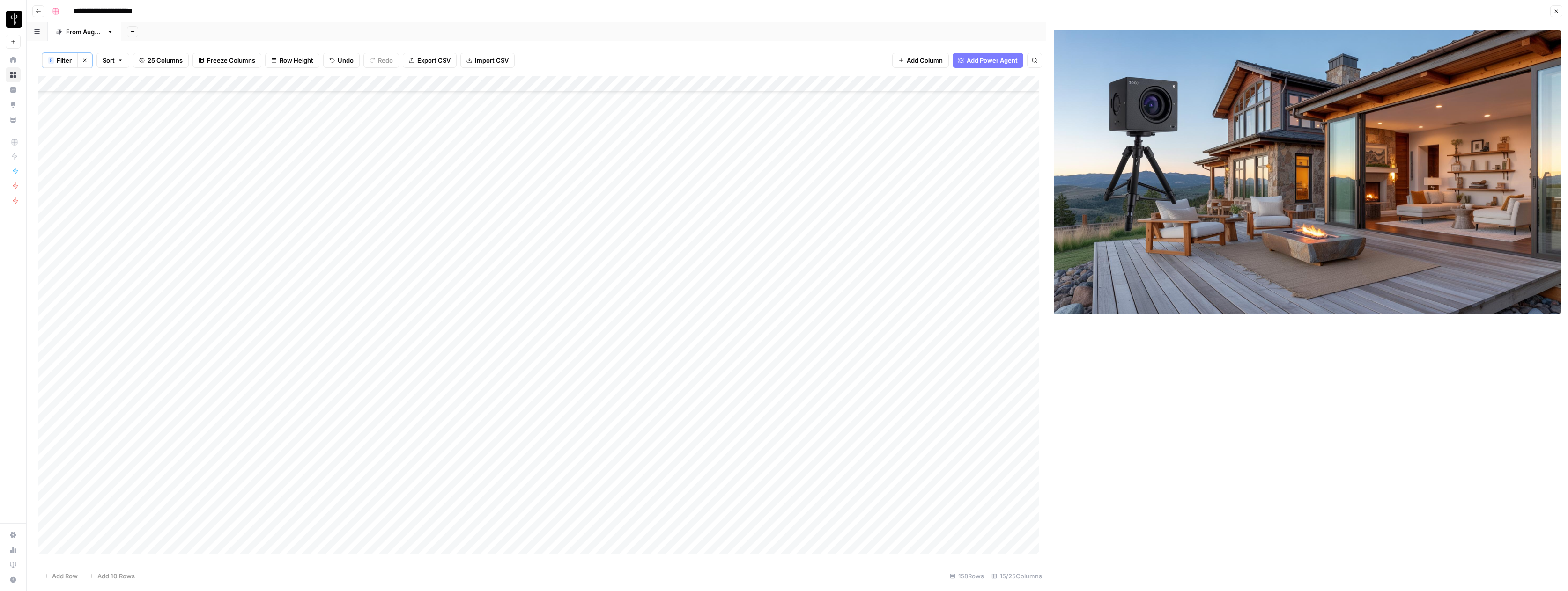
click at [847, 415] on div "Add Column" at bounding box center [542, 318] width 1008 height 485
click at [960, 417] on div "Add Column" at bounding box center [542, 318] width 1008 height 485
click at [1010, 419] on div "Add Column" at bounding box center [542, 318] width 1008 height 485
click at [1010, 418] on div "Add Column" at bounding box center [542, 318] width 1008 height 485
click at [1024, 484] on button "Do Not Post" at bounding box center [1027, 487] width 41 height 11
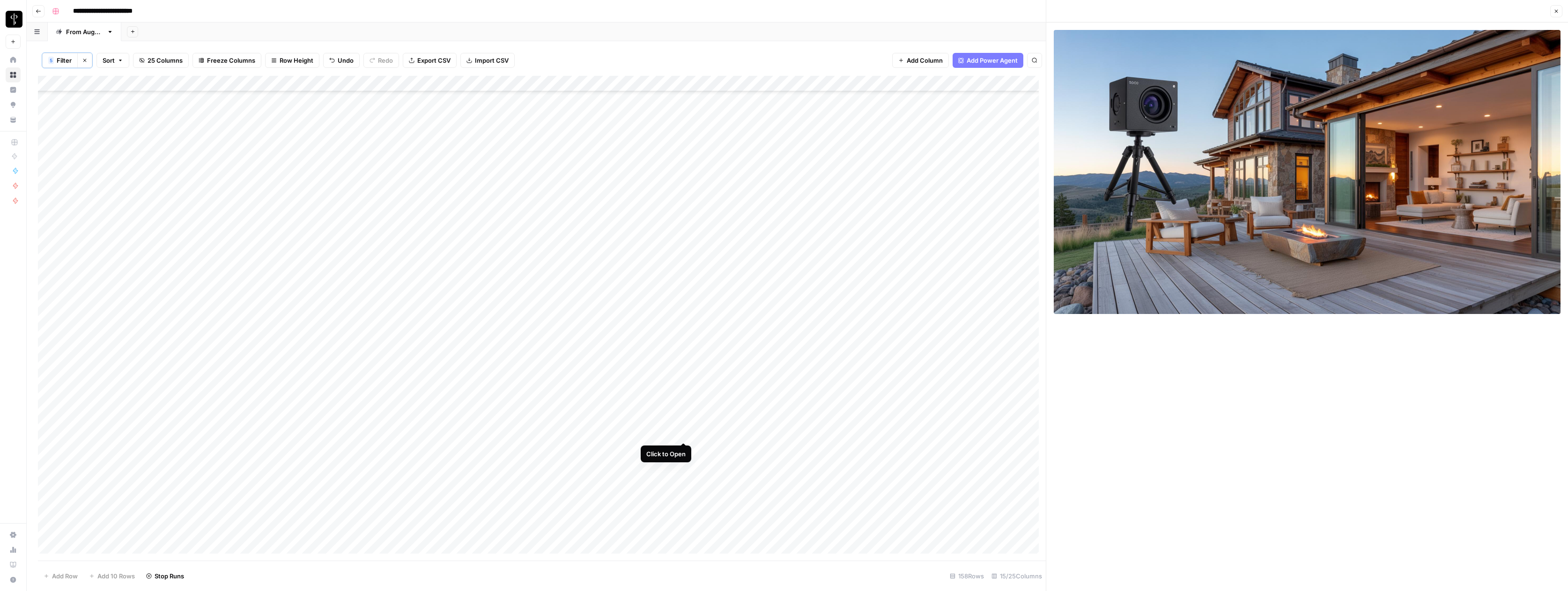
click at [684, 433] on div "Add Column" at bounding box center [542, 318] width 1008 height 485
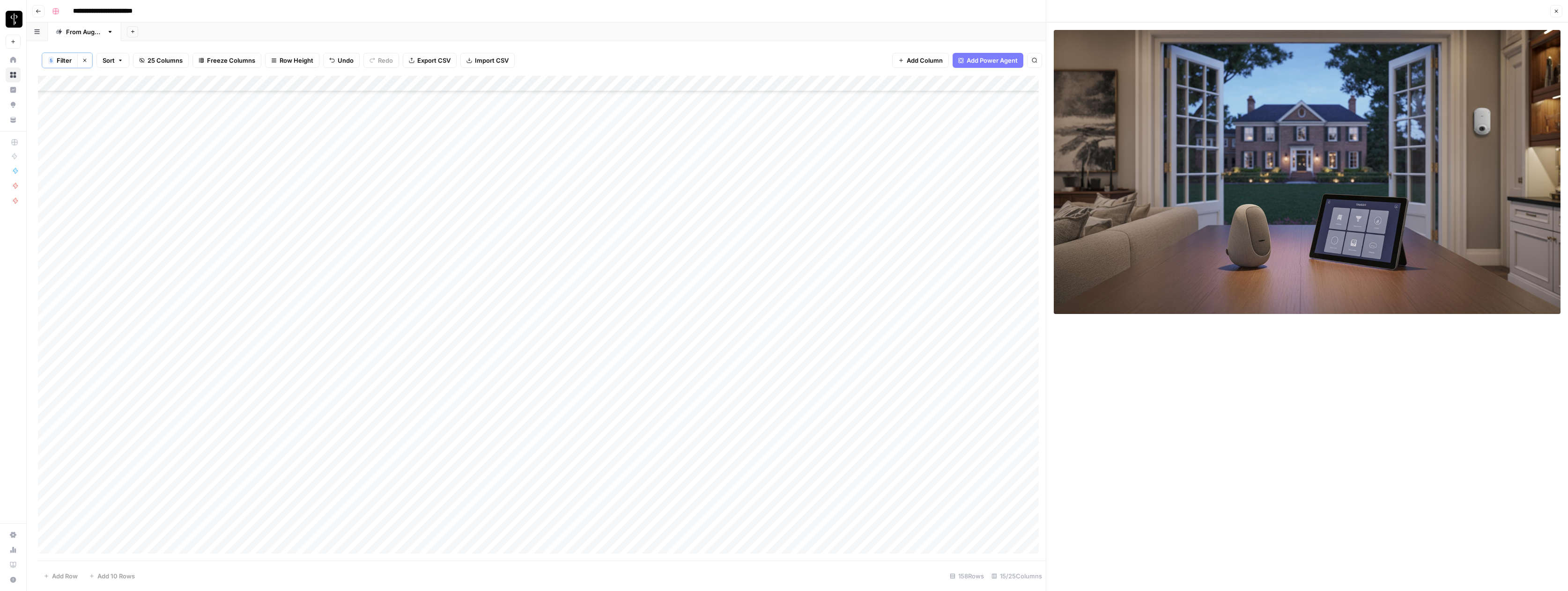
click at [684, 448] on div "Add Column" at bounding box center [542, 318] width 1008 height 485
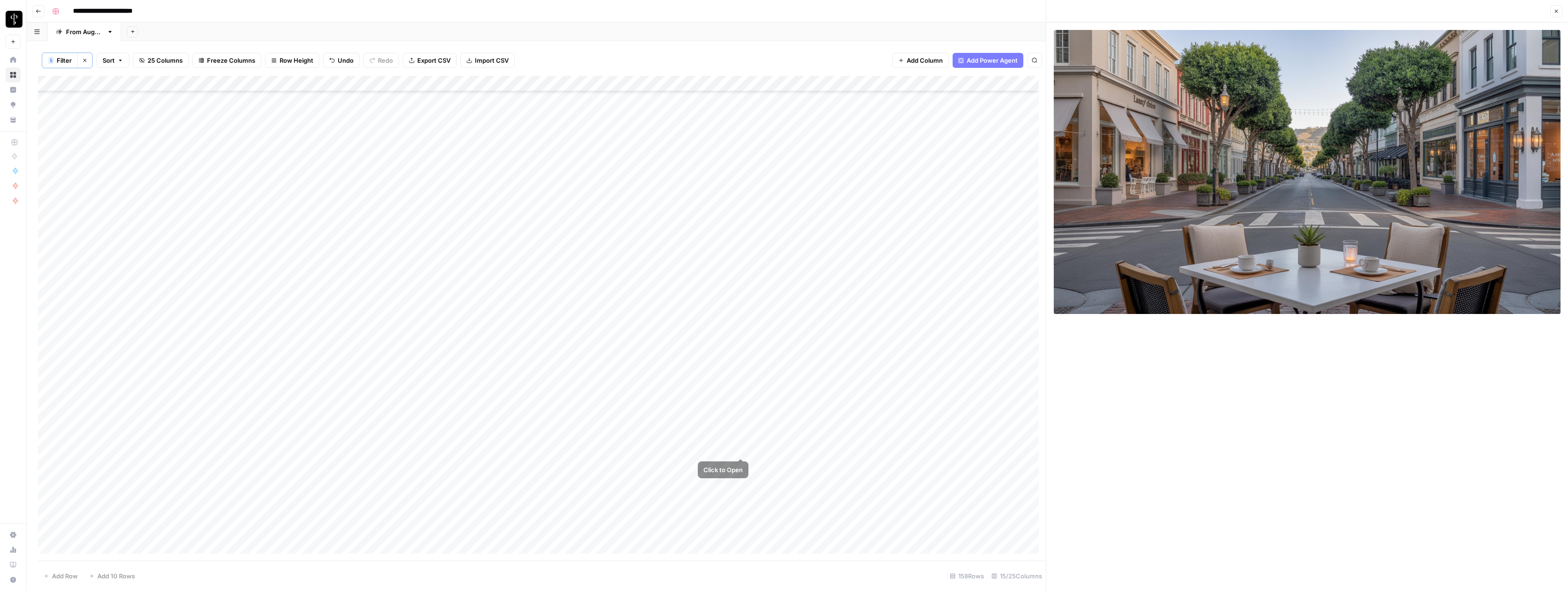
click at [852, 447] on div "Add Column" at bounding box center [542, 318] width 1008 height 485
click at [956, 448] on div "Add Column" at bounding box center [542, 318] width 1008 height 485
click at [1010, 448] on div "Add Column" at bounding box center [542, 318] width 1008 height 485
click at [1012, 450] on div "Add Column" at bounding box center [542, 318] width 1008 height 485
click at [1032, 519] on button "Do Not Post" at bounding box center [1027, 519] width 41 height 11
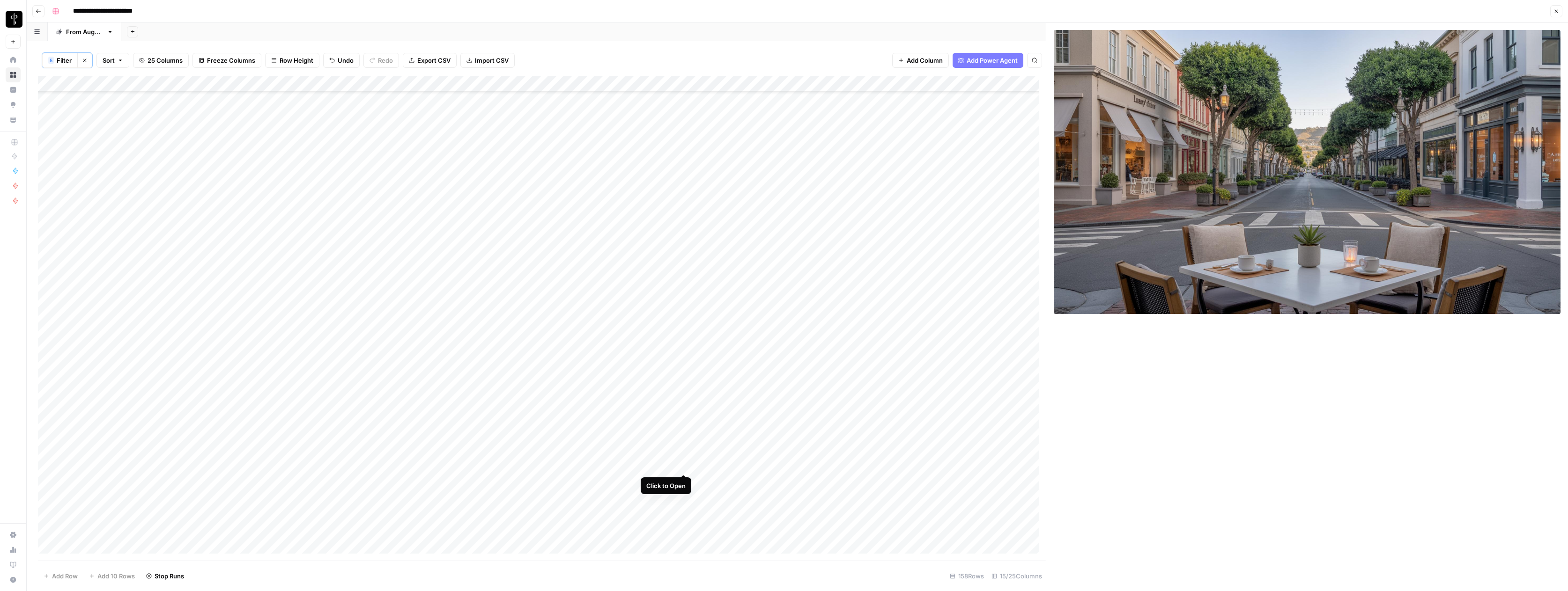
click at [684, 464] on div "Add Column" at bounding box center [542, 318] width 1008 height 485
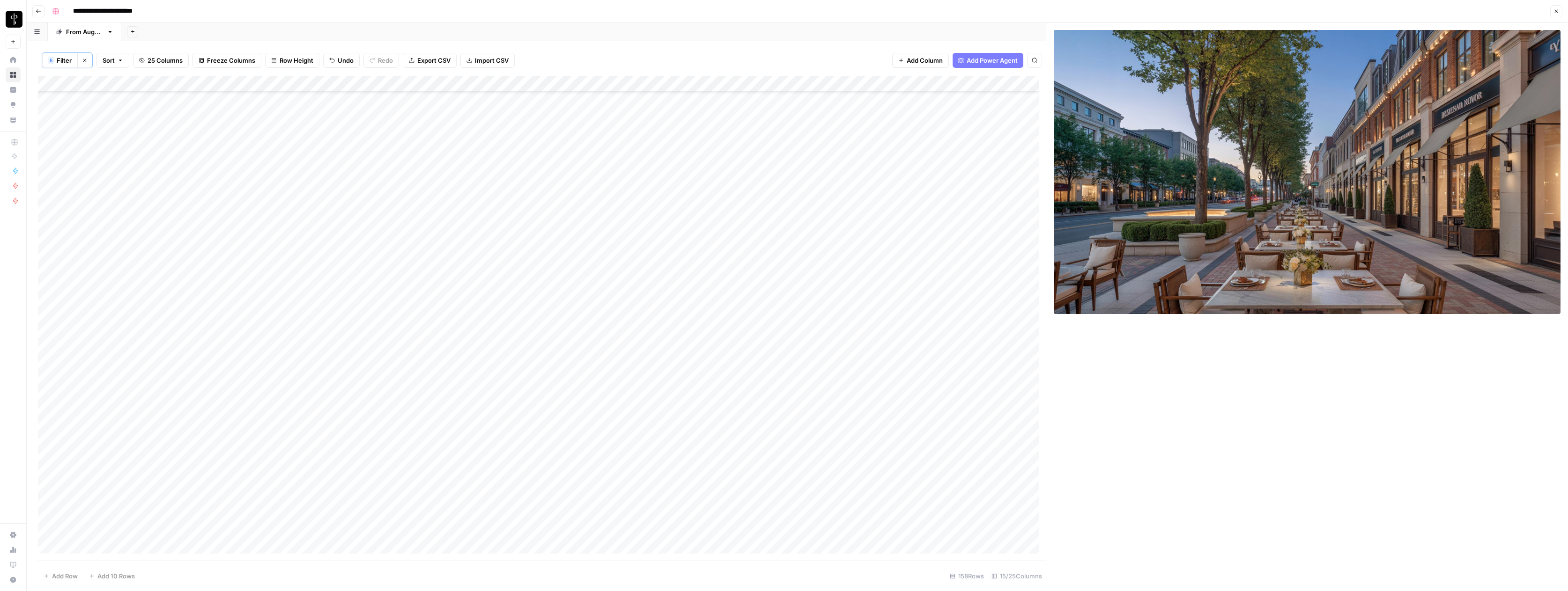
click at [868, 462] on div "Add Column" at bounding box center [542, 318] width 1008 height 485
click at [960, 464] on div "Add Column" at bounding box center [542, 318] width 1008 height 485
click at [1007, 466] on div "Add Column" at bounding box center [542, 318] width 1008 height 485
click at [1012, 466] on div "Add Column" at bounding box center [542, 318] width 1008 height 485
click at [1027, 533] on button "Do Not Post" at bounding box center [1027, 535] width 41 height 11
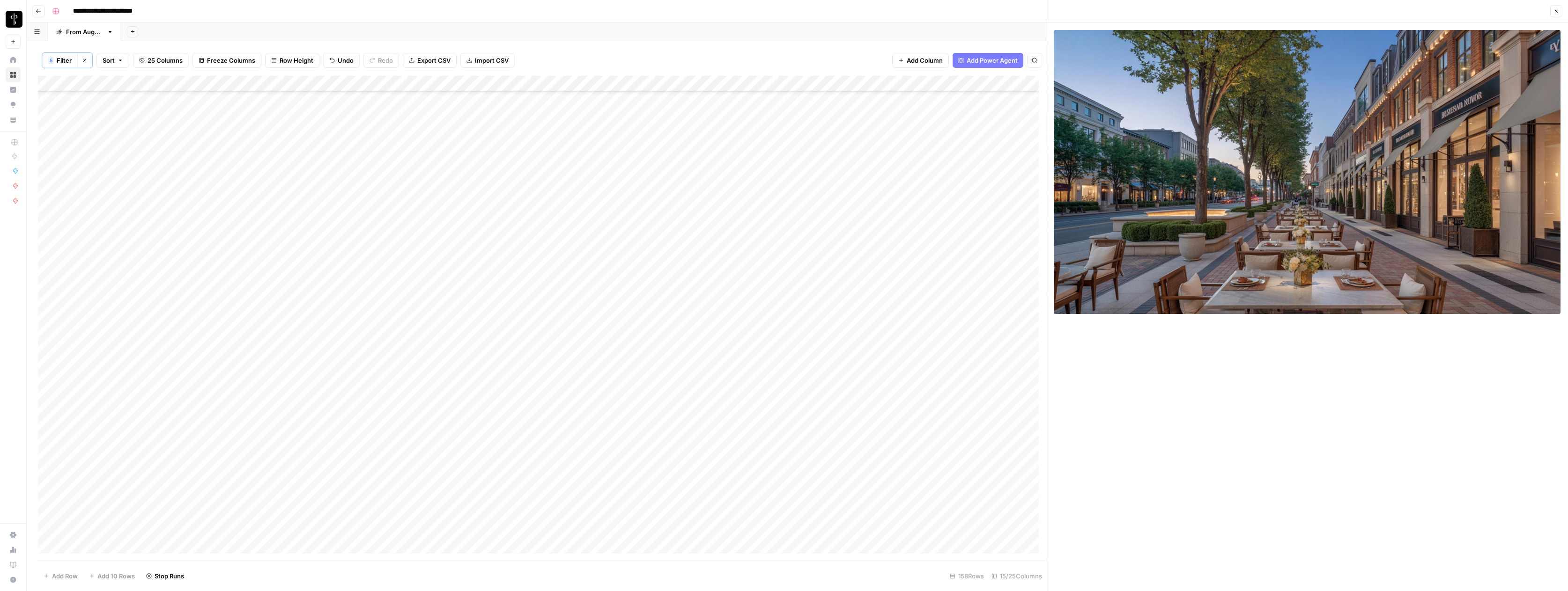
click at [684, 480] on div "Add Column" at bounding box center [542, 318] width 1008 height 485
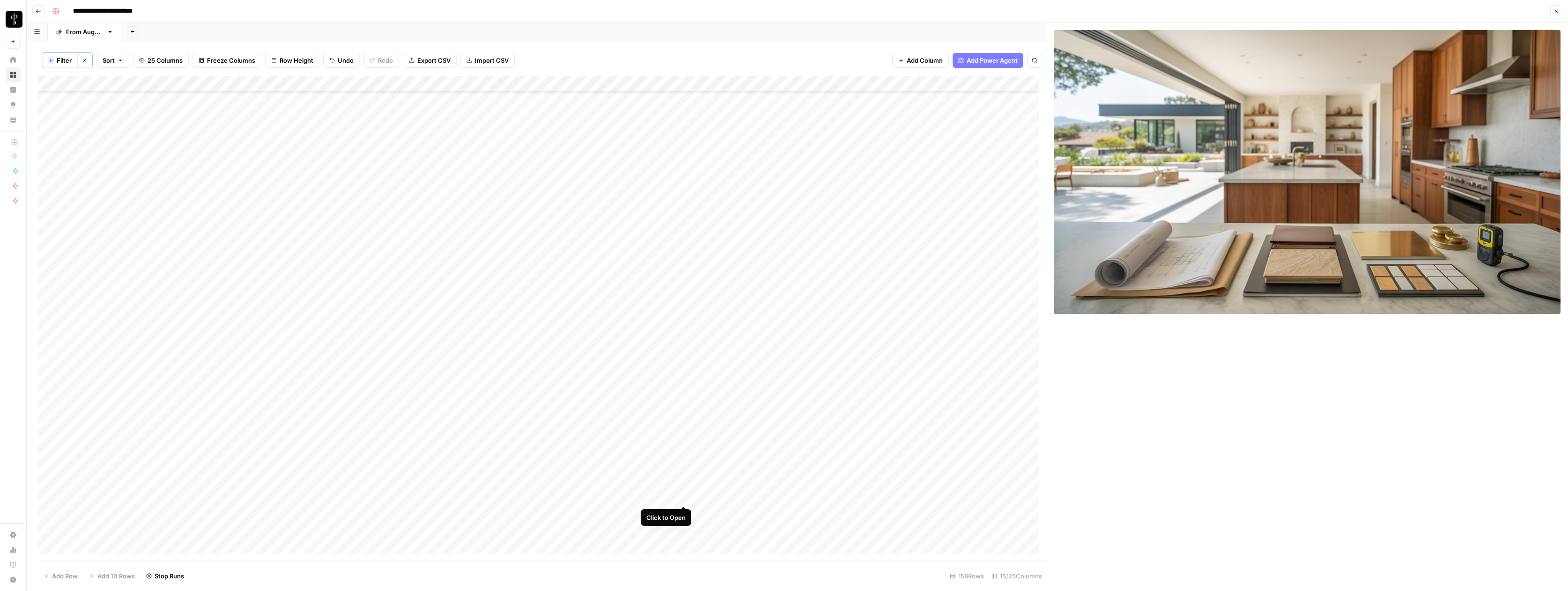
click at [684, 495] on div "Add Column" at bounding box center [542, 318] width 1008 height 485
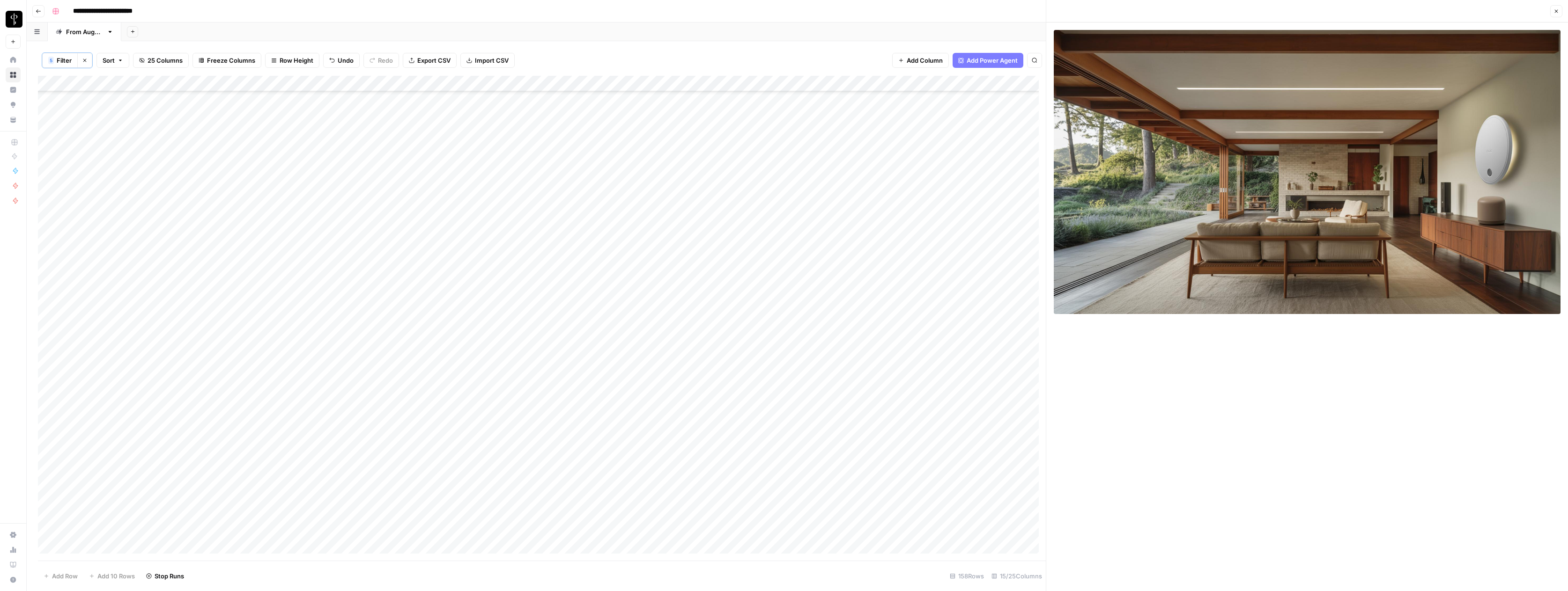
click at [683, 513] on div "Add Column" at bounding box center [542, 318] width 1008 height 485
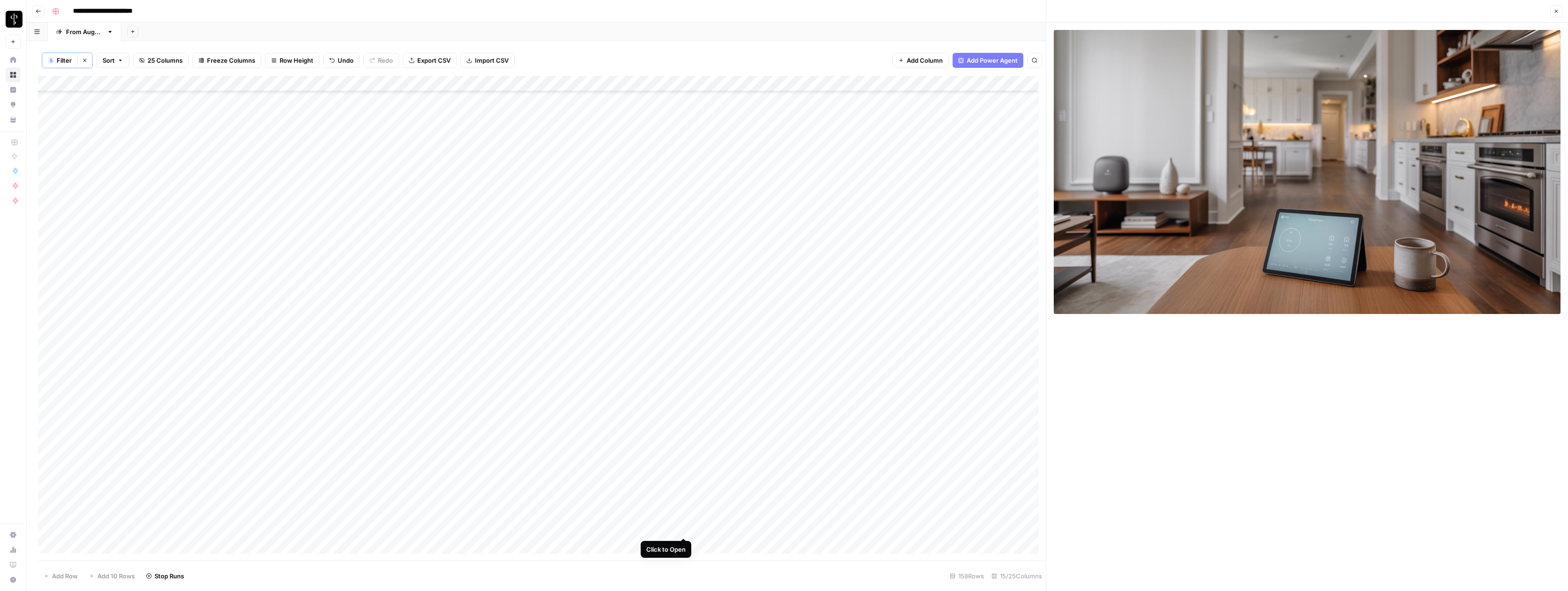
click at [684, 528] on div "Add Column" at bounding box center [542, 318] width 1008 height 485
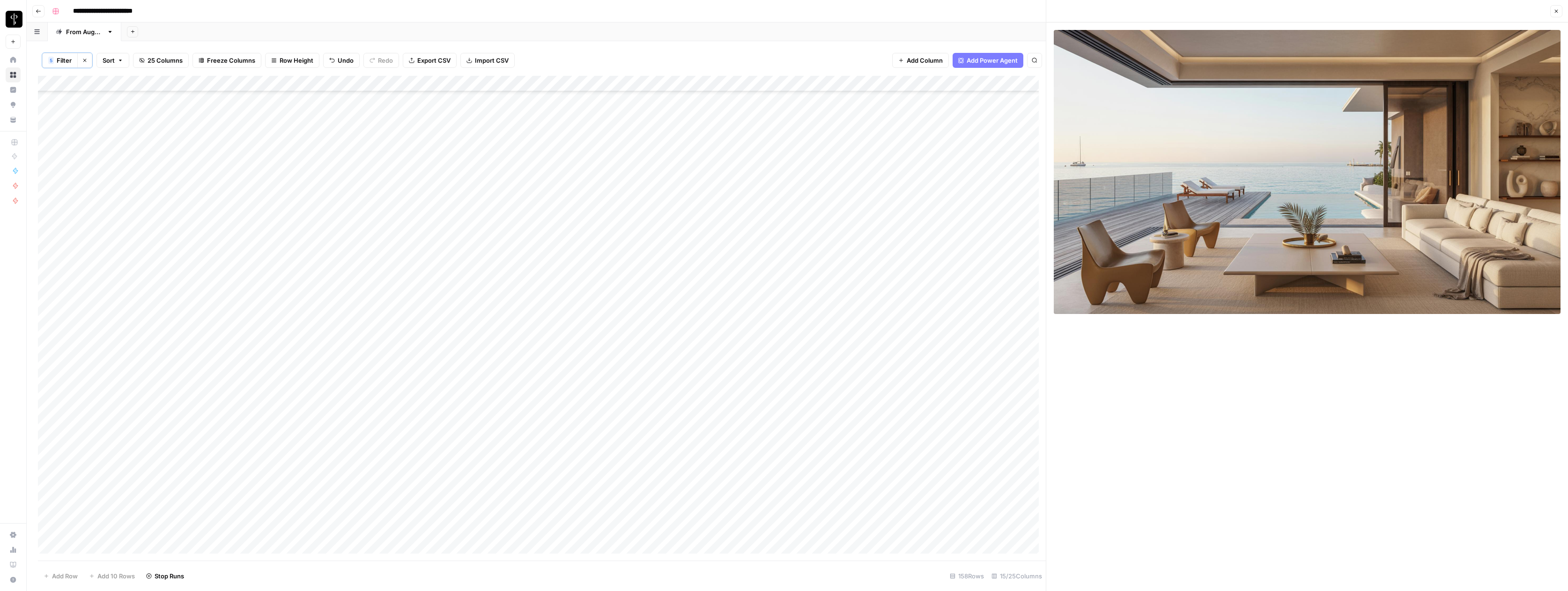
click at [683, 545] on div "Add Column" at bounding box center [542, 318] width 1008 height 485
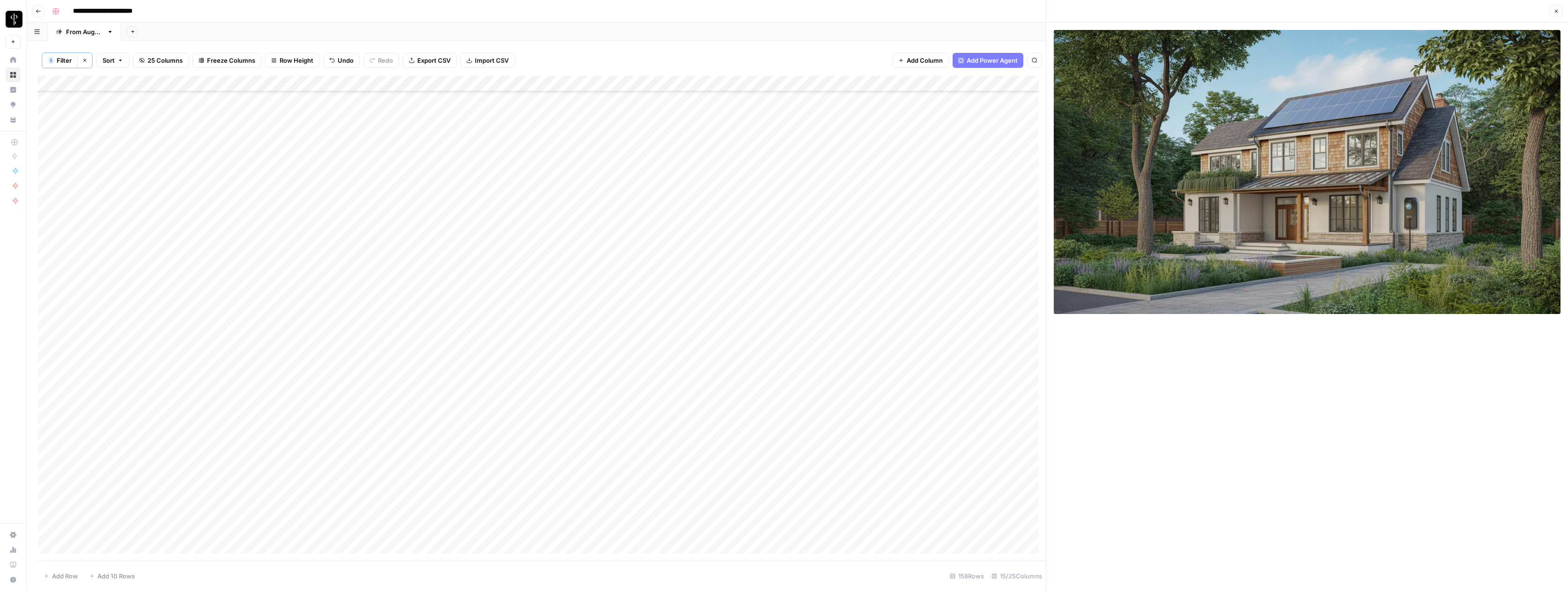
click at [868, 540] on div "Add Column" at bounding box center [542, 318] width 1008 height 485
click at [961, 543] on div "Add Column" at bounding box center [542, 318] width 1008 height 485
click at [1016, 543] on div "Add Column" at bounding box center [542, 318] width 1008 height 485
click at [1015, 544] on div "Add Column" at bounding box center [542, 318] width 1008 height 485
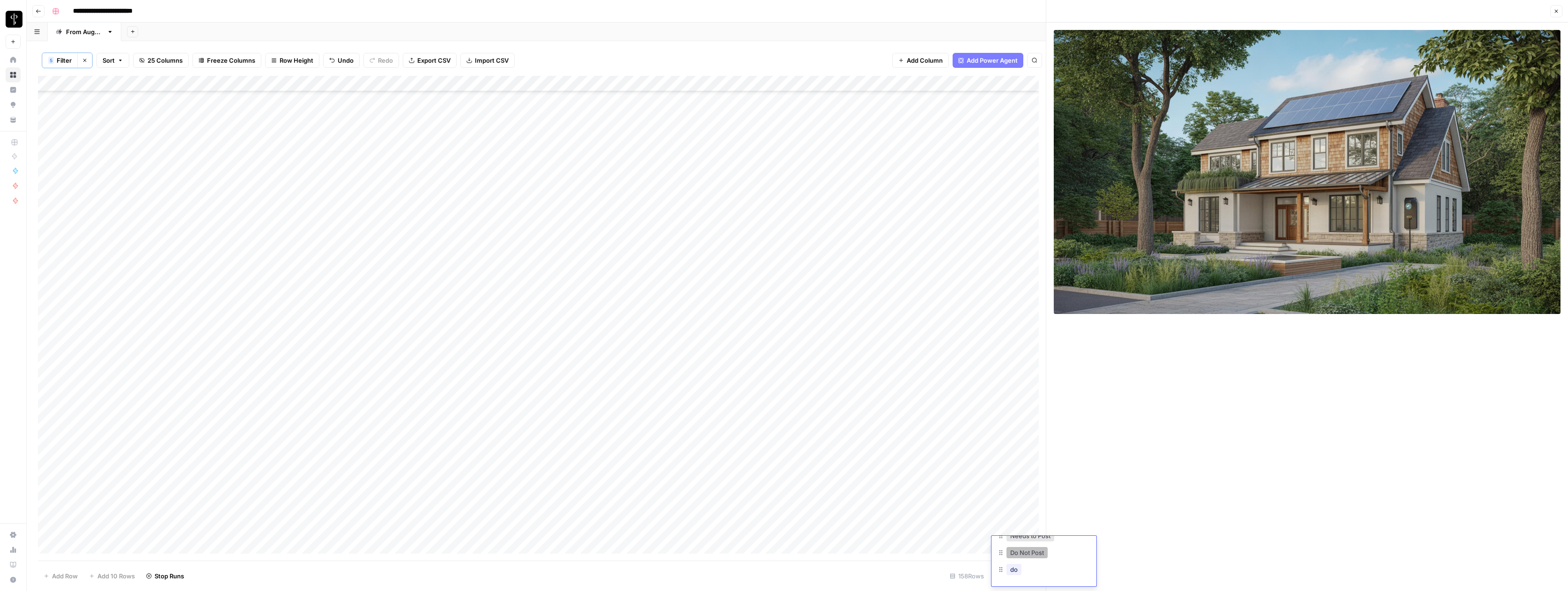
click at [1022, 557] on button "Do Not Post" at bounding box center [1027, 553] width 41 height 11
click at [49, 99] on div "Add Column" at bounding box center [542, 318] width 1008 height 485
click at [49, 528] on div "Add Column" at bounding box center [542, 318] width 1008 height 485
click at [48, 478] on div "Add Column" at bounding box center [542, 318] width 1008 height 485
click at [48, 465] on div "Add Column" at bounding box center [542, 318] width 1008 height 485
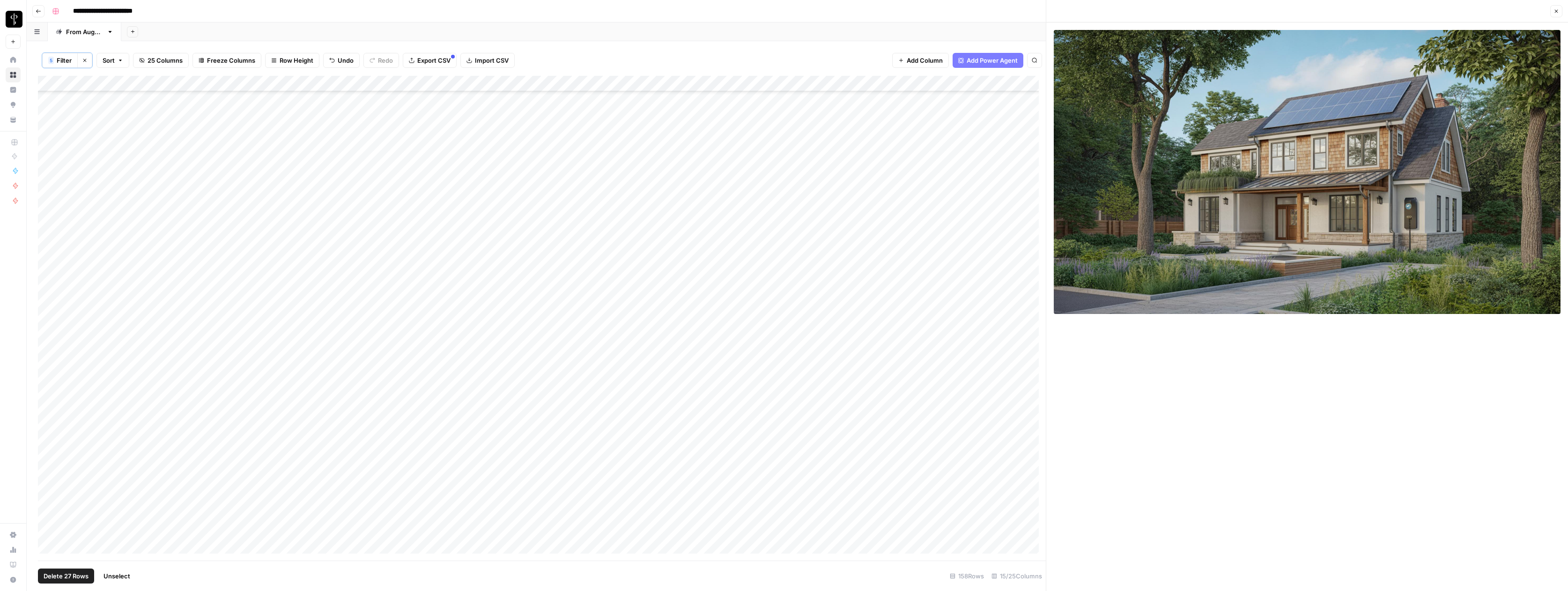
click at [48, 481] on div "Add Column" at bounding box center [542, 318] width 1008 height 485
click at [48, 450] on div "Add Column" at bounding box center [542, 318] width 1008 height 485
click at [48, 417] on div "Add Column" at bounding box center [542, 318] width 1008 height 485
click at [49, 305] on div "Add Column" at bounding box center [542, 318] width 1008 height 485
click at [44, 257] on div "Add Column" at bounding box center [542, 318] width 1008 height 485
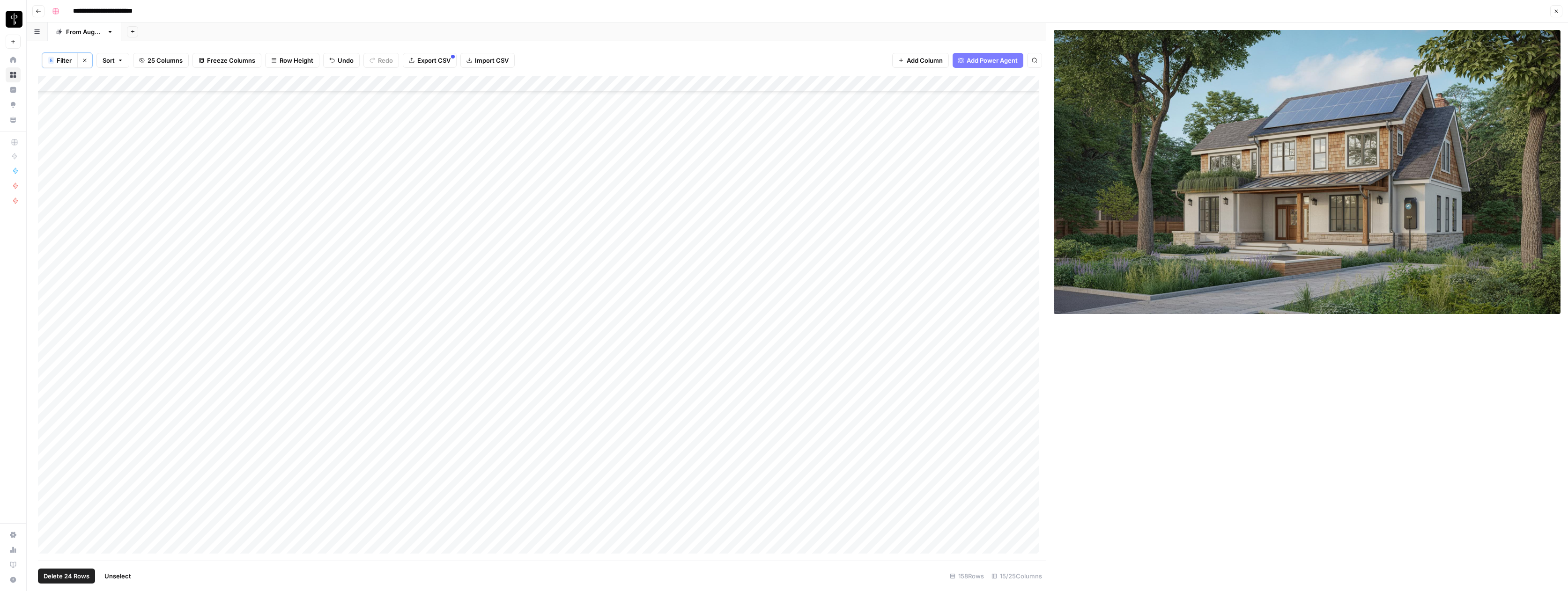
click at [48, 257] on div "Add Column" at bounding box center [542, 318] width 1008 height 485
click at [46, 146] on div "Add Column" at bounding box center [542, 318] width 1008 height 485
click at [797, 84] on div "Add Column" at bounding box center [542, 318] width 1008 height 485
click at [873, 163] on span "Selected Rows (22)" at bounding box center [868, 163] width 59 height 10
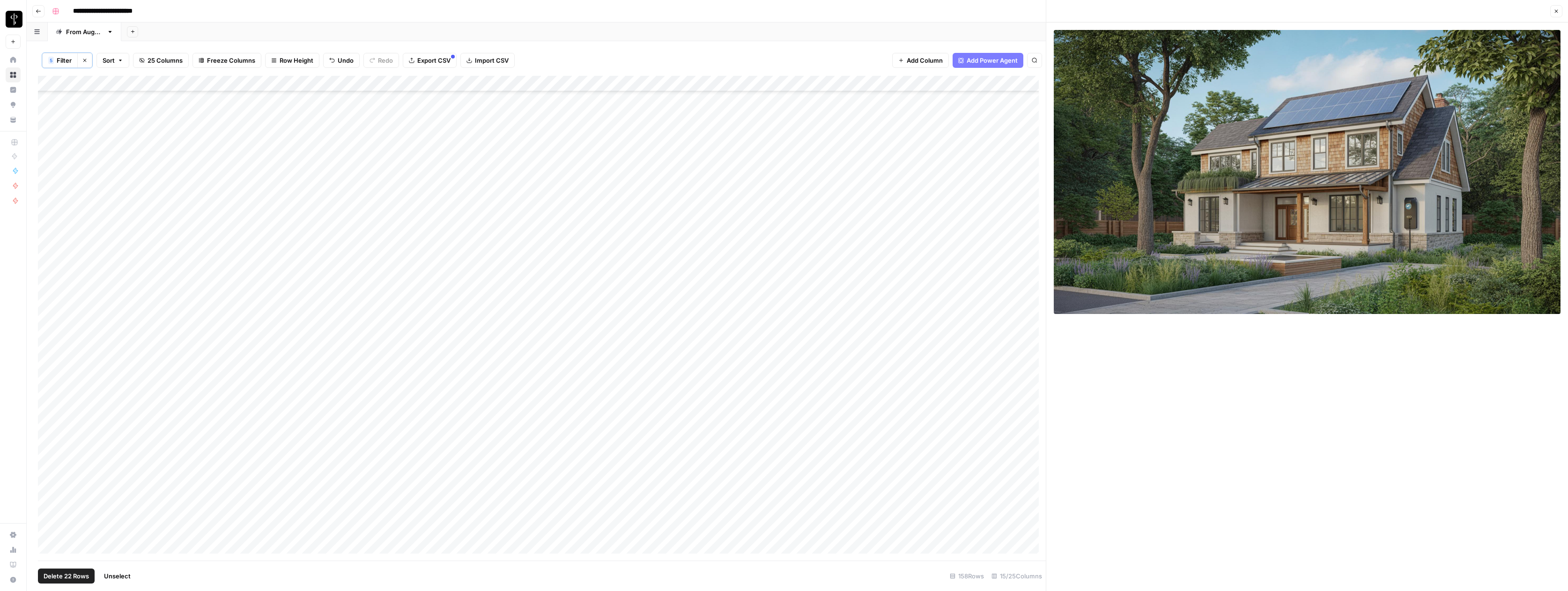
scroll to position [1838, 0]
click at [683, 106] on div "Add Column" at bounding box center [542, 318] width 1008 height 485
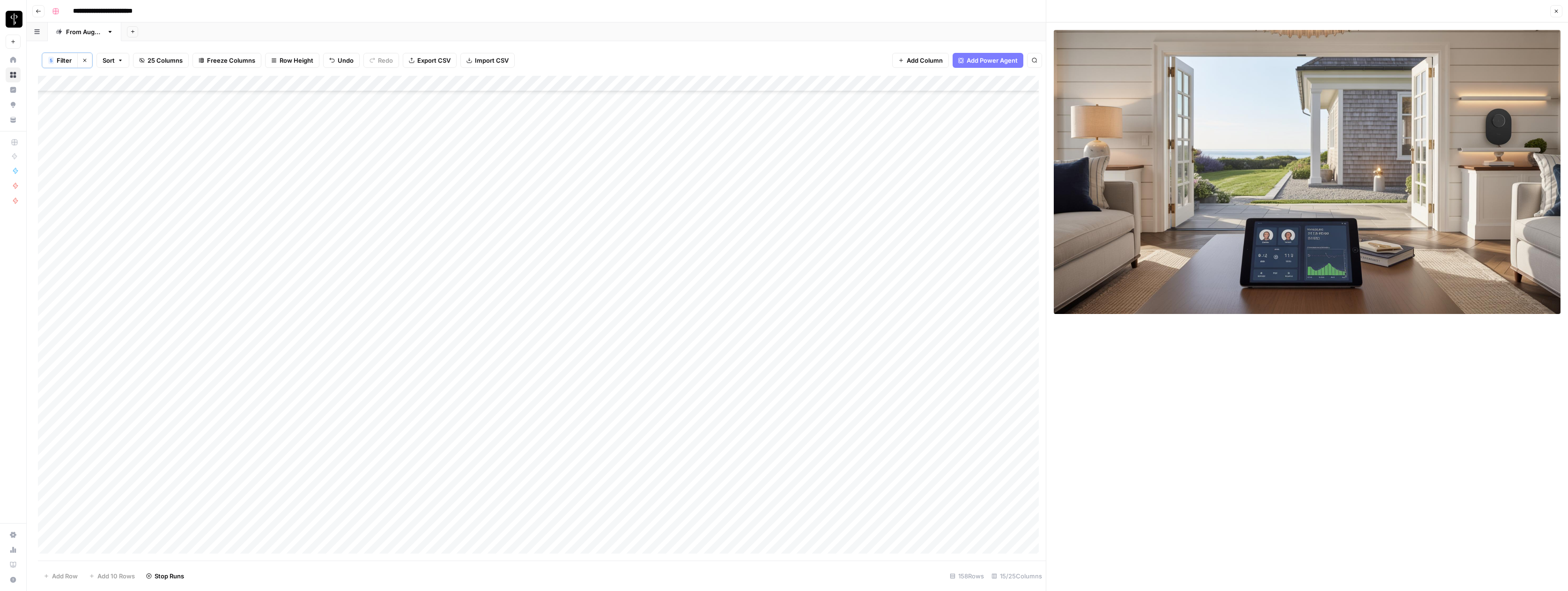
click at [858, 107] on div "Add Column" at bounding box center [542, 318] width 1008 height 485
click at [960, 106] on div "Add Column" at bounding box center [542, 318] width 1008 height 485
click at [1010, 108] on div "Add Column" at bounding box center [542, 318] width 1008 height 485
click at [1011, 108] on div "Add Column" at bounding box center [542, 318] width 1008 height 485
click at [1018, 175] on button "Do Not Post" at bounding box center [1027, 177] width 41 height 11
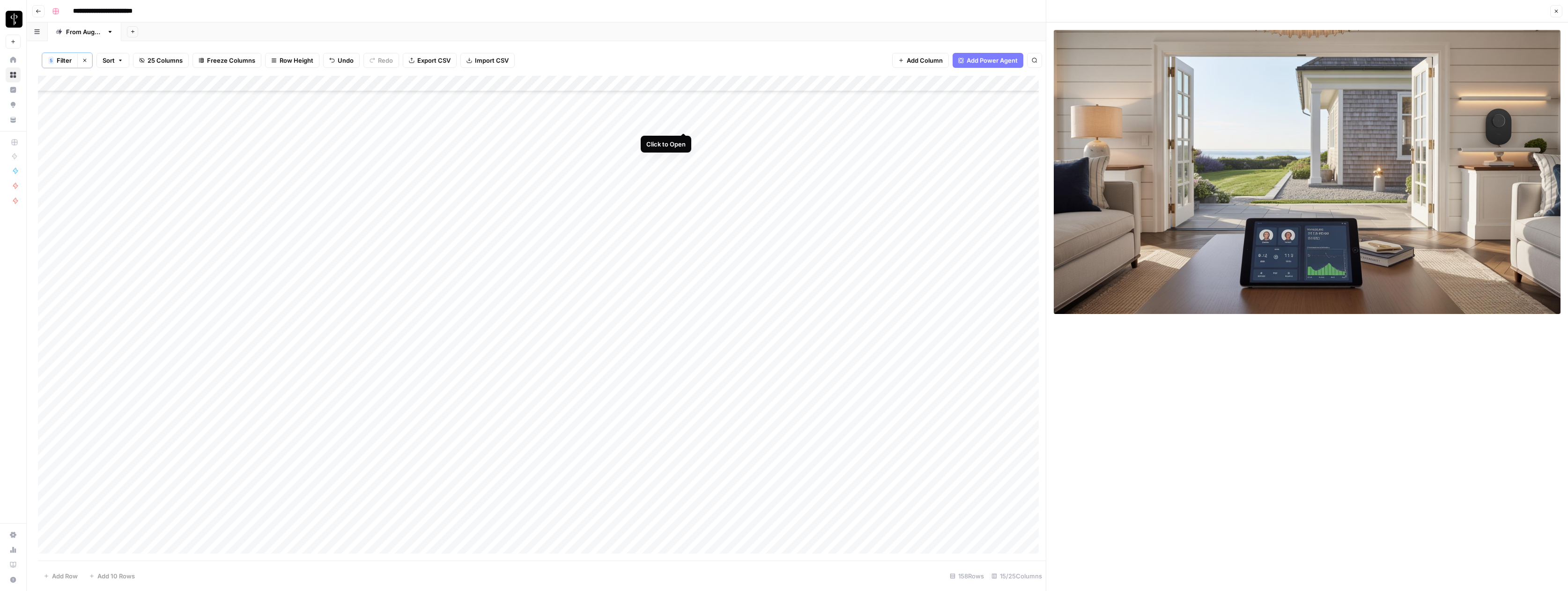
click at [683, 123] on div "Add Column" at bounding box center [542, 318] width 1008 height 485
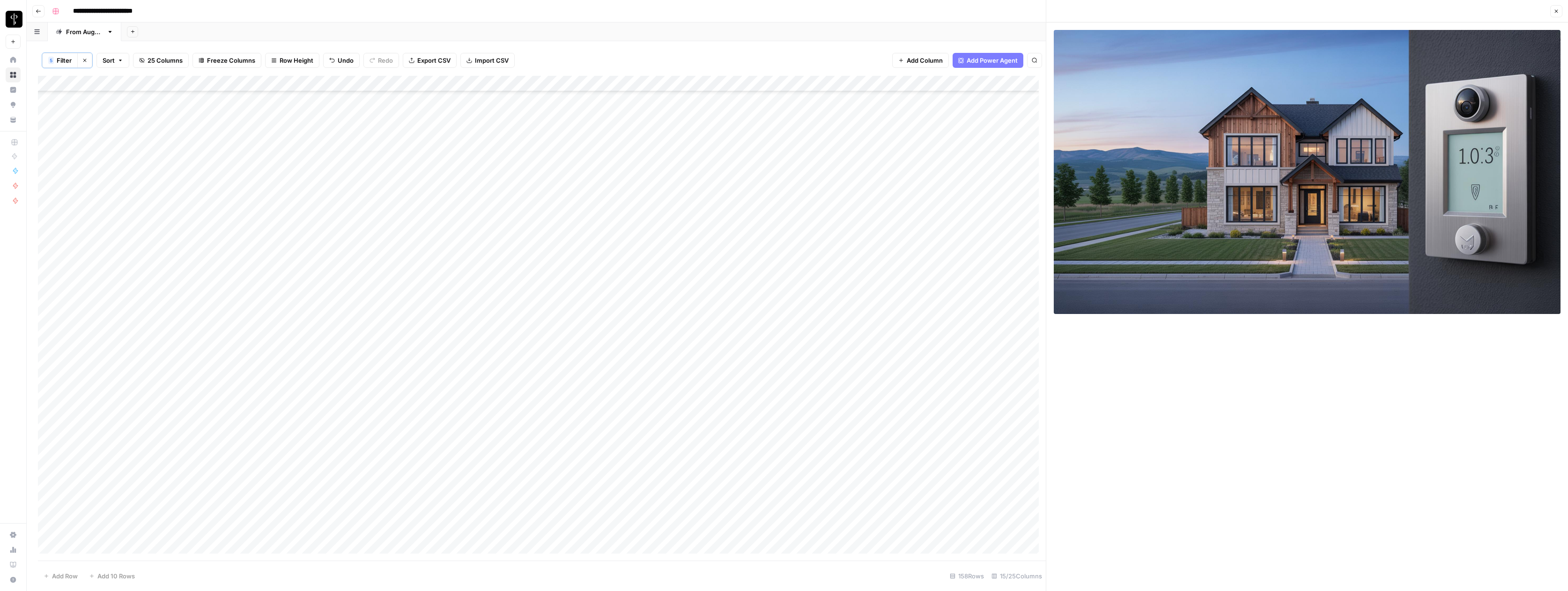
click at [878, 124] on div "Add Column" at bounding box center [542, 318] width 1008 height 485
click at [959, 124] on div "Add Column" at bounding box center [542, 318] width 1008 height 485
drag, startPoint x: 1001, startPoint y: 121, endPoint x: 1008, endPoint y: 128, distance: 9.9
click at [1001, 121] on div "Add Column" at bounding box center [542, 318] width 1008 height 485
click at [1007, 125] on div "Add Column" at bounding box center [542, 318] width 1008 height 485
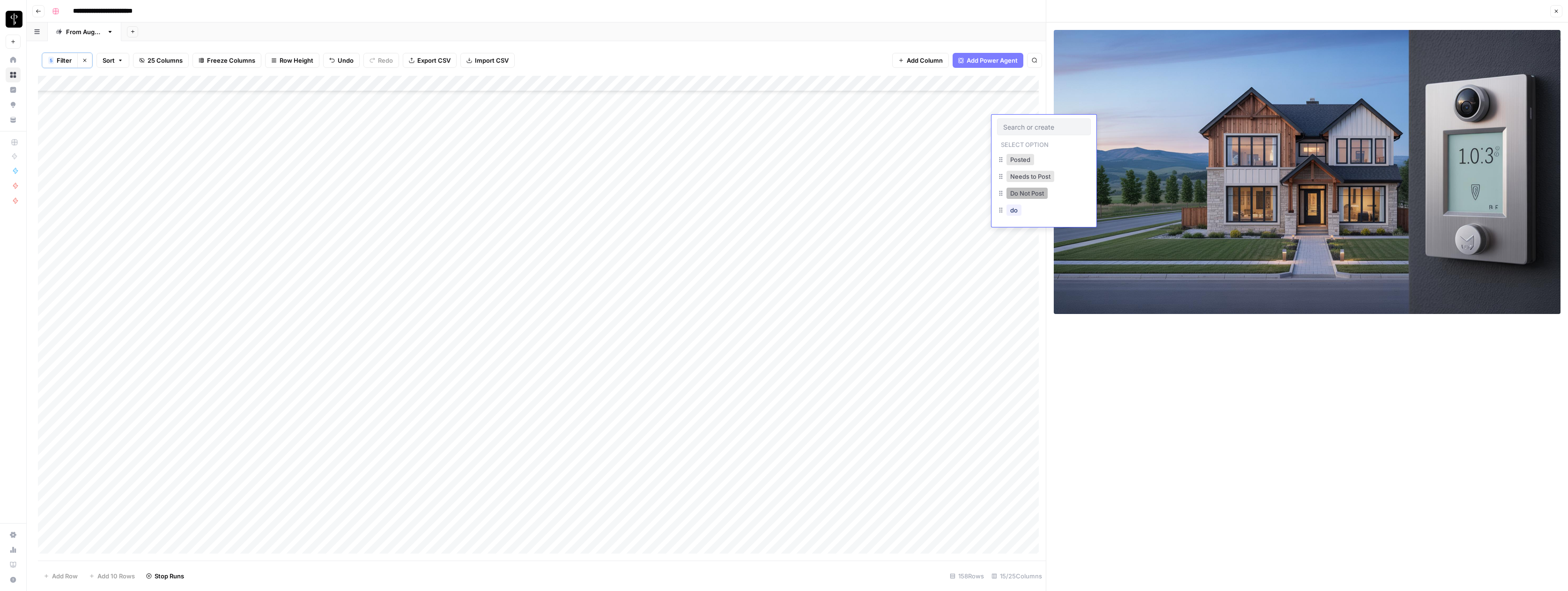
click at [1024, 191] on button "Do Not Post" at bounding box center [1027, 193] width 41 height 11
click at [781, 137] on div "Add Column" at bounding box center [542, 318] width 1008 height 485
click at [684, 139] on div "Add Column" at bounding box center [542, 318] width 1008 height 485
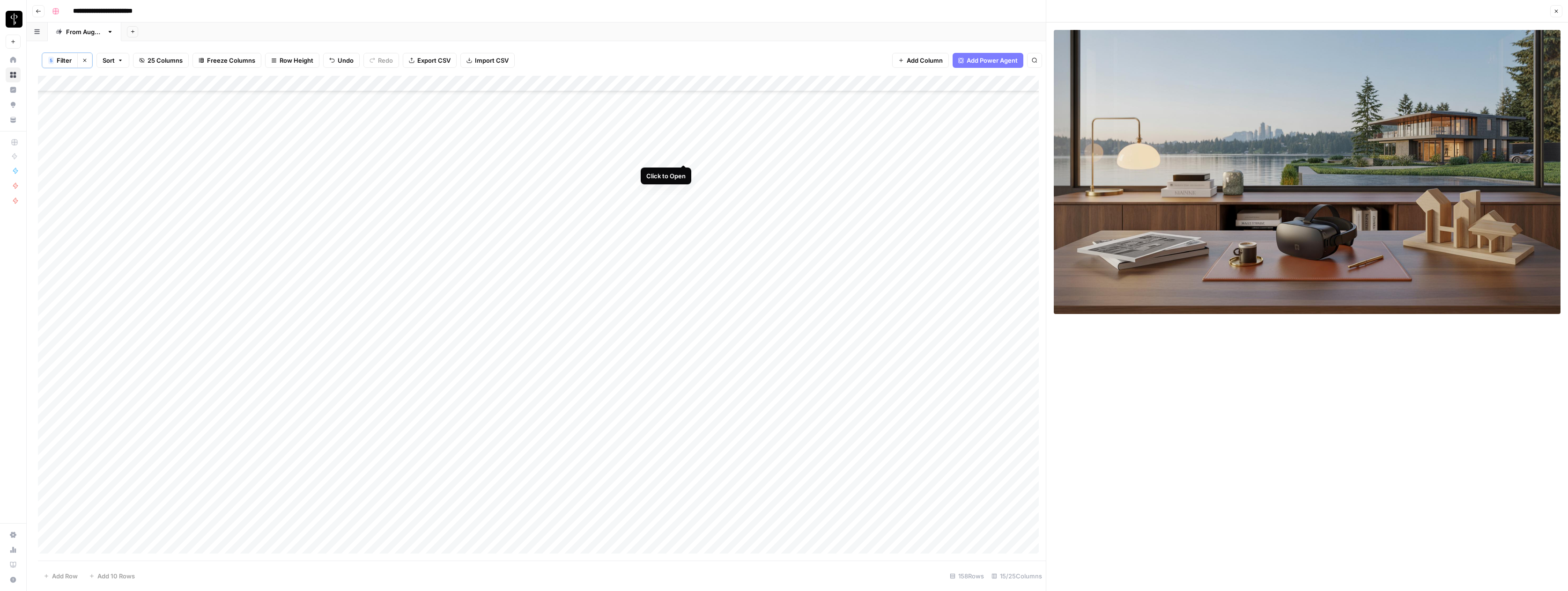
click at [684, 154] on div "Add Column" at bounding box center [542, 318] width 1008 height 485
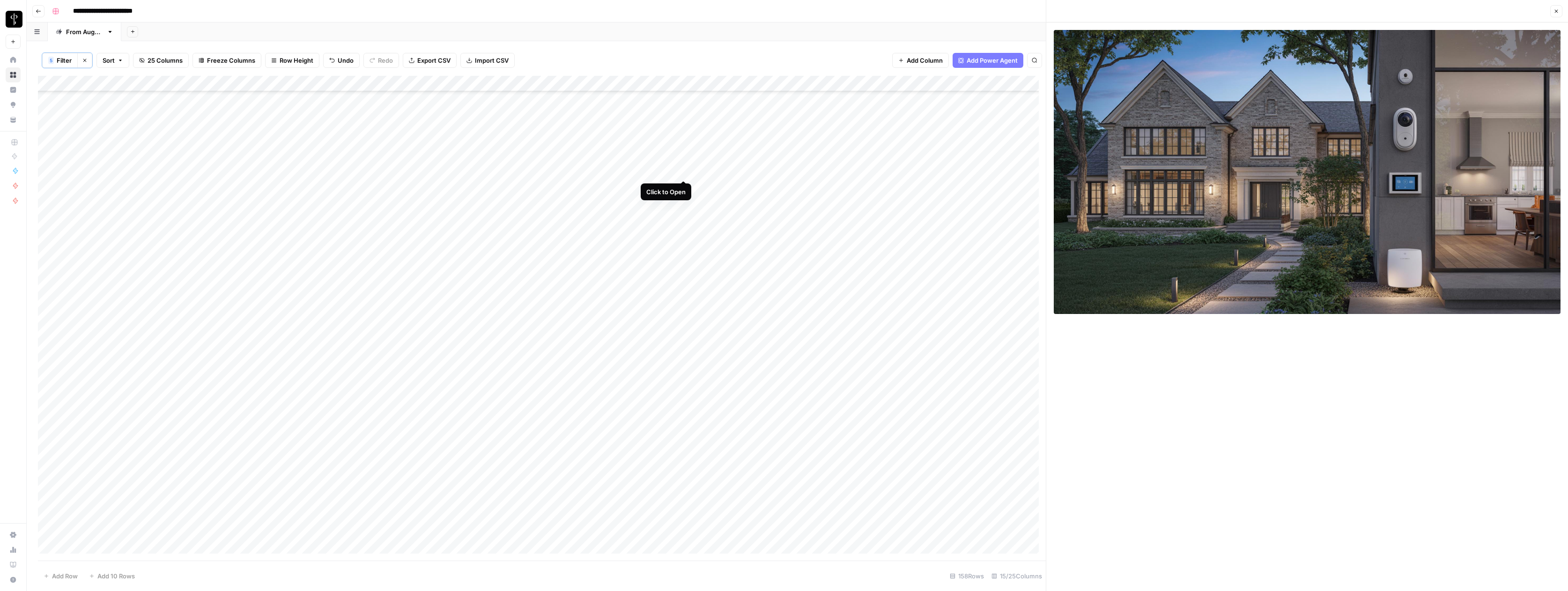
click at [684, 169] on div "Add Column" at bounding box center [542, 318] width 1008 height 485
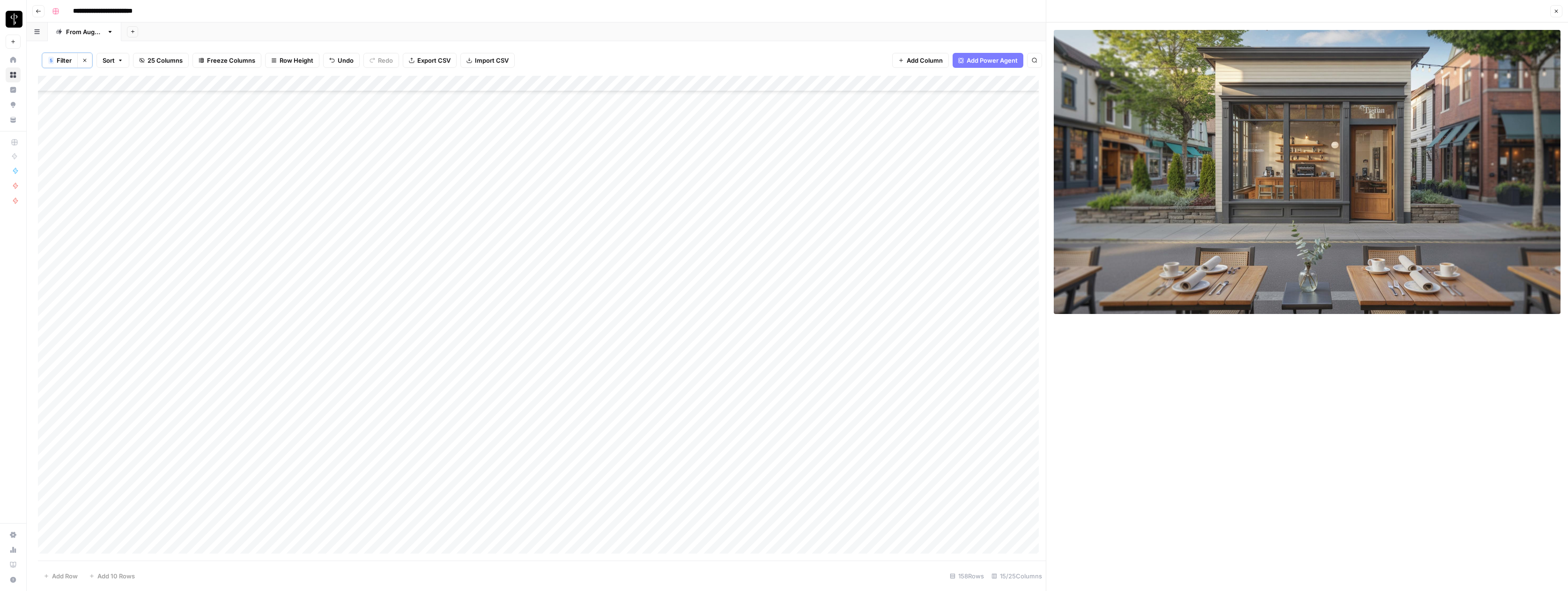
click at [684, 187] on div "Add Column" at bounding box center [542, 318] width 1008 height 485
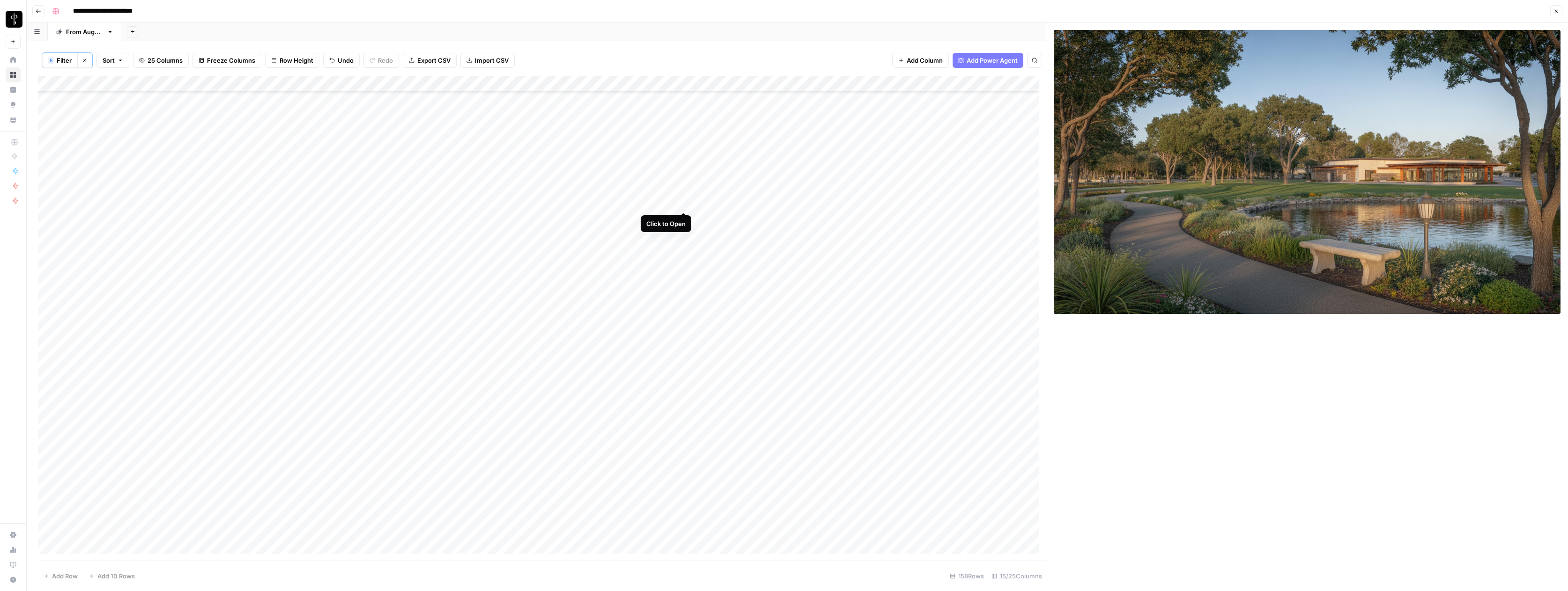
click at [684, 201] on div "Add Column" at bounding box center [542, 318] width 1008 height 485
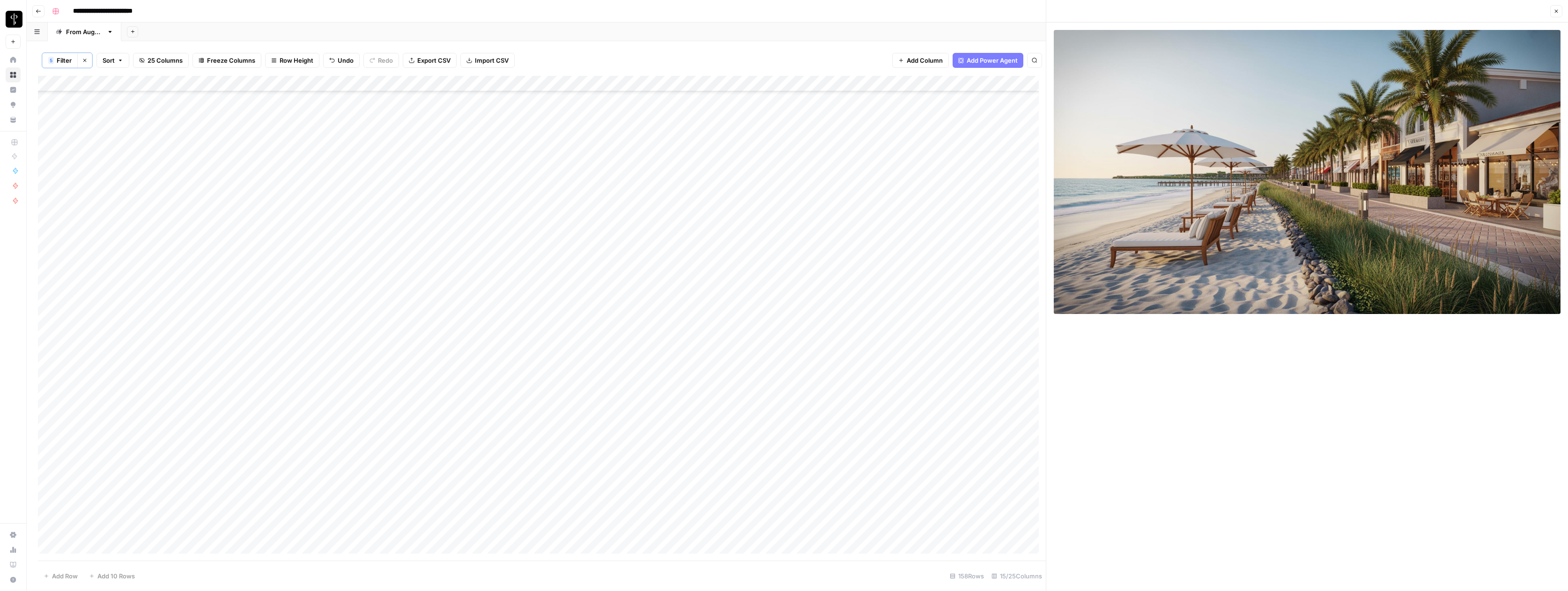
click at [684, 219] on div "Add Column" at bounding box center [542, 318] width 1008 height 485
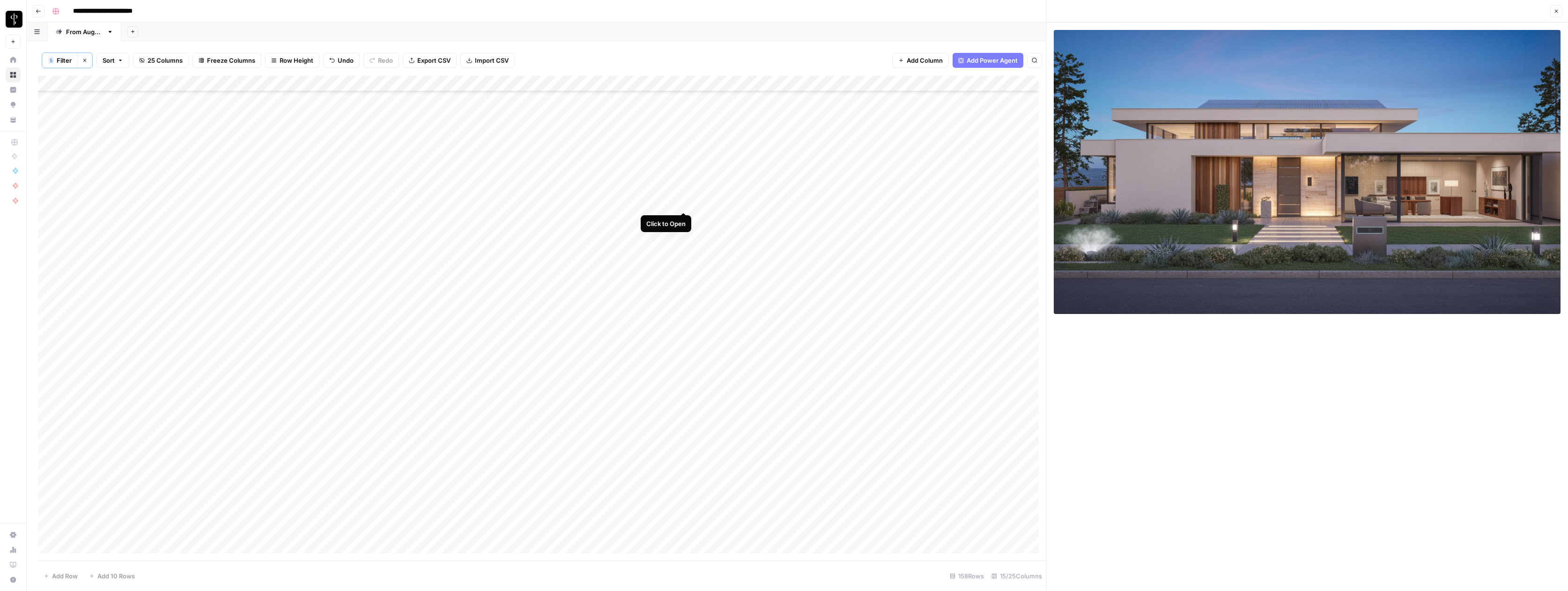
click at [683, 203] on div "Add Column" at bounding box center [542, 318] width 1008 height 485
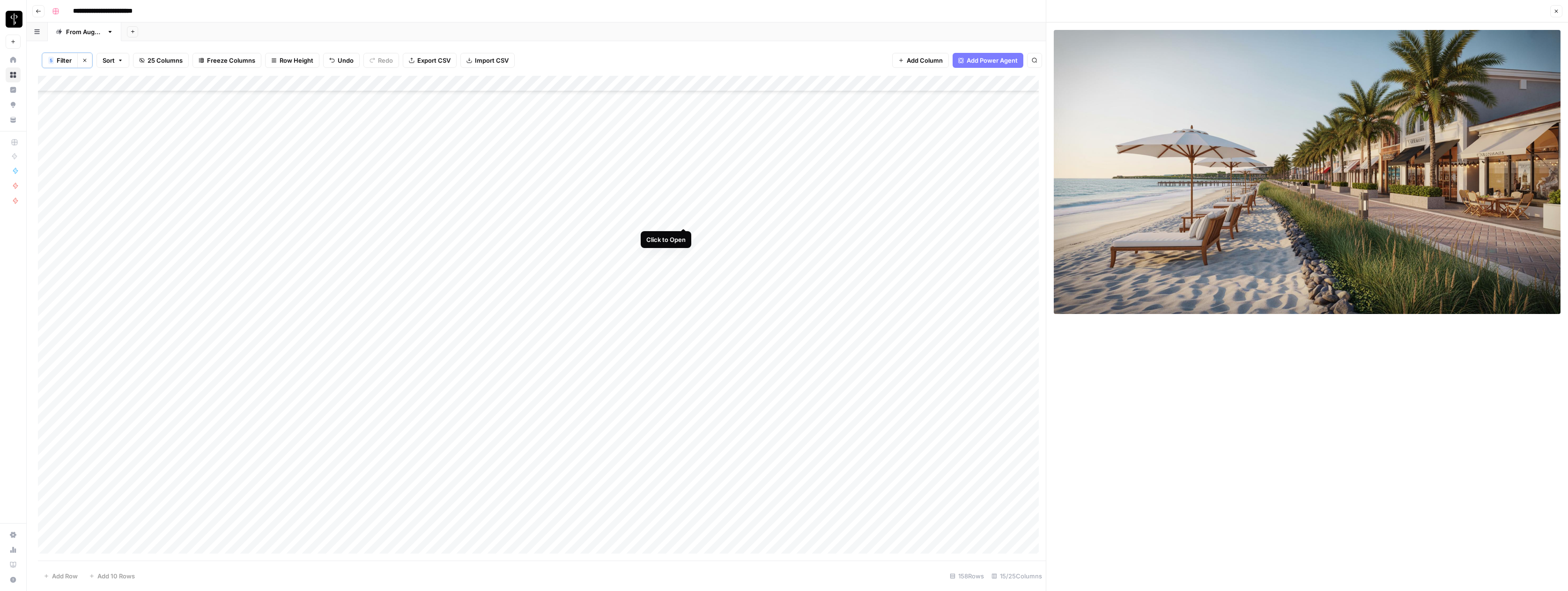
click at [683, 218] on div "Add Column" at bounding box center [542, 318] width 1008 height 485
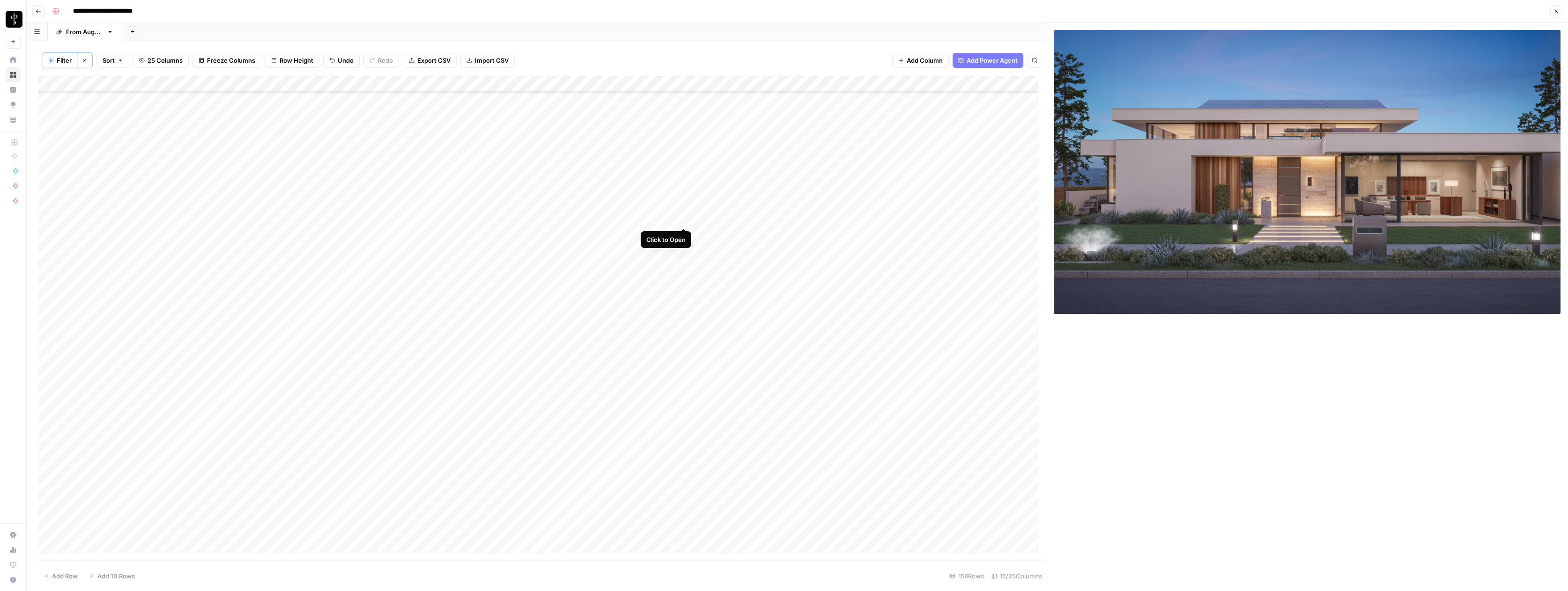
click at [683, 219] on div "Add Column" at bounding box center [542, 318] width 1008 height 485
click at [684, 233] on div "Add Column" at bounding box center [542, 318] width 1008 height 485
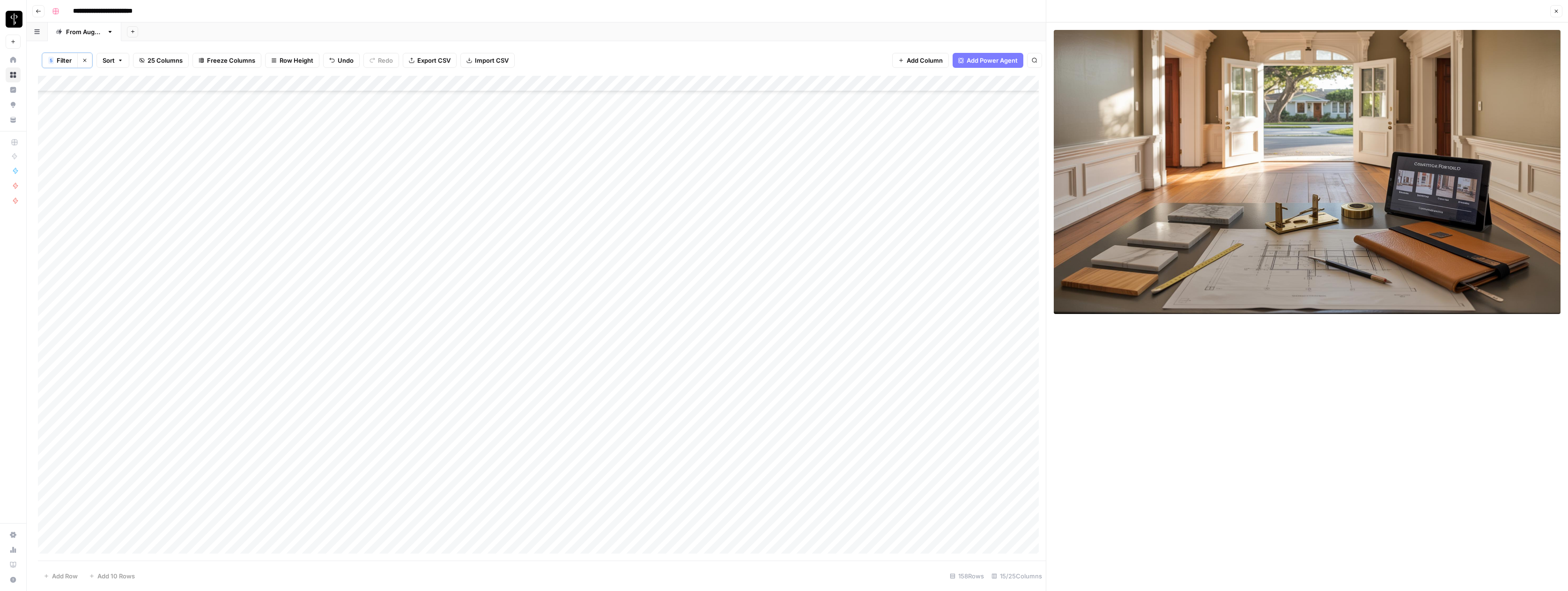
click at [868, 234] on div "Add Column" at bounding box center [542, 318] width 1008 height 485
click at [958, 234] on div "Add Column" at bounding box center [542, 318] width 1008 height 485
click at [1012, 236] on div "Add Column" at bounding box center [542, 318] width 1008 height 485
click at [1012, 234] on div "Add Column" at bounding box center [542, 318] width 1008 height 485
click at [1027, 303] on button "Do Not Post" at bounding box center [1027, 305] width 41 height 11
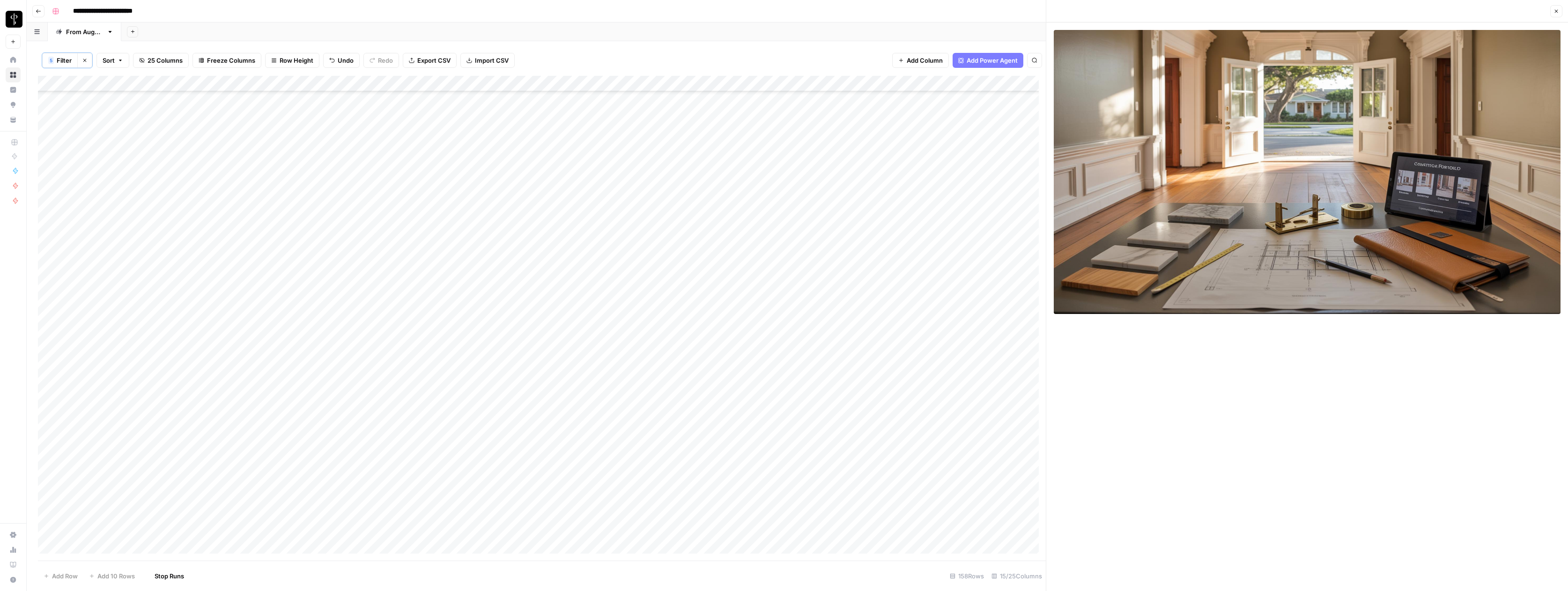
click at [683, 250] on div "Add Column" at bounding box center [542, 318] width 1008 height 485
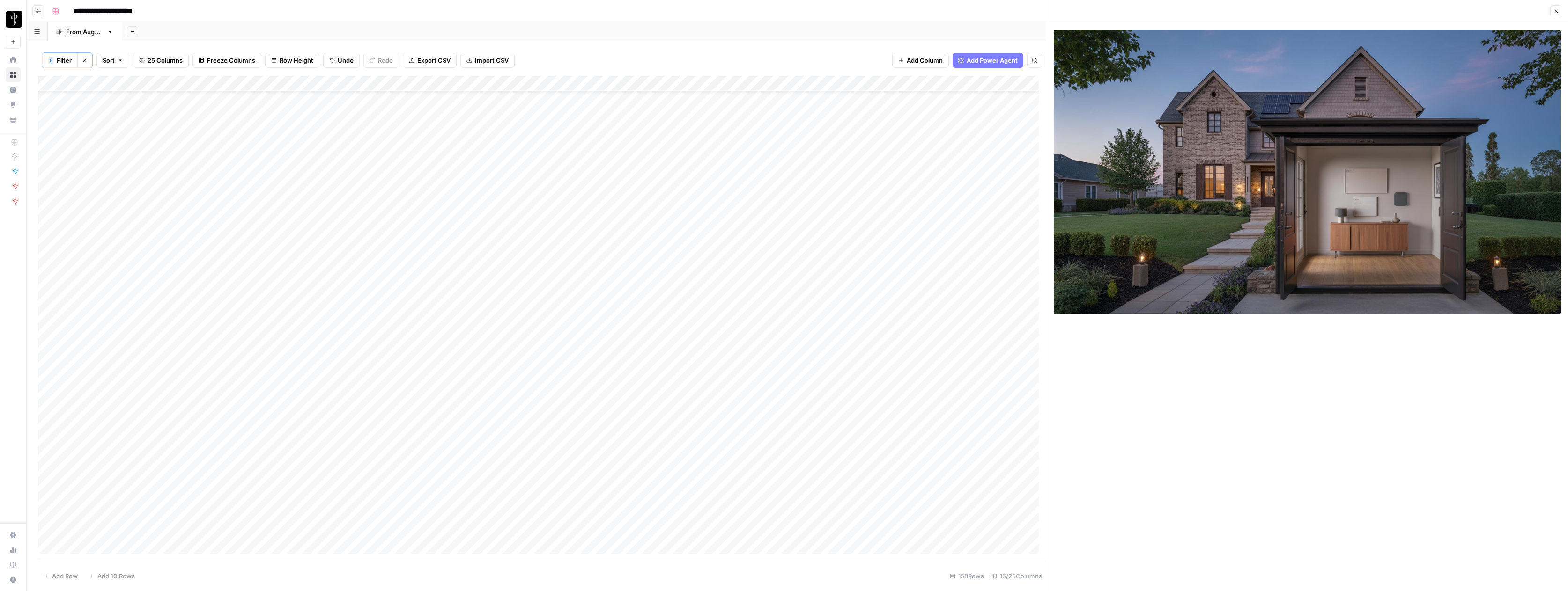
click at [874, 251] on div "Add Column" at bounding box center [542, 318] width 1008 height 485
click at [960, 249] on div "Add Column" at bounding box center [542, 318] width 1008 height 485
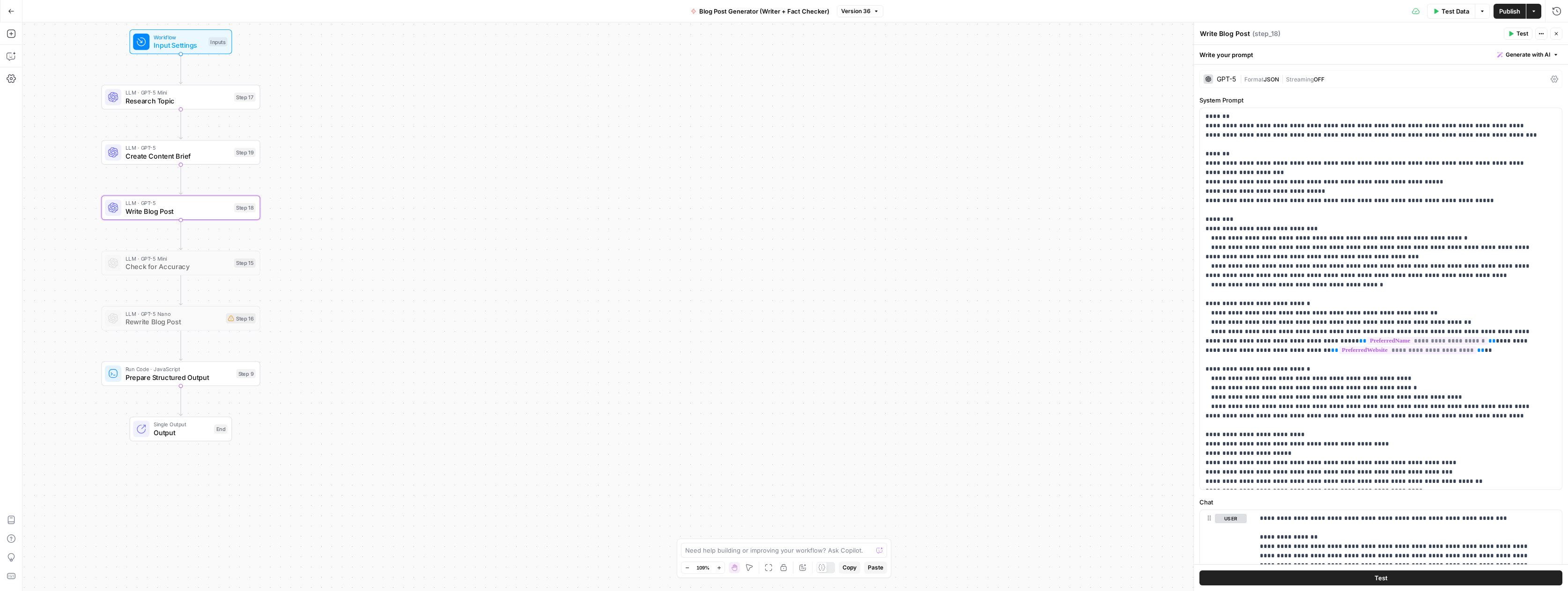
scroll to position [1584, 0]
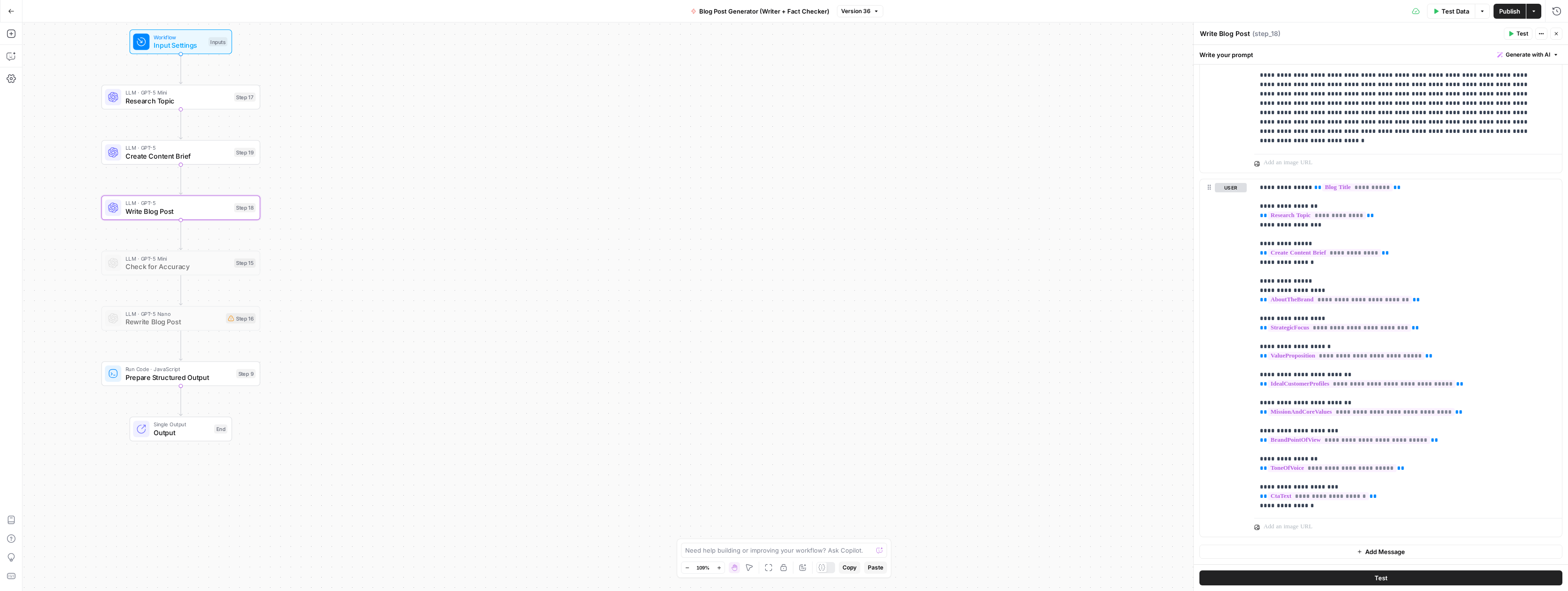
click at [10, 11] on icon "button" at bounding box center [11, 11] width 6 height 4
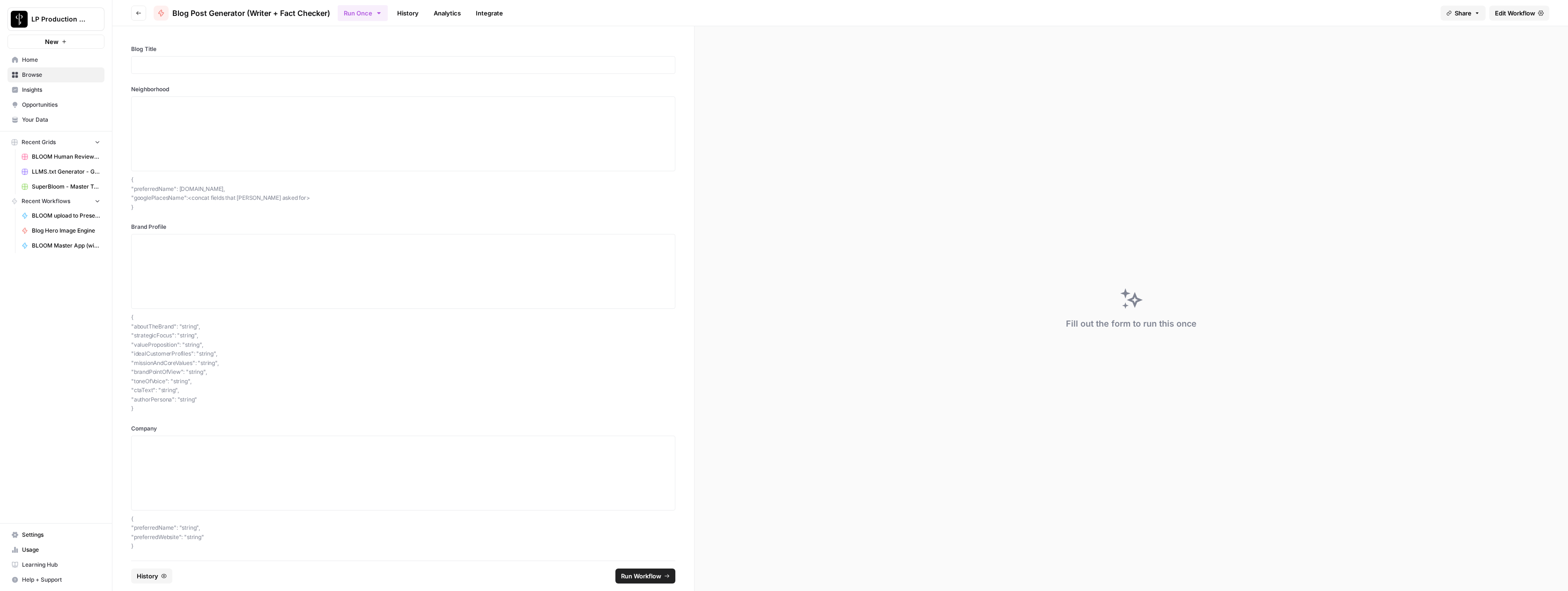
click at [55, 247] on span "BLOOM Master App (with human review)" at bounding box center [66, 245] width 68 height 8
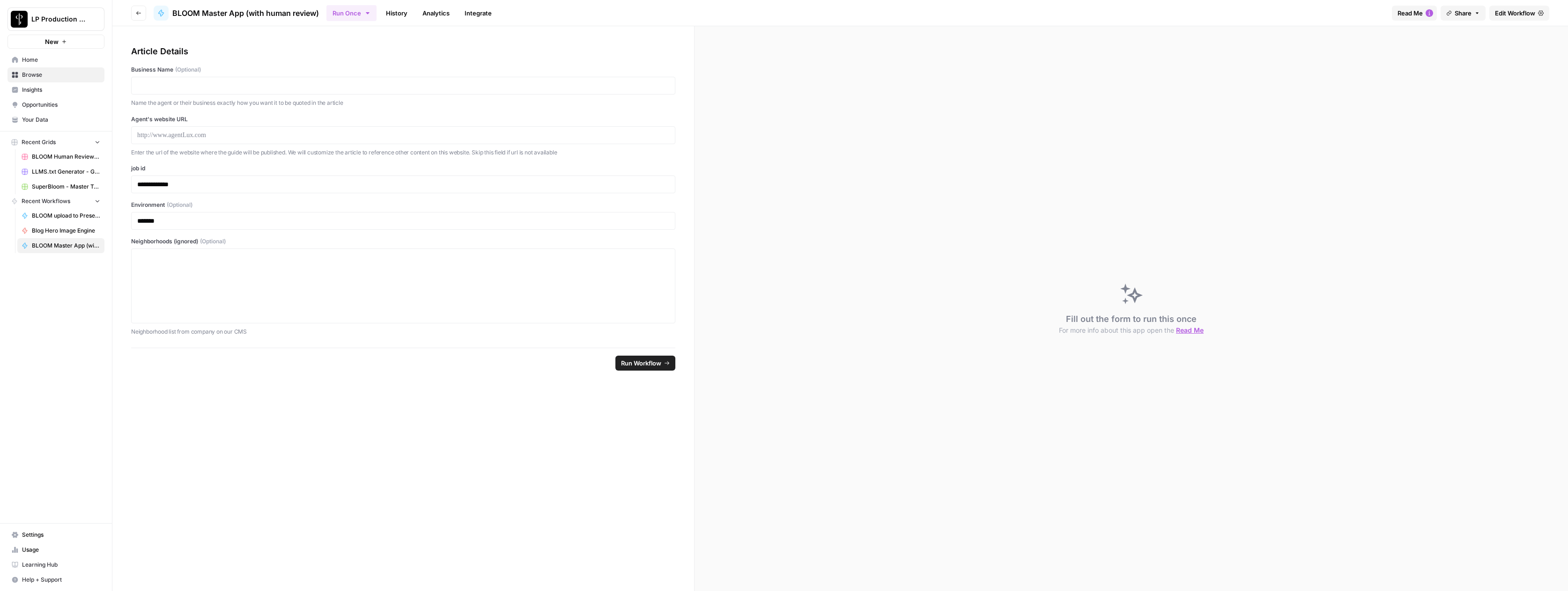
click at [1502, 10] on span "Edit Workflow" at bounding box center [1515, 13] width 41 height 10
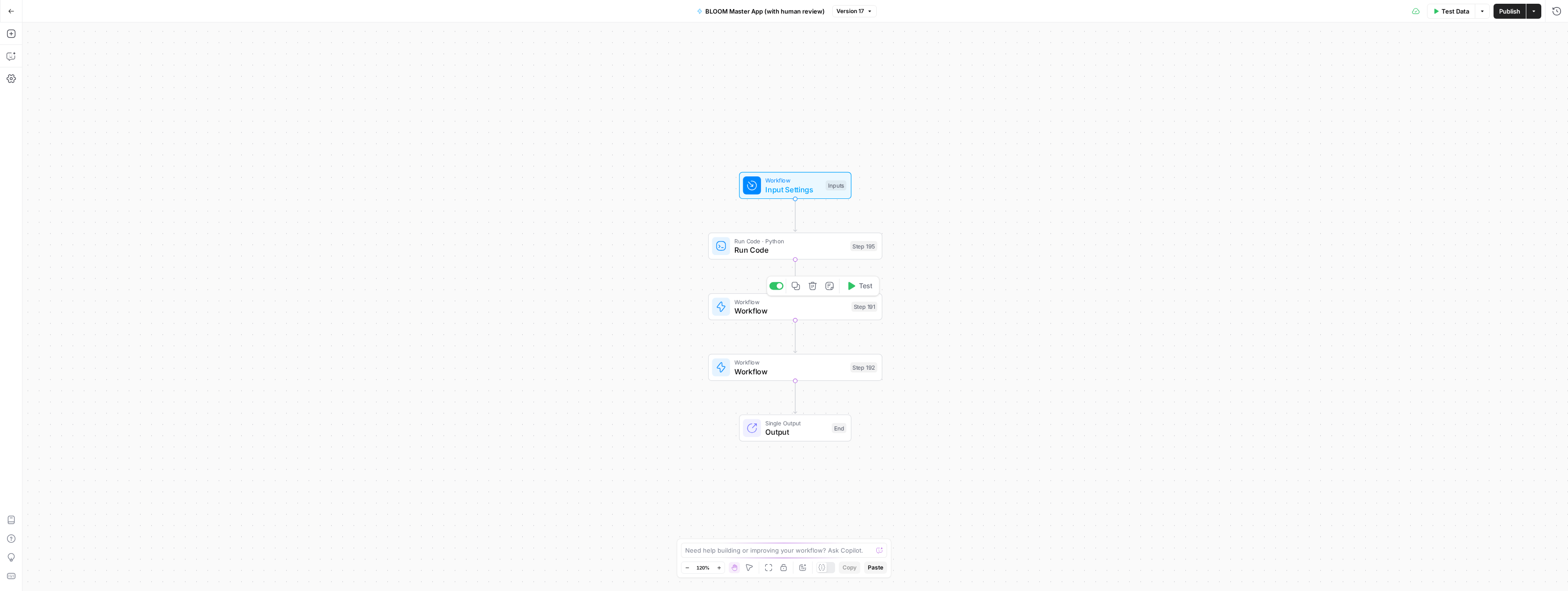
click at [761, 302] on span "Workflow" at bounding box center [790, 302] width 112 height 9
type input "BLOOM URL to Next best blog topic"
click at [1271, 286] on span "Edit Workflow" at bounding box center [1261, 287] width 41 height 10
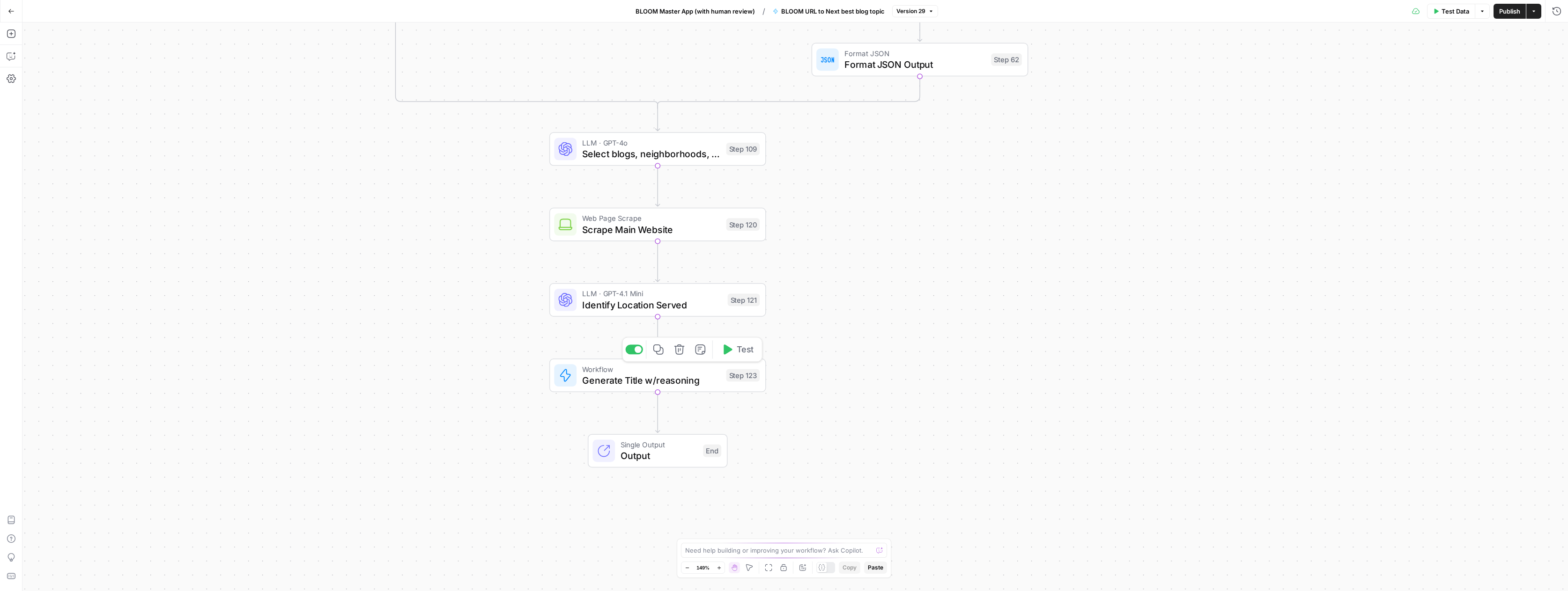
click at [634, 378] on span "Generate Title w/reasoning" at bounding box center [651, 381] width 139 height 14
type input "BLOOM - Topic Selection w/neighborhood [v2]"
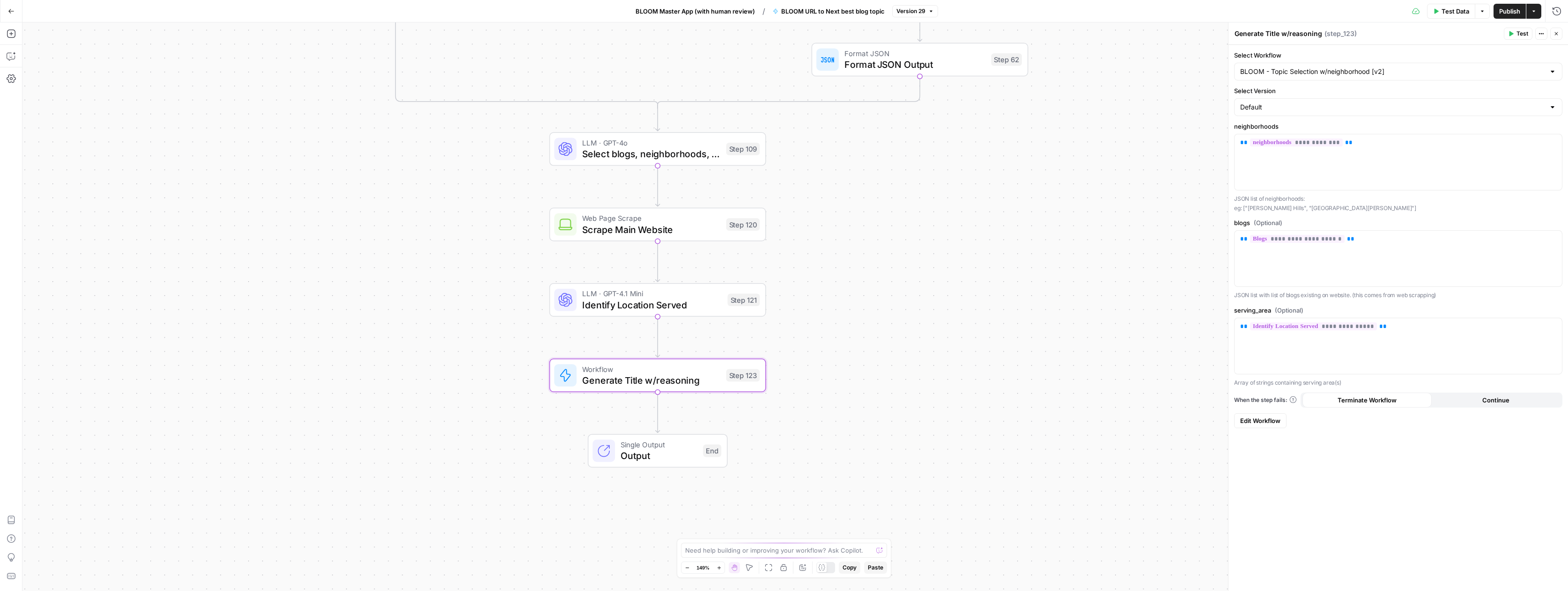
click at [1267, 415] on link "Edit Workflow" at bounding box center [1260, 421] width 53 height 15
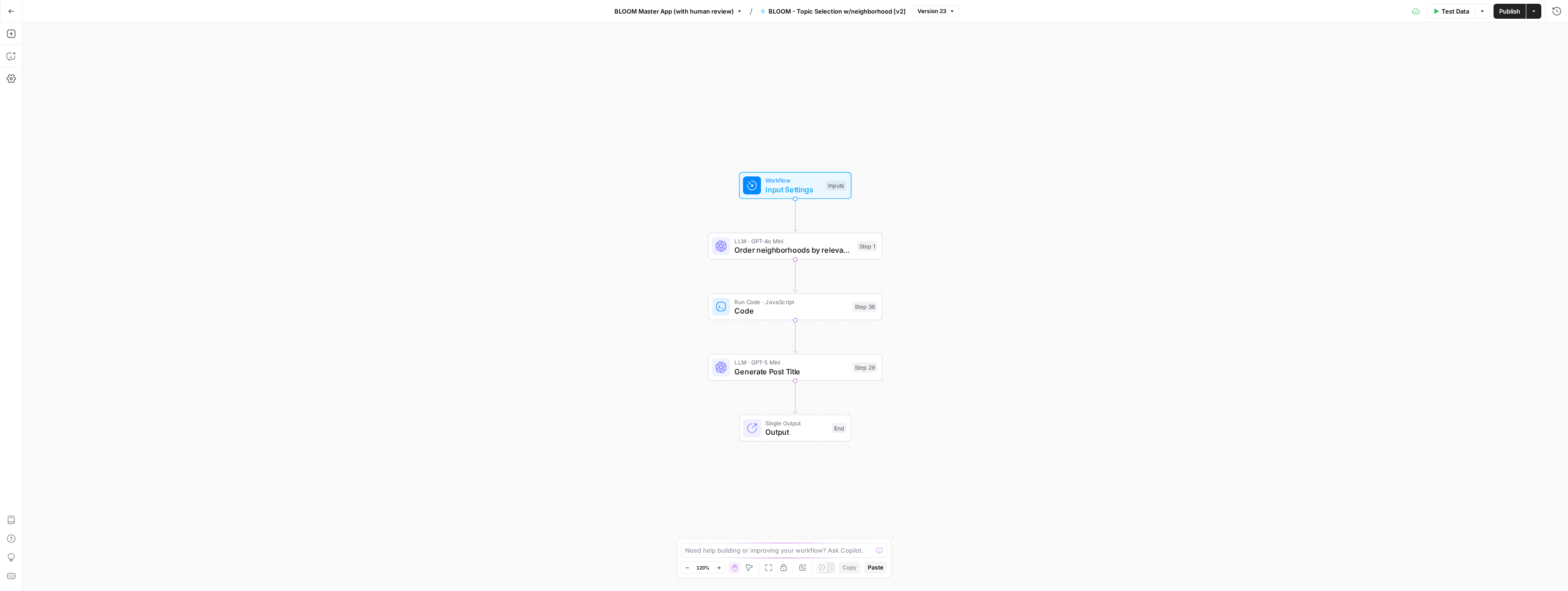
click at [773, 364] on span "LLM · GPT-5 Mini" at bounding box center [791, 362] width 113 height 9
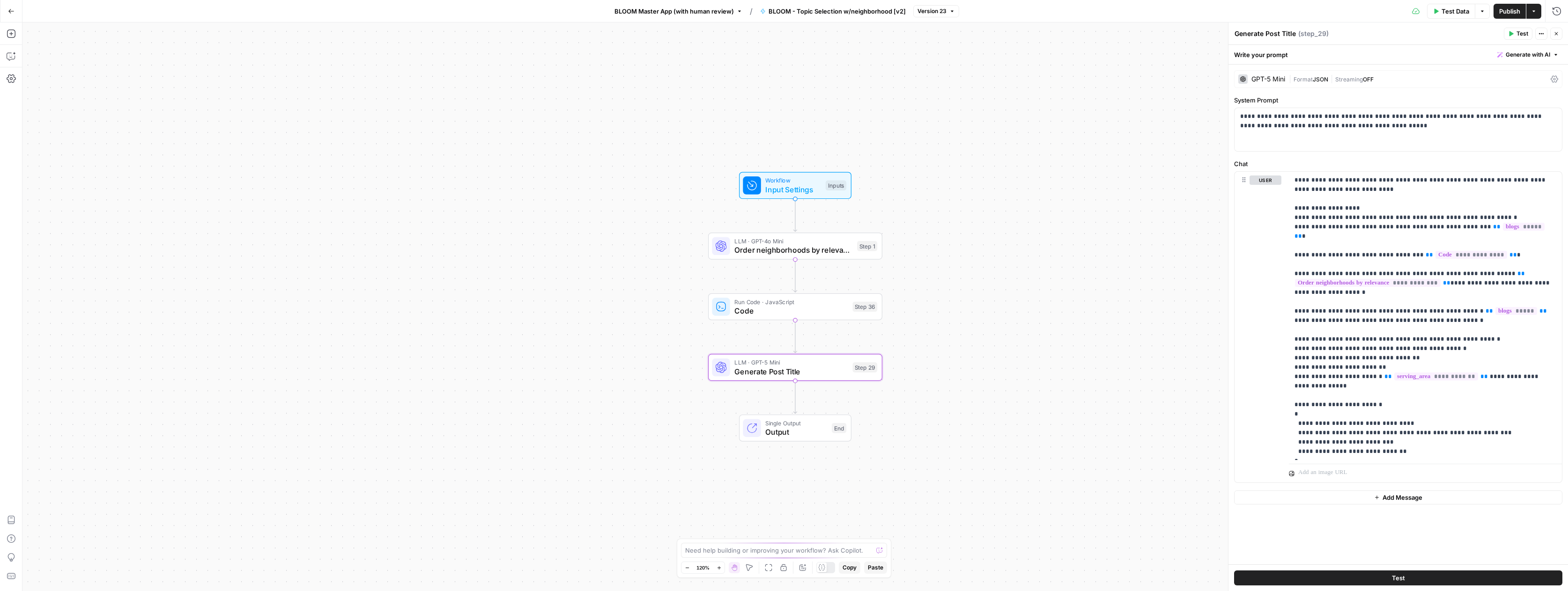
click at [752, 309] on span "Code" at bounding box center [791, 311] width 113 height 11
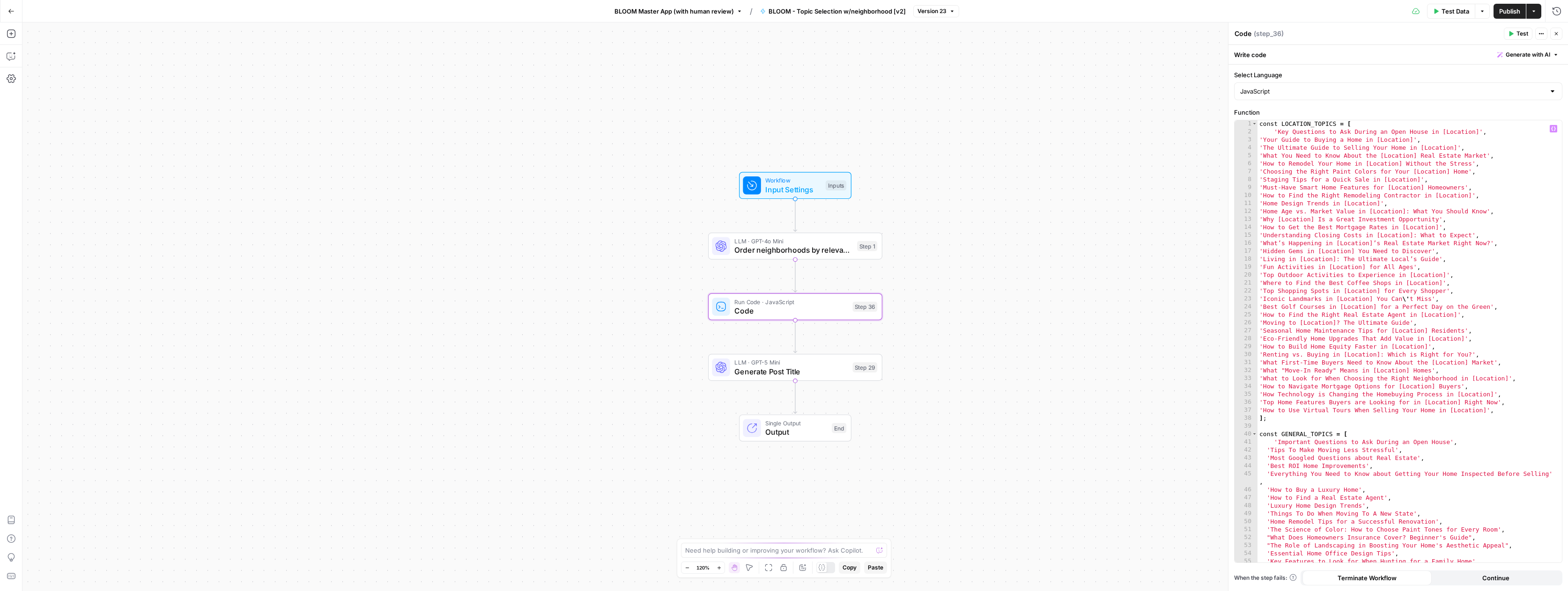
scroll to position [1, 0]
type textarea "**********"
drag, startPoint x: 1474, startPoint y: 189, endPoint x: 1263, endPoint y: 215, distance: 212.6
click at [1258, 188] on div "const LOCATION_TOPICS = [ 'Key Questions to Ask During an Open House in [Locati…" at bounding box center [1406, 348] width 297 height 458
type textarea "**********"
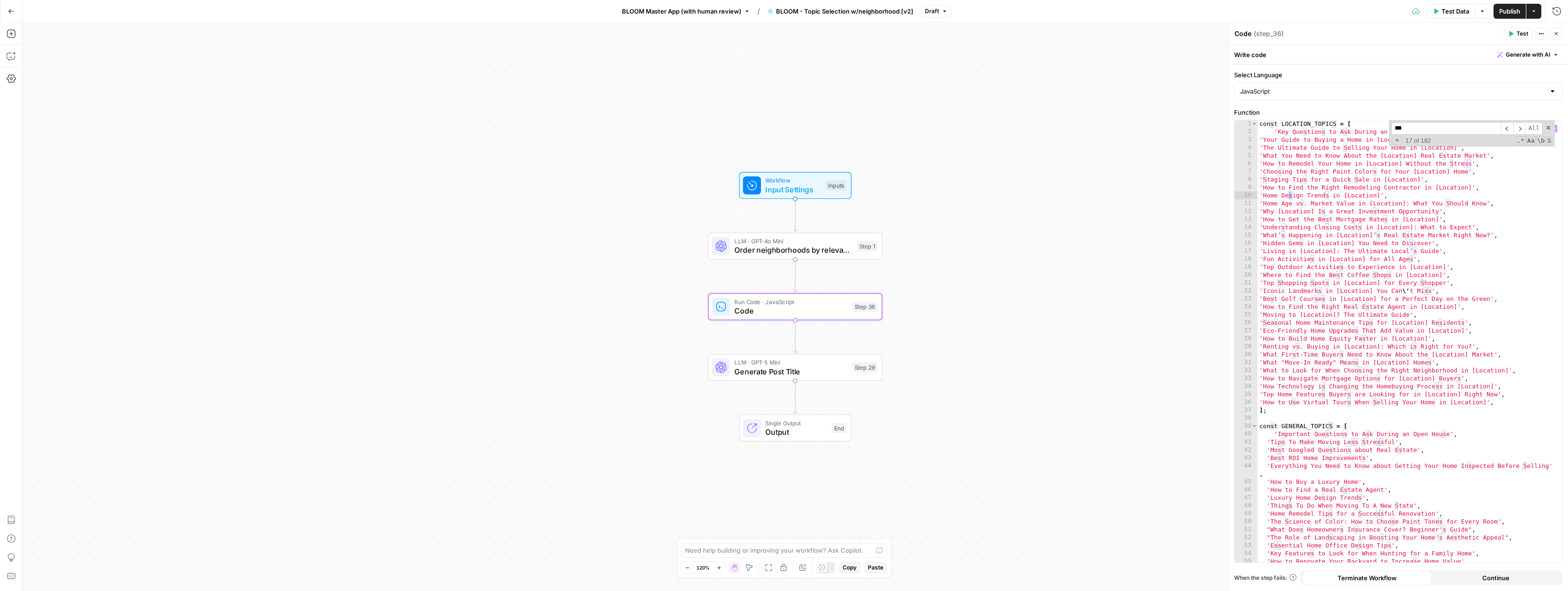
scroll to position [289, 0]
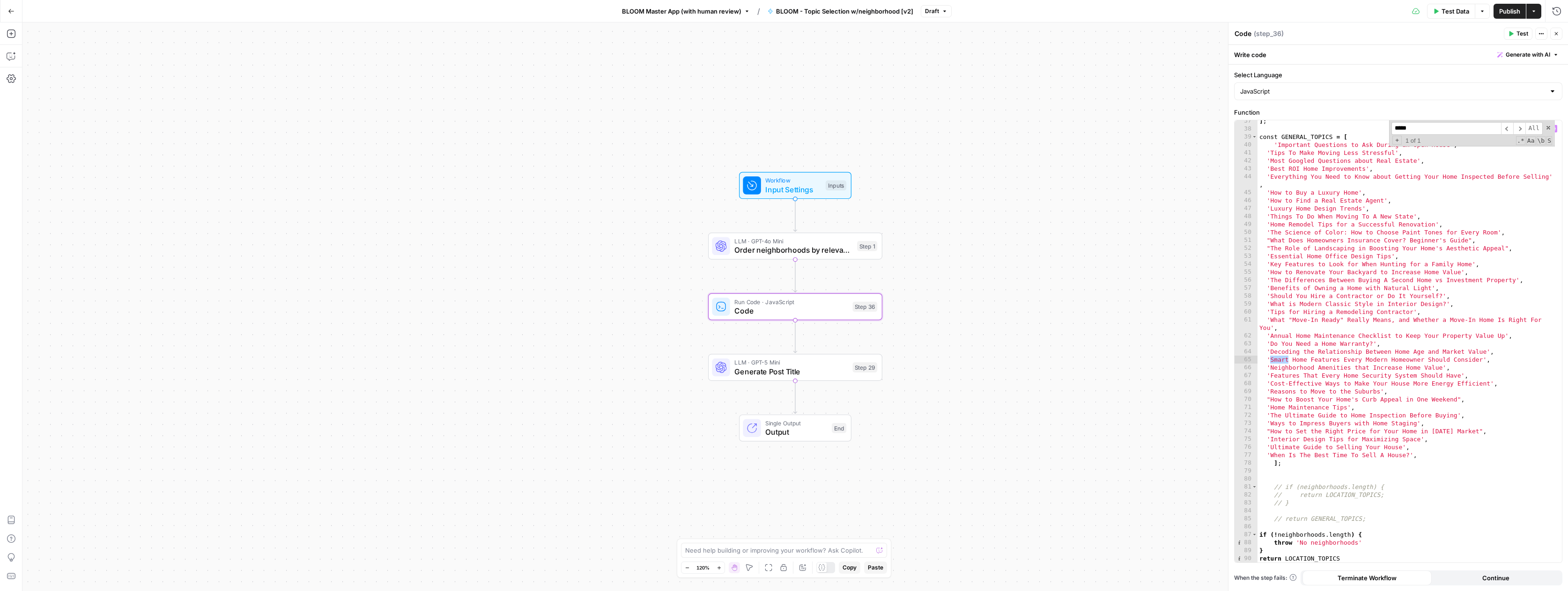
type input "*****"
type textarea "**********"
click at [1449, 357] on div "] ; const GENERAL_TOPICS = [ 'Important Questions to Ask During an Open House' …" at bounding box center [1406, 346] width 297 height 458
drag, startPoint x: 1500, startPoint y: 359, endPoint x: 1256, endPoint y: 358, distance: 244.0
click at [1256, 357] on div "**********" at bounding box center [1398, 341] width 327 height 442
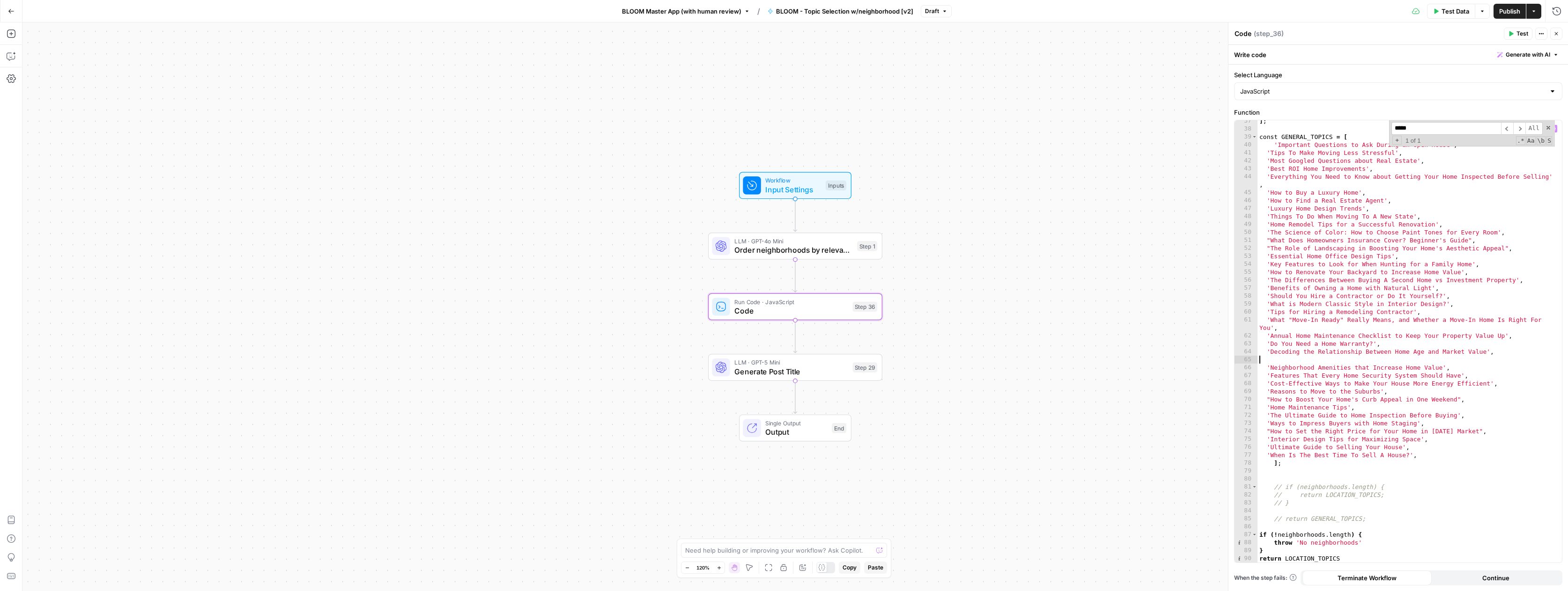
type textarea "**********"
click at [1418, 127] on input "*****" at bounding box center [1446, 129] width 110 height 13
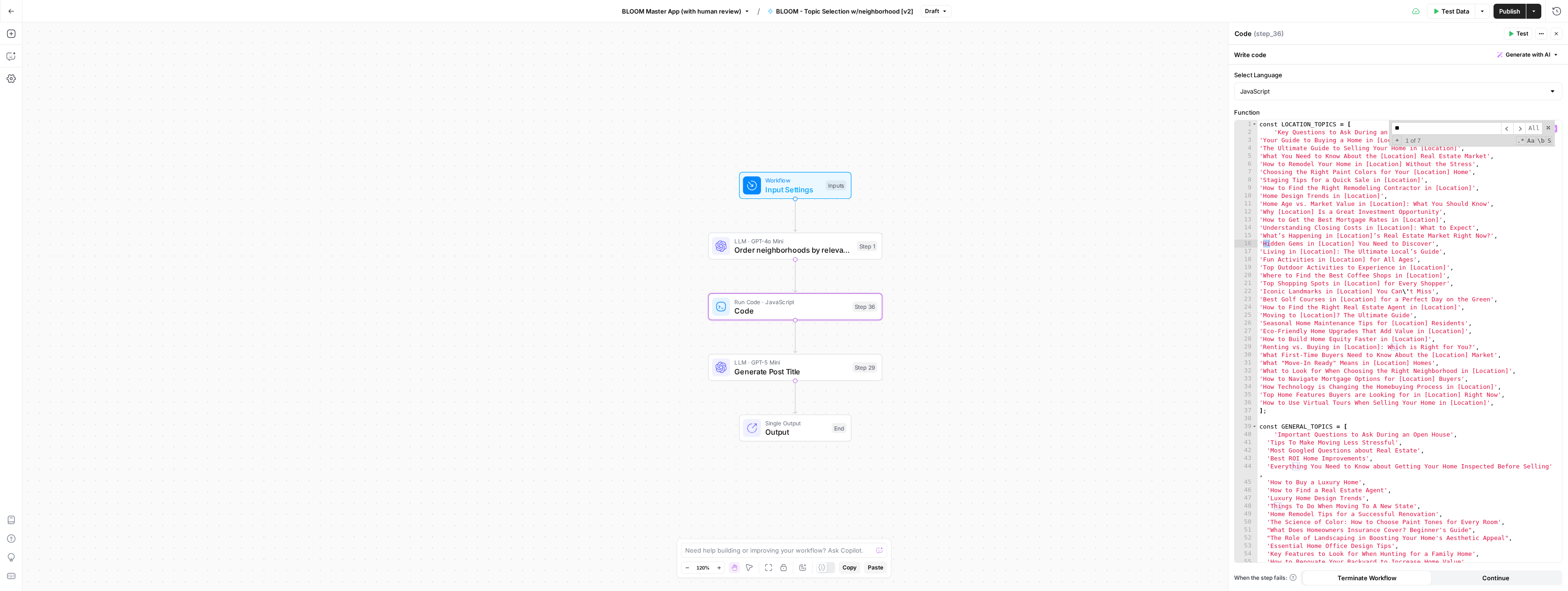
scroll to position [0, 0]
type input "******"
type textarea "**********"
drag, startPoint x: 1444, startPoint y: 244, endPoint x: 1252, endPoint y: 241, distance: 192.0
click at [1250, 239] on div "**********" at bounding box center [1398, 341] width 327 height 442
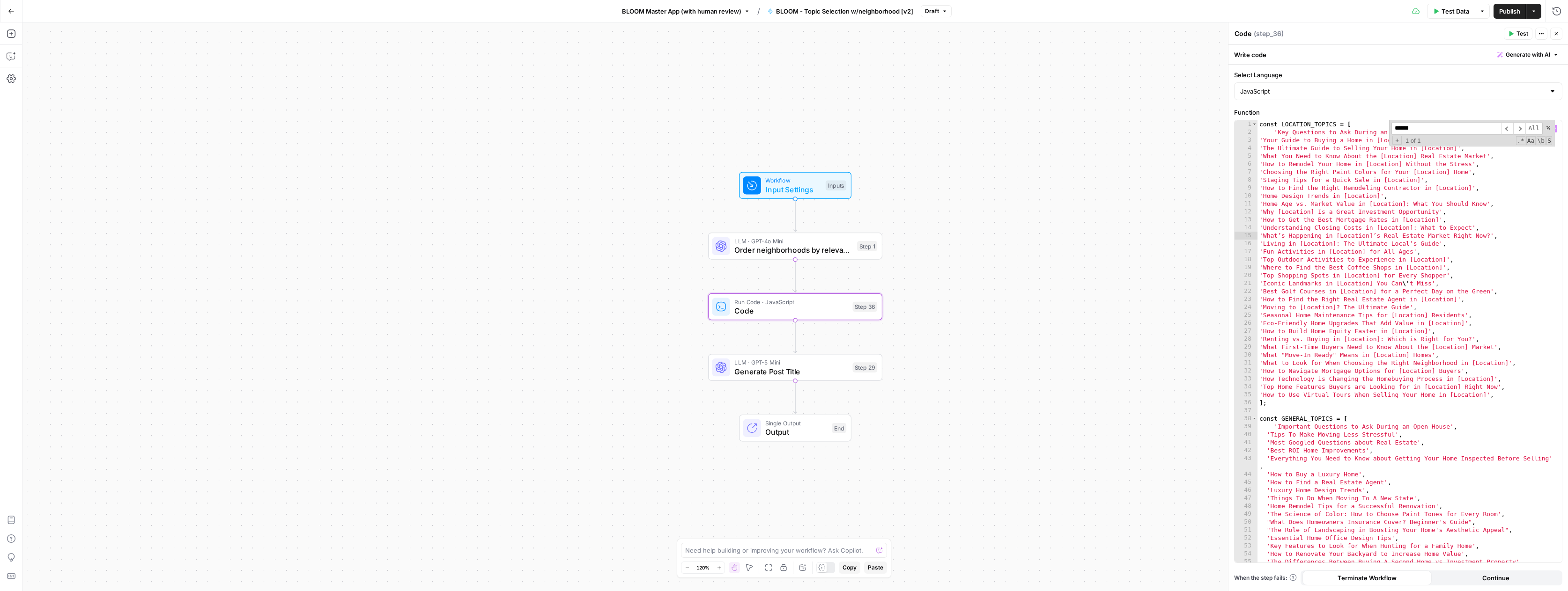
click at [1430, 127] on input "******" at bounding box center [1446, 129] width 110 height 13
click at [1546, 128] on span at bounding box center [1548, 128] width 6 height 6
click at [1320, 355] on div "const LOCATION_TOPICS = [ 'Key Questions to Ask During an Open House in [Locati…" at bounding box center [1406, 349] width 297 height 458
drag, startPoint x: 1399, startPoint y: 195, endPoint x: 1258, endPoint y: 196, distance: 141.0
click at [1258, 196] on div "const LOCATION_TOPICS = [ 'Key Questions to Ask During an Open House in [Locati…" at bounding box center [1406, 349] width 297 height 458
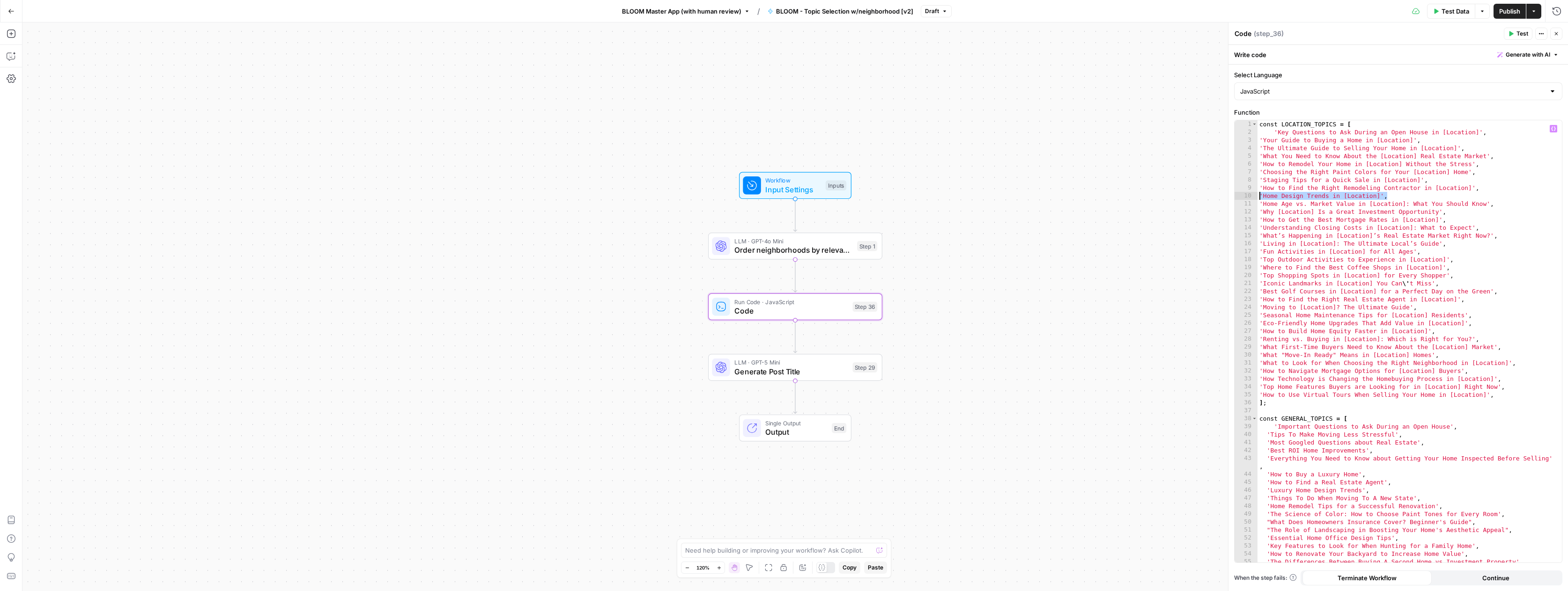
type textarea "**********"
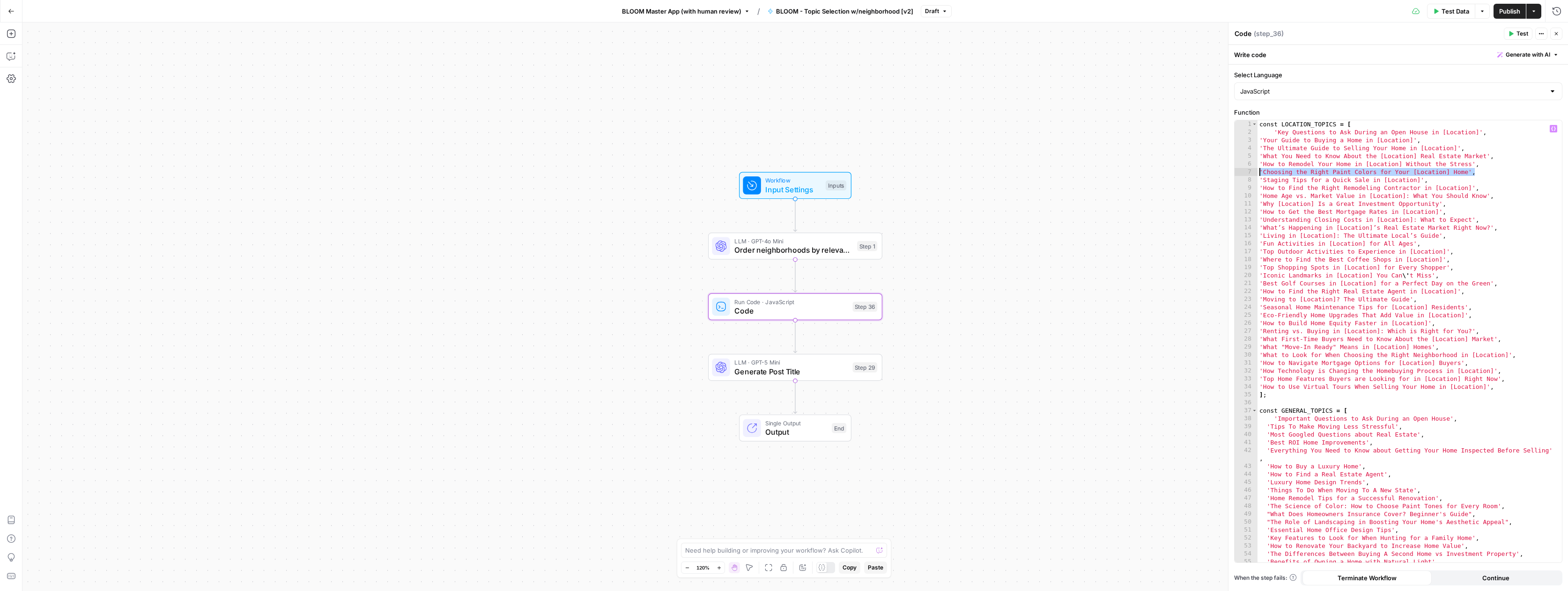
drag, startPoint x: 1479, startPoint y: 173, endPoint x: 1260, endPoint y: 171, distance: 219.0
click at [1260, 171] on div "const LOCATION_TOPICS = [ 'Key Questions to Ask During an Open House in [Locati…" at bounding box center [1406, 349] width 297 height 458
type textarea "**********"
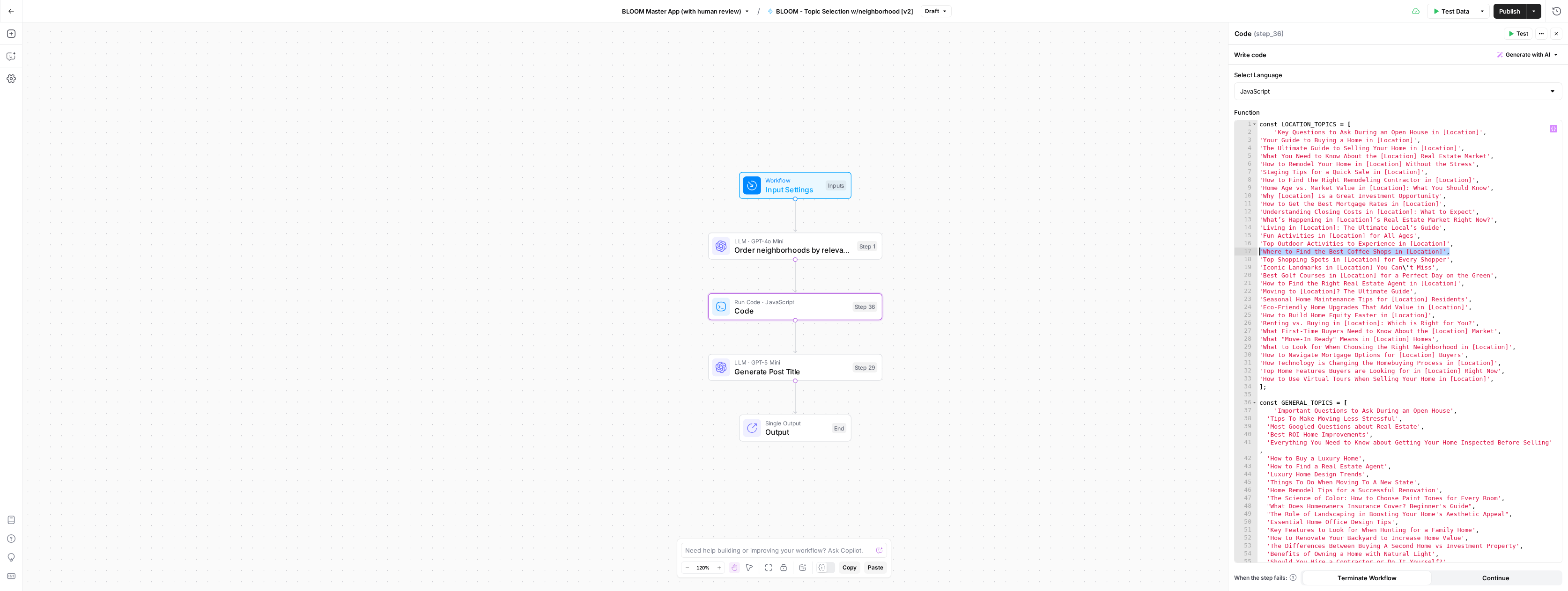
drag, startPoint x: 1461, startPoint y: 252, endPoint x: 1258, endPoint y: 253, distance: 203.0
click at [1258, 253] on div "const LOCATION_TOPICS = [ 'Key Questions to Ask During an Open House in [Locati…" at bounding box center [1406, 349] width 297 height 458
type textarea "**********"
click at [1501, 13] on span "Publish" at bounding box center [1509, 11] width 21 height 10
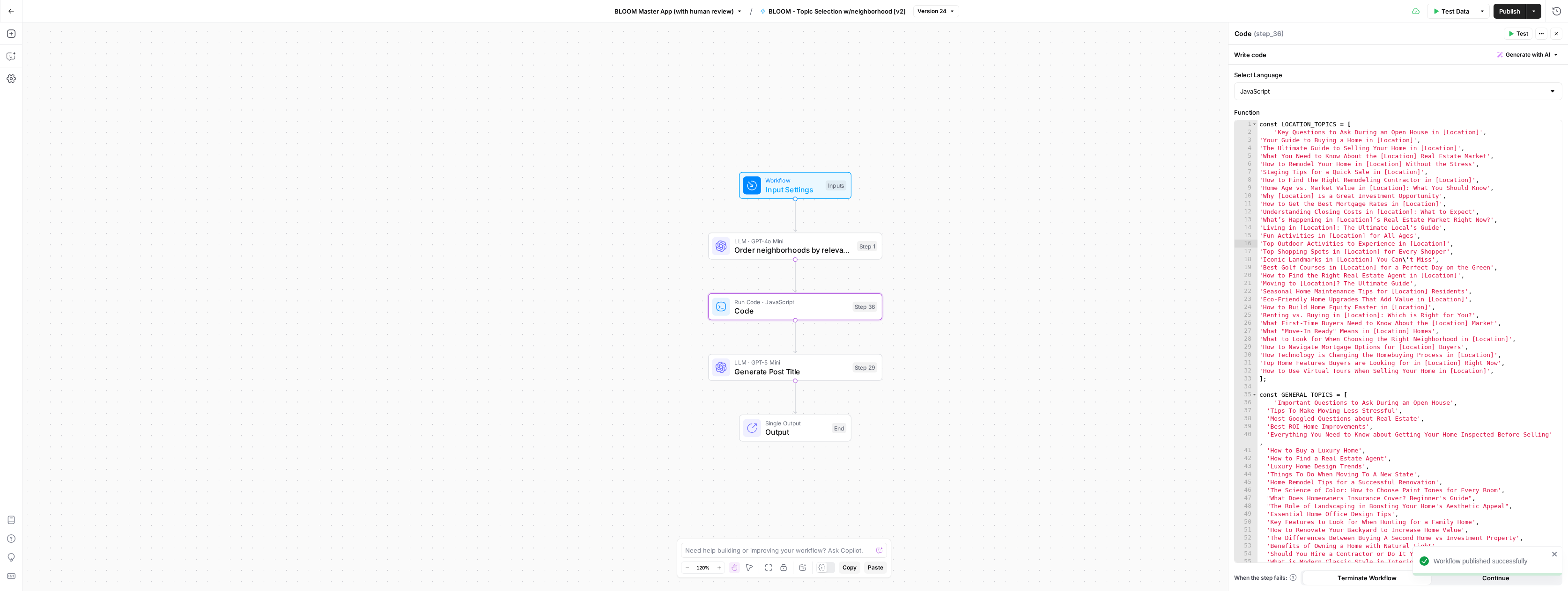
click at [1359, 13] on div "Test Data Options Publish Actions Run History" at bounding box center [1263, 11] width 609 height 22
click at [928, 9] on span "Version 24" at bounding box center [932, 11] width 29 height 8
click at [1034, 10] on div "Test Data Options Publish Actions Run History" at bounding box center [1263, 11] width 609 height 22
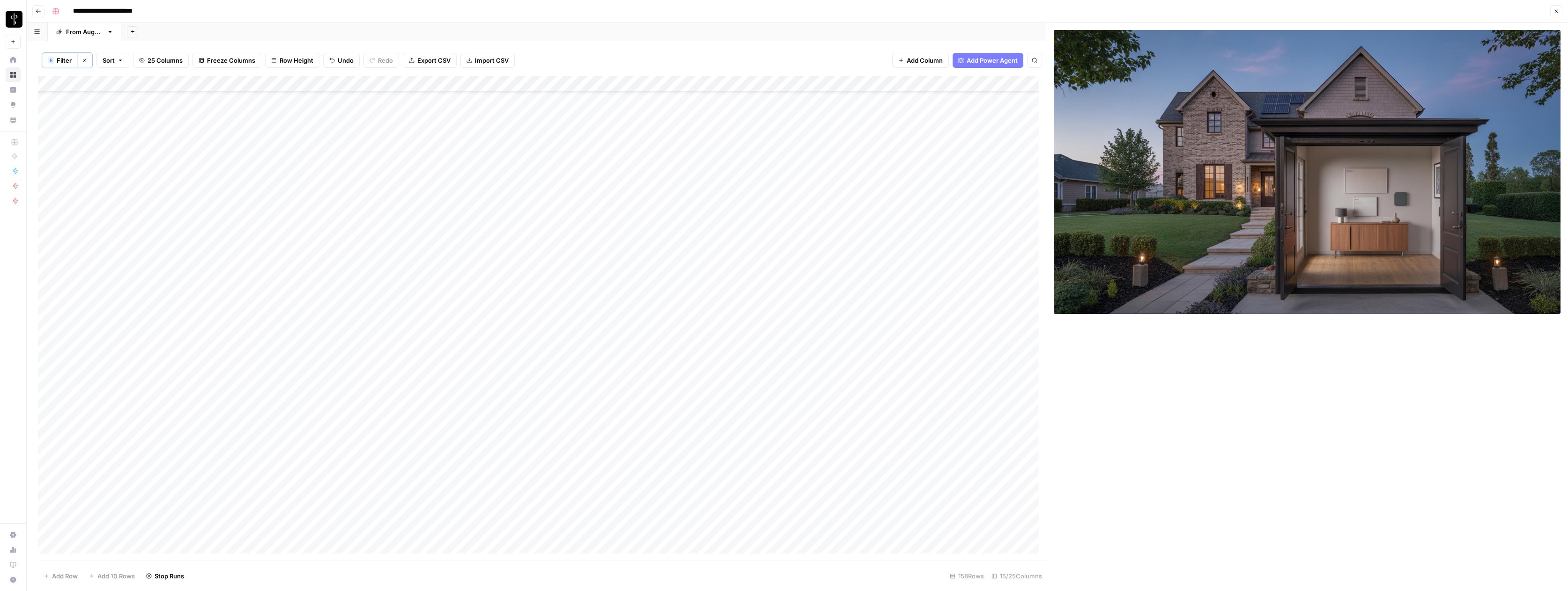
scroll to position [1838, 0]
click at [1007, 250] on div "Add Column" at bounding box center [542, 318] width 1008 height 485
click at [1033, 319] on button "Do Not Post" at bounding box center [1027, 321] width 41 height 11
click at [684, 266] on div "Add Column" at bounding box center [542, 318] width 1008 height 485
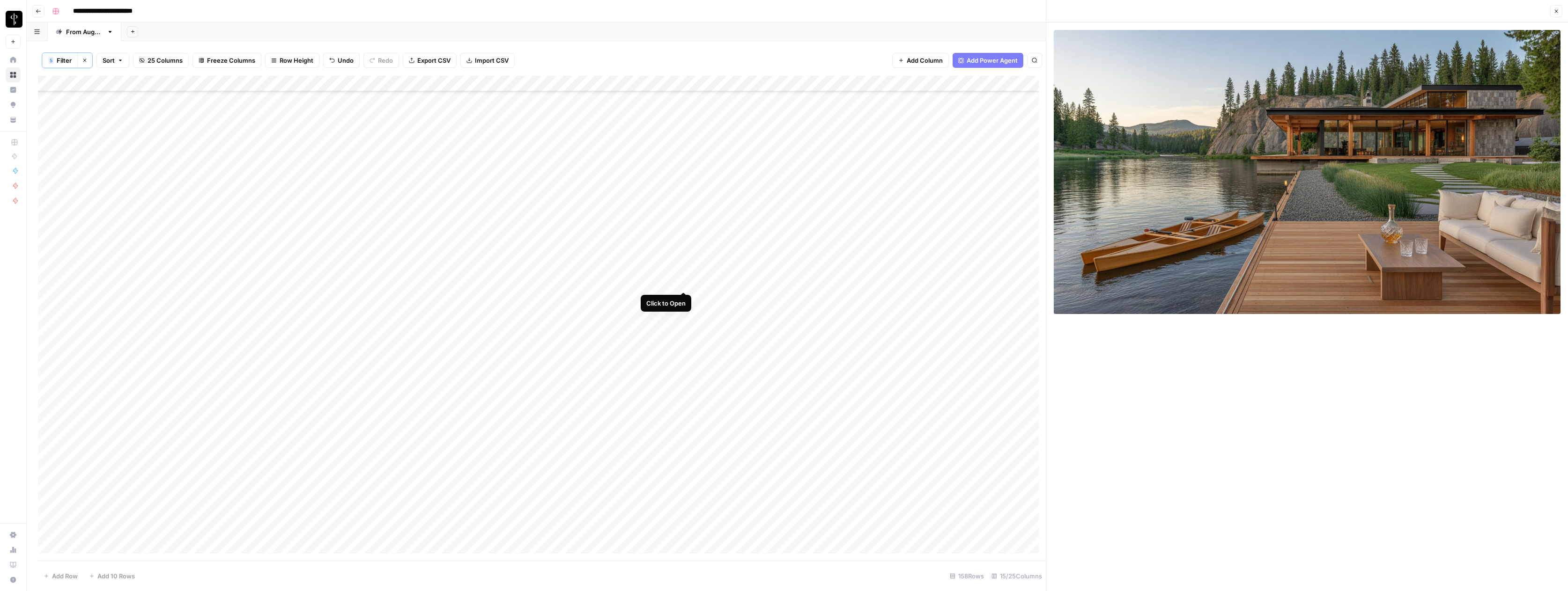
click at [684, 283] on div "Add Column" at bounding box center [542, 318] width 1008 height 485
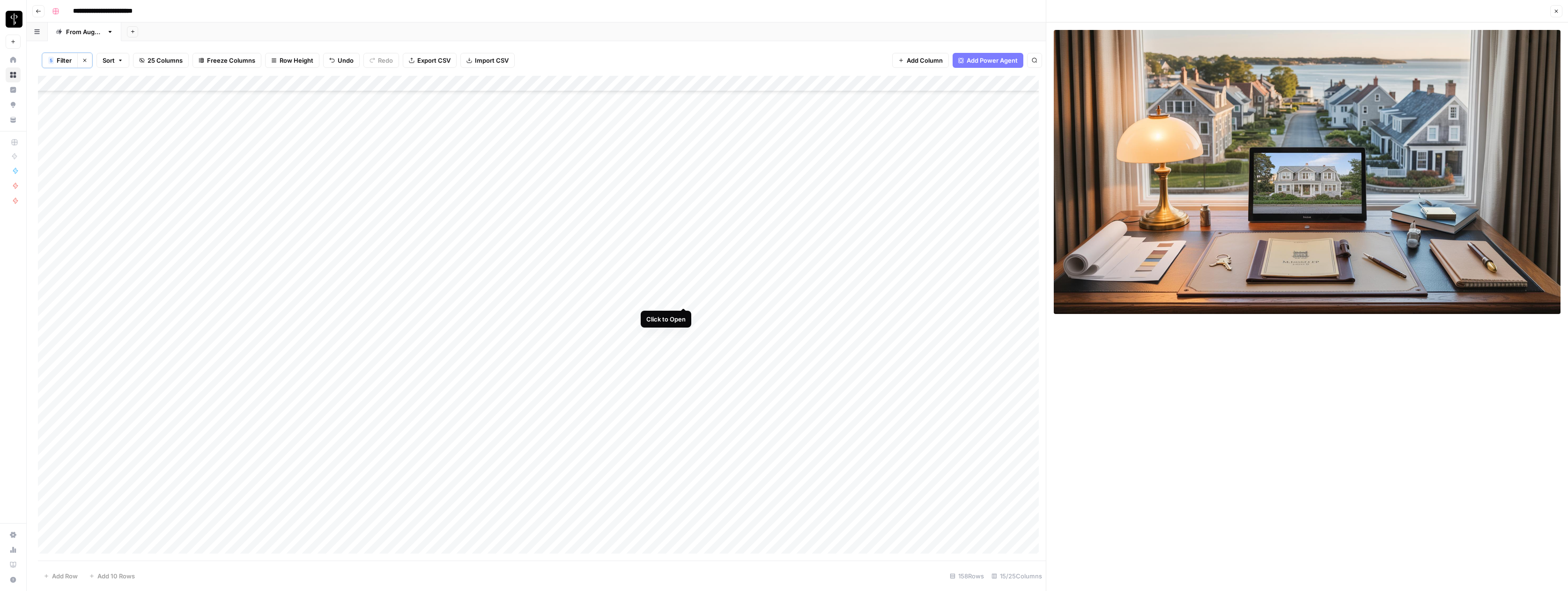
click at [684, 296] on div "Add Column" at bounding box center [542, 318] width 1008 height 485
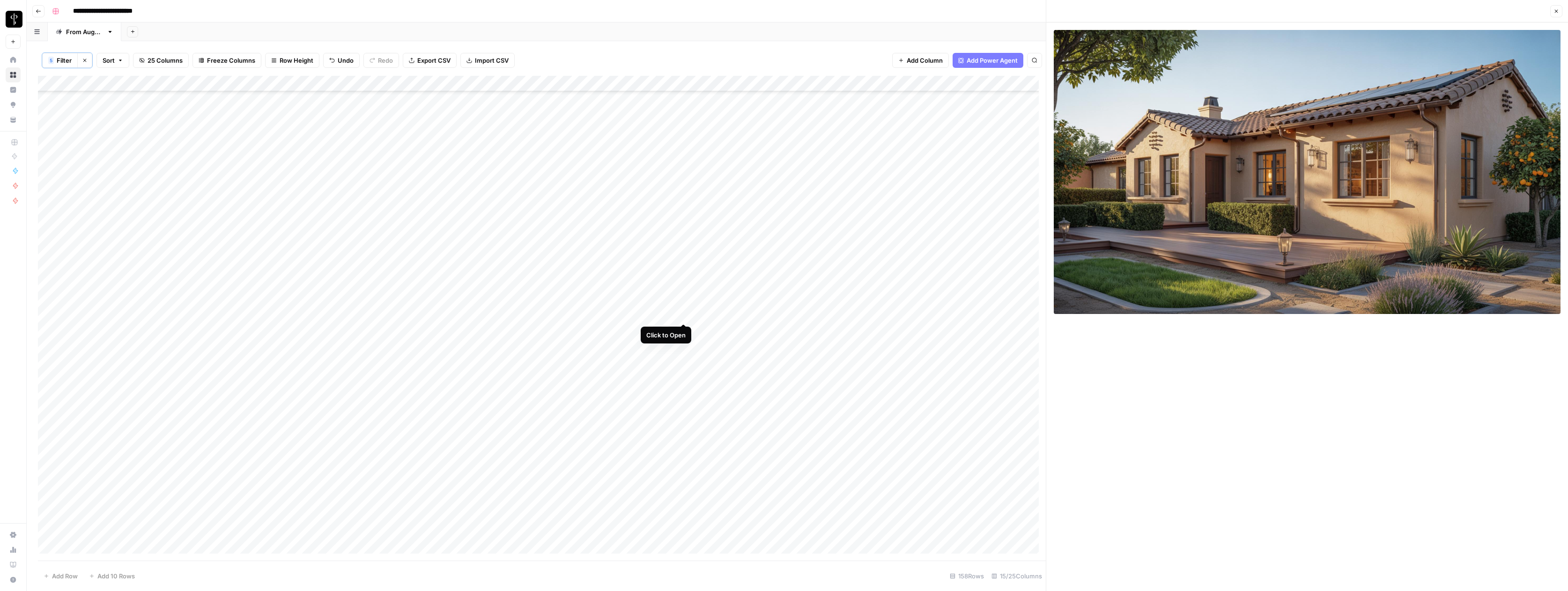
click at [684, 313] on div "Add Column" at bounding box center [542, 318] width 1008 height 485
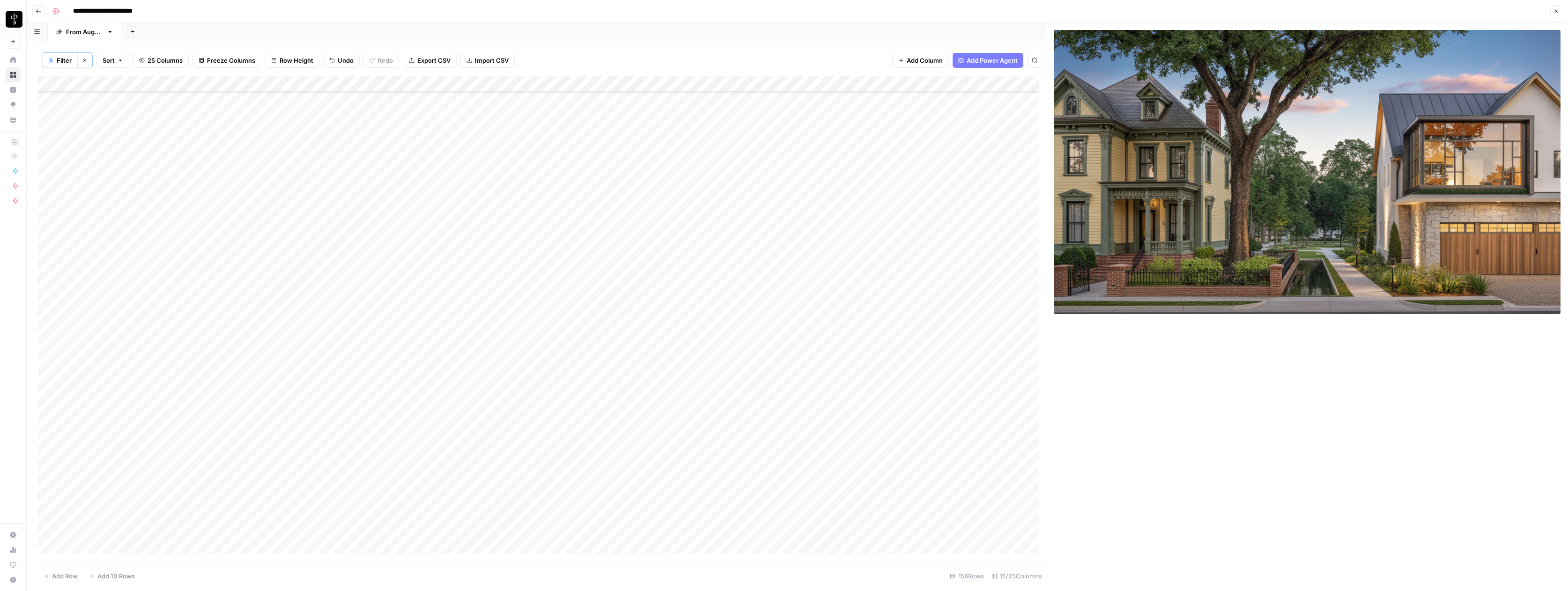
click at [683, 330] on div "Add Column" at bounding box center [542, 318] width 1008 height 485
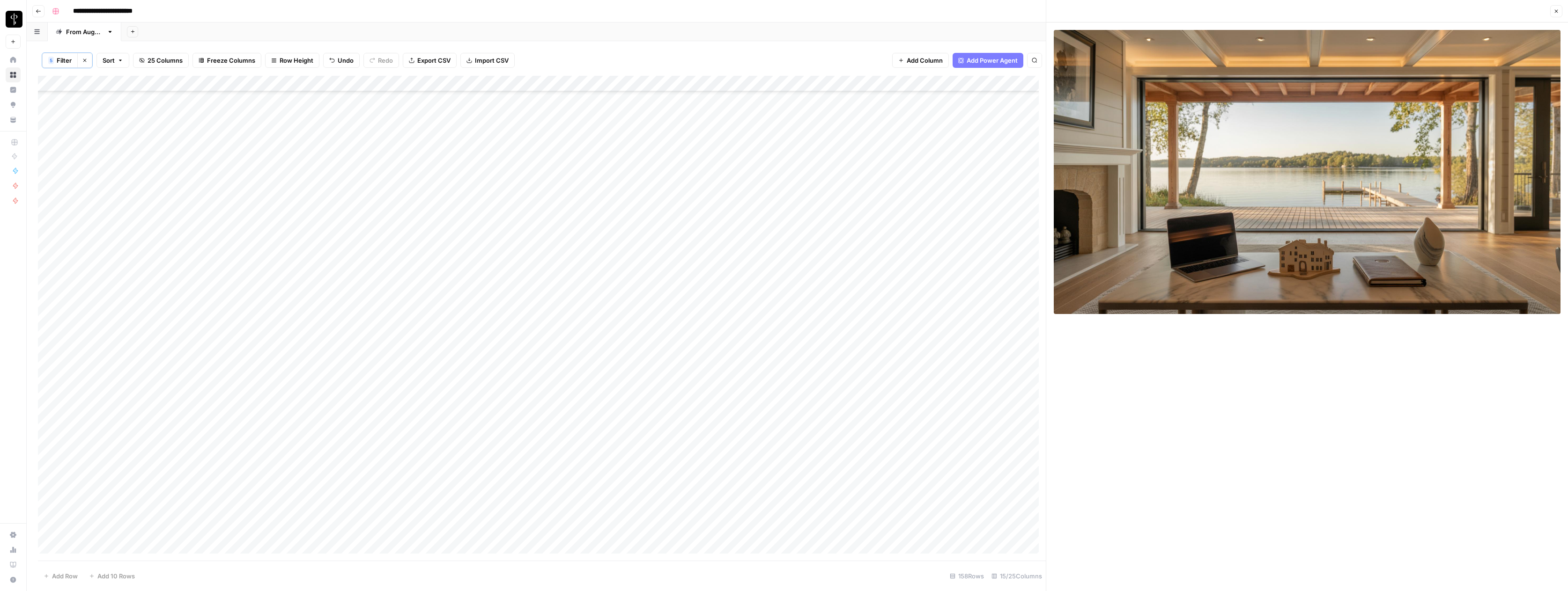
click at [684, 345] on div "Add Column" at bounding box center [542, 318] width 1008 height 485
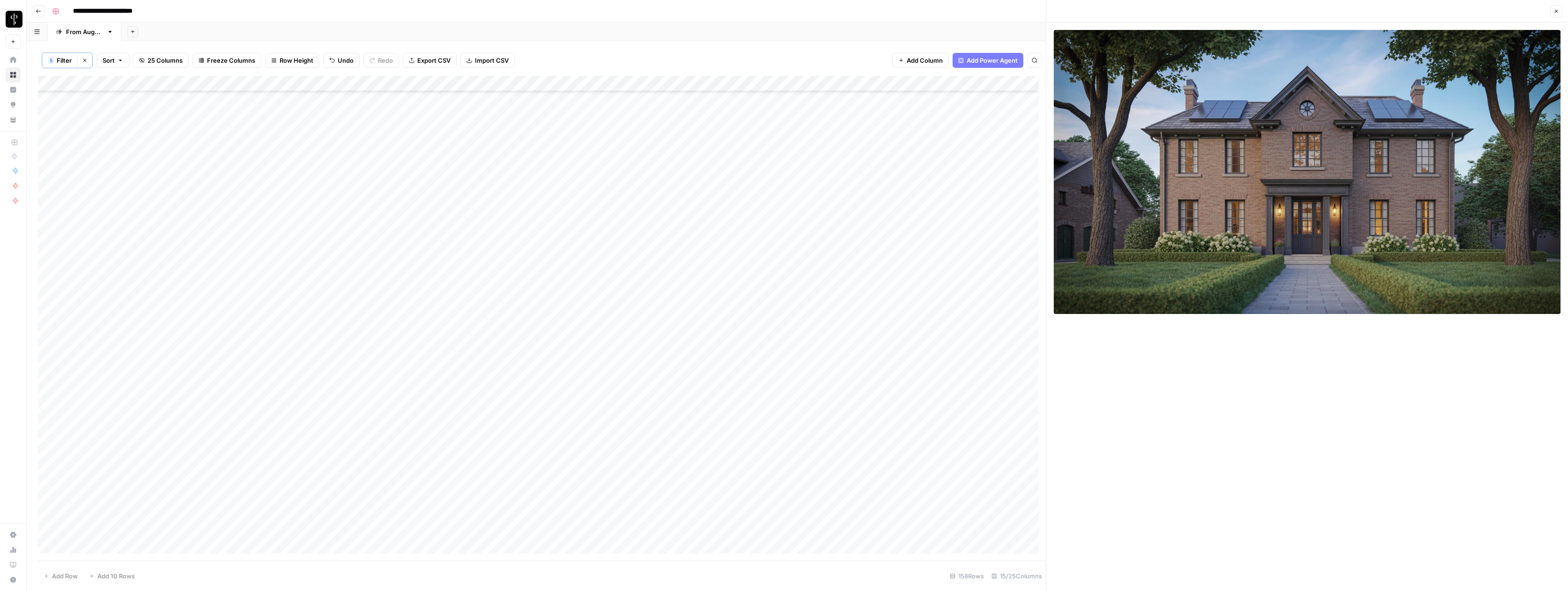
click at [683, 363] on div "Add Column" at bounding box center [542, 318] width 1008 height 485
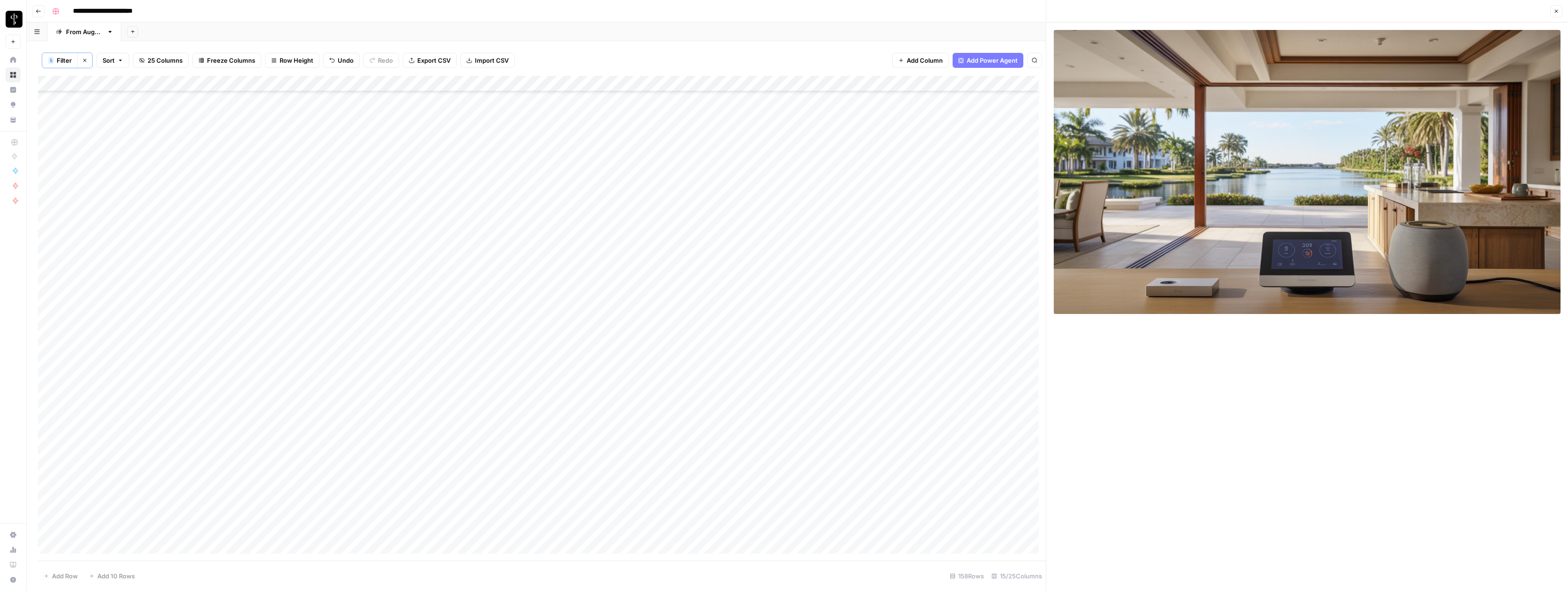
click at [863, 364] on div "Add Column" at bounding box center [542, 318] width 1008 height 485
drag, startPoint x: 928, startPoint y: 83, endPoint x: 887, endPoint y: 85, distance: 41.0
click at [887, 85] on div "Add Column" at bounding box center [542, 318] width 1008 height 485
drag, startPoint x: 919, startPoint y: 361, endPoint x: 938, endPoint y: 365, distance: 19.4
click at [919, 361] on div "Add Column" at bounding box center [542, 318] width 1008 height 485
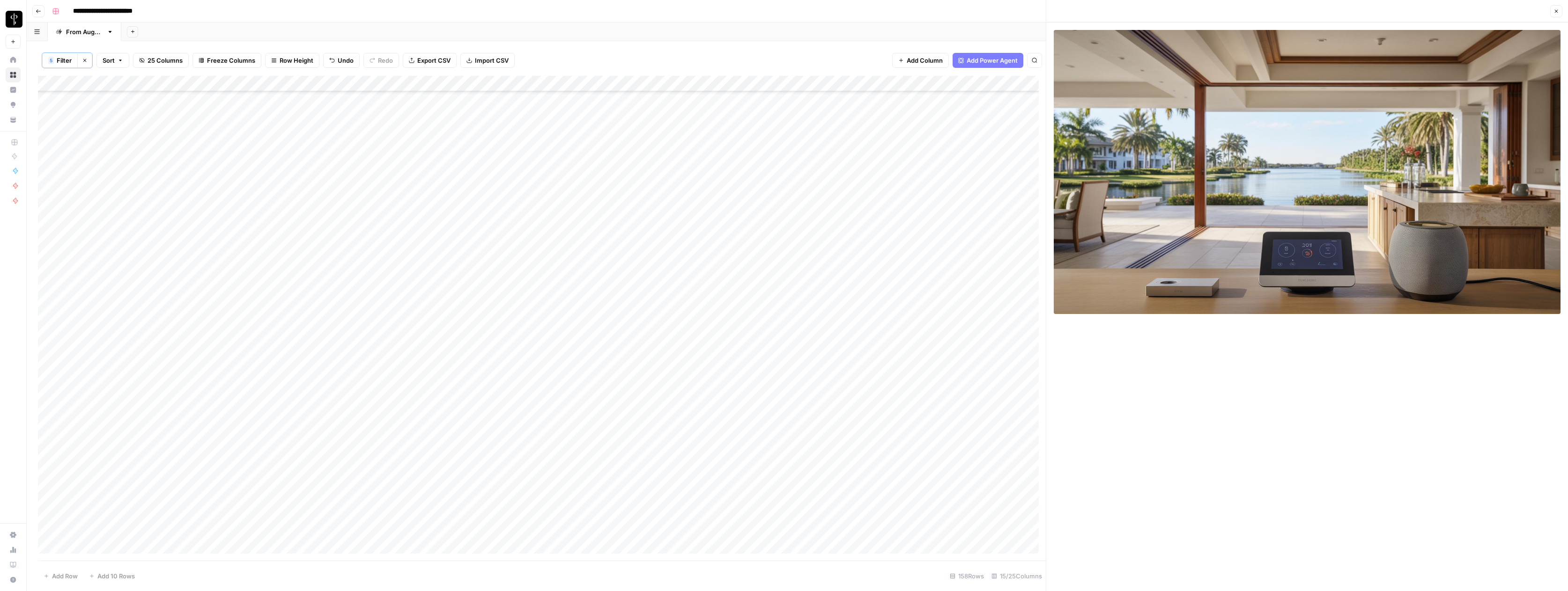
click at [965, 362] on div "Add Column" at bounding box center [542, 318] width 1008 height 485
click at [980, 363] on div "Add Column" at bounding box center [542, 318] width 1008 height 485
drag, startPoint x: 986, startPoint y: 431, endPoint x: 946, endPoint y: 410, distance: 45.2
click at [986, 431] on button "Do Not Post" at bounding box center [986, 432] width 41 height 11
click at [683, 378] on div "Add Column" at bounding box center [542, 318] width 1008 height 485
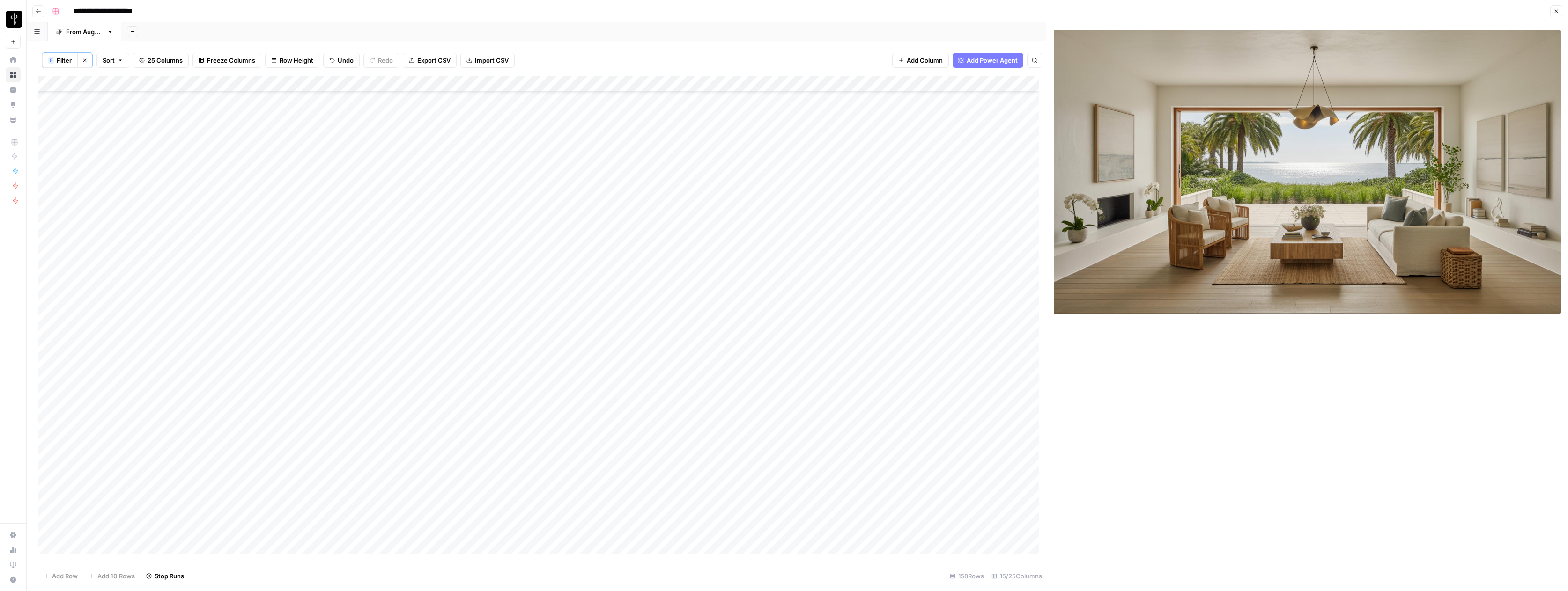
click at [684, 393] on div "Add Column" at bounding box center [542, 318] width 1008 height 485
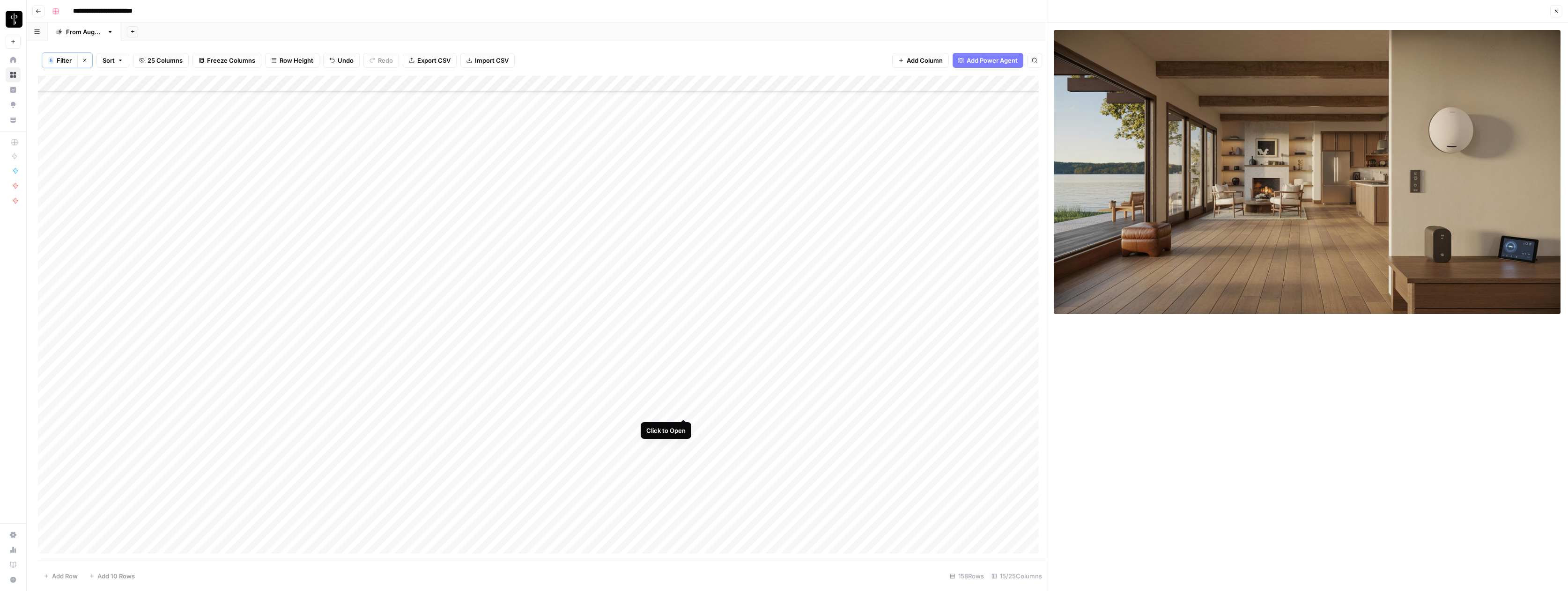
click at [684, 409] on div "Add Column" at bounding box center [542, 318] width 1008 height 485
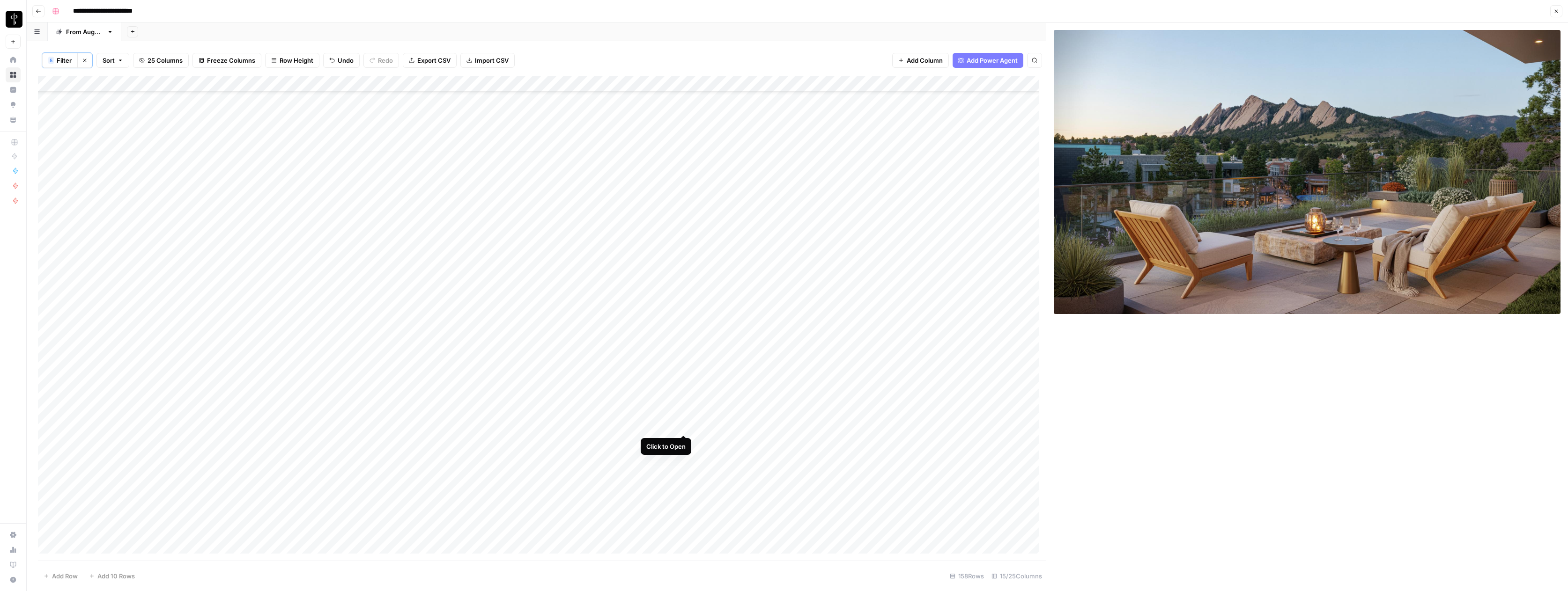
click at [683, 424] on div "Add Column" at bounding box center [542, 318] width 1008 height 485
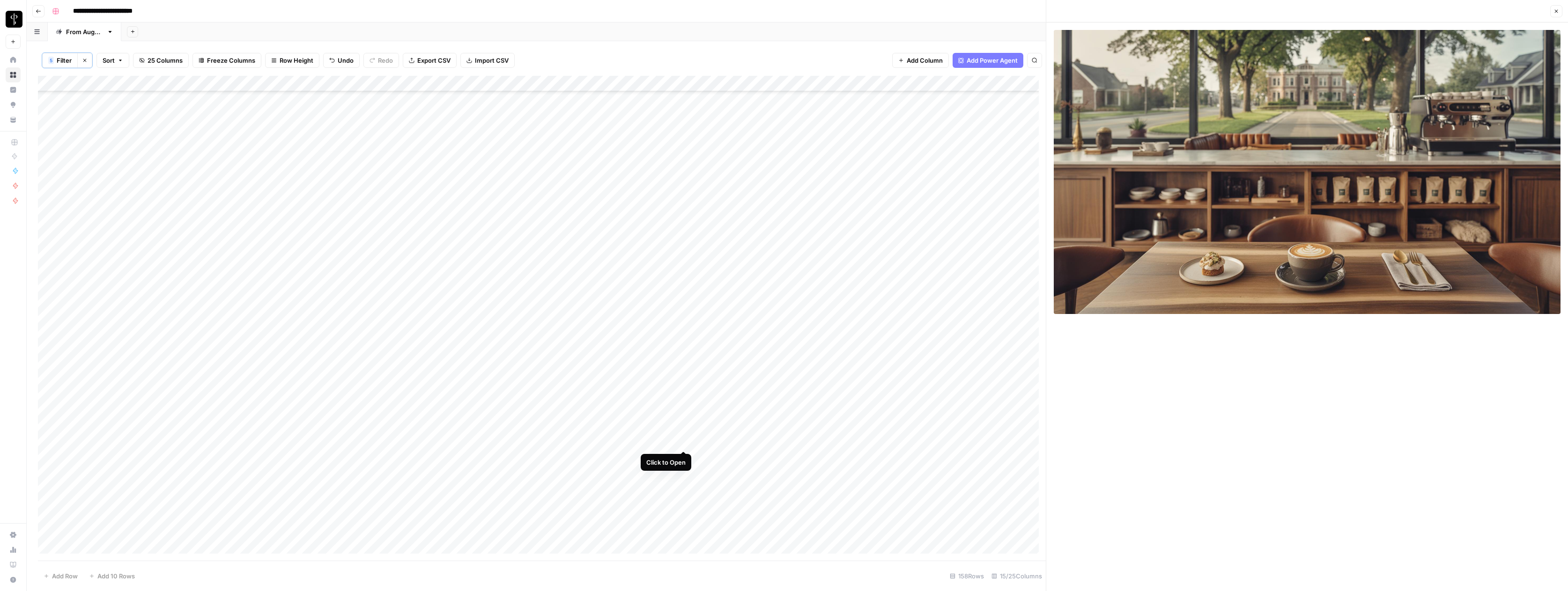
click at [683, 440] on div "Add Column" at bounding box center [542, 318] width 1008 height 485
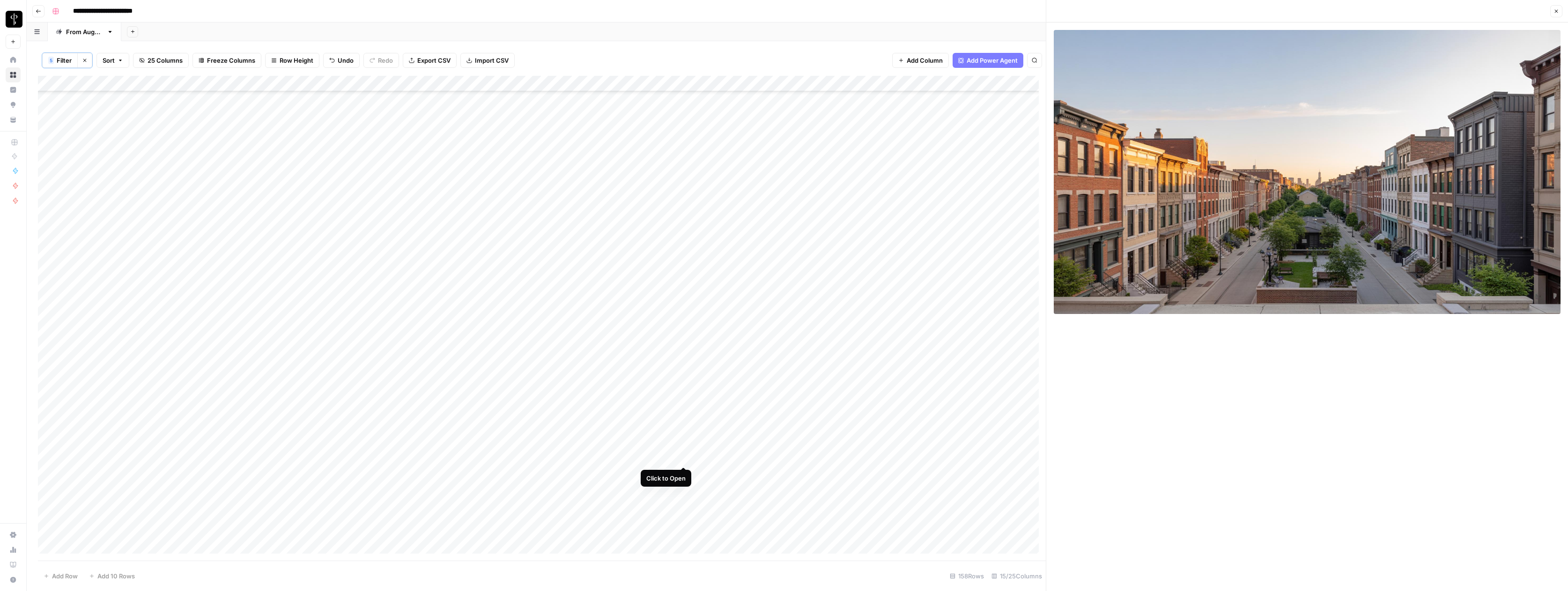
click at [683, 458] on div "Add Column" at bounding box center [542, 318] width 1008 height 485
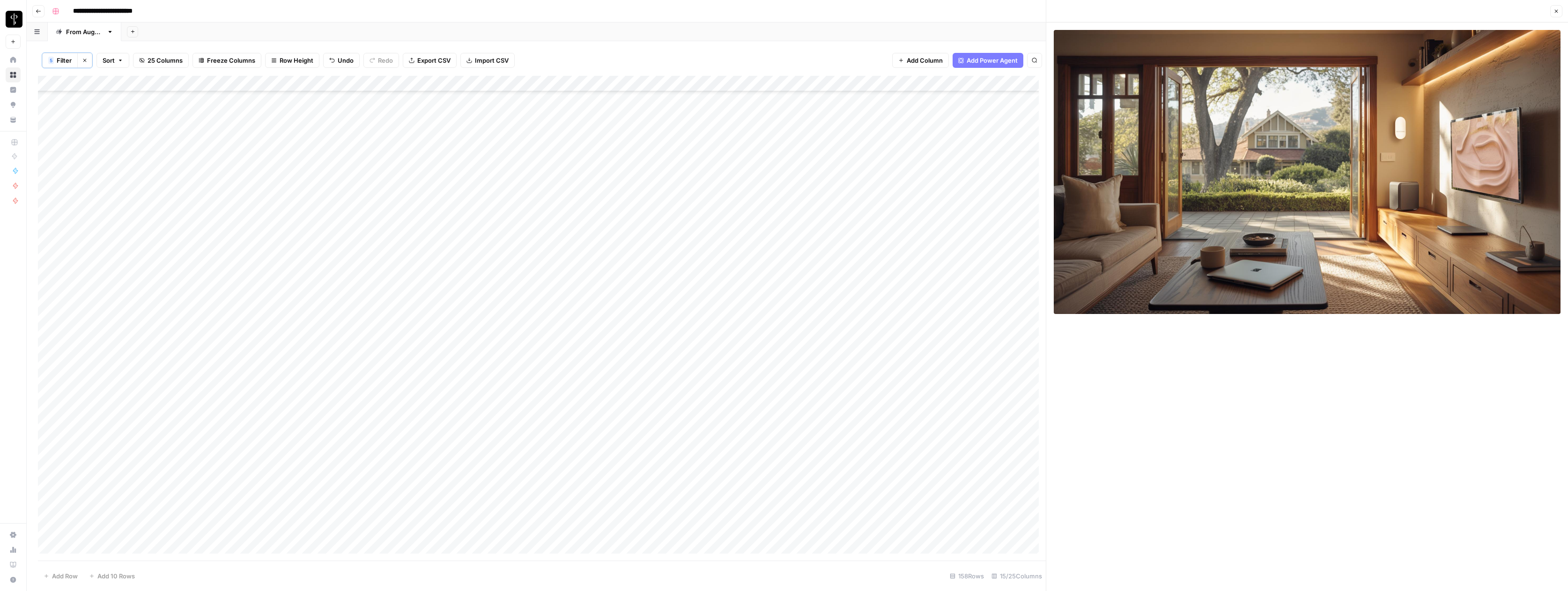
click at [684, 473] on div "Add Column" at bounding box center [542, 318] width 1008 height 485
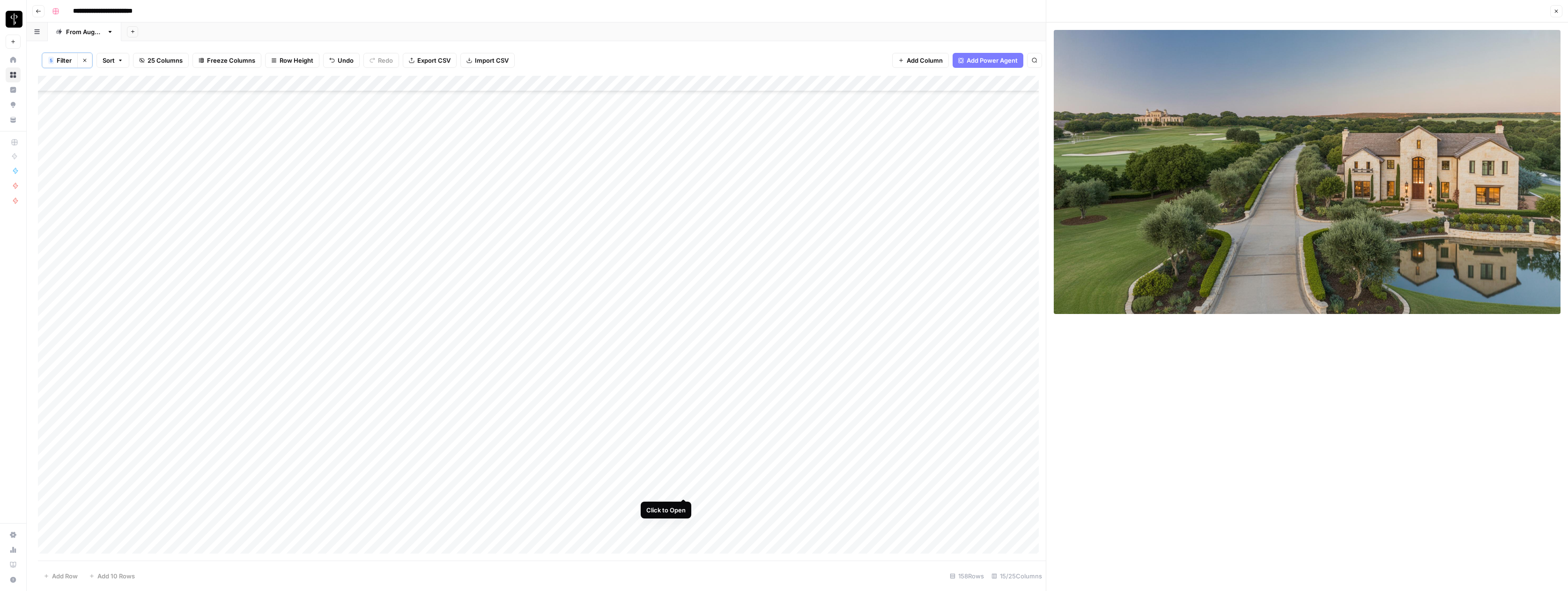
click at [683, 489] on div "Add Column" at bounding box center [542, 318] width 1008 height 485
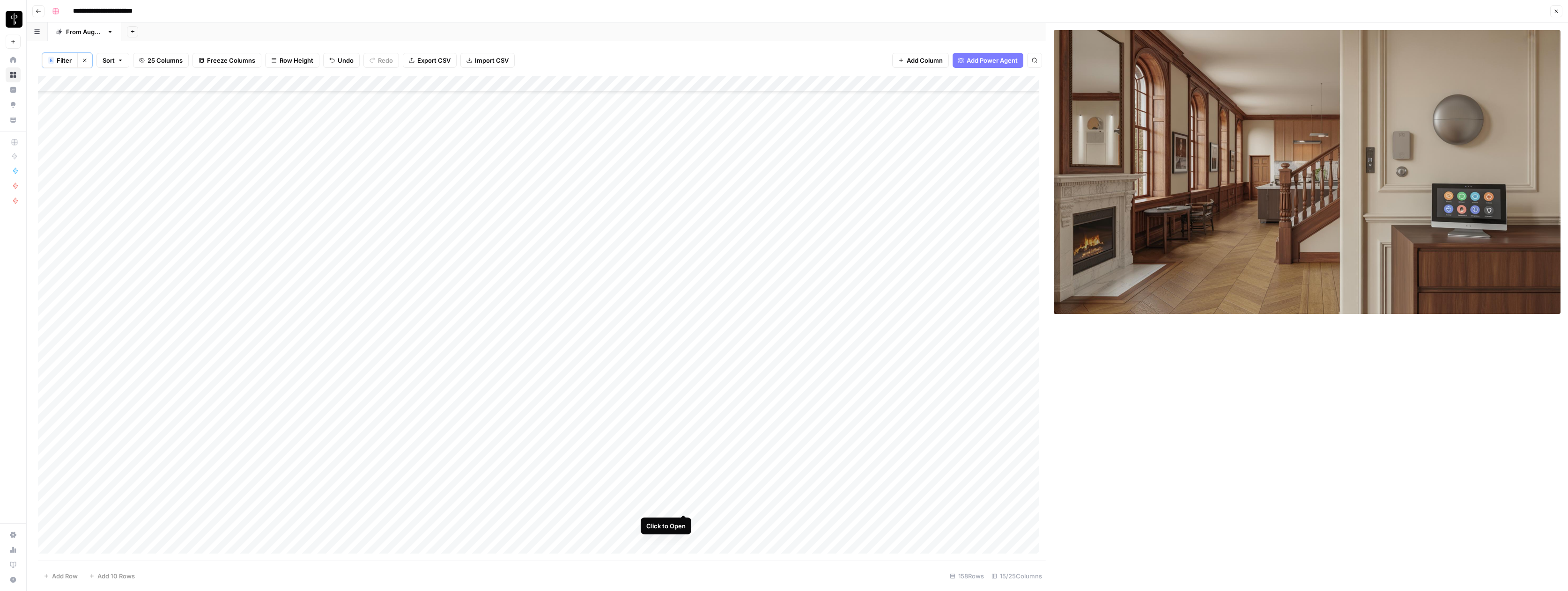
click at [683, 505] on div "Add Column" at bounding box center [542, 318] width 1008 height 485
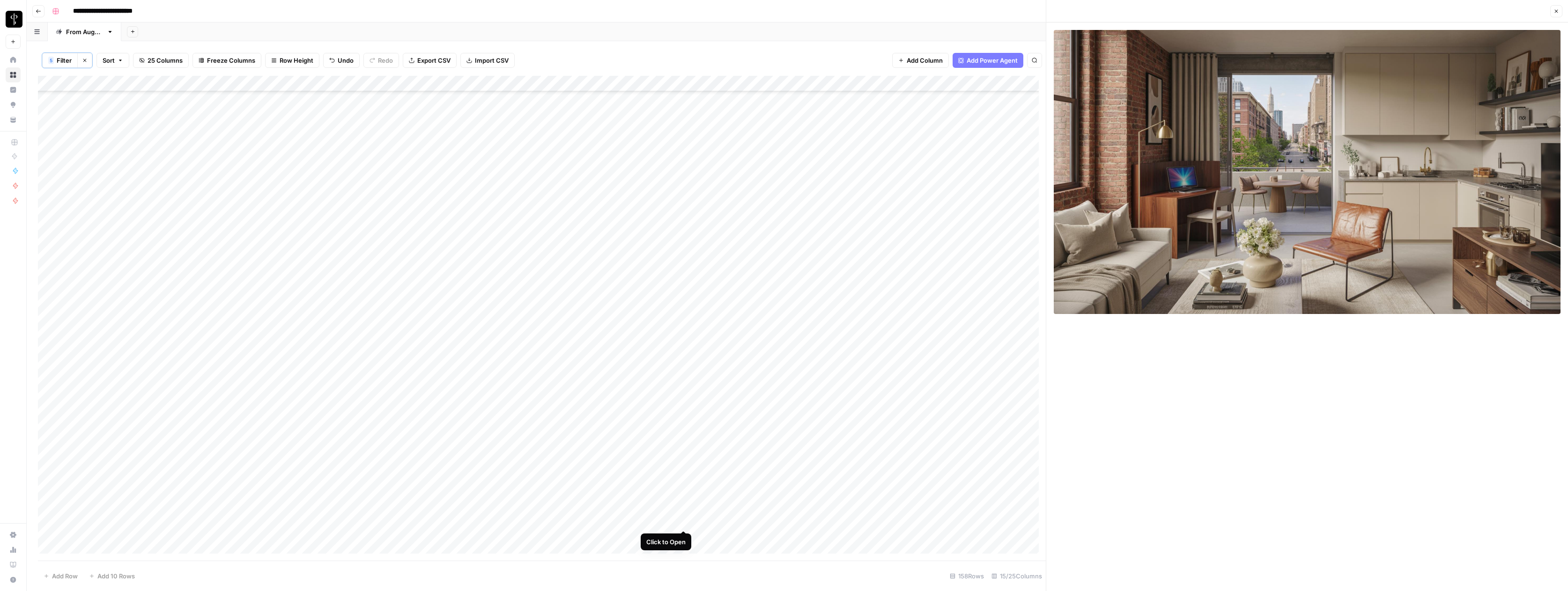
click at [684, 521] on div "Add Column" at bounding box center [542, 318] width 1008 height 485
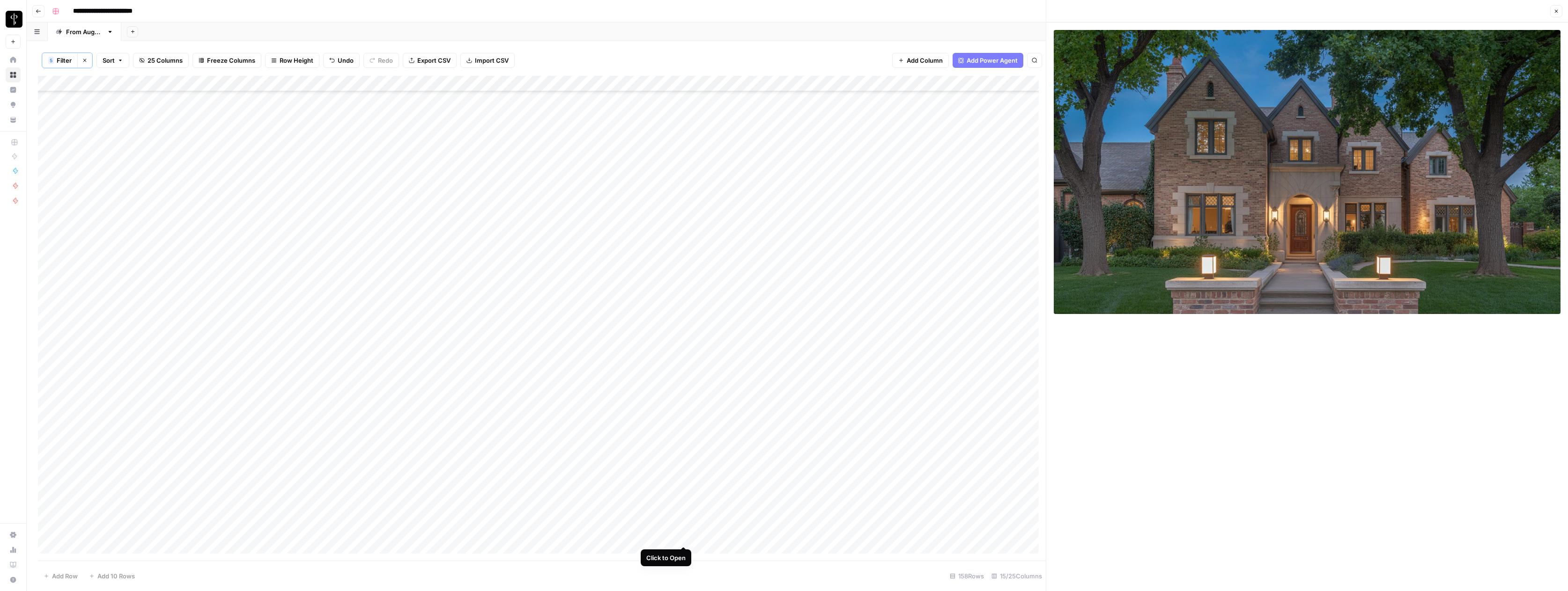
click at [684, 537] on div "Add Column" at bounding box center [542, 318] width 1008 height 485
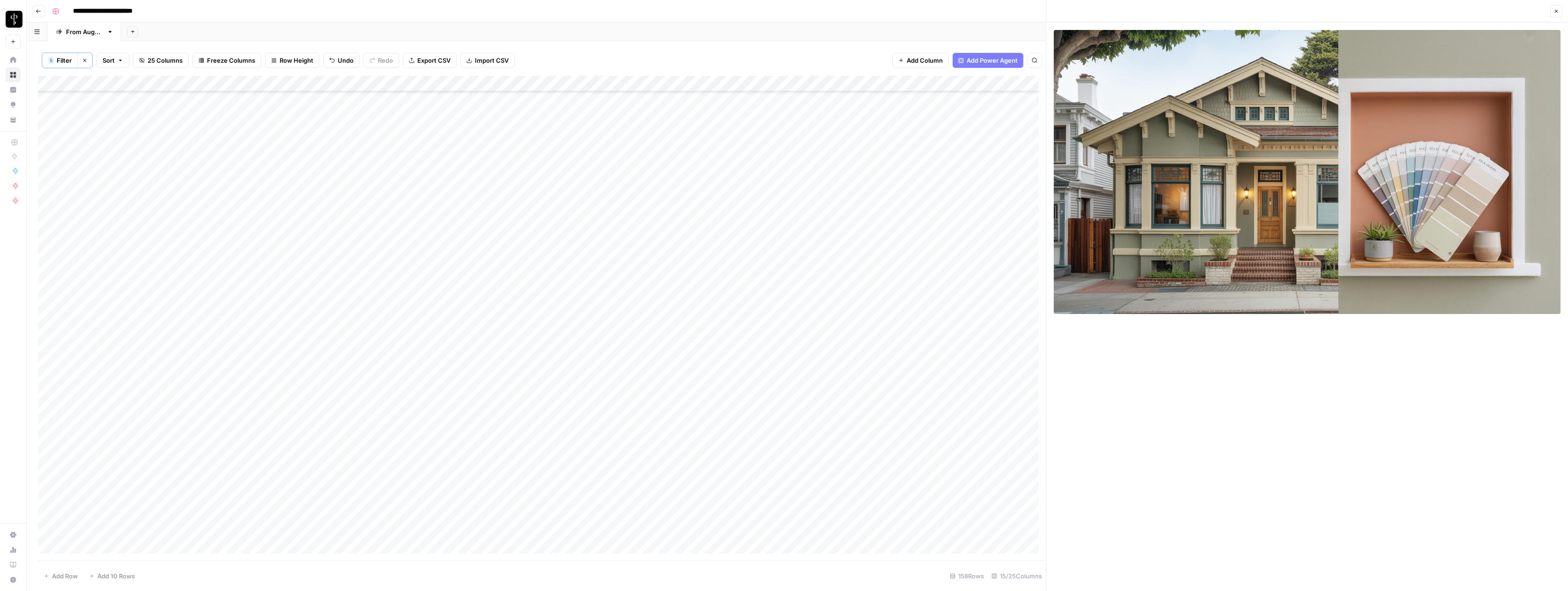
click at [831, 536] on div "Add Column" at bounding box center [542, 318] width 1008 height 485
click at [837, 535] on div "Add Column" at bounding box center [542, 318] width 1008 height 485
type textarea "**********"
click at [995, 537] on div "Add Column" at bounding box center [542, 318] width 1008 height 485
click at [918, 533] on div "Add Column" at bounding box center [542, 318] width 1008 height 485
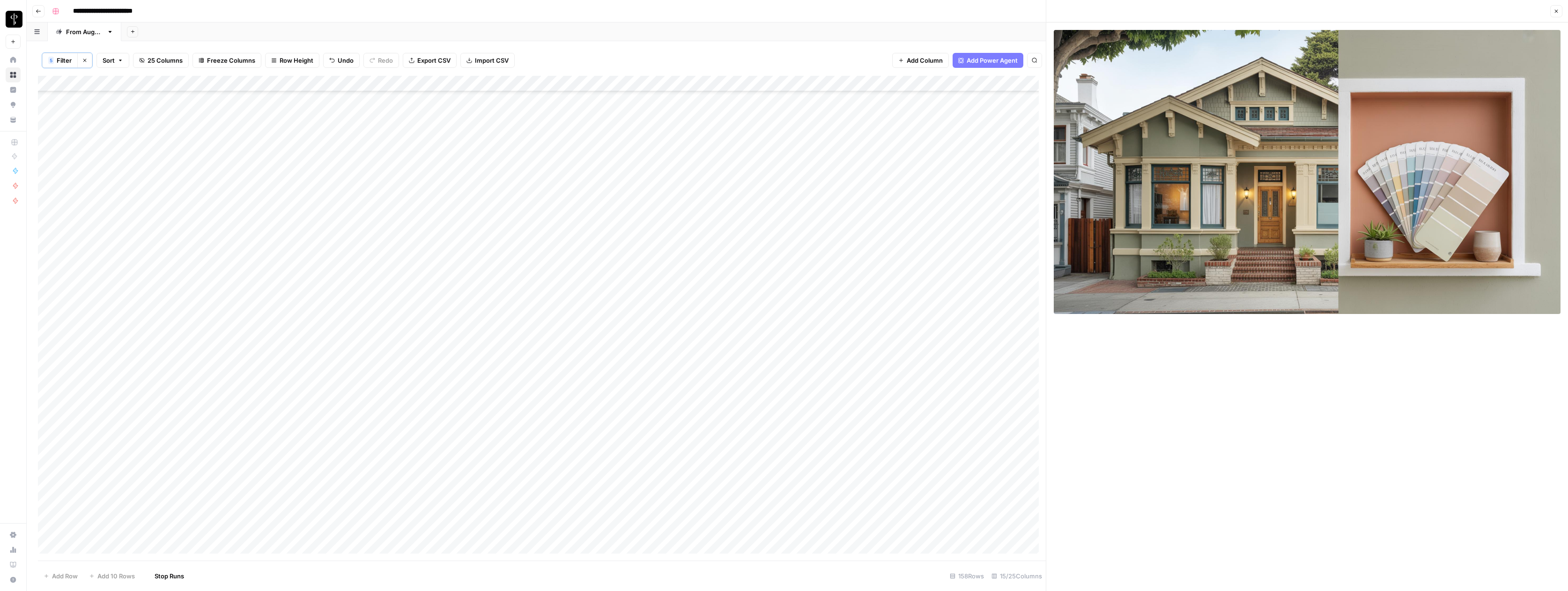
click at [970, 537] on div "Add Column" at bounding box center [542, 318] width 1008 height 485
click at [986, 537] on div "Add Column" at bounding box center [542, 318] width 1008 height 485
click at [981, 557] on button "Do Not Post" at bounding box center [986, 559] width 41 height 11
click at [48, 521] on div "Add Column" at bounding box center [542, 318] width 1008 height 485
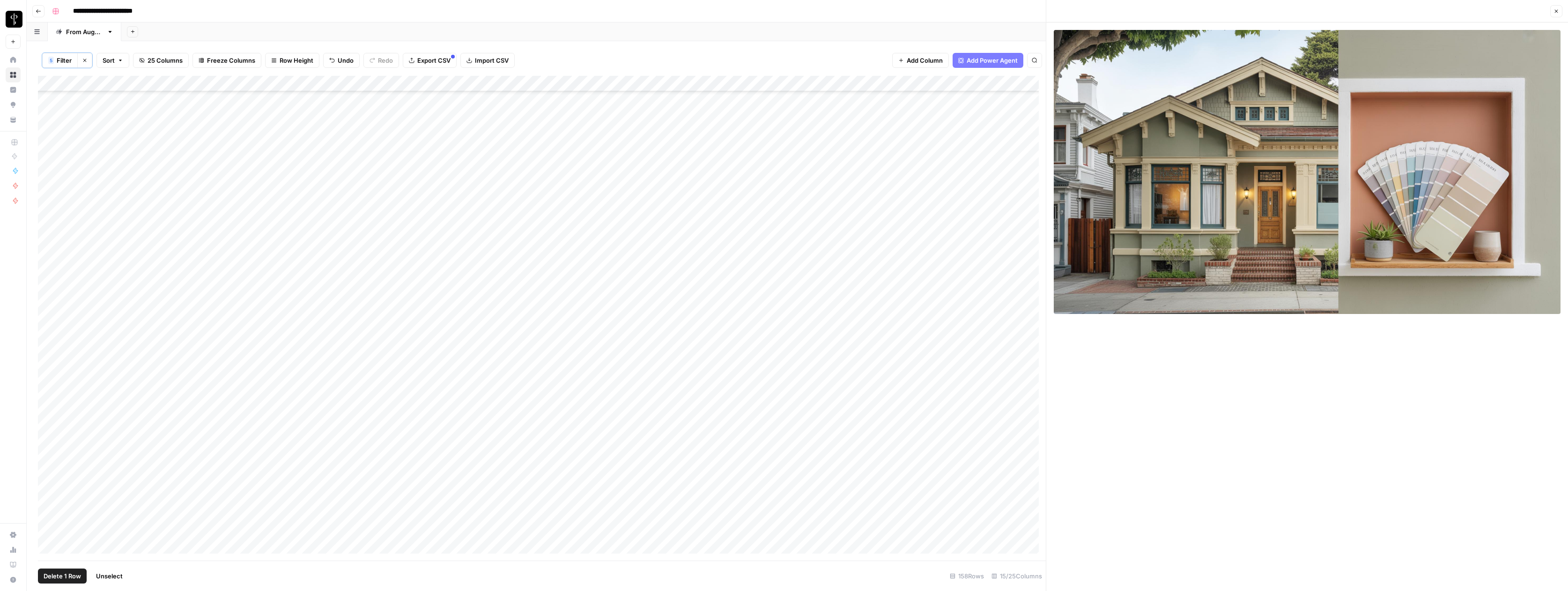
click at [48, 137] on div "Add Column" at bounding box center [542, 318] width 1008 height 485
click at [48, 138] on div "Add Column" at bounding box center [542, 318] width 1008 height 485
click at [49, 233] on div "Add Column" at bounding box center [542, 318] width 1008 height 485
click at [48, 250] on div "Add Column" at bounding box center [542, 318] width 1008 height 485
click at [48, 345] on div "Add Column" at bounding box center [542, 318] width 1008 height 485
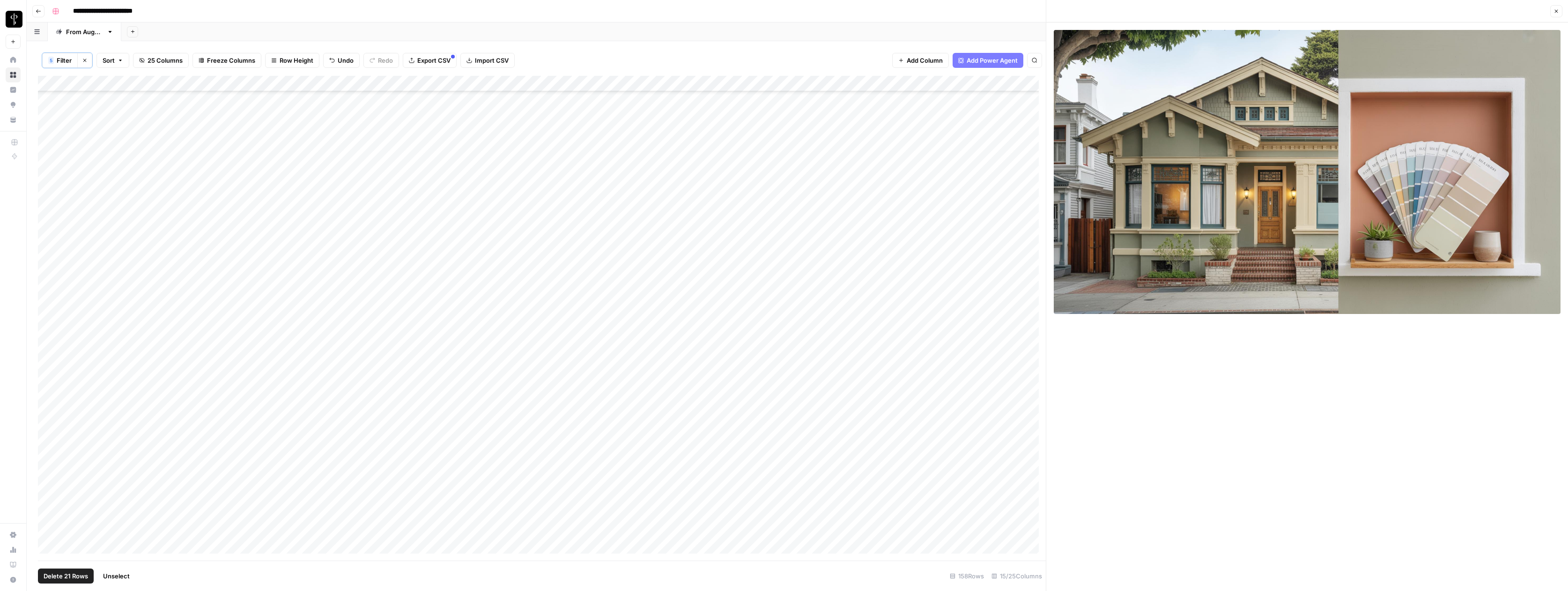
click at [48, 345] on div "Add Column" at bounding box center [542, 318] width 1008 height 485
click at [46, 361] on div "Add Column" at bounding box center [542, 318] width 1008 height 485
click at [797, 84] on div "Add Column" at bounding box center [542, 318] width 1008 height 485
click at [864, 163] on span "Selected Rows (21)" at bounding box center [868, 163] width 59 height 10
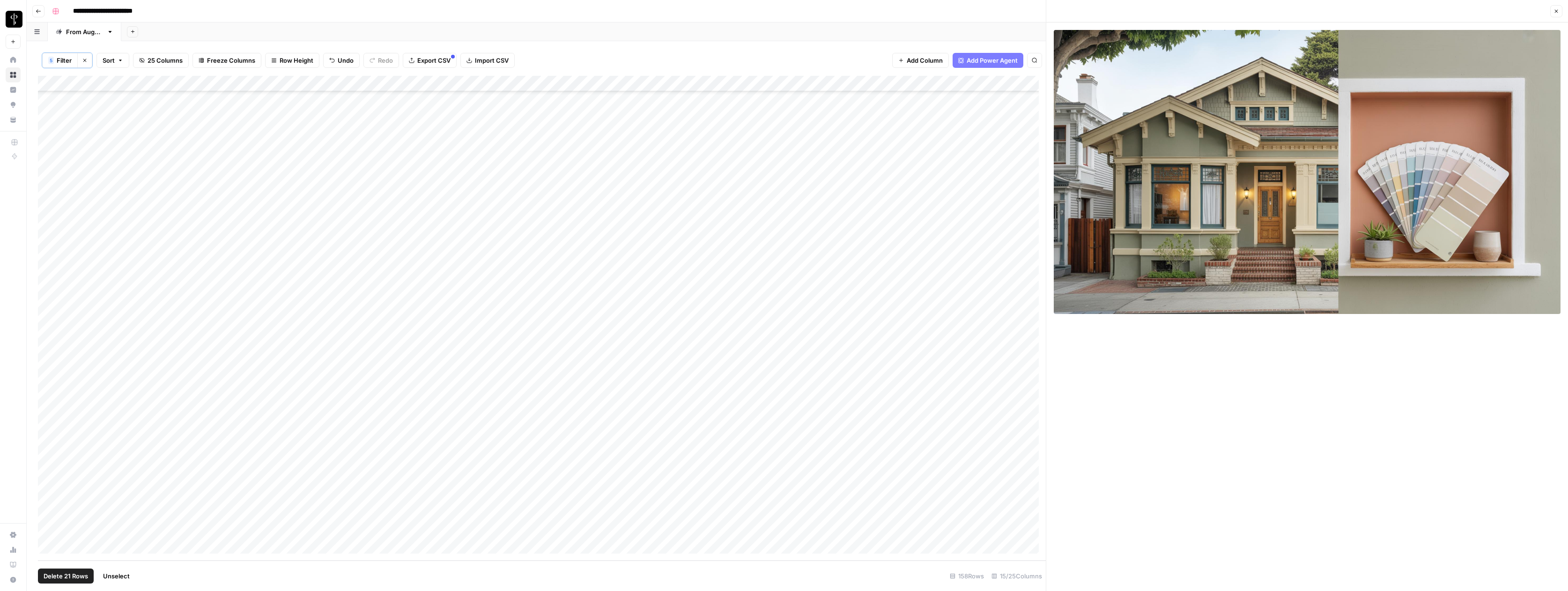
click at [120, 577] on span "Unselect" at bounding box center [117, 576] width 27 height 10
click at [684, 322] on div "Add Column" at bounding box center [542, 318] width 1008 height 485
click at [683, 338] on div "Add Column" at bounding box center [542, 318] width 1008 height 485
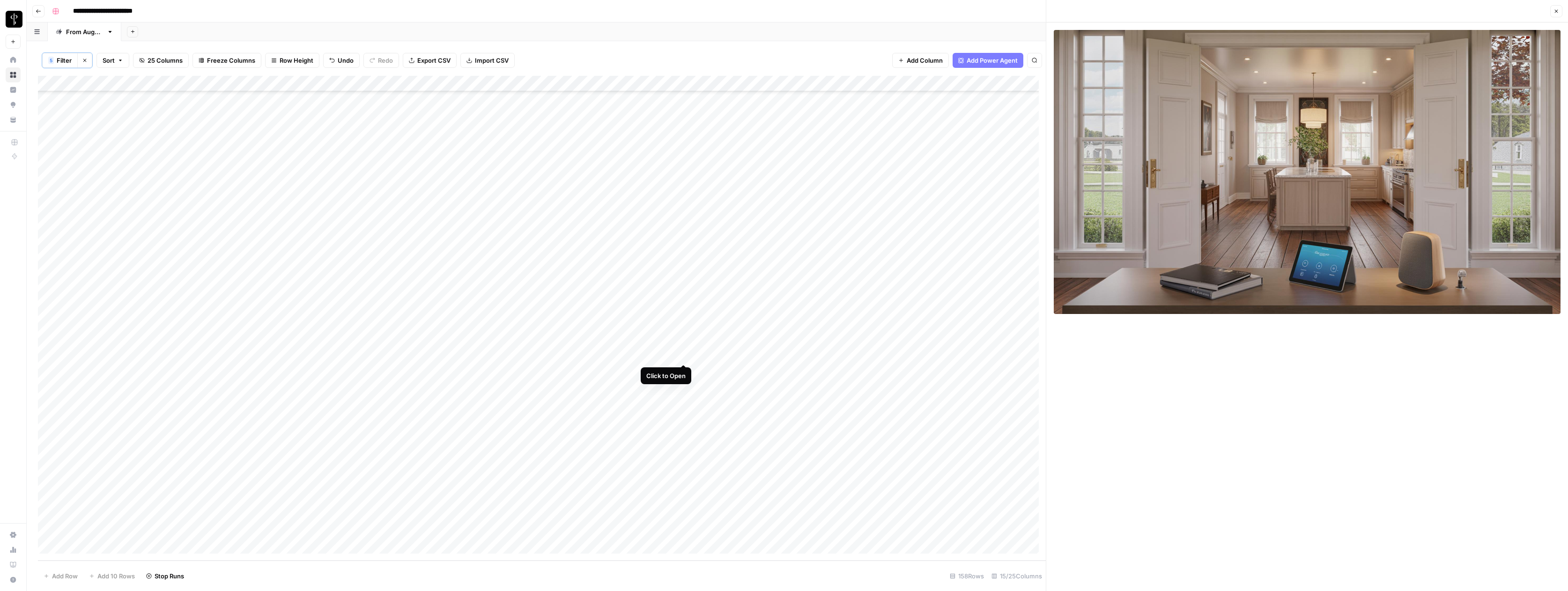
click at [684, 354] on div "Add Column" at bounding box center [542, 318] width 1008 height 485
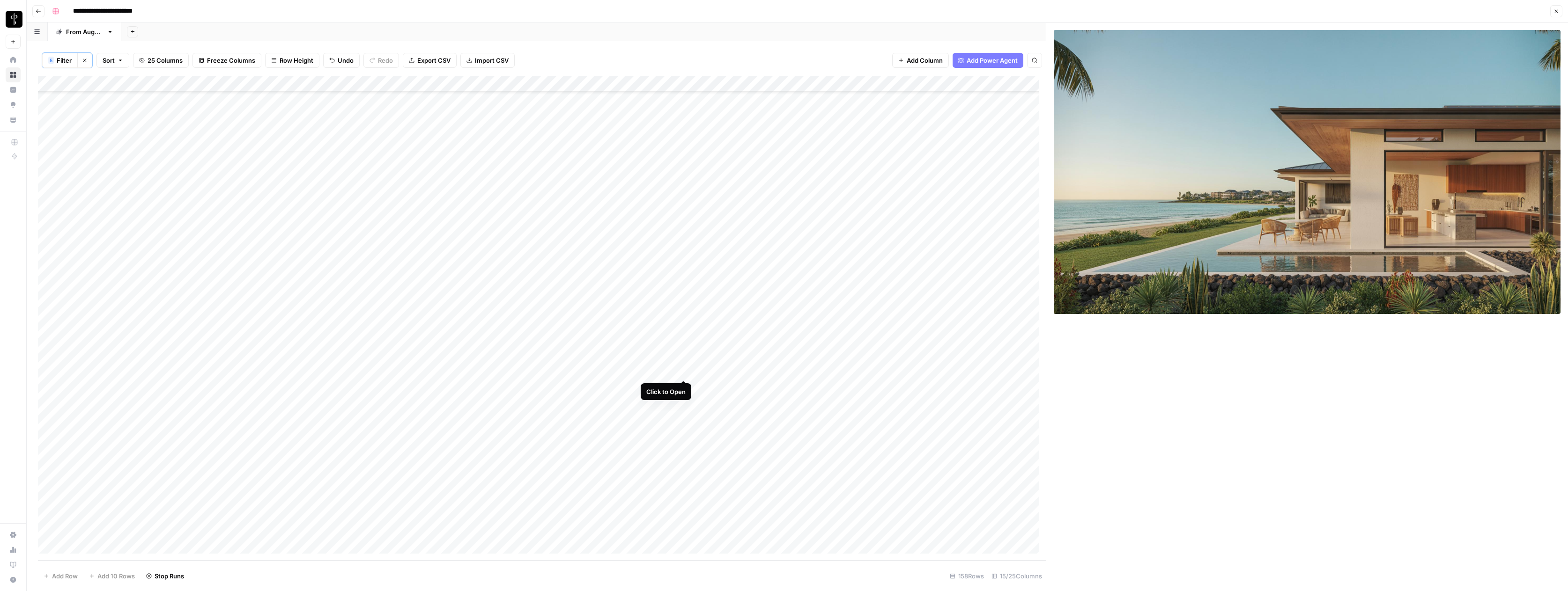
click at [684, 372] on div "Add Column" at bounding box center [542, 318] width 1008 height 485
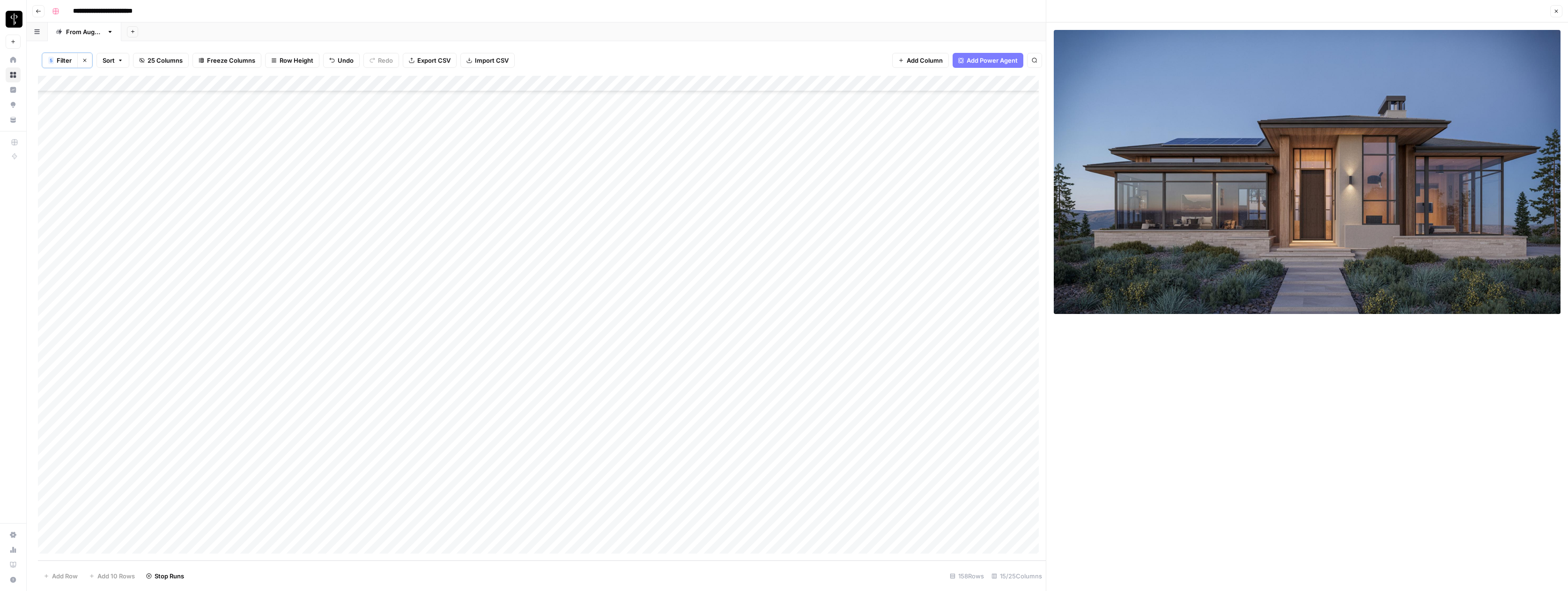
click at [684, 385] on div "Add Column" at bounding box center [542, 318] width 1008 height 485
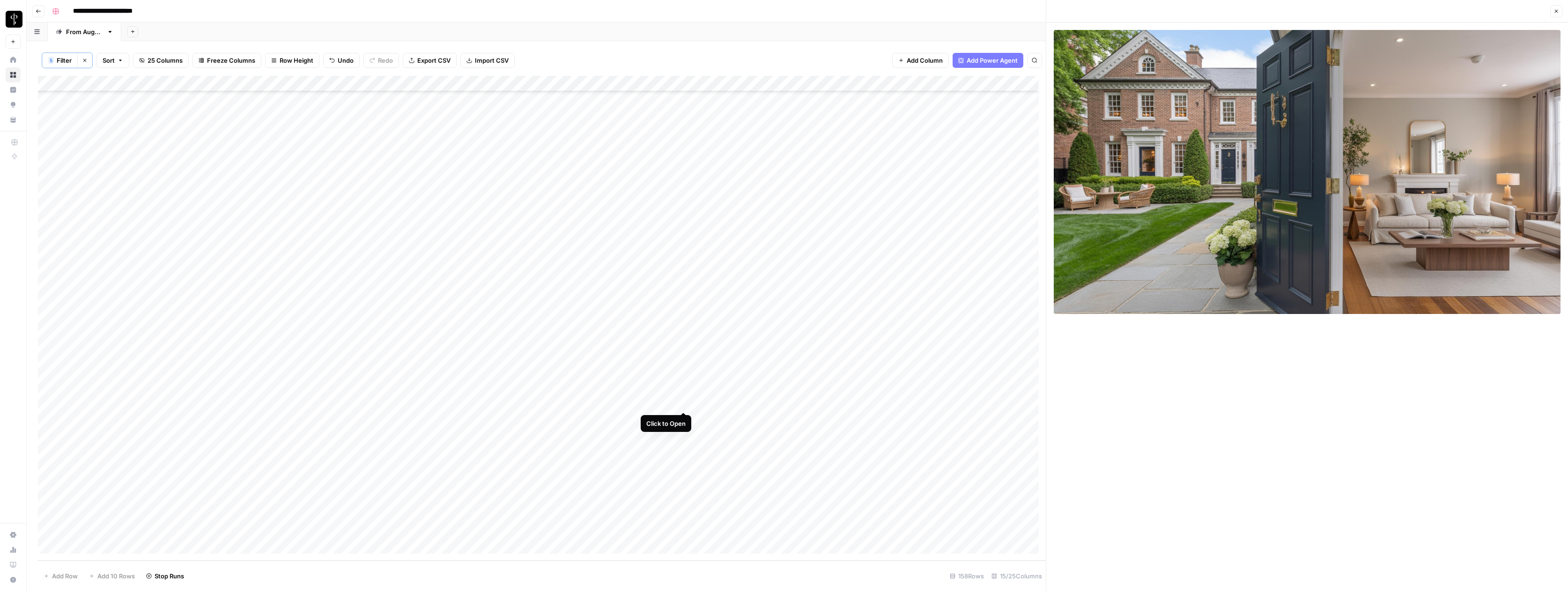
click at [683, 402] on div "Add Column" at bounding box center [542, 318] width 1008 height 485
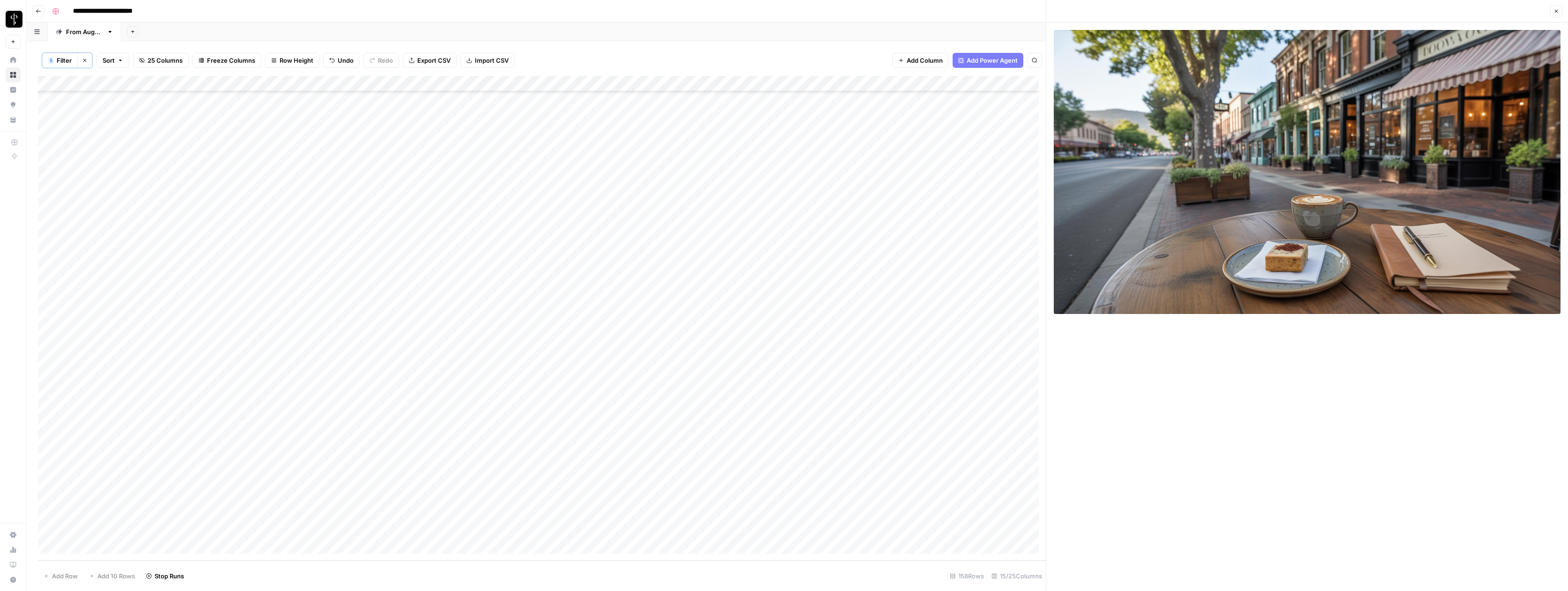
click at [683, 419] on div "Add Column" at bounding box center [542, 318] width 1008 height 485
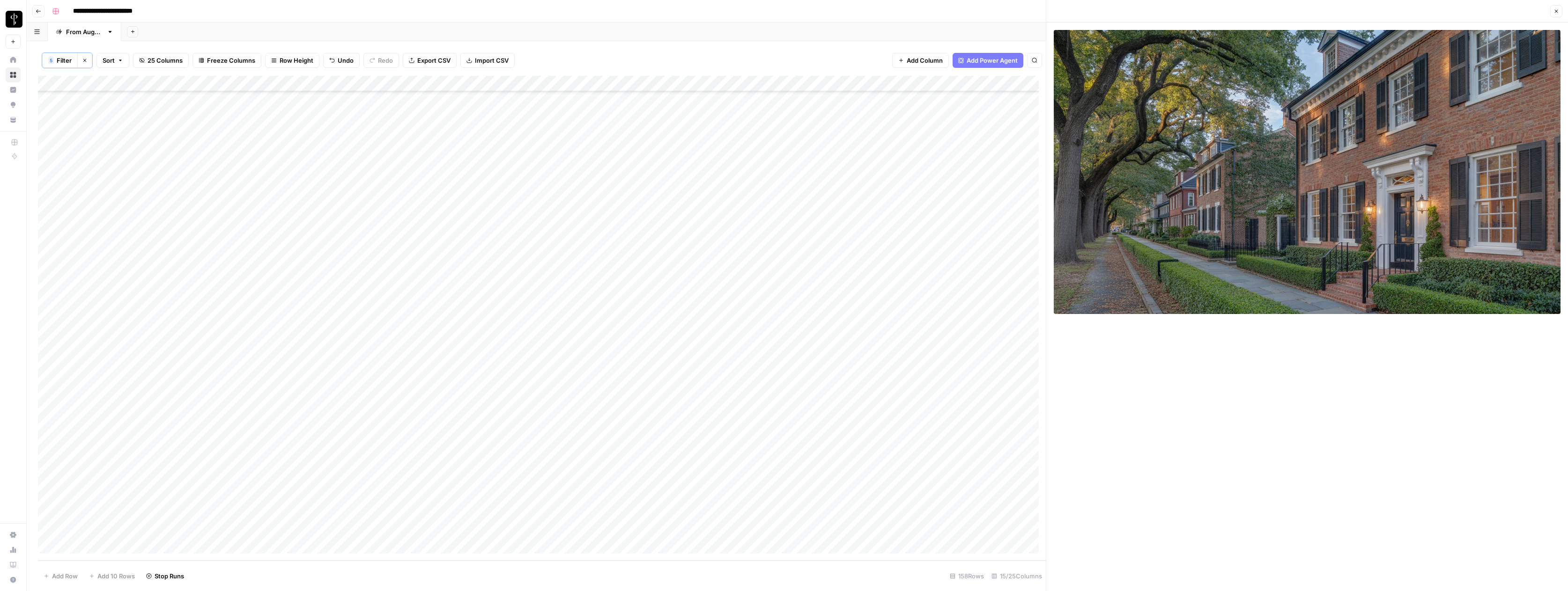
click at [685, 435] on div "Add Column" at bounding box center [542, 318] width 1008 height 485
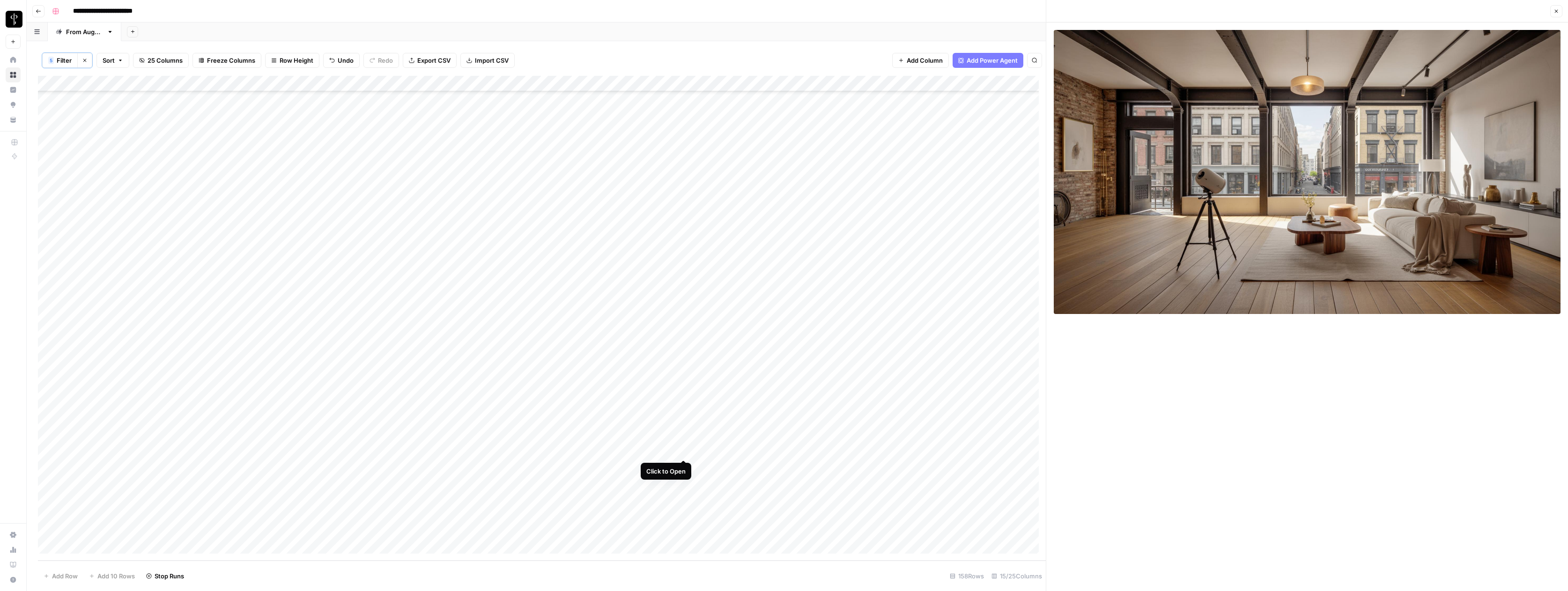
click at [684, 449] on div "Add Column" at bounding box center [542, 318] width 1008 height 485
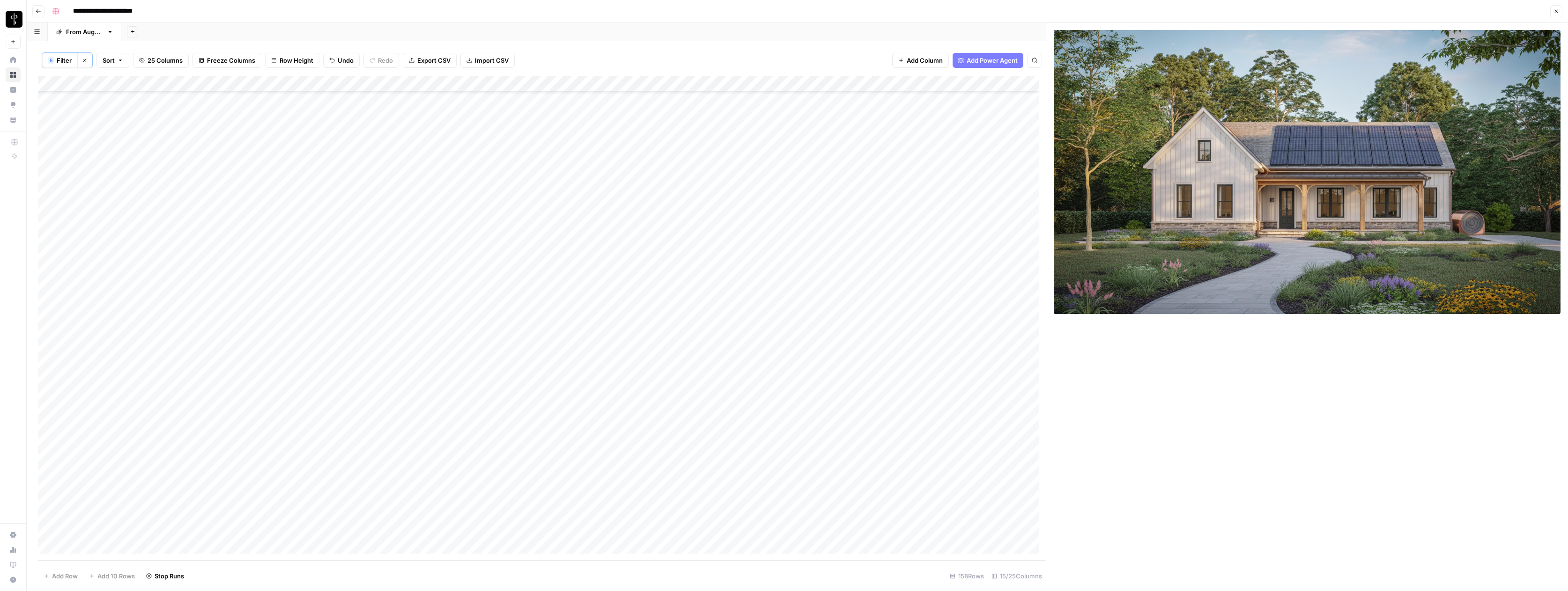
click at [684, 435] on div "Add Column" at bounding box center [542, 318] width 1008 height 485
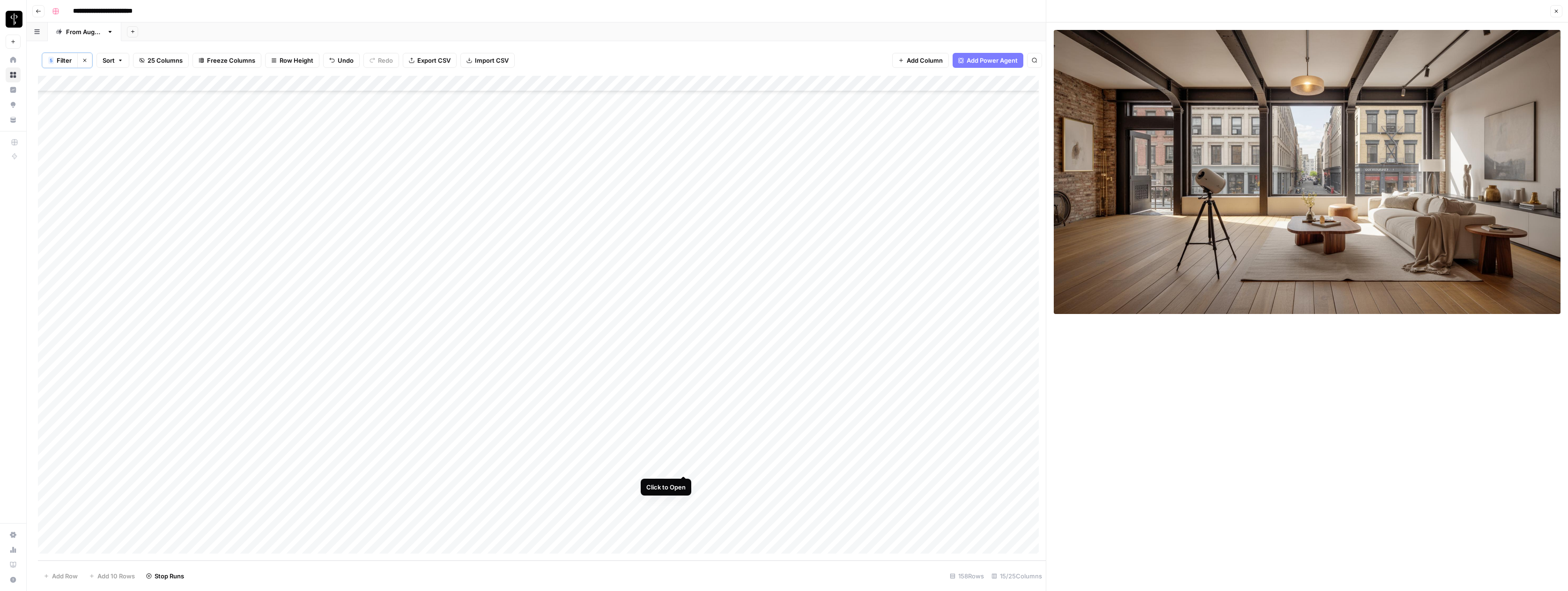
click at [684, 466] on div "Add Column" at bounding box center [542, 318] width 1008 height 485
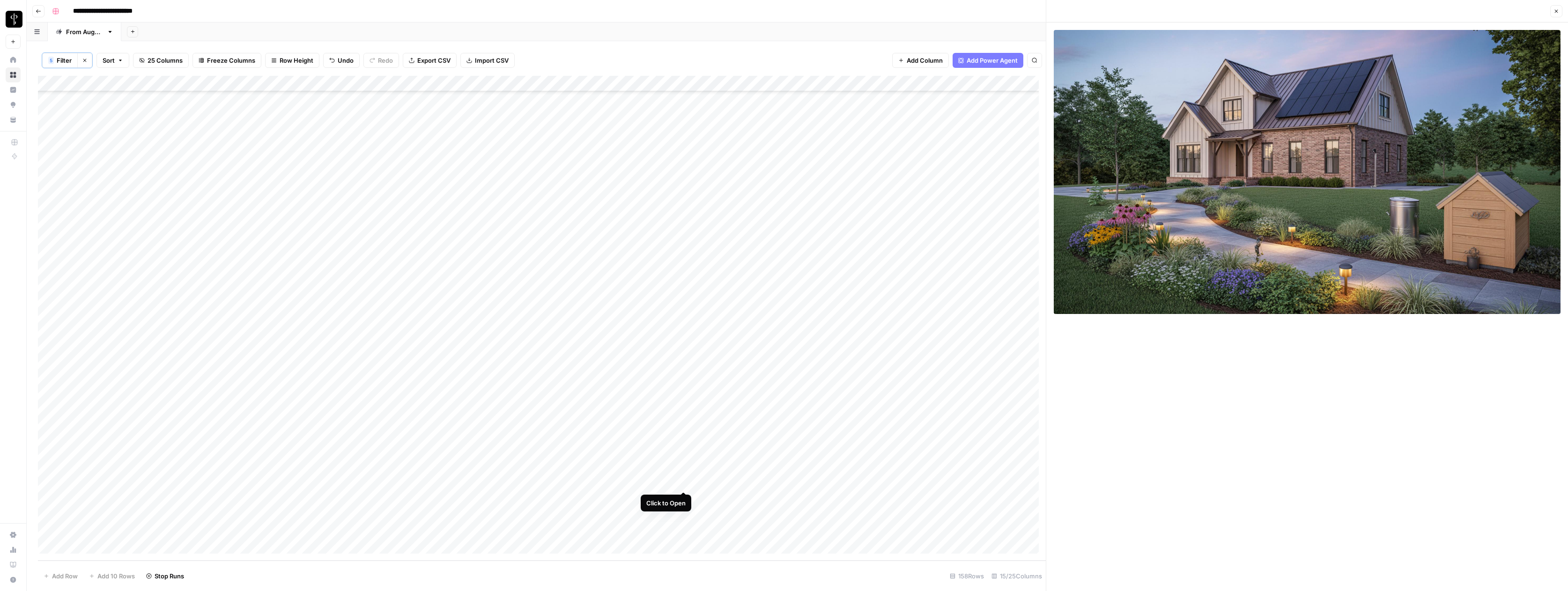
click at [684, 481] on div "Add Column" at bounding box center [542, 318] width 1008 height 485
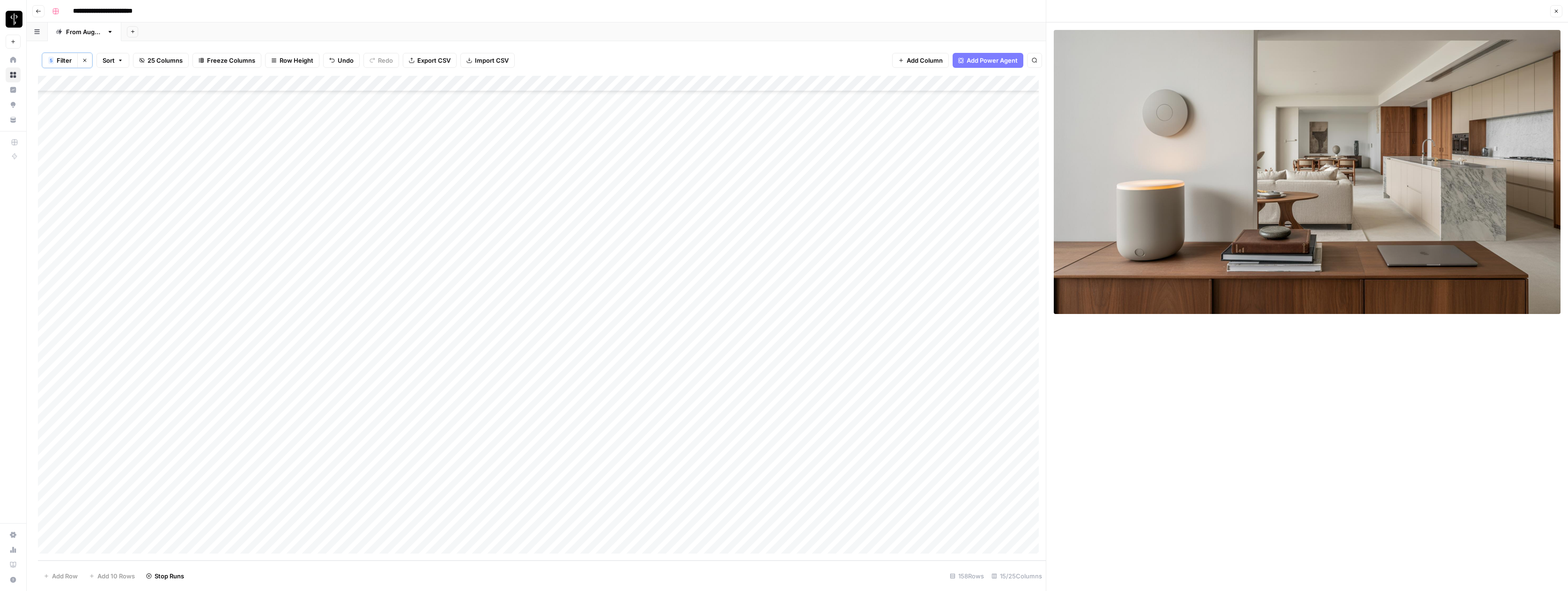
click at [684, 499] on div "Add Column" at bounding box center [542, 318] width 1008 height 485
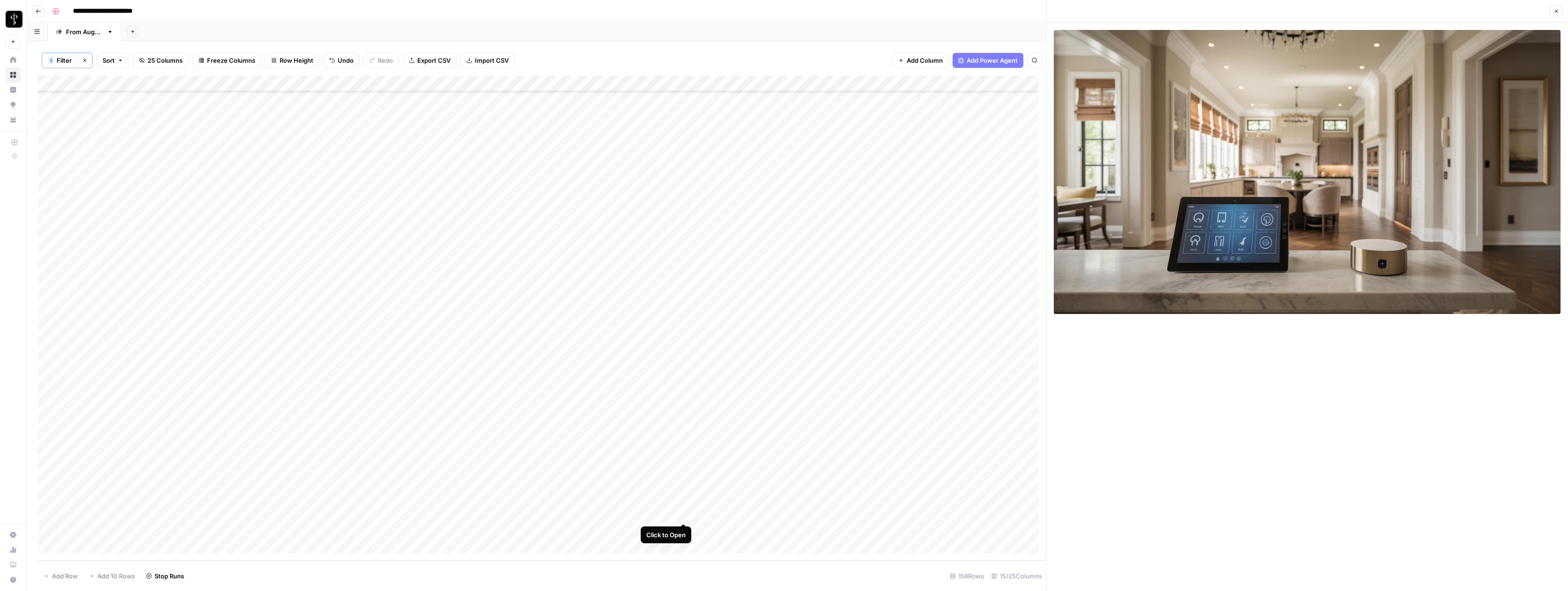
click at [684, 514] on div "Add Column" at bounding box center [542, 318] width 1008 height 485
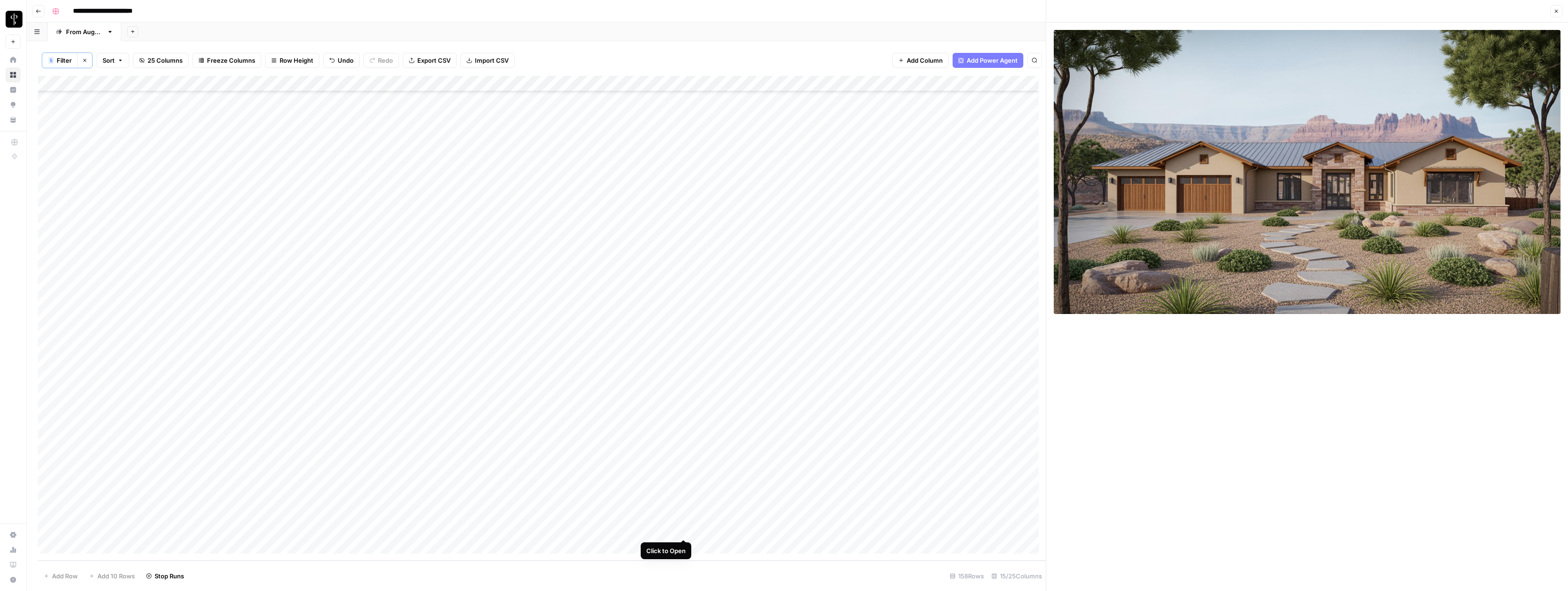
click at [684, 530] on div "Add Column" at bounding box center [542, 318] width 1008 height 485
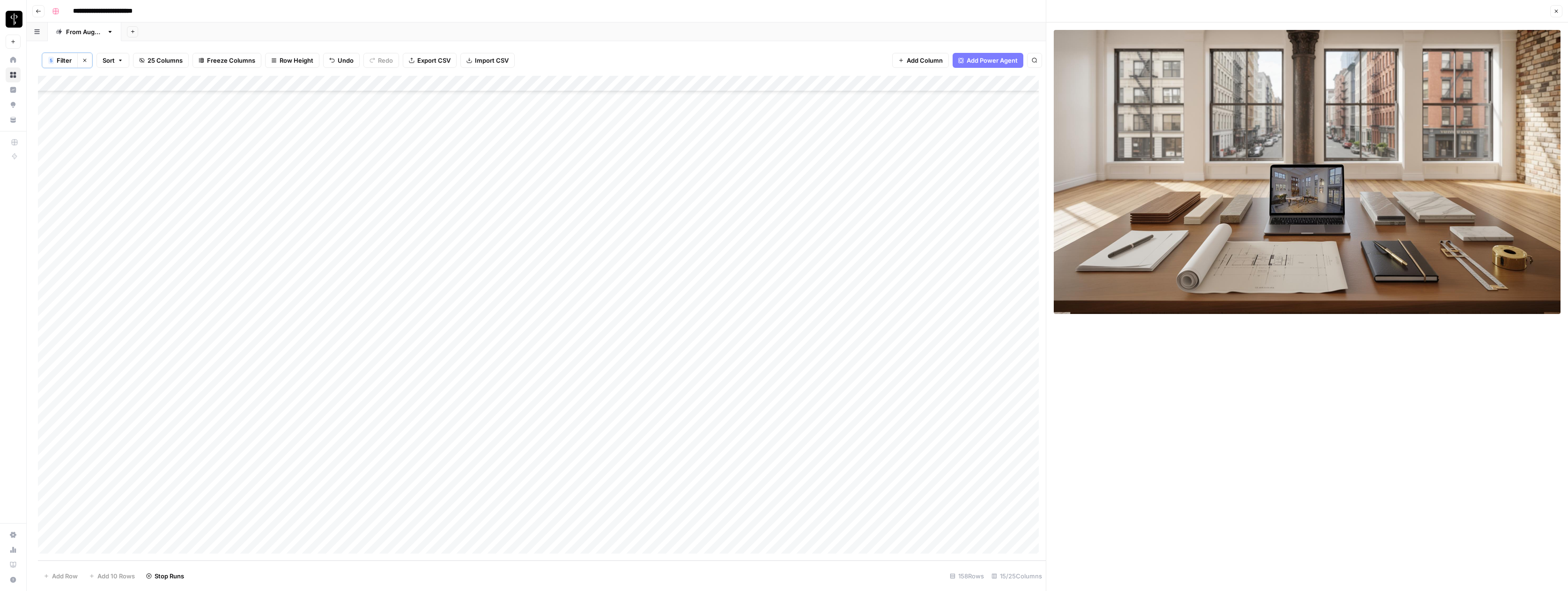
click at [682, 546] on div "Add Column" at bounding box center [542, 318] width 1008 height 485
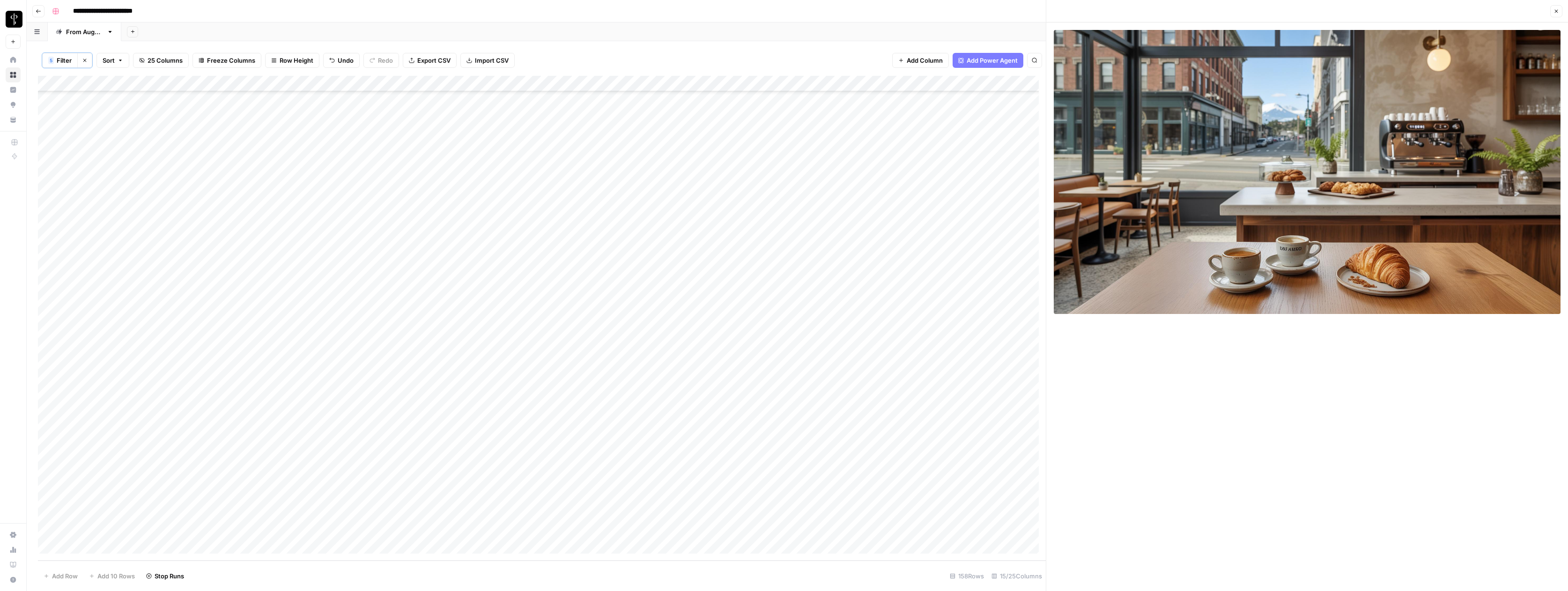
click at [853, 545] on div "Add Column" at bounding box center [542, 318] width 1008 height 485
click at [919, 545] on div "Add Column" at bounding box center [542, 318] width 1008 height 485
click at [977, 543] on div "Add Column" at bounding box center [542, 318] width 1008 height 485
click at [983, 544] on div "Add Column" at bounding box center [542, 318] width 1008 height 485
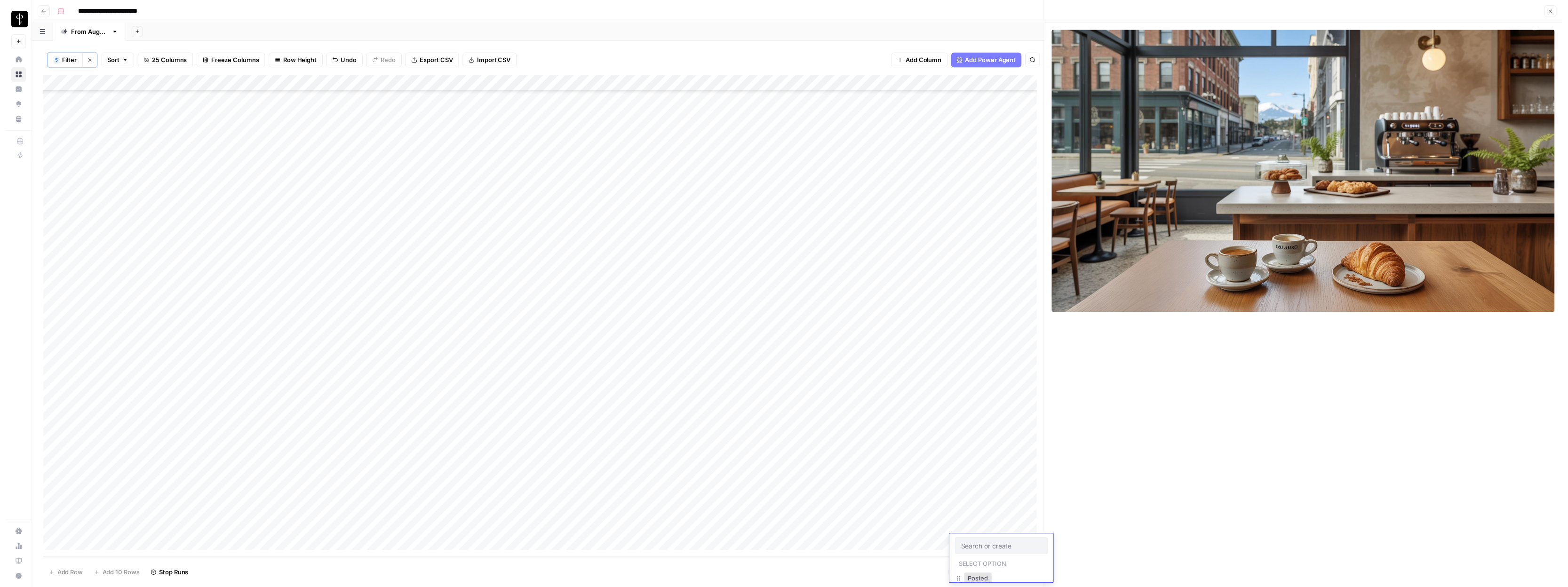
scroll to position [64, 0]
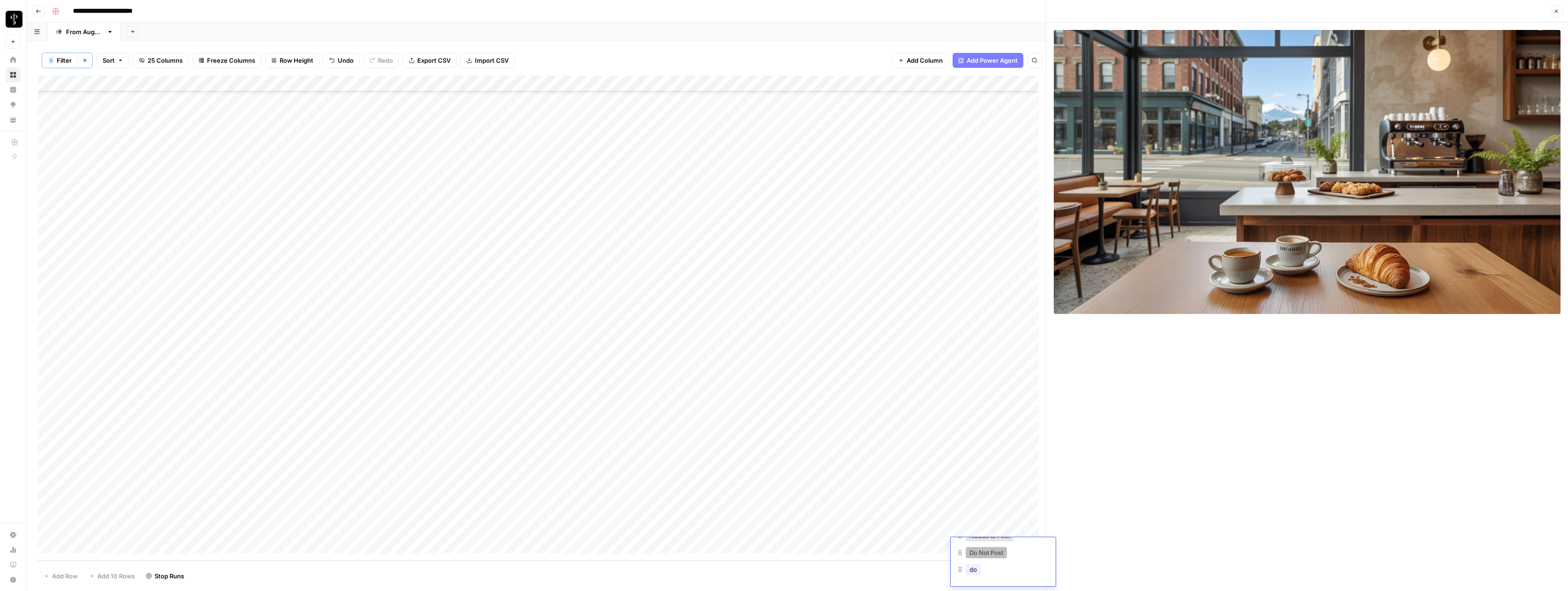
click at [982, 555] on button "Do Not Post" at bounding box center [986, 553] width 41 height 11
click at [582, 39] on div "Add Sheet" at bounding box center [844, 32] width 1446 height 19
click at [49, 339] on div "Add Column" at bounding box center [542, 318] width 1008 height 485
click at [48, 528] on div "Add Column" at bounding box center [542, 318] width 1008 height 485
click at [797, 84] on div "Add Column" at bounding box center [542, 318] width 1008 height 485
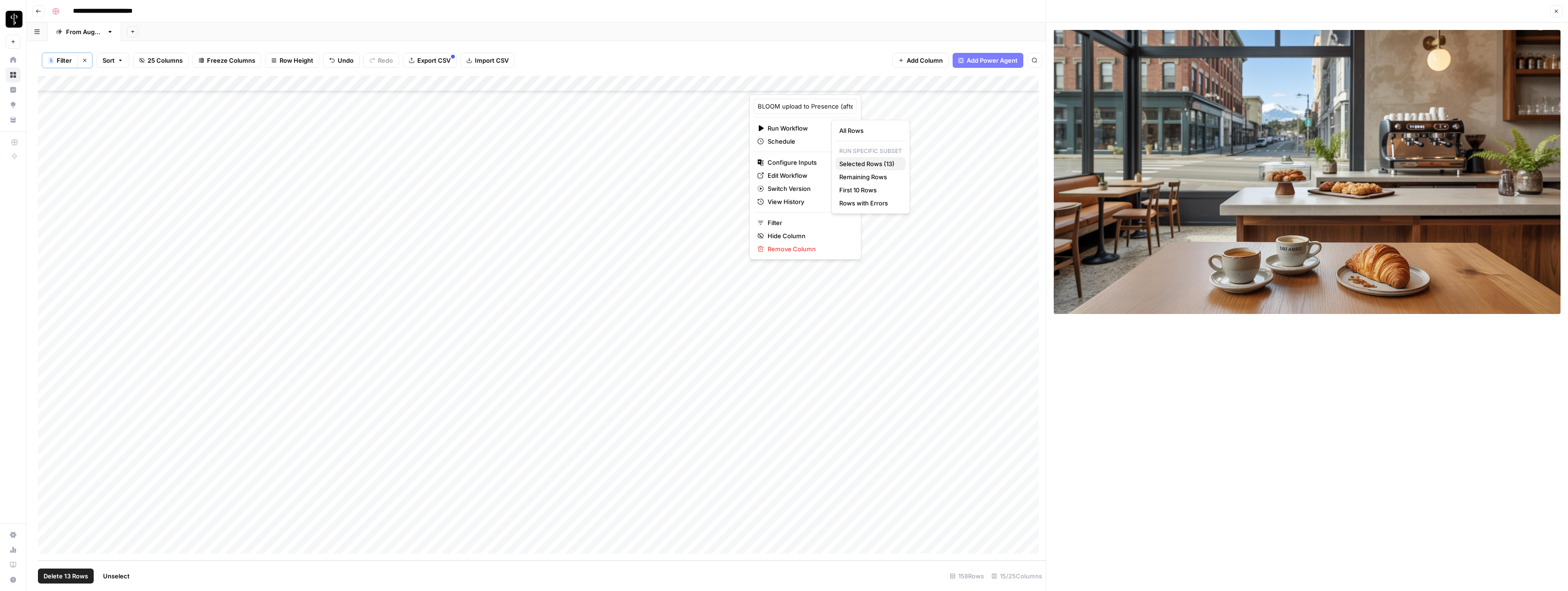
click at [876, 165] on span "Selected Rows (13)" at bounding box center [868, 163] width 59 height 10
click at [1560, 12] on button "Close" at bounding box center [1556, 11] width 12 height 12
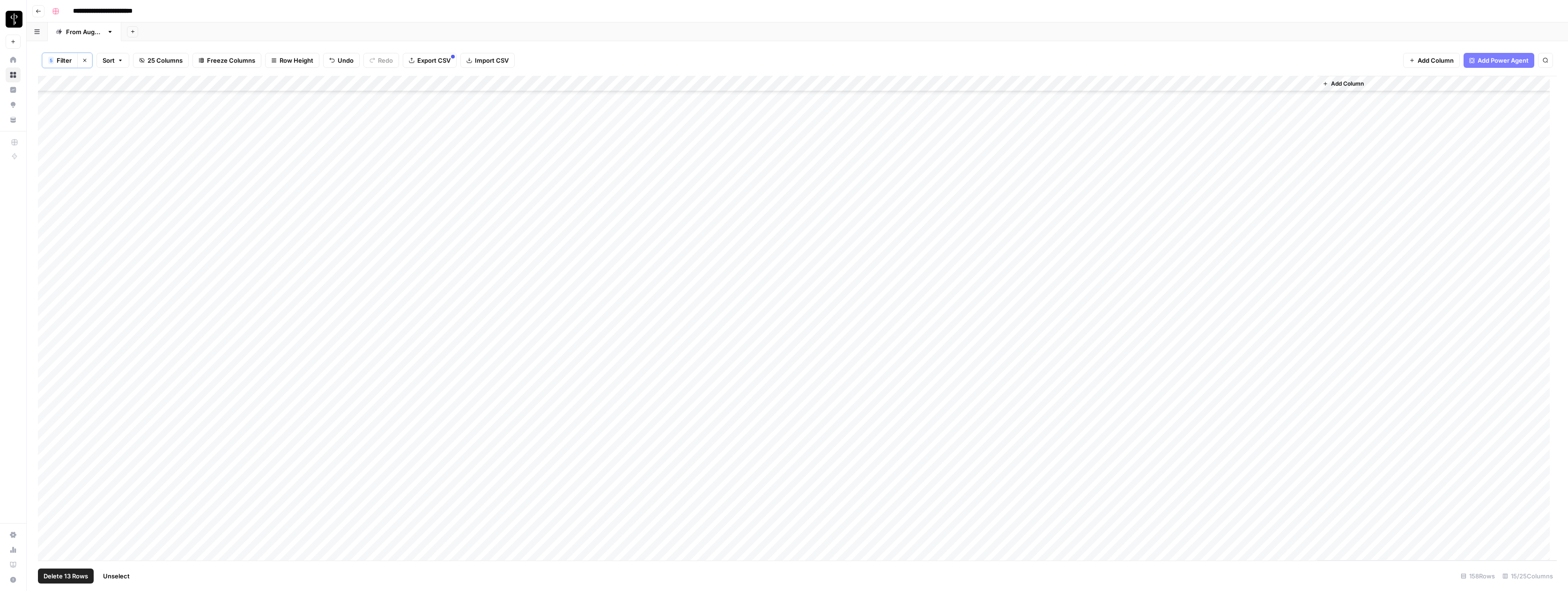
scroll to position [270, 0]
click at [65, 59] on span "Filter" at bounding box center [64, 60] width 15 height 10
click at [469, 130] on icon "button" at bounding box center [472, 131] width 5 height 5
click at [60, 223] on span "Save" at bounding box center [64, 223] width 13 height 8
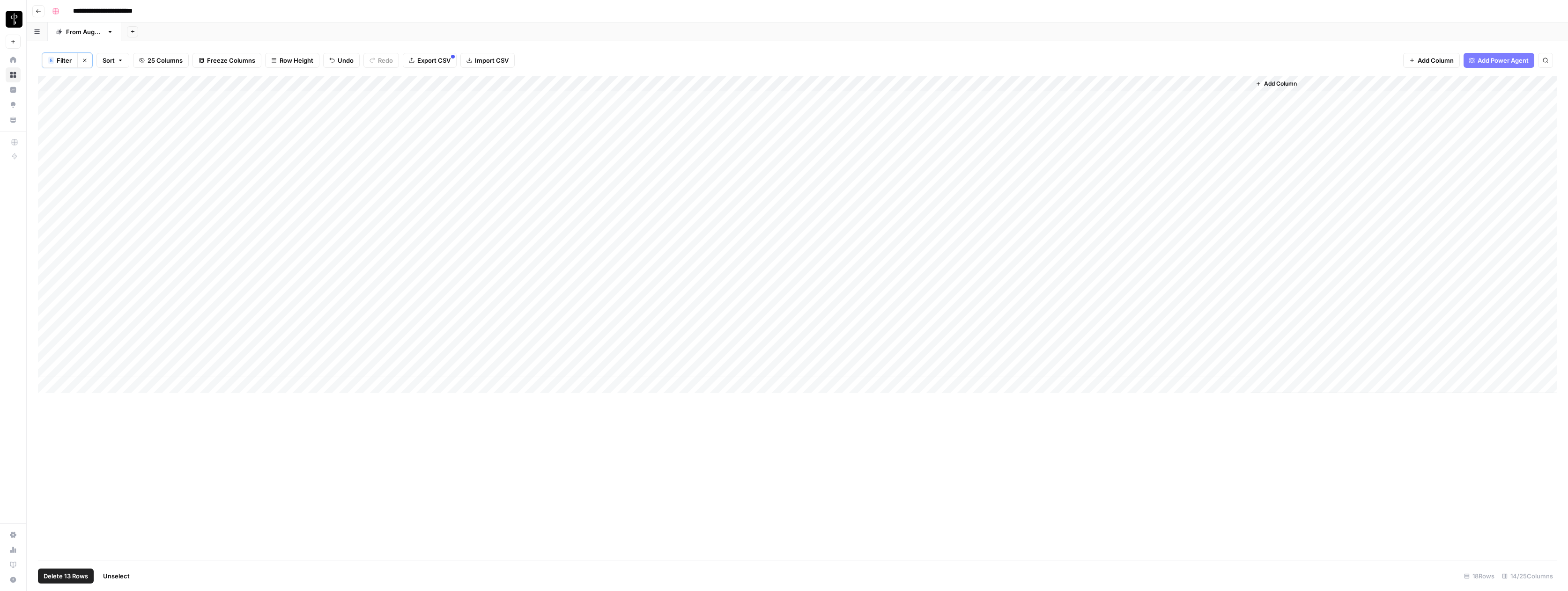
click at [63, 60] on span "Filter" at bounding box center [64, 60] width 15 height 10
click at [89, 223] on span "Clear All" at bounding box center [94, 223] width 23 height 8
click at [267, 33] on div "Add Sheet" at bounding box center [844, 32] width 1446 height 19
click at [140, 56] on span "25 Columns" at bounding box center [149, 60] width 35 height 10
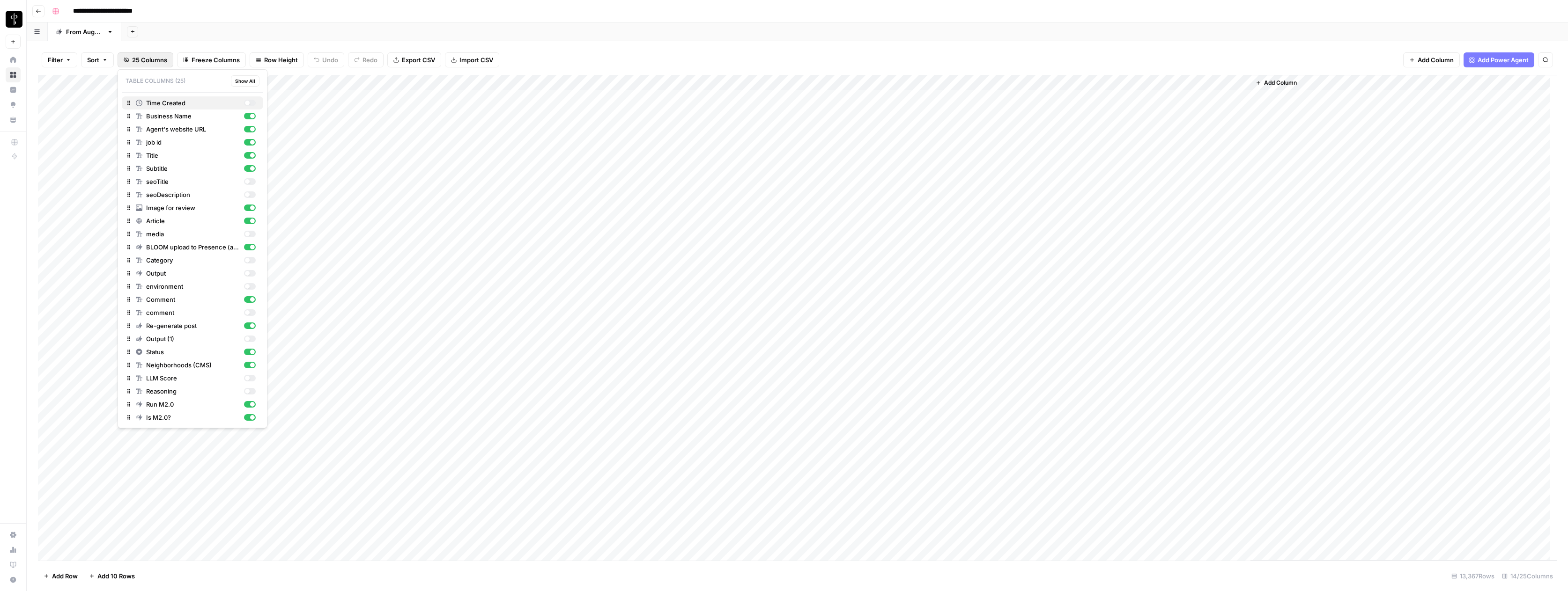
click at [248, 103] on div "button" at bounding box center [247, 103] width 4 height 4
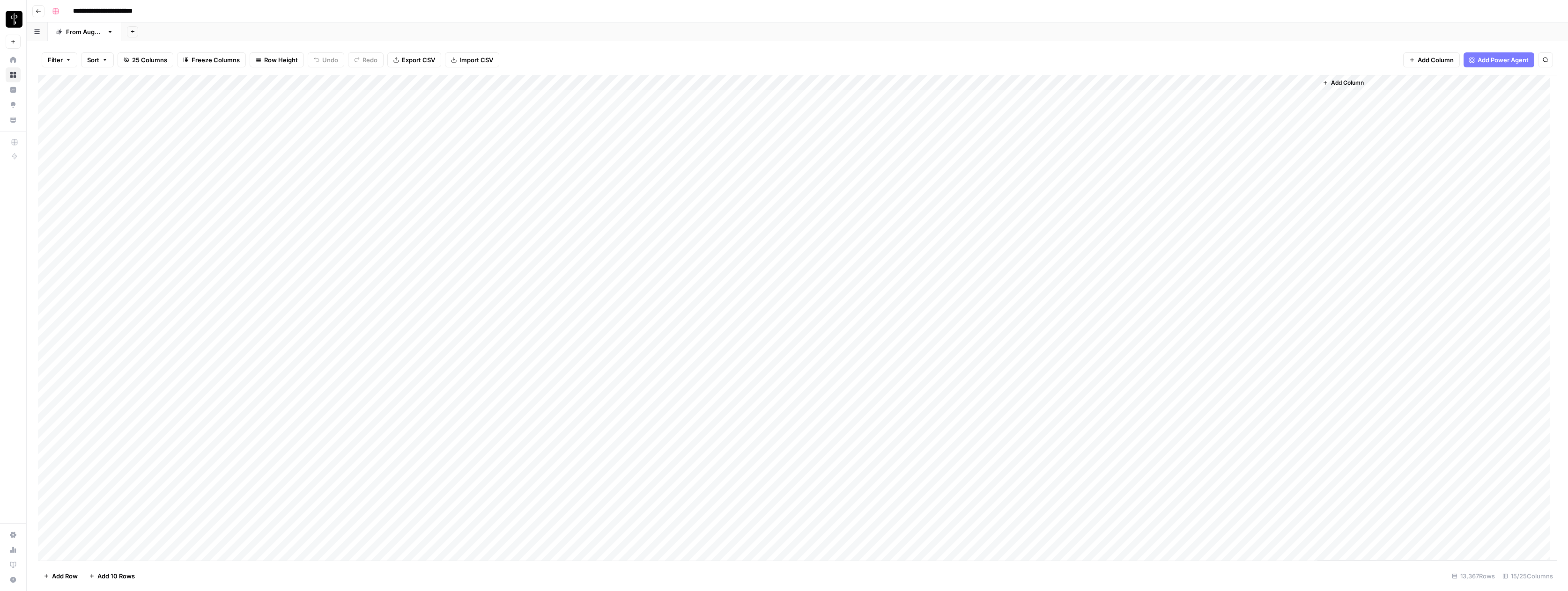
click at [390, 25] on div "Add Sheet" at bounding box center [844, 32] width 1446 height 19
click at [58, 60] on span "Filter" at bounding box center [55, 60] width 15 height 10
click at [58, 61] on span "Filter" at bounding box center [55, 60] width 15 height 10
click at [130, 82] on div "Add Column" at bounding box center [797, 317] width 1519 height 486
click at [115, 187] on span "Filter" at bounding box center [129, 182] width 82 height 10
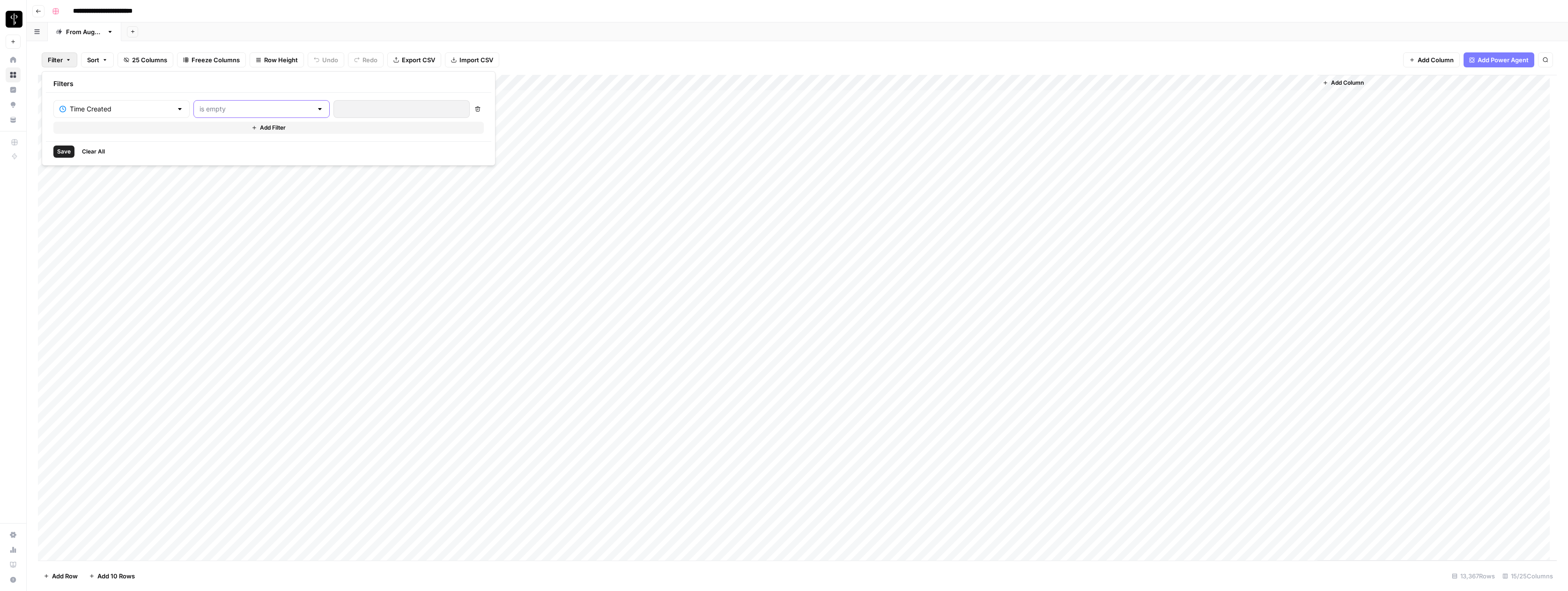
click at [213, 110] on input "text" at bounding box center [256, 109] width 113 height 10
click at [205, 168] on span "is older than" at bounding box center [222, 172] width 92 height 10
type input "is older than"
click at [340, 108] on input "number" at bounding box center [387, 109] width 96 height 10
type input "14"
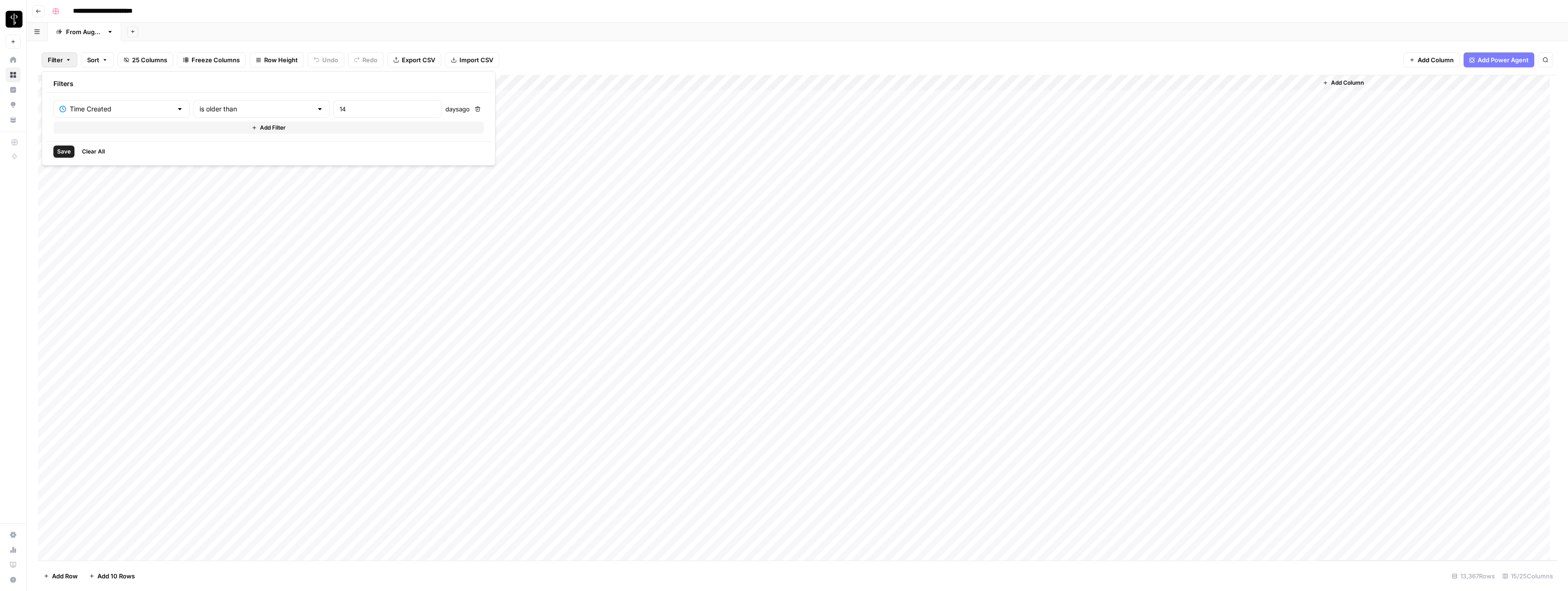
click at [60, 149] on span "Save" at bounding box center [63, 151] width 13 height 8
click at [60, 60] on span "Filter" at bounding box center [64, 60] width 15 height 10
click at [106, 127] on button "Add Filter" at bounding box center [269, 128] width 430 height 12
click at [89, 133] on input "text" at bounding box center [117, 130] width 113 height 10
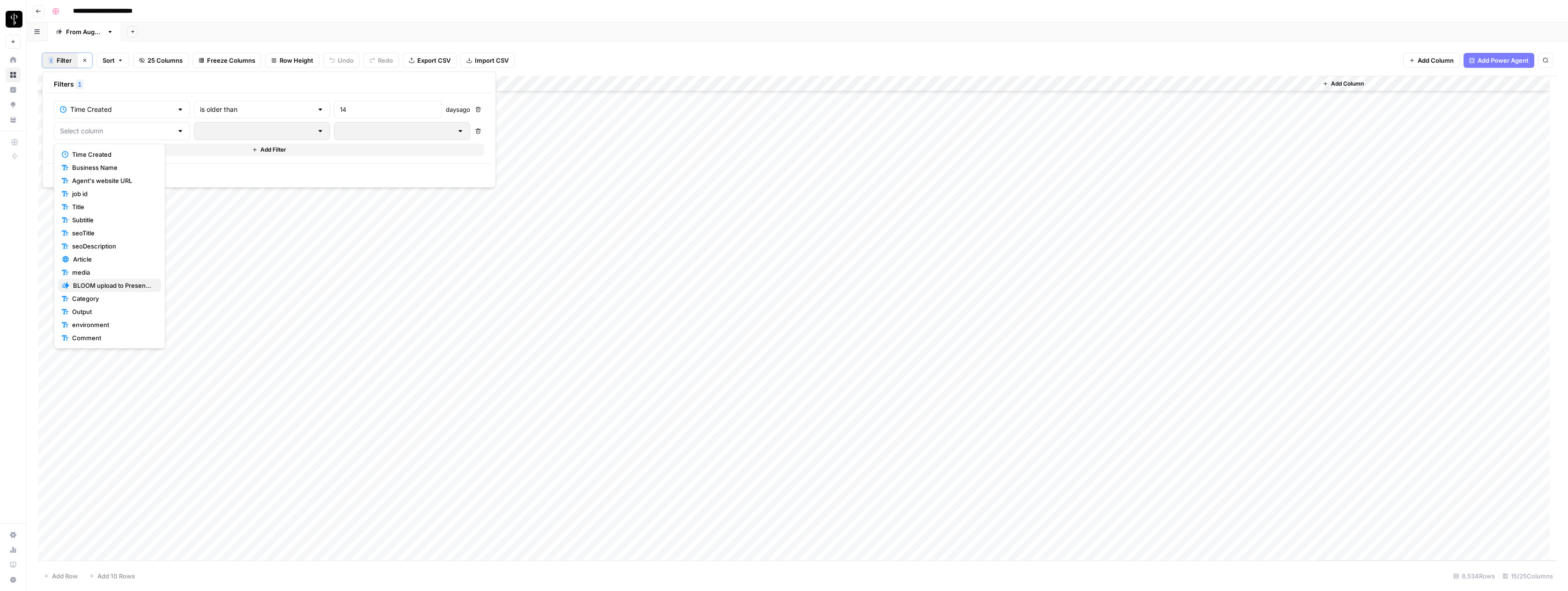
click at [100, 283] on span "BLOOM upload to Presence (after Human Review)" at bounding box center [113, 285] width 80 height 10
click at [336, 136] on div at bounding box center [404, 131] width 137 height 18
click at [231, 130] on input "text" at bounding box center [258, 130] width 114 height 10
click at [199, 167] on span "is not equal to" at bounding box center [224, 167] width 93 height 10
type input "is not equal to"
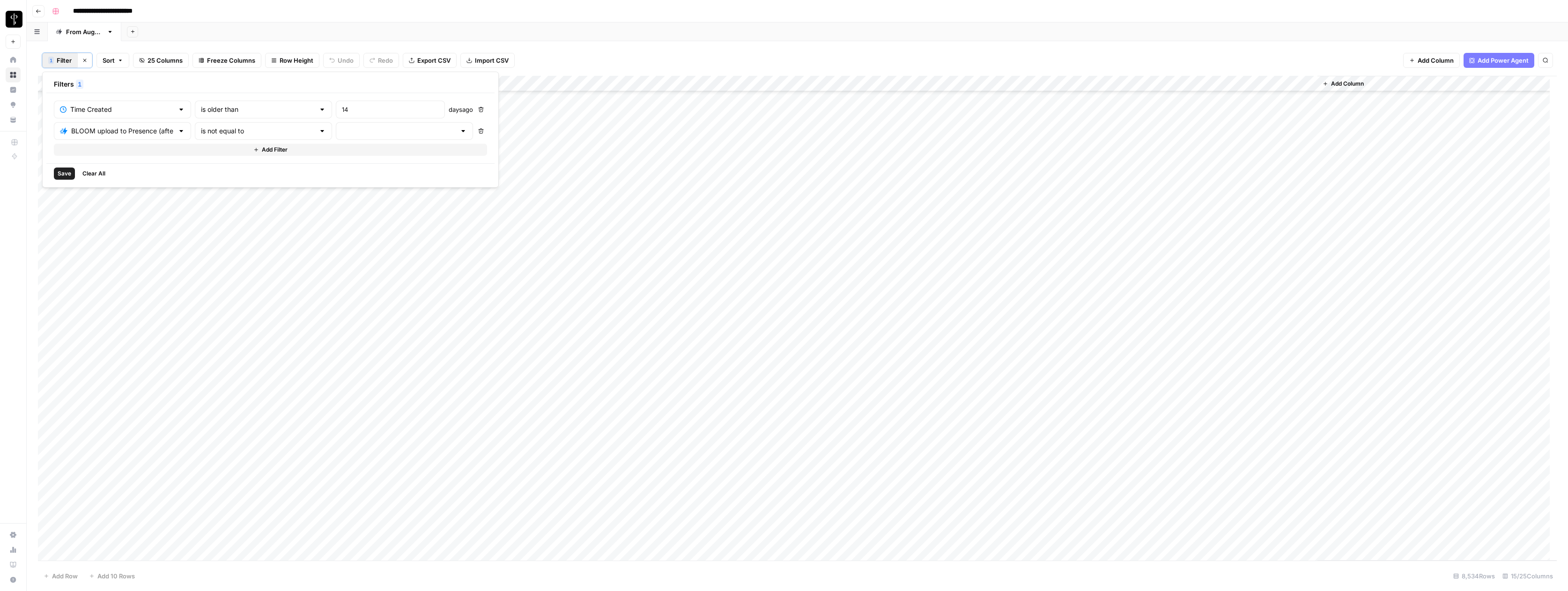
click at [336, 137] on div at bounding box center [404, 131] width 137 height 18
click at [314, 198] on span "success" at bounding box center [340, 193] width 93 height 10
click at [67, 174] on span "Save" at bounding box center [64, 173] width 13 height 8
click at [60, 60] on span "Filter" at bounding box center [64, 60] width 15 height 10
click at [96, 148] on button "Add Filter" at bounding box center [308, 149] width 509 height 12
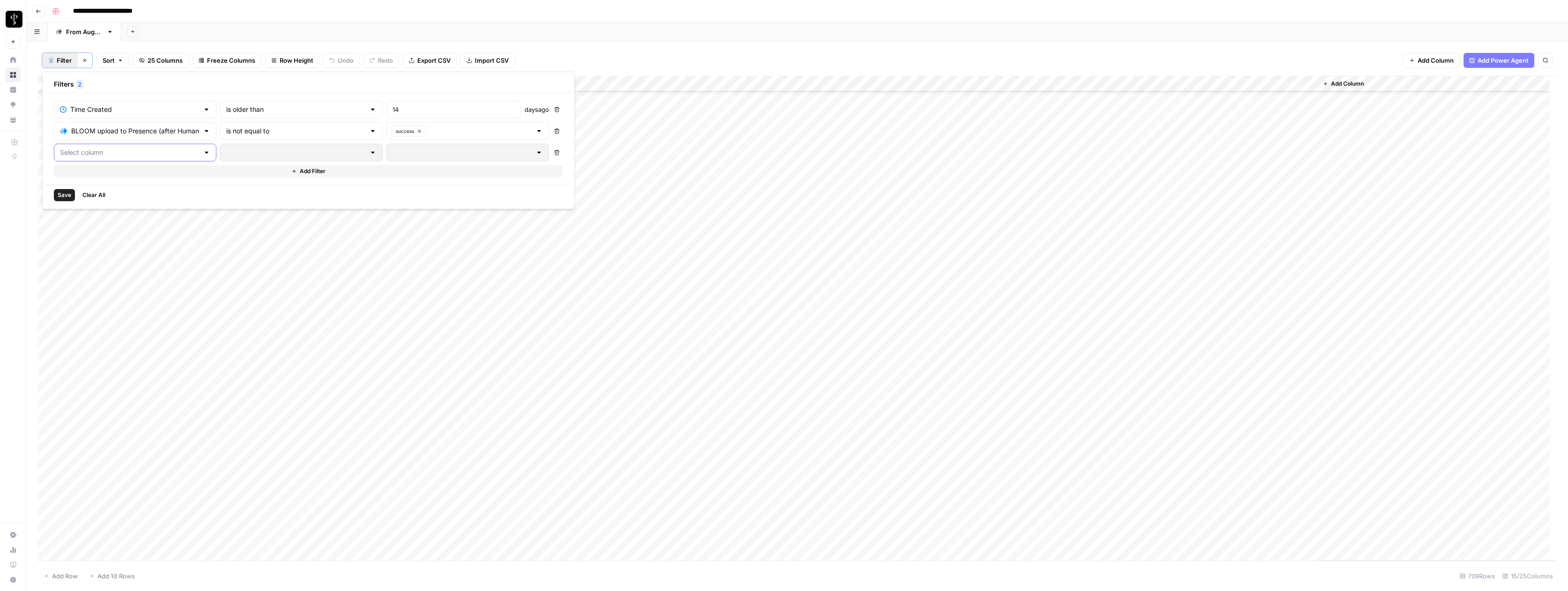
click at [100, 151] on input "text" at bounding box center [129, 152] width 139 height 10
click at [108, 326] on span "Re-generate post" at bounding box center [126, 324] width 106 height 10
click at [257, 152] on input "text" at bounding box center [295, 152] width 139 height 10
click at [233, 184] on span "is not equal to" at bounding box center [262, 189] width 118 height 10
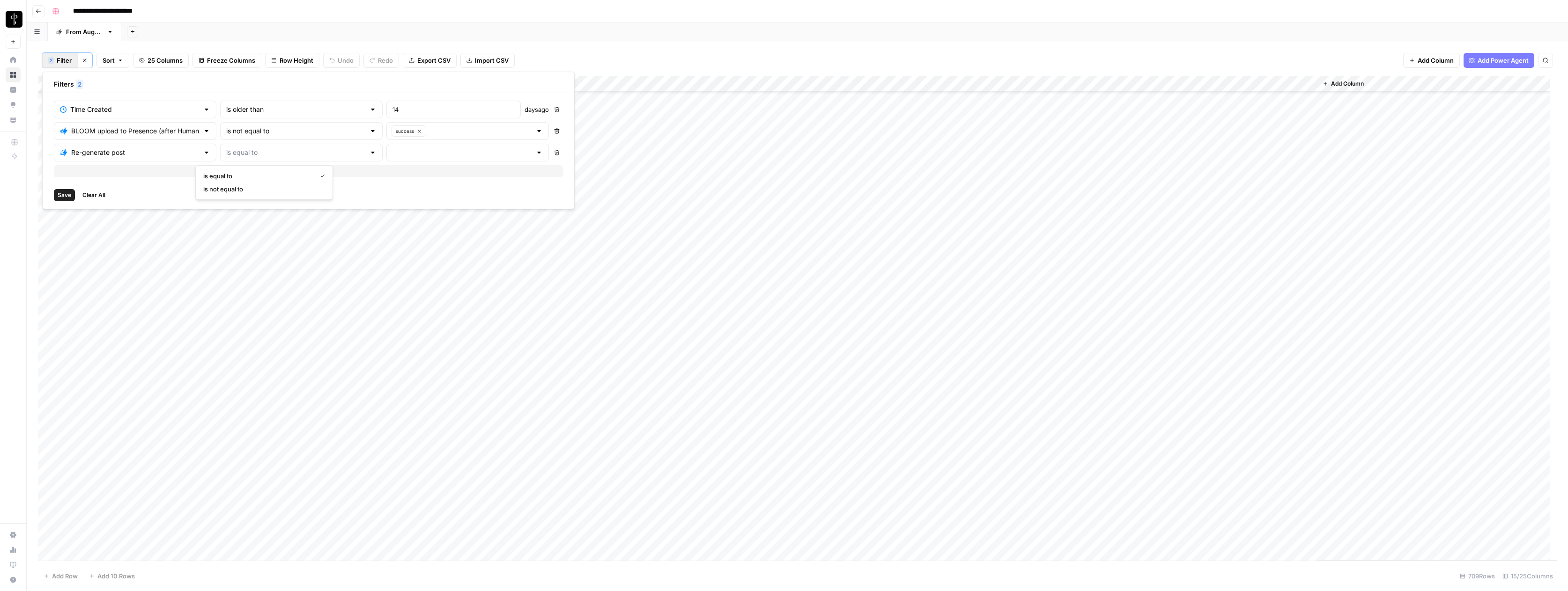
type input "is not equal to"
click at [392, 149] on input "text" at bounding box center [461, 152] width 139 height 10
click at [360, 213] on span "success" at bounding box center [404, 215] width 118 height 10
click at [60, 193] on span "Save" at bounding box center [64, 194] width 13 height 8
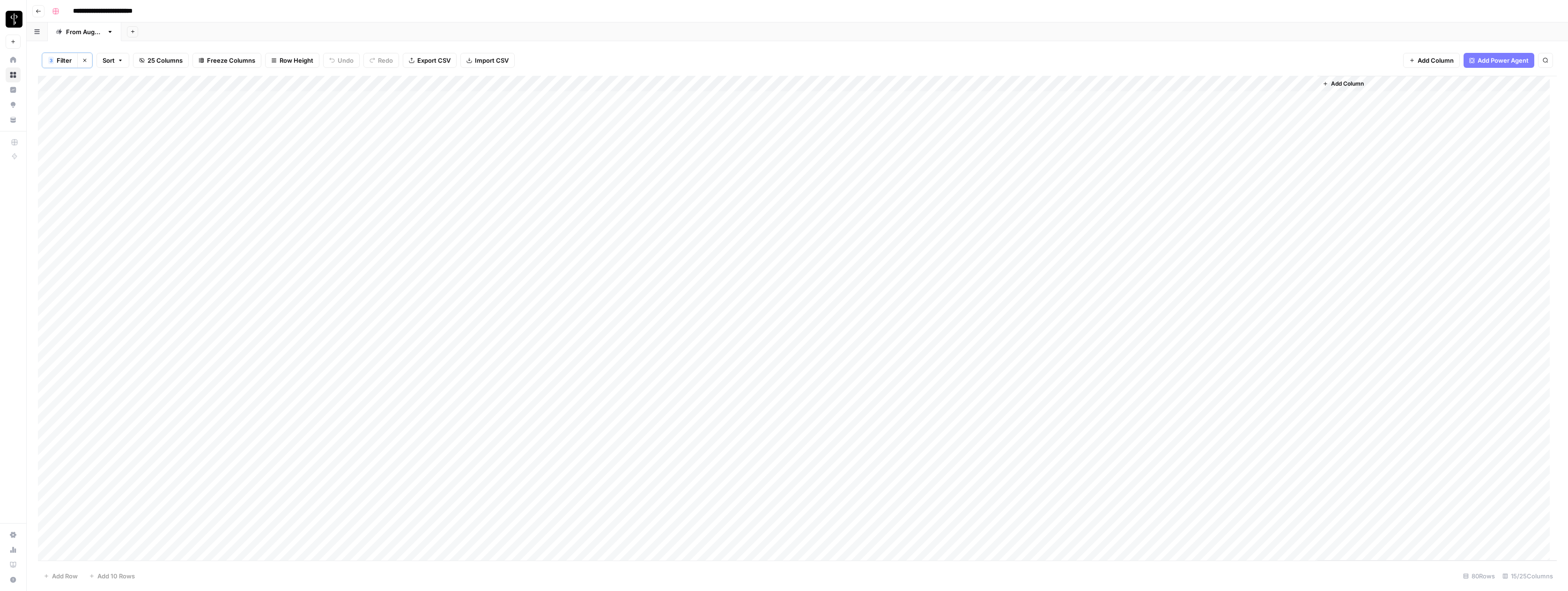
click at [65, 61] on span "Filter" at bounding box center [64, 60] width 15 height 10
click at [554, 132] on icon "button" at bounding box center [556, 130] width 6 height 6
click at [551, 136] on button "Delete" at bounding box center [556, 130] width 12 height 12
click at [58, 151] on span "Save" at bounding box center [64, 151] width 13 height 8
click at [63, 65] on span "Filter" at bounding box center [64, 60] width 15 height 10
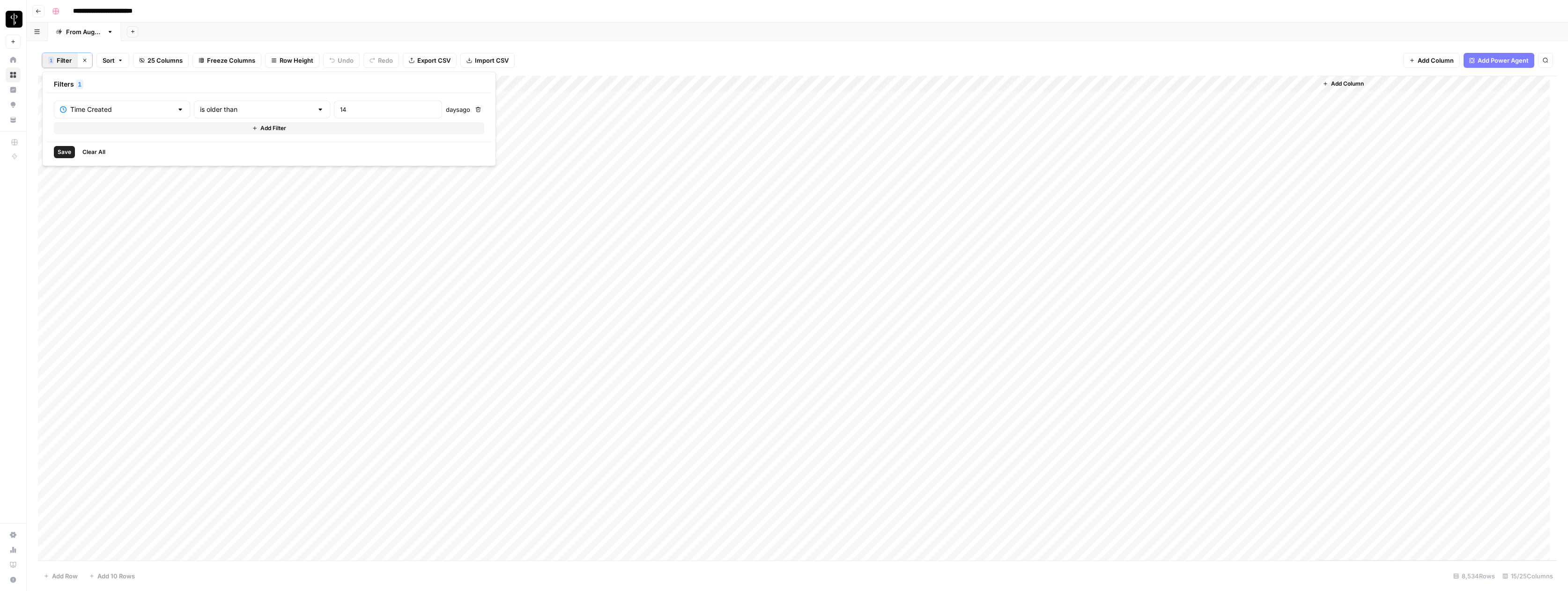
click at [117, 126] on button "Add Filter" at bounding box center [269, 128] width 430 height 12
click at [98, 134] on input "text" at bounding box center [117, 130] width 113 height 10
click at [98, 272] on span "Status" at bounding box center [113, 272] width 82 height 10
click at [205, 129] on input "text" at bounding box center [256, 130] width 113 height 10
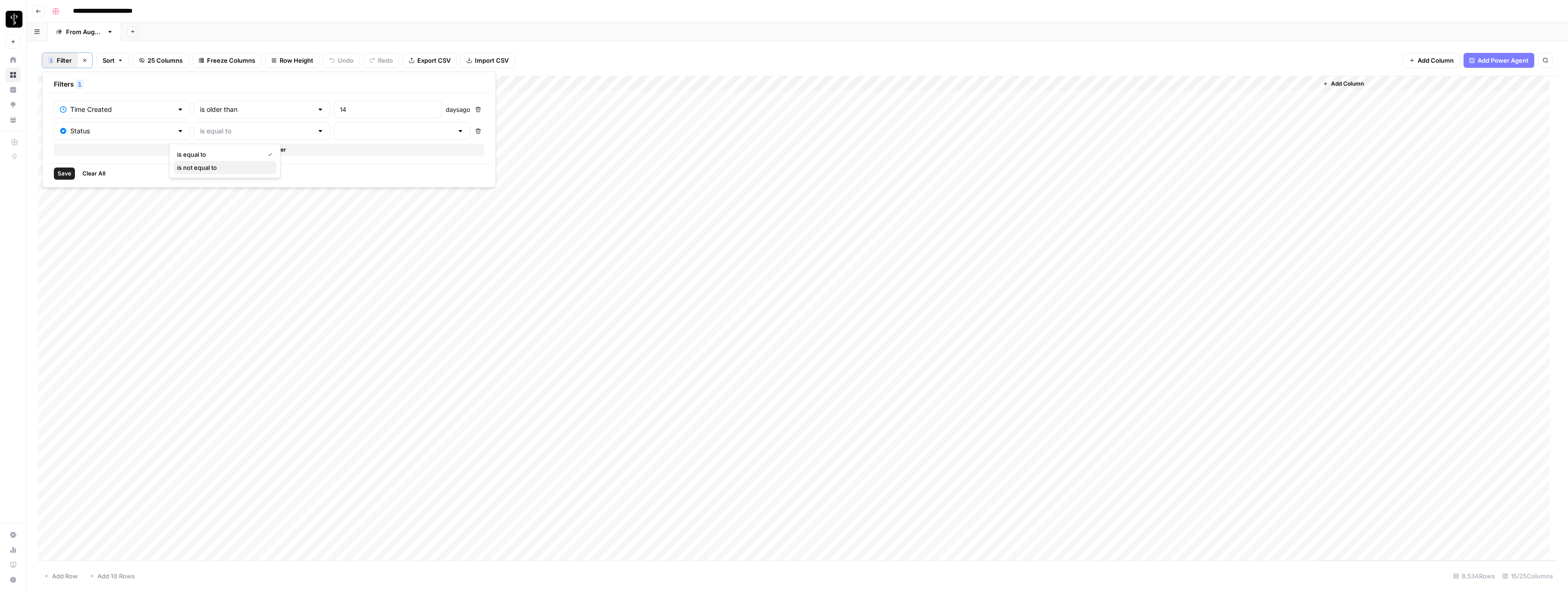
click at [206, 166] on span "is not equal to" at bounding box center [222, 167] width 92 height 10
type input "is not equal to"
click at [340, 131] on input "text" at bounding box center [396, 130] width 113 height 10
click at [232, 132] on input "text" at bounding box center [256, 130] width 113 height 10
click at [213, 160] on button "is equal to" at bounding box center [224, 154] width 103 height 13
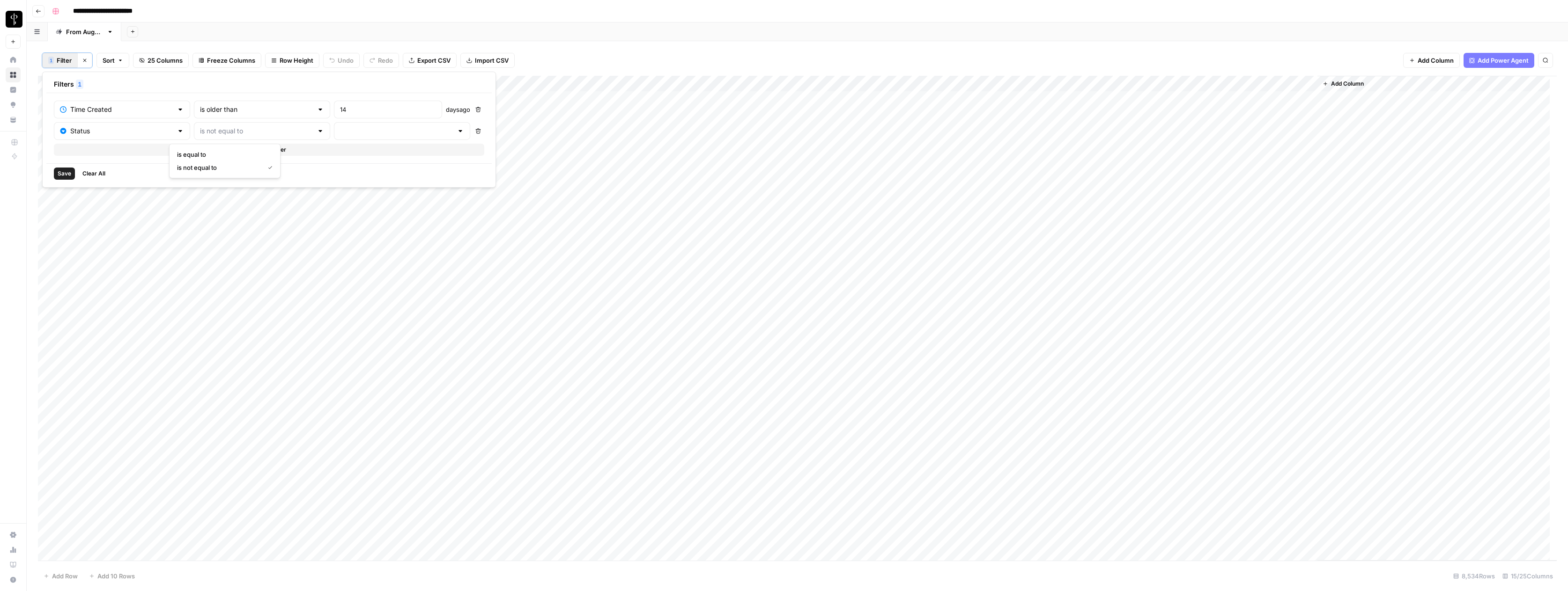
type input "is equal to"
click at [340, 132] on input "text" at bounding box center [396, 130] width 113 height 10
click at [340, 130] on input "text" at bounding box center [396, 130] width 113 height 10
click at [71, 174] on button "Save" at bounding box center [64, 174] width 21 height 12
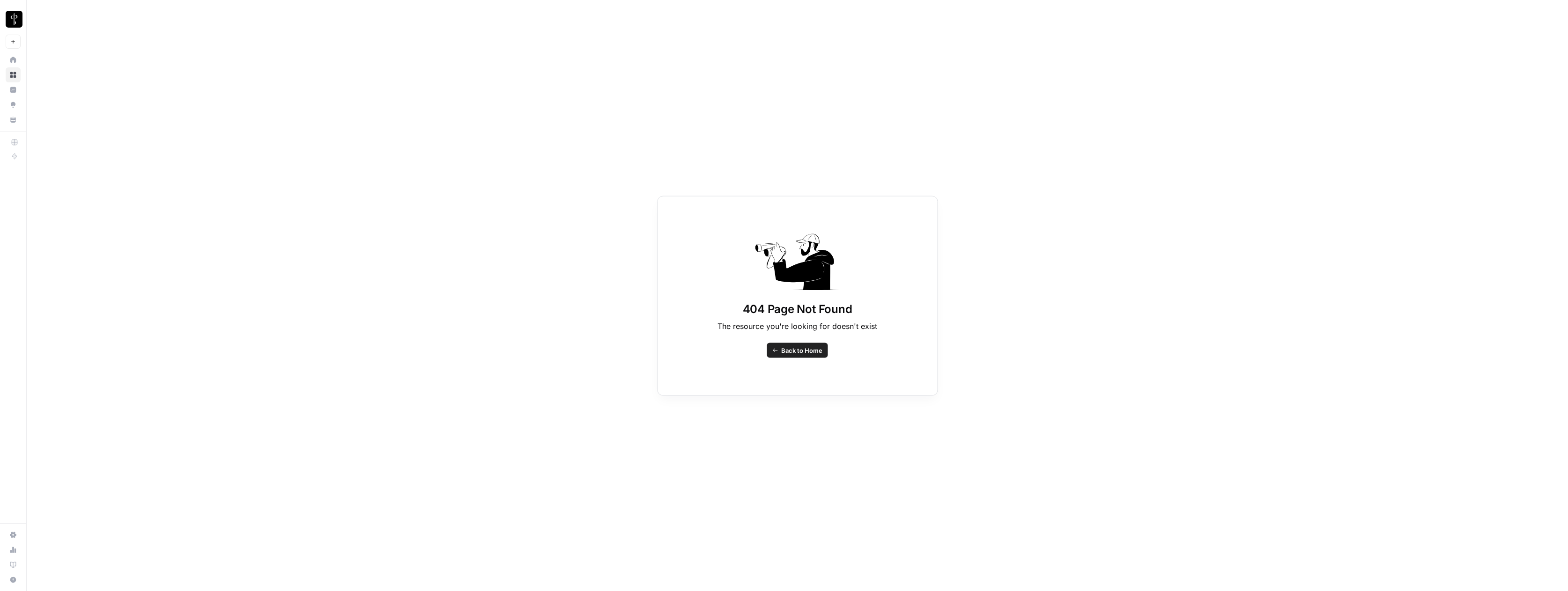
click at [780, 350] on link "Back to Home" at bounding box center [797, 350] width 61 height 15
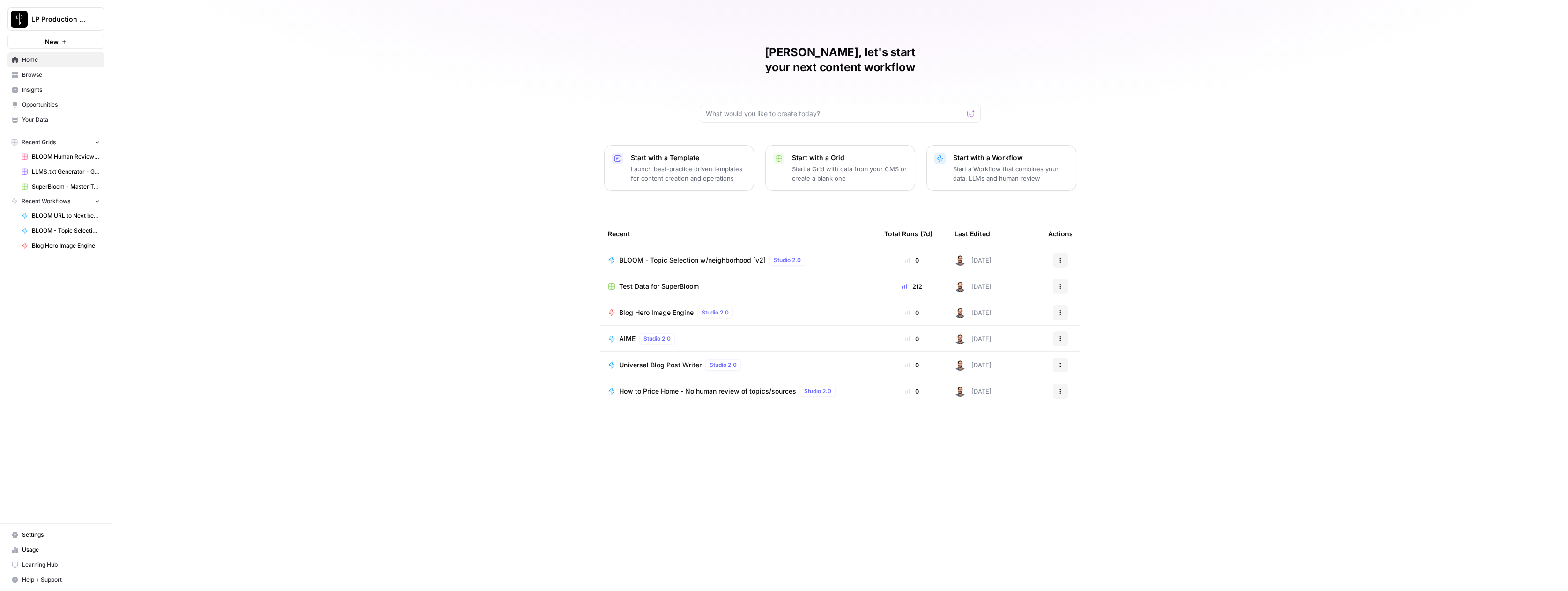
click at [44, 151] on link "BLOOM Human Review (ver2)" at bounding box center [60, 157] width 87 height 15
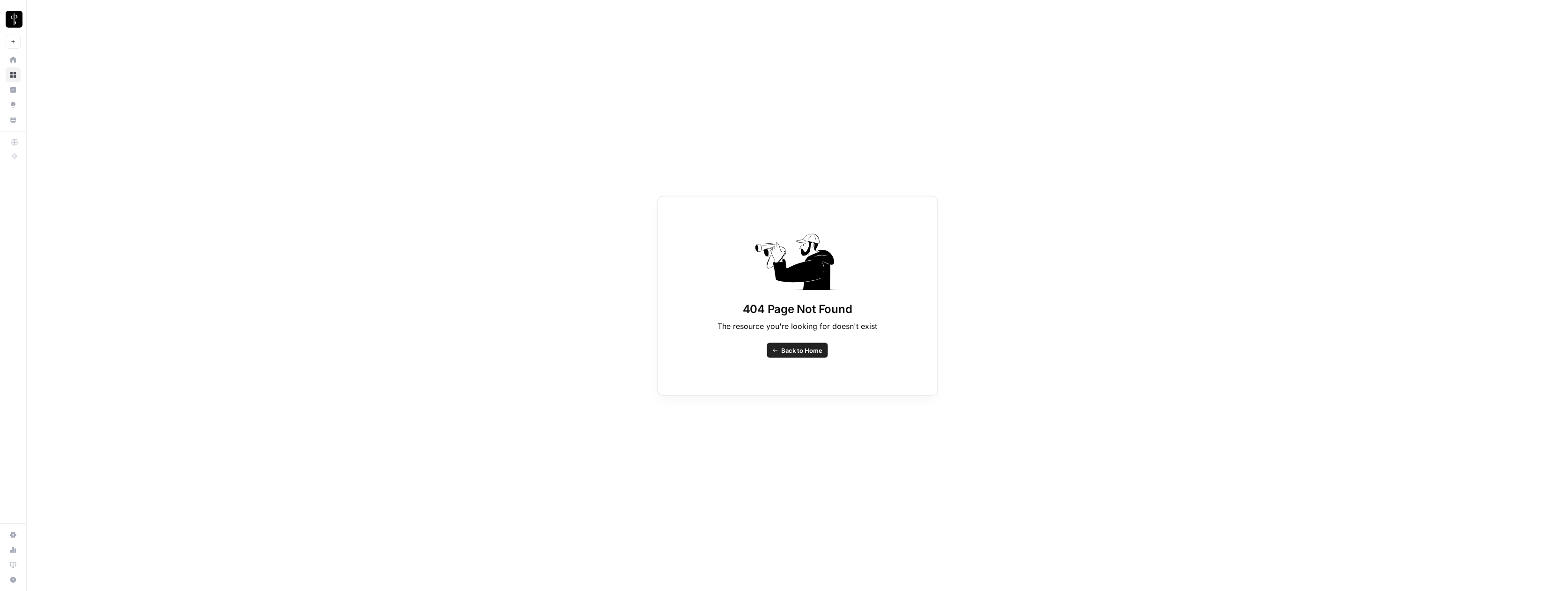
click at [807, 349] on span "Back to Home" at bounding box center [801, 350] width 41 height 10
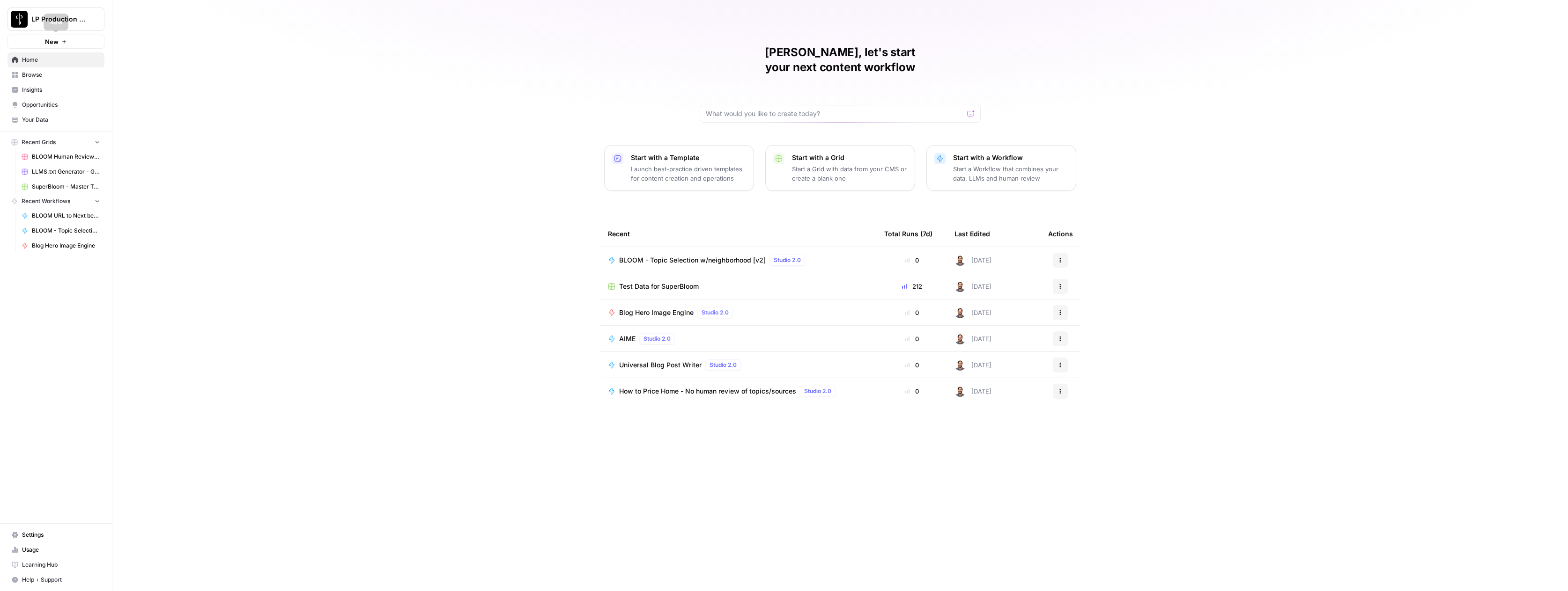
click at [43, 73] on span "Browse" at bounding box center [61, 75] width 78 height 8
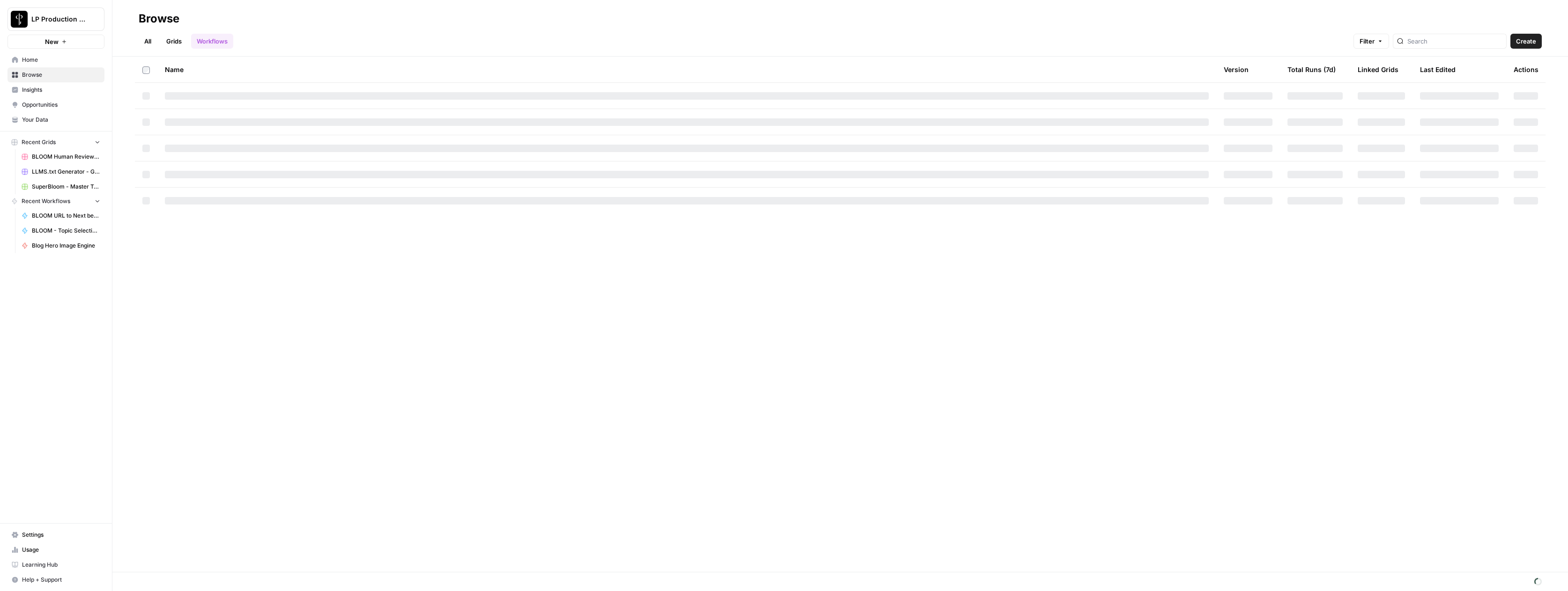
click at [172, 38] on link "Grids" at bounding box center [174, 41] width 27 height 15
click at [1444, 39] on input "search" at bounding box center [1446, 41] width 95 height 10
type input "bloom"
click at [1445, 41] on input "bloom" at bounding box center [1446, 41] width 95 height 10
drag, startPoint x: 1486, startPoint y: 42, endPoint x: 1479, endPoint y: 42, distance: 7.0
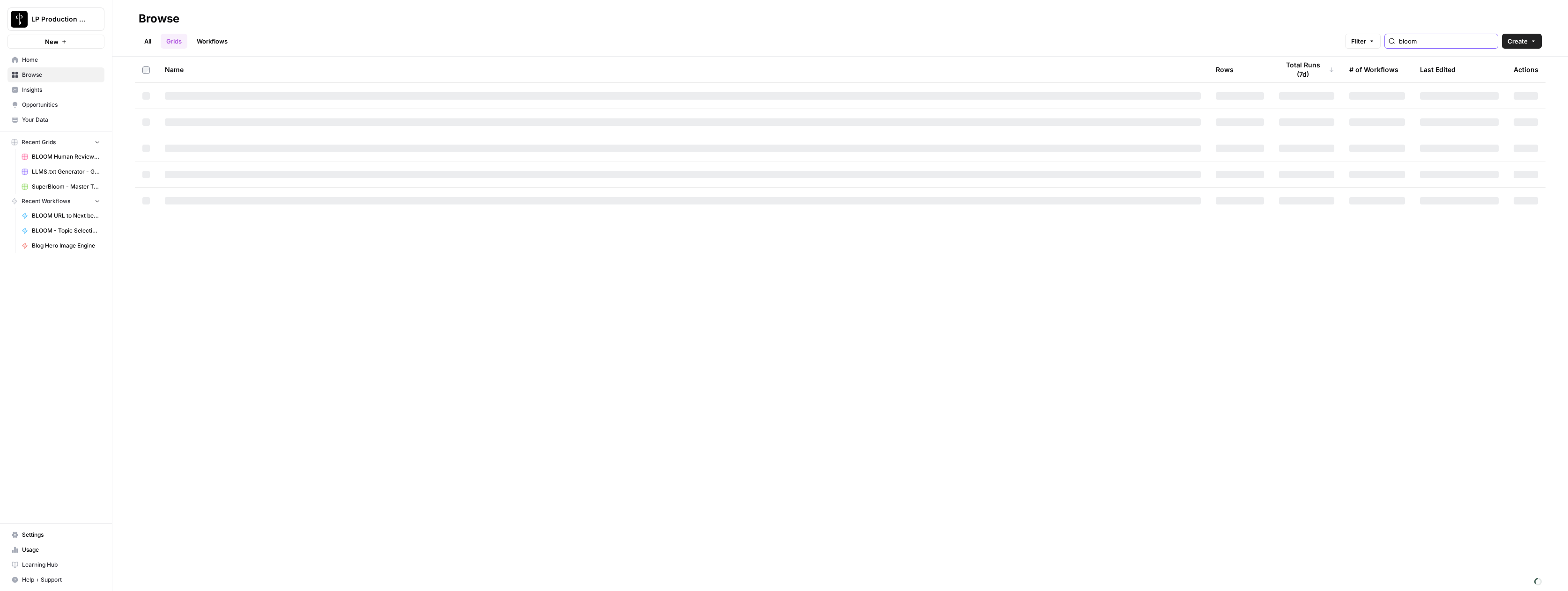
click at [1486, 42] on input "bloom" at bounding box center [1446, 41] width 95 height 10
type input "bloom"
click at [146, 39] on link "All" at bounding box center [148, 41] width 18 height 15
click at [209, 41] on link "Workflows" at bounding box center [212, 41] width 42 height 15
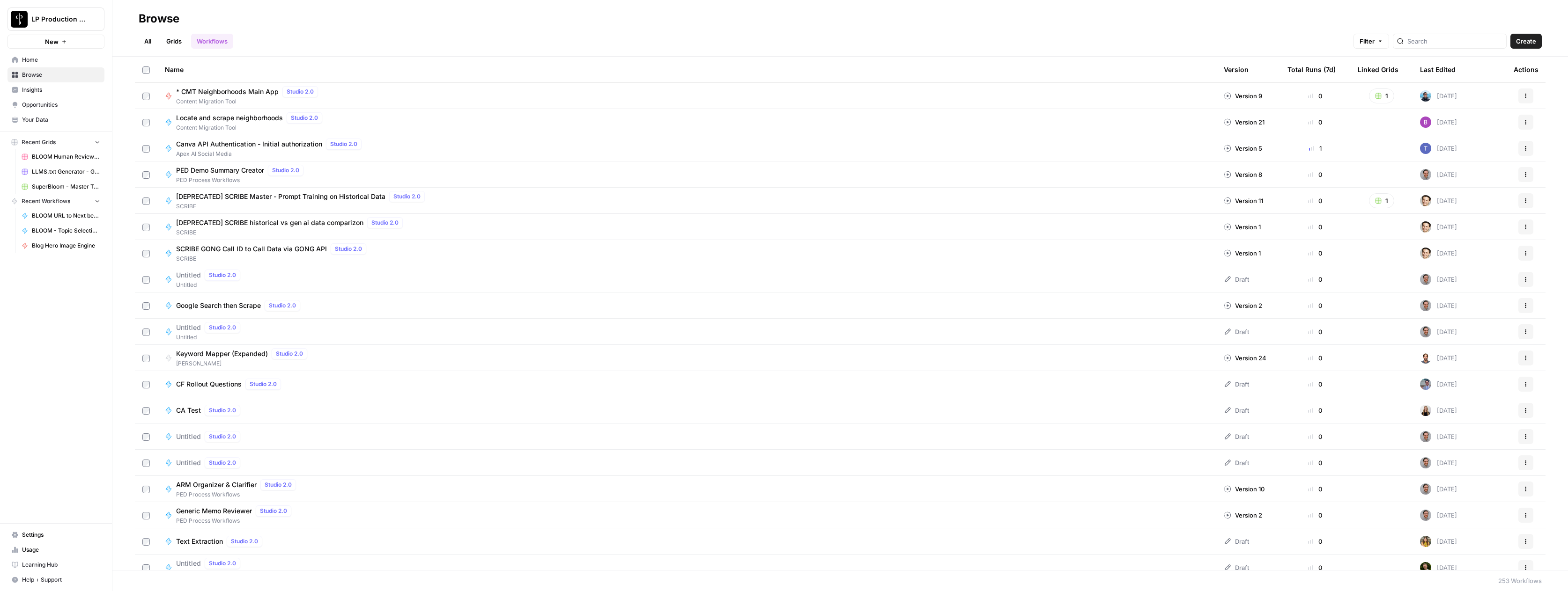
click at [178, 38] on link "Grids" at bounding box center [174, 41] width 27 height 15
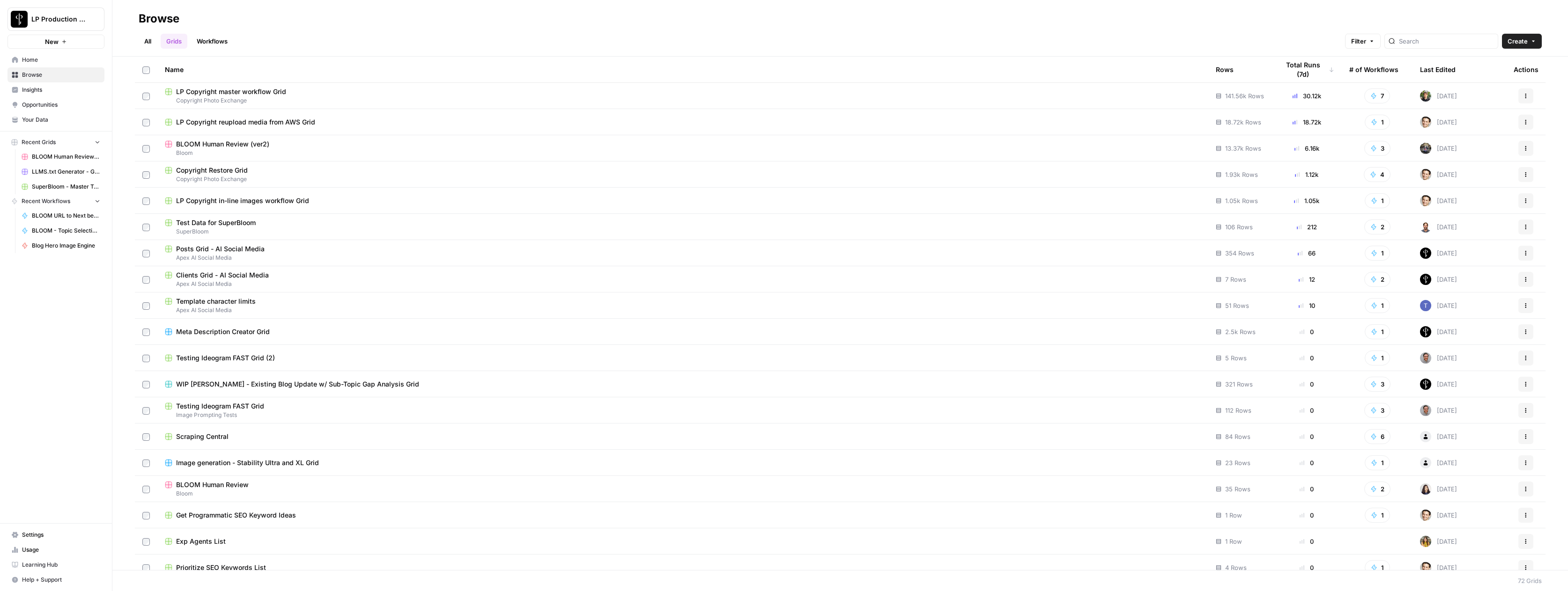
click at [203, 144] on span "BLOOM Human Review (ver2)" at bounding box center [222, 144] width 93 height 10
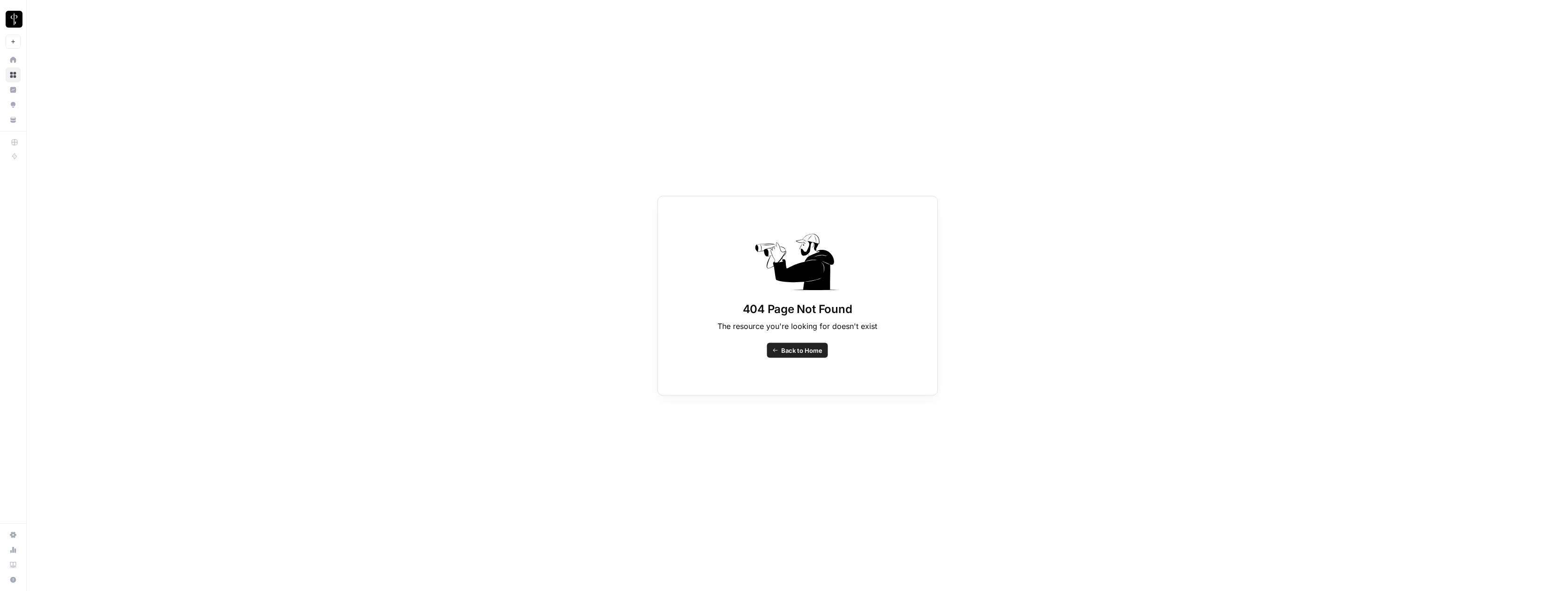
click at [813, 351] on span "Back to Home" at bounding box center [801, 350] width 41 height 10
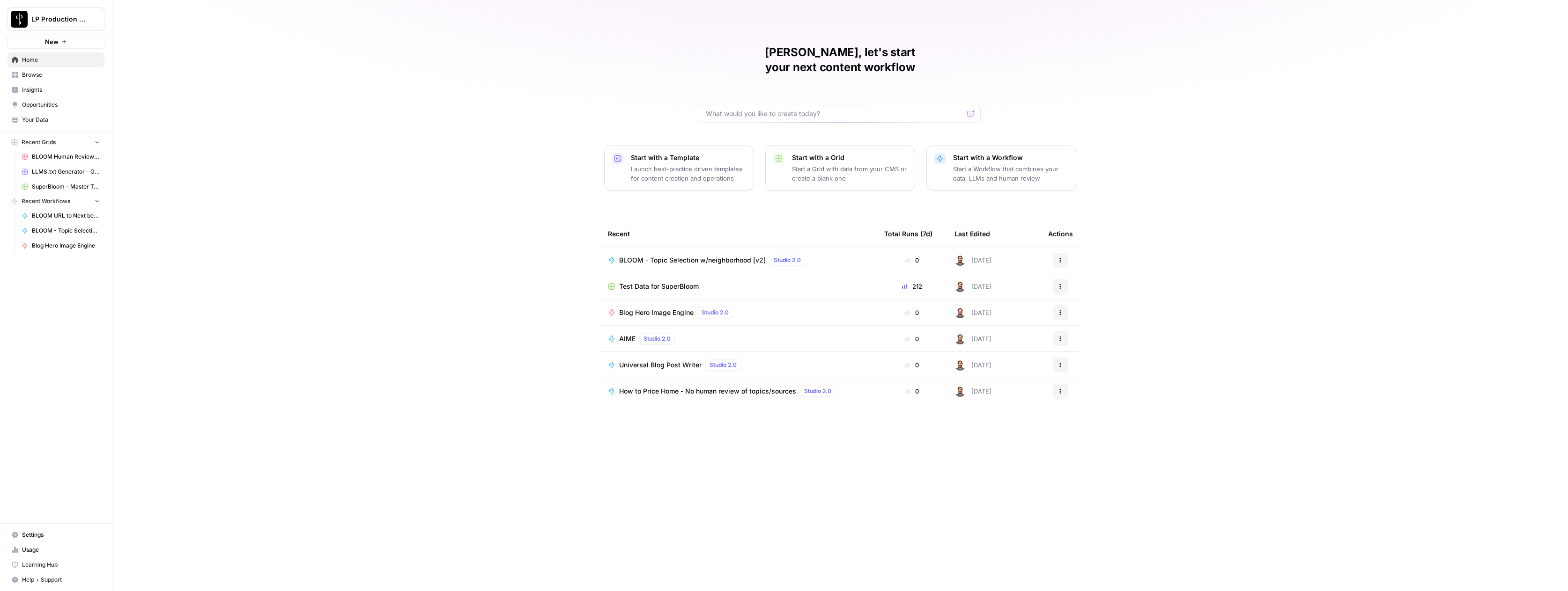
click at [371, 277] on div "[PERSON_NAME], let's start your next content workflow Start with a Template Lau…" at bounding box center [840, 295] width 1455 height 591
click at [32, 75] on span "Browse" at bounding box center [61, 75] width 78 height 8
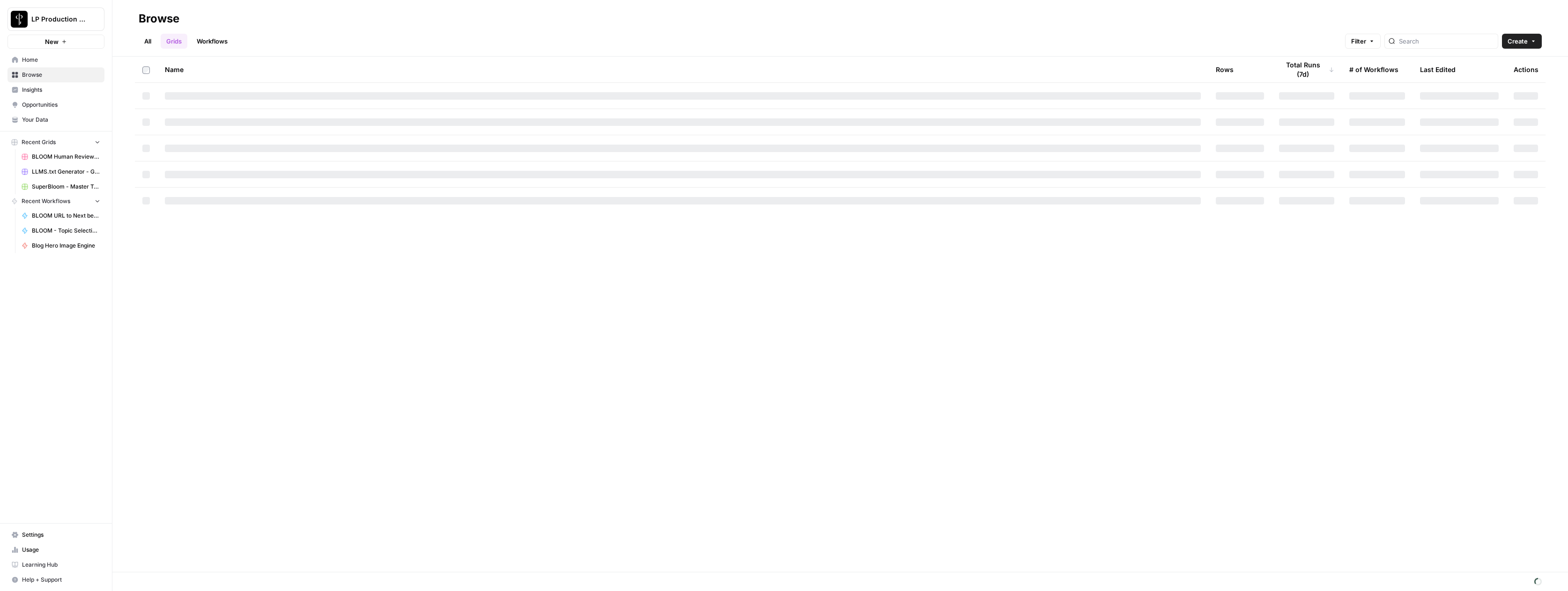
click at [148, 38] on link "All" at bounding box center [148, 41] width 18 height 15
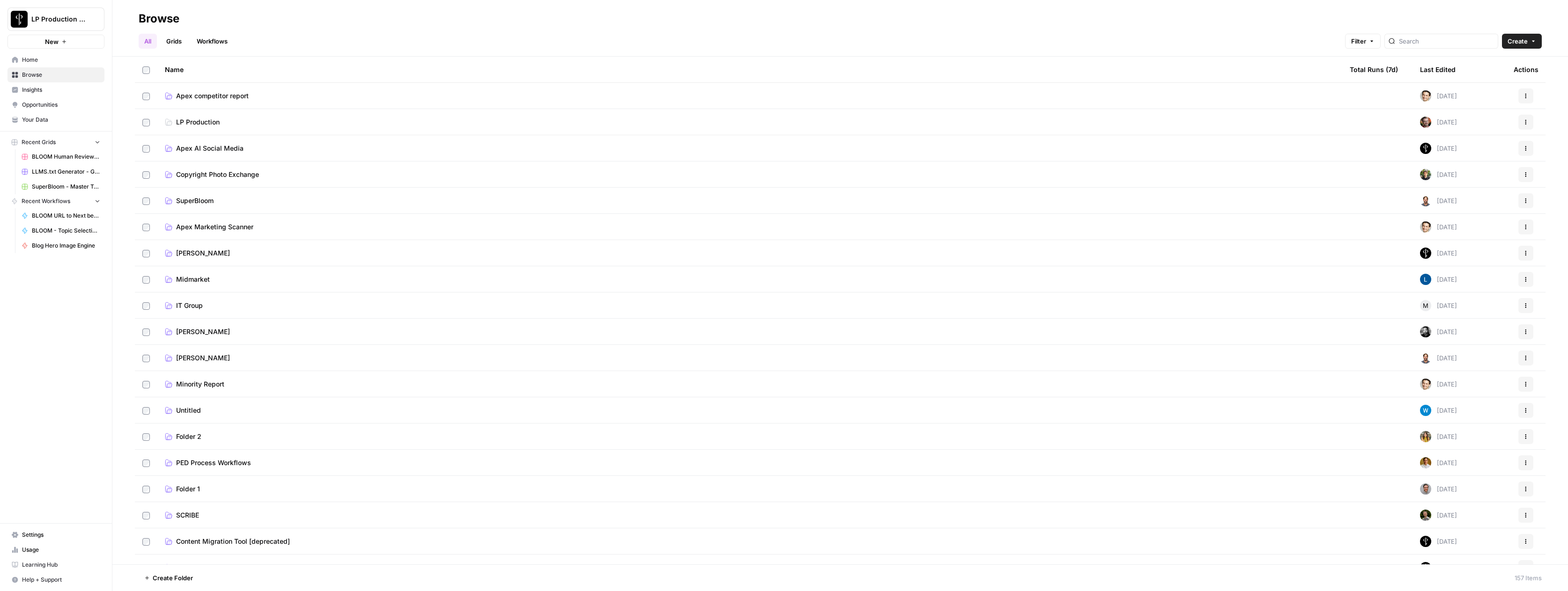
click at [178, 40] on link "Grids" at bounding box center [174, 41] width 27 height 15
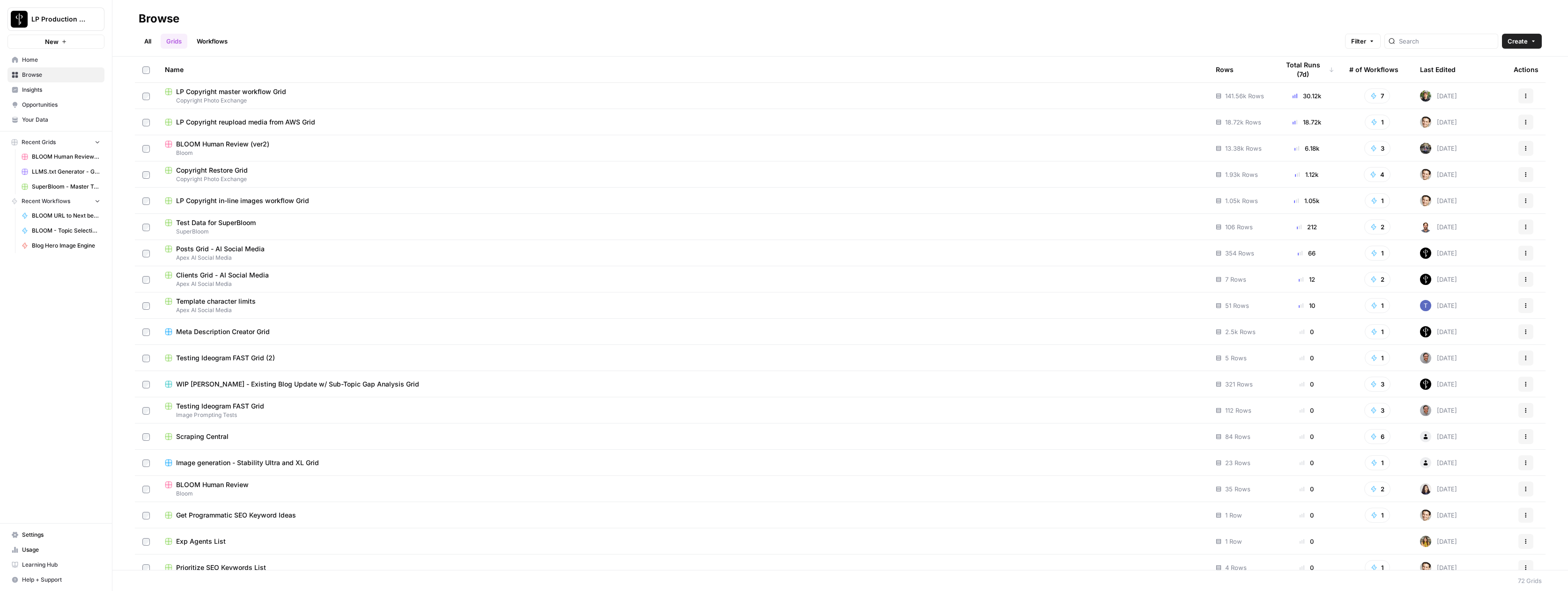
click at [1523, 149] on icon "button" at bounding box center [1526, 148] width 6 height 6
click at [221, 143] on span "BLOOM Human Review (ver2)" at bounding box center [222, 144] width 93 height 10
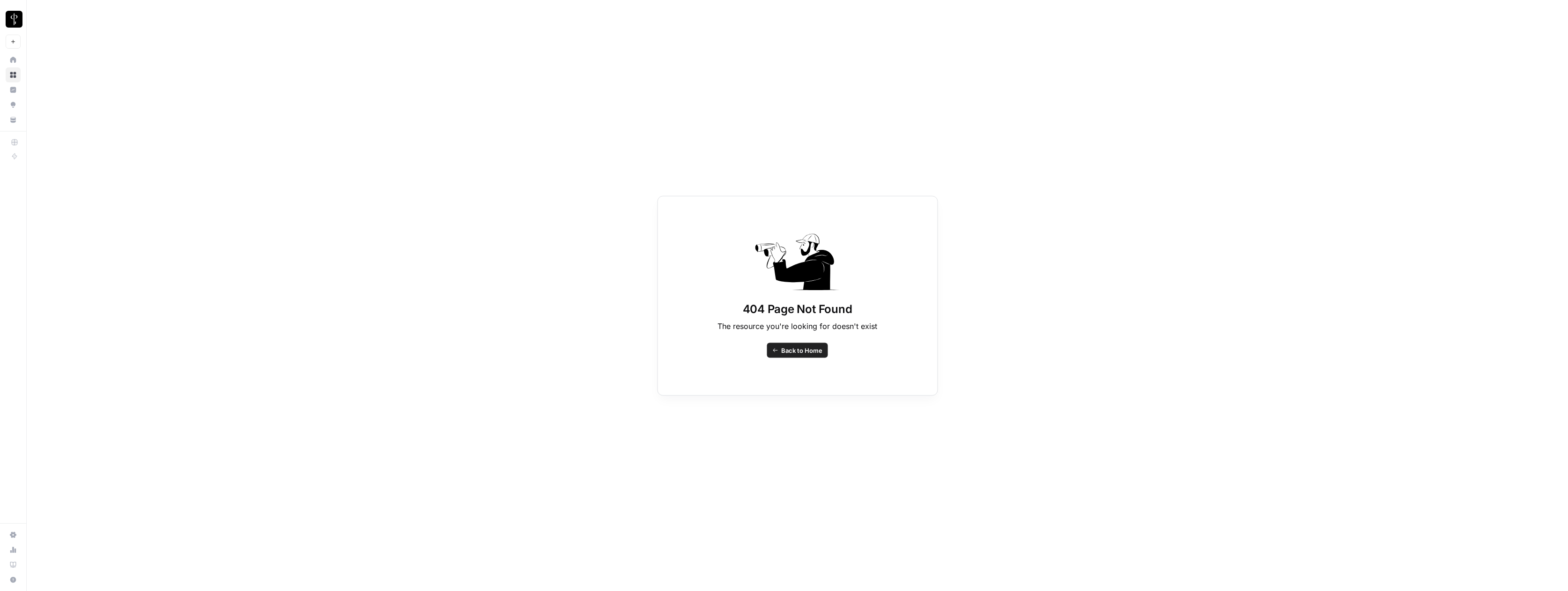
click at [307, 228] on div "404 Page Not Found The resource you're looking for doesn't exist Back to Home" at bounding box center [797, 295] width 1541 height 591
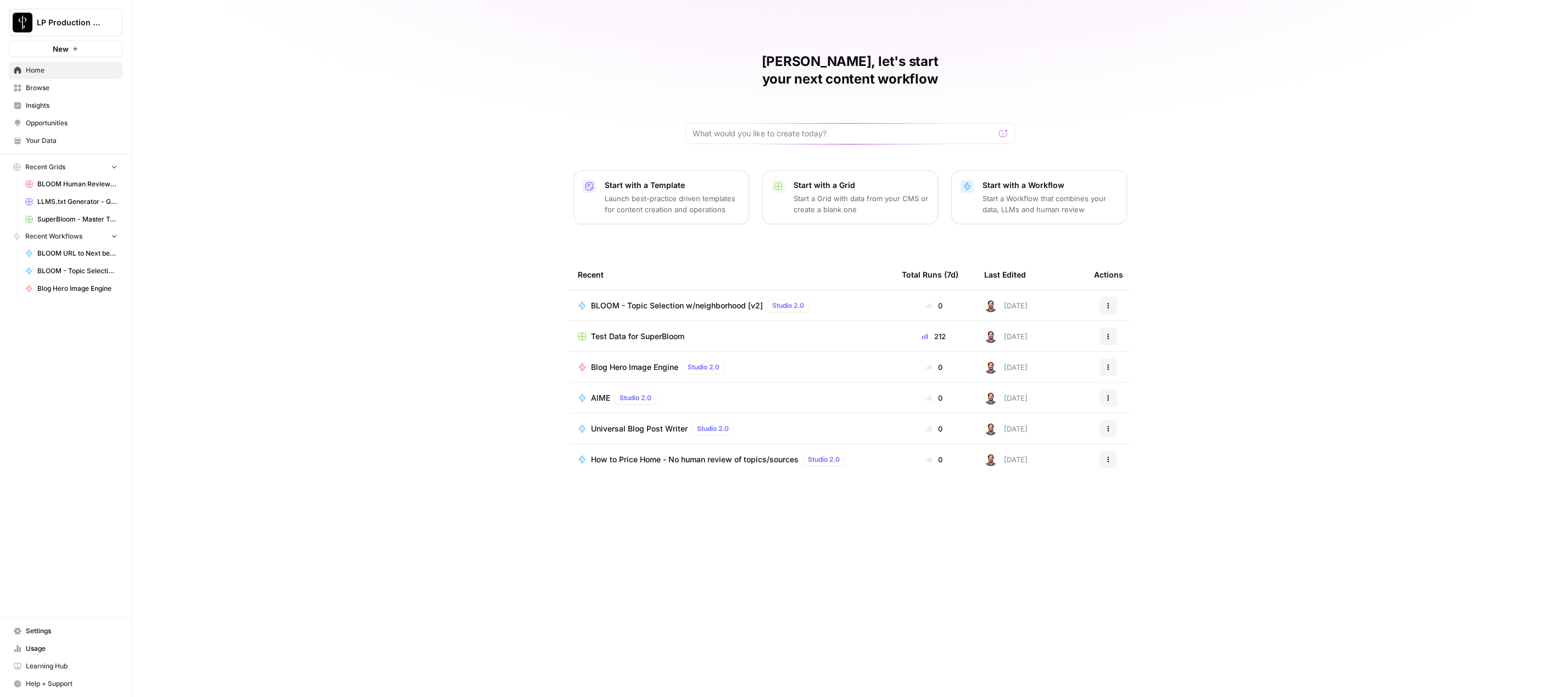
click at [59, 179] on span "BLOOM Human Review (ver2)" at bounding box center [77, 184] width 80 height 10
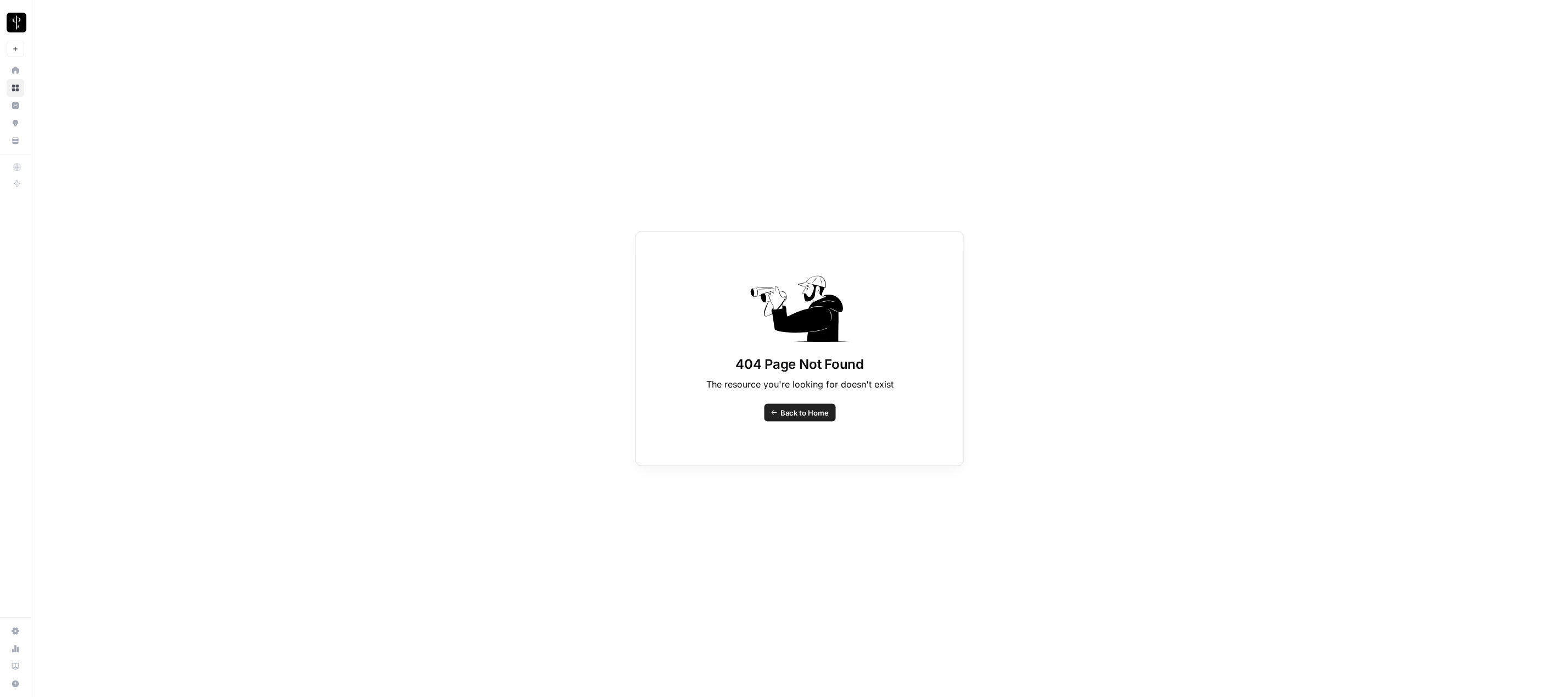
click at [801, 416] on span "Back to Home" at bounding box center [804, 412] width 48 height 11
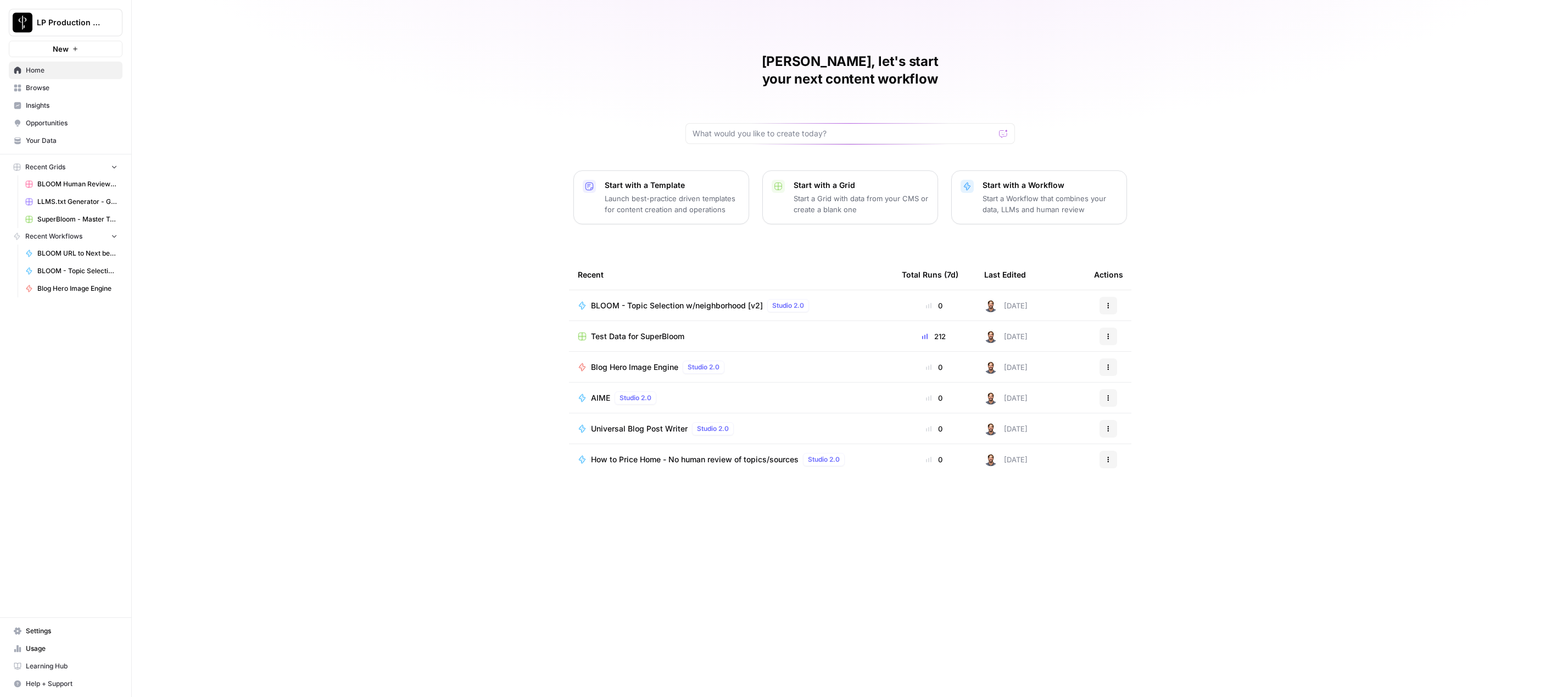
click at [327, 203] on div "[PERSON_NAME], let's start your next content workflow Start with a Template Lau…" at bounding box center [850, 348] width 1436 height 697
click at [268, 309] on div "[PERSON_NAME], let's start your next content workflow Start with a Template Lau…" at bounding box center [850, 348] width 1436 height 697
click at [59, 687] on span "Help + Support" at bounding box center [71, 683] width 91 height 10
click at [170, 681] on span "Chat & Support" at bounding box center [183, 678] width 74 height 10
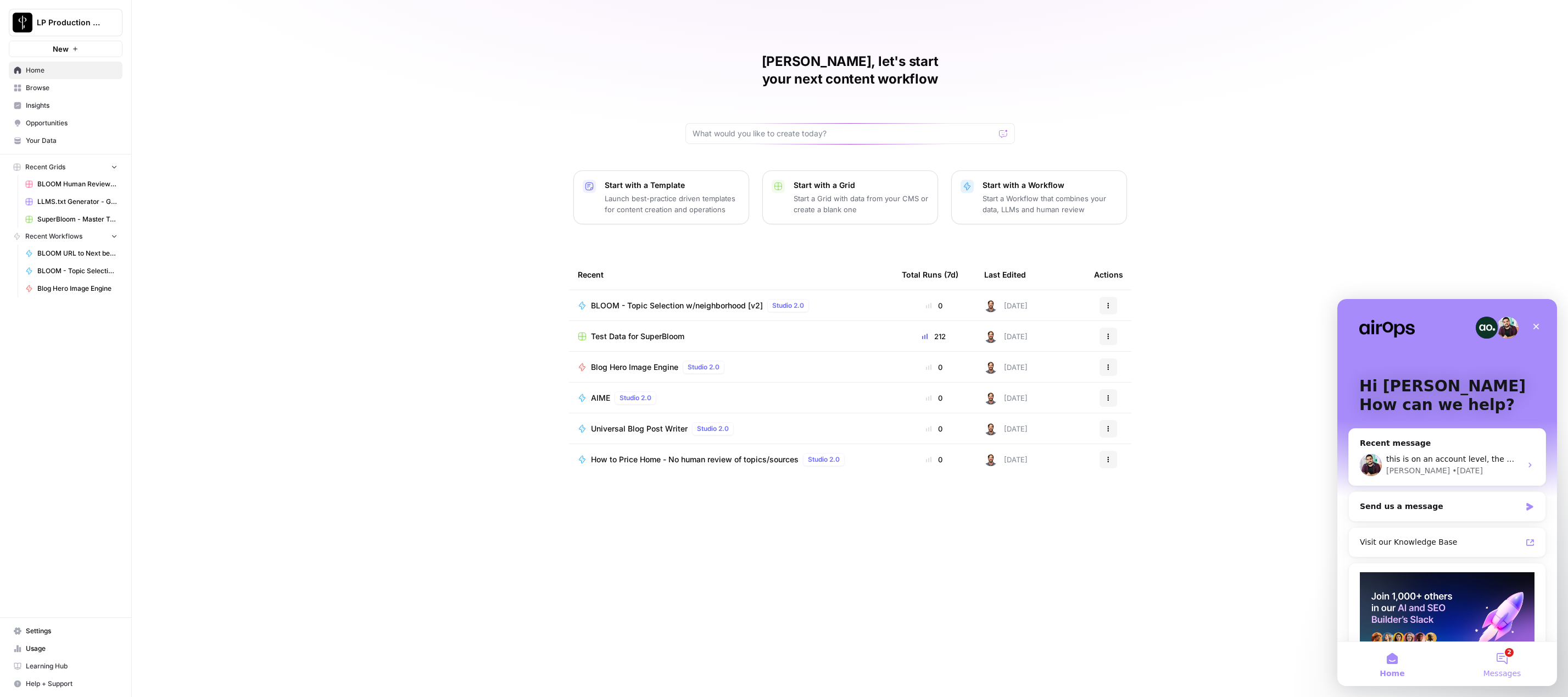
click at [1508, 660] on button "2 Messages" at bounding box center [1503, 664] width 110 height 44
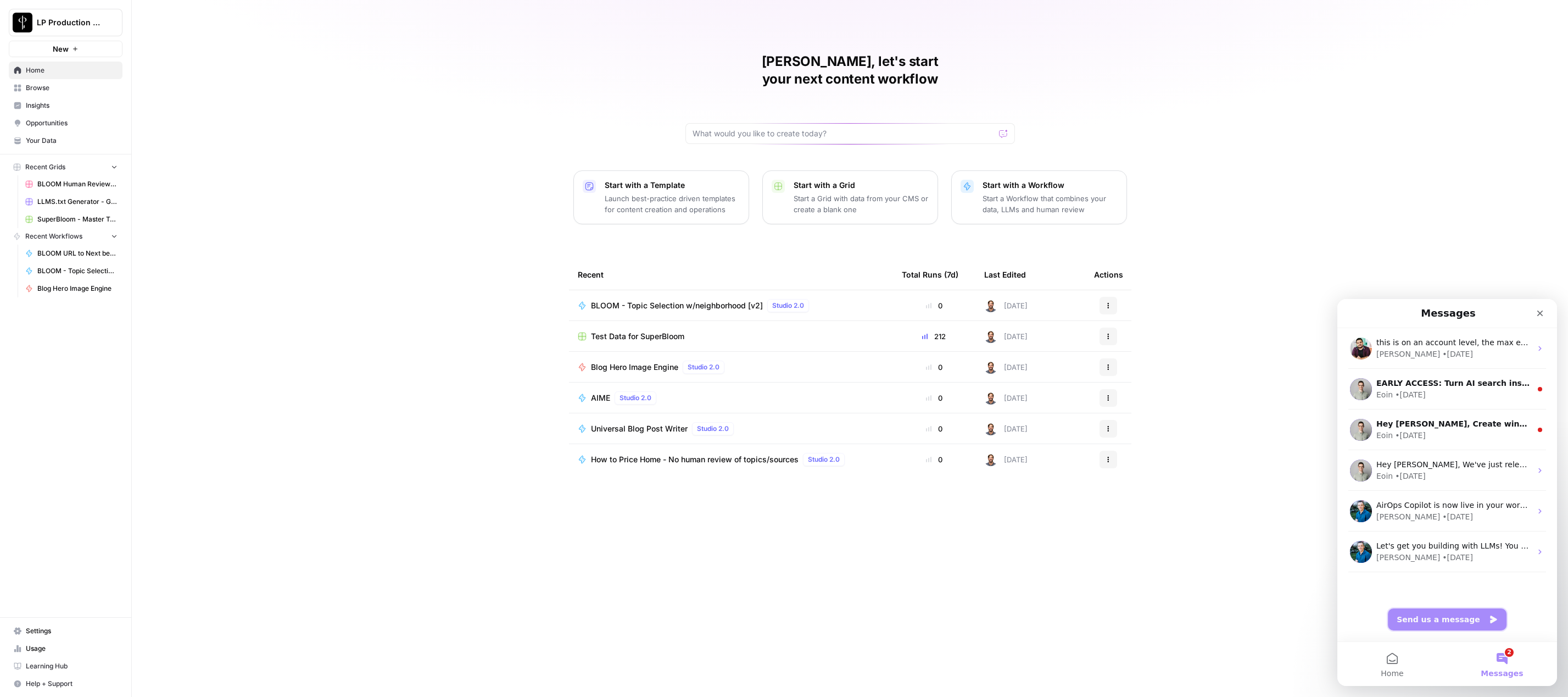
click at [1458, 614] on button "Send us a message" at bounding box center [1448, 620] width 119 height 22
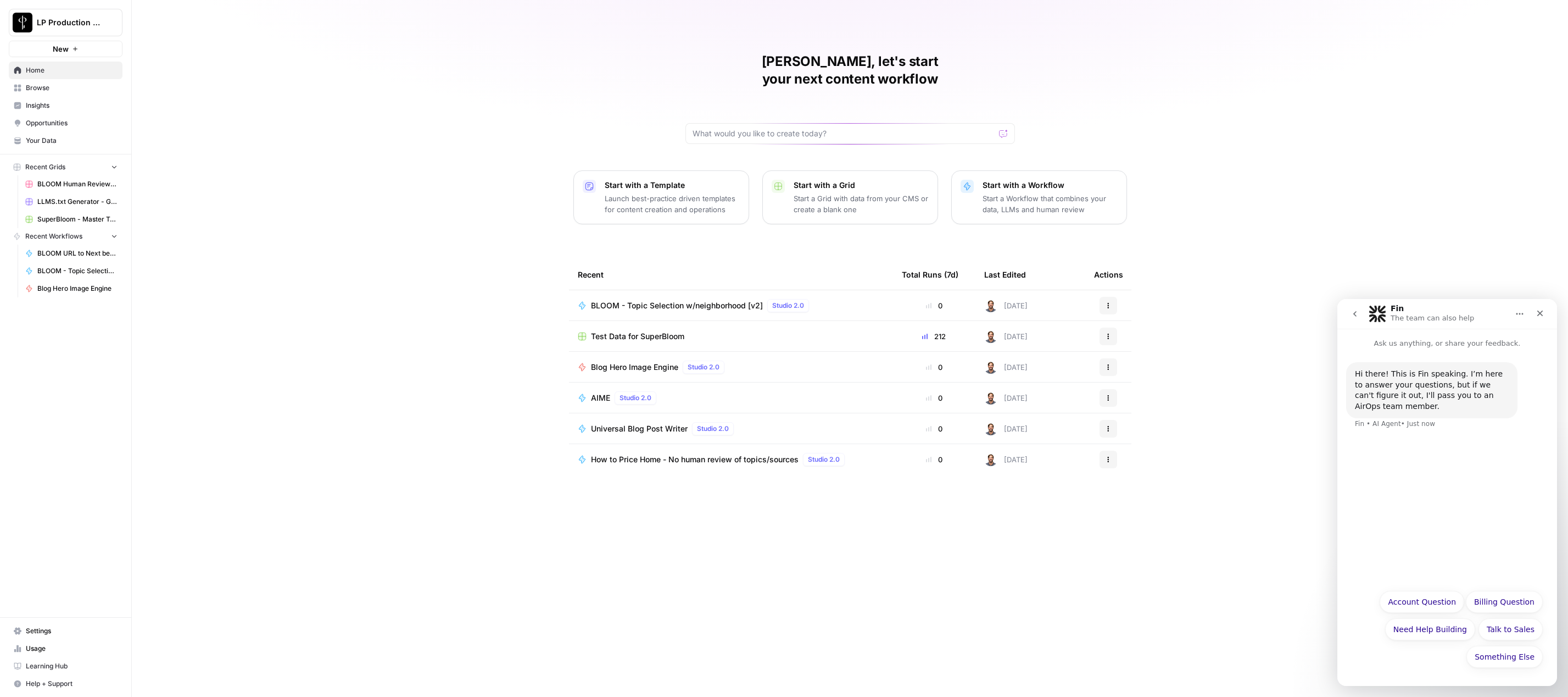
click at [62, 193] on link "LLMS.txt Generator - Grid" at bounding box center [71, 202] width 102 height 18
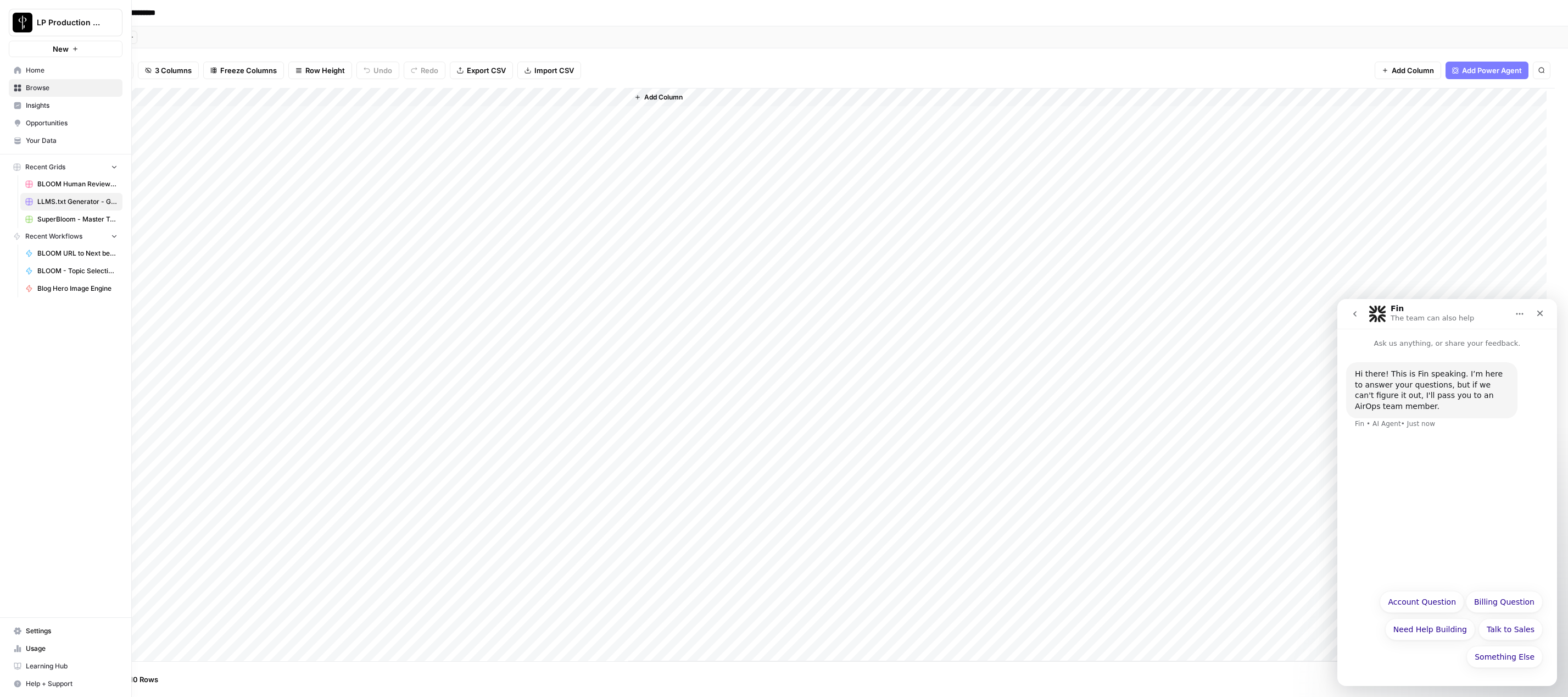
drag, startPoint x: 62, startPoint y: 189, endPoint x: 59, endPoint y: 183, distance: 6.7
click at [59, 183] on span "BLOOM Human Review (ver2)" at bounding box center [77, 184] width 80 height 10
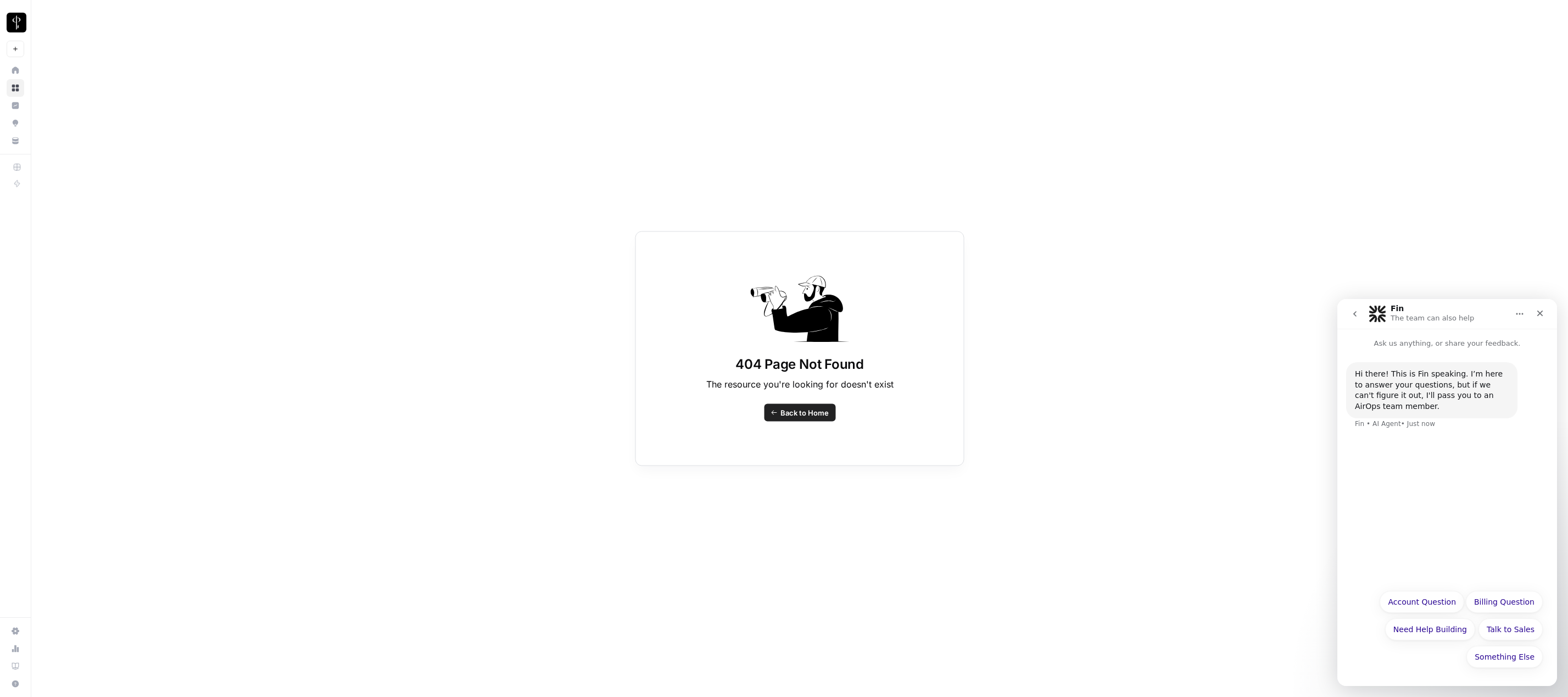
click at [1430, 556] on div "Hi there! This is Fin speaking. I’m here to answer your questions, but if we ca…" at bounding box center [1448, 466] width 220 height 234
click at [1502, 658] on button "Something Else" at bounding box center [1505, 657] width 77 height 22
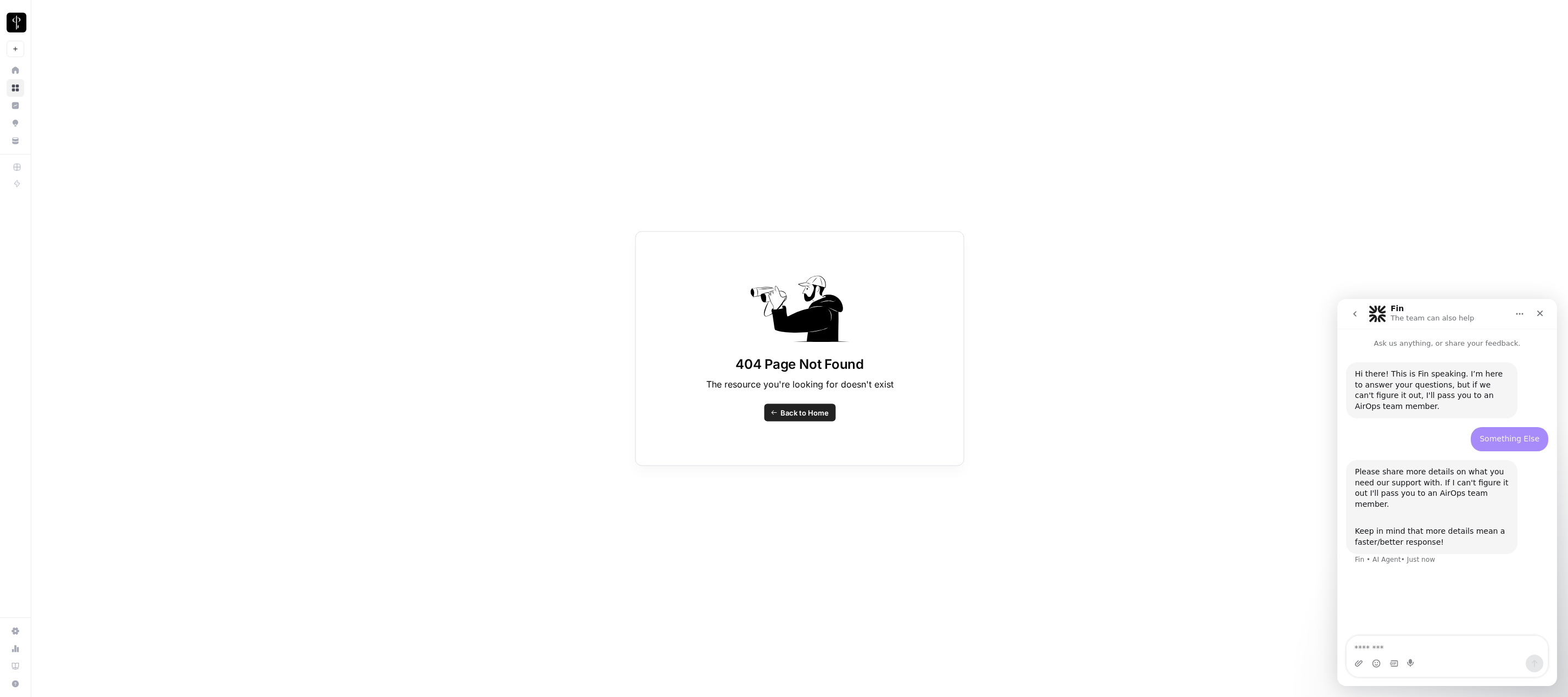
click at [1413, 643] on textarea "Message…" at bounding box center [1448, 645] width 201 height 19
type textarea "**********"
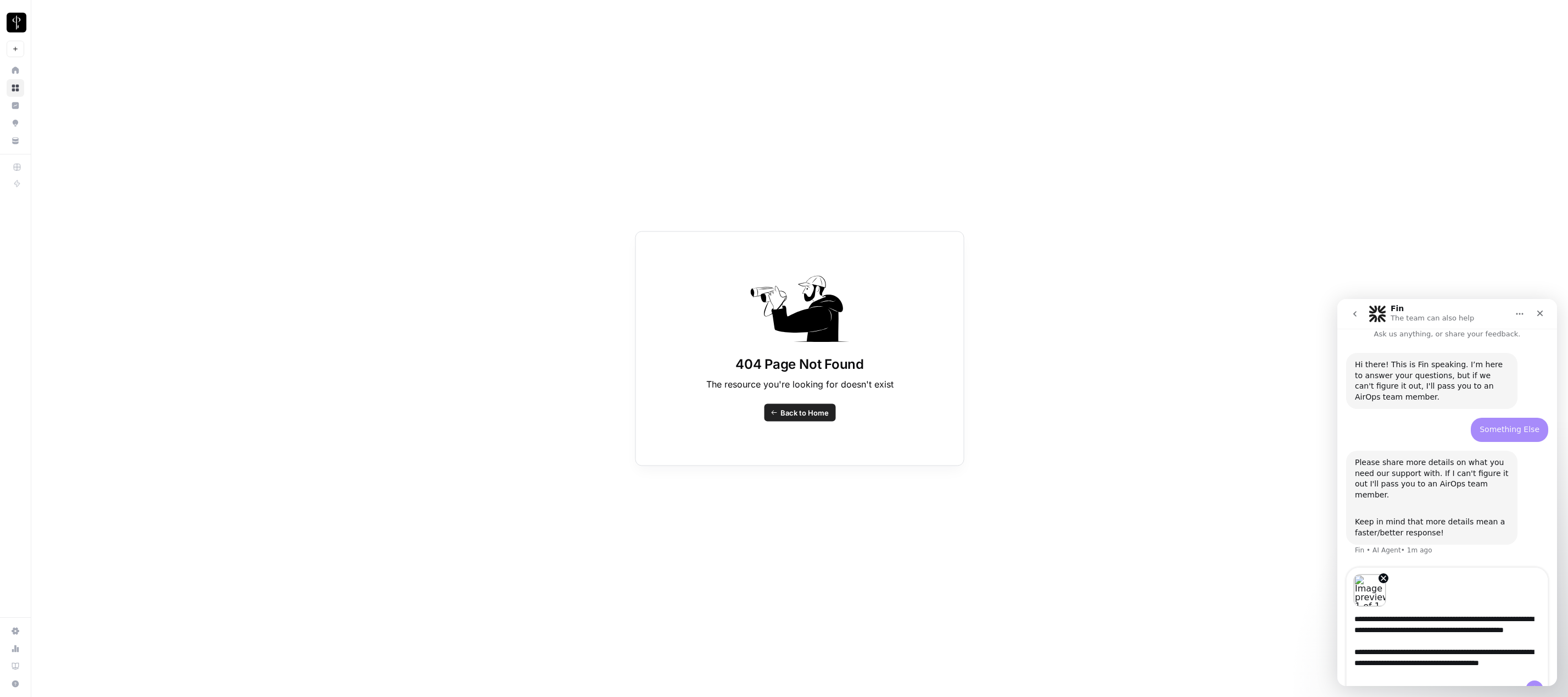
scroll to position [3, 0]
type textarea "**********"
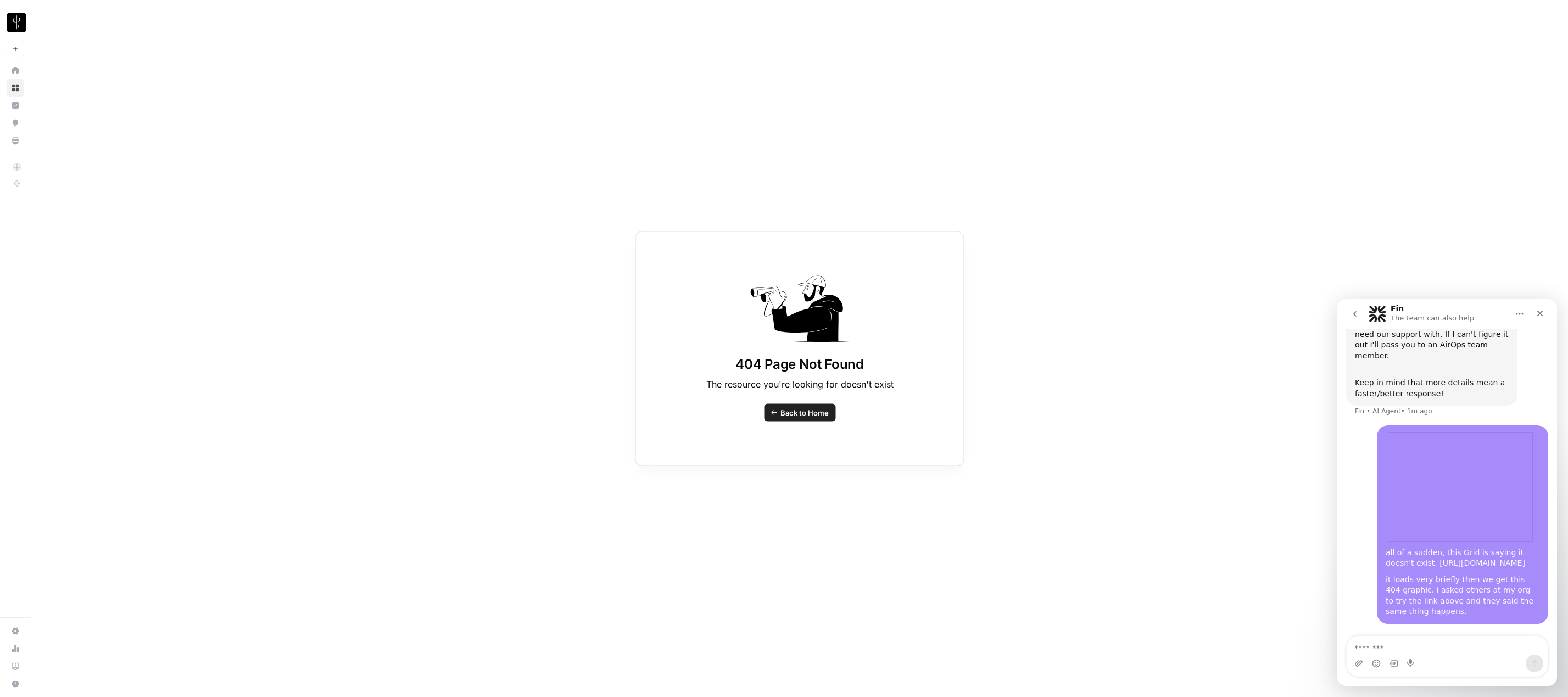
scroll to position [205, 0]
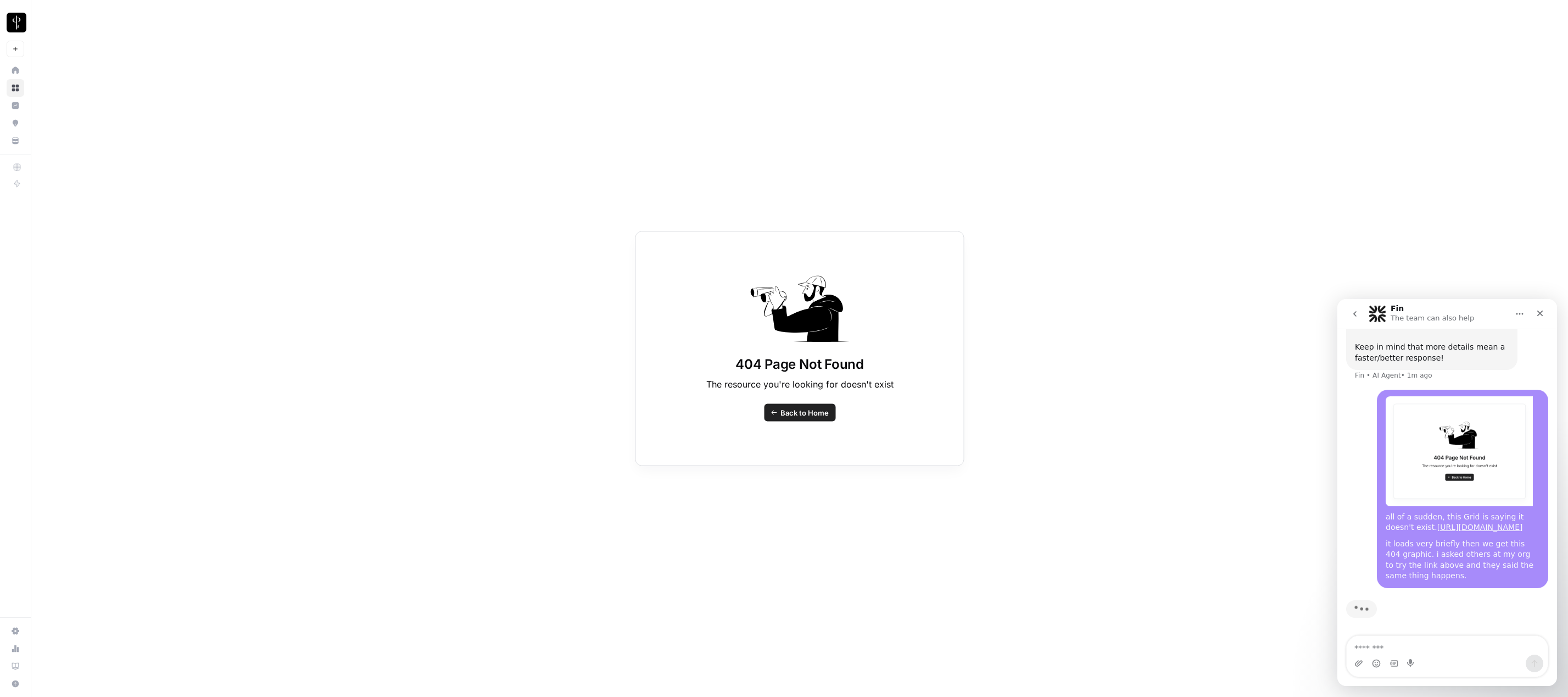
click at [626, 394] on div "404 Page Not Found The resource you're looking for doesn't exist Back to Home" at bounding box center [799, 348] width 1537 height 697
click at [776, 407] on link "Back to Home" at bounding box center [800, 413] width 71 height 18
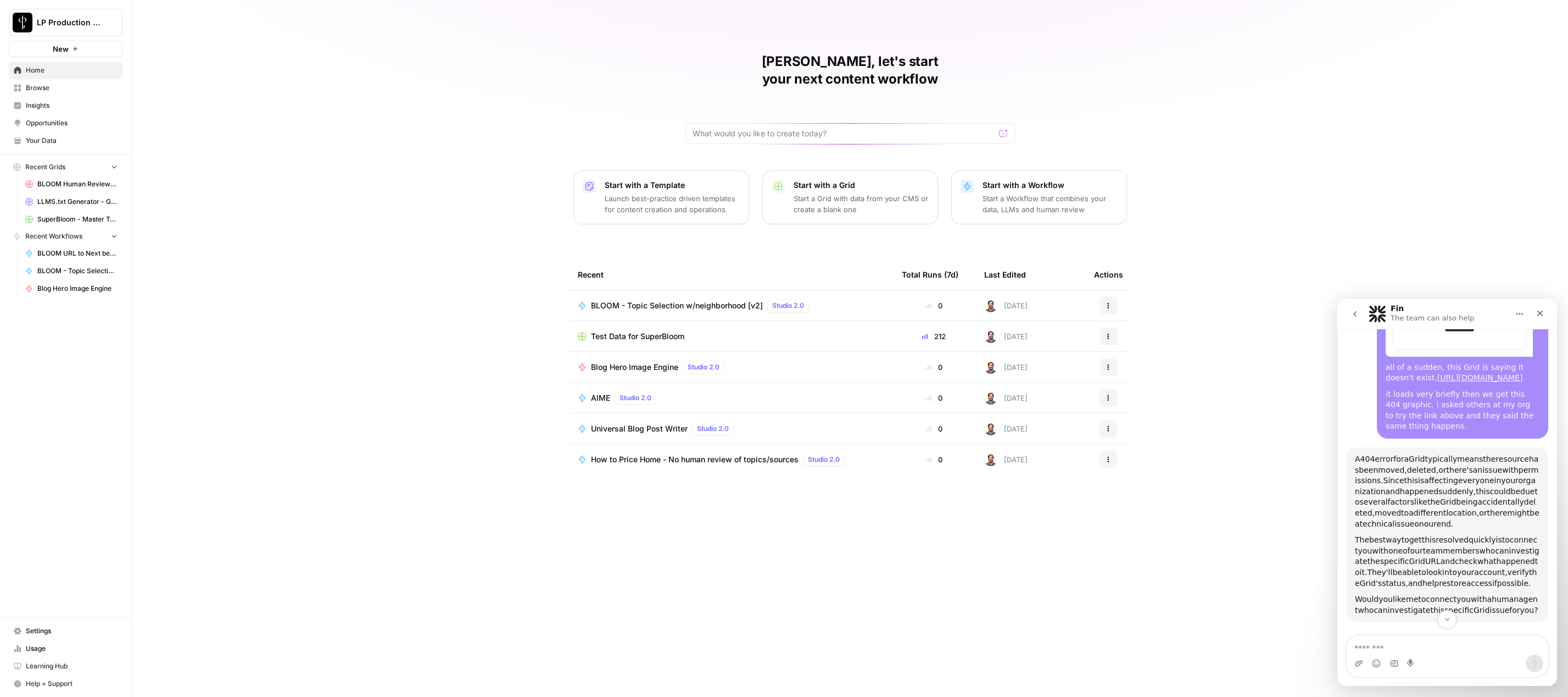
scroll to position [375, 0]
click at [1403, 540] on span "one" at bounding box center [1396, 545] width 14 height 9
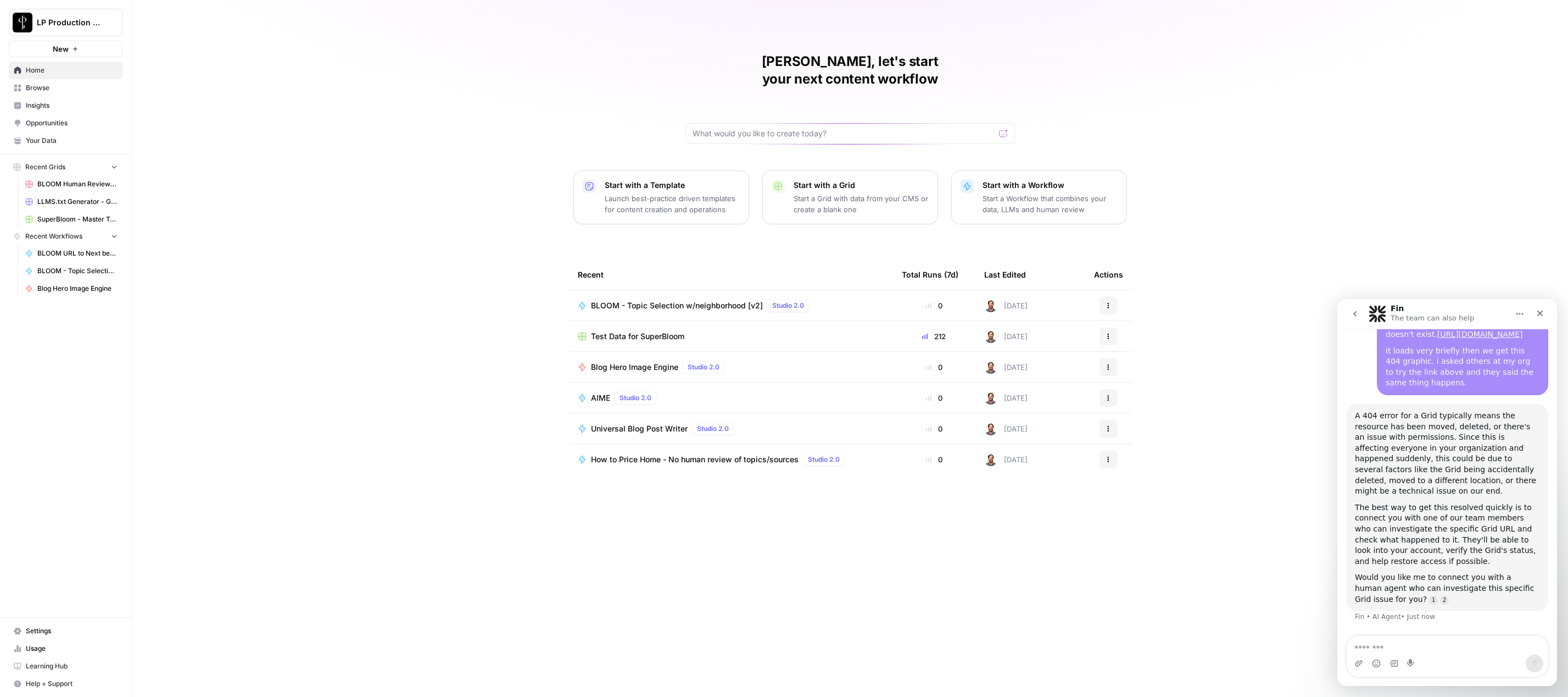
scroll to position [386, 0]
click at [1415, 468] on div "A 404 error for a Grid typically means the resource has been moved, deleted, or…" at bounding box center [1448, 454] width 184 height 86
click at [1407, 521] on div "The best way to get this resolved quickly is to connect you with one of our tea…" at bounding box center [1448, 534] width 184 height 65
click at [1423, 643] on textarea "Message…" at bounding box center [1448, 645] width 201 height 19
type textarea "***"
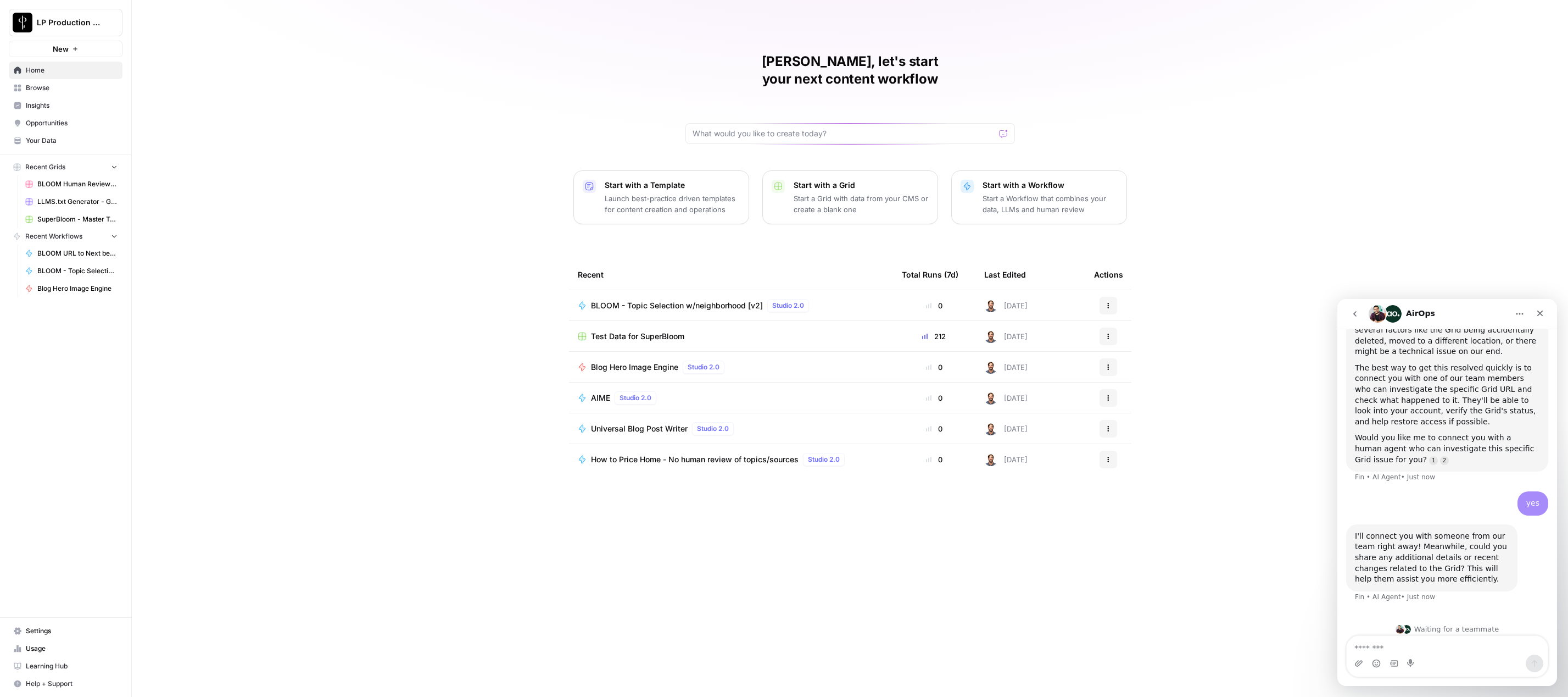
scroll to position [536, 0]
click at [362, 349] on div "[PERSON_NAME], let's start your next content workflow Start with a Template Lau…" at bounding box center [850, 348] width 1436 height 697
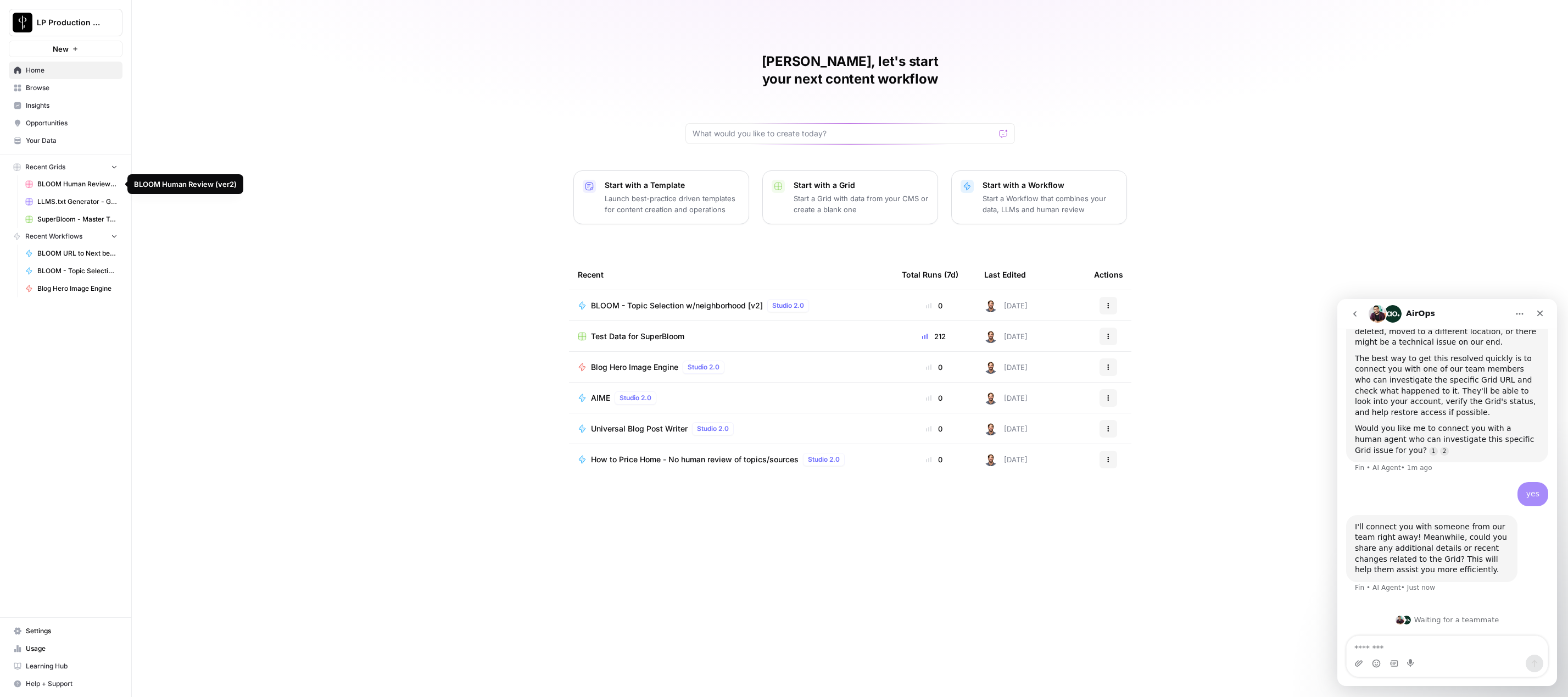
drag, startPoint x: 306, startPoint y: 317, endPoint x: 12, endPoint y: 315, distance: 294.0
click at [306, 317] on div "[PERSON_NAME], let's start your next content workflow Start with a Template Lau…" at bounding box center [850, 348] width 1436 height 697
click at [413, 508] on div "[PERSON_NAME], let's start your next content workflow Start with a Template Lau…" at bounding box center [850, 348] width 1436 height 697
